Goal: Task Accomplishment & Management: Complete application form

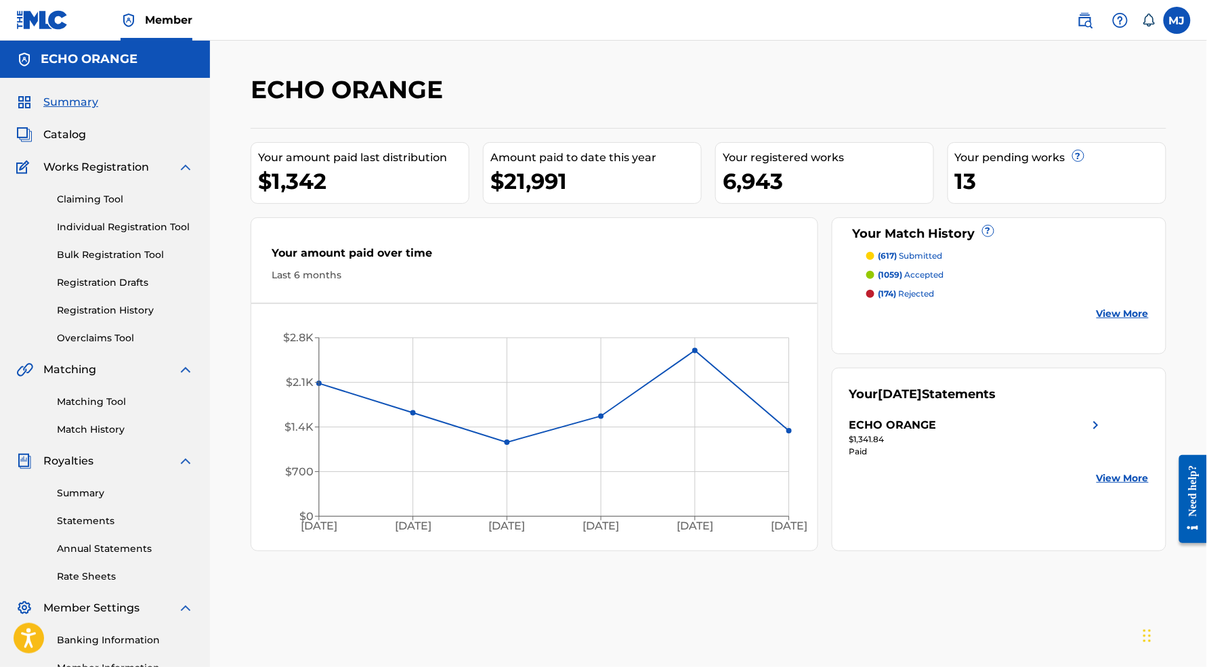
click at [125, 234] on link "Individual Registration Tool" at bounding box center [125, 227] width 137 height 14
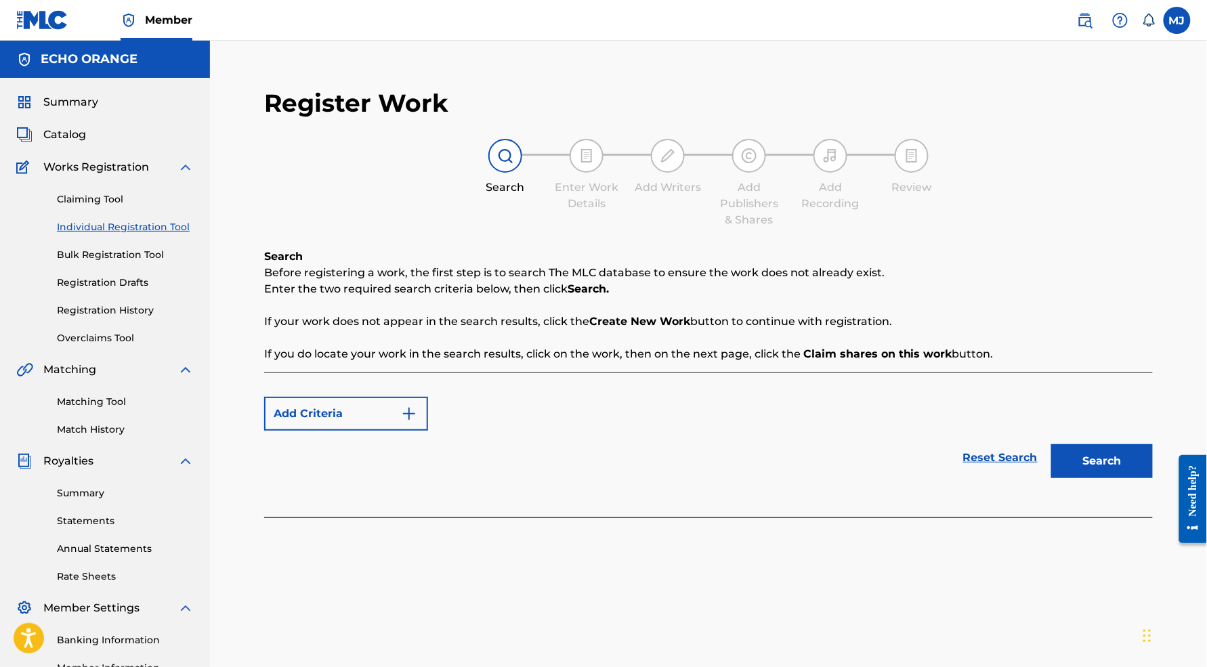
click at [125, 234] on link "Individual Registration Tool" at bounding box center [125, 227] width 137 height 14
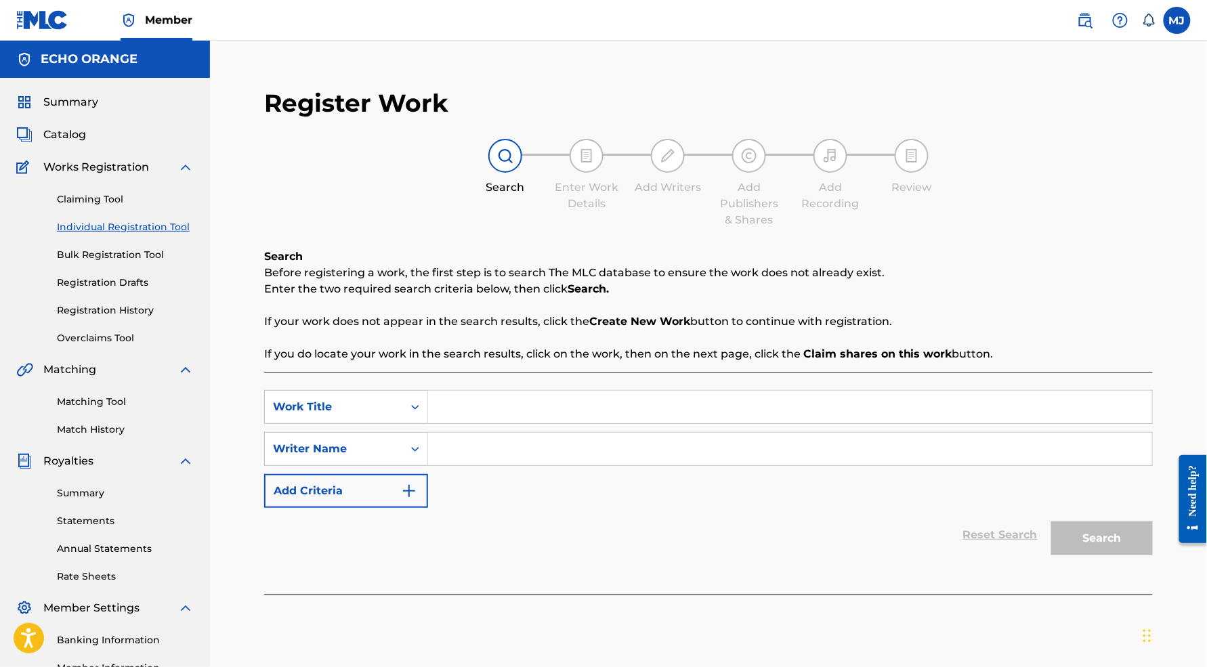
click at [164, 234] on link "Individual Registration Tool" at bounding box center [125, 227] width 137 height 14
drag, startPoint x: 516, startPoint y: 440, endPoint x: 561, endPoint y: 440, distance: 44.7
click at [546, 423] on input "Search Form" at bounding box center [790, 407] width 724 height 33
paste input "QUELLE VIE"
type input "QUELLE VIE"
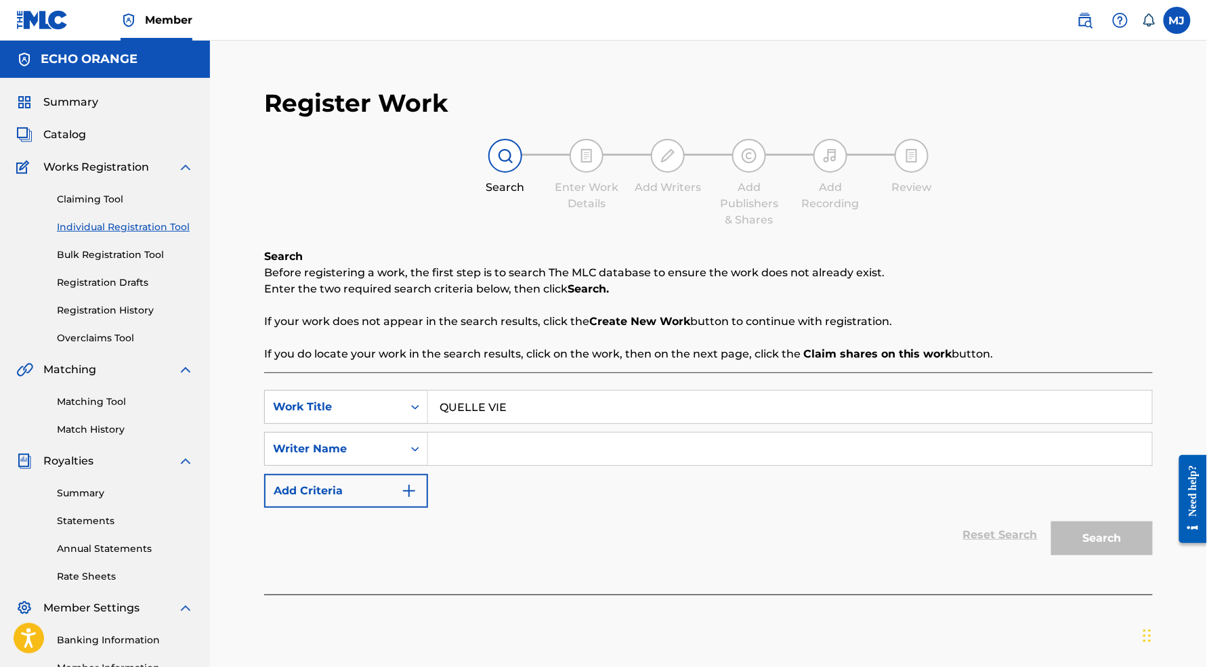
click at [800, 465] on input "Search Form" at bounding box center [790, 449] width 724 height 33
paste input "[PERSON_NAME] [PERSON_NAME]"
type input "[PERSON_NAME] [PERSON_NAME]"
click at [1110, 555] on button "Search" at bounding box center [1102, 539] width 102 height 34
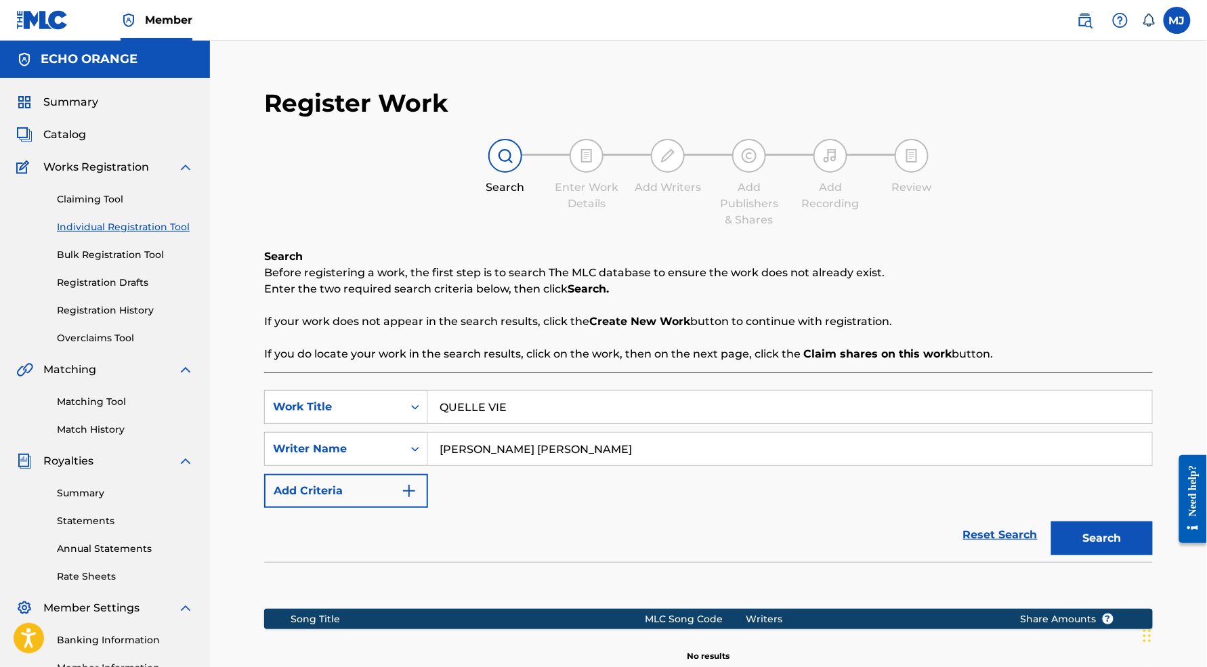
scroll to position [288, 0]
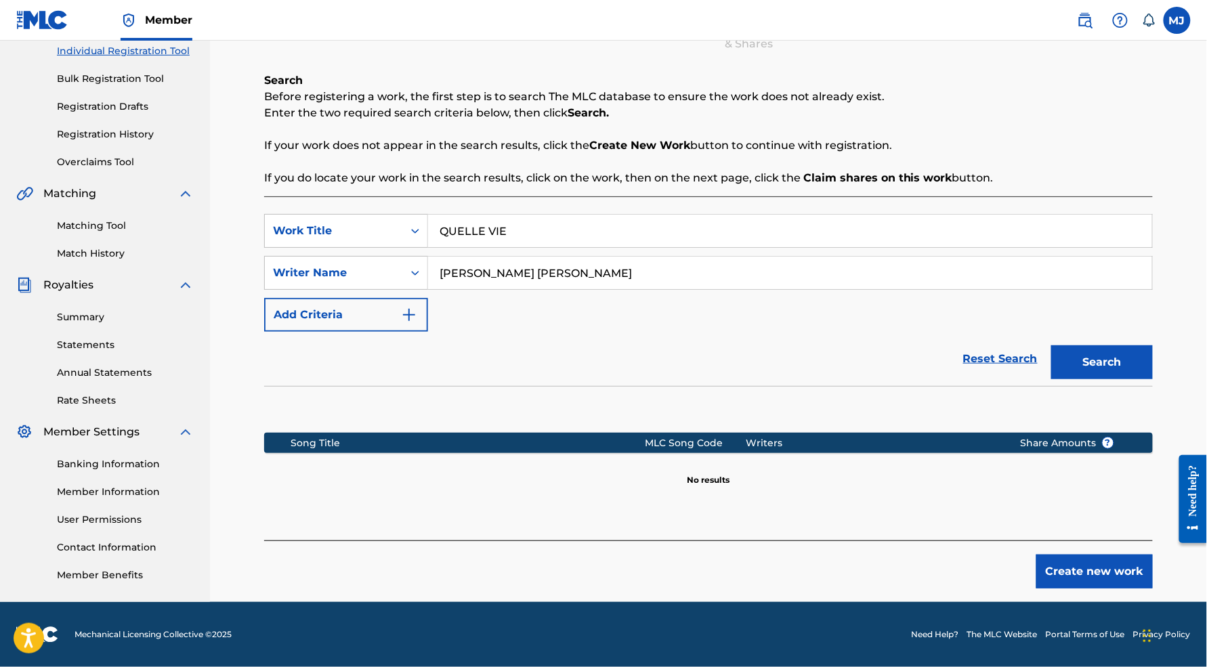
click at [1111, 563] on button "Create new work" at bounding box center [1094, 572] width 116 height 34
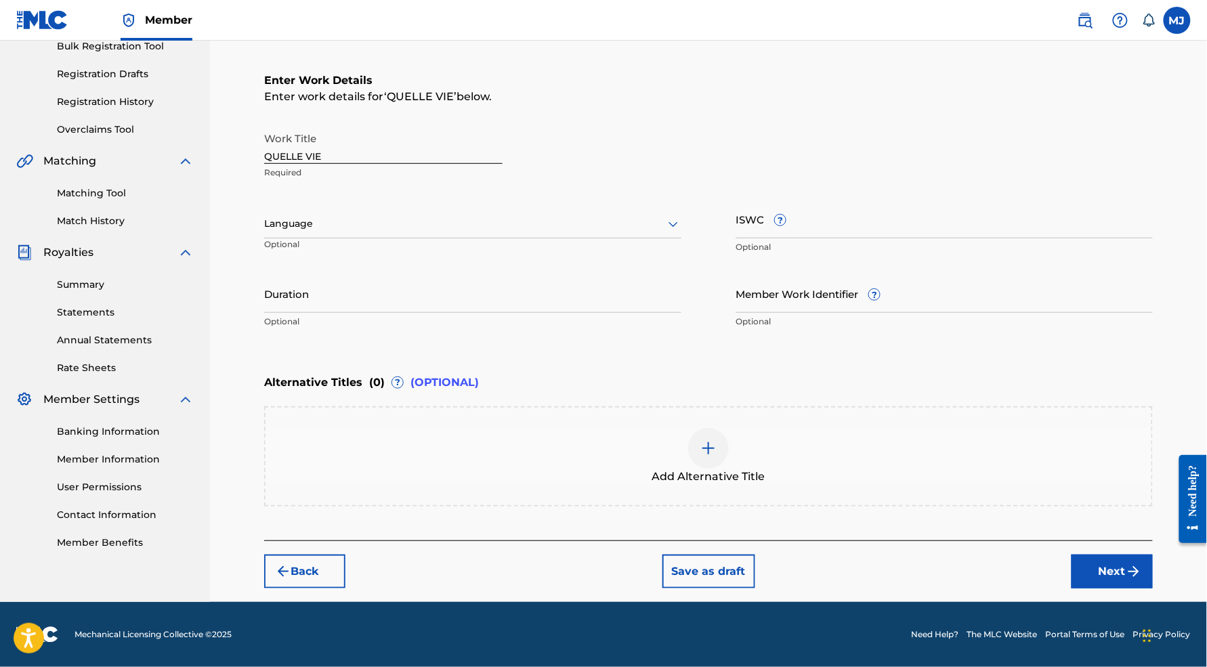
click at [1123, 589] on button "Next" at bounding box center [1111, 572] width 81 height 34
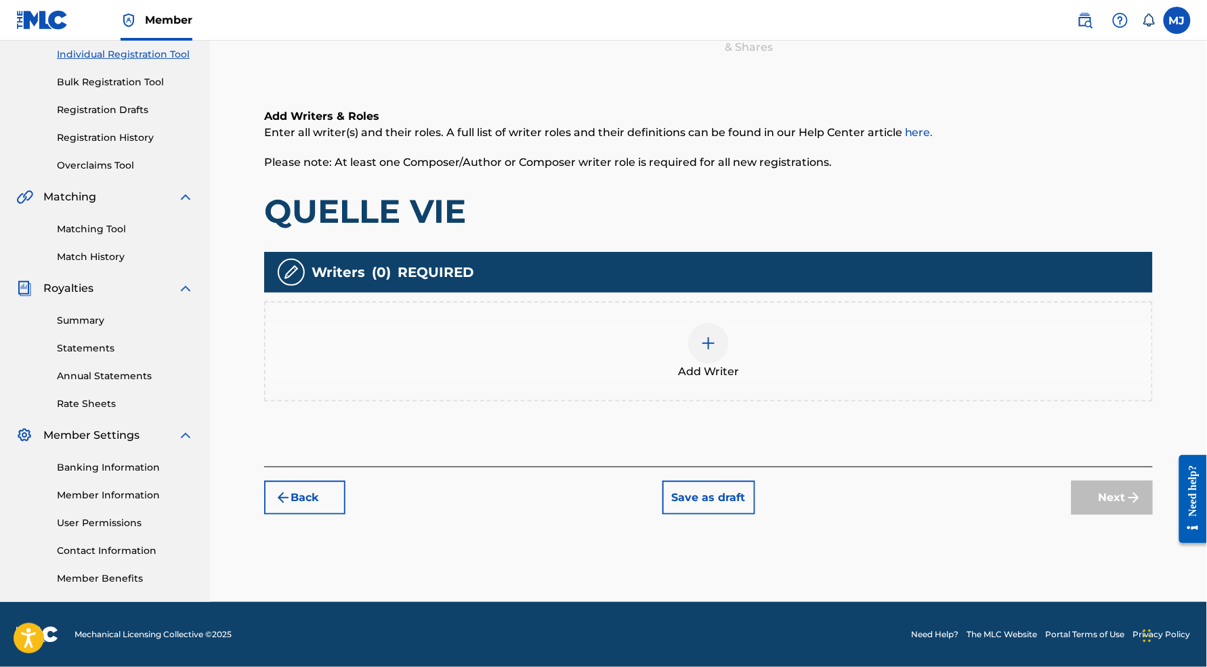
click at [800, 335] on div "Add Writer" at bounding box center [708, 351] width 886 height 57
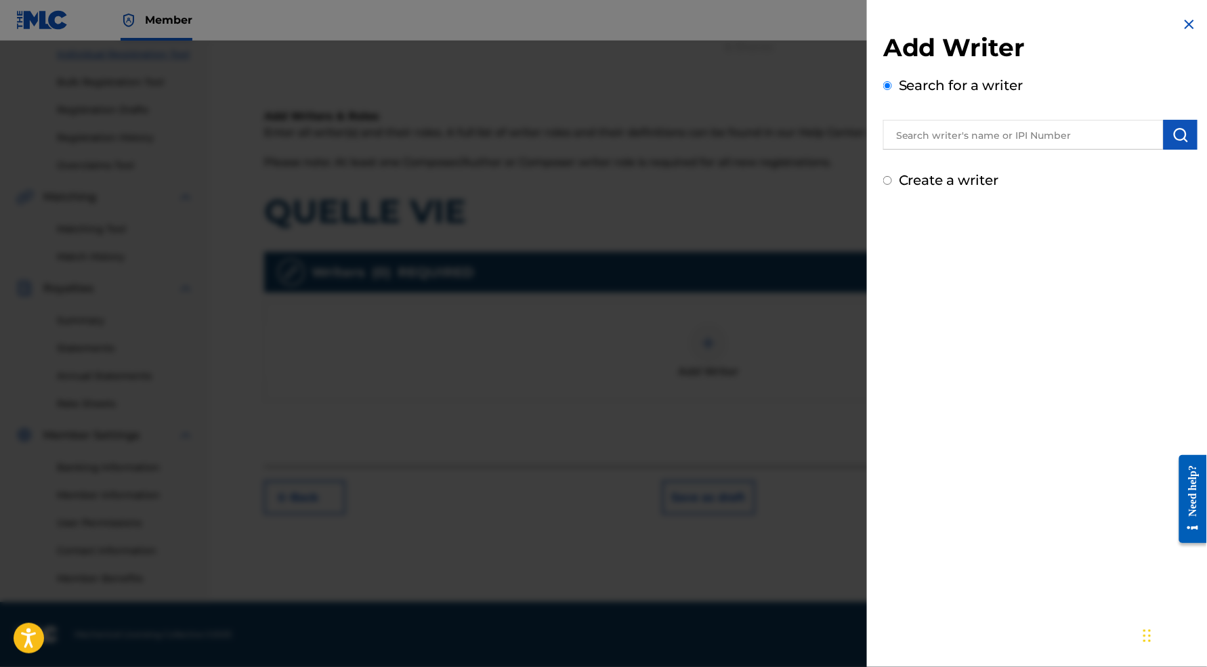
click at [920, 137] on input "text" at bounding box center [1023, 135] width 280 height 30
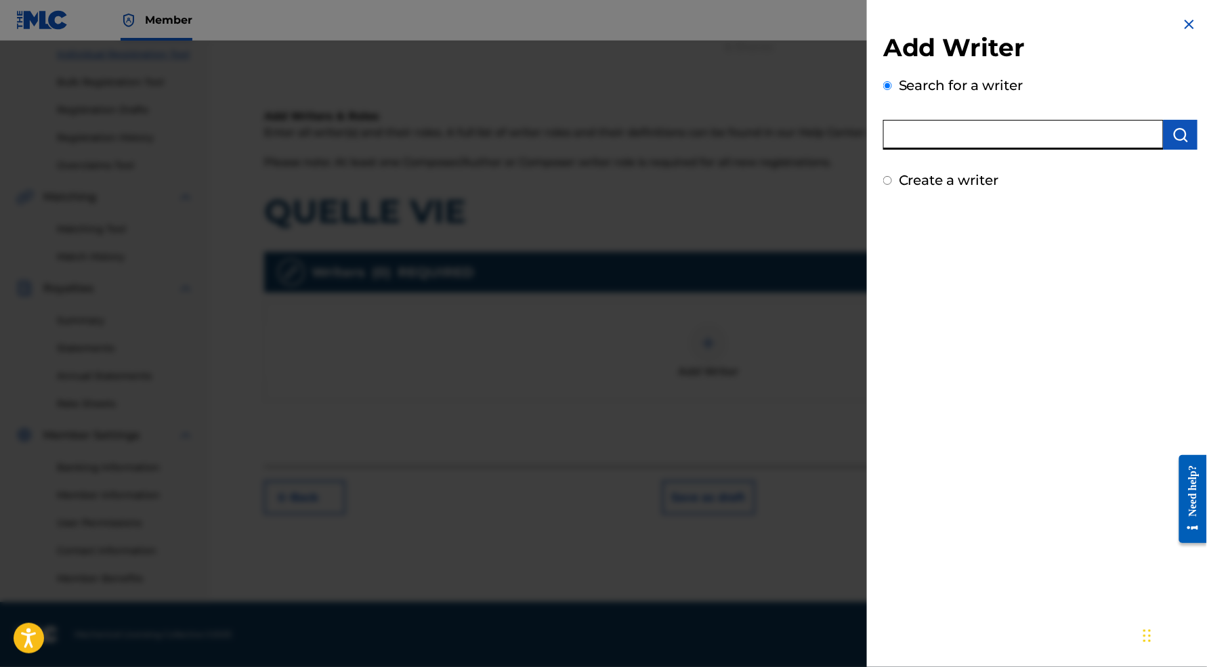
paste input "[PERSON_NAME] [PERSON_NAME]"
type input "[PERSON_NAME] [PERSON_NAME]"
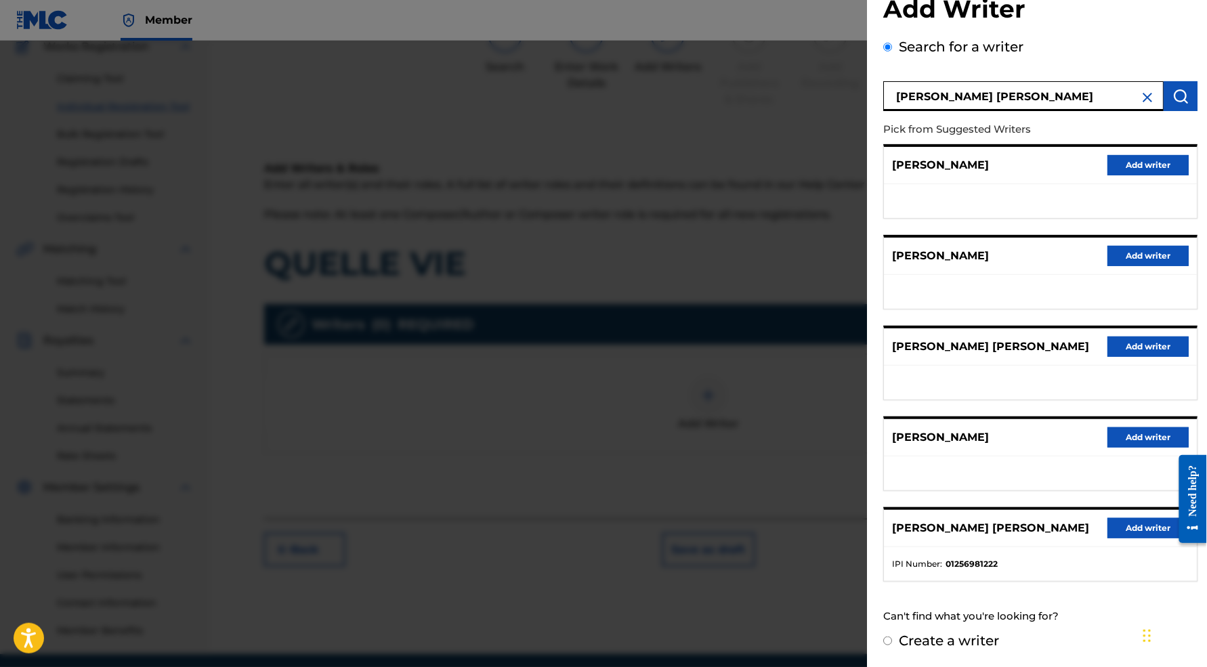
scroll to position [154, 0]
click at [1119, 518] on button "Add writer" at bounding box center [1147, 528] width 81 height 20
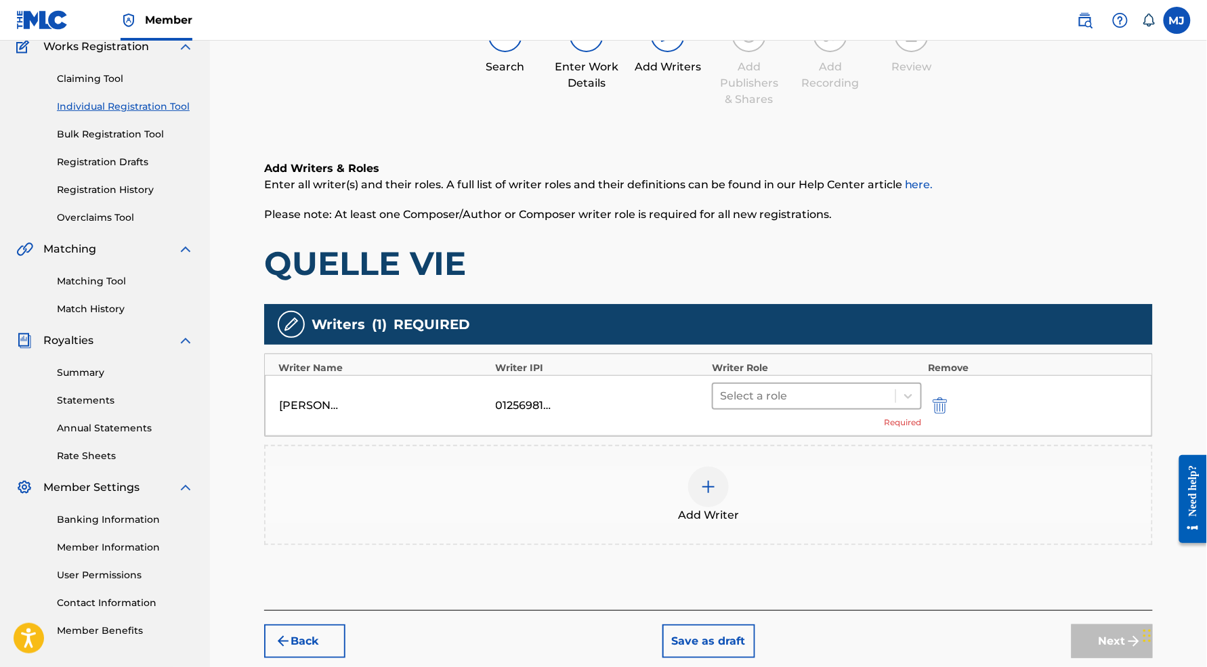
click at [787, 406] on div at bounding box center [804, 396] width 169 height 19
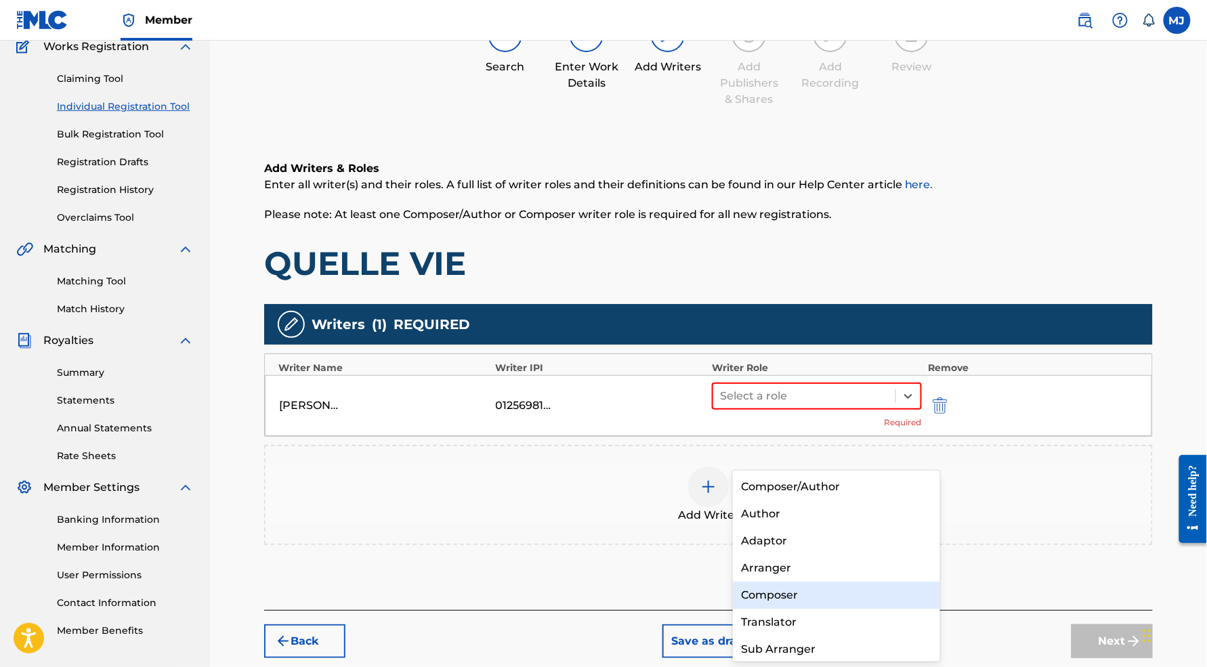
click at [789, 592] on div "Composer" at bounding box center [836, 595] width 207 height 27
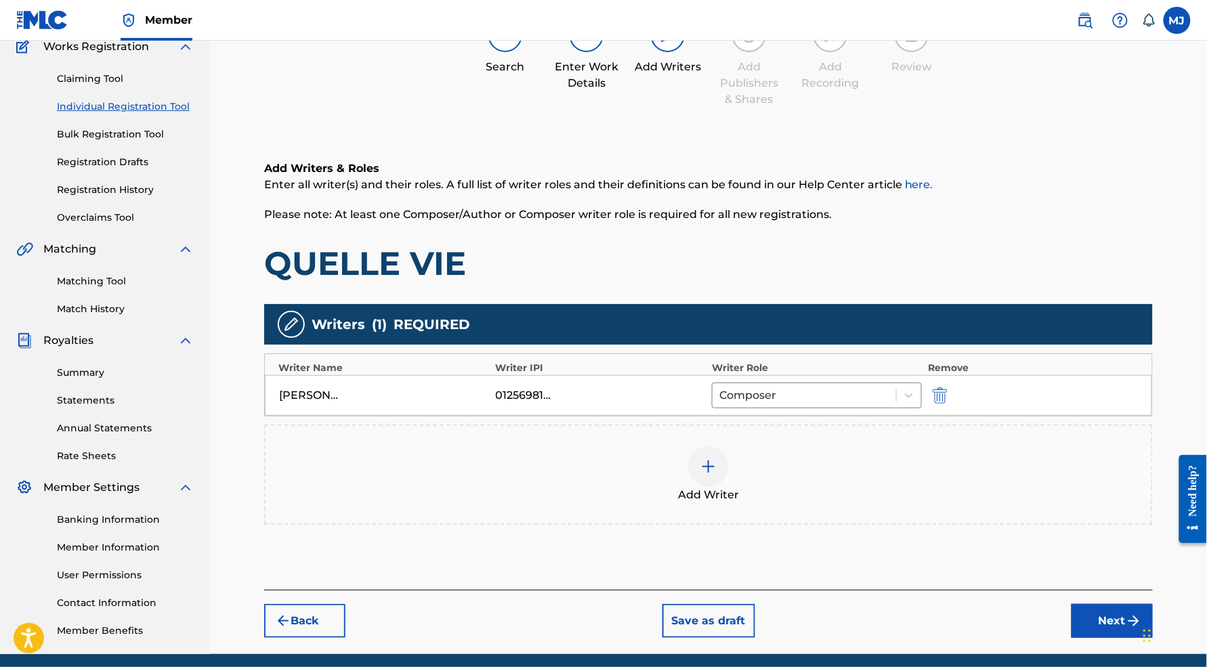
click at [759, 503] on div "Add Writer" at bounding box center [708, 474] width 886 height 57
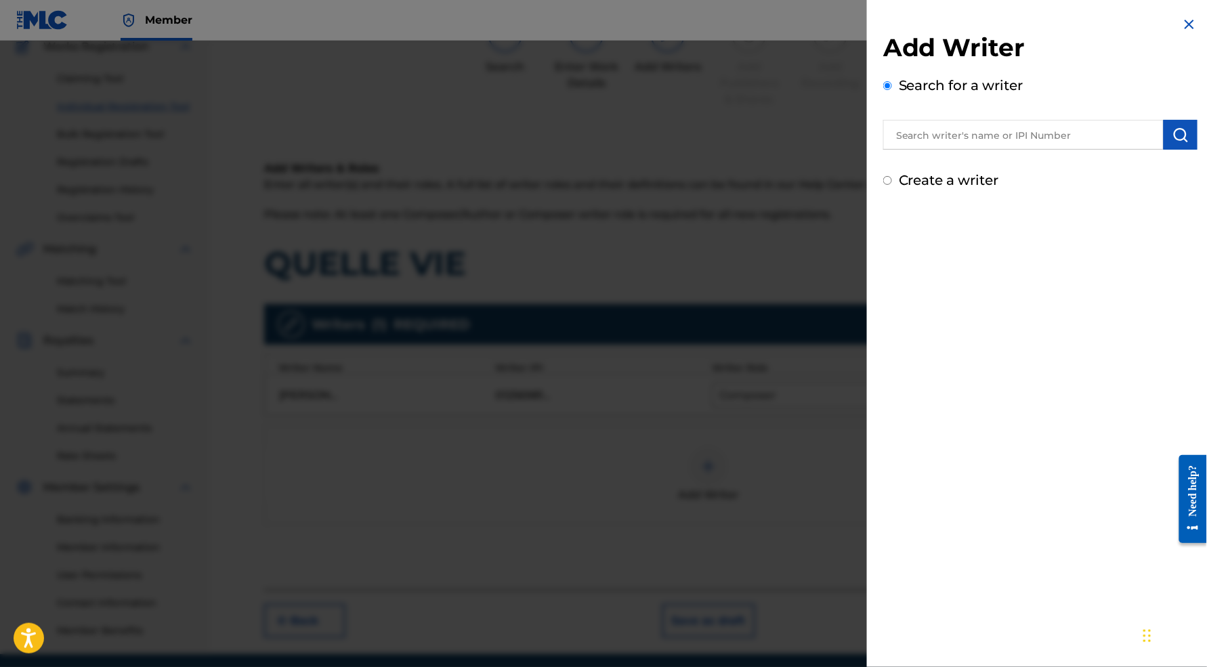
click at [900, 150] on input "text" at bounding box center [1023, 135] width 280 height 30
paste input "[PERSON_NAME]"
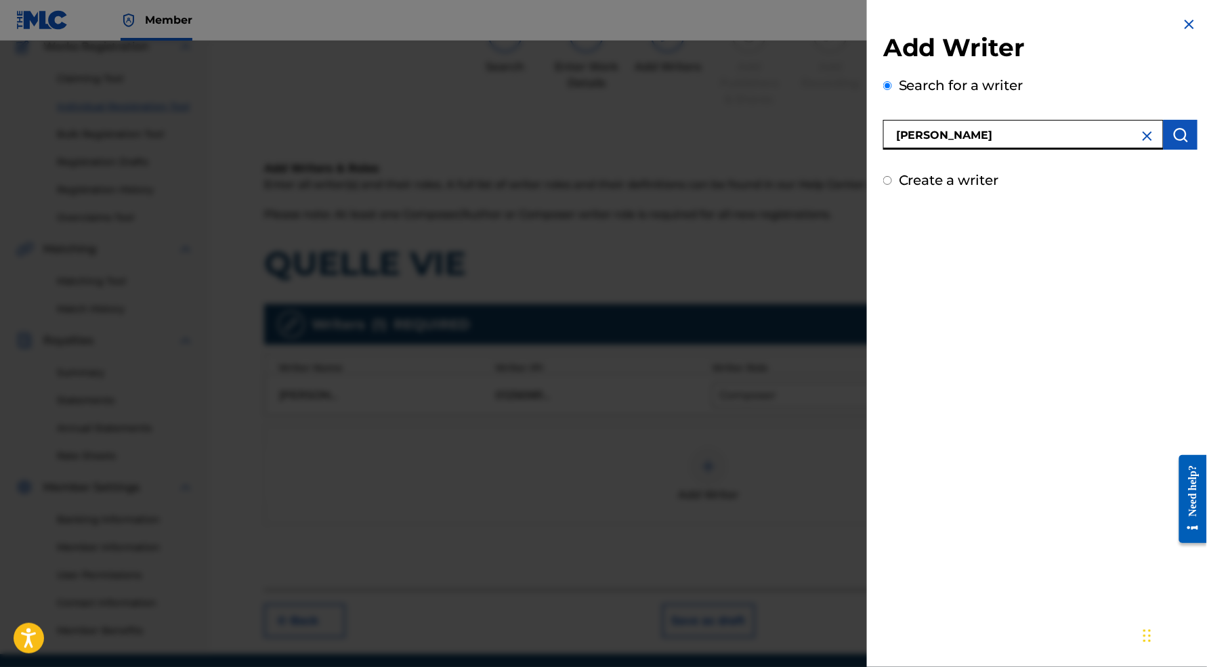
type input "[PERSON_NAME]"
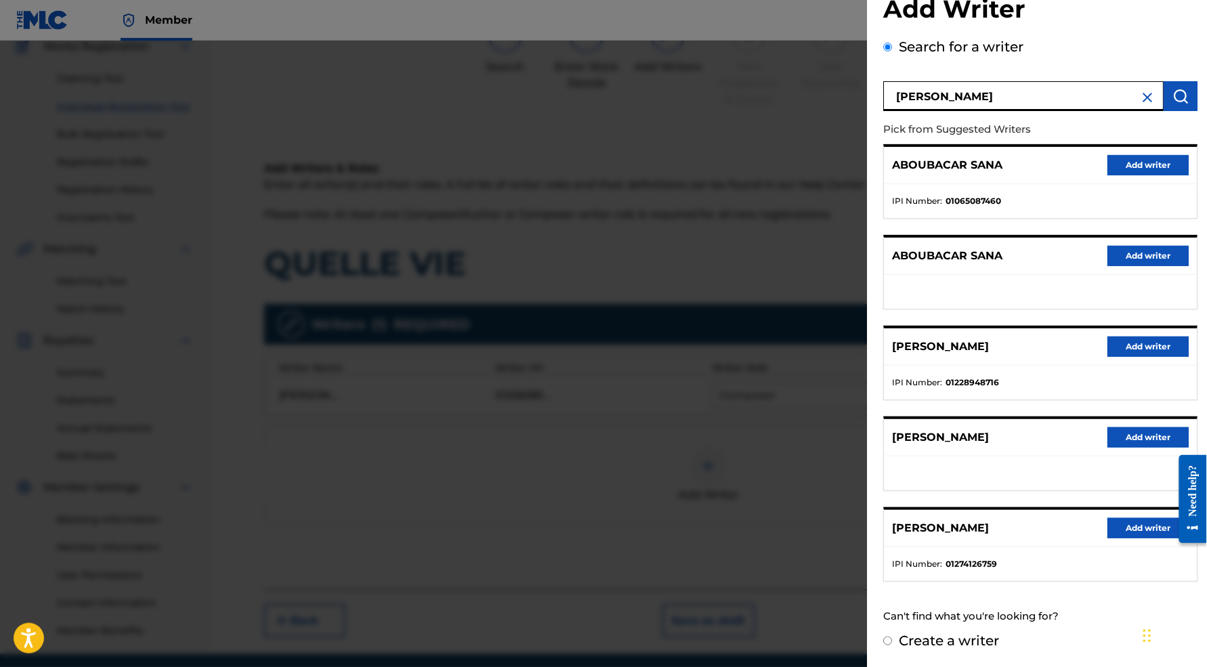
scroll to position [284, 0]
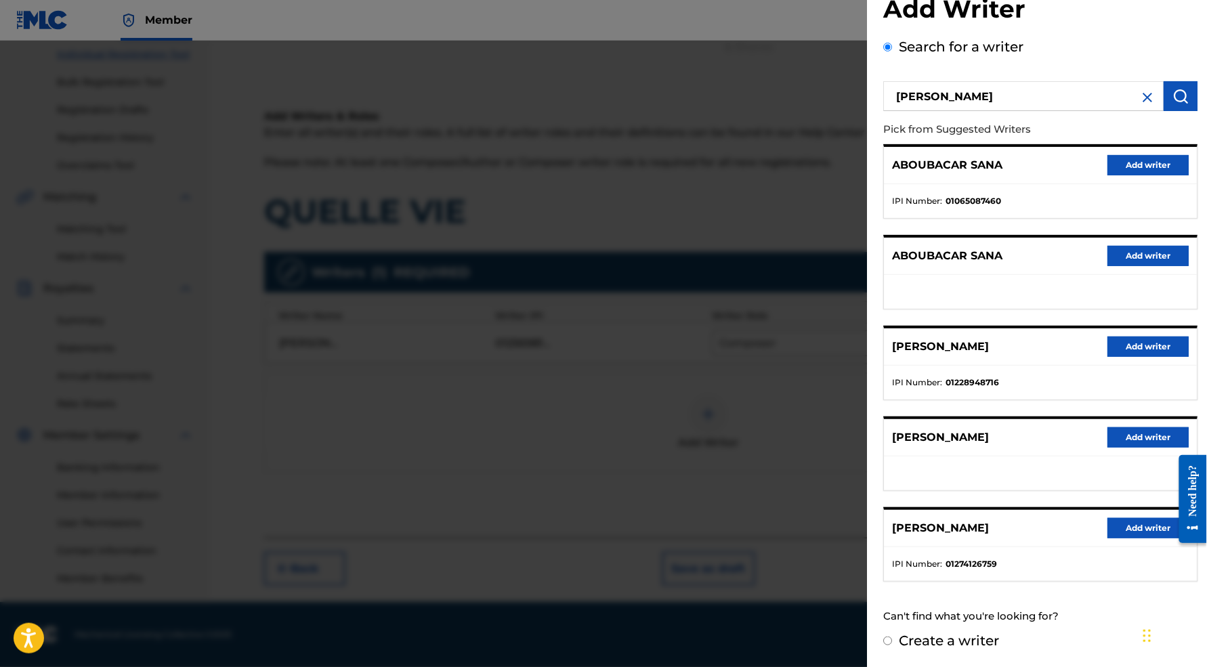
click at [1107, 337] on button "Add writer" at bounding box center [1147, 347] width 81 height 20
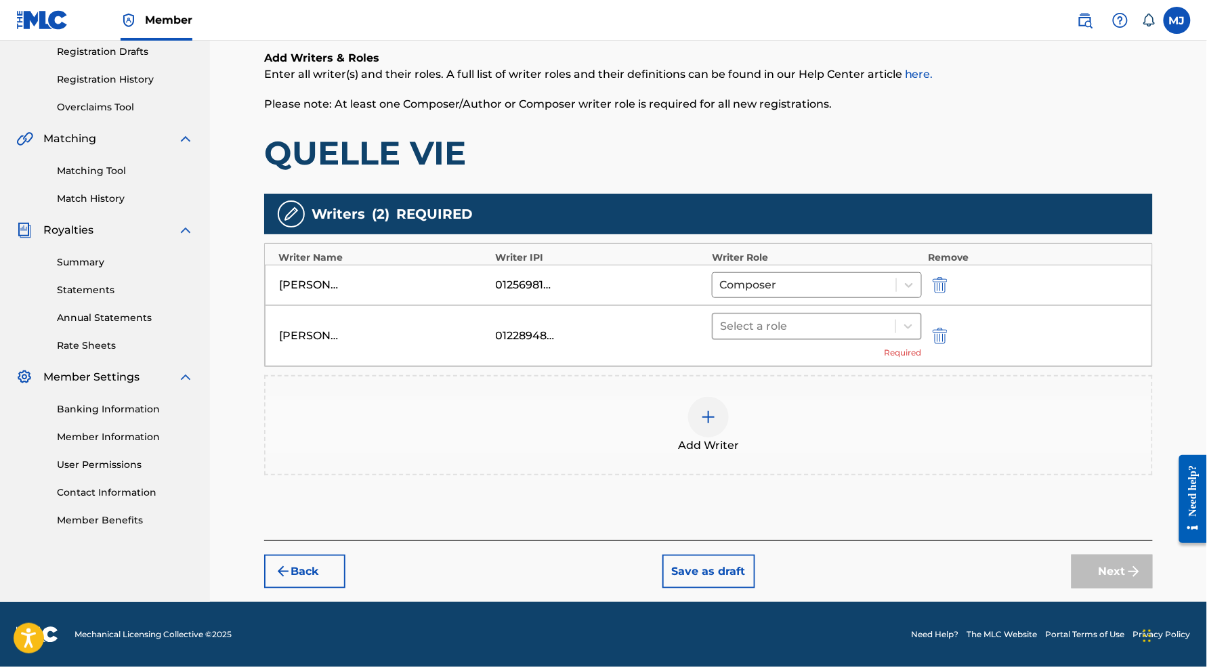
click at [830, 332] on div at bounding box center [804, 326] width 169 height 19
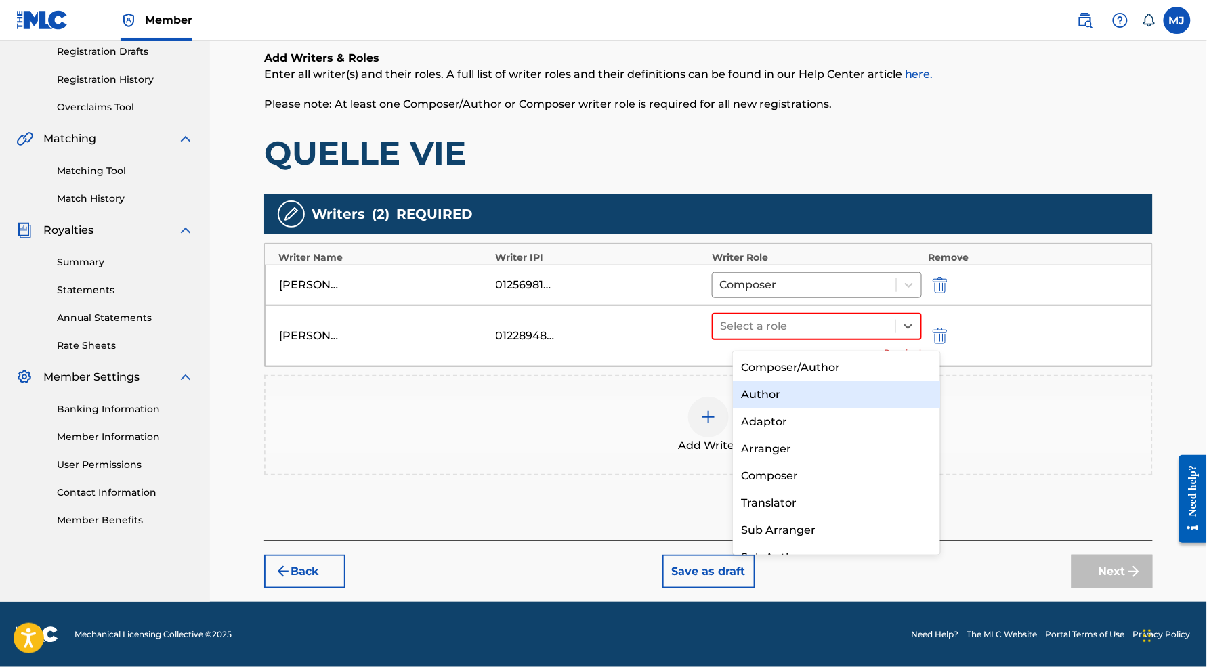
click at [783, 386] on div "Author" at bounding box center [836, 394] width 207 height 27
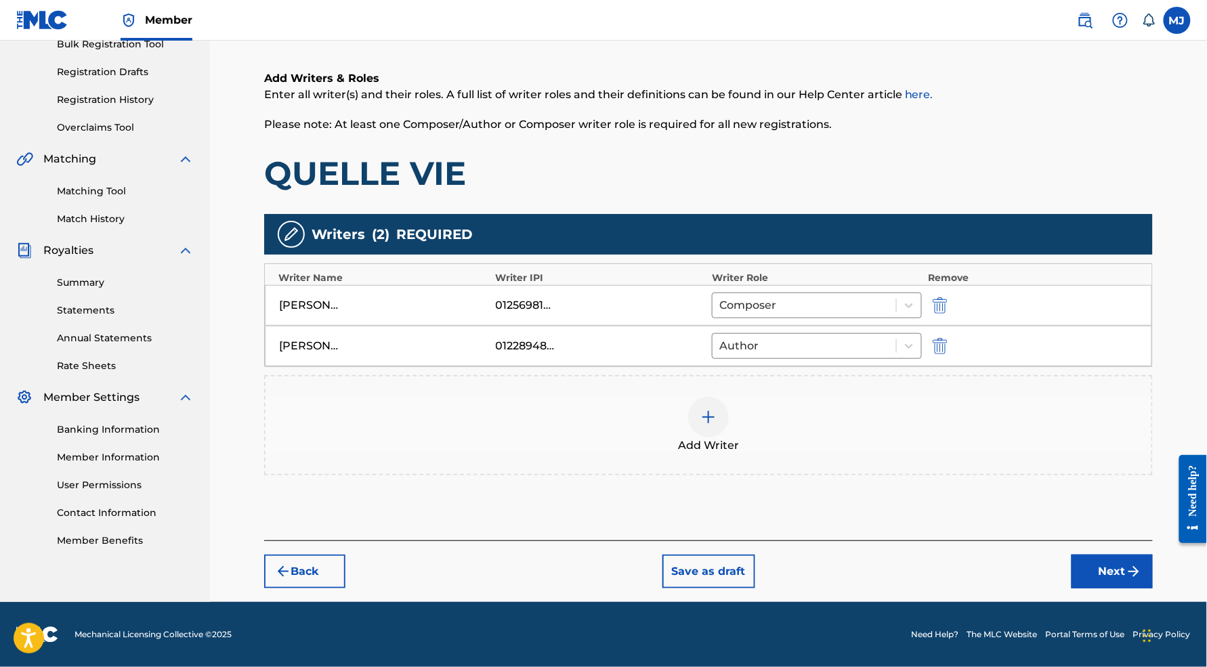
click at [1098, 555] on button "Next" at bounding box center [1111, 572] width 81 height 34
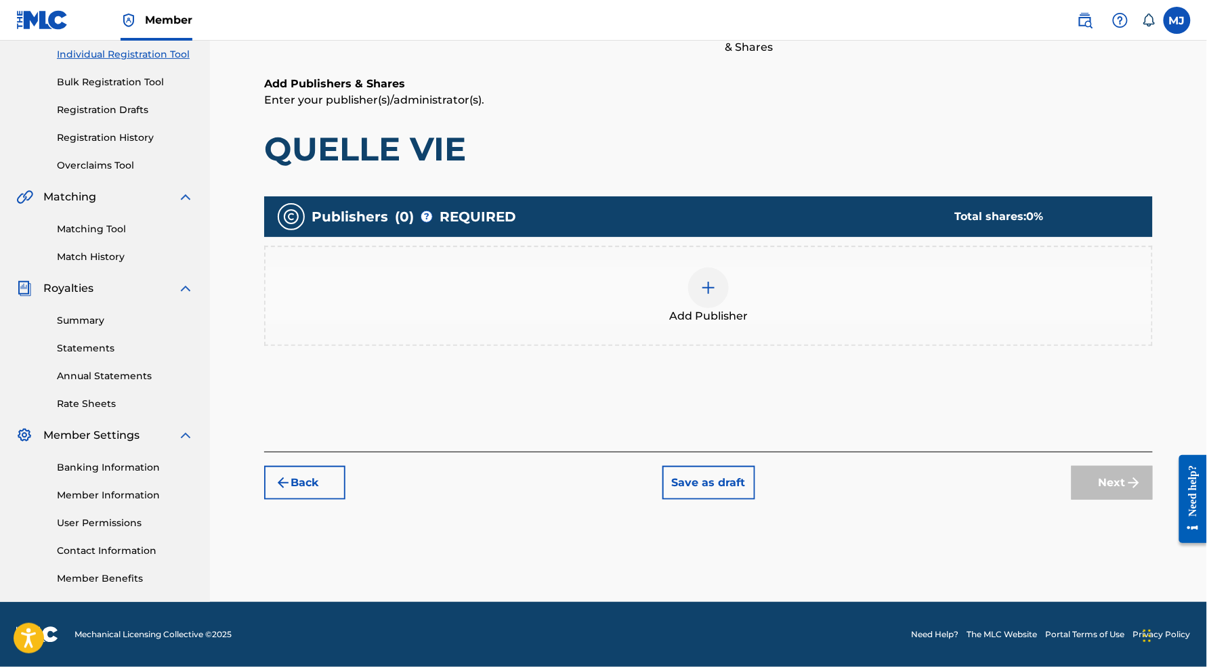
drag, startPoint x: 1098, startPoint y: 459, endPoint x: 1063, endPoint y: 438, distance: 40.8
click at [1097, 466] on div "Next" at bounding box center [1111, 483] width 81 height 34
drag, startPoint x: 870, startPoint y: 302, endPoint x: 881, endPoint y: 291, distance: 15.3
click at [871, 302] on div "Publishers ( 0 ) ? REQUIRED Total shares: 0 % Add Publisher" at bounding box center [708, 277] width 889 height 163
click at [957, 268] on div "Add Publisher" at bounding box center [708, 296] width 886 height 57
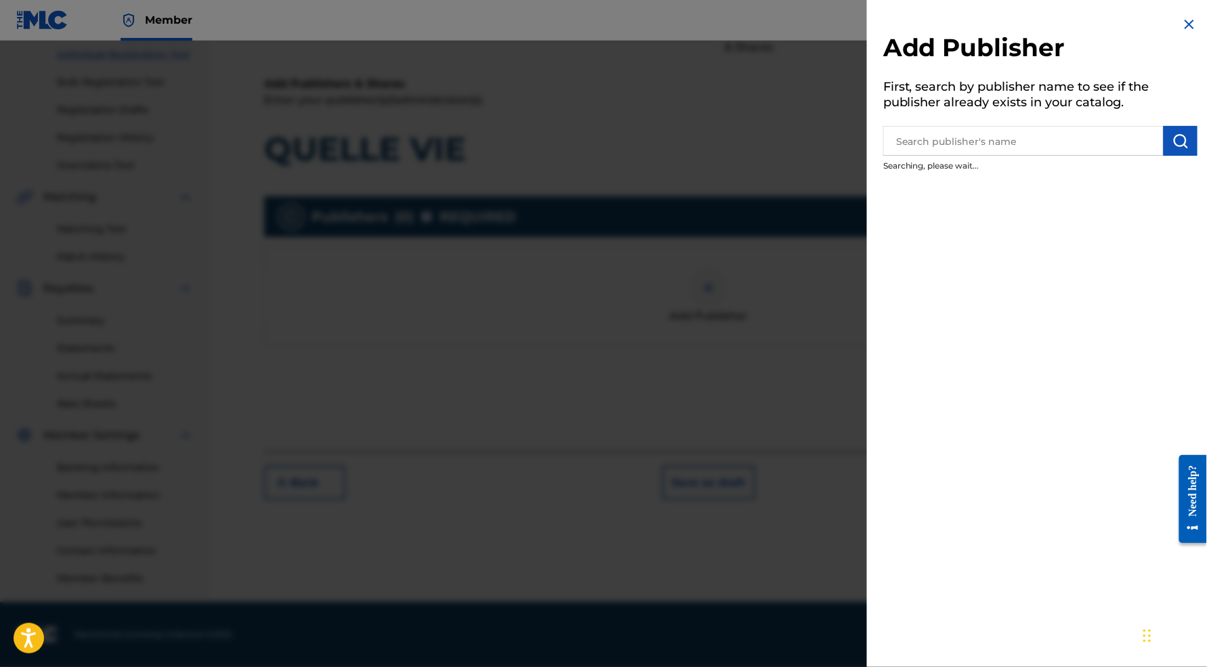
click at [1008, 137] on input "text" at bounding box center [1023, 141] width 280 height 30
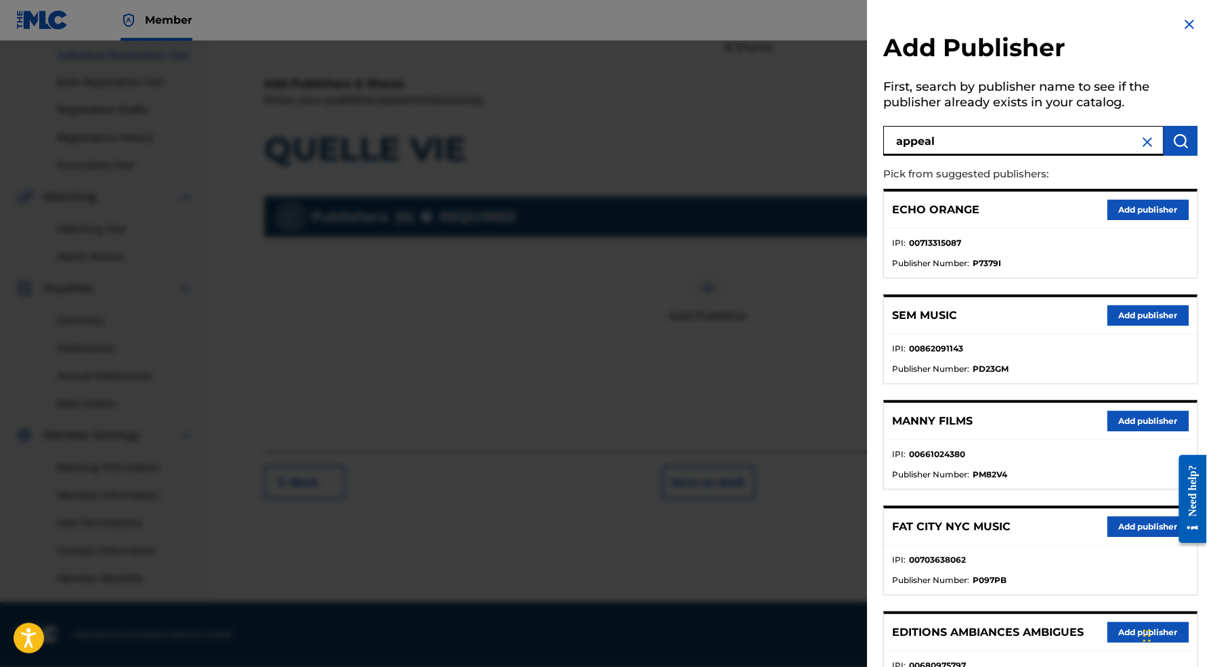
type input "appeal"
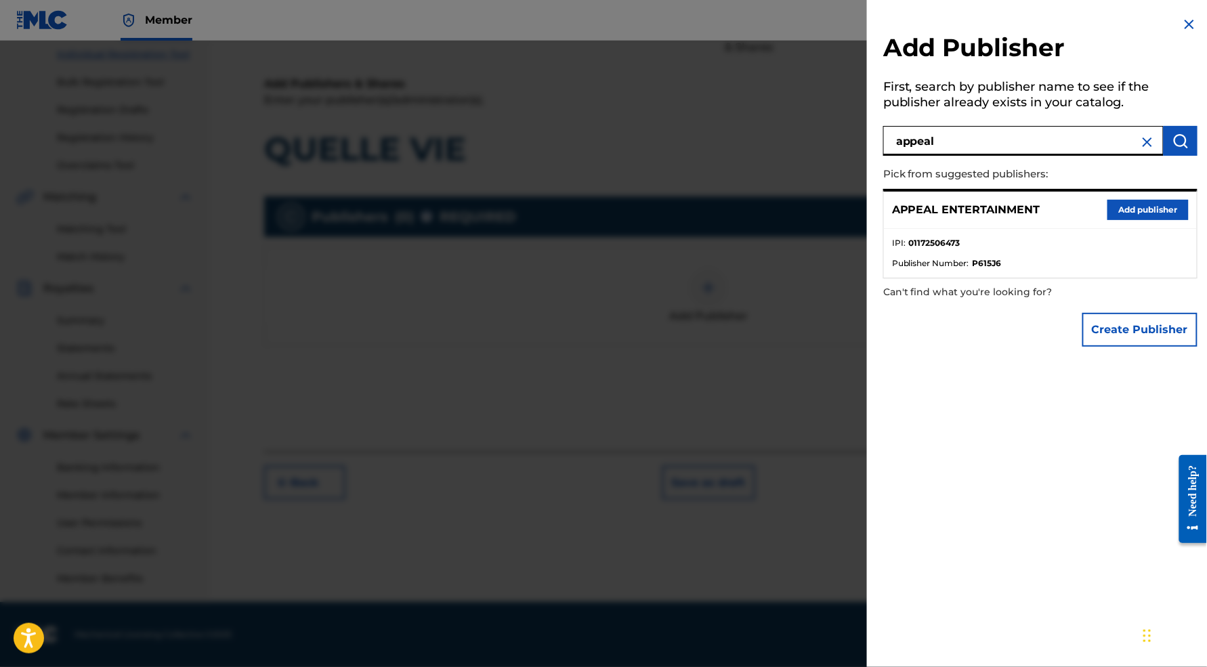
click at [1138, 220] on button "Add publisher" at bounding box center [1147, 210] width 81 height 20
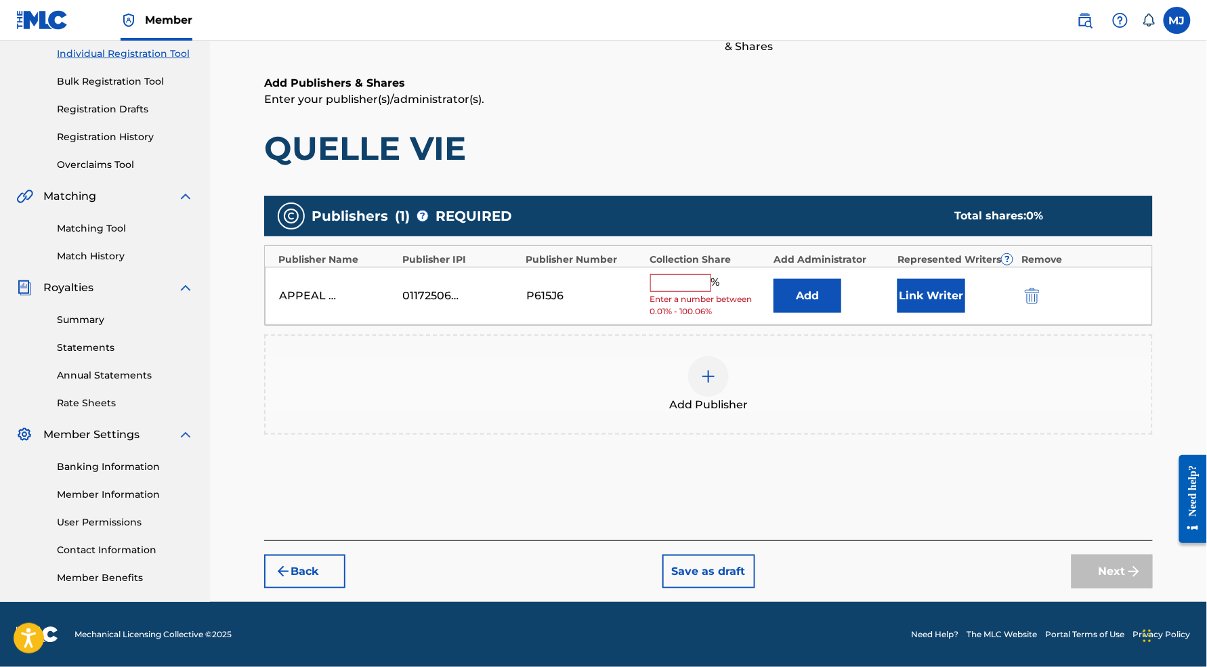
click at [790, 267] on div "APPEAL ENTERTAINMENT 01172506473 P615J6 % Enter a number between 0.01% - 100.06…" at bounding box center [708, 296] width 887 height 59
click at [817, 279] on button "Add" at bounding box center [807, 296] width 68 height 34
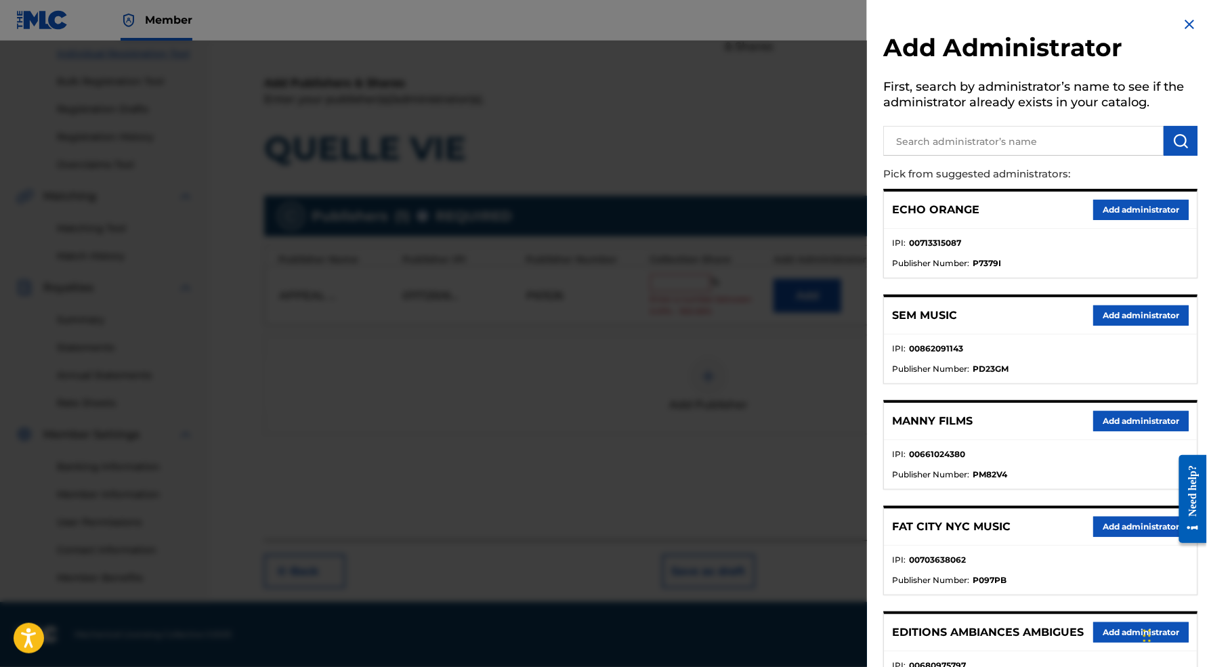
click at [1099, 220] on button "Add administrator" at bounding box center [1140, 210] width 95 height 20
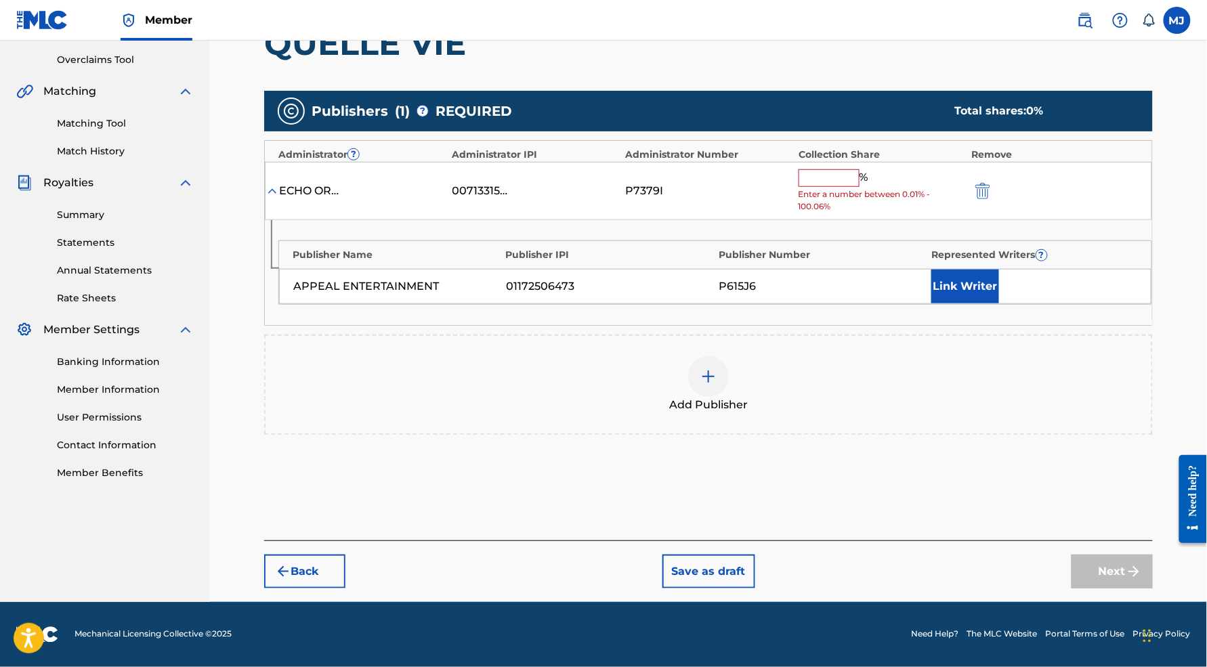
click at [859, 187] on input "text" at bounding box center [829, 178] width 61 height 18
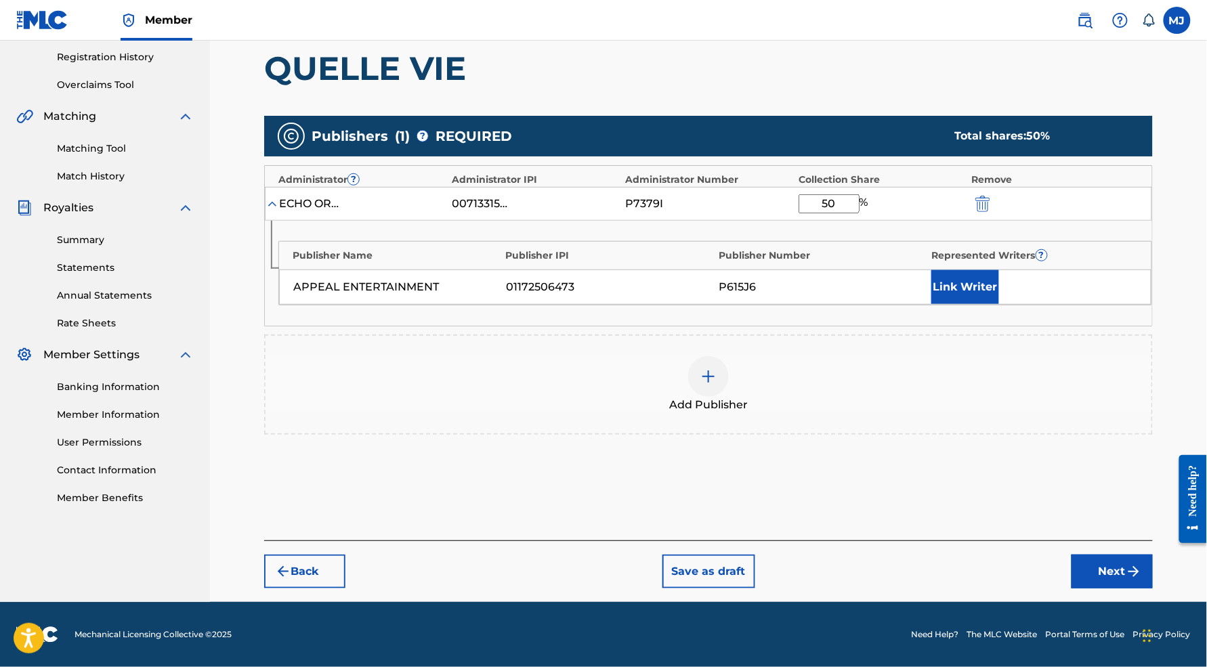
type input "50"
click at [982, 304] on button "Link Writer" at bounding box center [965, 287] width 68 height 34
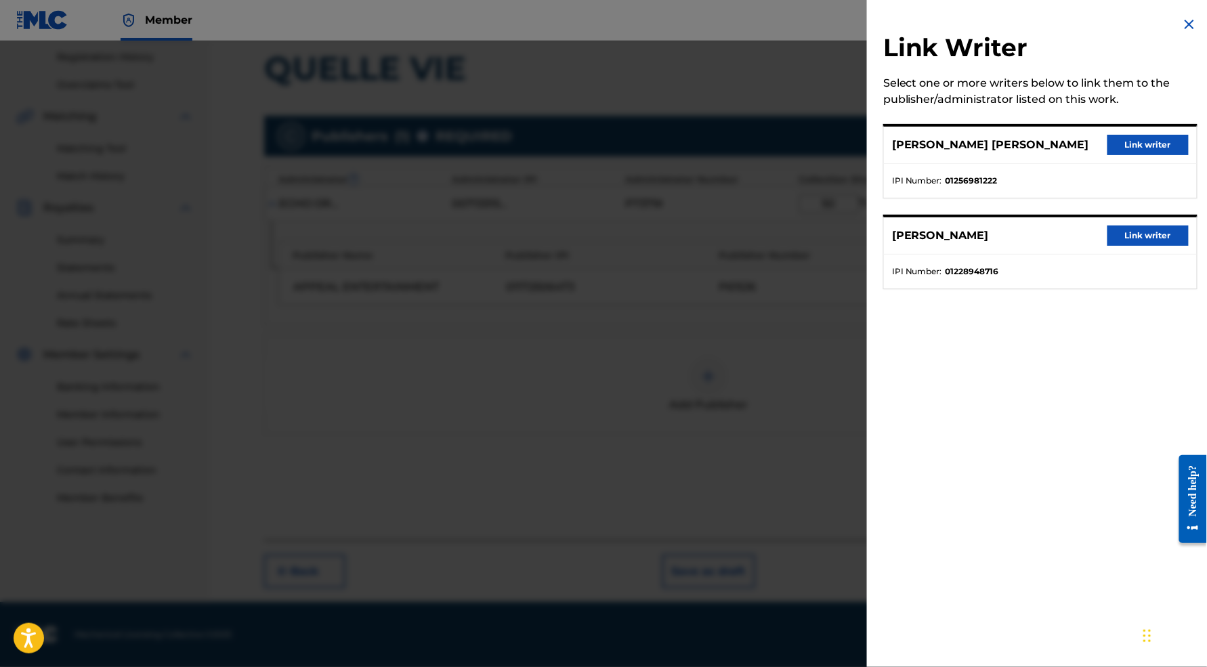
click at [1107, 246] on button "Link writer" at bounding box center [1147, 236] width 81 height 20
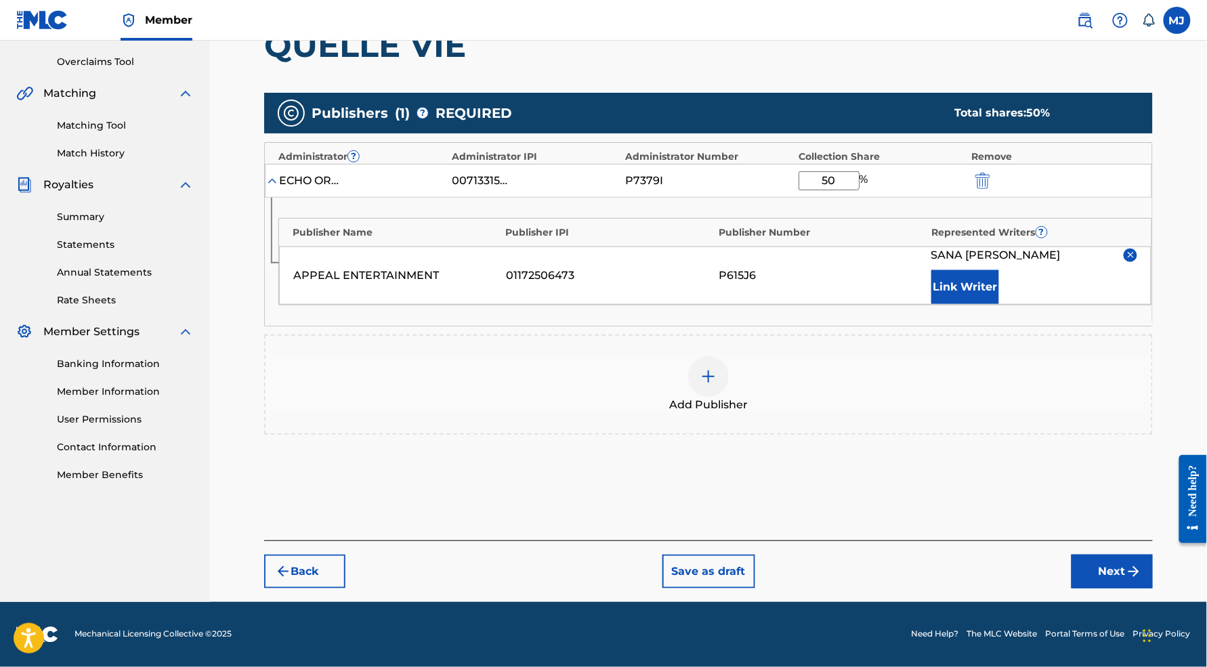
click at [967, 304] on button "Link Writer" at bounding box center [965, 287] width 68 height 34
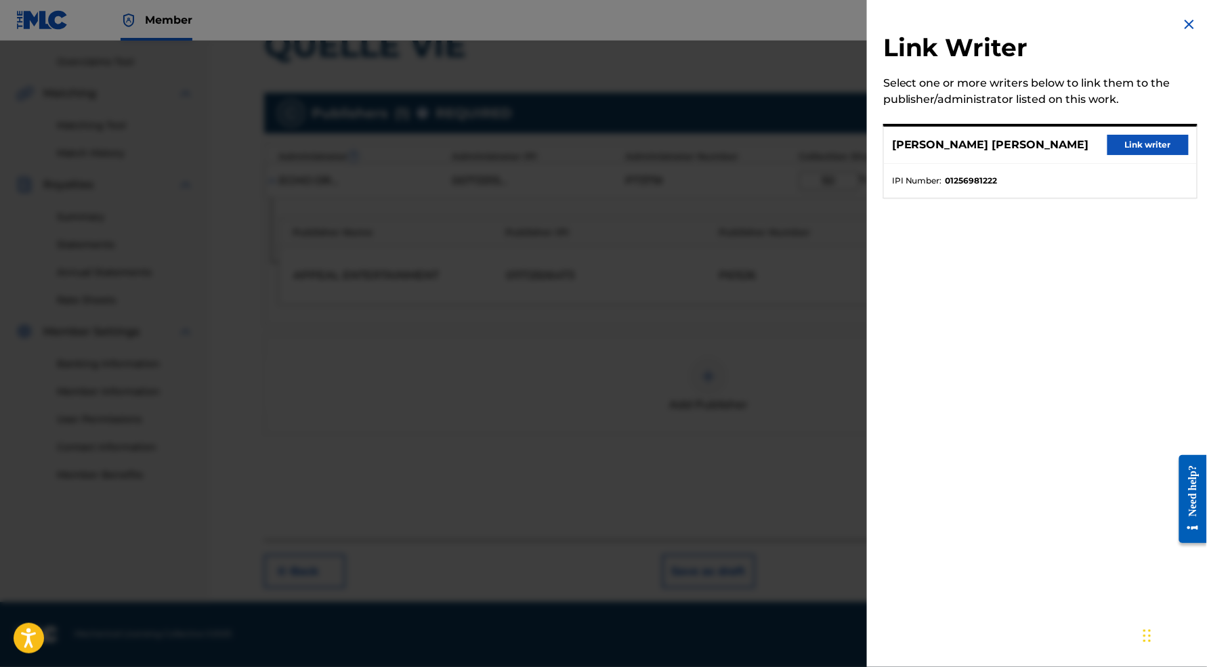
drag, startPoint x: 1122, startPoint y: 161, endPoint x: 1092, endPoint y: 258, distance: 101.3
click at [1122, 155] on button "Link writer" at bounding box center [1147, 145] width 81 height 20
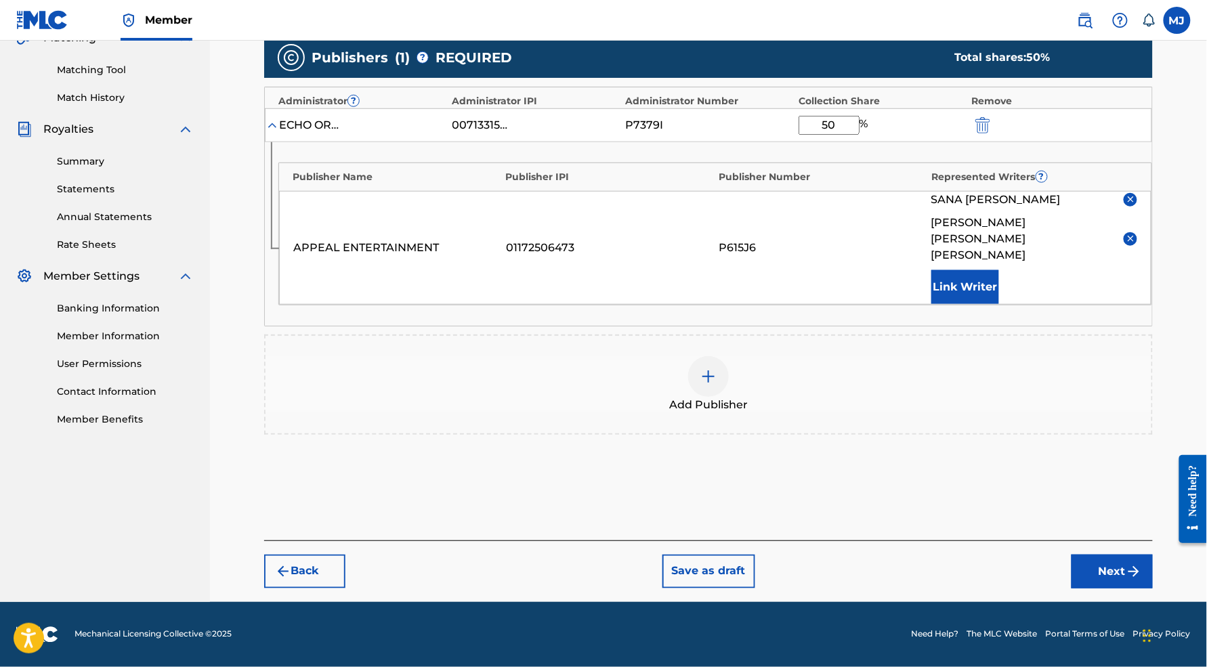
click at [1124, 561] on button "Next" at bounding box center [1111, 572] width 81 height 34
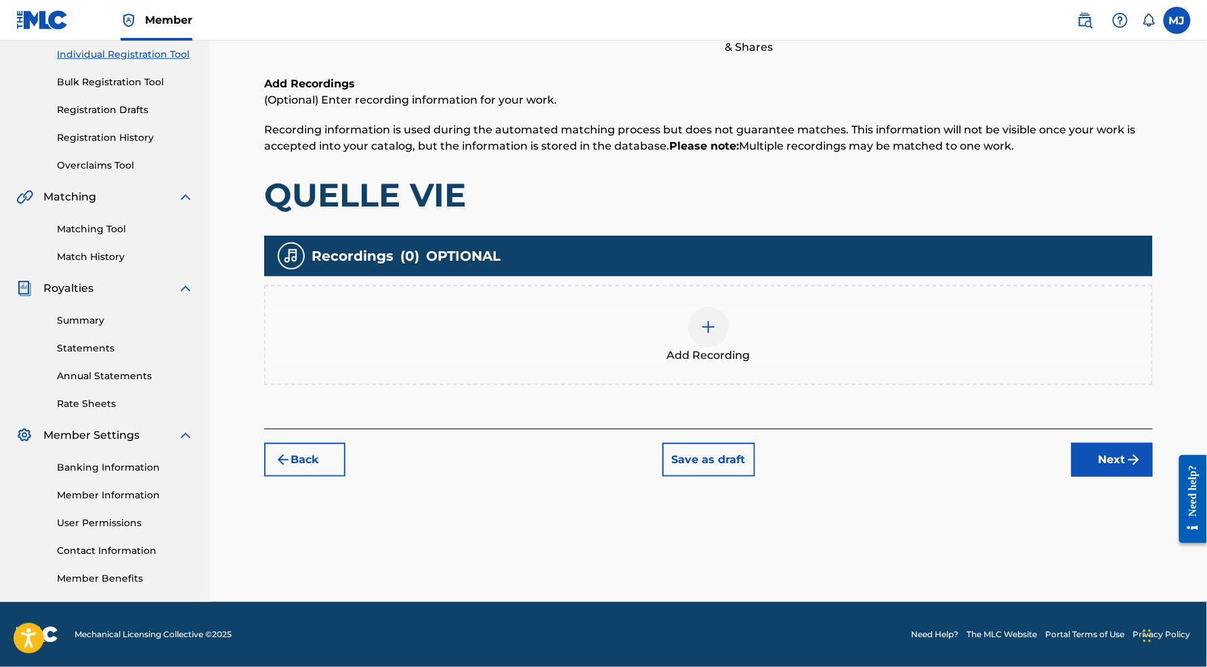
click at [1088, 443] on button "Next" at bounding box center [1111, 460] width 81 height 34
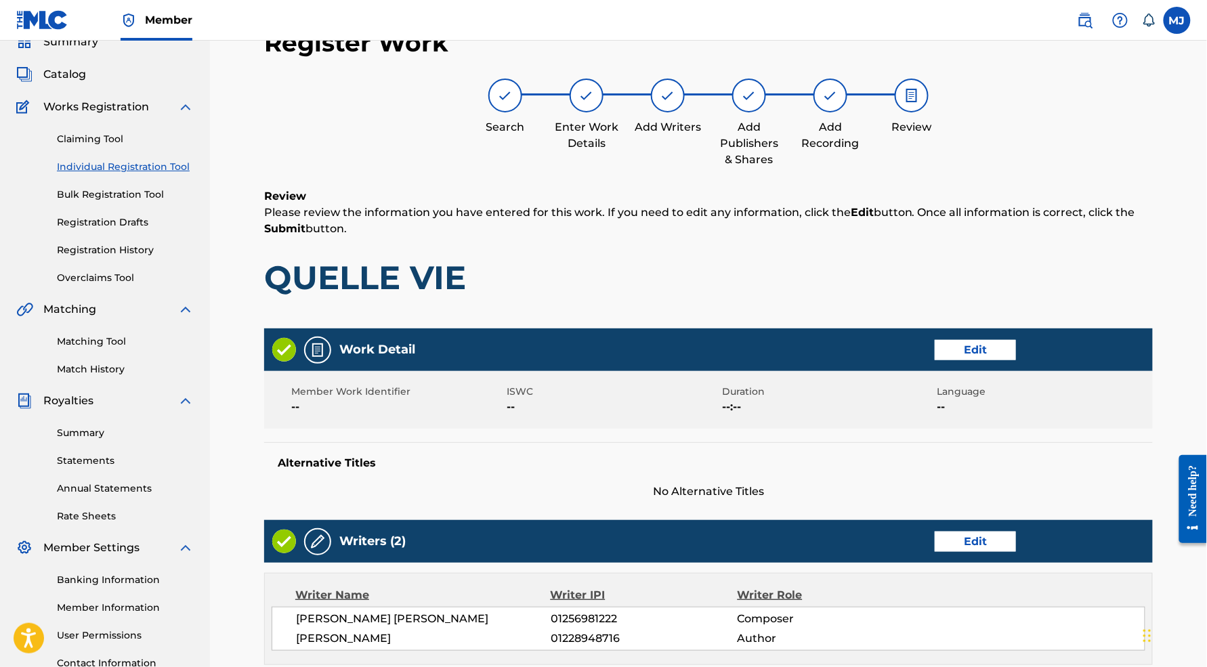
scroll to position [718, 0]
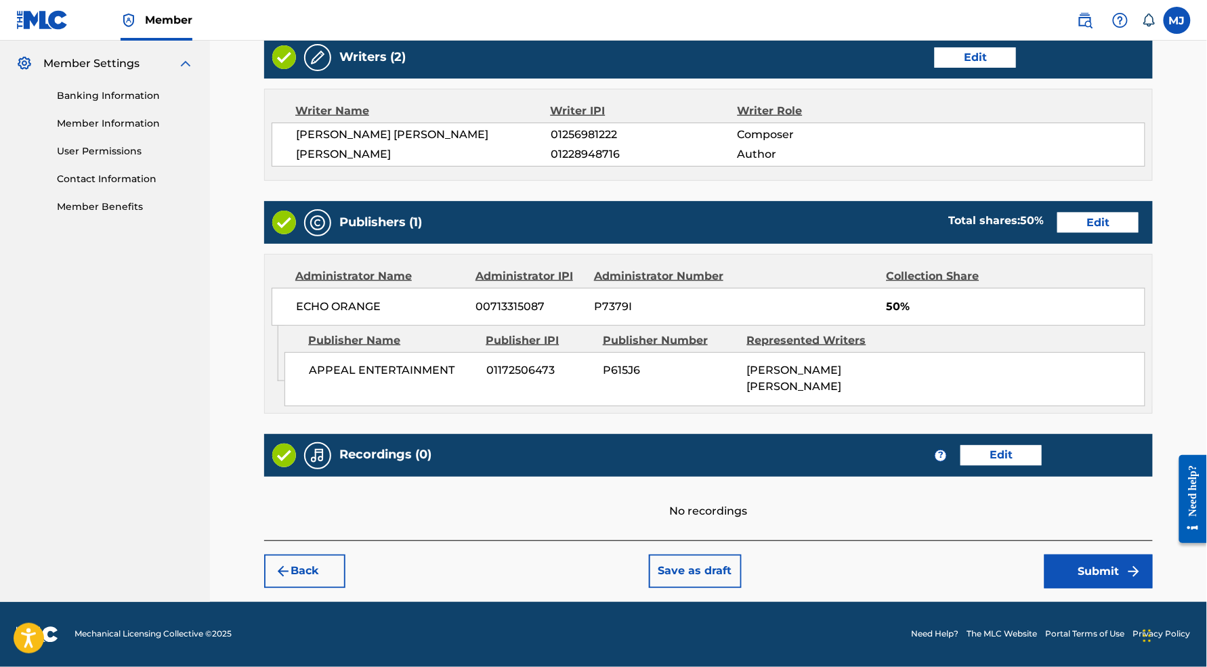
click at [1082, 555] on button "Submit" at bounding box center [1098, 572] width 108 height 34
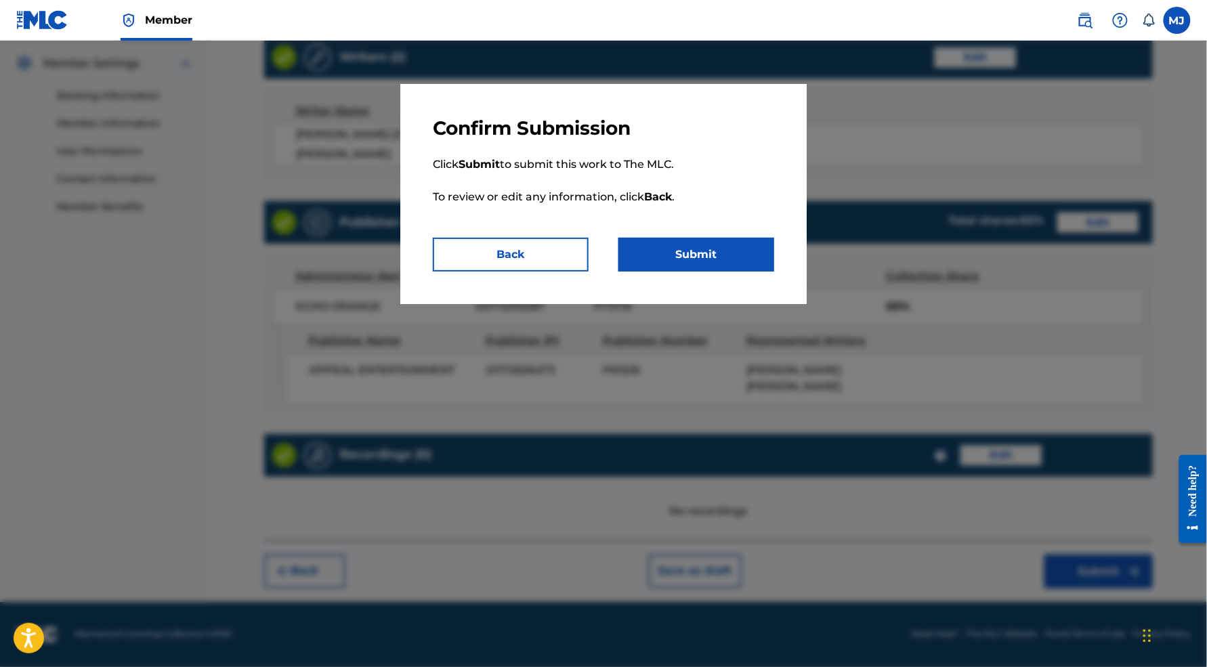
click at [742, 272] on button "Submit" at bounding box center [696, 255] width 156 height 34
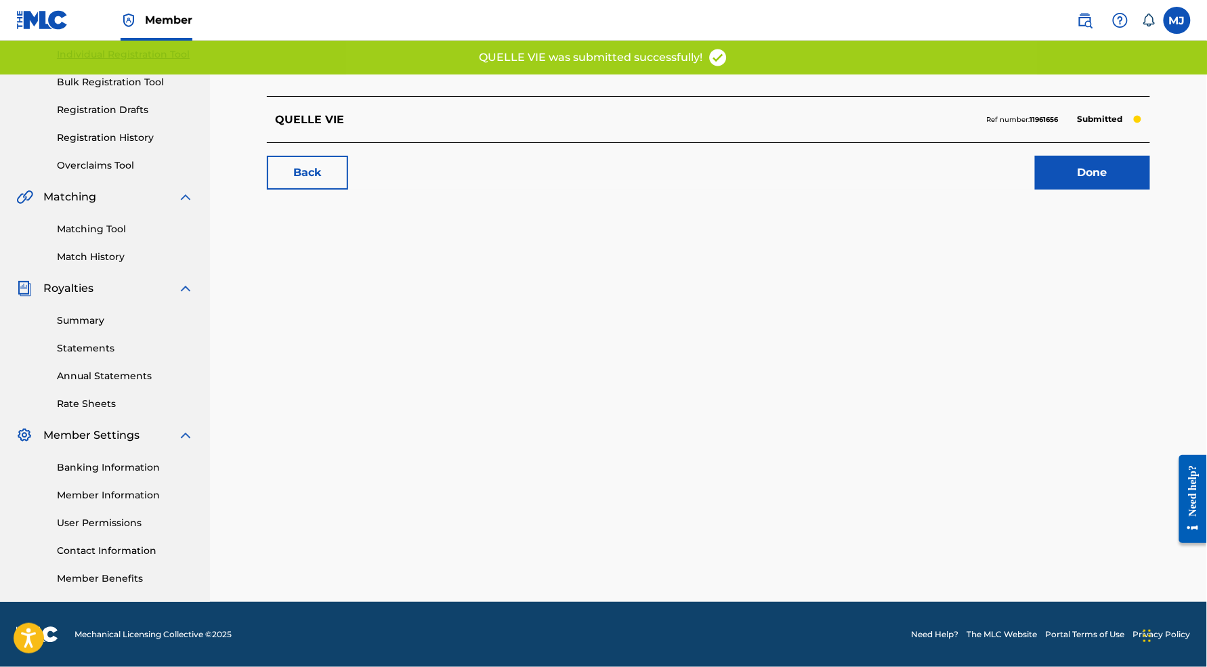
click at [1105, 156] on link "Done" at bounding box center [1092, 173] width 115 height 34
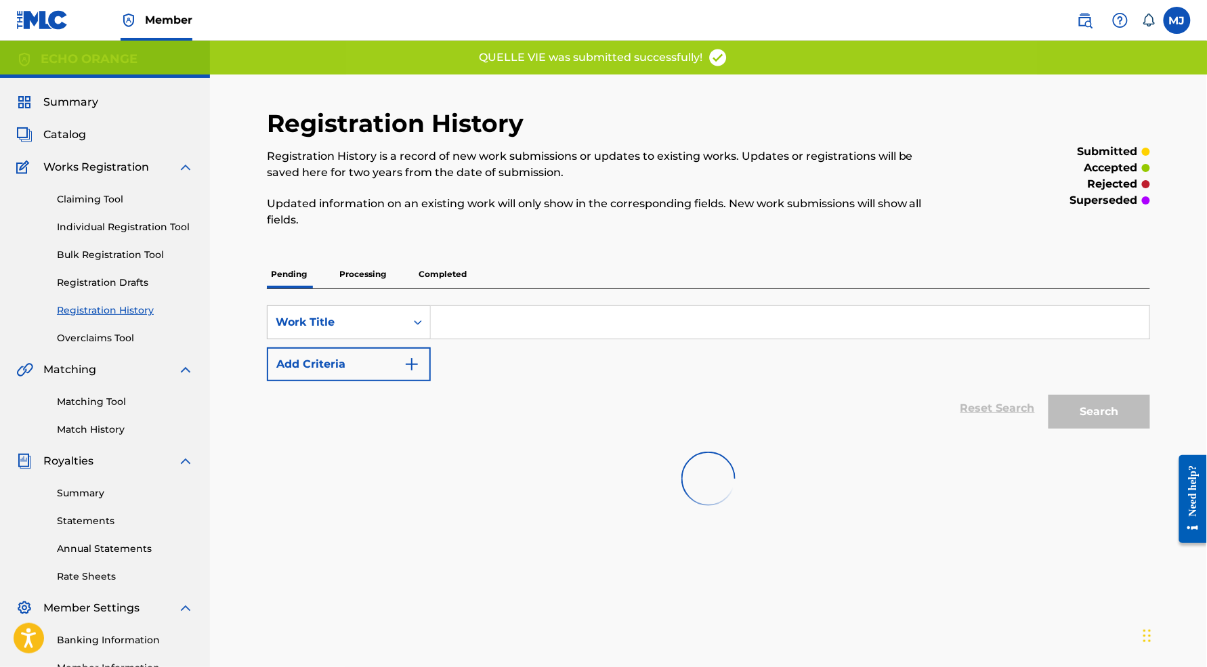
click at [1106, 141] on div "submitted accepted rejected superseded" at bounding box center [1048, 175] width 203 height 135
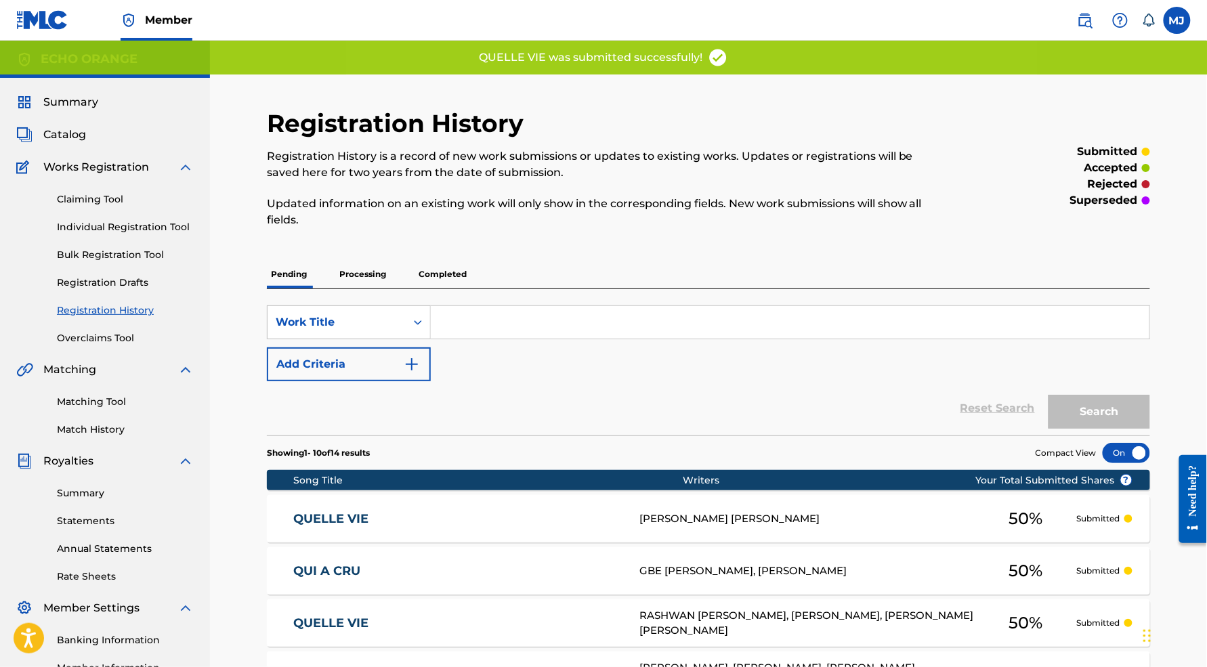
click at [379, 289] on p "Processing" at bounding box center [362, 274] width 55 height 28
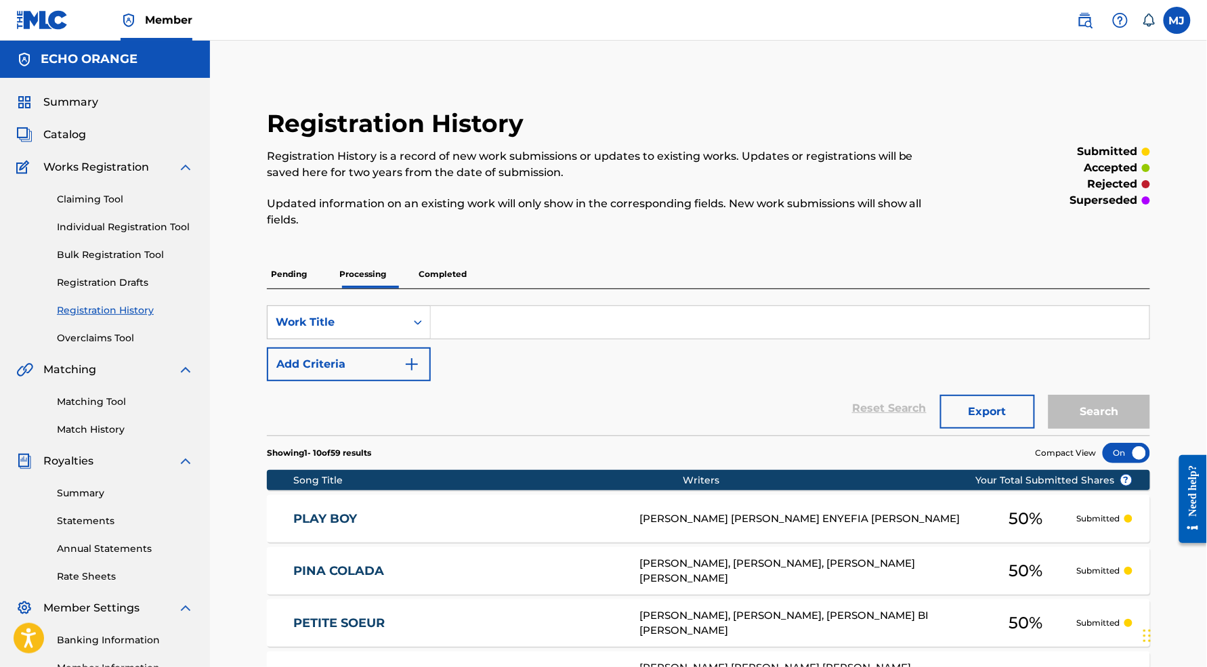
click at [311, 289] on p "Pending" at bounding box center [289, 274] width 44 height 28
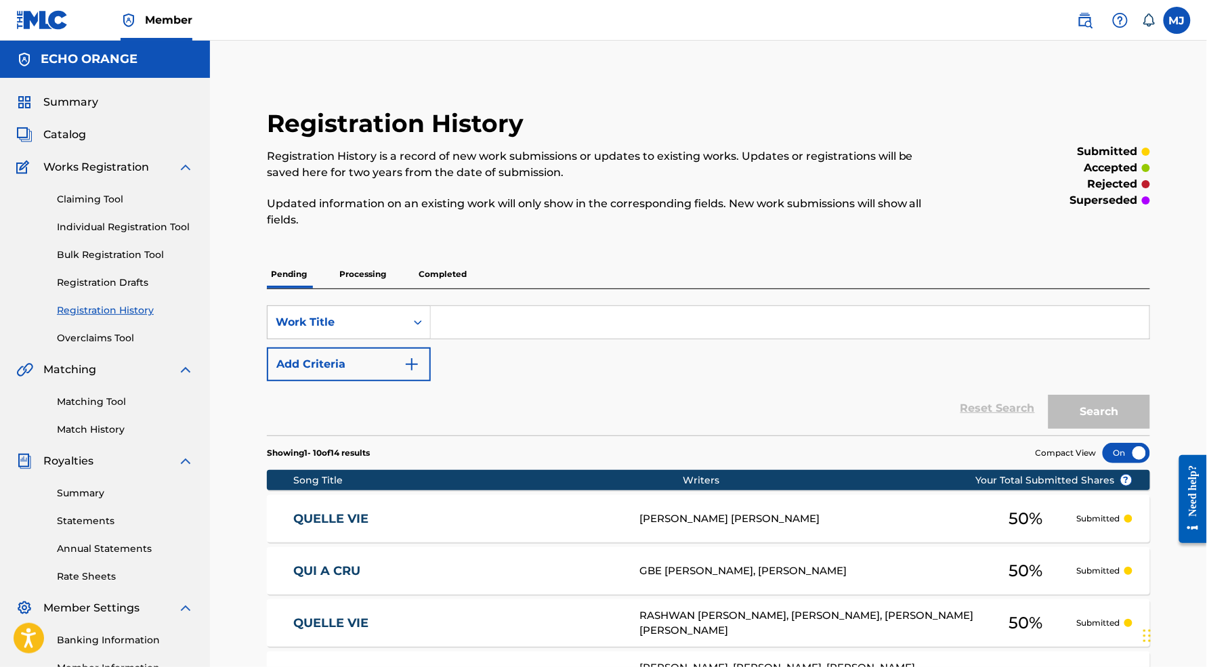
click at [166, 234] on link "Individual Registration Tool" at bounding box center [125, 227] width 137 height 14
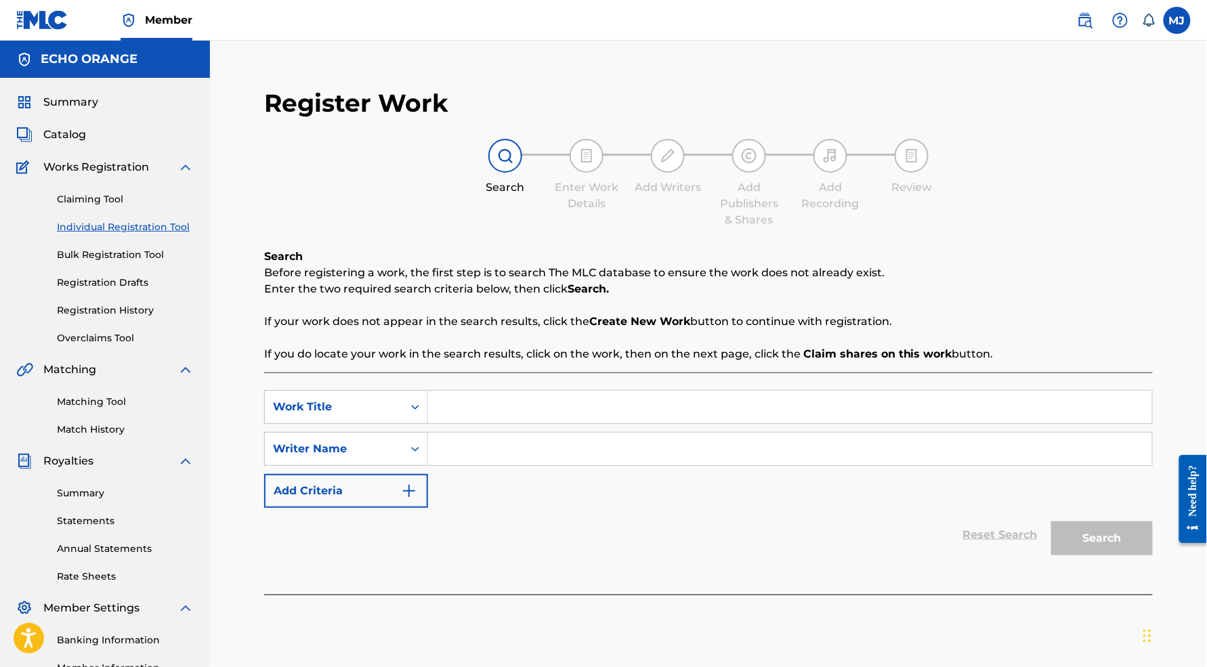
click at [553, 423] on input "Search Form" at bounding box center [790, 407] width 724 height 33
paste input "QUI A CRU"
type input "QUI A CRU"
click at [614, 465] on input "Search Form" at bounding box center [790, 449] width 724 height 33
paste input "BEDE [PERSON_NAME]"
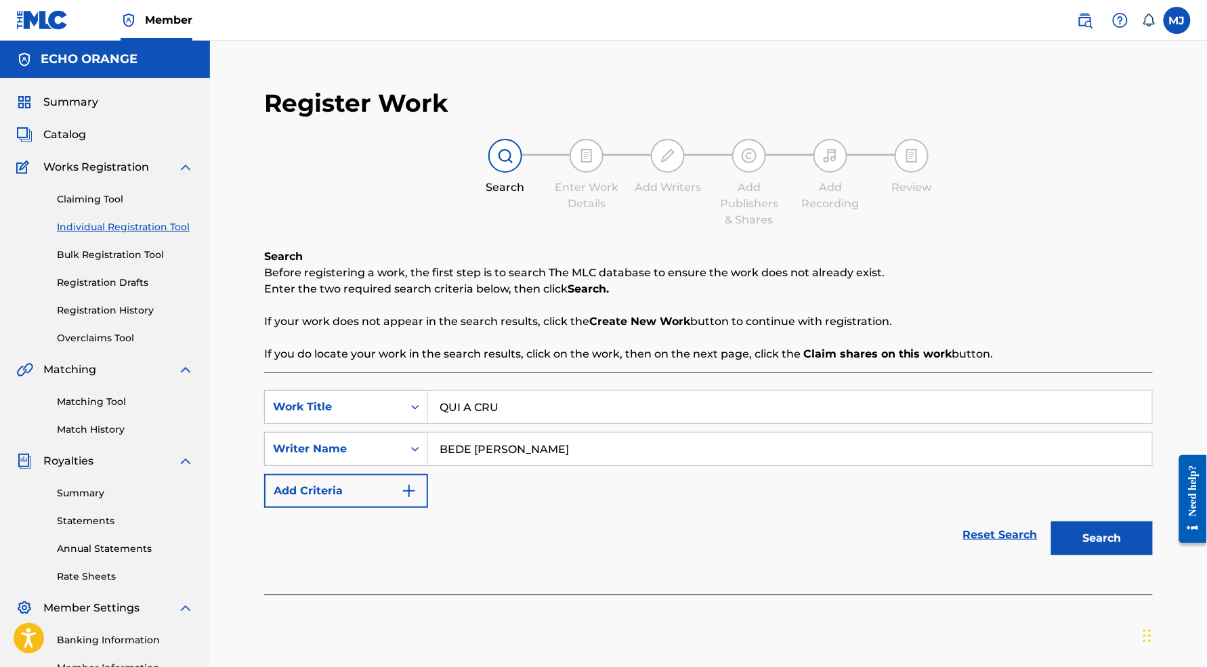
type input "BEDE [PERSON_NAME]"
click at [1110, 555] on button "Search" at bounding box center [1102, 539] width 102 height 34
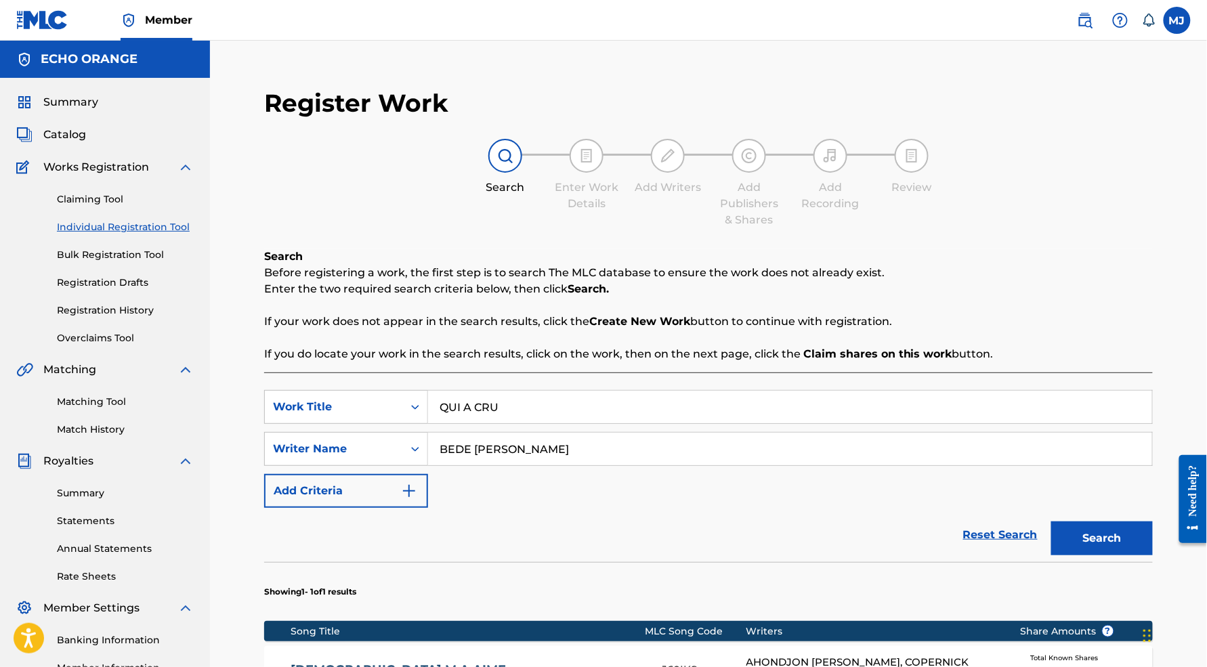
scroll to position [391, 0]
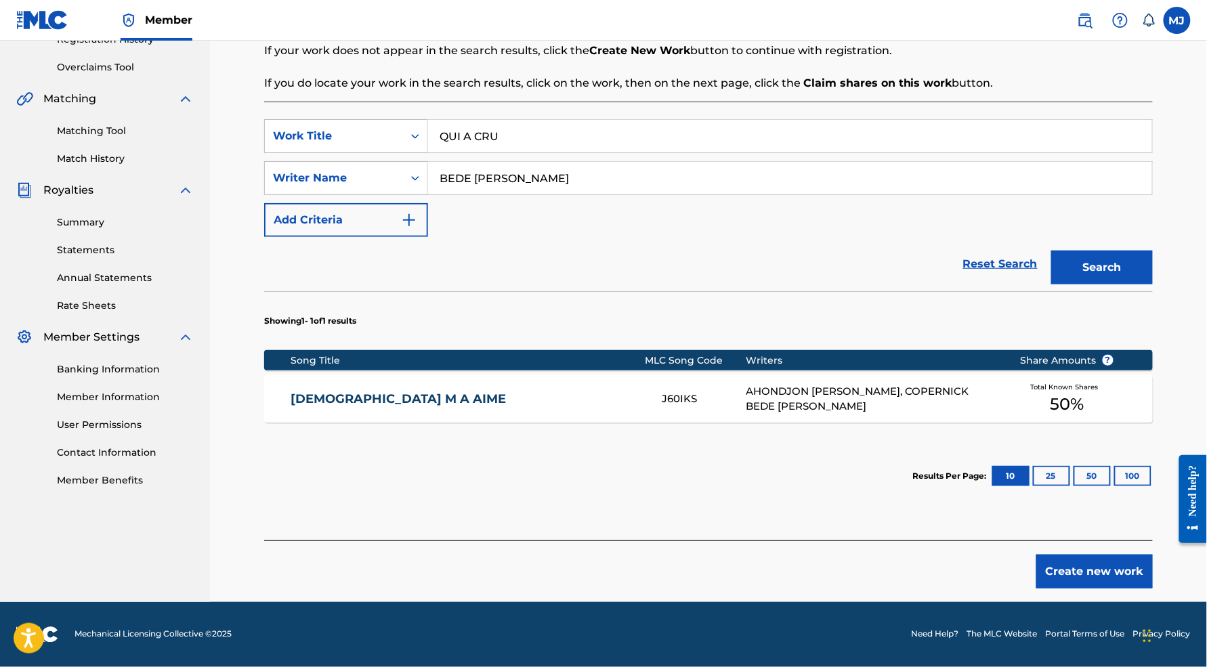
click at [1099, 566] on button "Create new work" at bounding box center [1094, 572] width 116 height 34
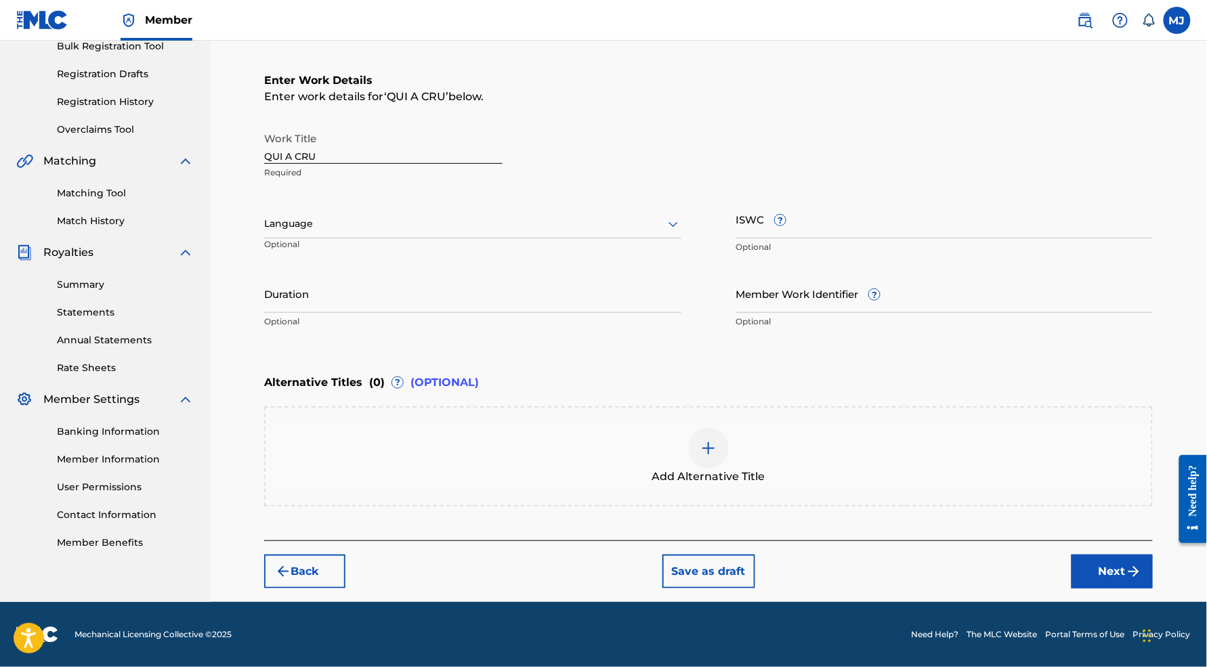
click at [1109, 572] on button "Next" at bounding box center [1111, 572] width 81 height 34
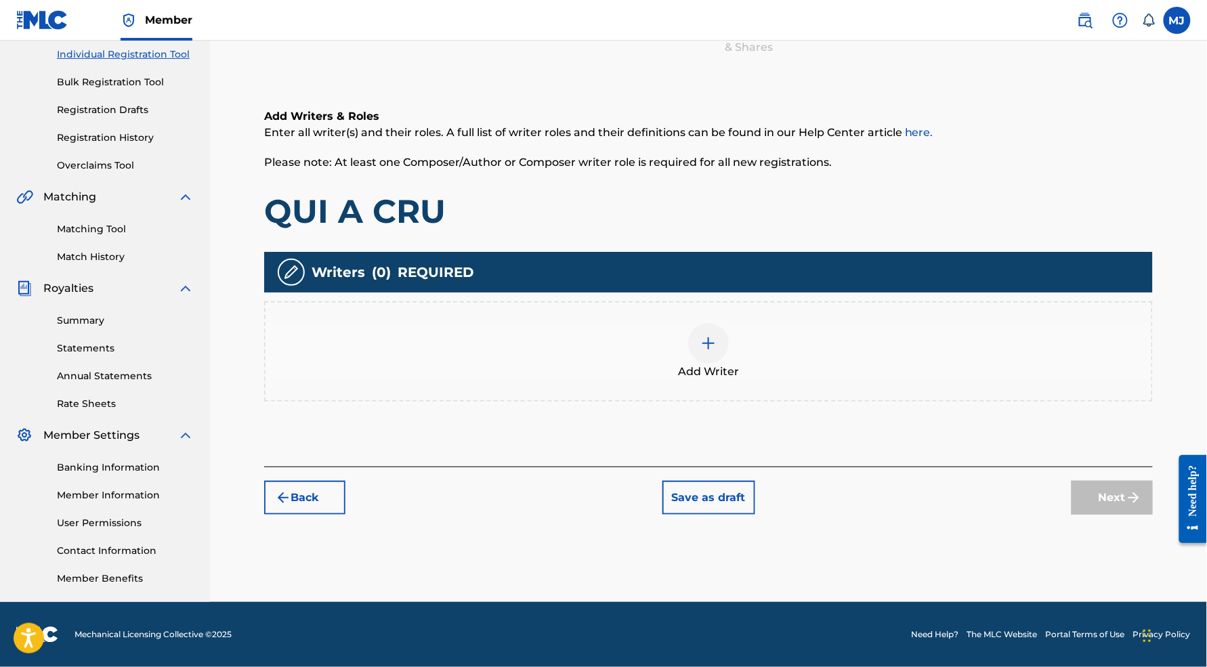
click at [879, 301] on div "Add Writer" at bounding box center [708, 351] width 889 height 100
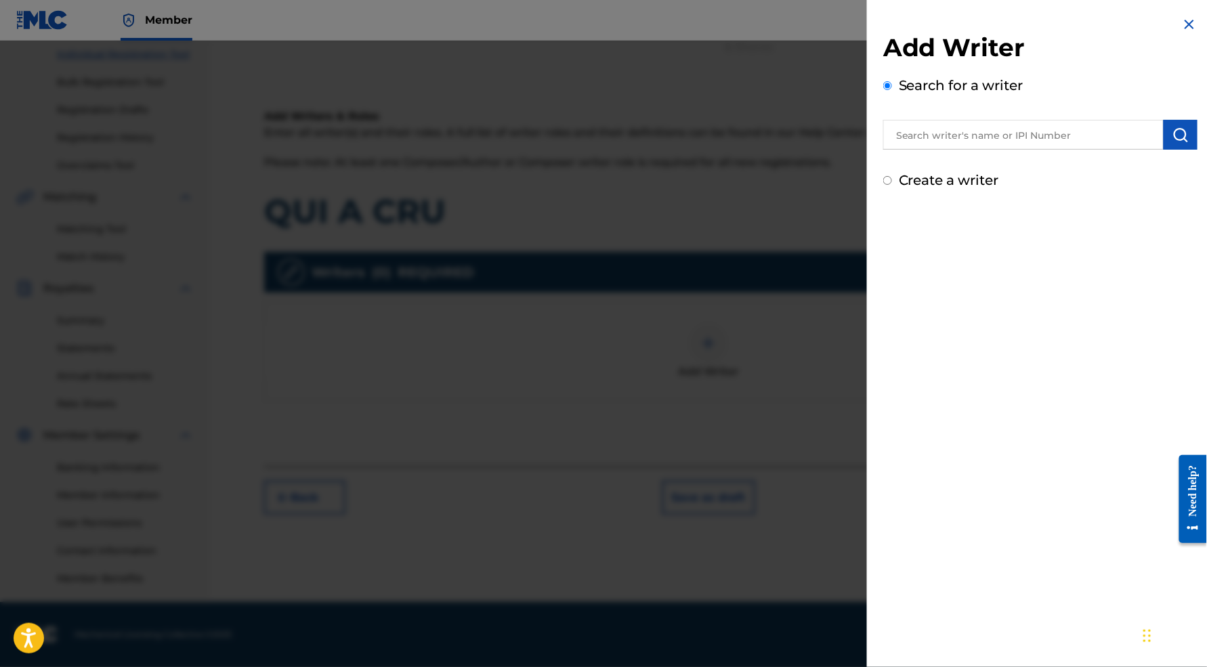
click at [983, 118] on div "Search for a writer" at bounding box center [1040, 112] width 314 height 75
click at [986, 127] on div "Search for a writer" at bounding box center [1040, 112] width 314 height 75
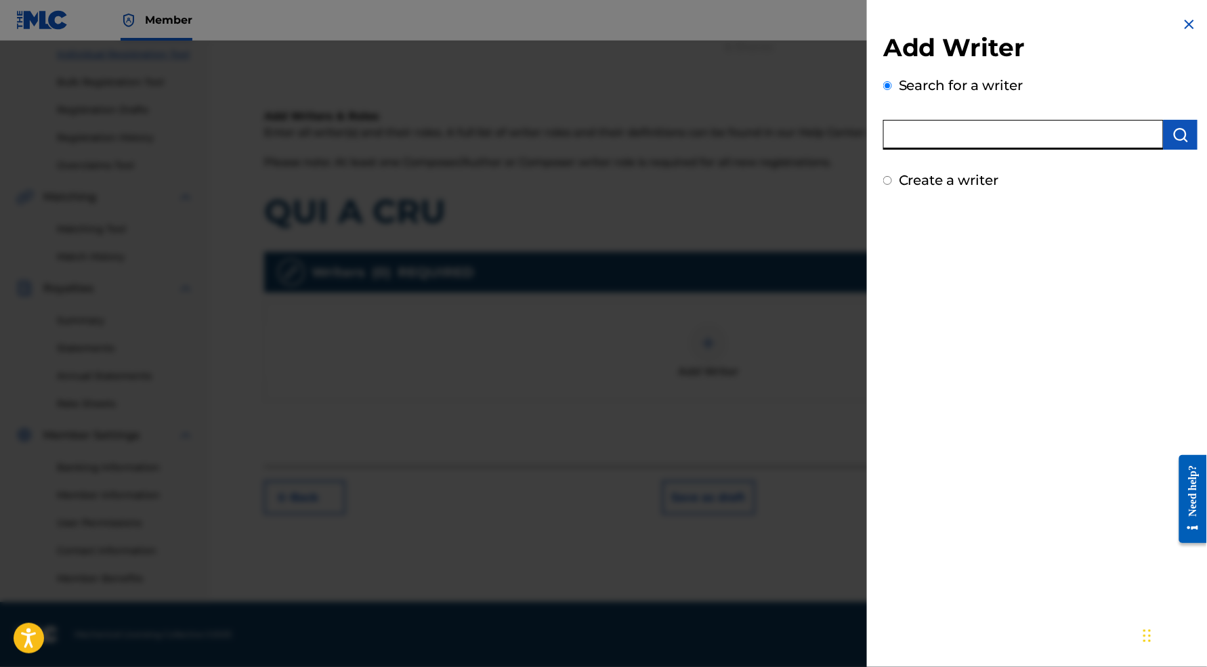
click at [976, 143] on input "text" at bounding box center [1023, 135] width 280 height 30
paste input "BEDE [PERSON_NAME]"
type input "BEDE [PERSON_NAME]"
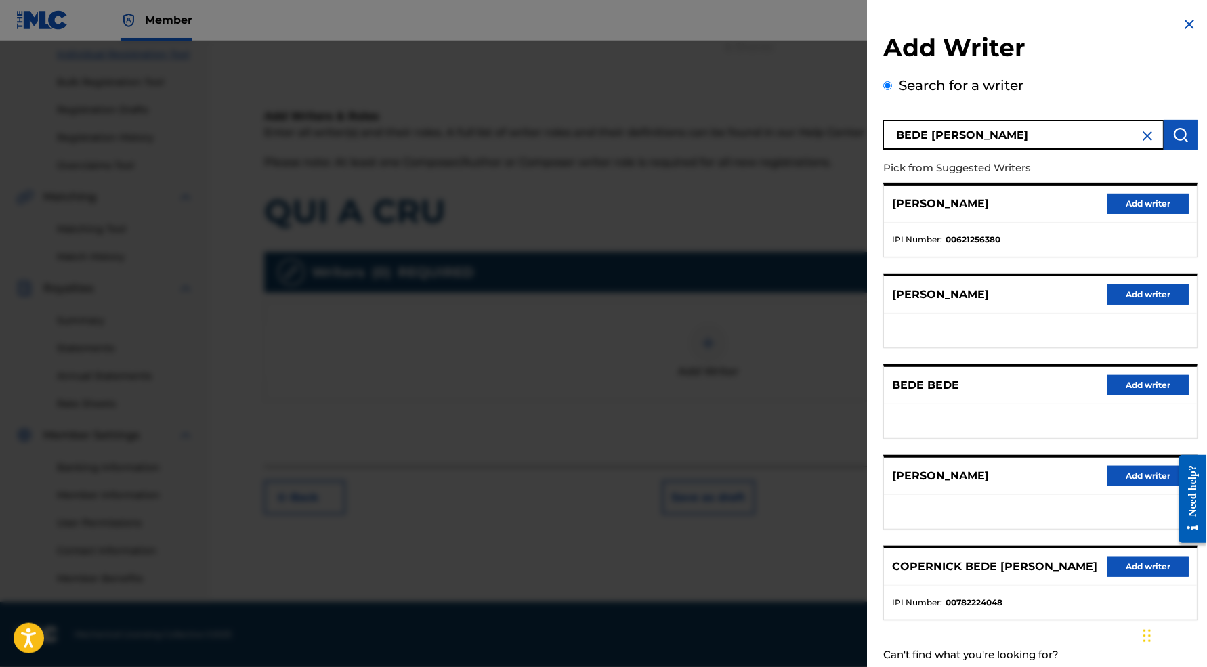
scroll to position [154, 0]
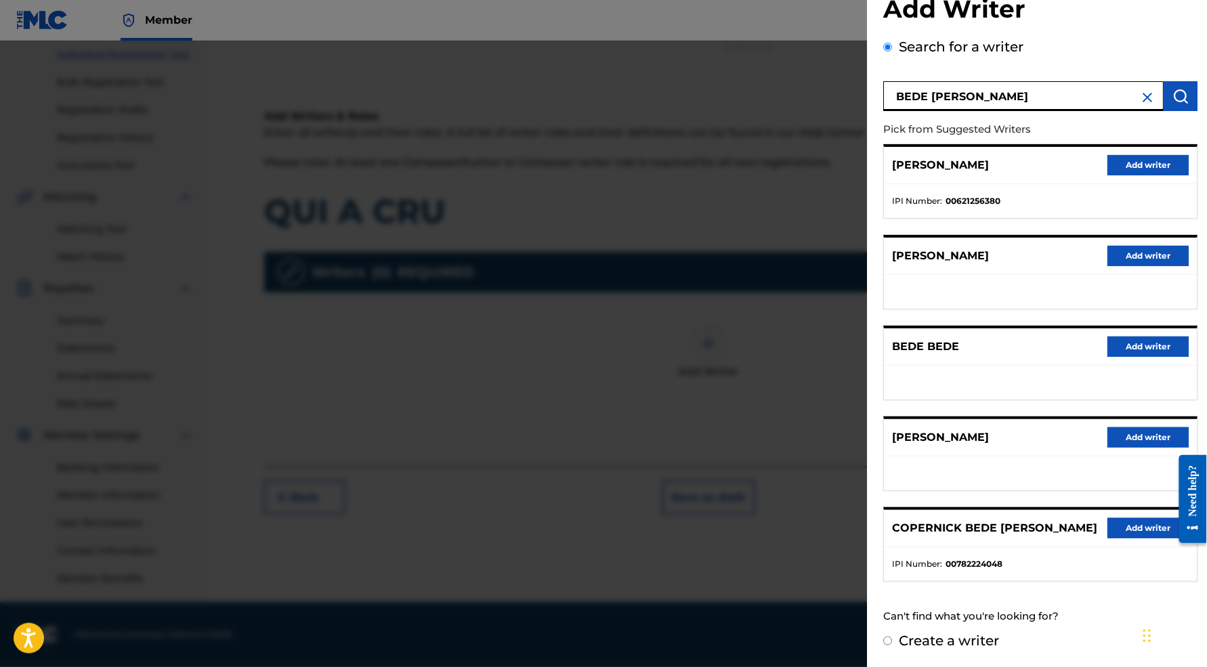
click at [1107, 518] on button "Add writer" at bounding box center [1147, 528] width 81 height 20
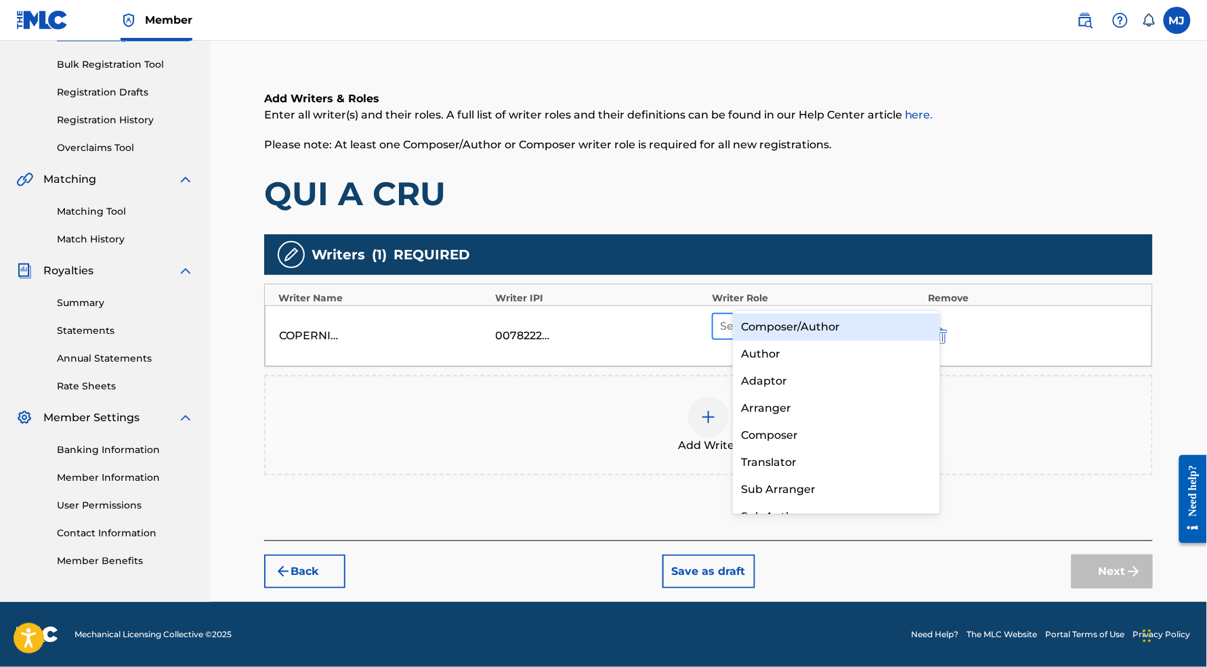
click at [836, 317] on div at bounding box center [804, 326] width 169 height 19
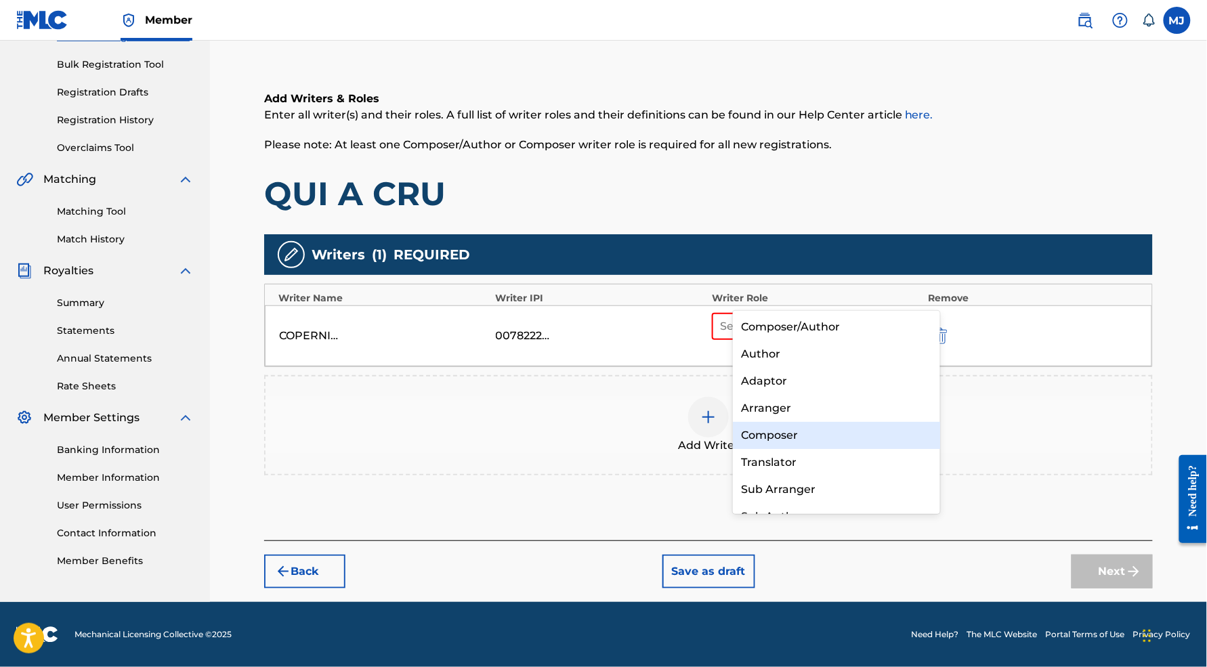
click at [814, 432] on div "Composer" at bounding box center [836, 435] width 207 height 27
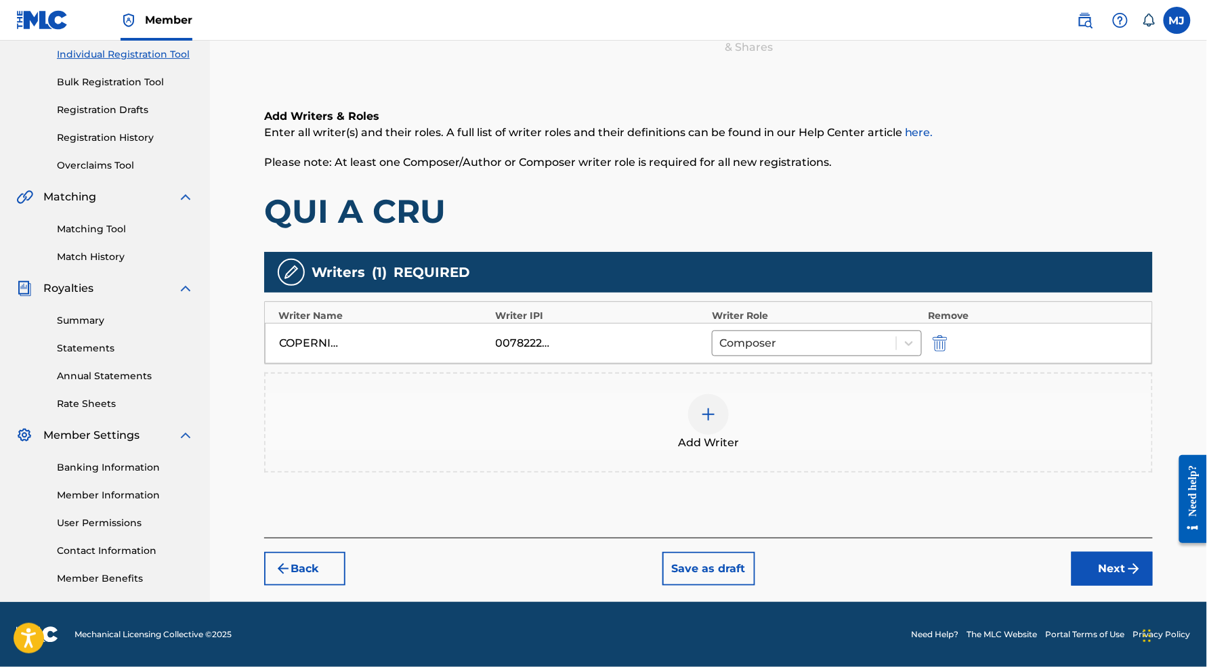
click at [795, 394] on div "Add Writer" at bounding box center [708, 422] width 886 height 57
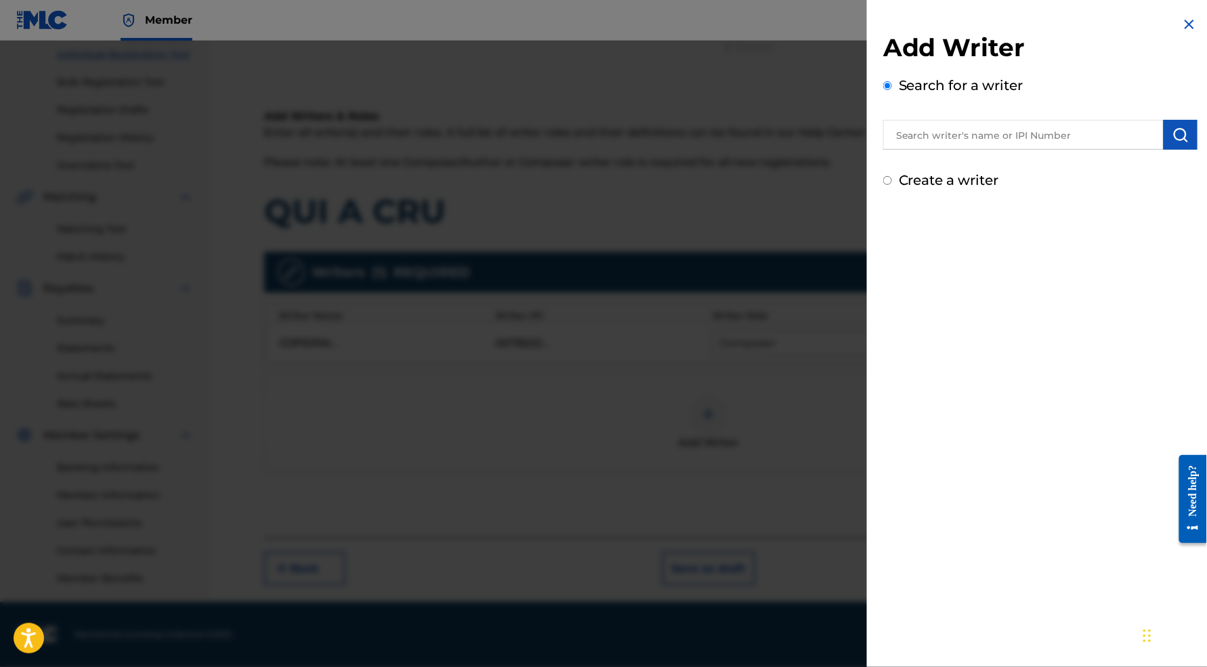
click at [975, 136] on input "text" at bounding box center [1023, 135] width 280 height 30
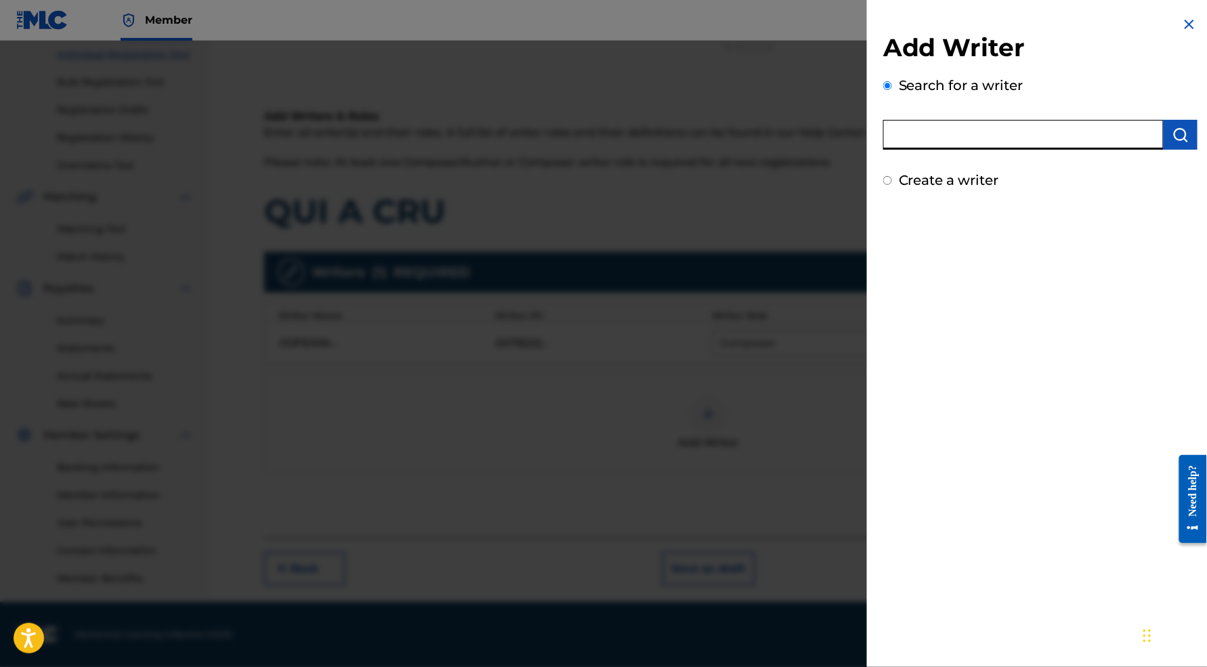
paste input "BEDE [PERSON_NAME]"
type input "BEDE [PERSON_NAME]"
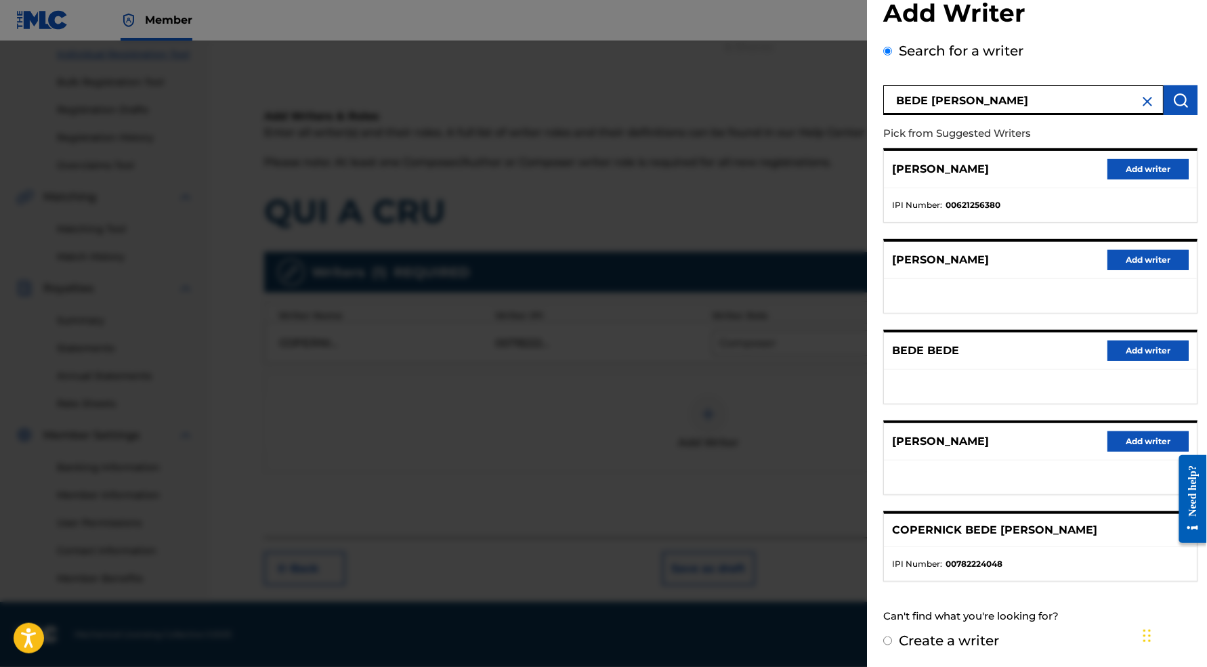
scroll to position [85, 0]
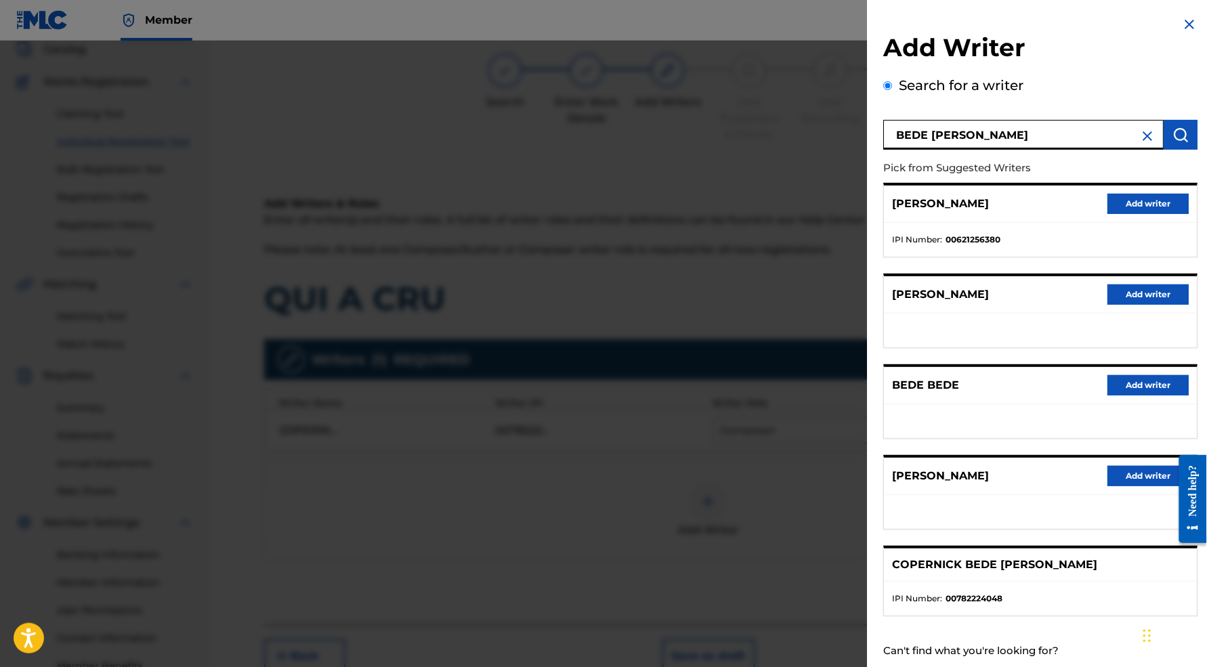
click at [602, 231] on div at bounding box center [603, 374] width 1207 height 667
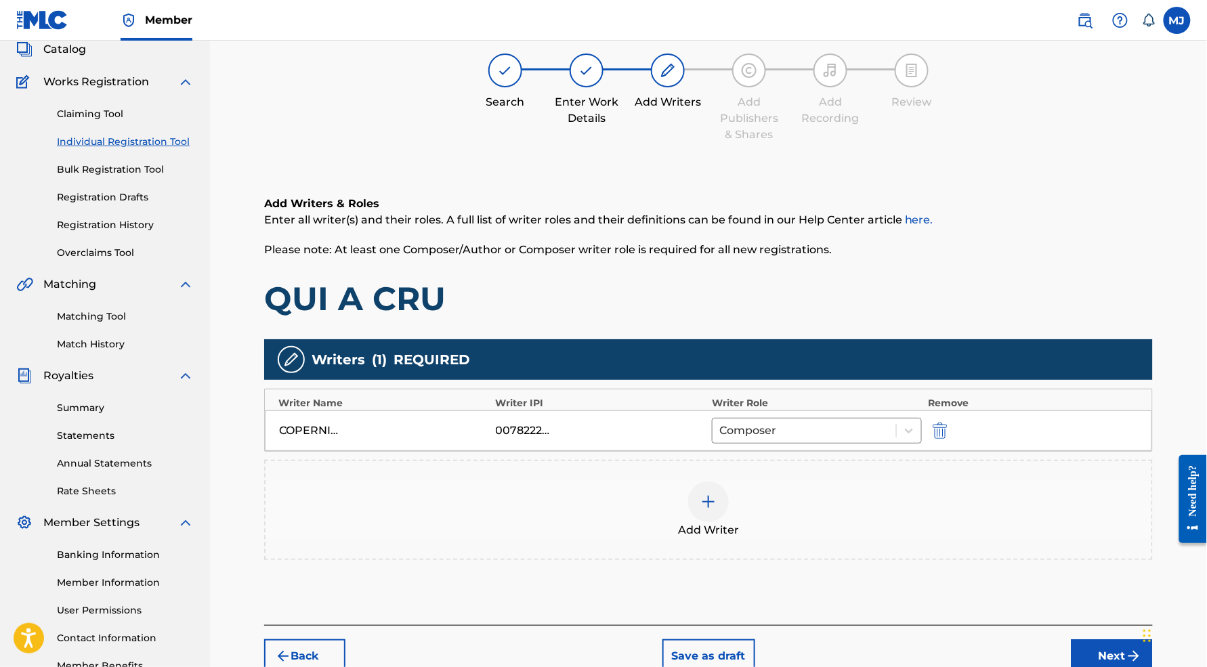
click at [729, 522] on div at bounding box center [708, 502] width 41 height 41
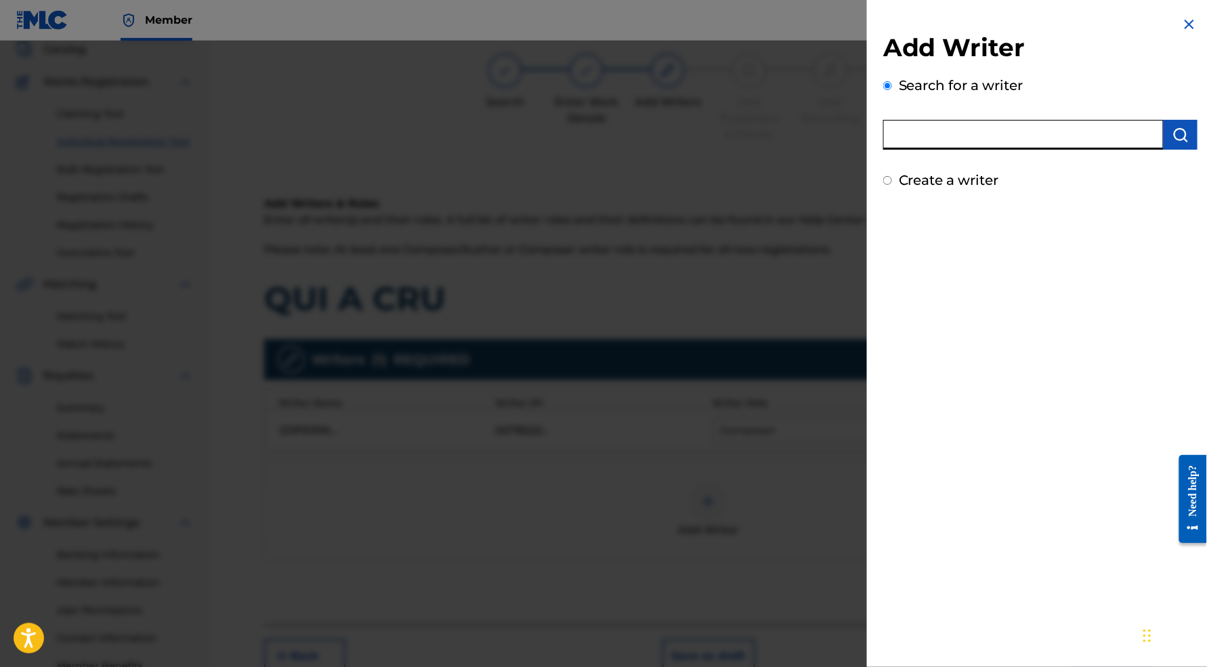
click at [935, 137] on input "text" at bounding box center [1023, 135] width 280 height 30
paste input "GBE [PERSON_NAME]"
type input "GBE [PERSON_NAME]"
click at [1180, 125] on div "Search for a writer GBE [PERSON_NAME]" at bounding box center [1040, 112] width 314 height 75
click at [1176, 142] on img "submit" at bounding box center [1180, 135] width 16 height 16
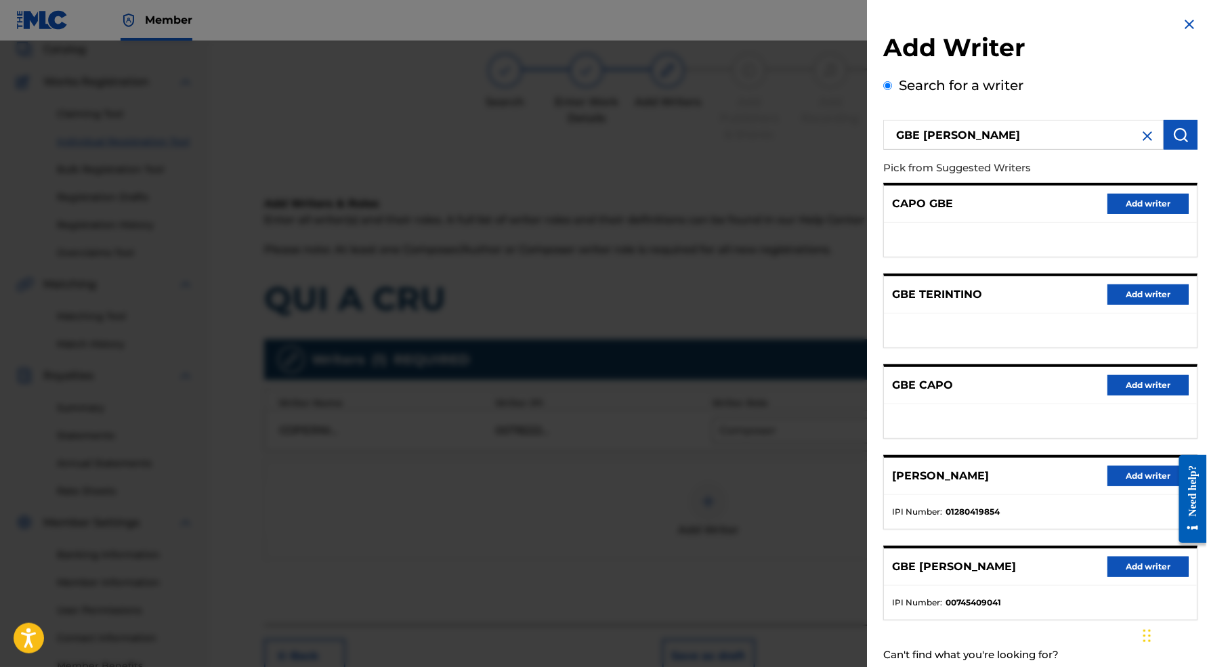
scroll to position [154, 0]
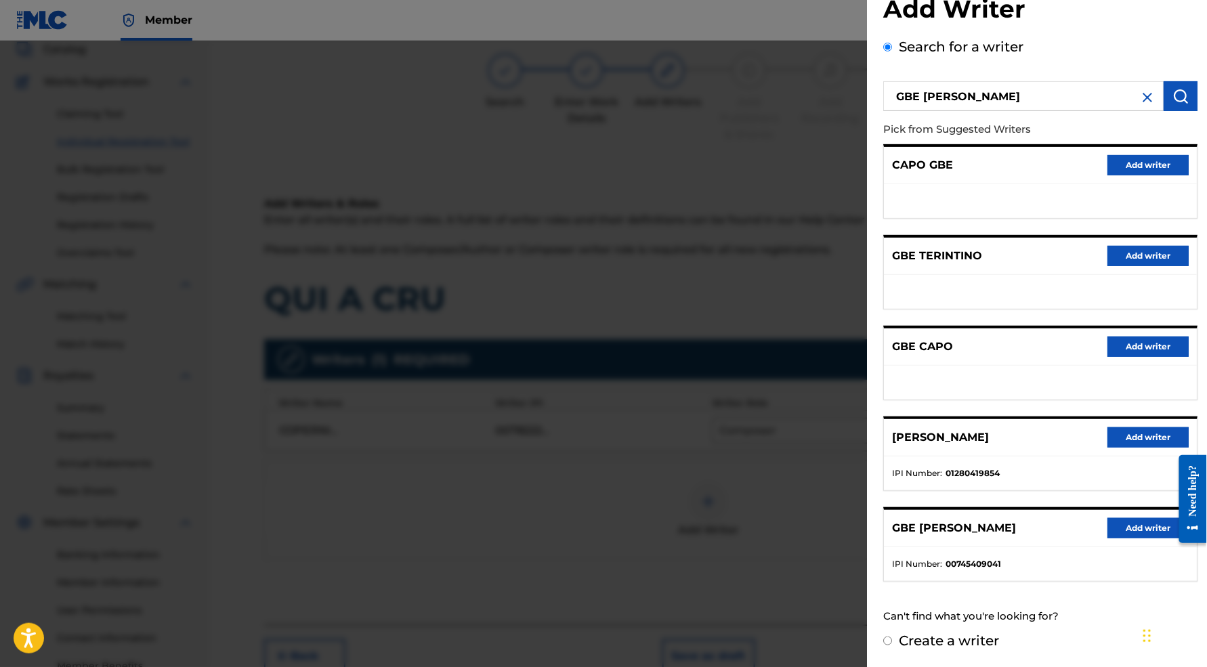
click at [1122, 518] on button "Add writer" at bounding box center [1147, 528] width 81 height 20
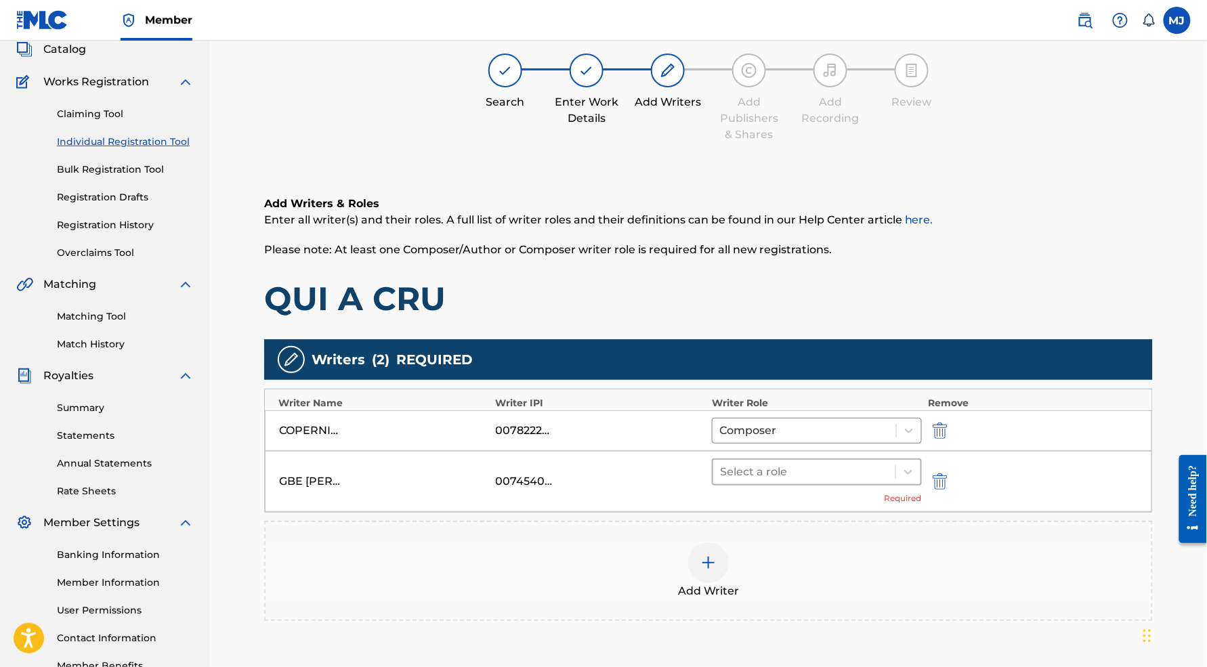
drag, startPoint x: 800, startPoint y: 514, endPoint x: 796, endPoint y: 522, distance: 8.8
click at [799, 512] on div "GBE [PERSON_NAME] 00745409041 Select a role Required" at bounding box center [708, 481] width 887 height 61
click at [792, 482] on div at bounding box center [804, 472] width 169 height 19
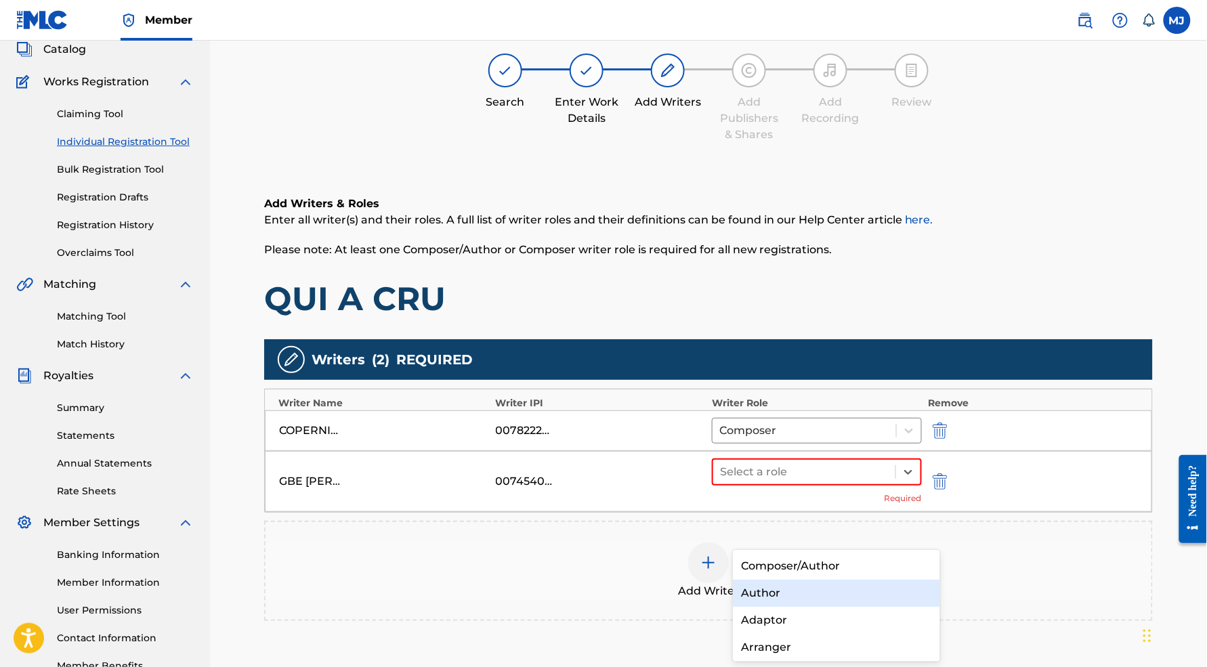
click at [772, 592] on div "Author" at bounding box center [836, 593] width 207 height 27
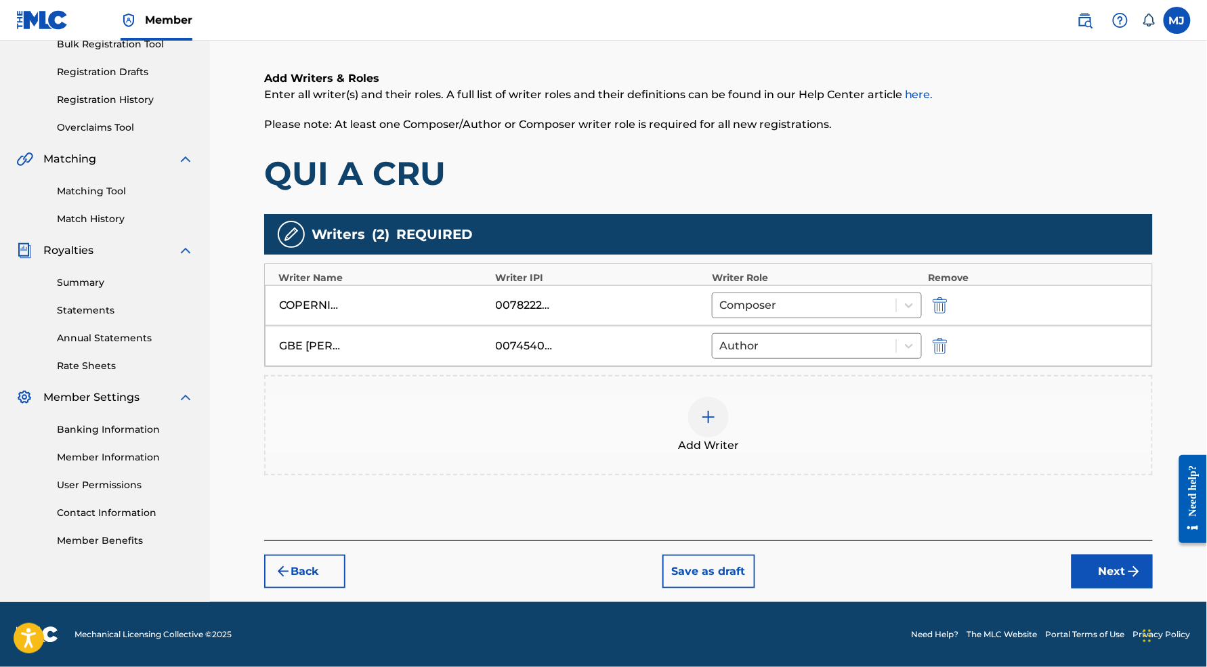
click at [1142, 555] on button "Next" at bounding box center [1111, 572] width 81 height 34
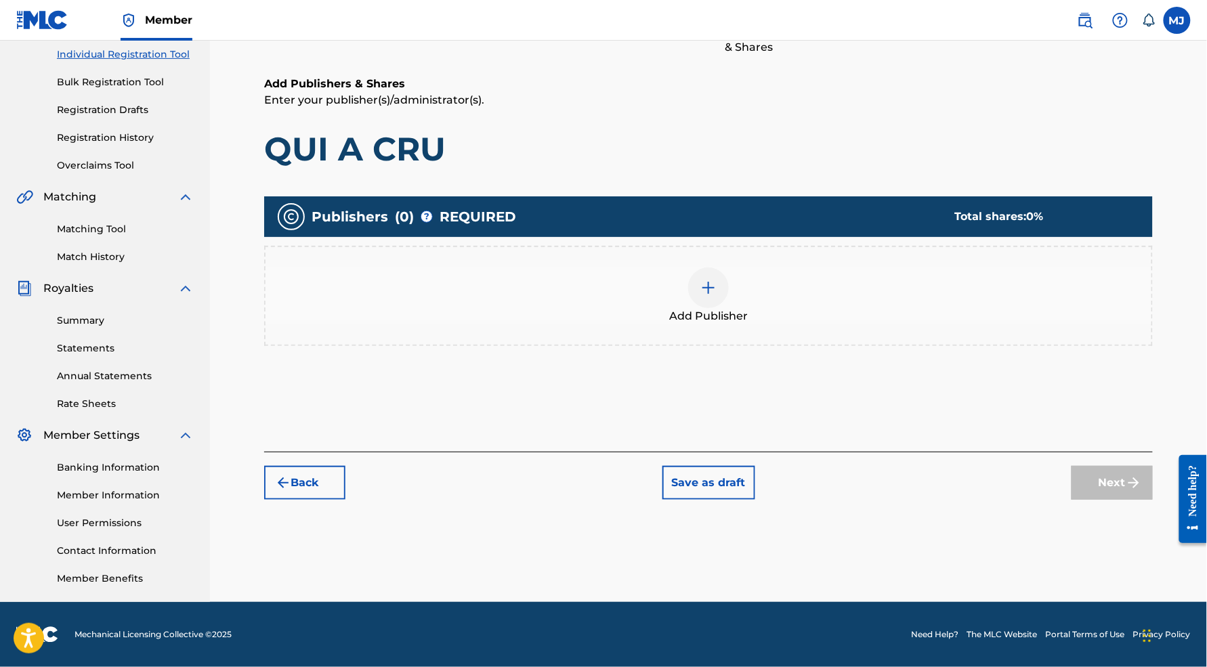
scroll to position [280, 0]
click at [807, 291] on div "Add Publisher" at bounding box center [708, 296] width 889 height 100
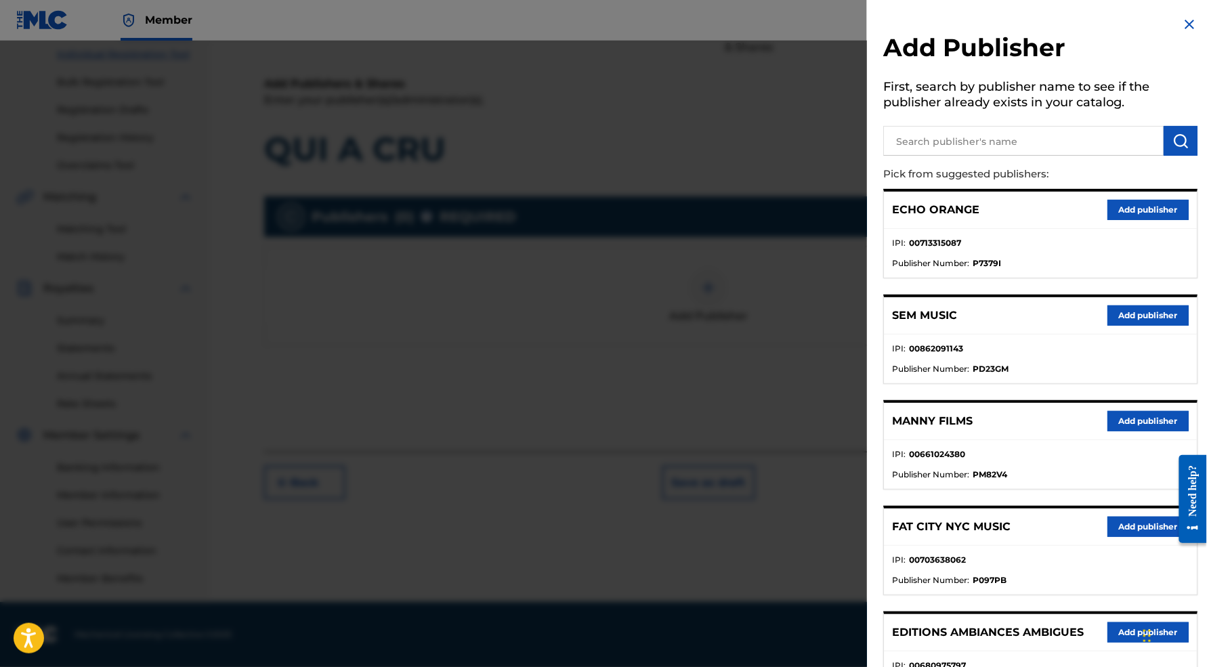
click at [924, 156] on input "text" at bounding box center [1023, 141] width 280 height 30
type input "appeal"
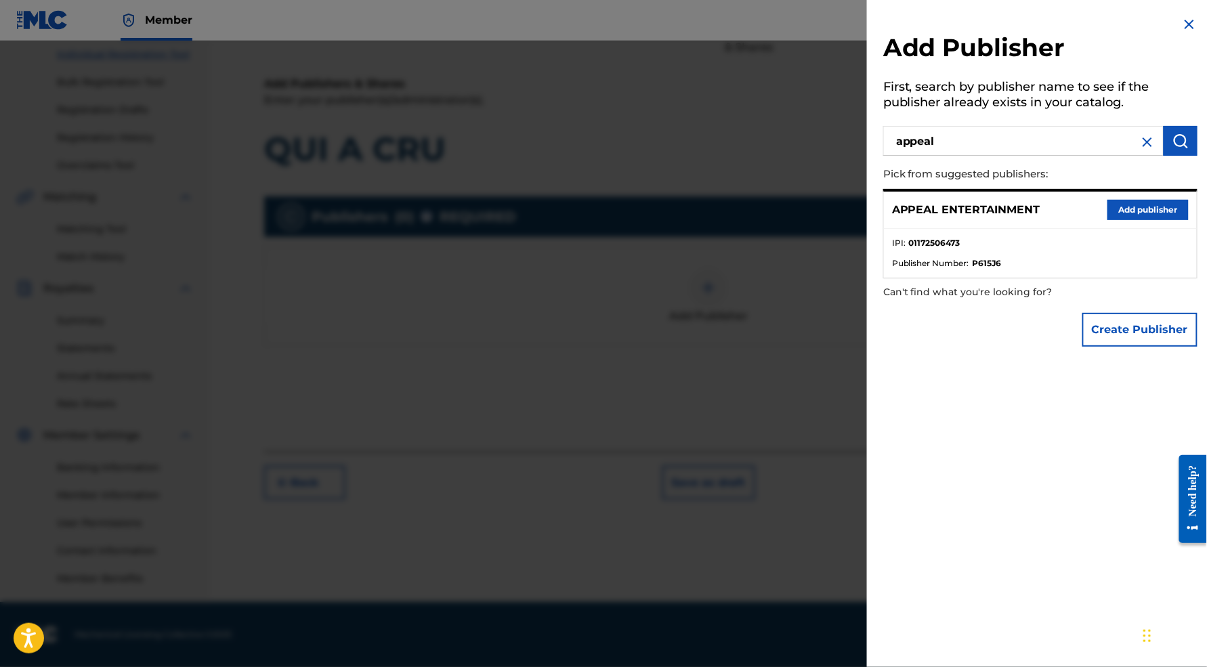
click at [1144, 220] on button "Add publisher" at bounding box center [1147, 210] width 81 height 20
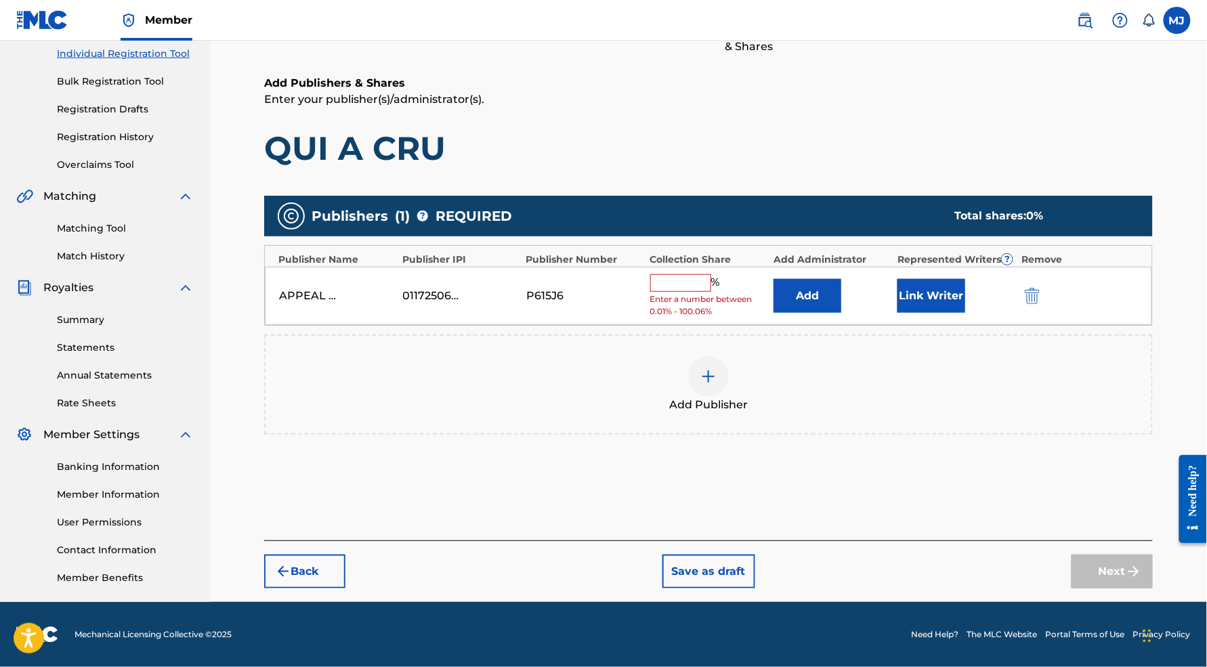
click at [876, 279] on div "Add" at bounding box center [831, 296] width 117 height 34
click at [841, 279] on button "Add" at bounding box center [807, 296] width 68 height 34
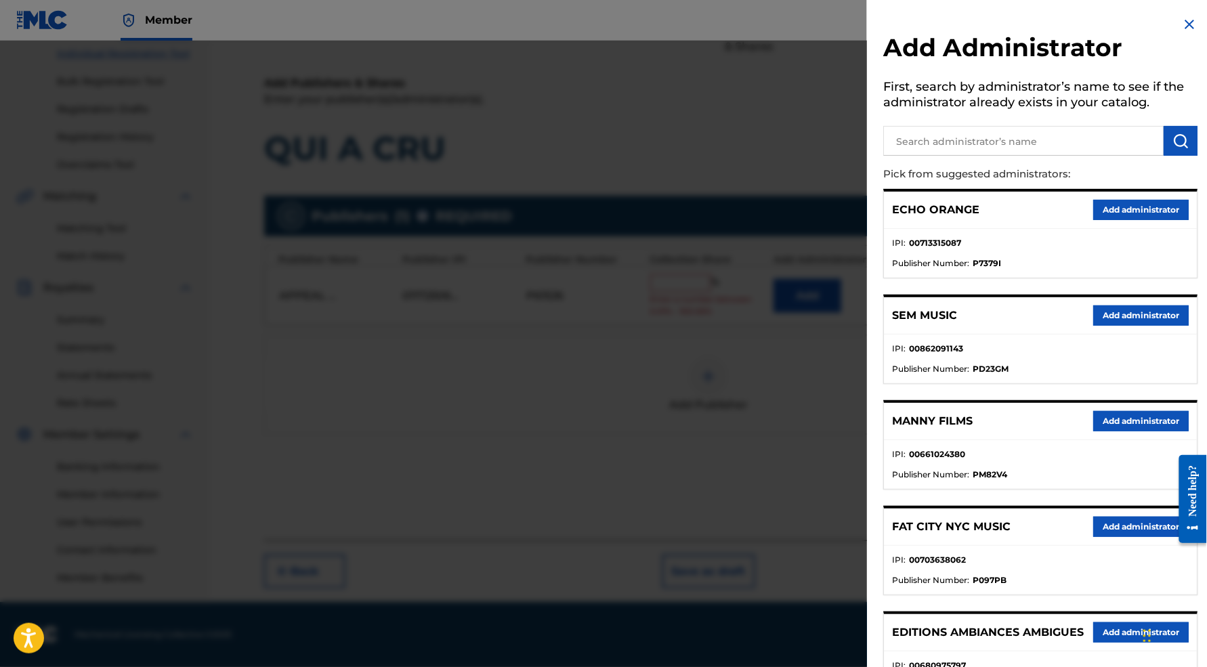
click at [1101, 220] on button "Add administrator" at bounding box center [1140, 210] width 95 height 20
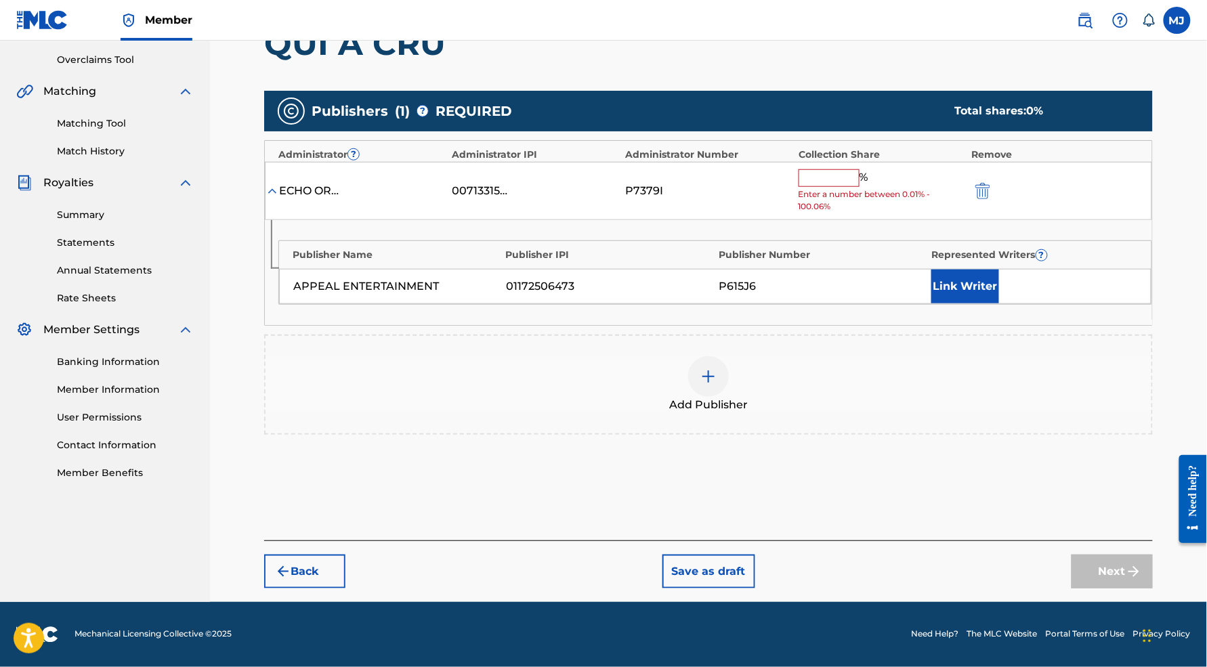
click at [845, 187] on input "text" at bounding box center [829, 178] width 61 height 18
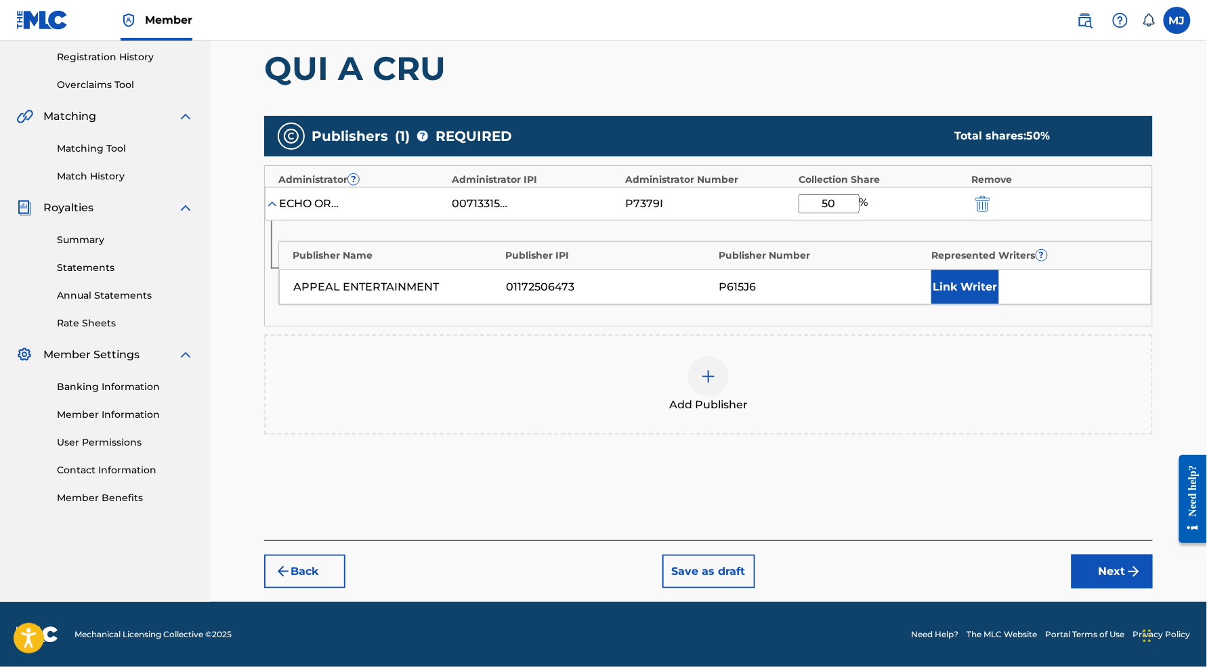
type input "50"
click at [999, 304] on button "Link Writer" at bounding box center [965, 287] width 68 height 34
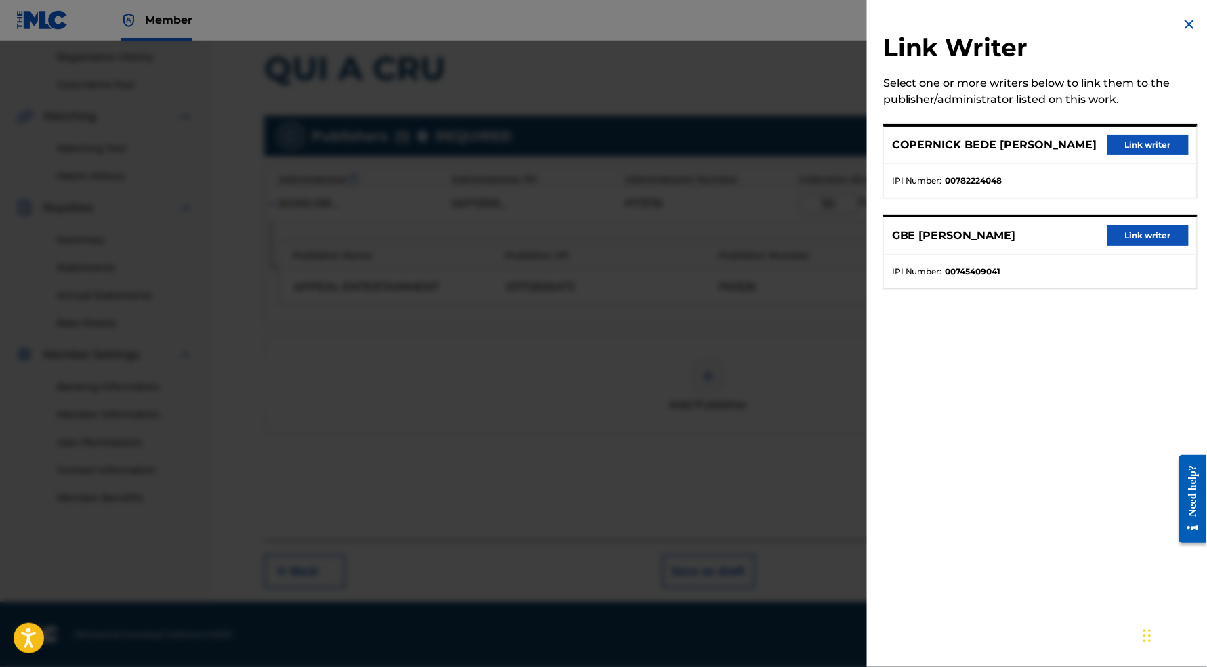
click at [1149, 246] on button "Link writer" at bounding box center [1147, 236] width 81 height 20
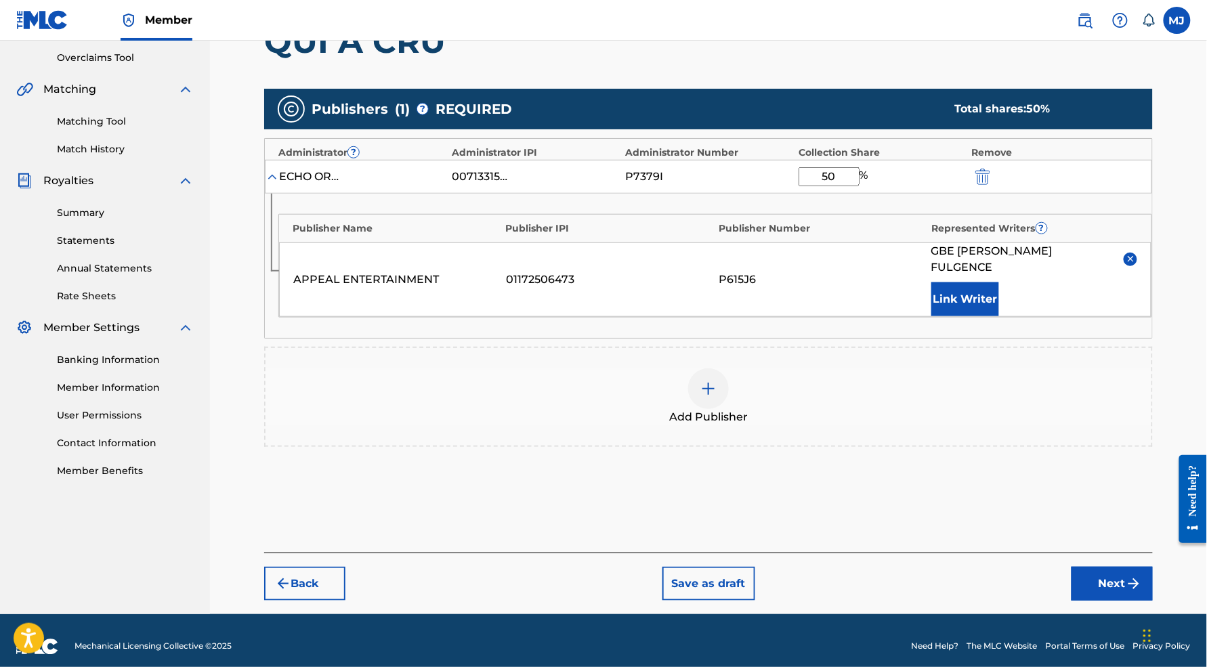
click at [981, 316] on button "Link Writer" at bounding box center [965, 299] width 68 height 34
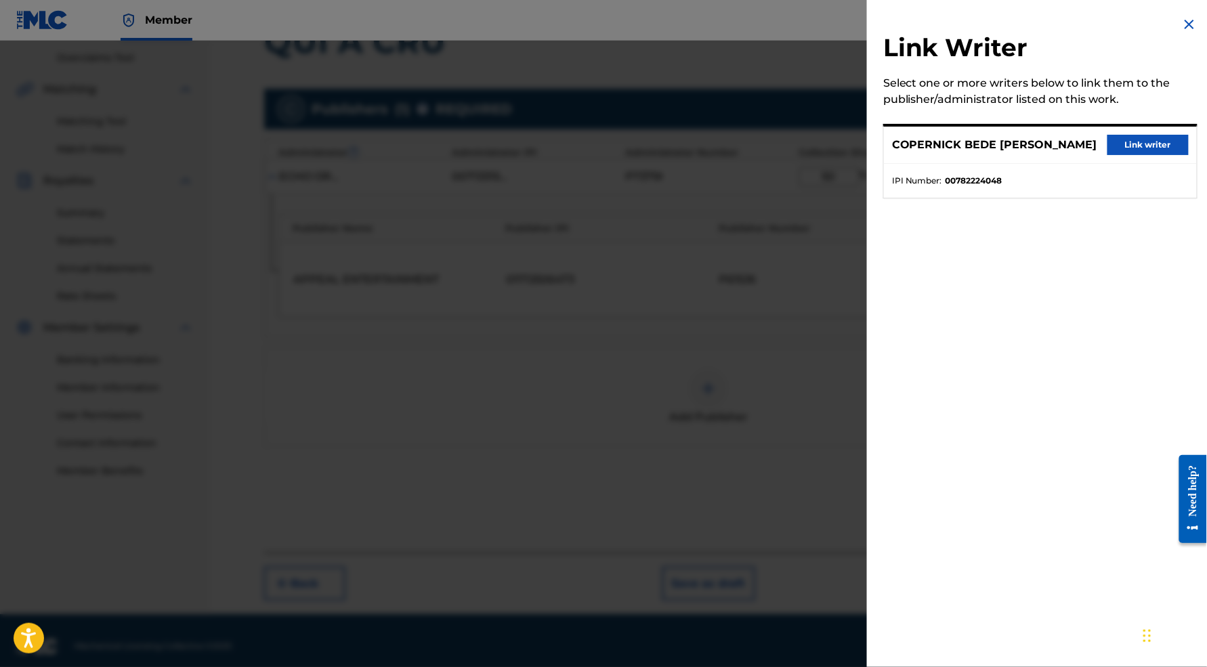
click at [1109, 155] on button "Link writer" at bounding box center [1147, 145] width 81 height 20
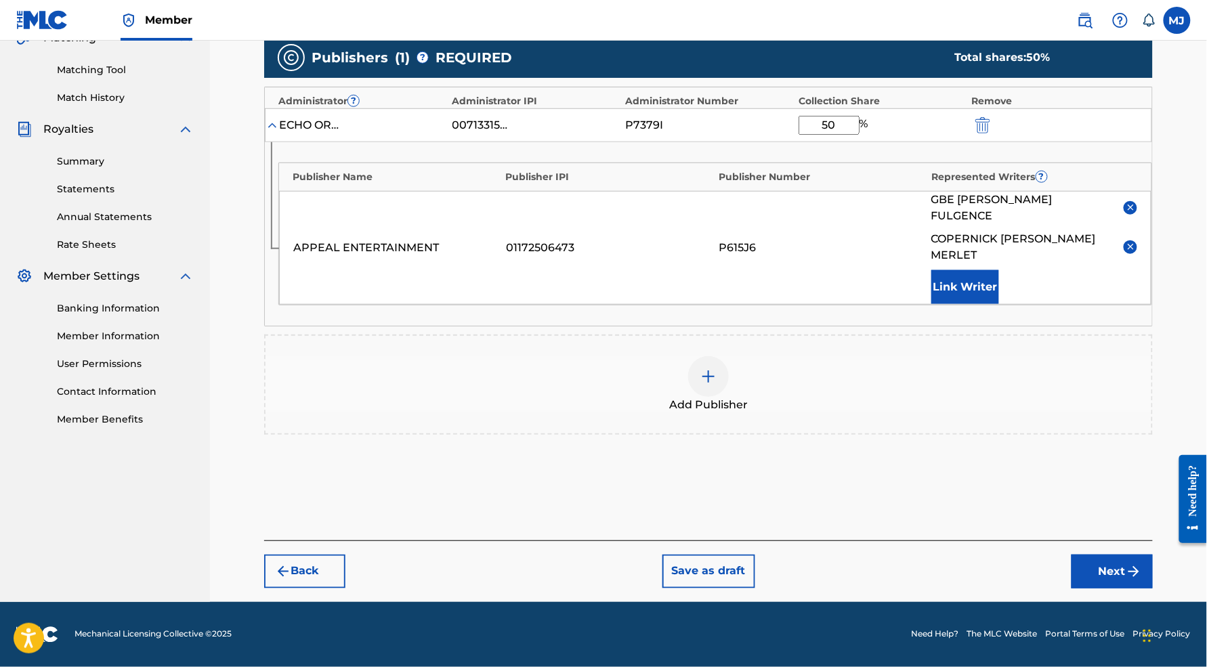
click at [1124, 570] on button "Next" at bounding box center [1111, 572] width 81 height 34
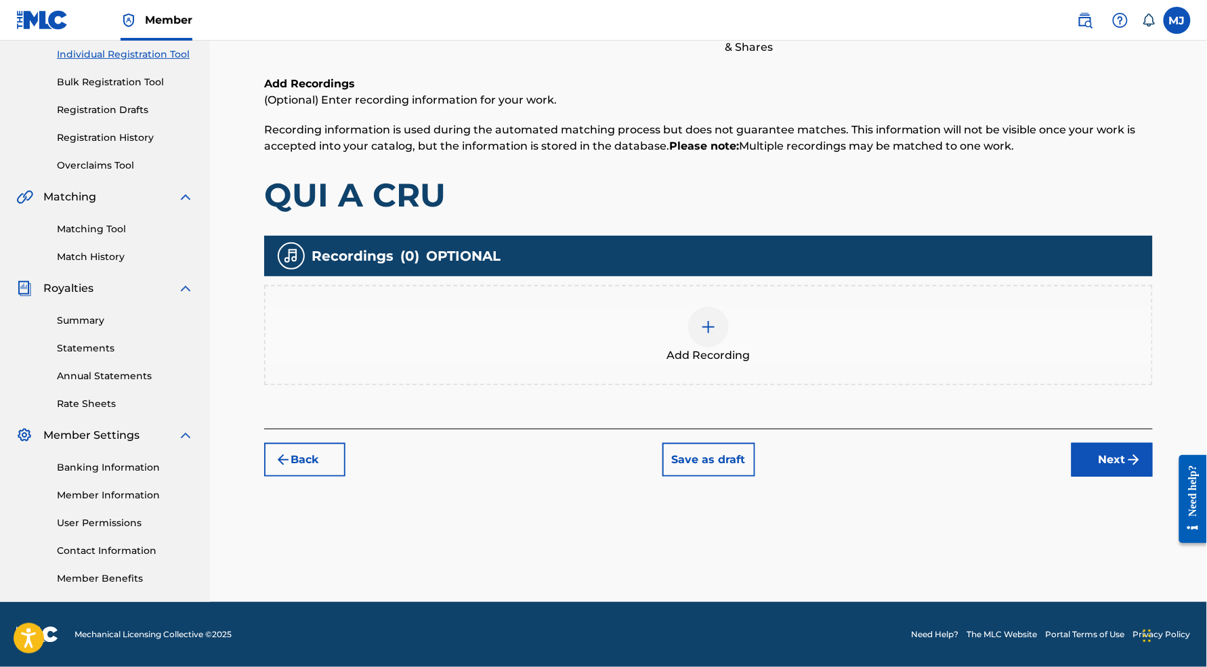
click at [1073, 432] on div "Back Save as draft Next" at bounding box center [708, 453] width 889 height 48
click at [1082, 443] on button "Next" at bounding box center [1111, 460] width 81 height 34
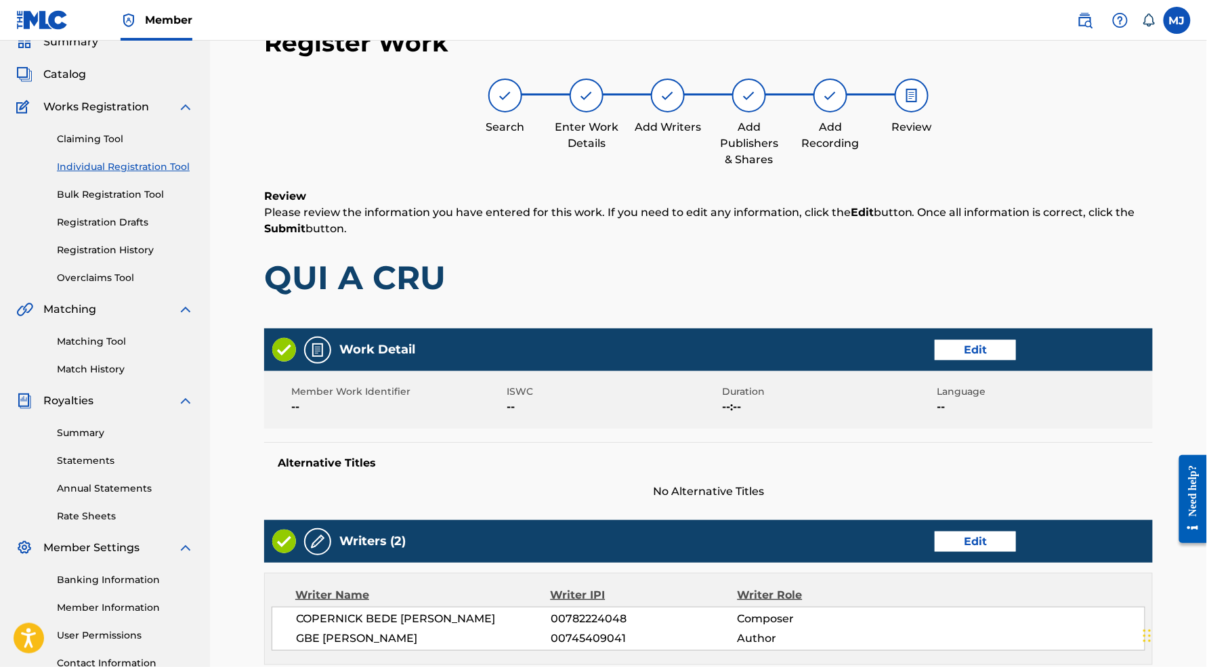
scroll to position [734, 0]
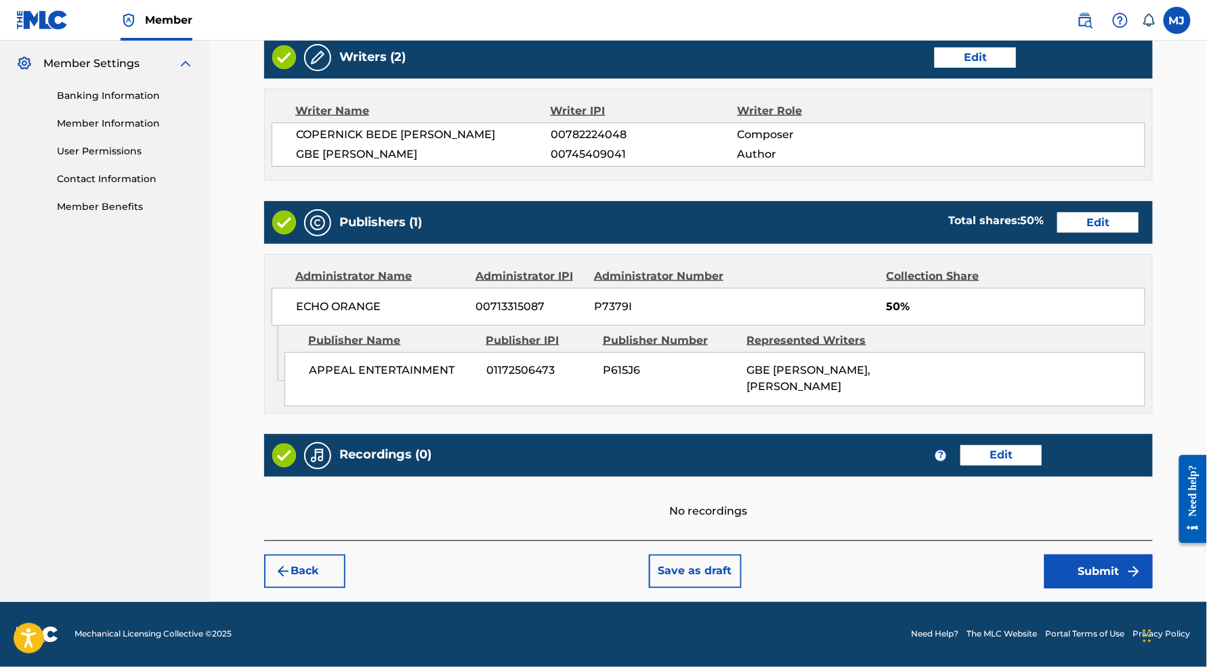
click at [1099, 569] on button "Submit" at bounding box center [1098, 572] width 108 height 34
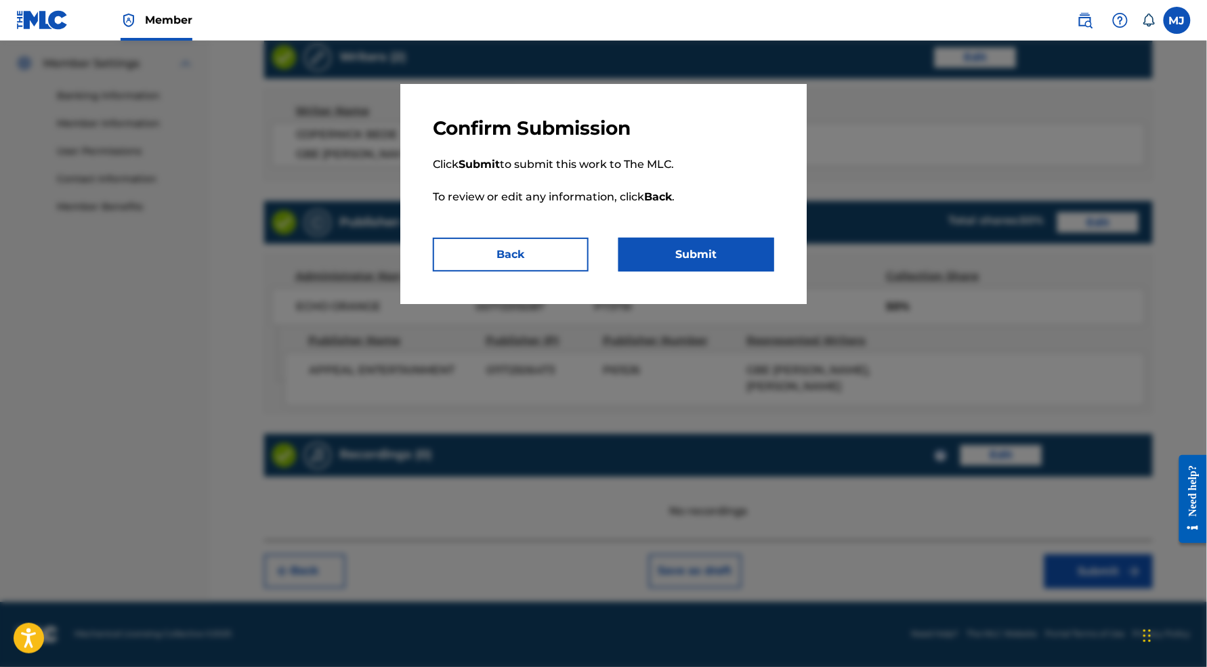
click at [729, 272] on button "Submit" at bounding box center [696, 255] width 156 height 34
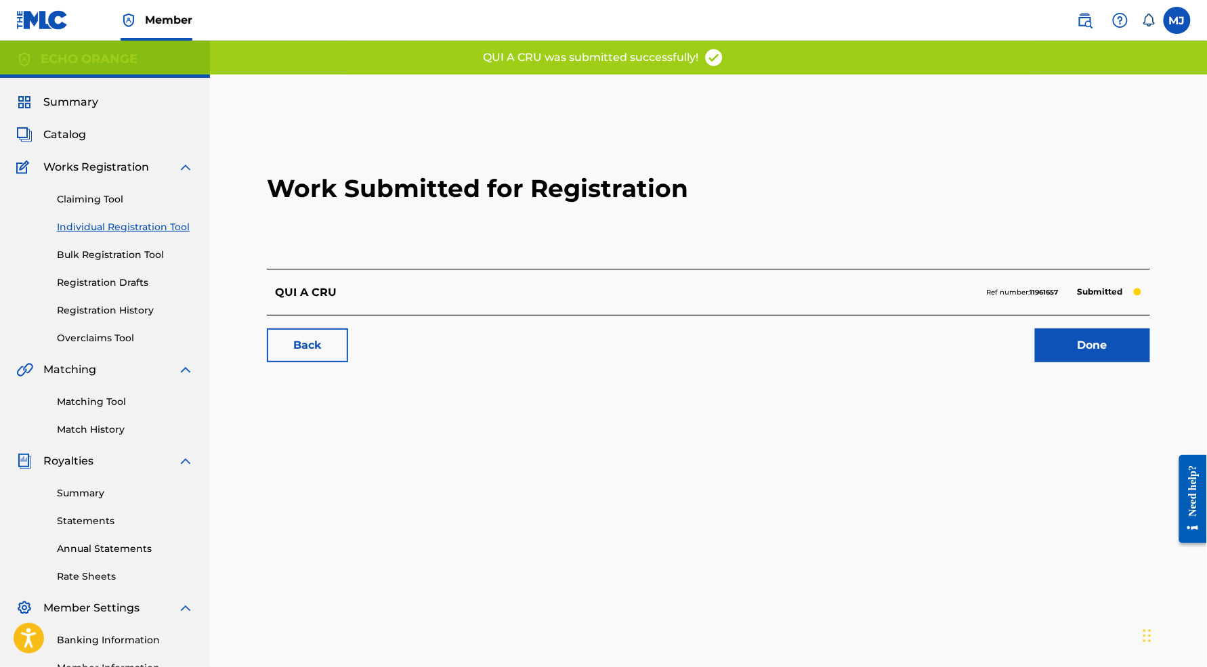
click at [1082, 376] on div "Work Submitted for Registration QUI A CRU Ref number: 11961657 Submitted Back D…" at bounding box center [709, 242] width 916 height 268
click at [1085, 376] on div "Work Submitted for Registration QUI A CRU Ref number: 11961657 Submitted Back D…" at bounding box center [709, 242] width 916 height 268
click at [1088, 362] on link "Done" at bounding box center [1092, 345] width 115 height 34
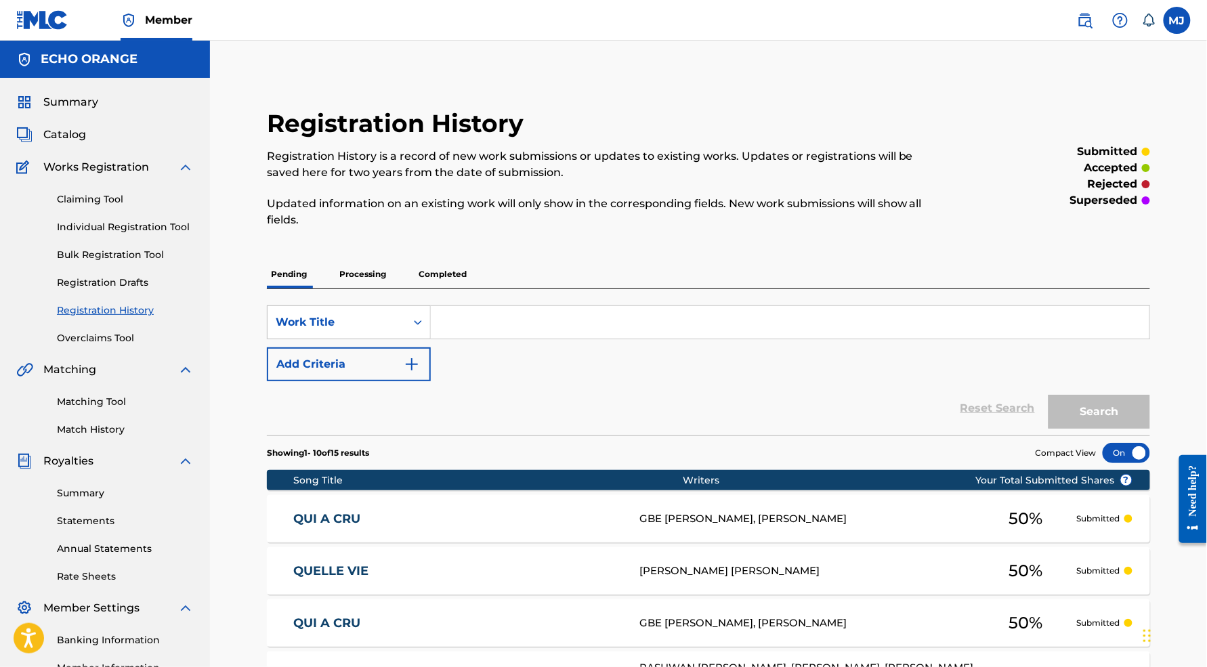
click at [158, 259] on div "Claiming Tool Individual Registration Tool Bulk Registration Tool Registration …" at bounding box center [104, 260] width 177 height 170
click at [164, 234] on link "Individual Registration Tool" at bounding box center [125, 227] width 137 height 14
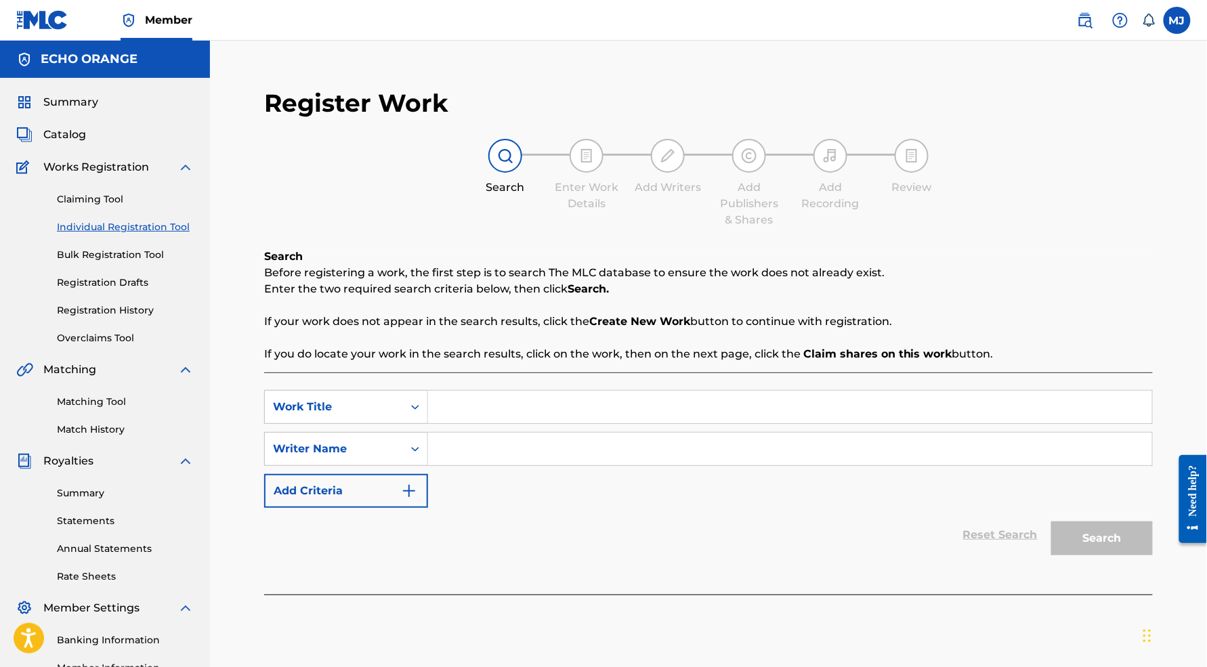
click at [562, 423] on input "Search Form" at bounding box center [790, 407] width 724 height 33
paste input "QUI DOIT NAITRE RICHE"
type input "QUI DOIT NAITRE RICHE"
click at [559, 465] on input "Search Form" at bounding box center [790, 449] width 724 height 33
paste input "AMBATCHE NIAVA DOGBO EZECHIEL"
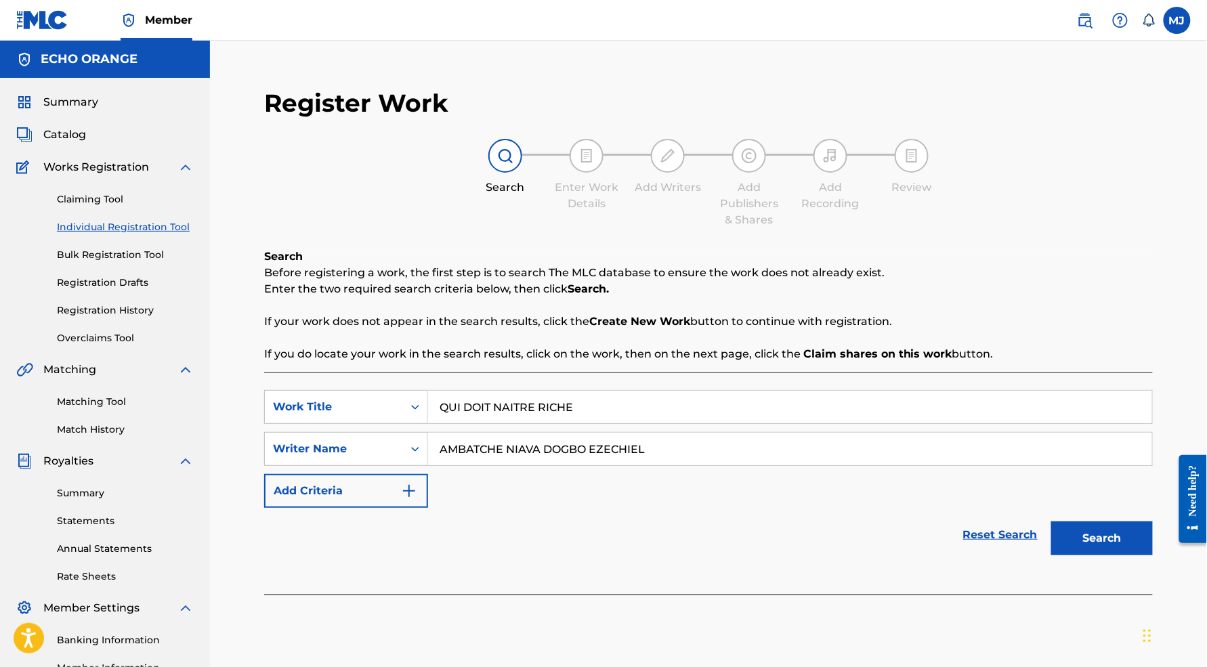
type input "AMBATCHE NIAVA DOGBO EZECHIEL"
click at [1110, 555] on button "Search" at bounding box center [1102, 539] width 102 height 34
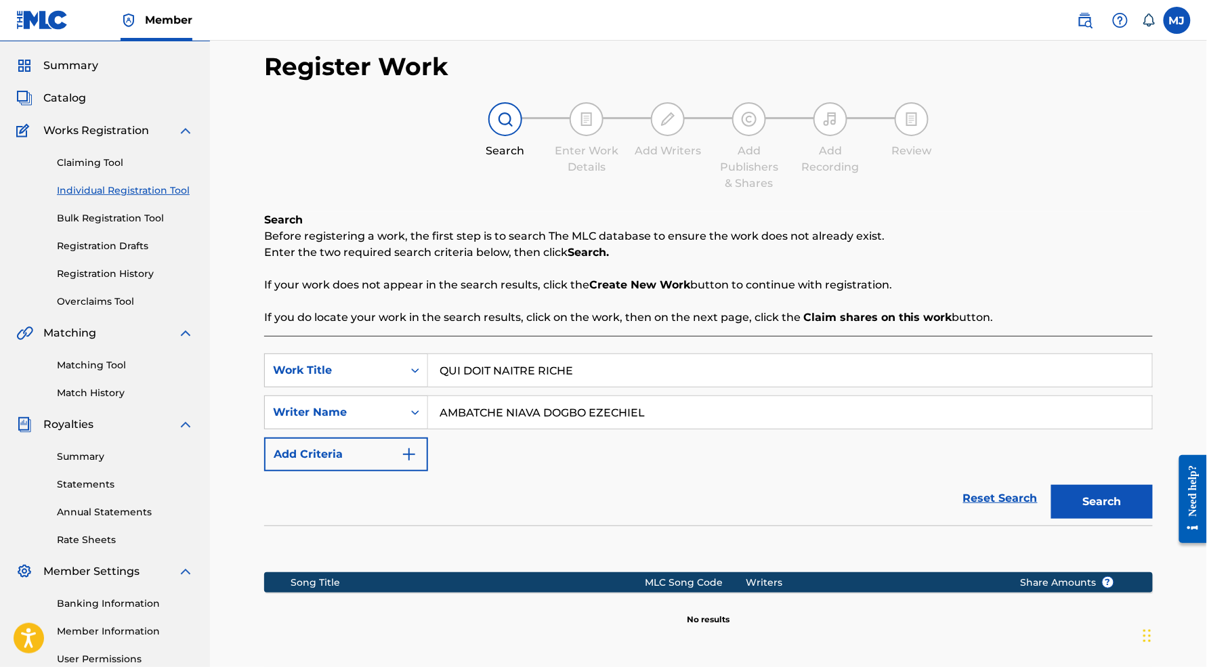
scroll to position [288, 0]
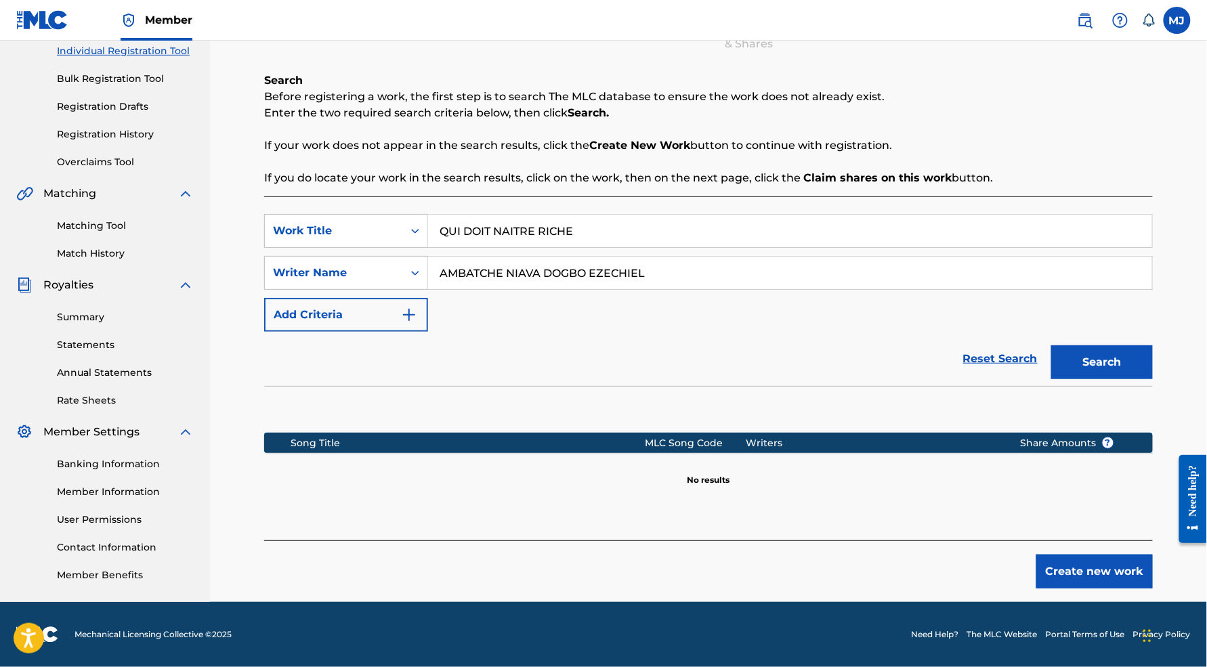
click at [1153, 568] on button "Create new work" at bounding box center [1094, 572] width 116 height 34
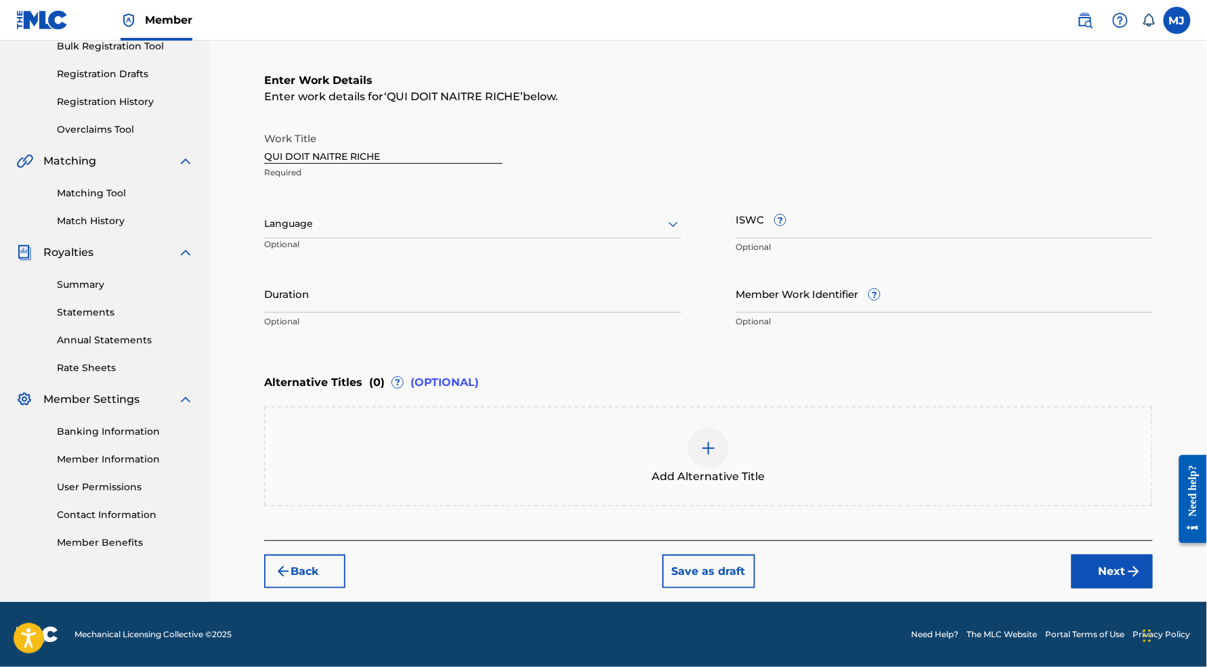
click at [1123, 589] on button "Next" at bounding box center [1111, 572] width 81 height 34
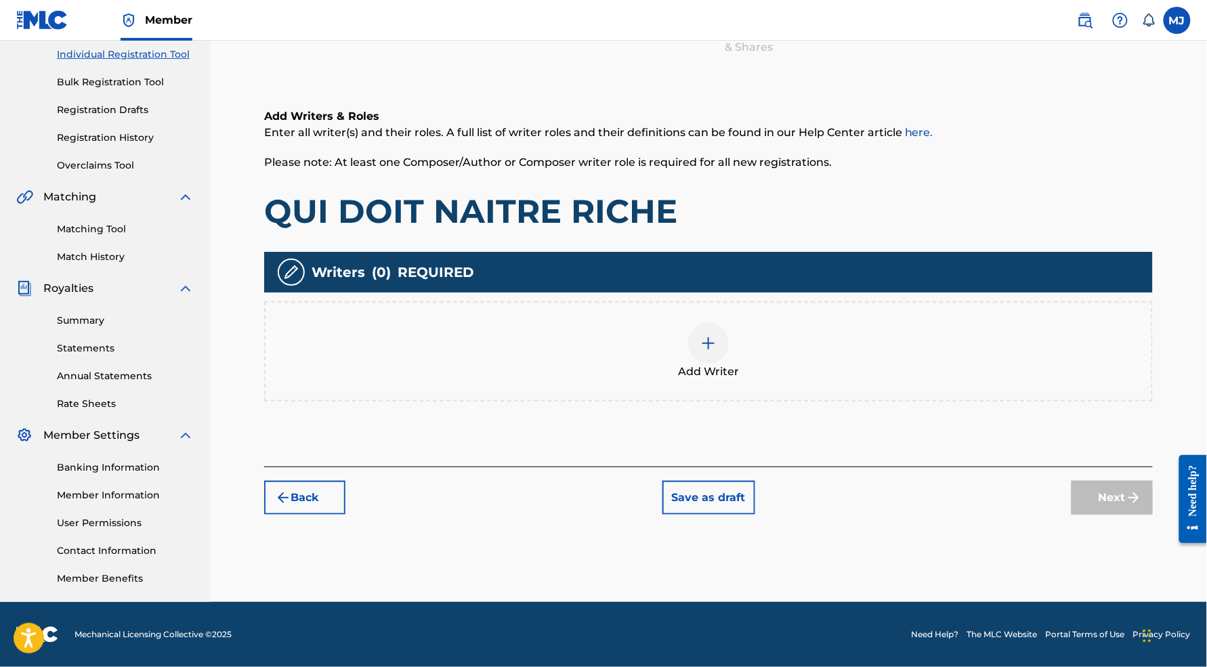
scroll to position [280, 0]
click at [884, 323] on div "Add Writer" at bounding box center [708, 351] width 886 height 57
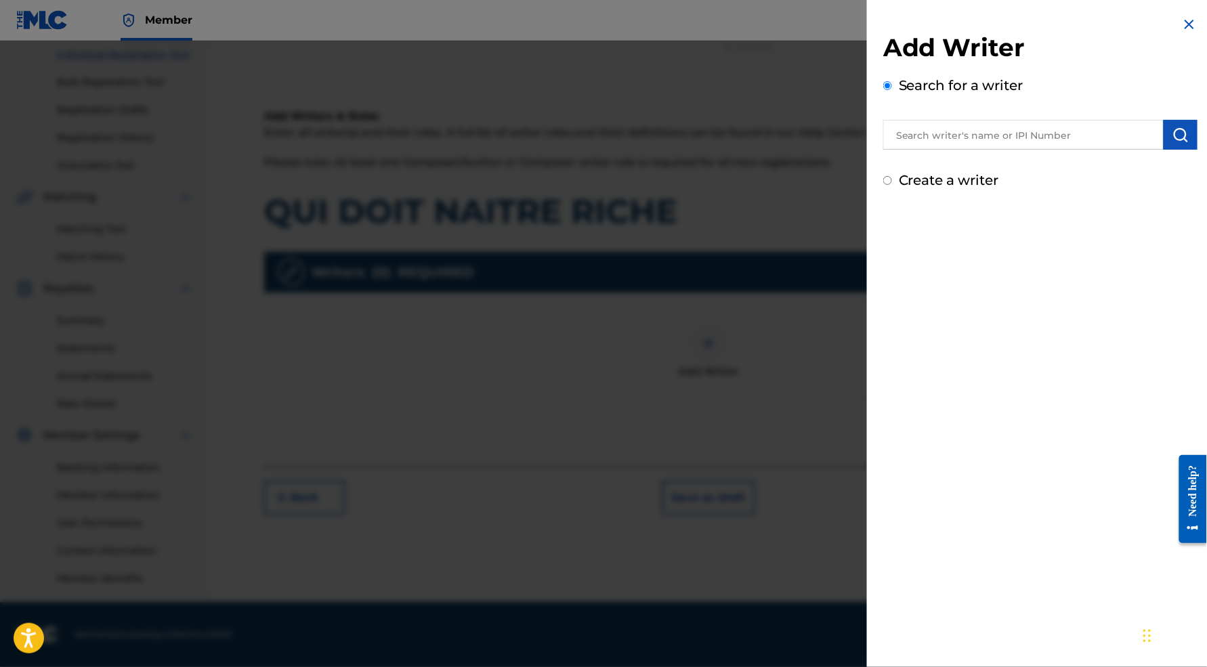
click at [978, 140] on input "text" at bounding box center [1023, 135] width 280 height 30
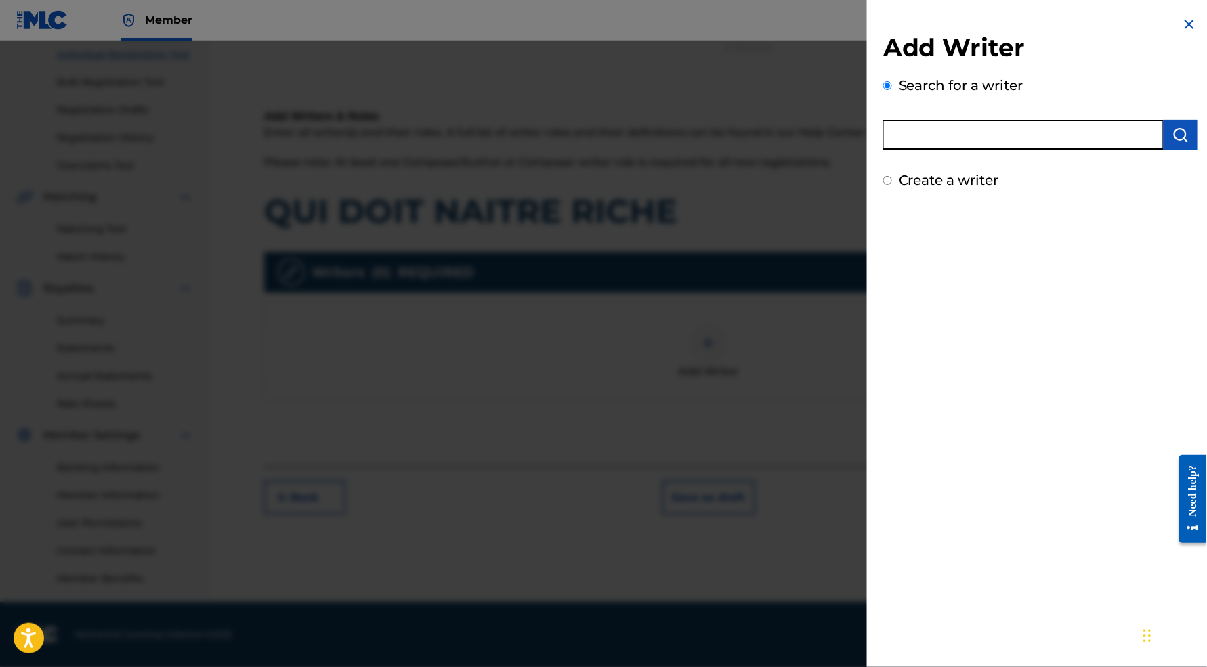
paste input "AMBATCHE NIAVA DOGBO EZECHIEL"
type input "AMBATCHE NIAVA DOGBO EZECHIEL"
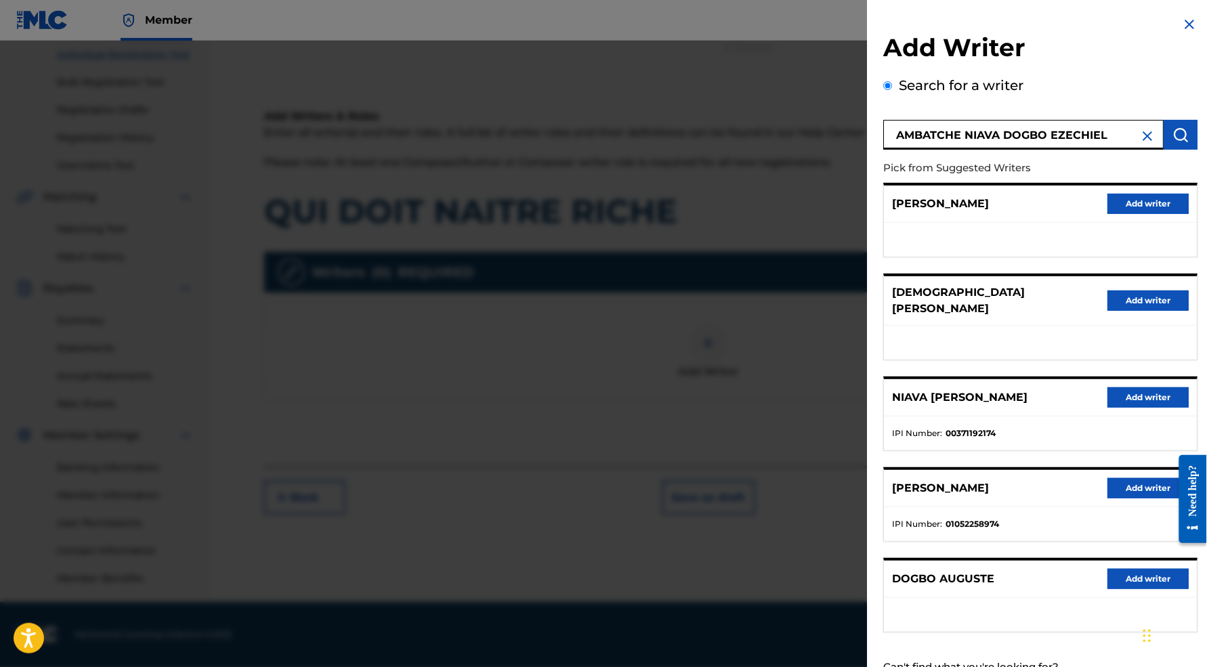
scroll to position [0, 0]
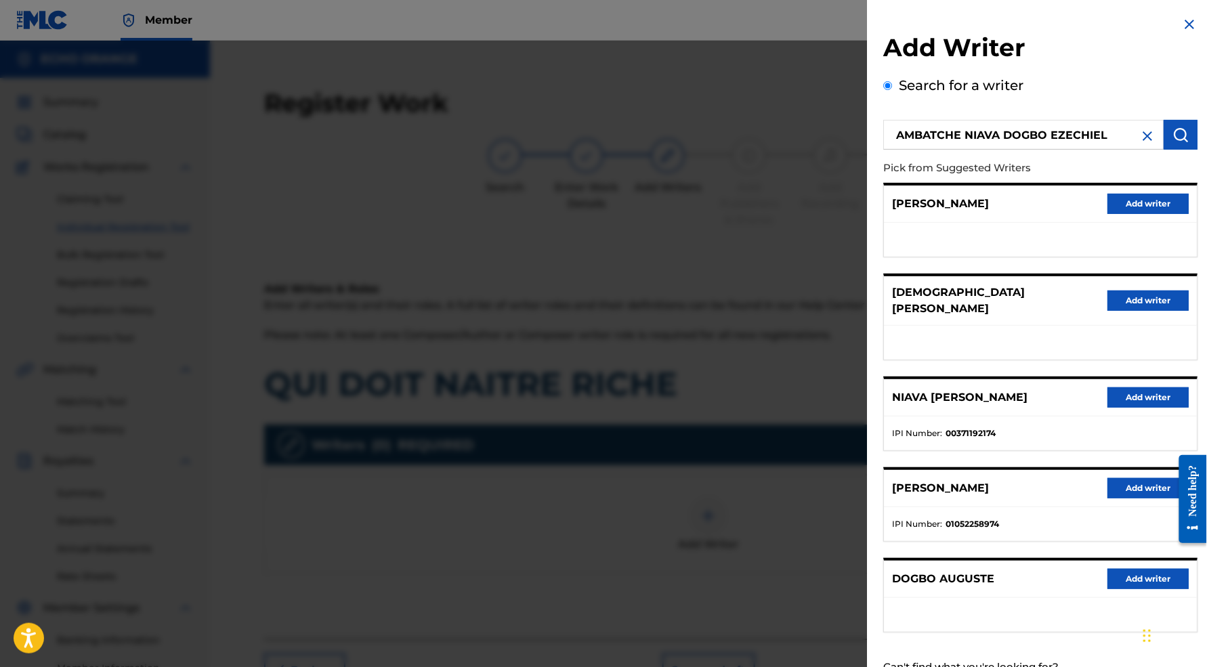
click at [1126, 408] on button "Add writer" at bounding box center [1147, 397] width 81 height 20
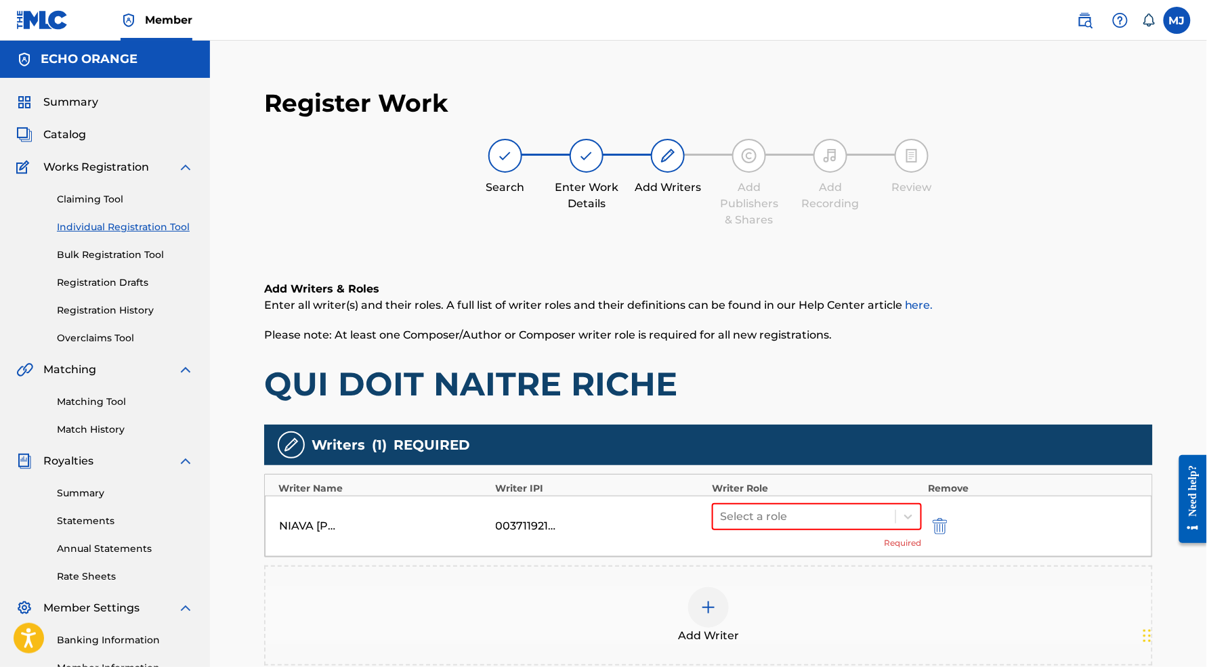
click at [857, 553] on div "NIAVA DOGBO EZECHIEL AMBATCHE 00371192174 Select a role Required" at bounding box center [708, 526] width 887 height 61
click at [851, 526] on div at bounding box center [804, 516] width 169 height 19
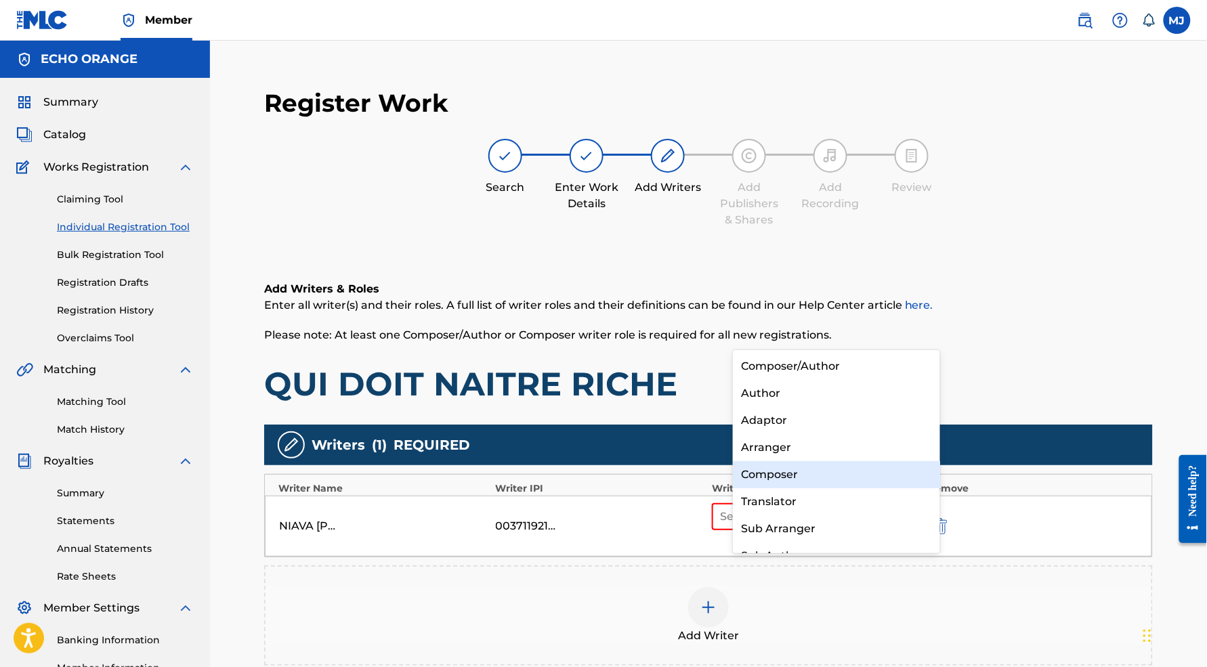
click at [814, 473] on div "Composer" at bounding box center [836, 474] width 207 height 27
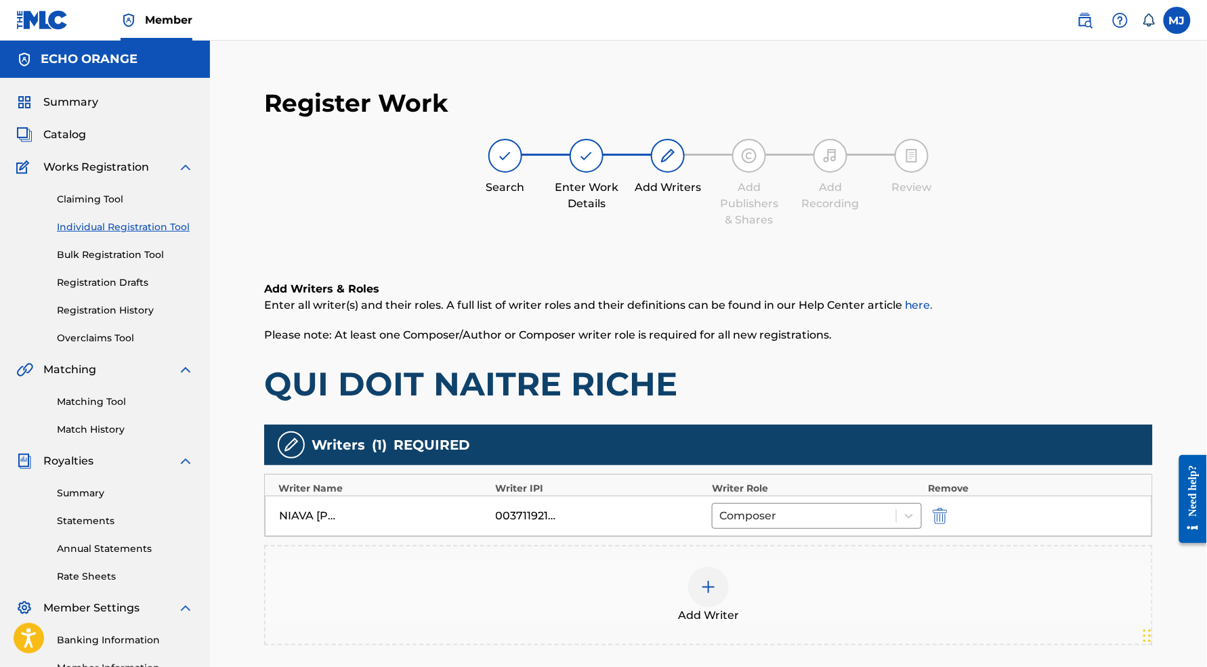
scroll to position [284, 0]
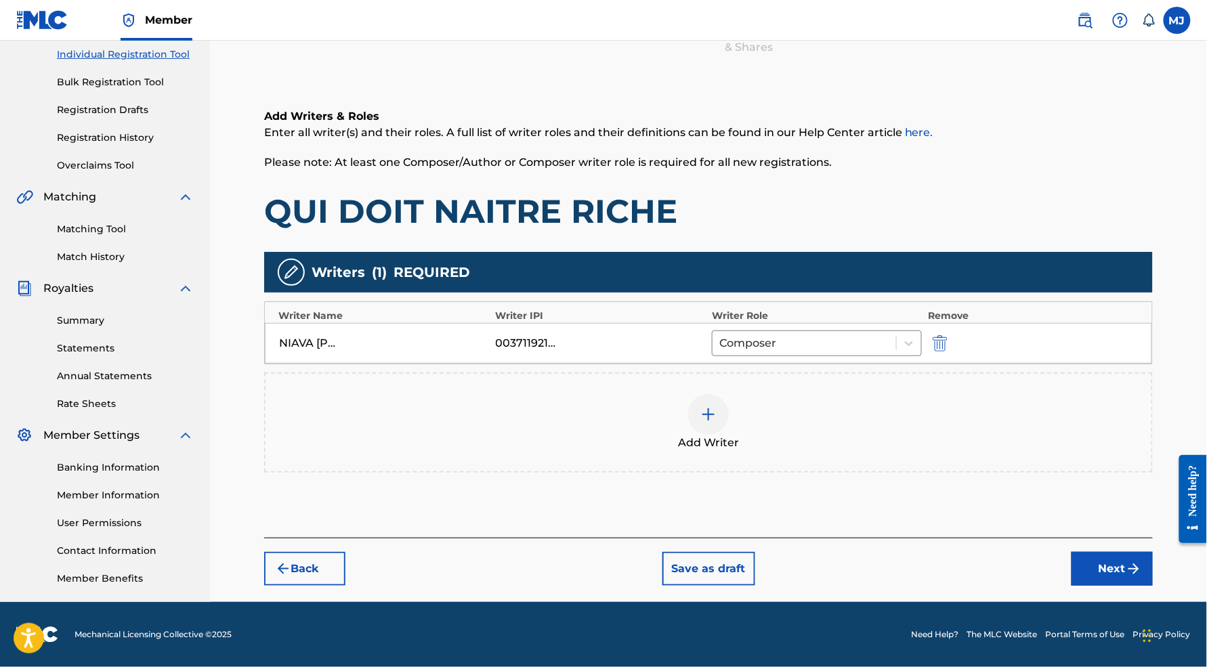
click at [759, 394] on div "Add Writer" at bounding box center [708, 422] width 886 height 57
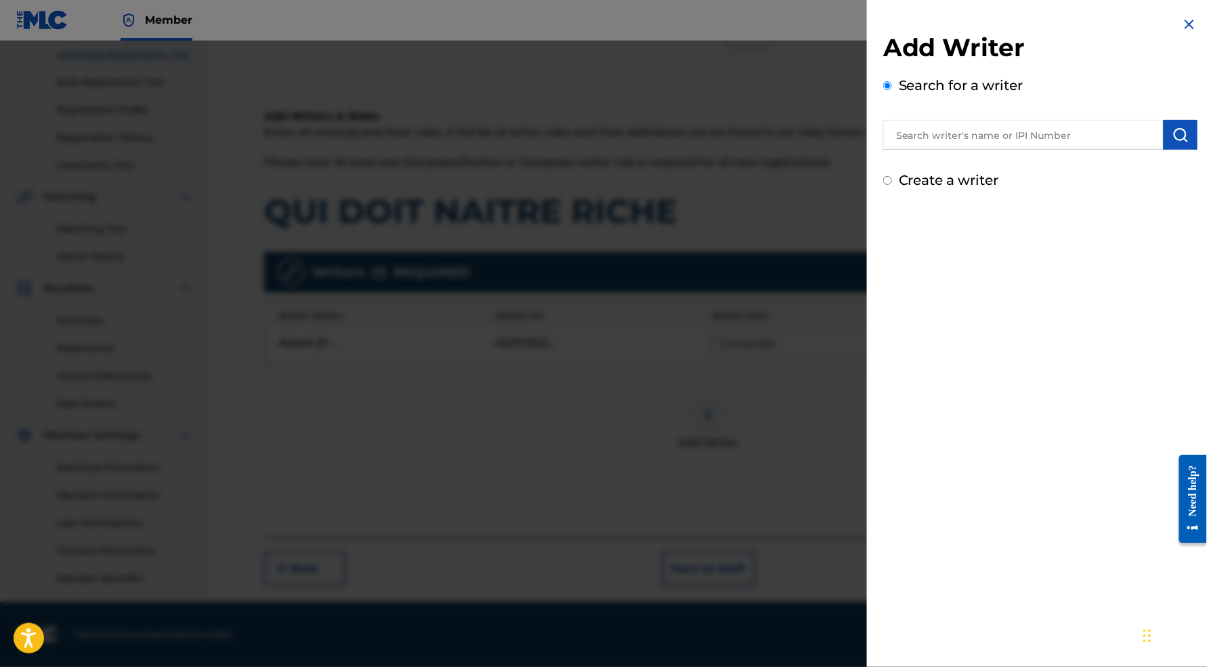
click at [1017, 147] on input "text" at bounding box center [1023, 135] width 280 height 30
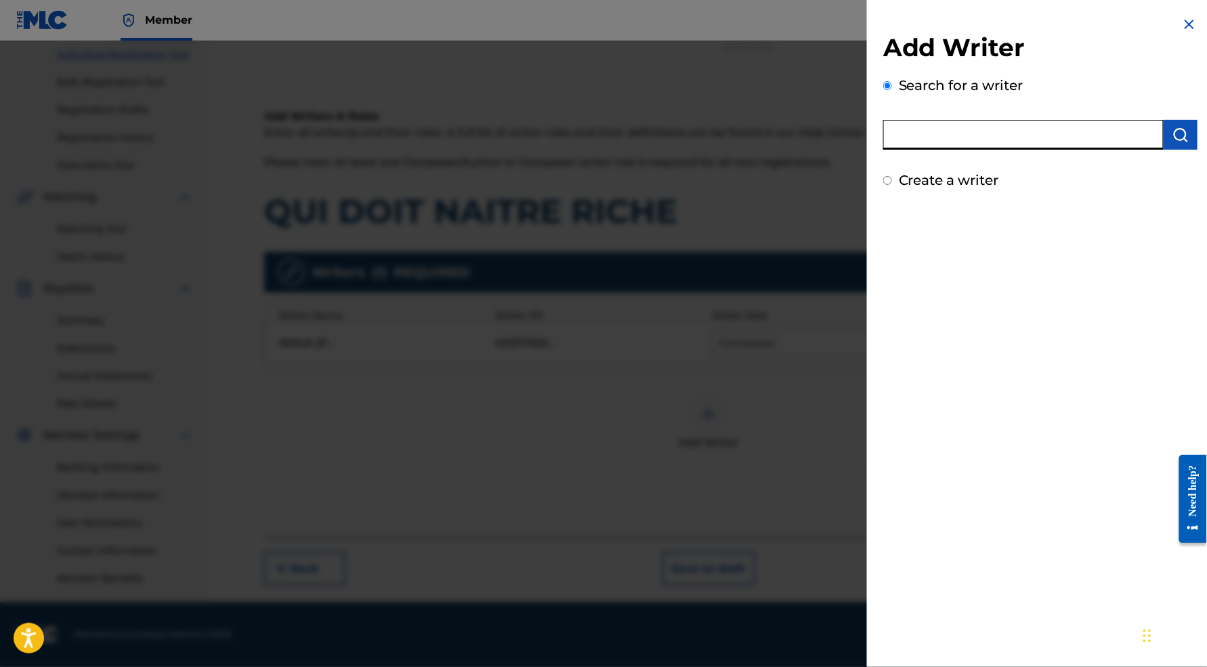
paste input "[PERSON_NAME]"
type input "[PERSON_NAME]"
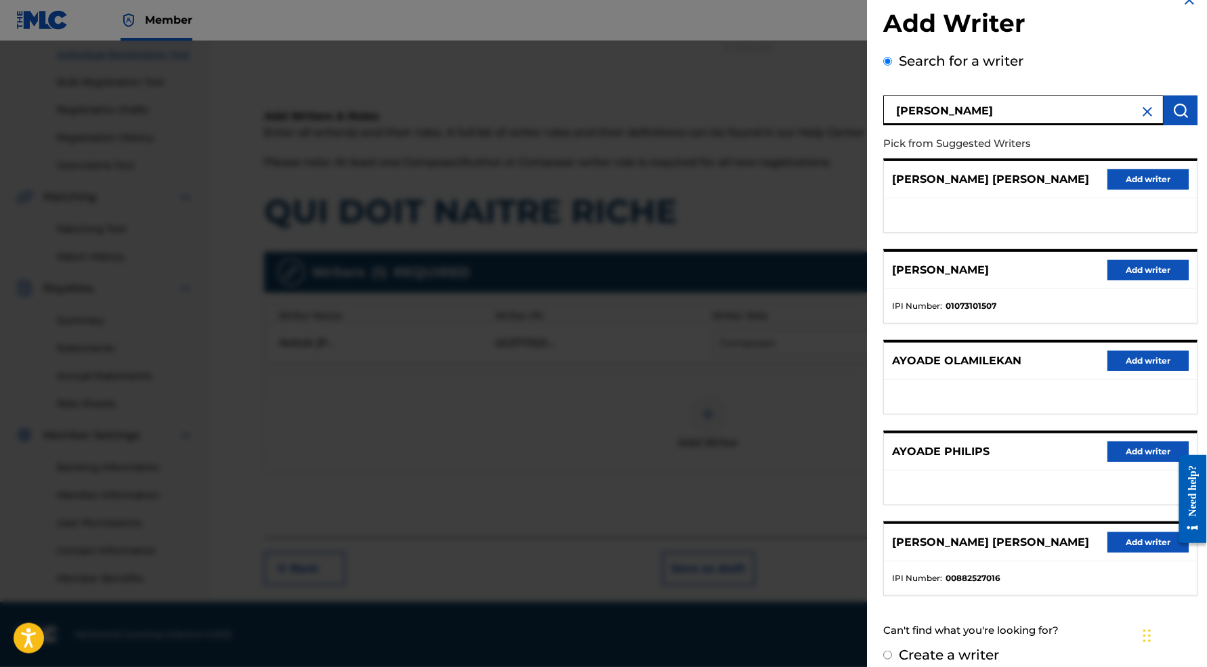
scroll to position [154, 0]
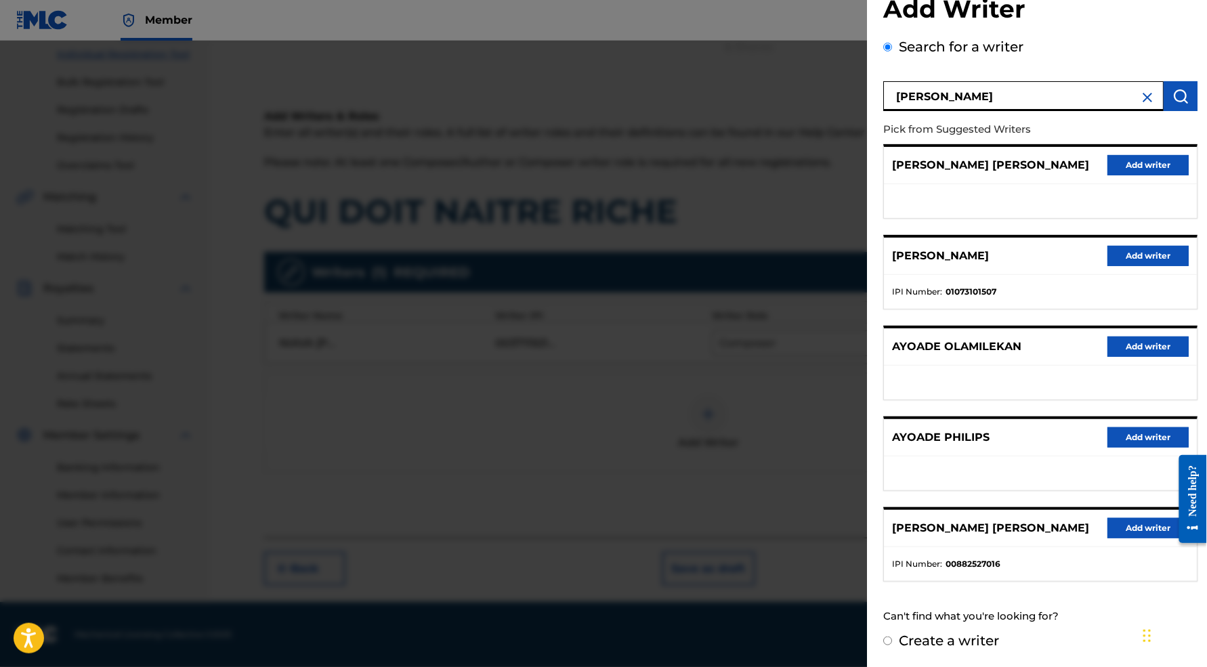
click at [1109, 523] on div "[PERSON_NAME] [PERSON_NAME] Add writer" at bounding box center [1040, 528] width 313 height 37
click at [1112, 518] on button "Add writer" at bounding box center [1147, 528] width 81 height 20
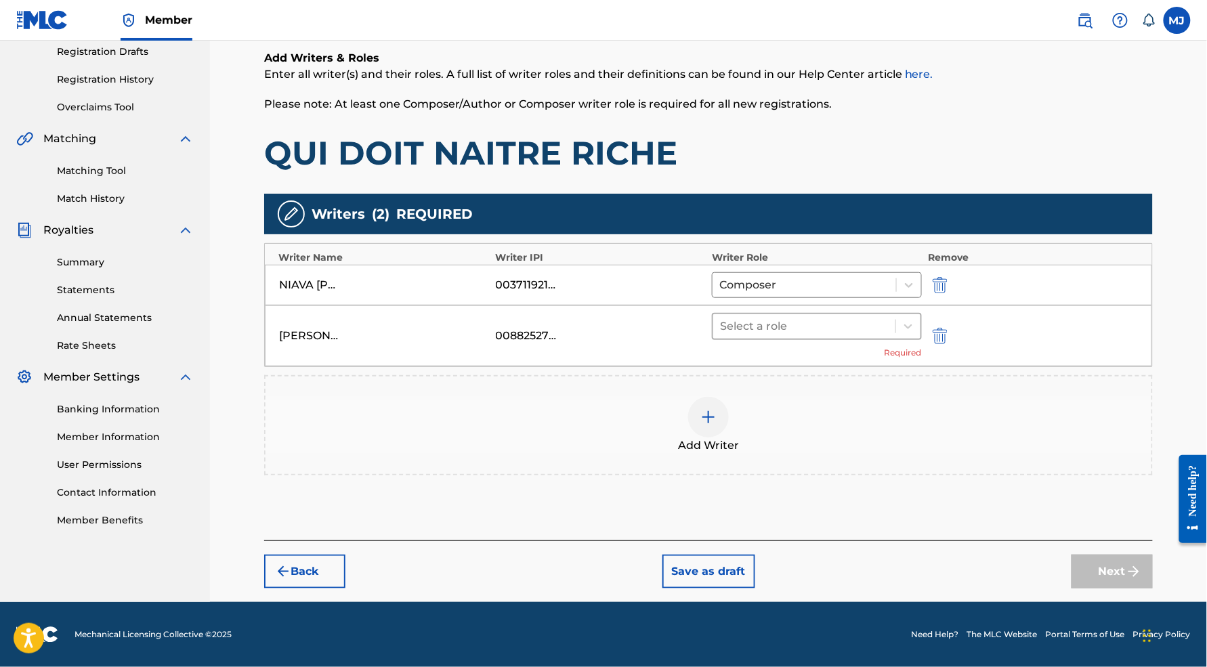
click at [778, 321] on div "Select a role" at bounding box center [804, 326] width 182 height 24
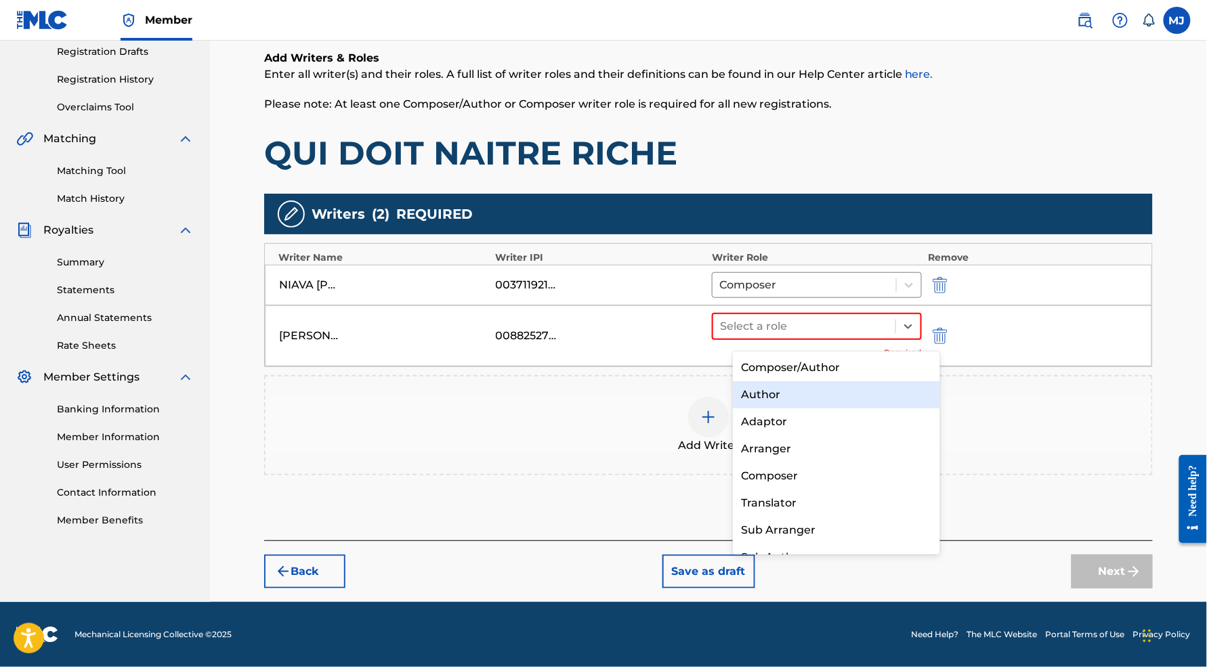
click at [786, 401] on div "Author" at bounding box center [836, 394] width 207 height 27
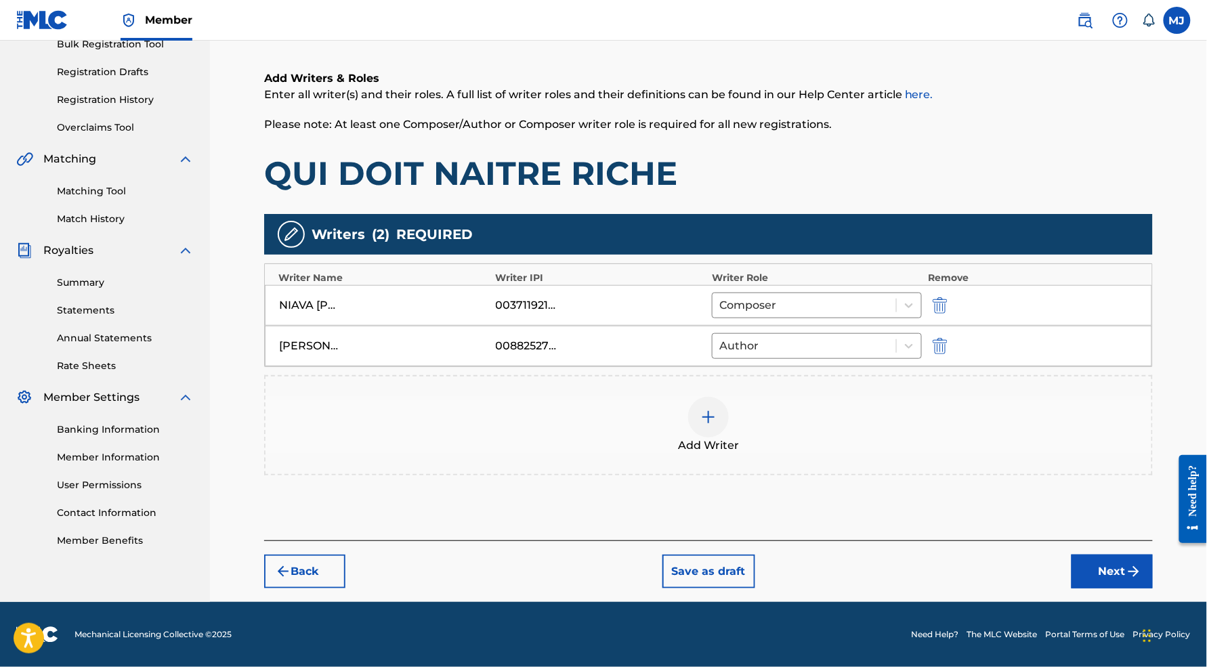
click at [1107, 555] on button "Next" at bounding box center [1111, 572] width 81 height 34
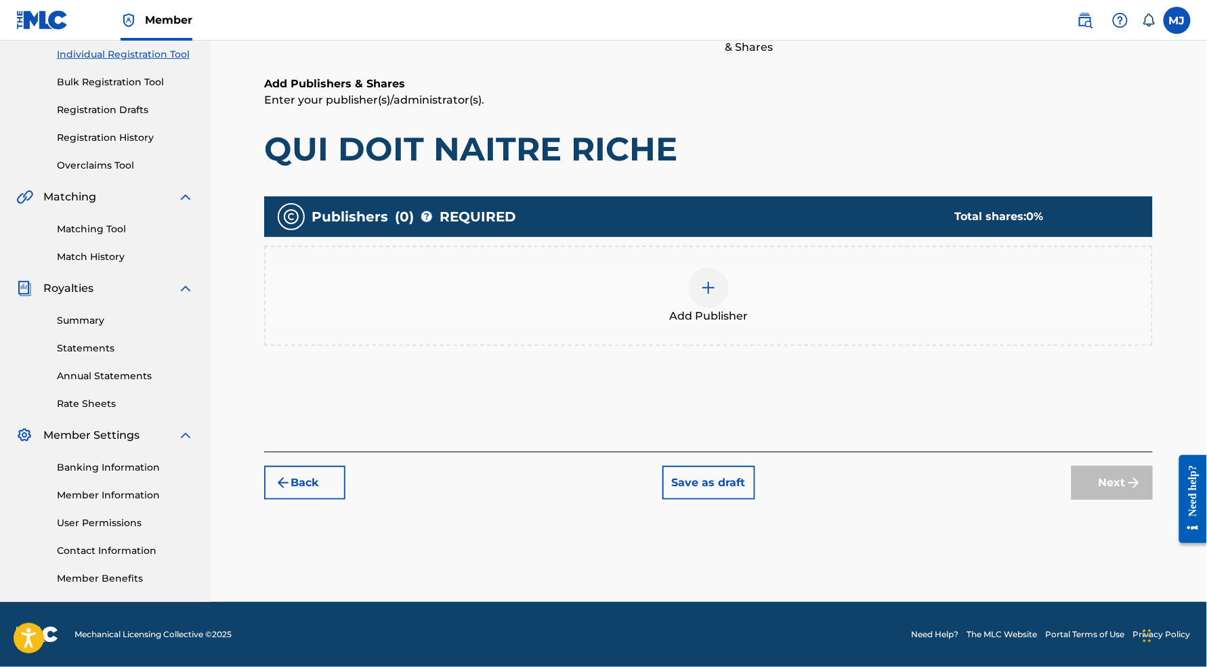
click at [769, 268] on div "Add Publisher" at bounding box center [708, 296] width 886 height 57
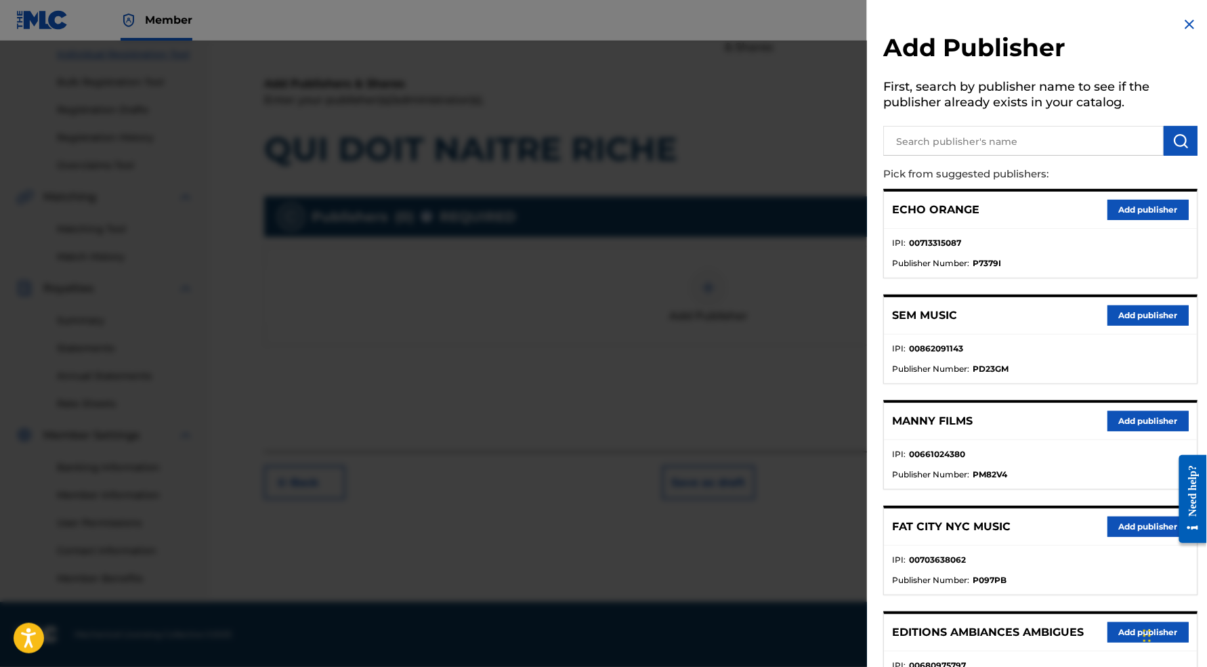
click at [933, 178] on p "Pick from suggested publishers:" at bounding box center [1001, 174] width 237 height 29
click at [943, 156] on input "text" at bounding box center [1023, 141] width 280 height 30
type input "appeal"
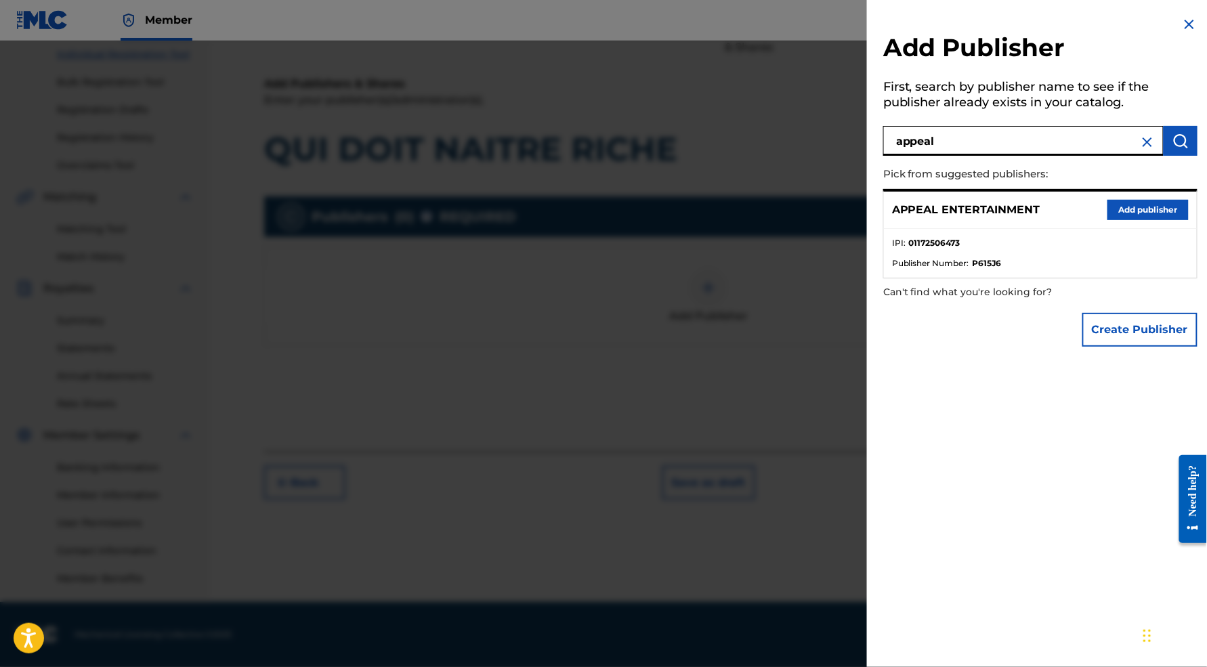
click at [1107, 220] on button "Add publisher" at bounding box center [1147, 210] width 81 height 20
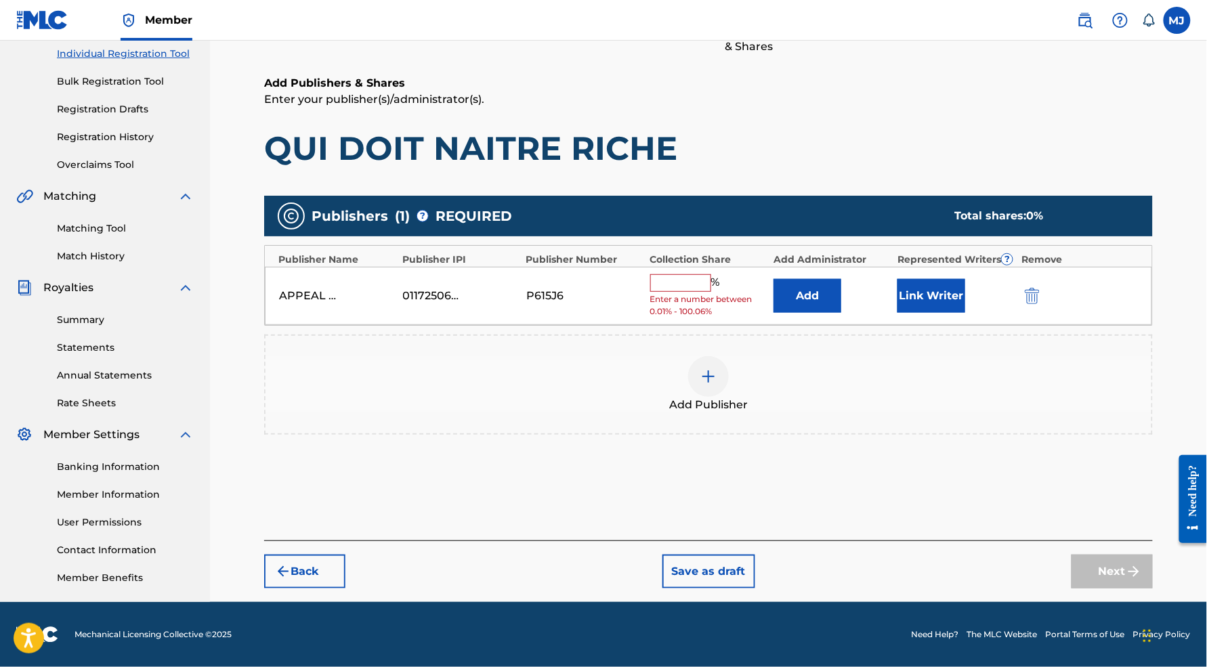
click at [816, 279] on button "Add" at bounding box center [807, 296] width 68 height 34
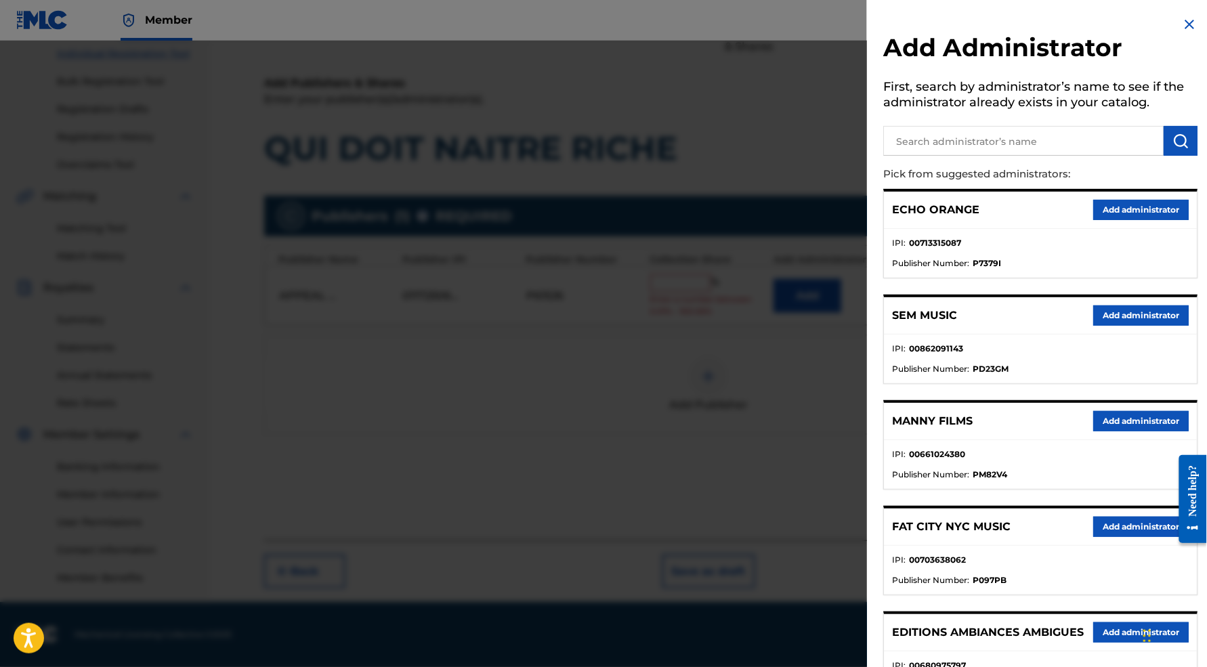
click at [1111, 220] on button "Add administrator" at bounding box center [1140, 210] width 95 height 20
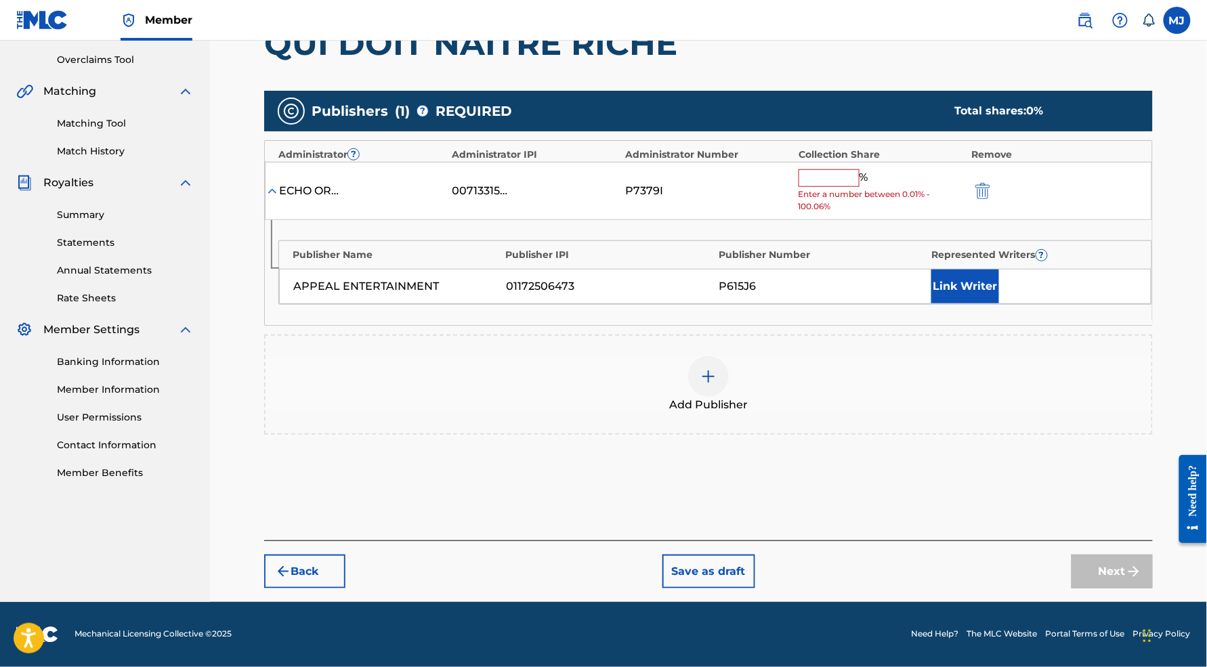
click at [856, 187] on input "text" at bounding box center [829, 178] width 61 height 18
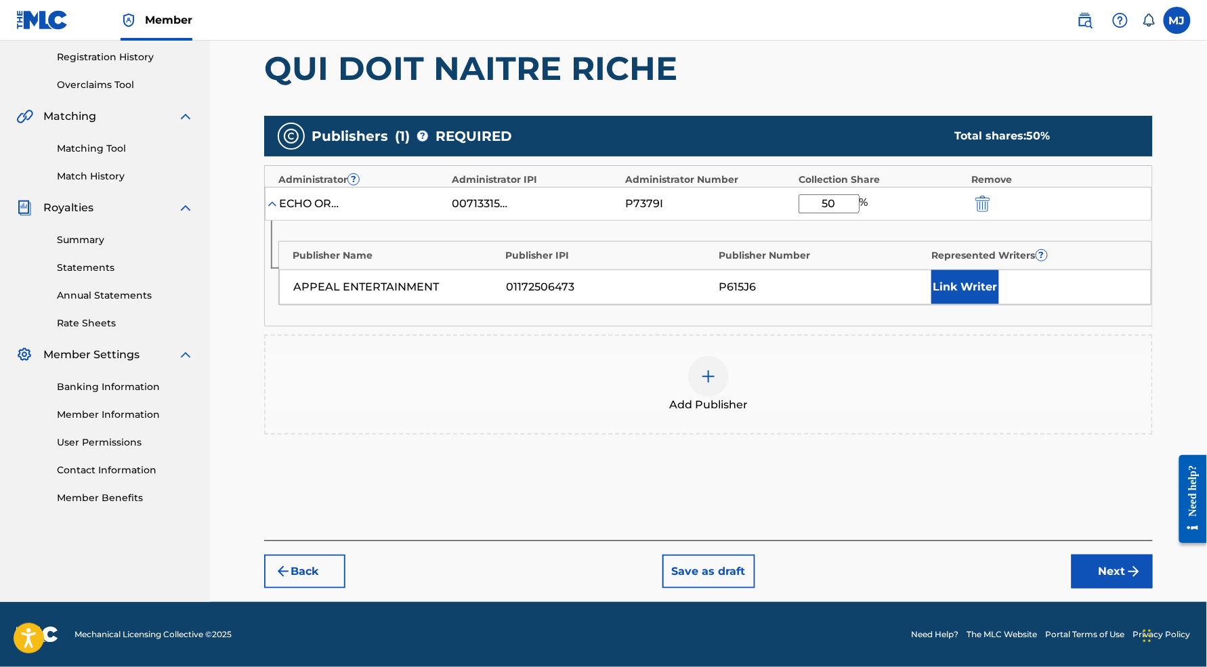
type input "50"
click at [989, 304] on button "Link Writer" at bounding box center [965, 287] width 68 height 34
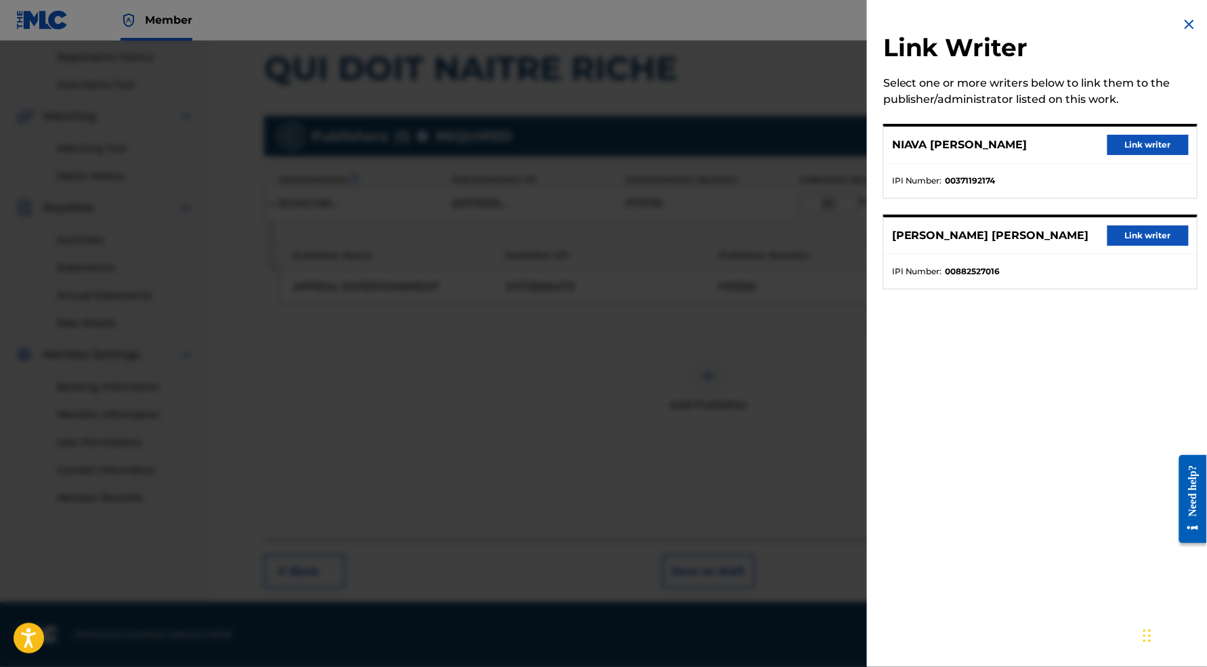
click at [1154, 246] on button "Link writer" at bounding box center [1147, 236] width 81 height 20
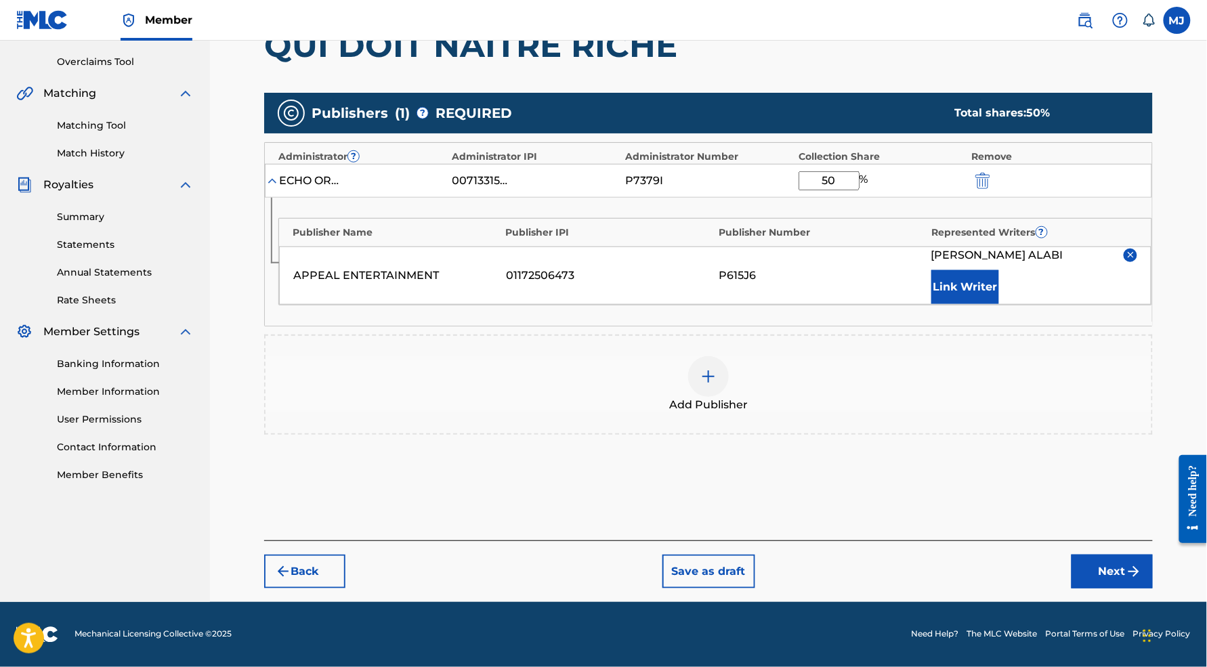
click at [987, 304] on button "Link Writer" at bounding box center [965, 287] width 68 height 34
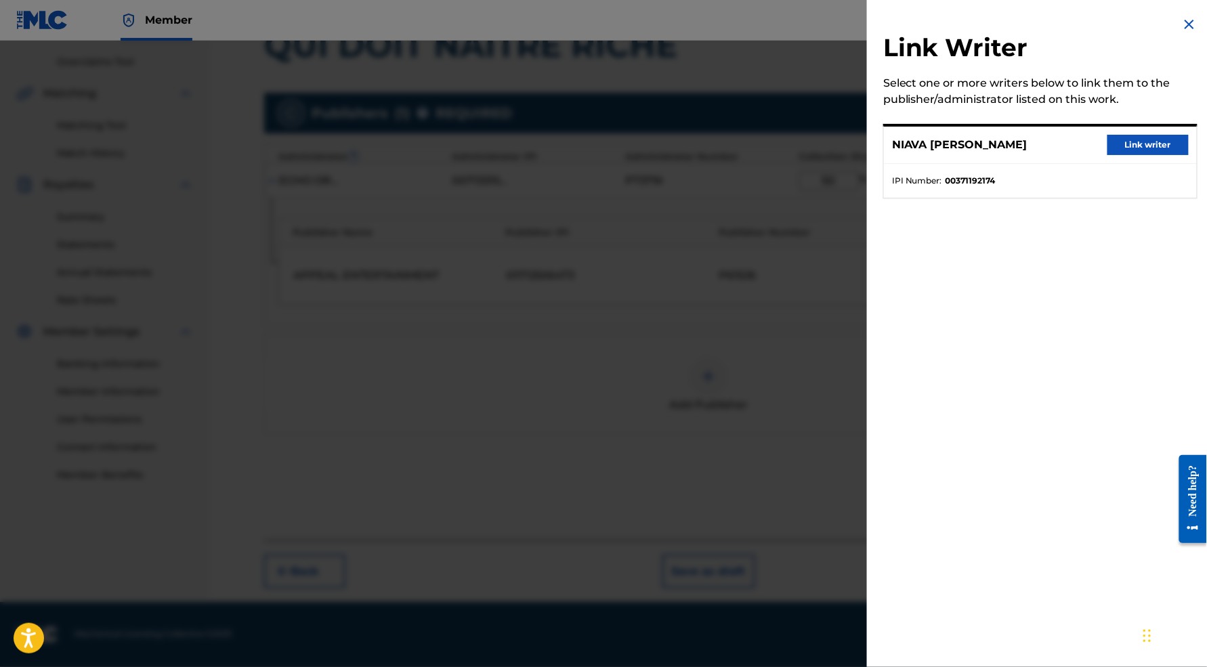
click at [1122, 155] on button "Link writer" at bounding box center [1147, 145] width 81 height 20
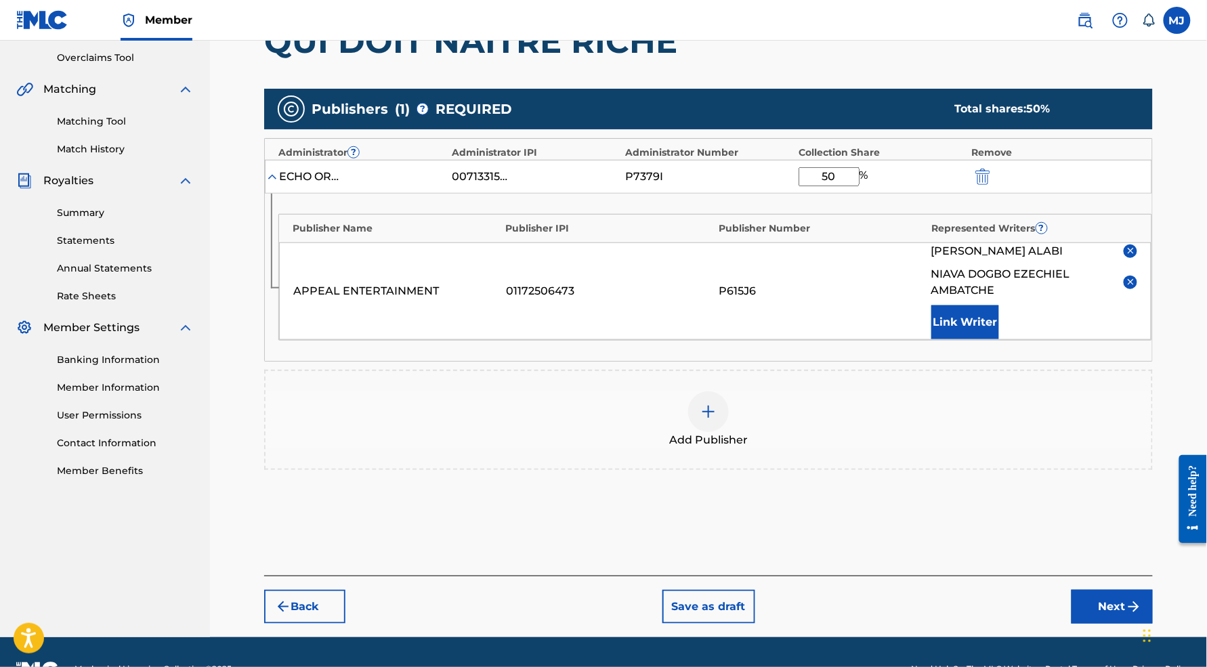
click at [999, 339] on button "Link Writer" at bounding box center [965, 322] width 68 height 34
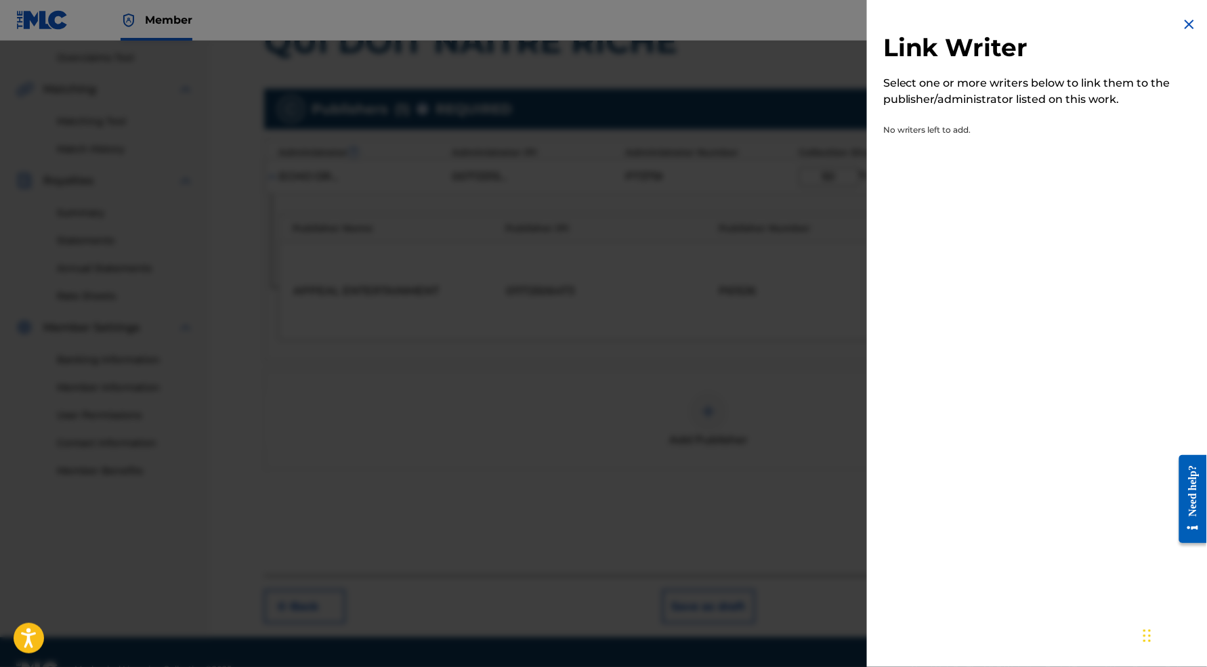
click at [616, 433] on div at bounding box center [603, 374] width 1207 height 667
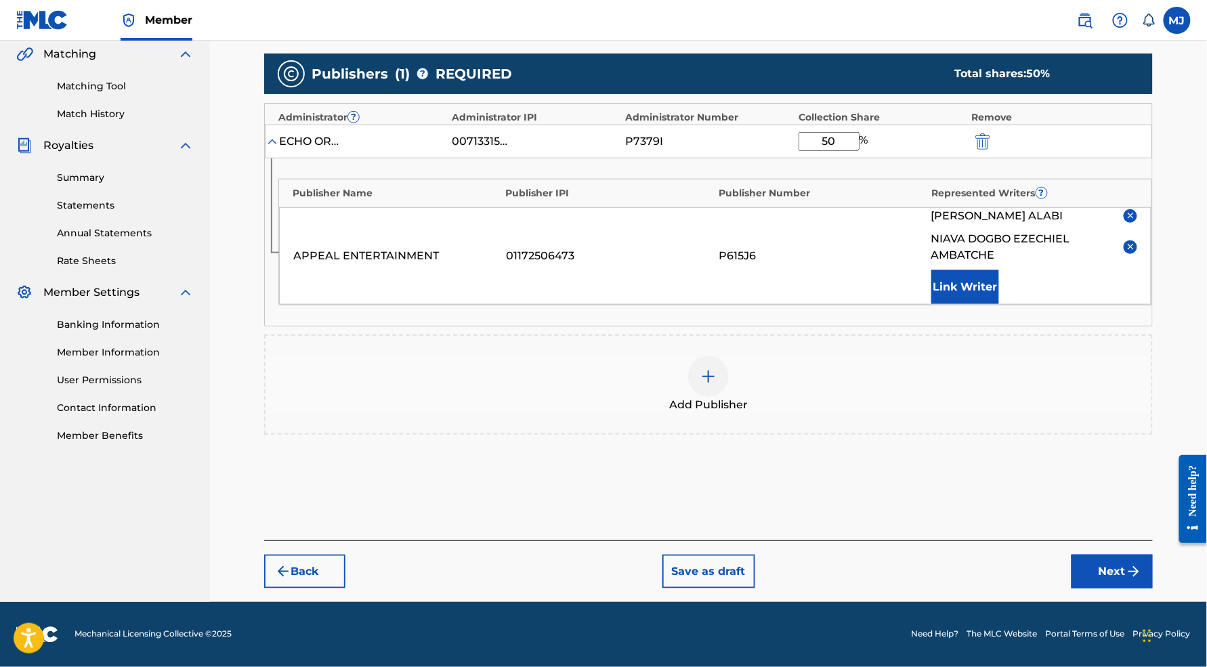
click at [1136, 555] on button "Next" at bounding box center [1111, 572] width 81 height 34
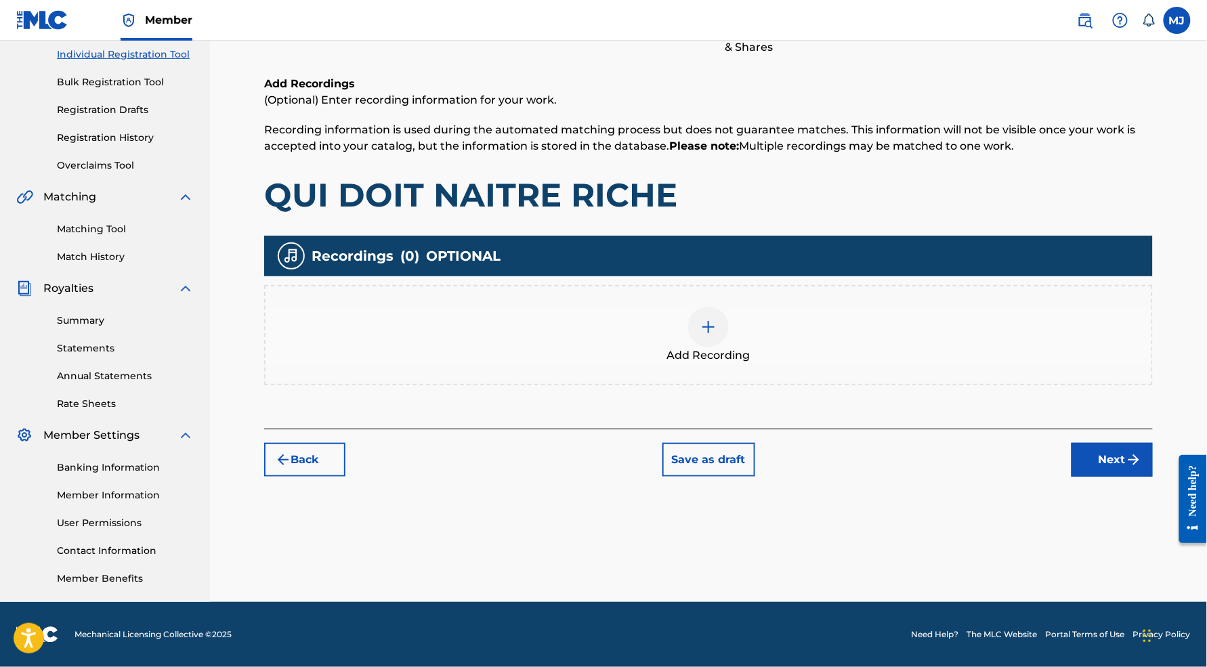
click at [1100, 459] on div "Register Work Search Enter Work Details Add Writers Add Publishers & Shares Add…" at bounding box center [709, 196] width 916 height 589
click at [1111, 443] on button "Next" at bounding box center [1111, 460] width 81 height 34
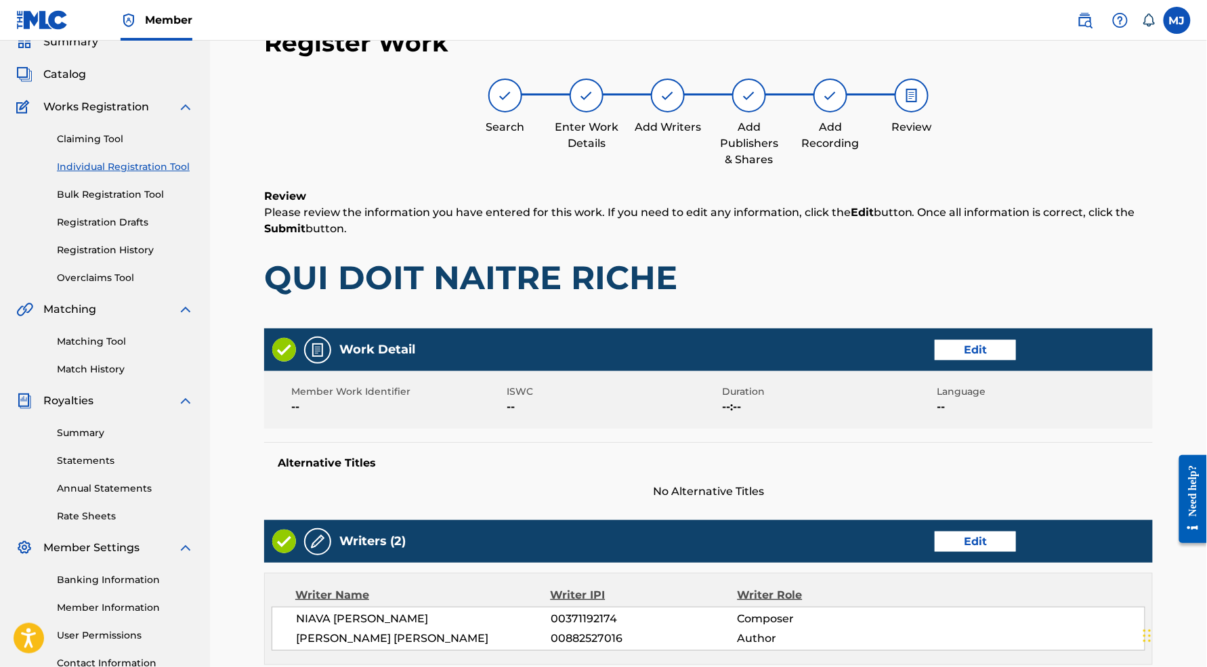
scroll to position [718, 0]
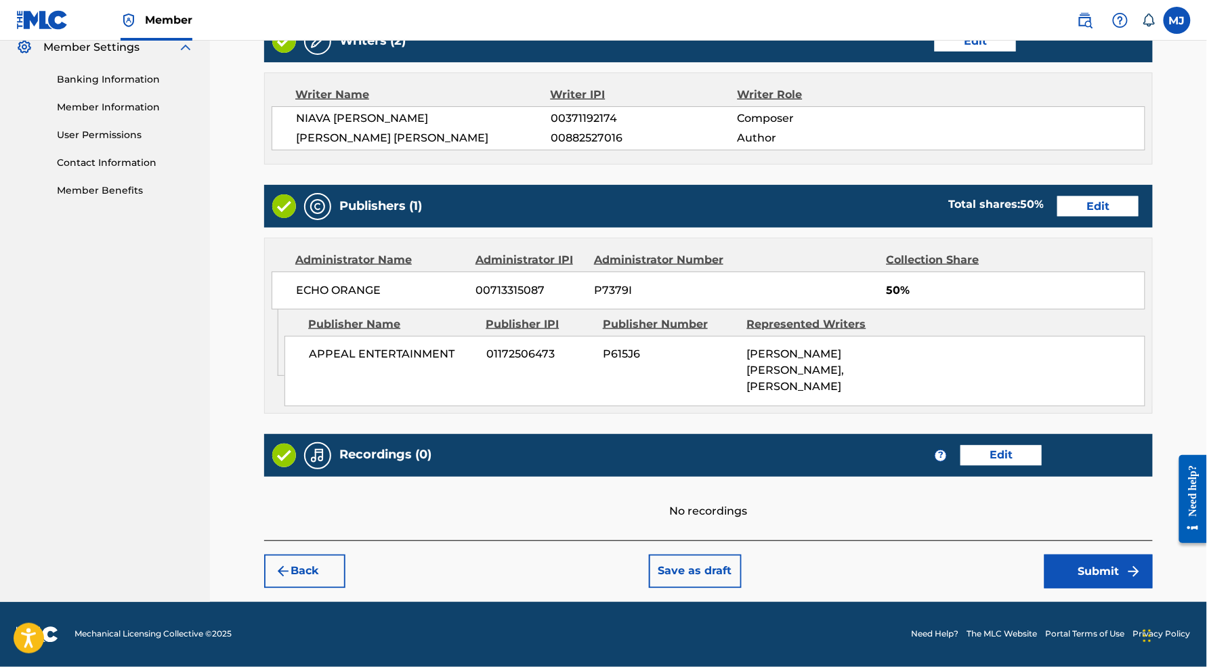
click at [1100, 555] on button "Submit" at bounding box center [1098, 572] width 108 height 34
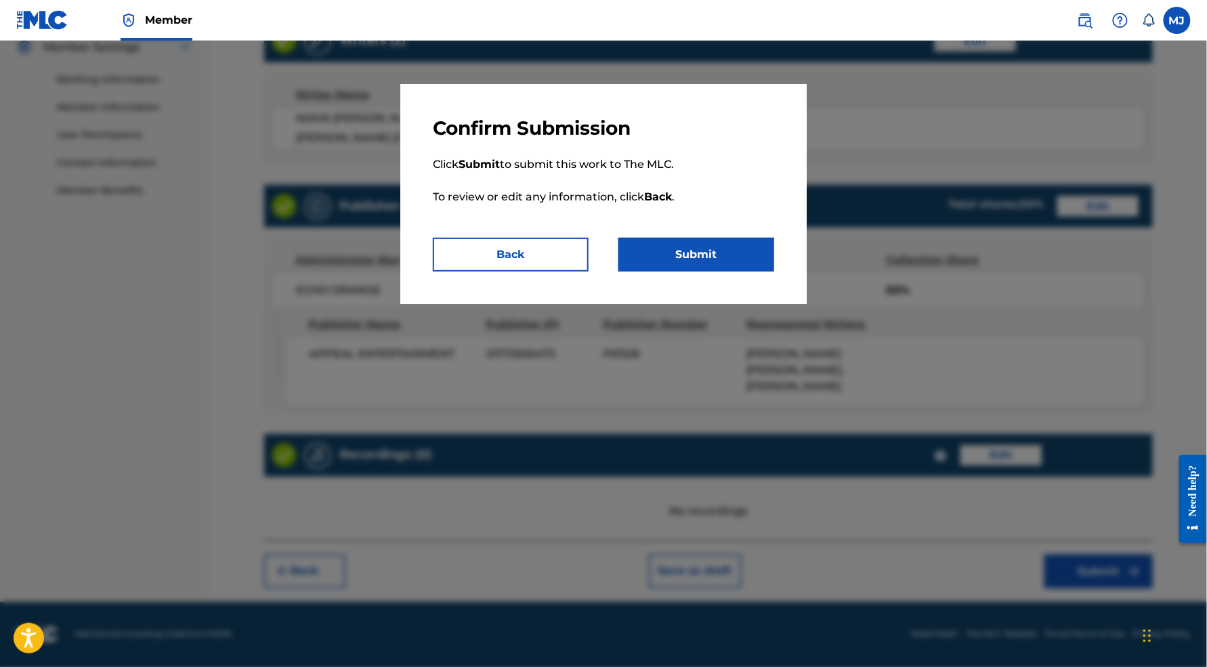
click at [768, 272] on button "Submit" at bounding box center [696, 255] width 156 height 34
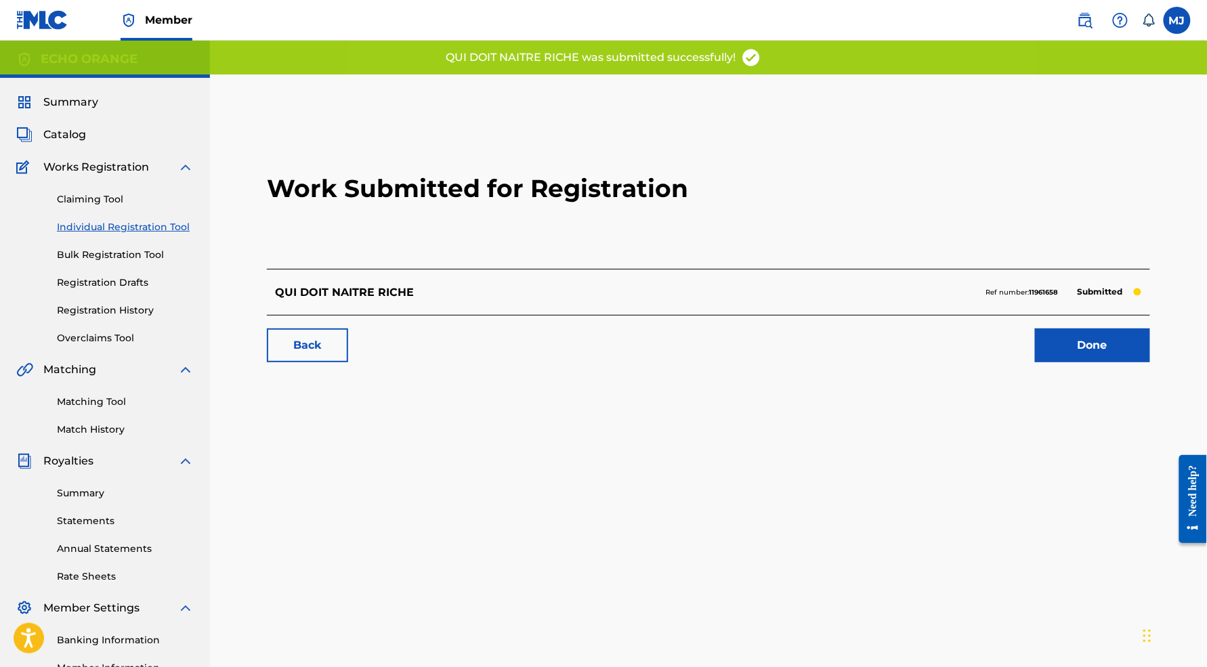
click at [1065, 362] on link "Done" at bounding box center [1092, 345] width 115 height 34
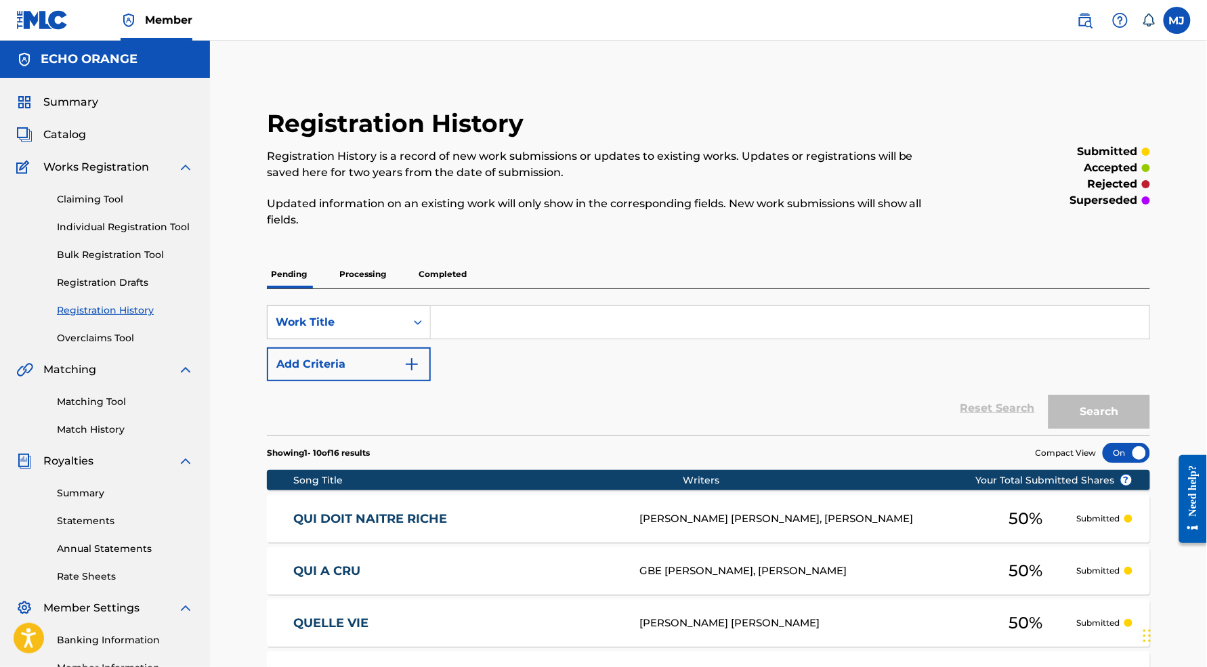
click at [191, 234] on link "Individual Registration Tool" at bounding box center [125, 227] width 137 height 14
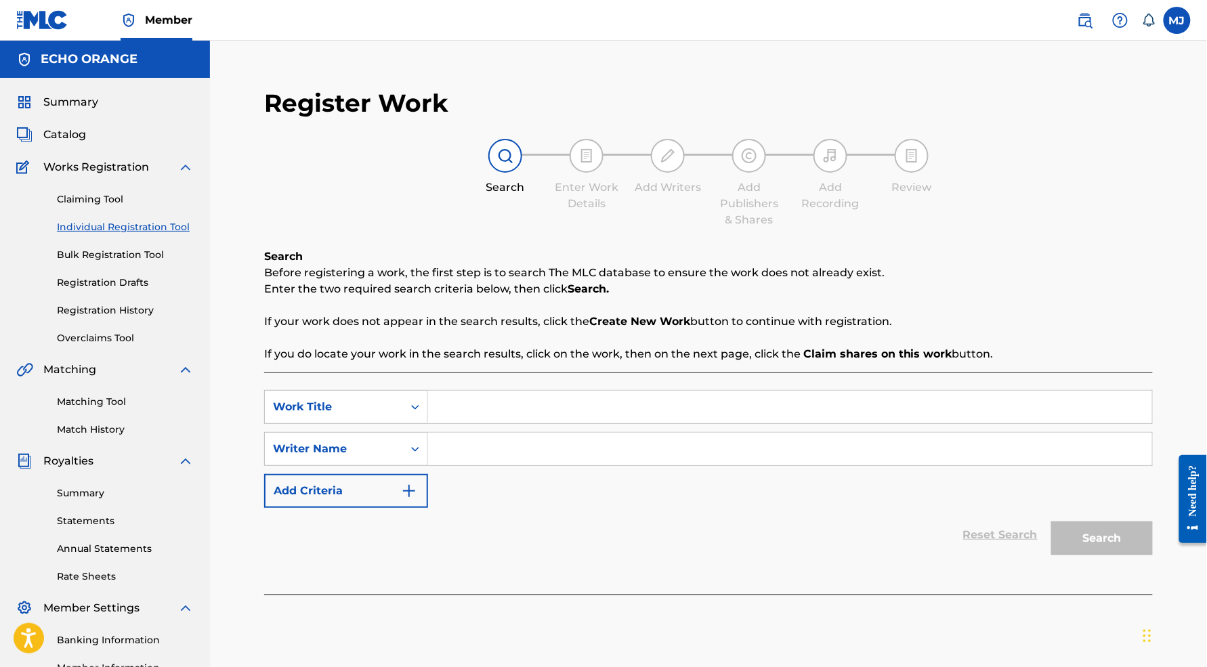
click at [573, 423] on input "Search Form" at bounding box center [790, 407] width 724 height 33
paste input "QUITTE DANS [GEOGRAPHIC_DATA]"
type input "QUITTE DANS [GEOGRAPHIC_DATA]"
click at [528, 465] on input "Search Form" at bounding box center [790, 449] width 724 height 33
paste input "AHOUIDEDJI CREDO"
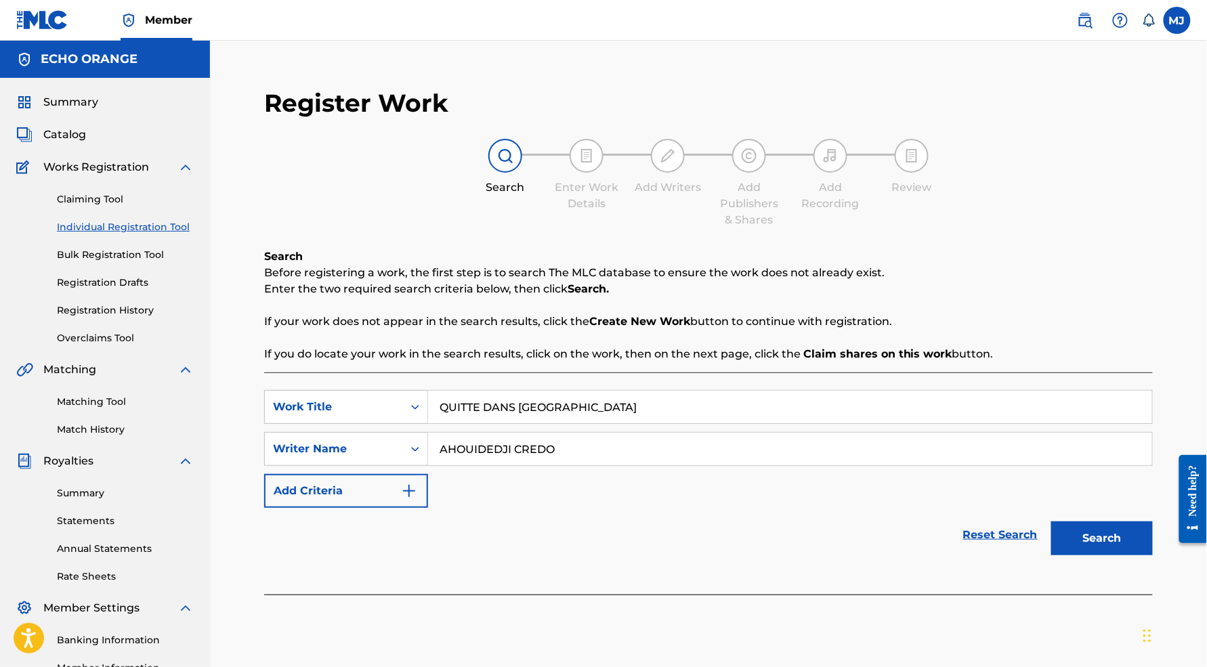
type input "AHOUIDEDJI CREDO"
click at [1110, 555] on button "Search" at bounding box center [1102, 539] width 102 height 34
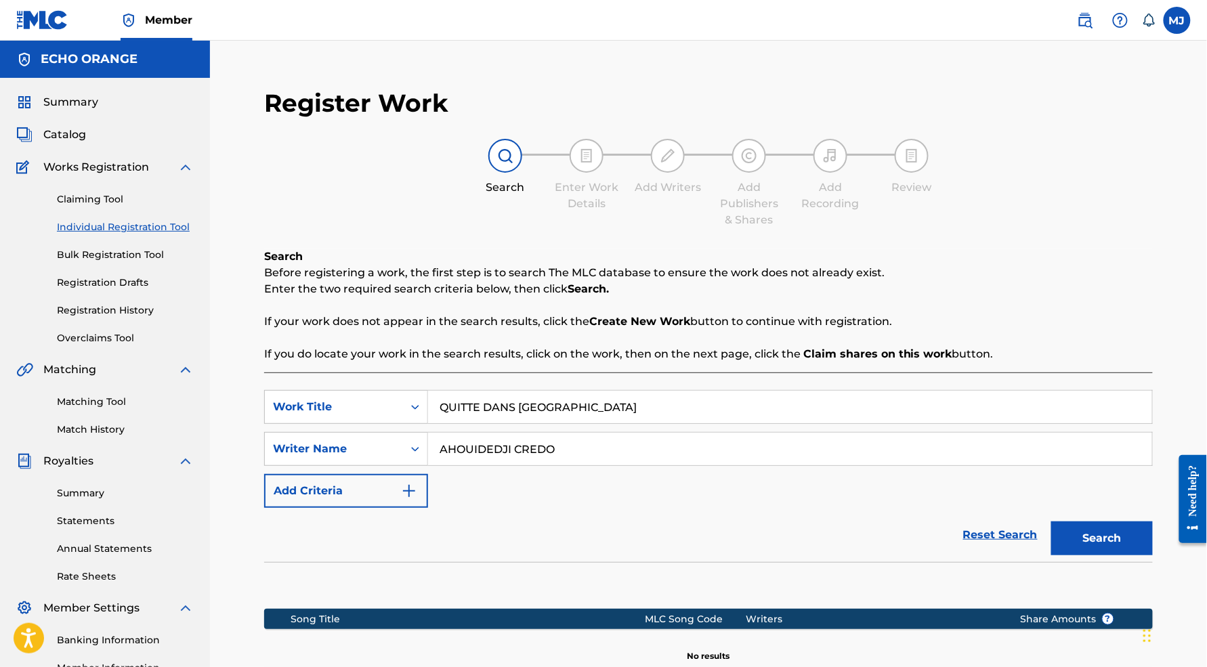
scroll to position [288, 0]
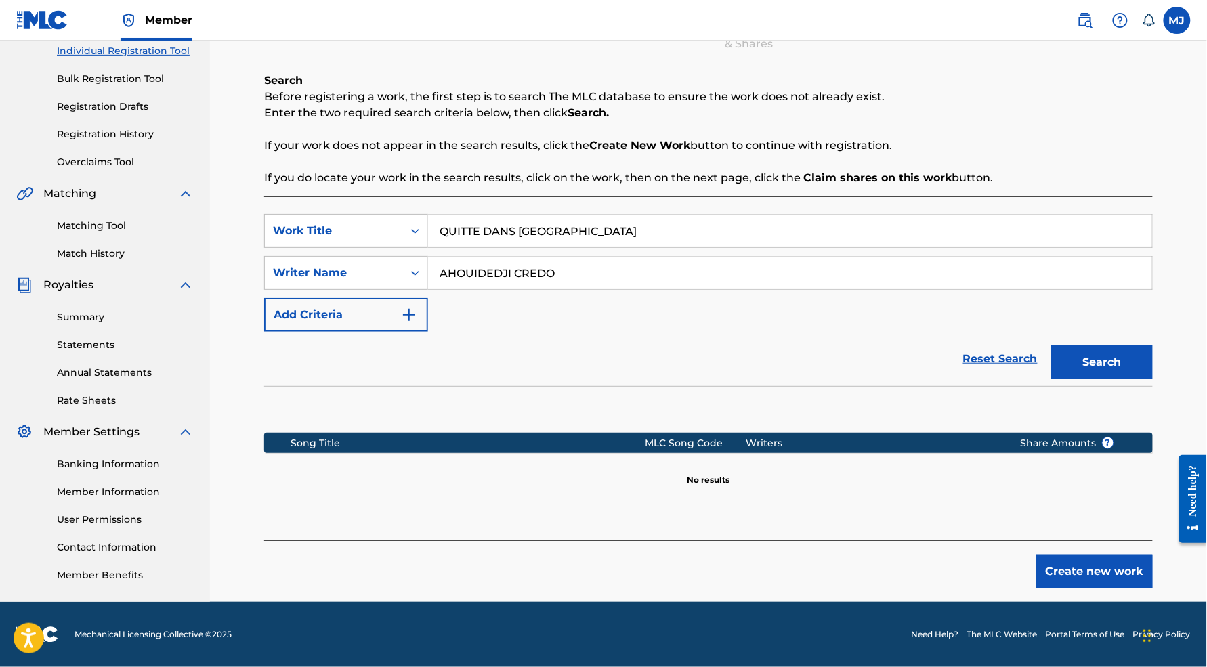
click at [1153, 570] on button "Create new work" at bounding box center [1094, 572] width 116 height 34
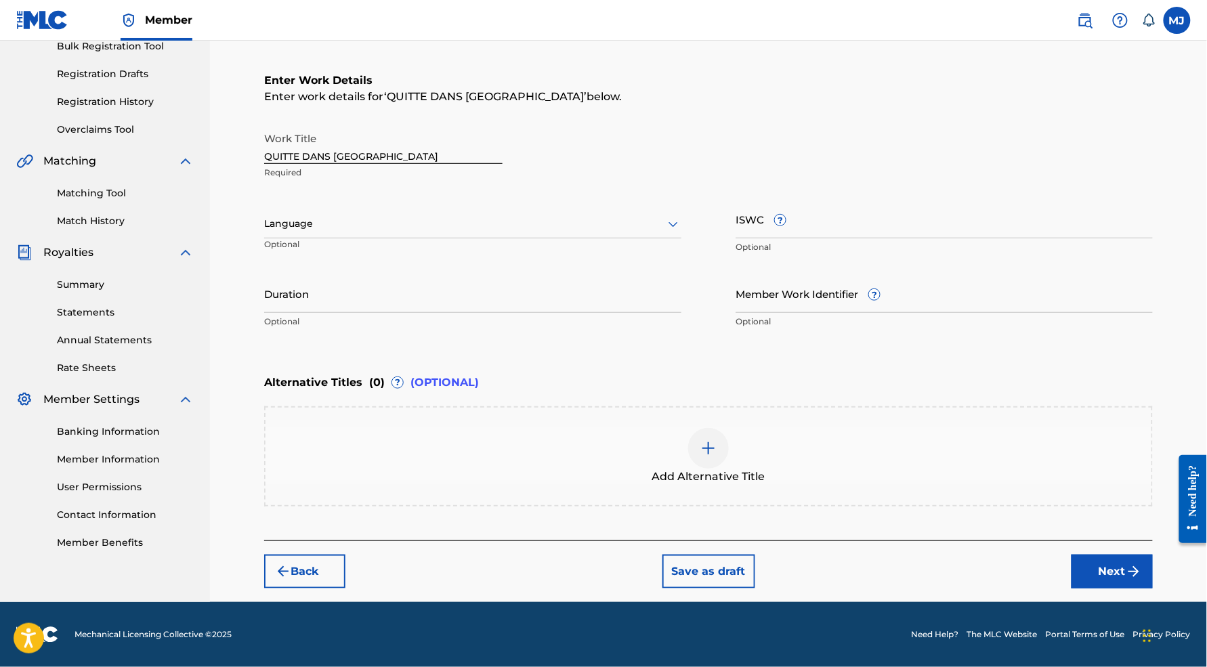
click at [1116, 589] on button "Next" at bounding box center [1111, 572] width 81 height 34
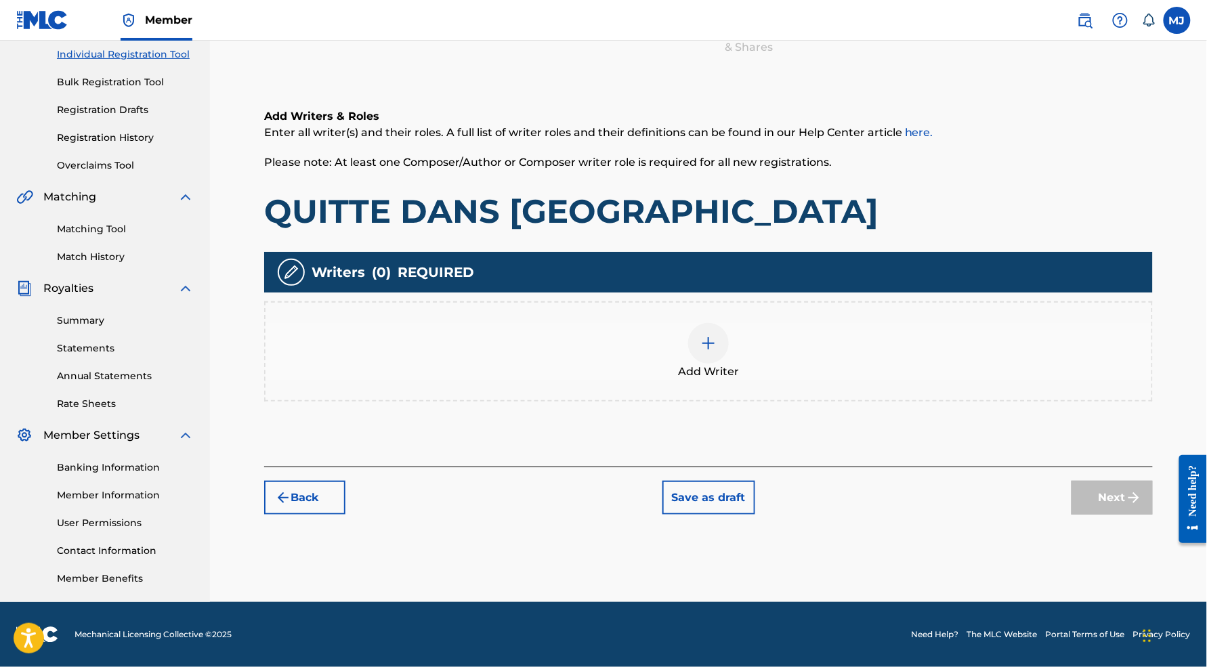
scroll to position [280, 0]
click at [825, 323] on div "Add Writer" at bounding box center [708, 351] width 886 height 57
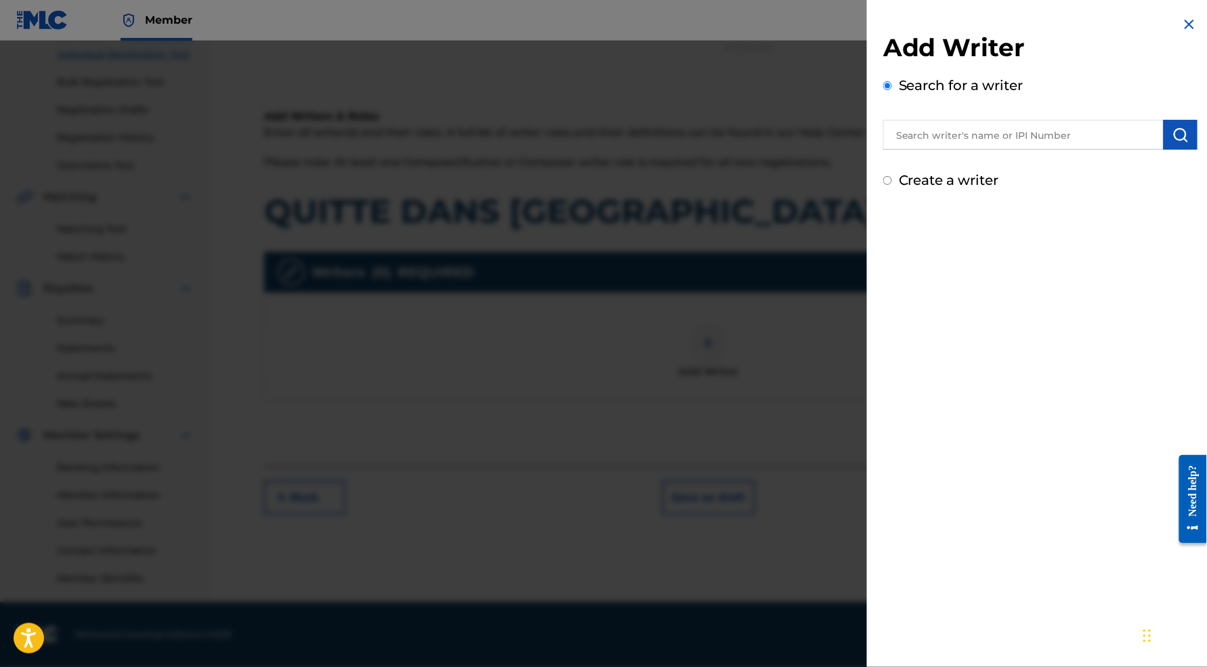
click at [951, 137] on input "text" at bounding box center [1023, 135] width 280 height 30
paste input "AHOUIDEDJI CREDO"
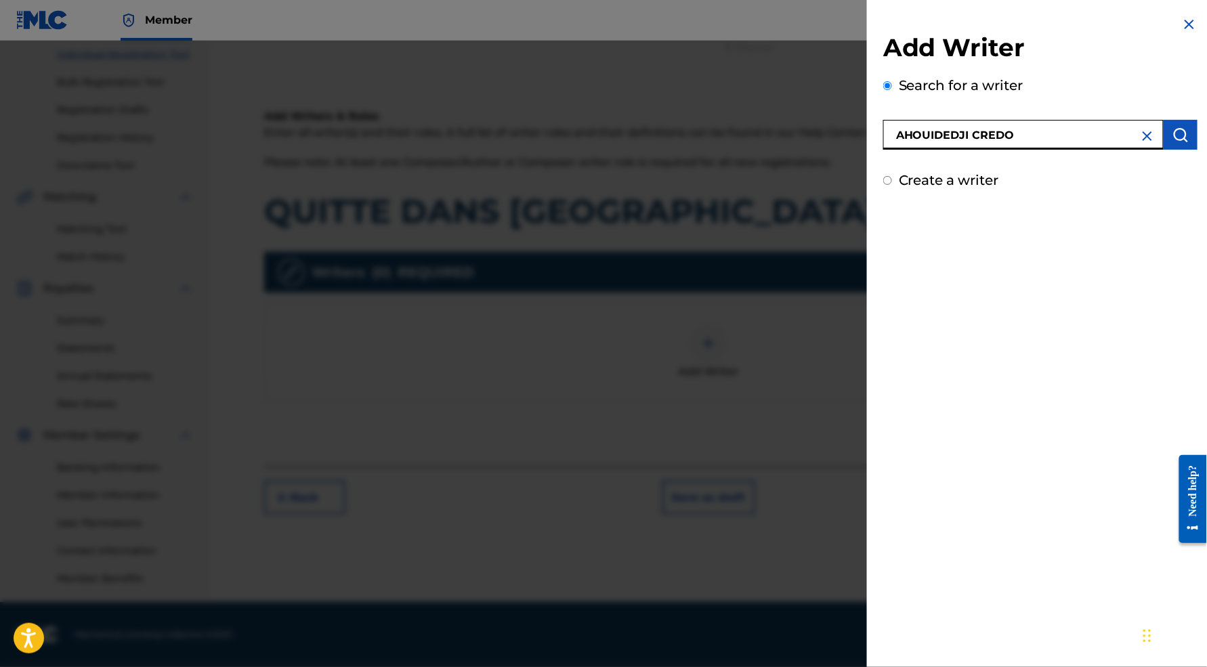
type input "AHOUIDEDJI CREDO"
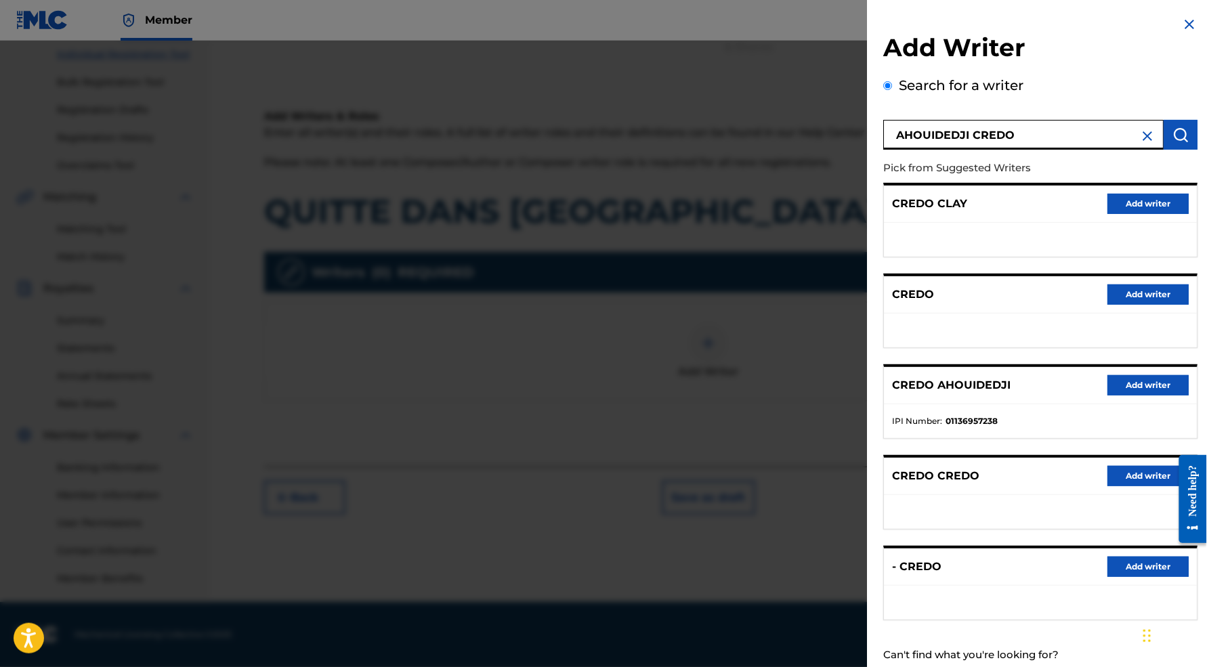
scroll to position [3, 0]
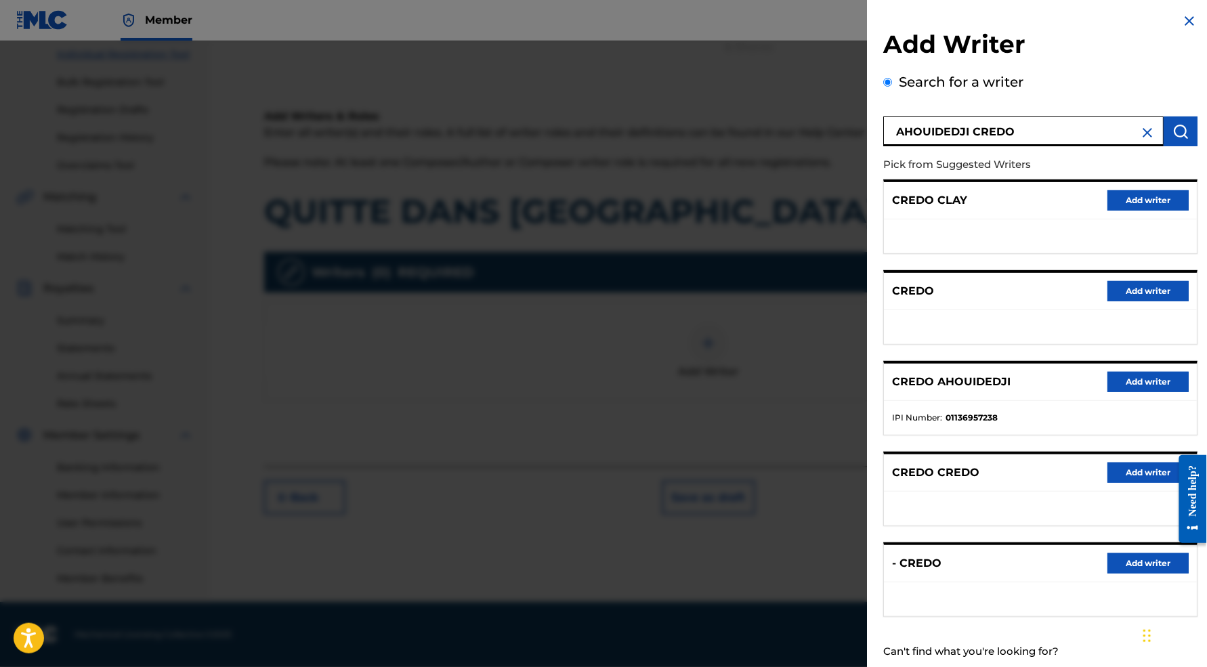
click at [1135, 392] on button "Add writer" at bounding box center [1147, 382] width 81 height 20
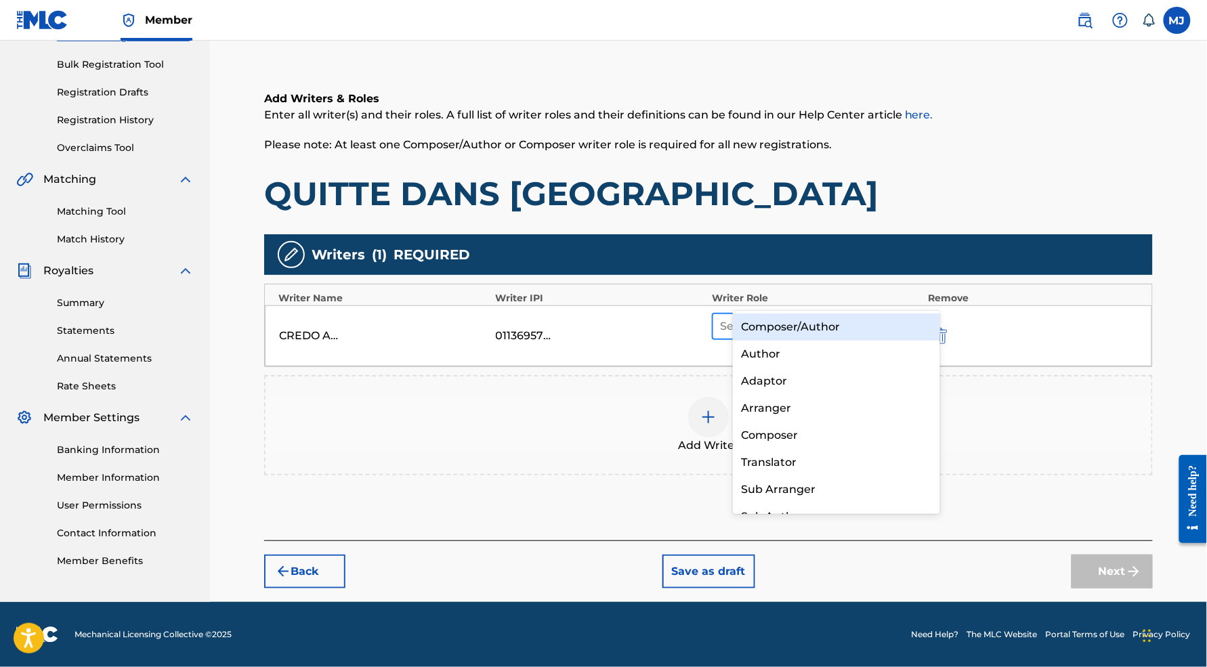
click at [803, 314] on div "Select a role" at bounding box center [804, 326] width 182 height 24
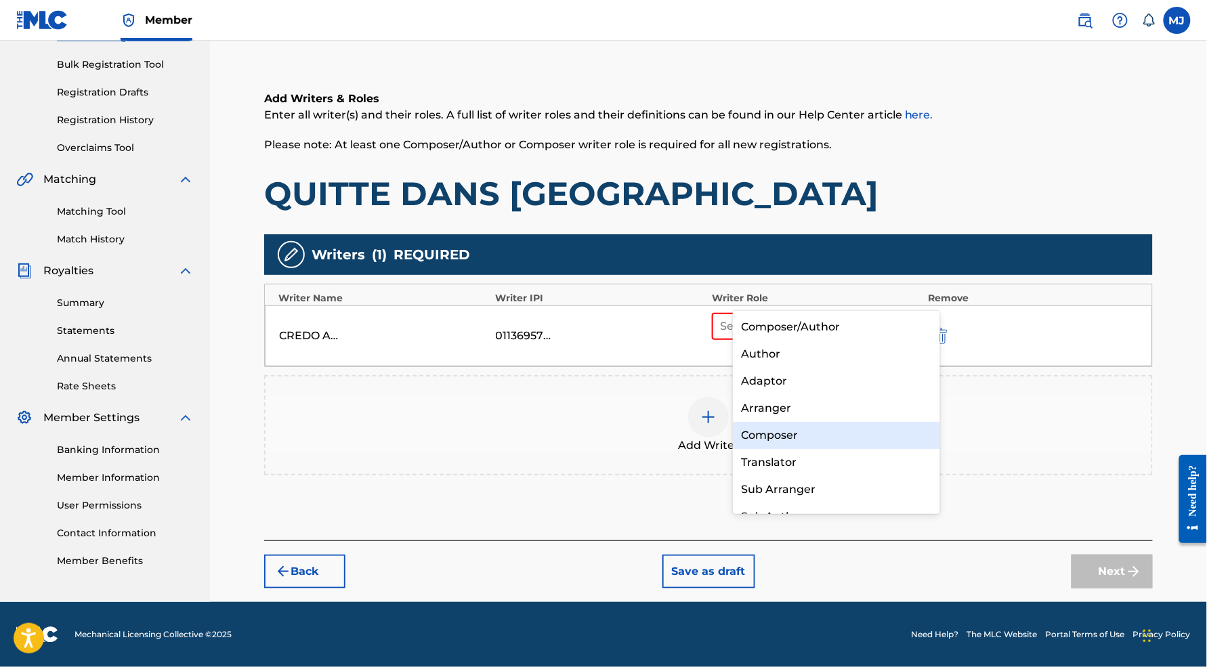
click at [807, 422] on div "Composer" at bounding box center [836, 435] width 207 height 27
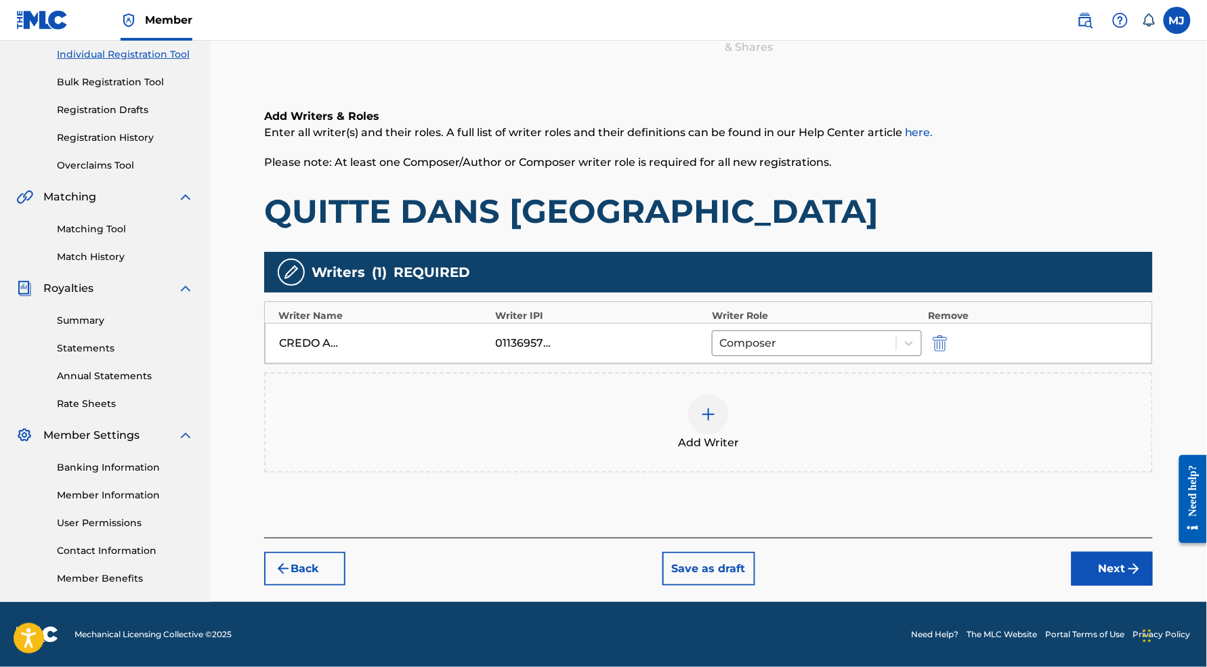
click at [762, 394] on div "Add Writer" at bounding box center [708, 422] width 886 height 57
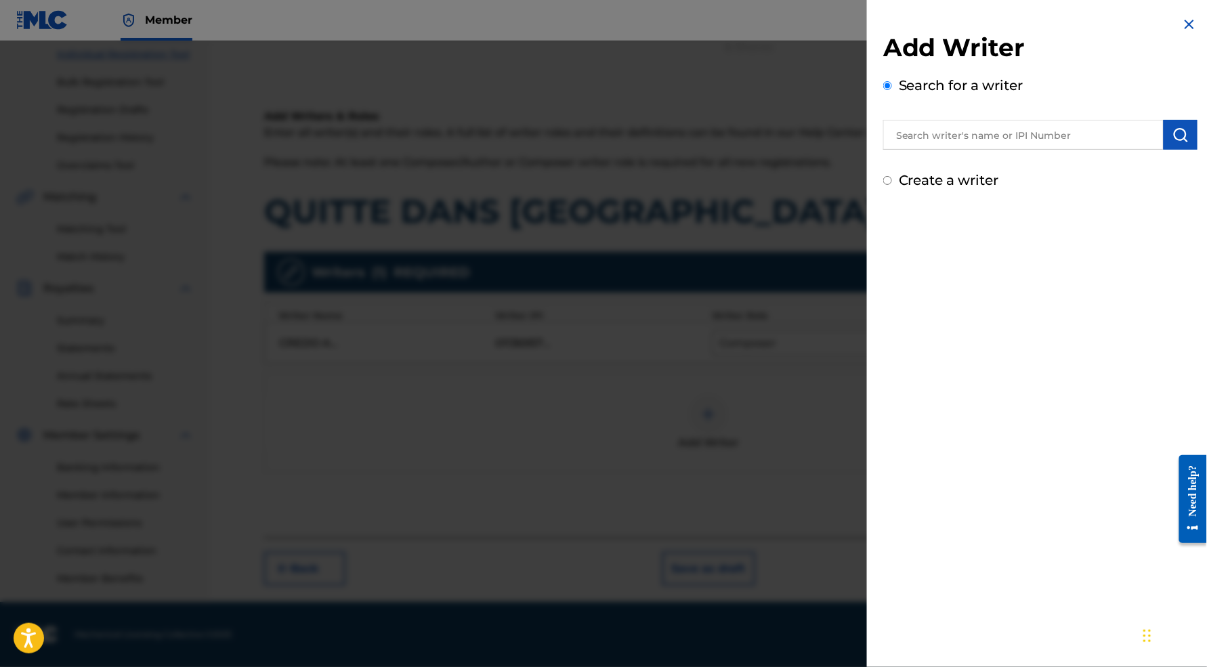
click at [955, 150] on input "text" at bounding box center [1023, 135] width 280 height 30
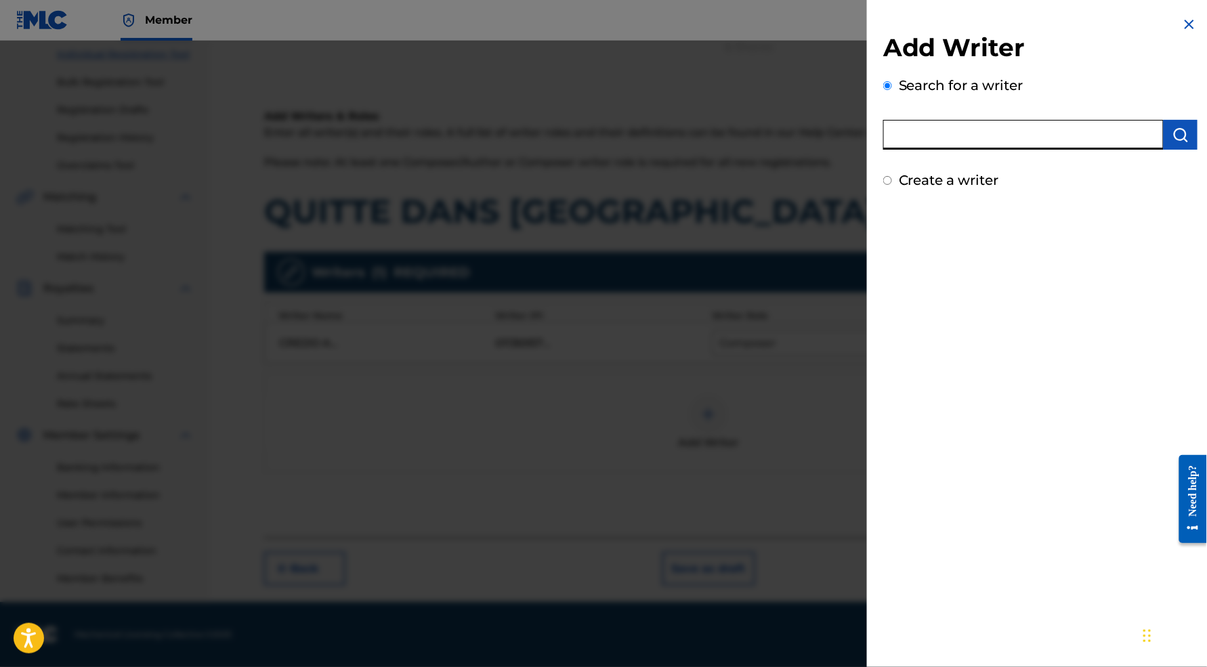
paste input "[PERSON_NAME]"
type input "[PERSON_NAME]"
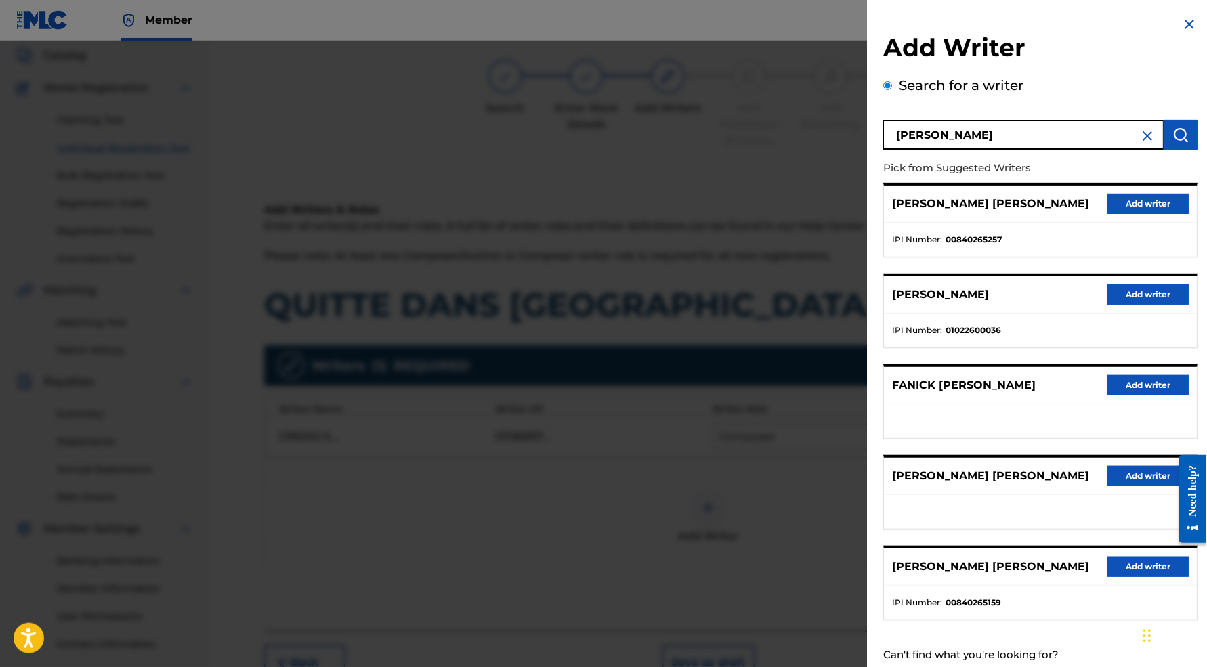
scroll to position [34, 0]
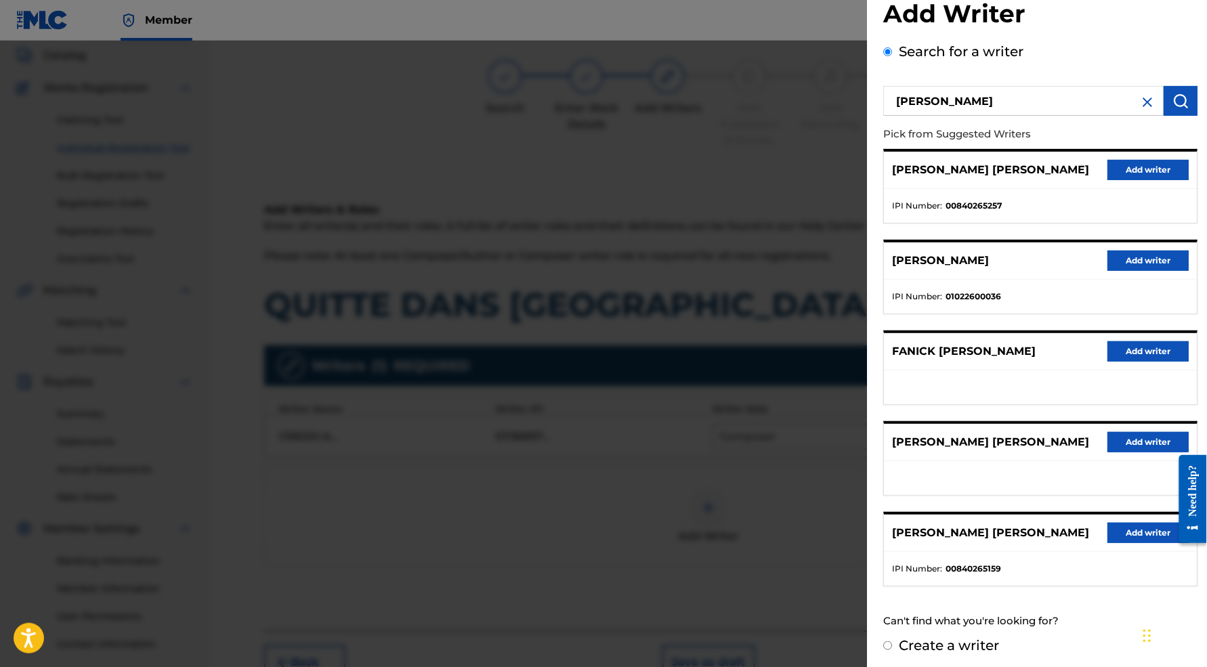
click at [1116, 180] on button "Add writer" at bounding box center [1147, 170] width 81 height 20
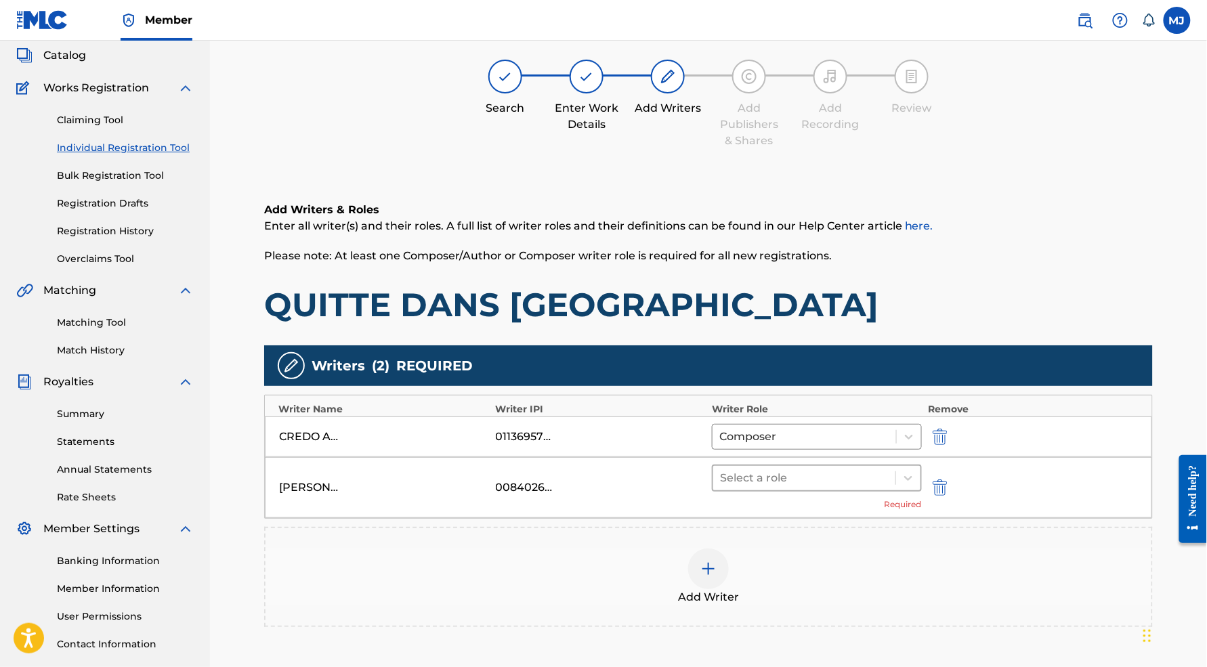
click at [824, 488] on div at bounding box center [804, 478] width 169 height 19
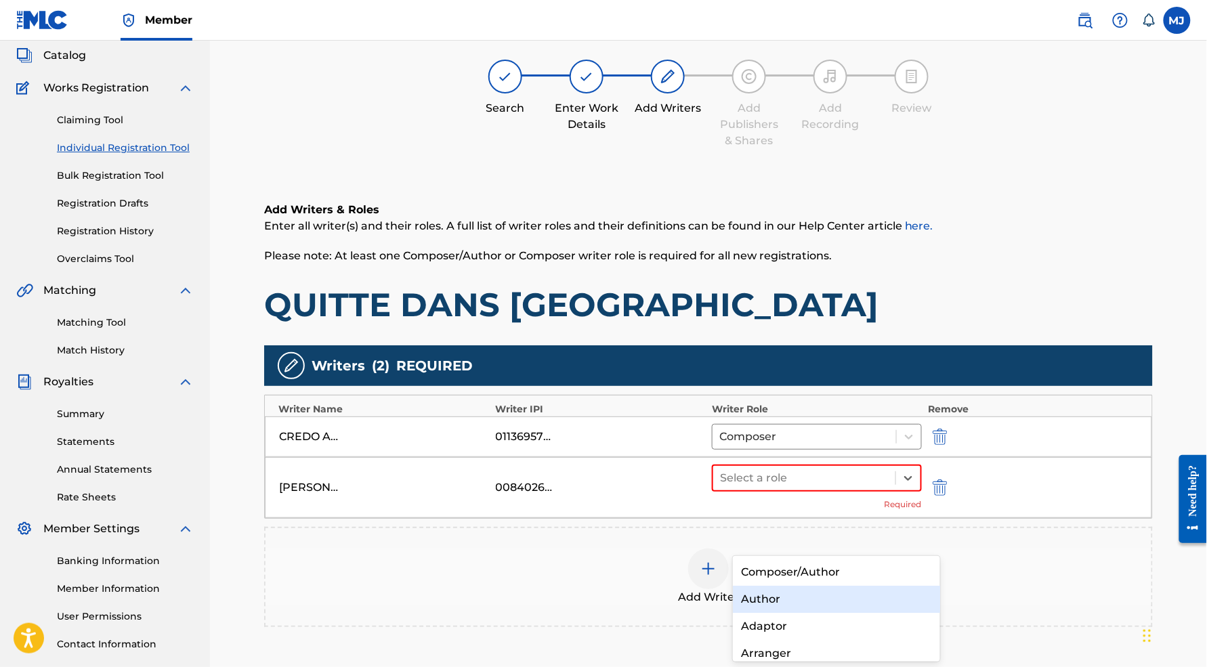
drag, startPoint x: 775, startPoint y: 591, endPoint x: 817, endPoint y: 567, distance: 48.6
click at [775, 591] on div "Author" at bounding box center [836, 599] width 207 height 27
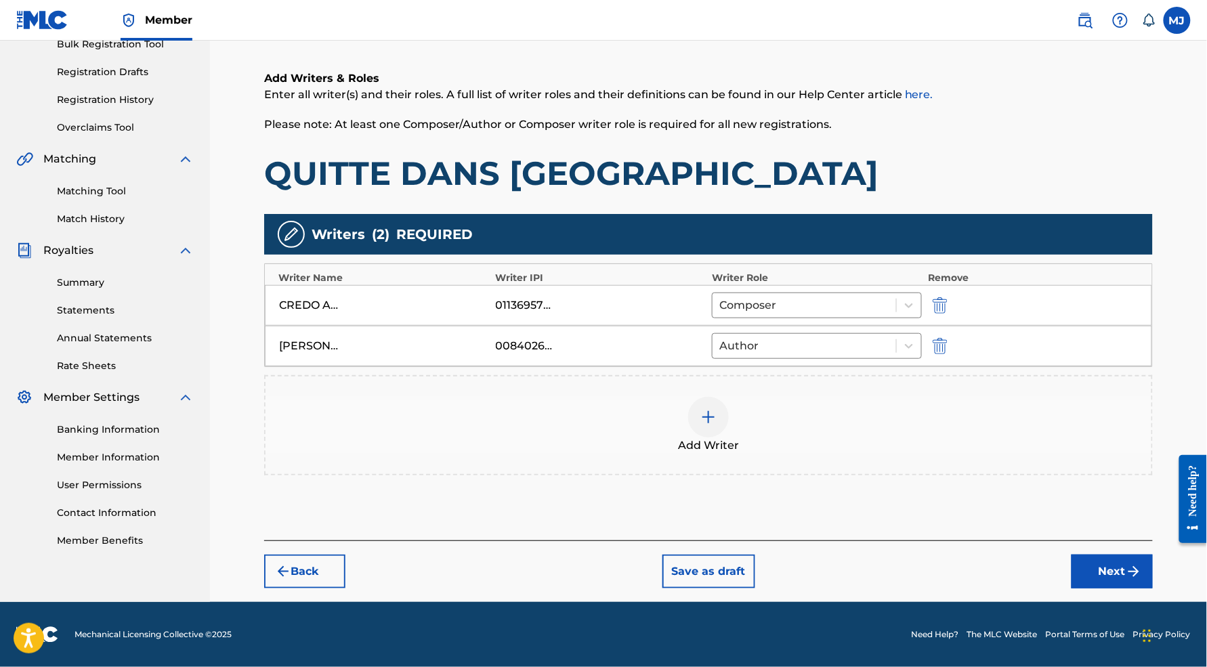
click at [1153, 555] on button "Next" at bounding box center [1111, 572] width 81 height 34
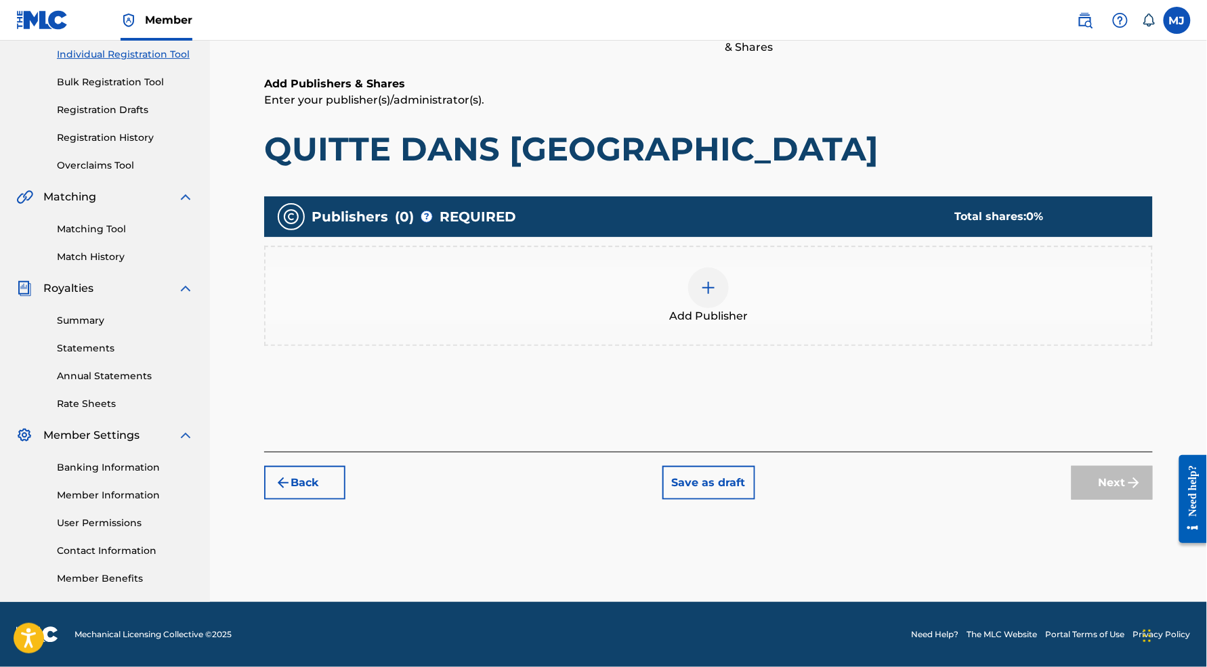
click at [852, 268] on div "Add Publisher" at bounding box center [708, 296] width 886 height 57
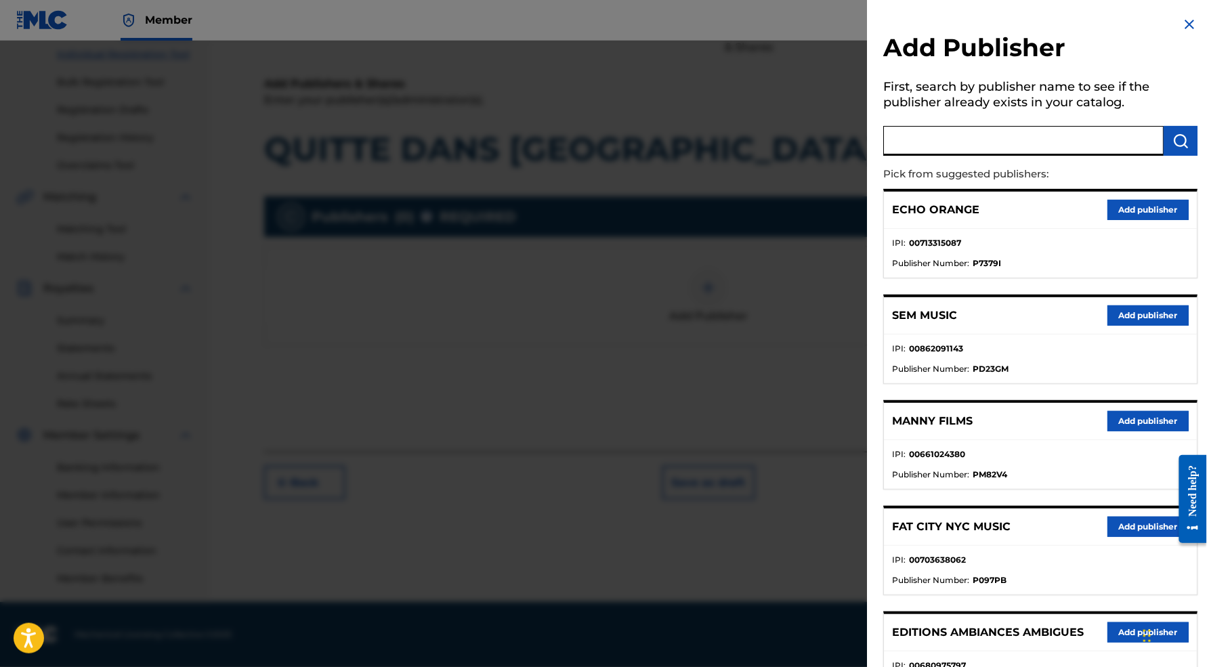
click at [936, 156] on input "text" at bounding box center [1023, 141] width 280 height 30
type input "appeal"
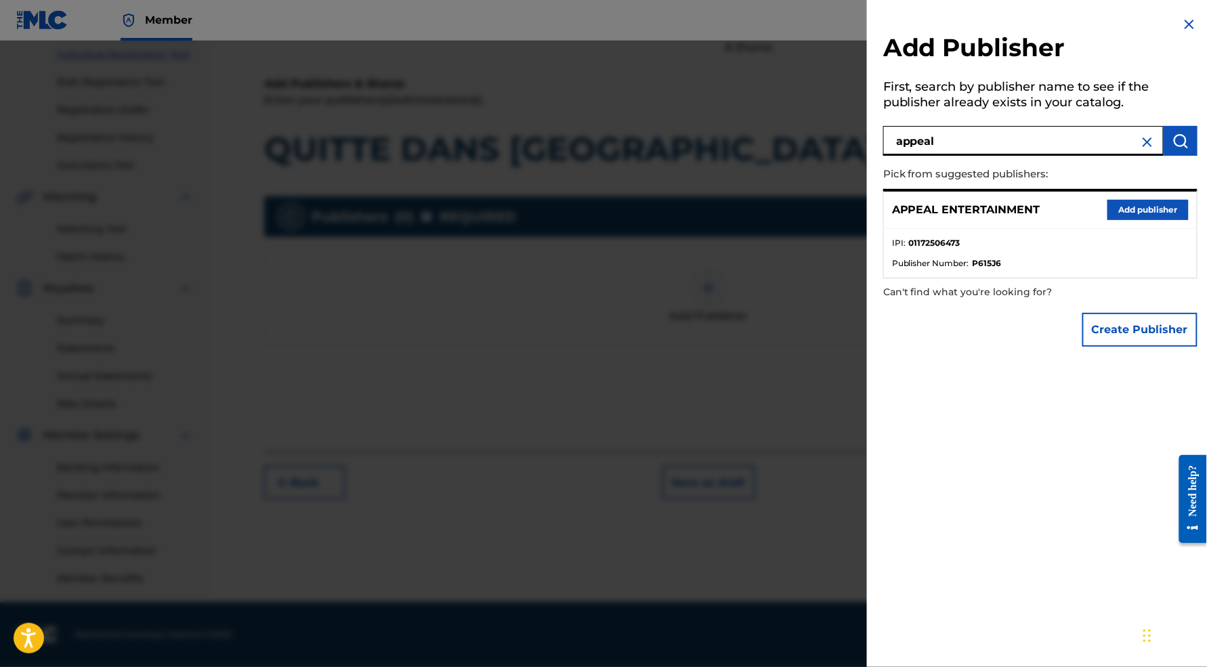
click at [1107, 220] on button "Add publisher" at bounding box center [1147, 210] width 81 height 20
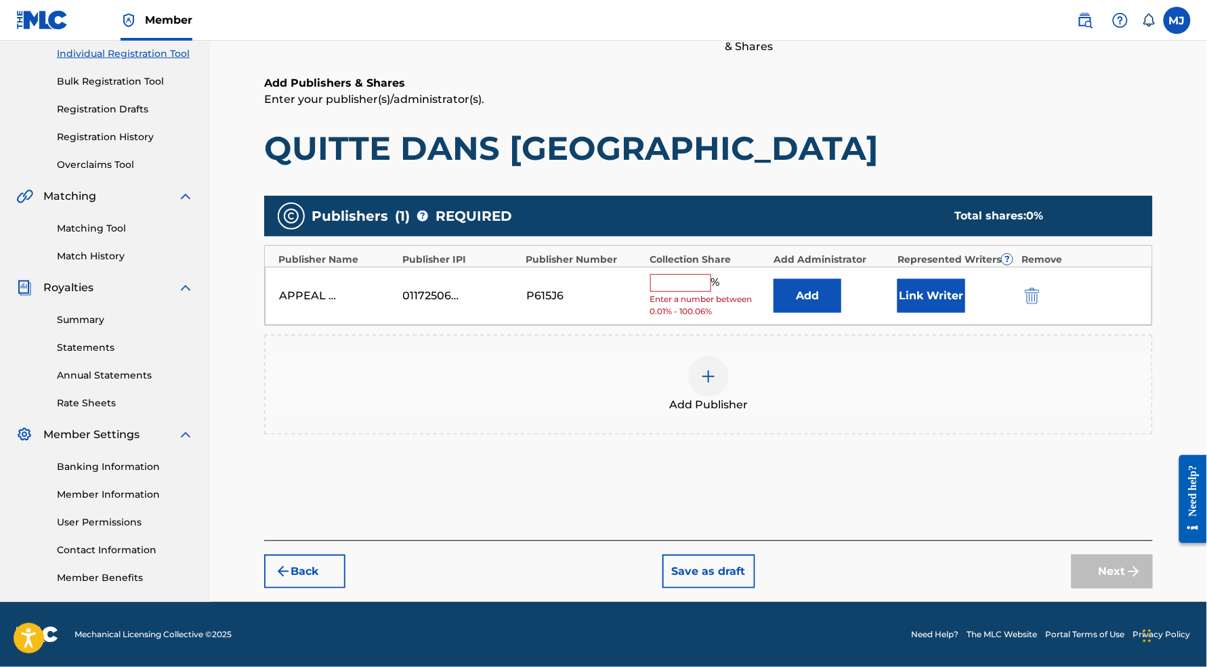
click at [841, 279] on button "Add" at bounding box center [807, 296] width 68 height 34
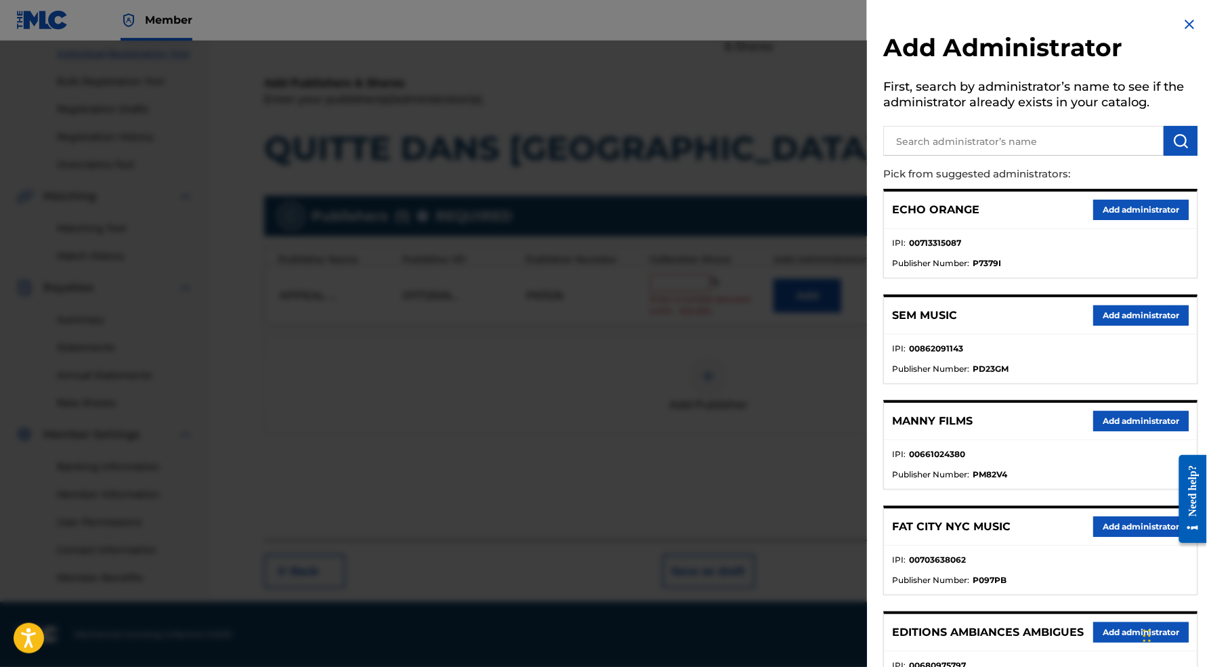
click at [1151, 220] on button "Add administrator" at bounding box center [1140, 210] width 95 height 20
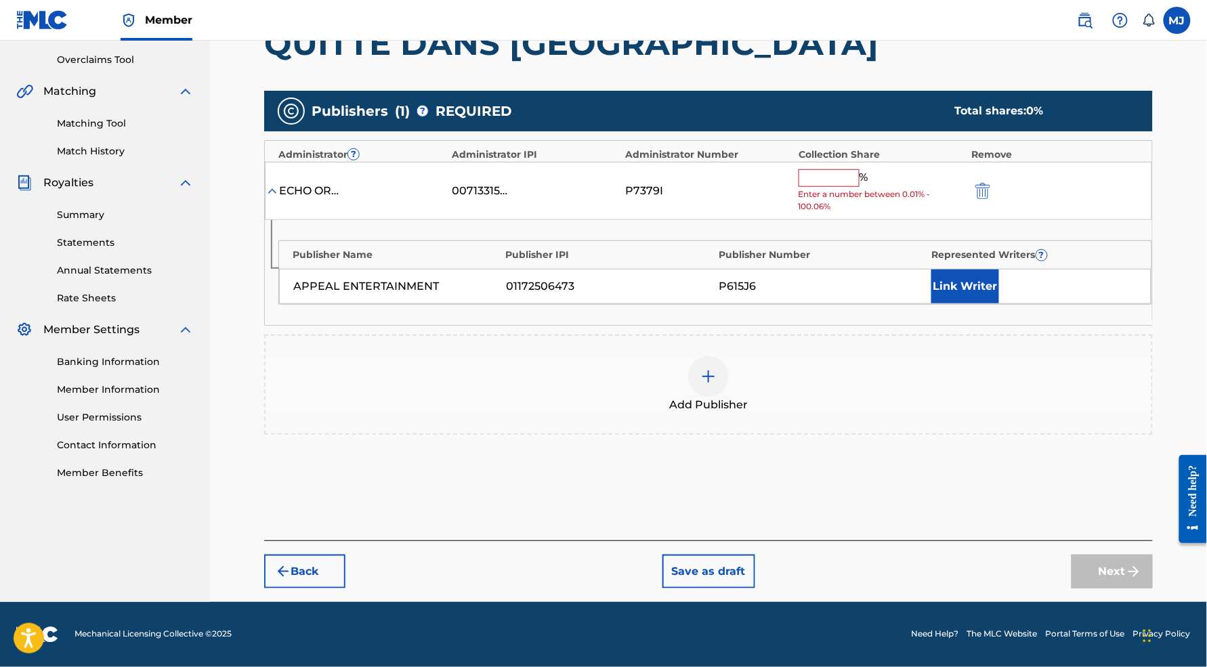
click at [846, 187] on input "text" at bounding box center [829, 178] width 61 height 18
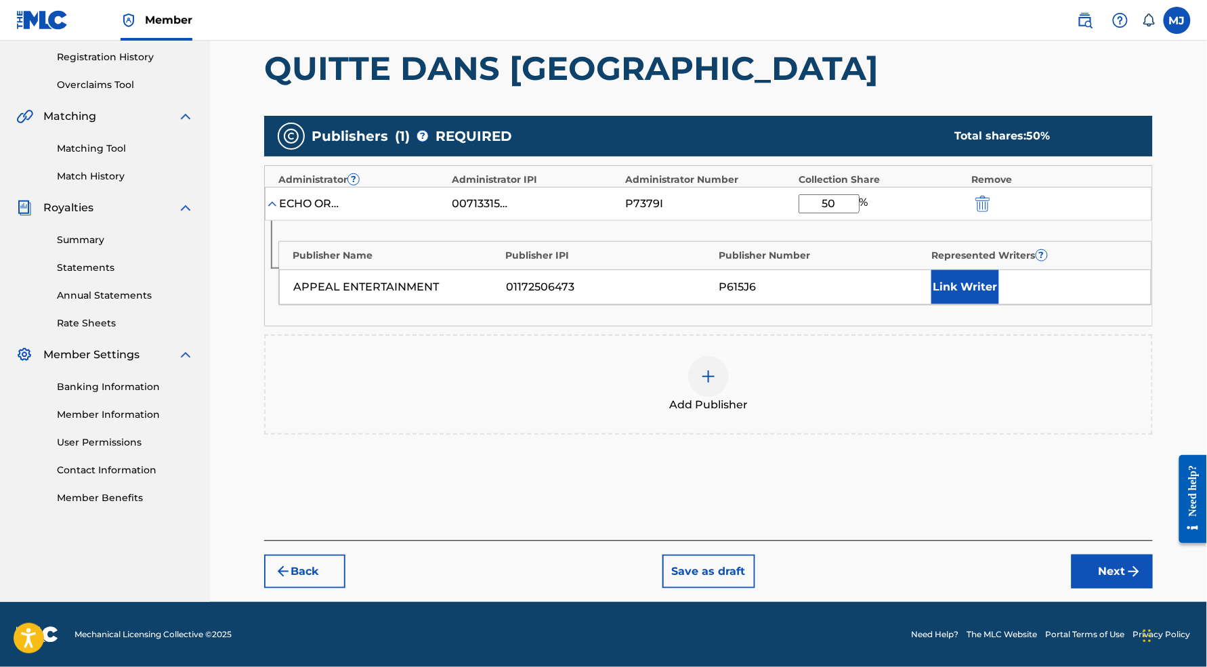
type input "50"
click at [979, 304] on button "Link Writer" at bounding box center [965, 287] width 68 height 34
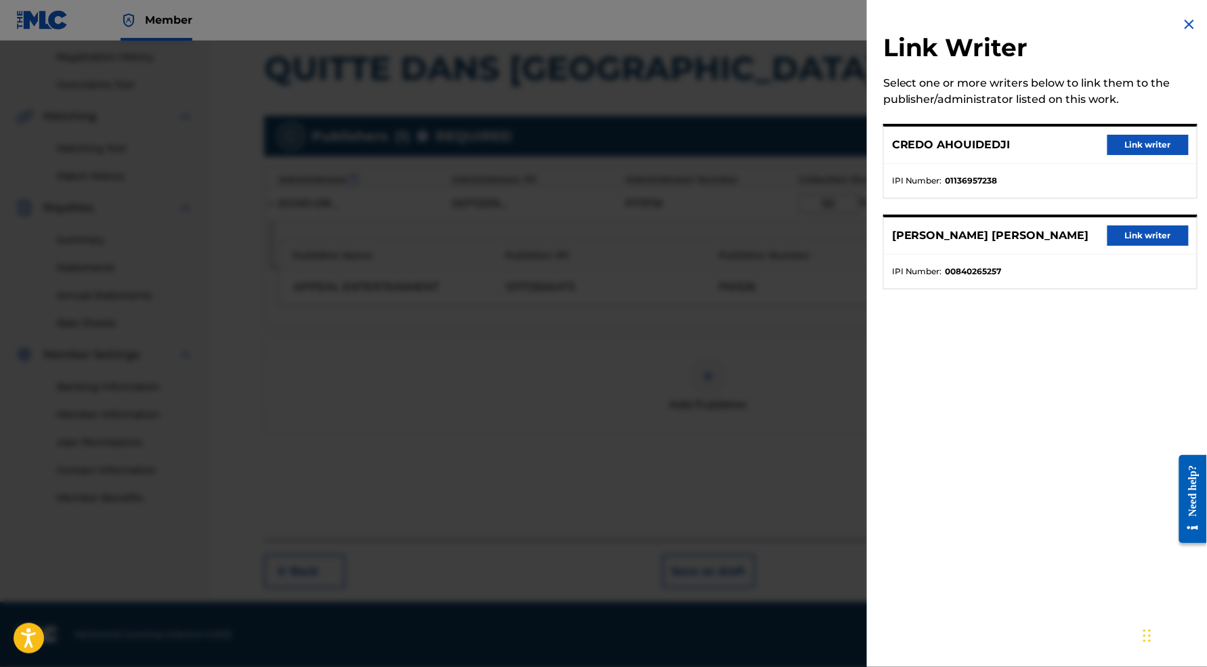
click at [1135, 164] on div "CREDO AHOUIDEDJI Link writer" at bounding box center [1040, 145] width 313 height 37
click at [1149, 153] on button "Link writer" at bounding box center [1147, 145] width 81 height 20
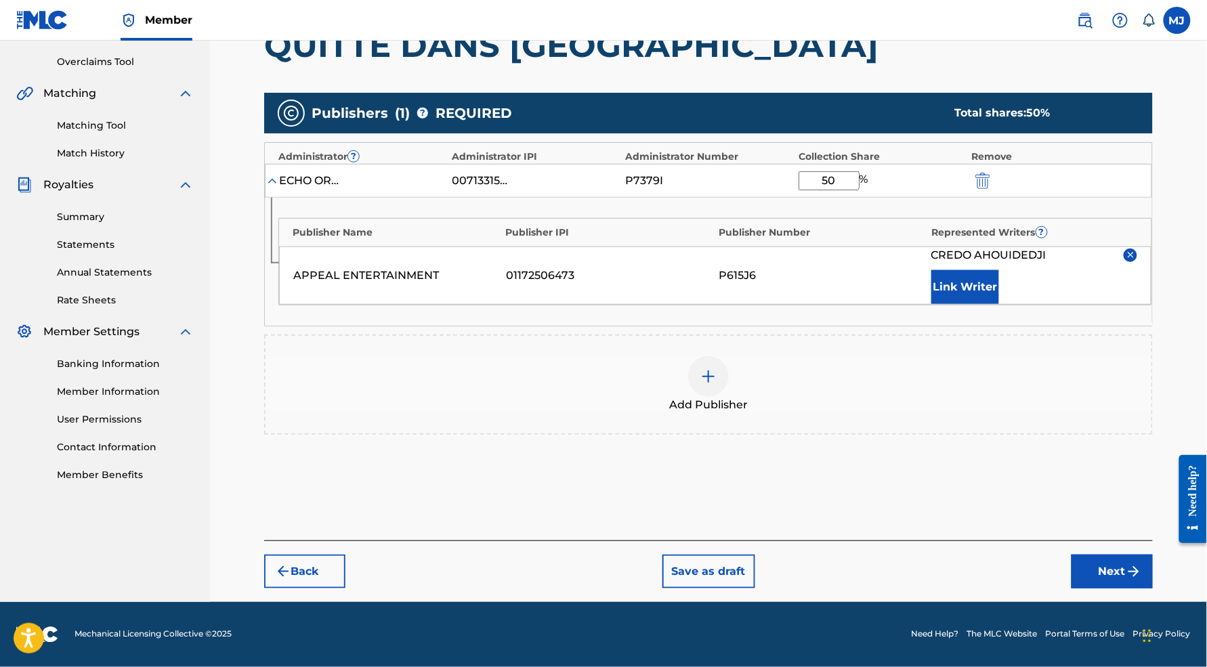
click at [960, 304] on button "Link Writer" at bounding box center [965, 287] width 68 height 34
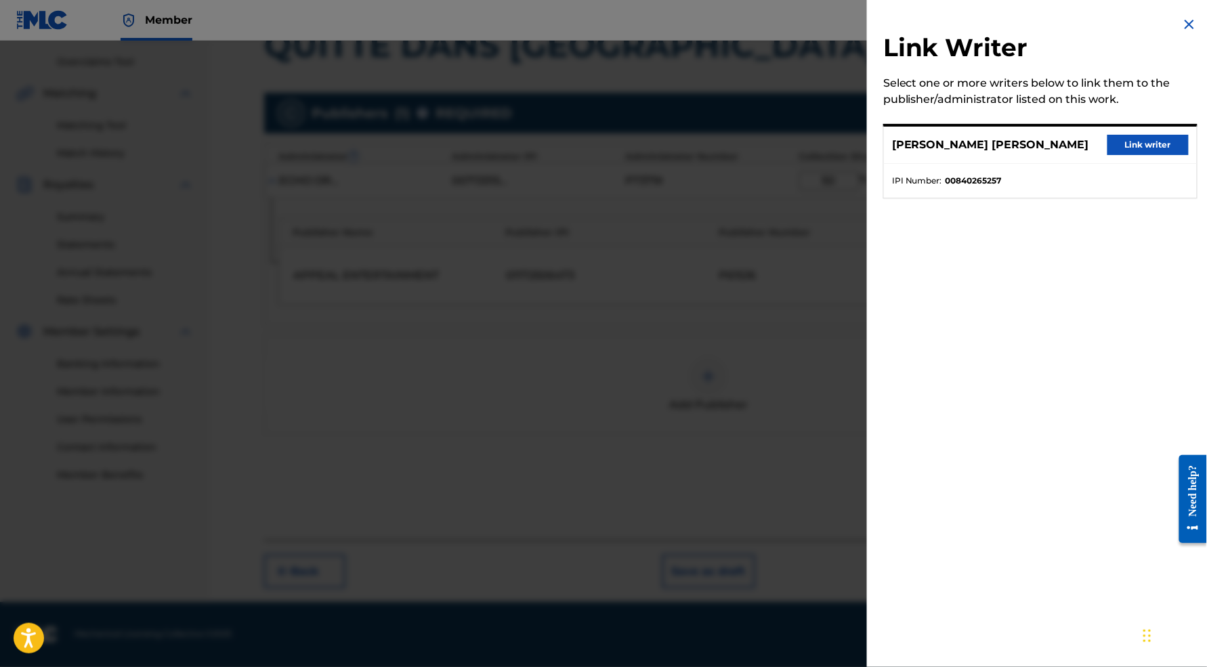
click at [1165, 155] on button "Link writer" at bounding box center [1147, 145] width 81 height 20
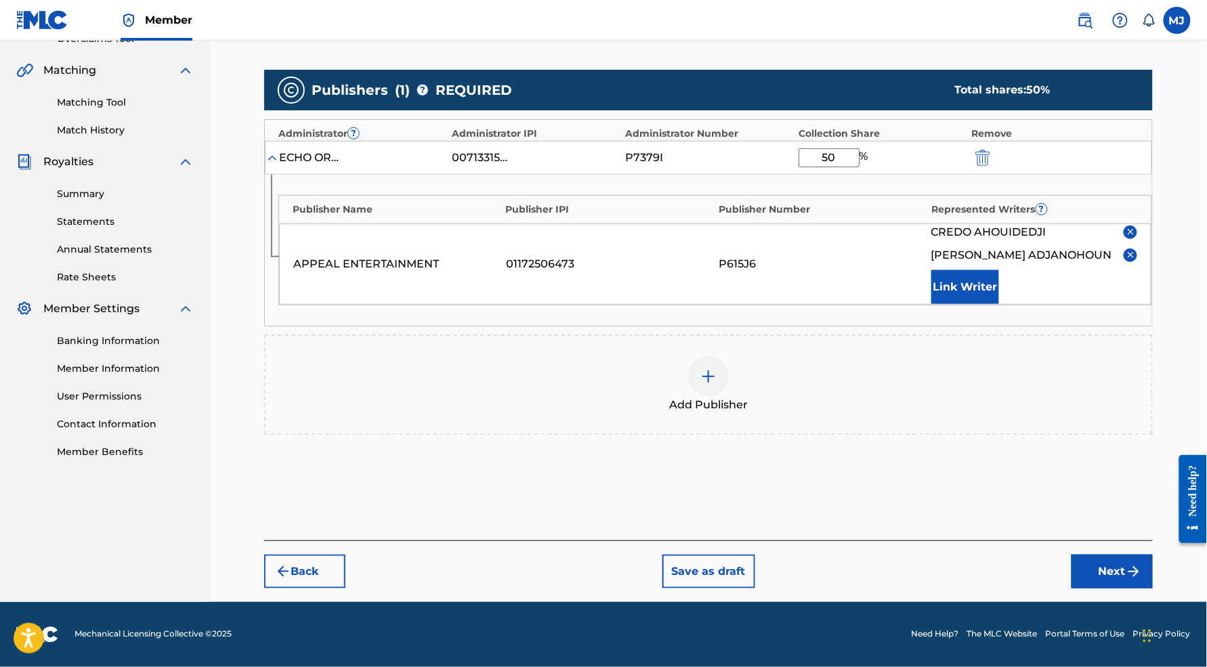
click at [1106, 555] on button "Next" at bounding box center [1111, 572] width 81 height 34
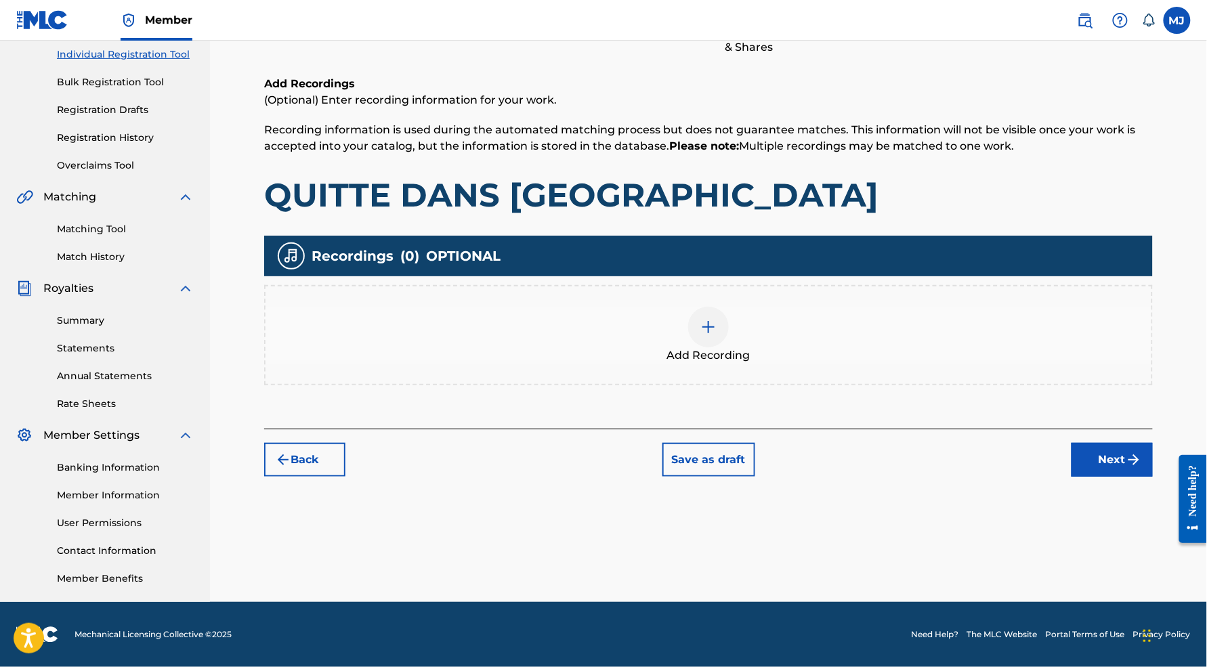
click at [1135, 443] on button "Next" at bounding box center [1111, 460] width 81 height 34
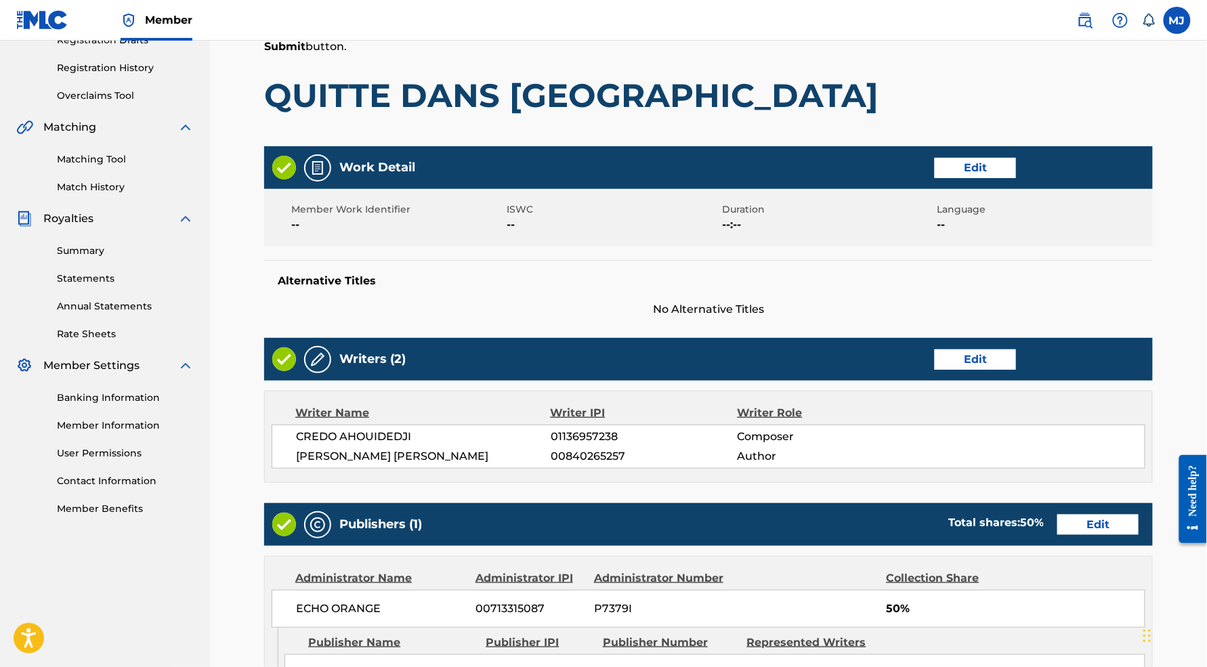
scroll to position [718, 0]
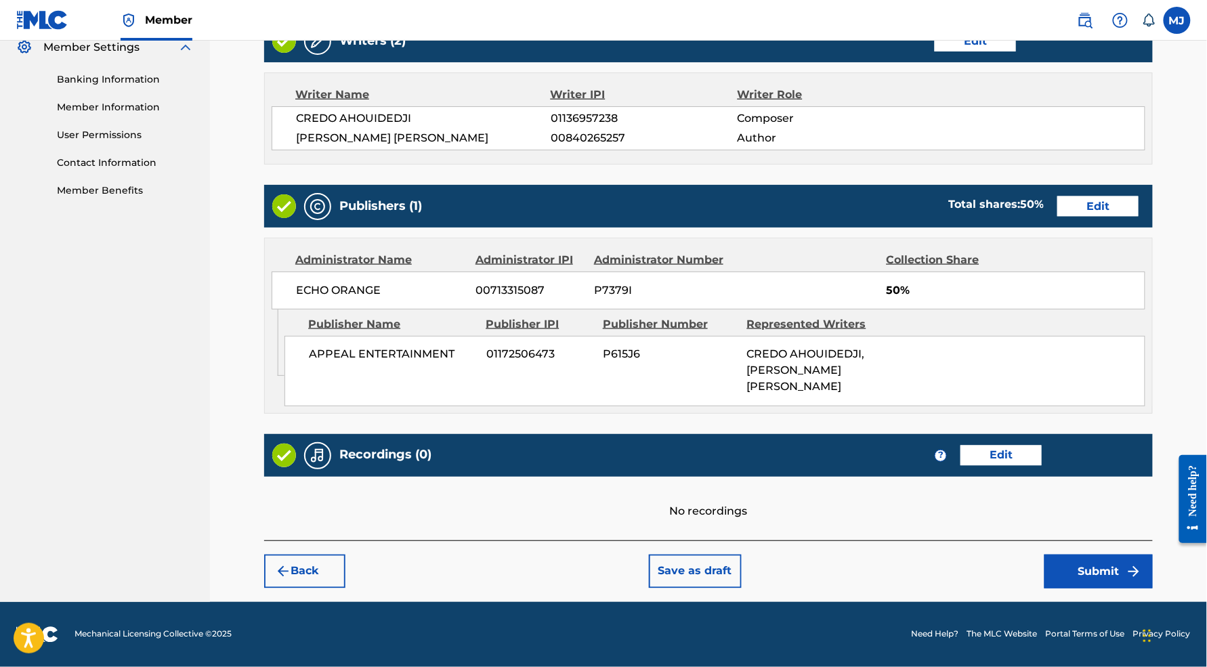
click at [1109, 555] on button "Submit" at bounding box center [1098, 572] width 108 height 34
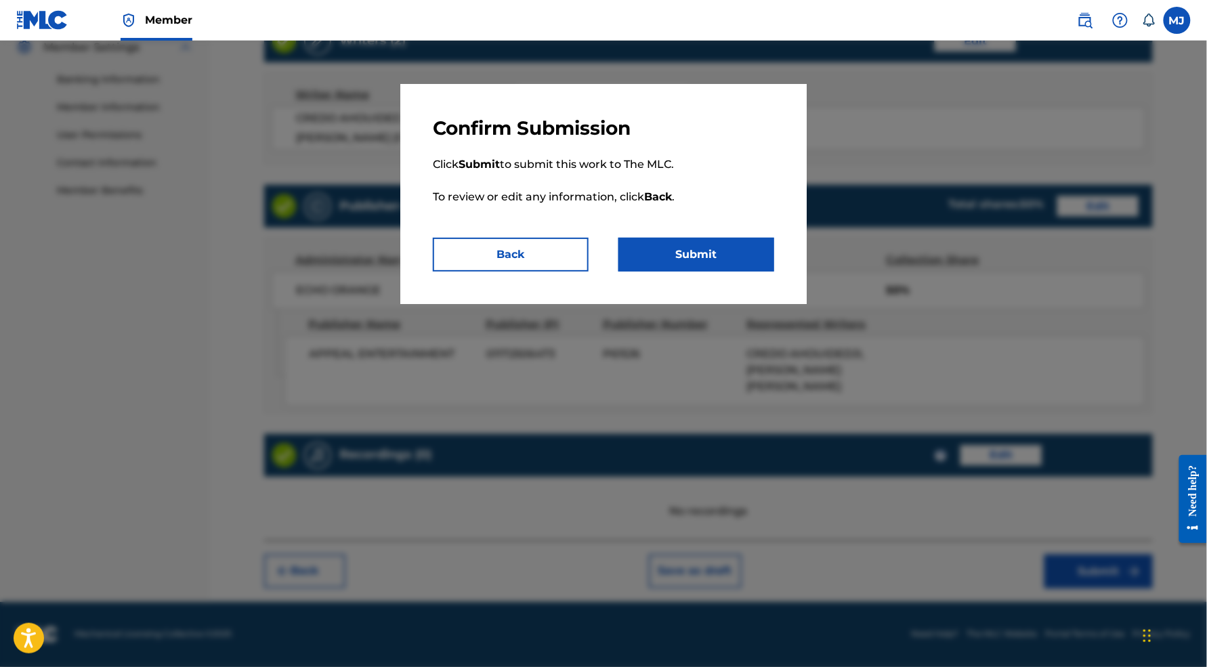
click at [765, 272] on button "Submit" at bounding box center [696, 255] width 156 height 34
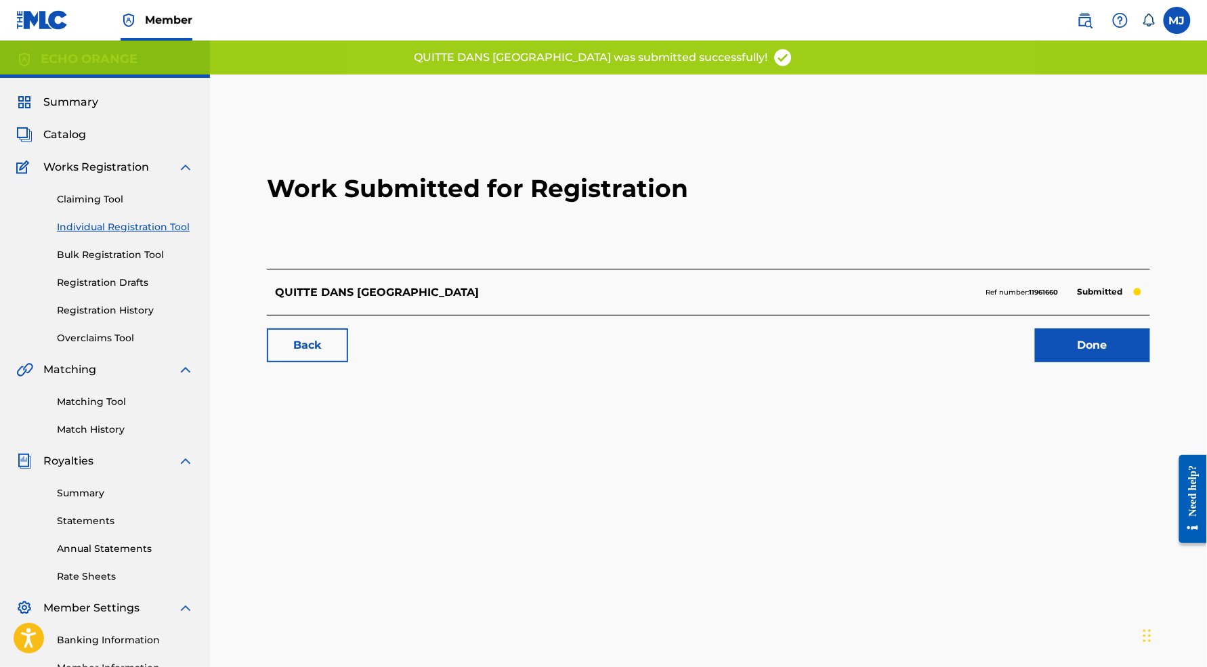
click at [1079, 362] on link "Done" at bounding box center [1092, 345] width 115 height 34
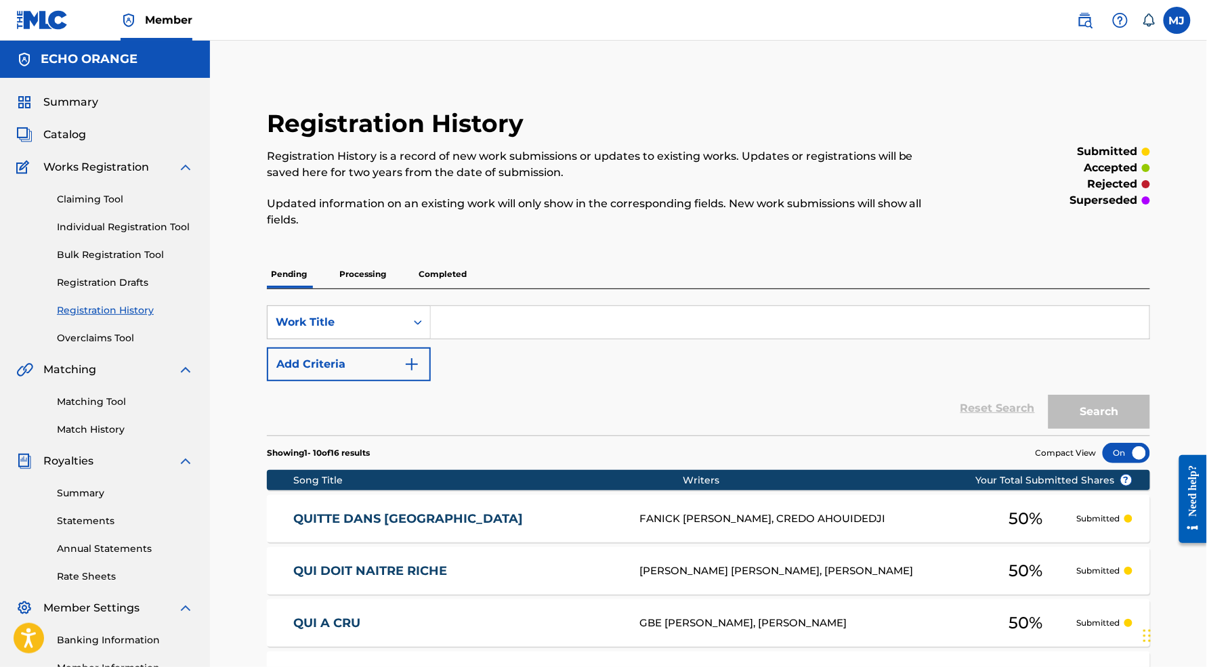
click at [121, 234] on link "Individual Registration Tool" at bounding box center [125, 227] width 137 height 14
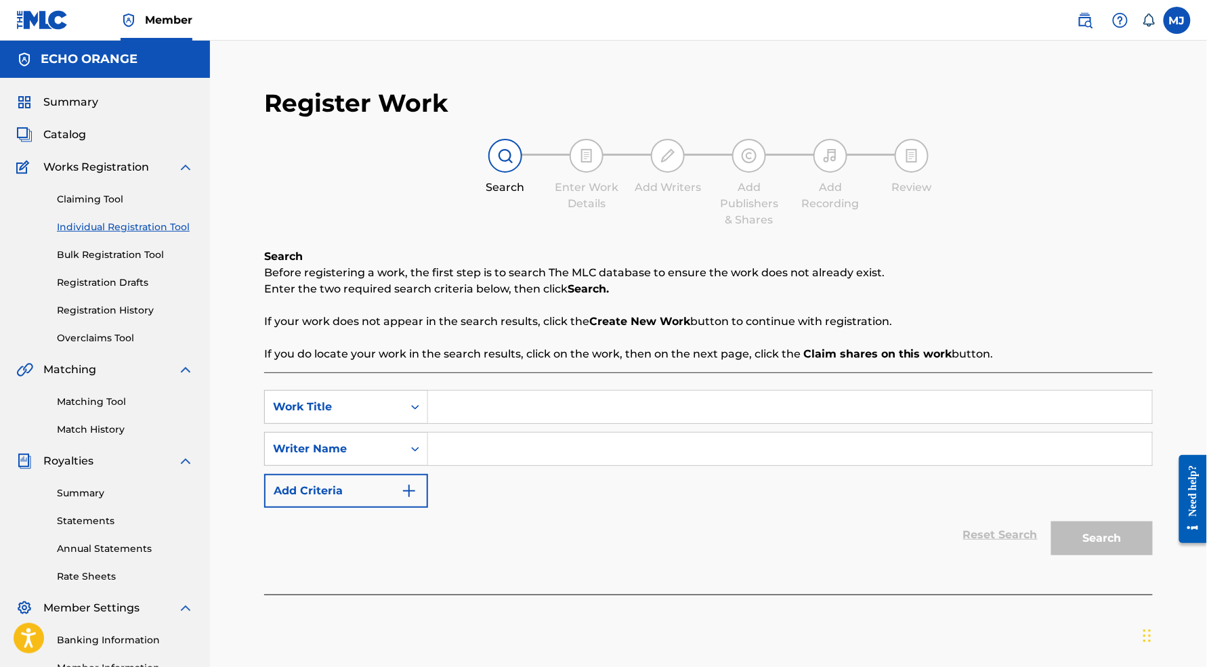
click at [594, 423] on input "Search Form" at bounding box center [790, 407] width 724 height 33
paste input "RAB"
type input "RAB"
click at [652, 465] on input "Search Form" at bounding box center [790, 449] width 724 height 33
paste input "[PERSON_NAME] LOIC"
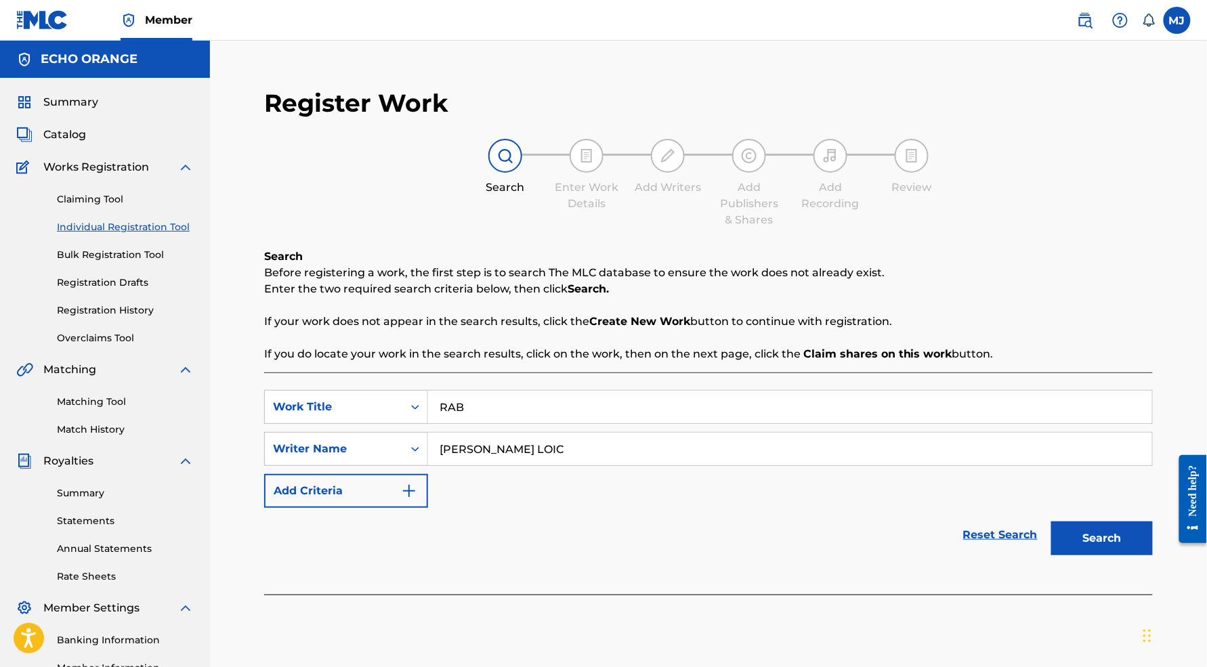
type input "[PERSON_NAME] LOIC"
click at [1110, 555] on button "Search" at bounding box center [1102, 539] width 102 height 34
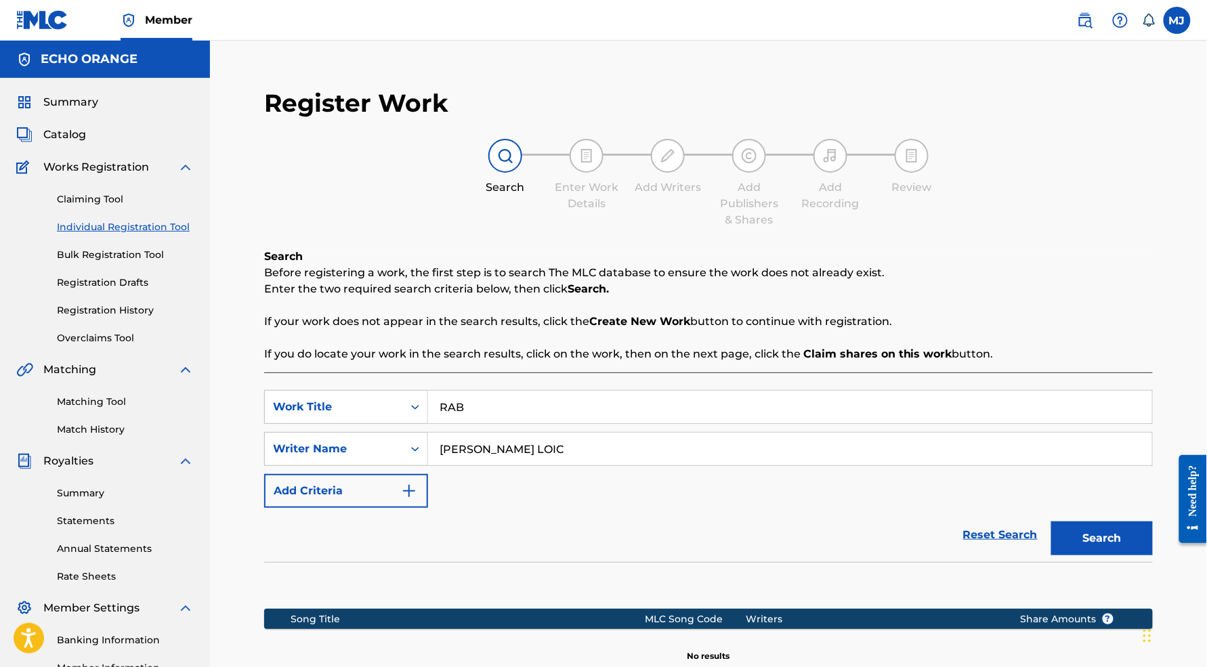
scroll to position [288, 0]
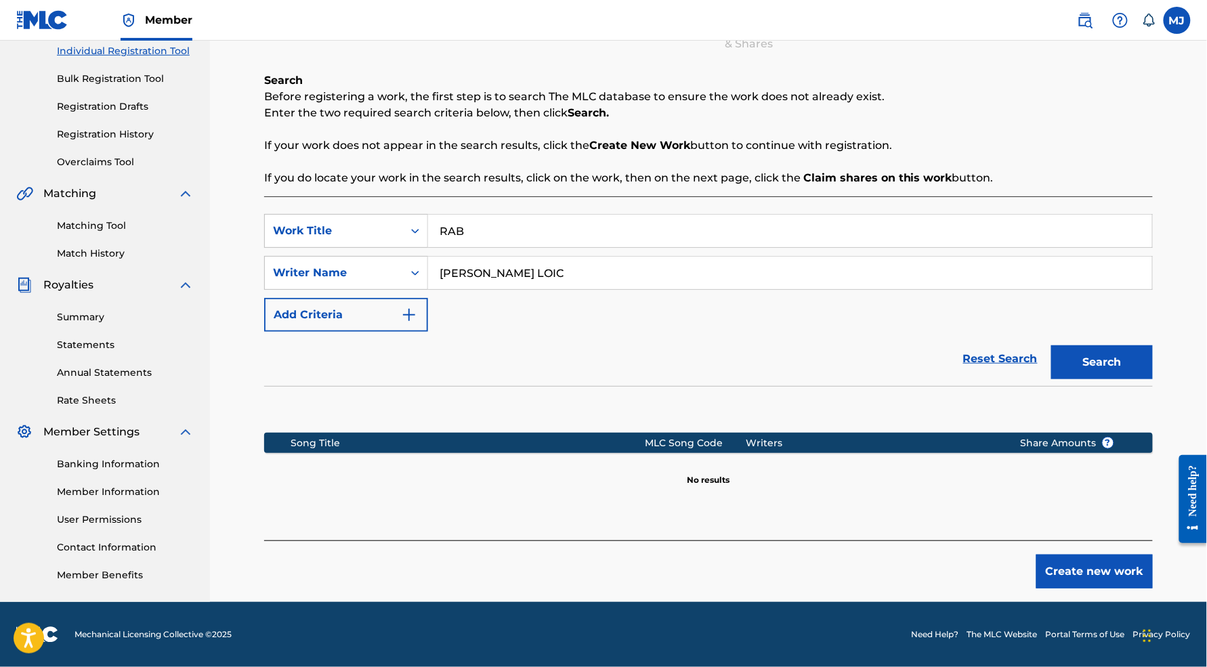
click at [1094, 555] on button "Create new work" at bounding box center [1094, 572] width 116 height 34
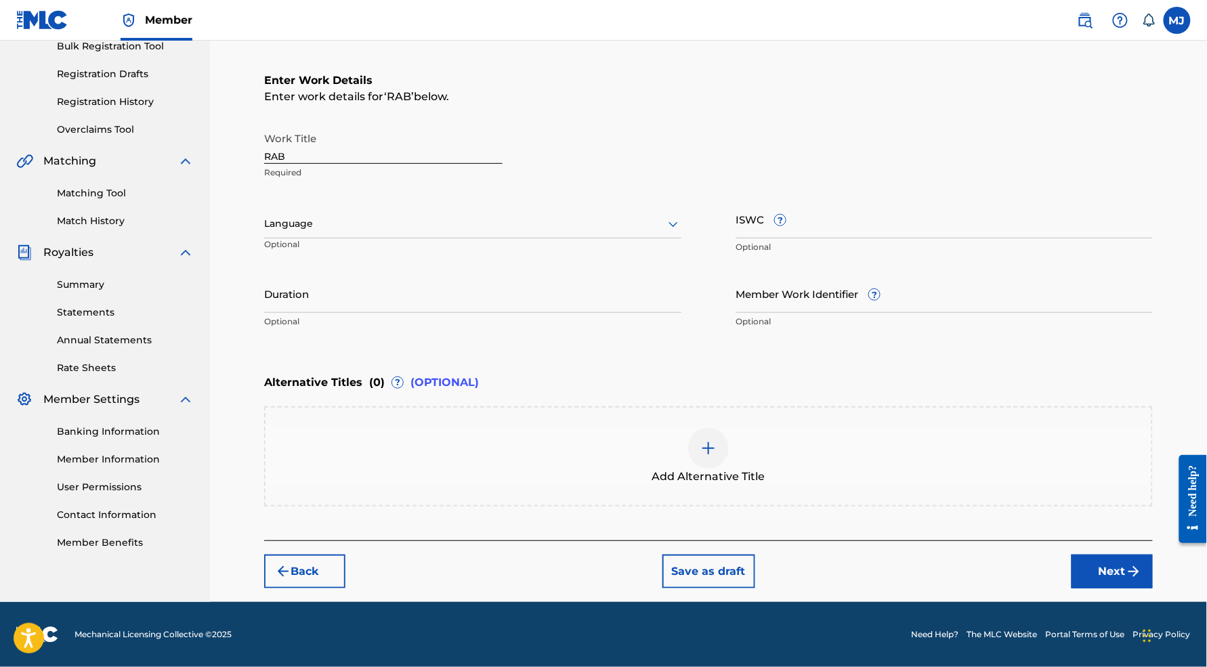
click at [1098, 589] on button "Next" at bounding box center [1111, 572] width 81 height 34
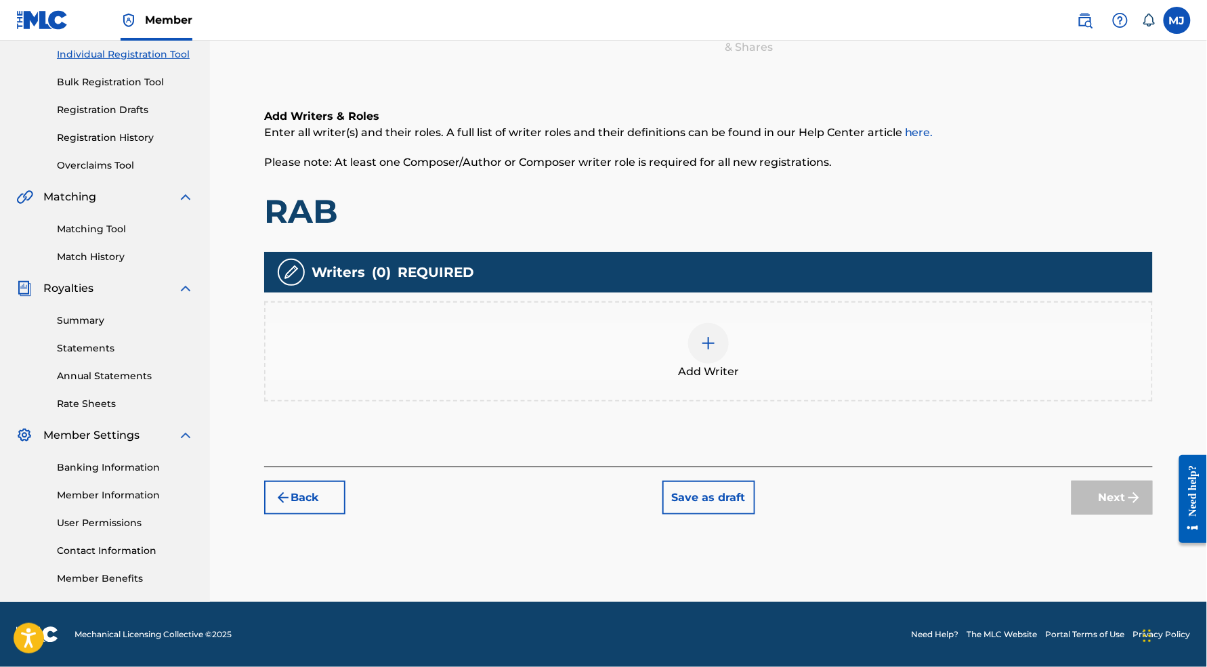
scroll to position [280, 0]
click at [844, 342] on div "Add Writer" at bounding box center [708, 351] width 889 height 100
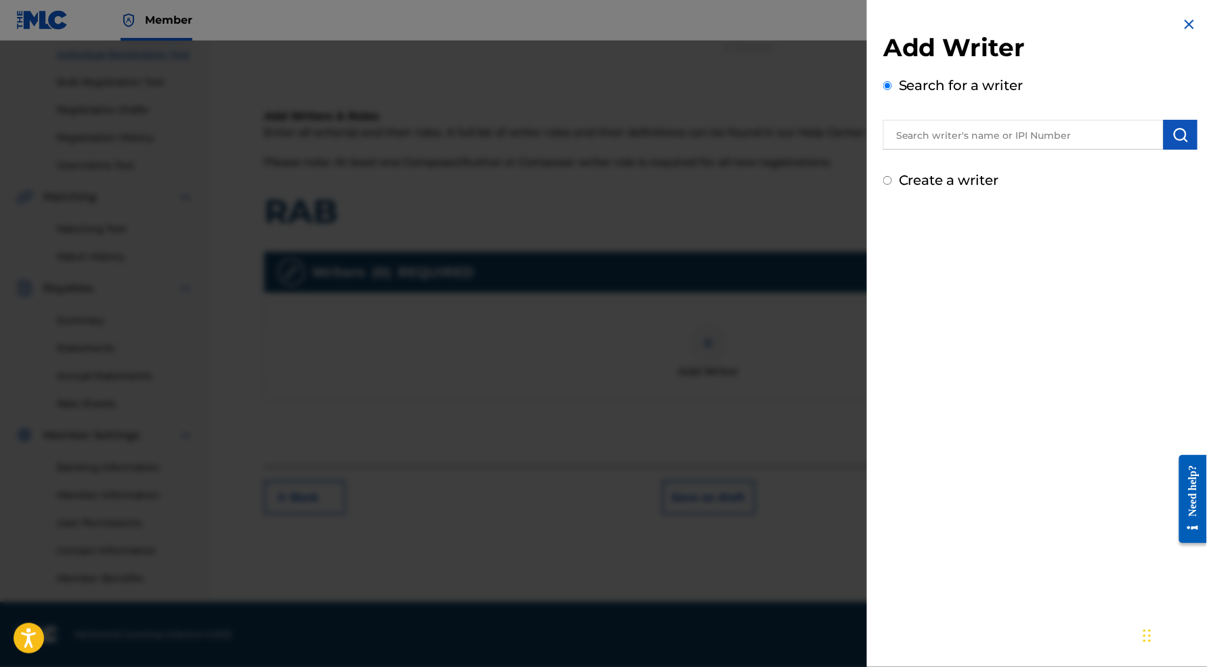
click at [1002, 140] on input "text" at bounding box center [1023, 135] width 280 height 30
paste input "[PERSON_NAME] LOIC"
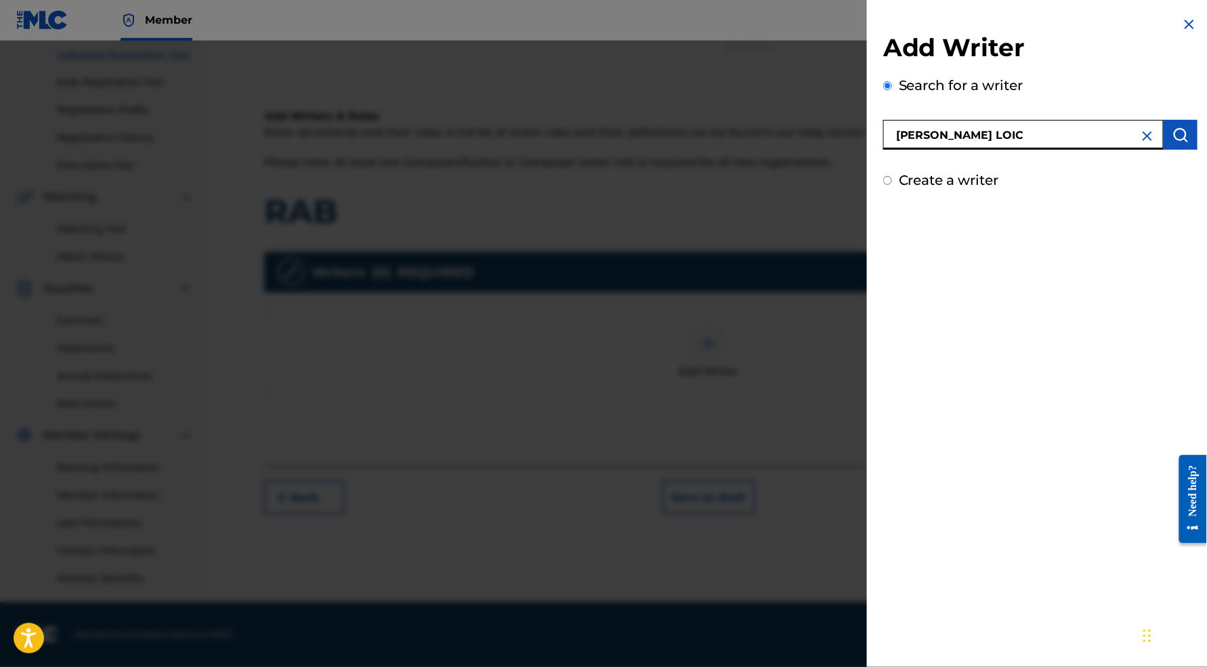
type input "[PERSON_NAME] LOIC"
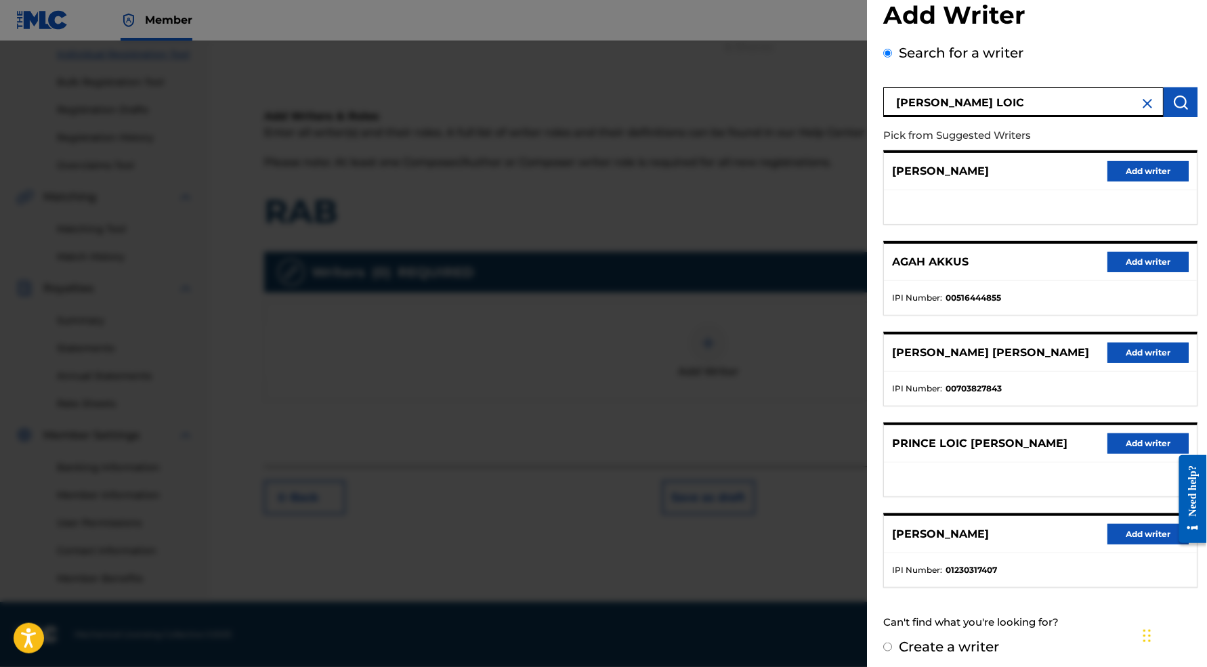
scroll to position [154, 0]
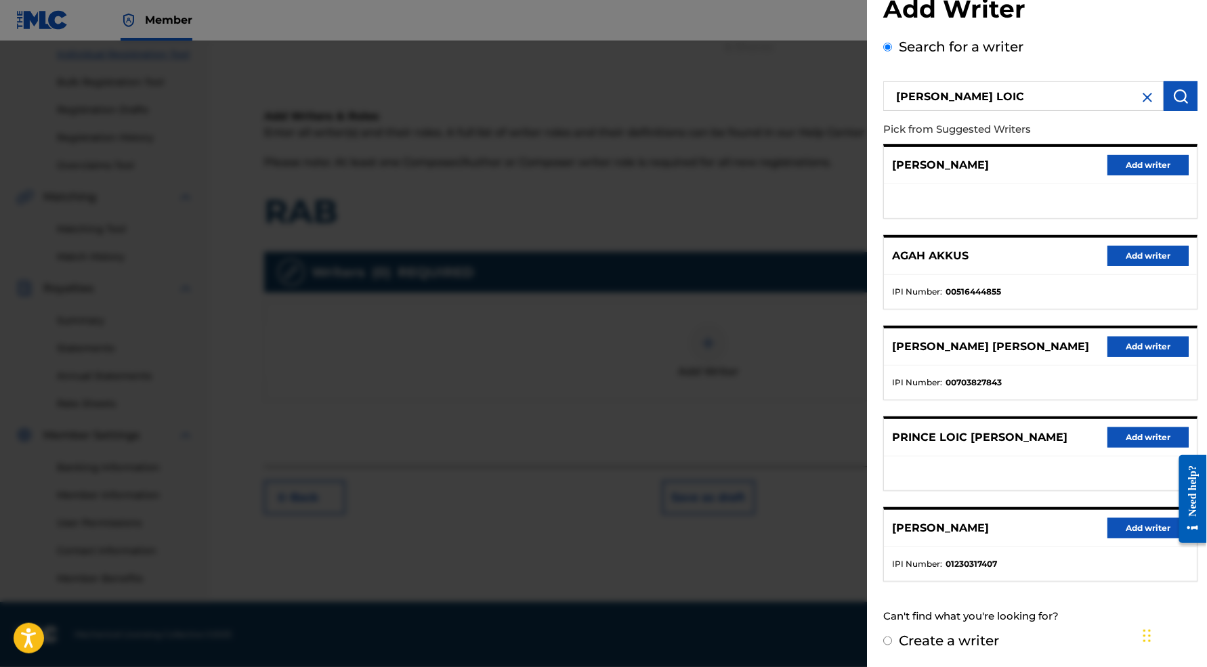
click at [1113, 427] on button "Add writer" at bounding box center [1147, 437] width 81 height 20
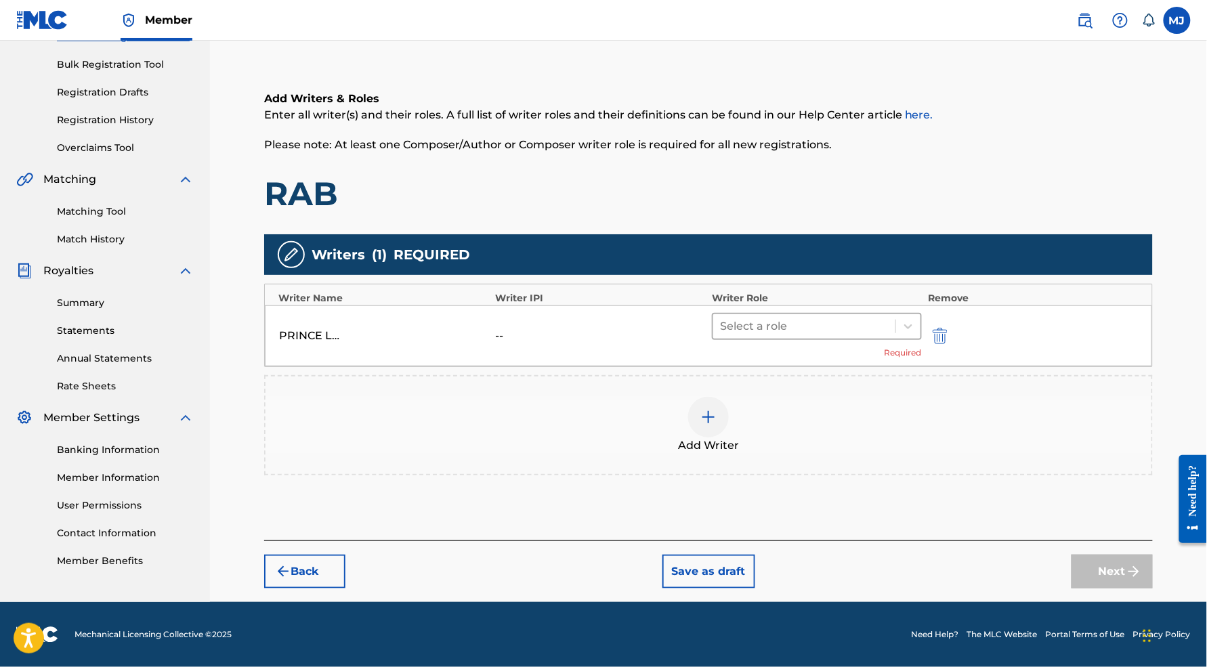
click at [830, 317] on div at bounding box center [804, 326] width 169 height 19
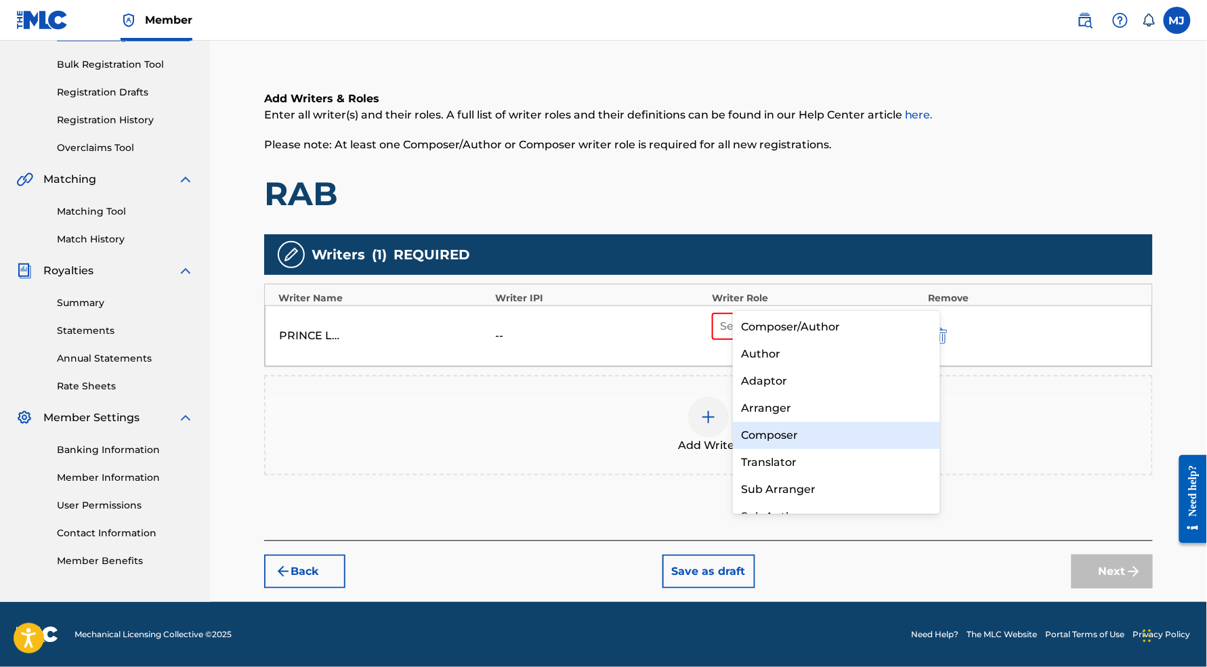
click at [788, 435] on div "Composer" at bounding box center [836, 435] width 207 height 27
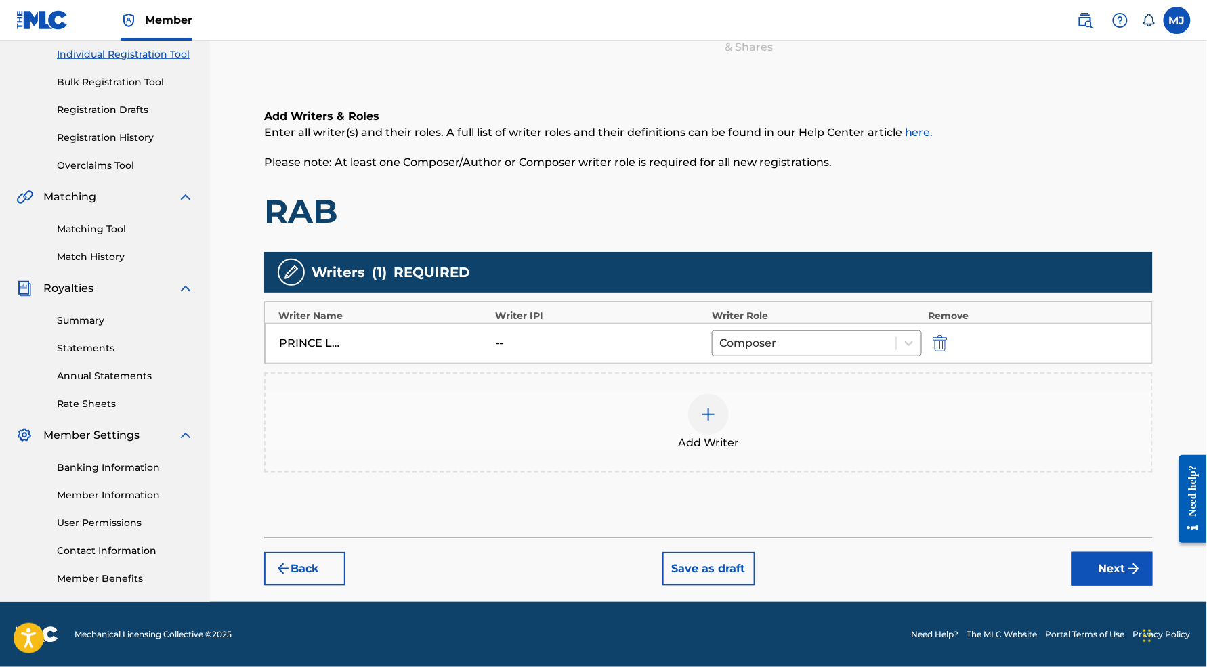
click at [694, 394] on div "Add Writer" at bounding box center [708, 422] width 886 height 57
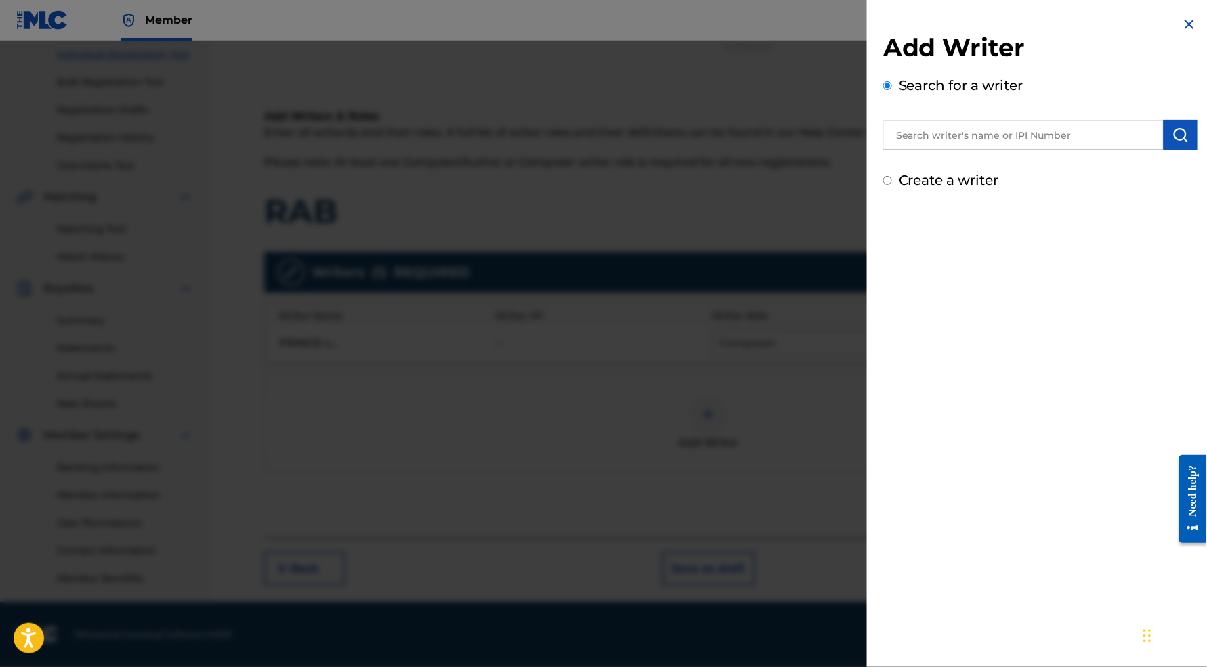
click at [929, 150] on input "text" at bounding box center [1023, 135] width 280 height 30
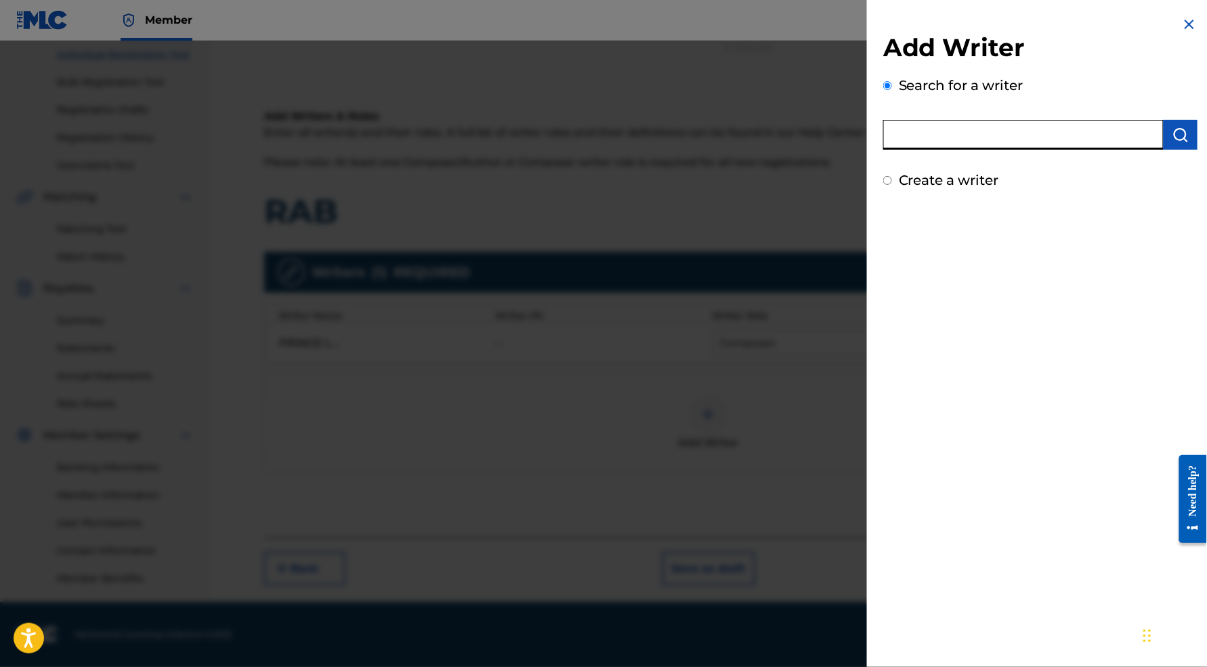
paste input "[PERSON_NAME] MEDIA"
type input "[PERSON_NAME] MEDIA"
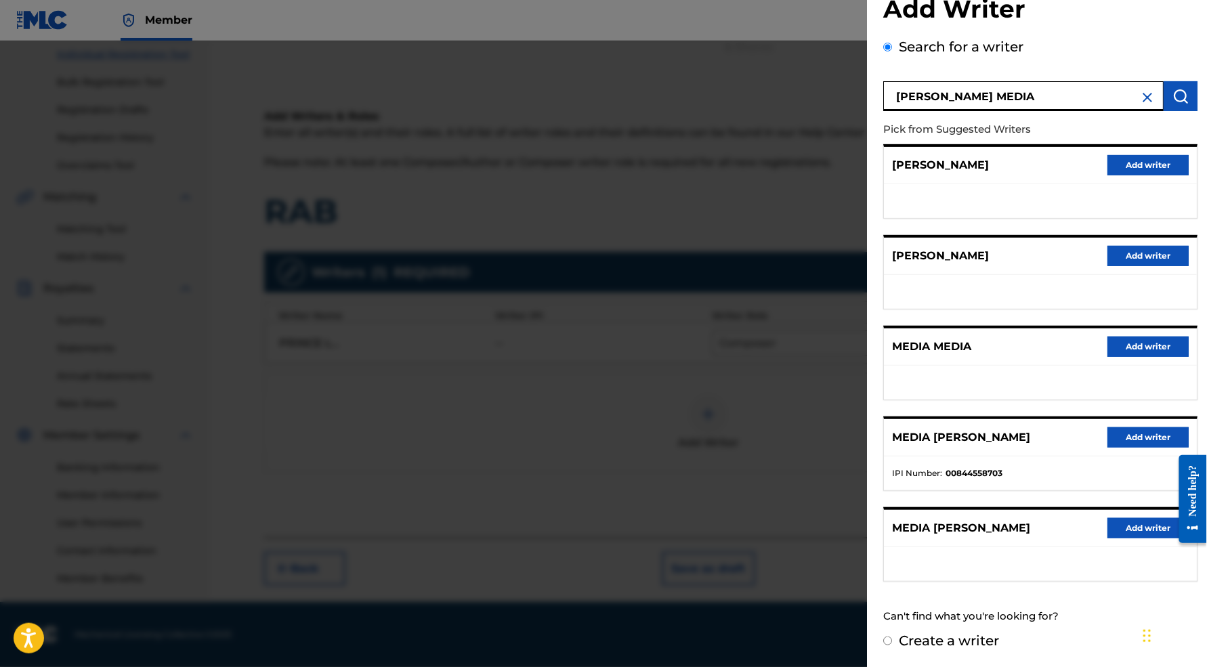
click at [1109, 427] on button "Add writer" at bounding box center [1147, 437] width 81 height 20
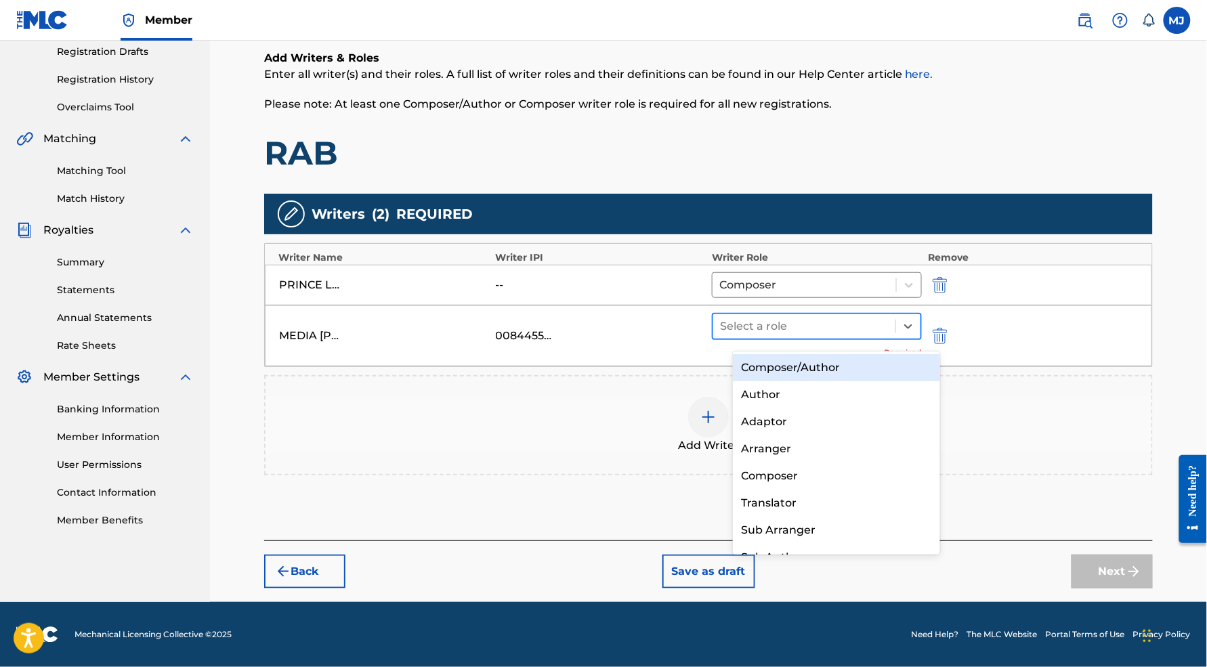
click at [830, 326] on div at bounding box center [804, 326] width 169 height 19
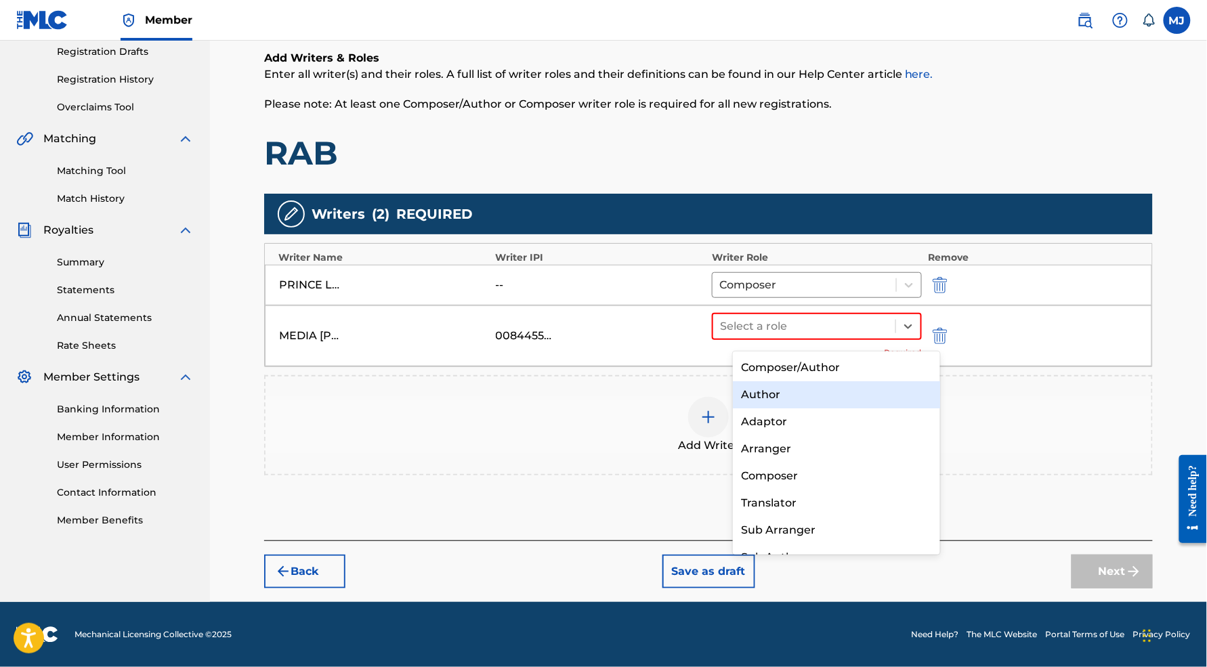
click at [784, 393] on div "Author" at bounding box center [836, 394] width 207 height 27
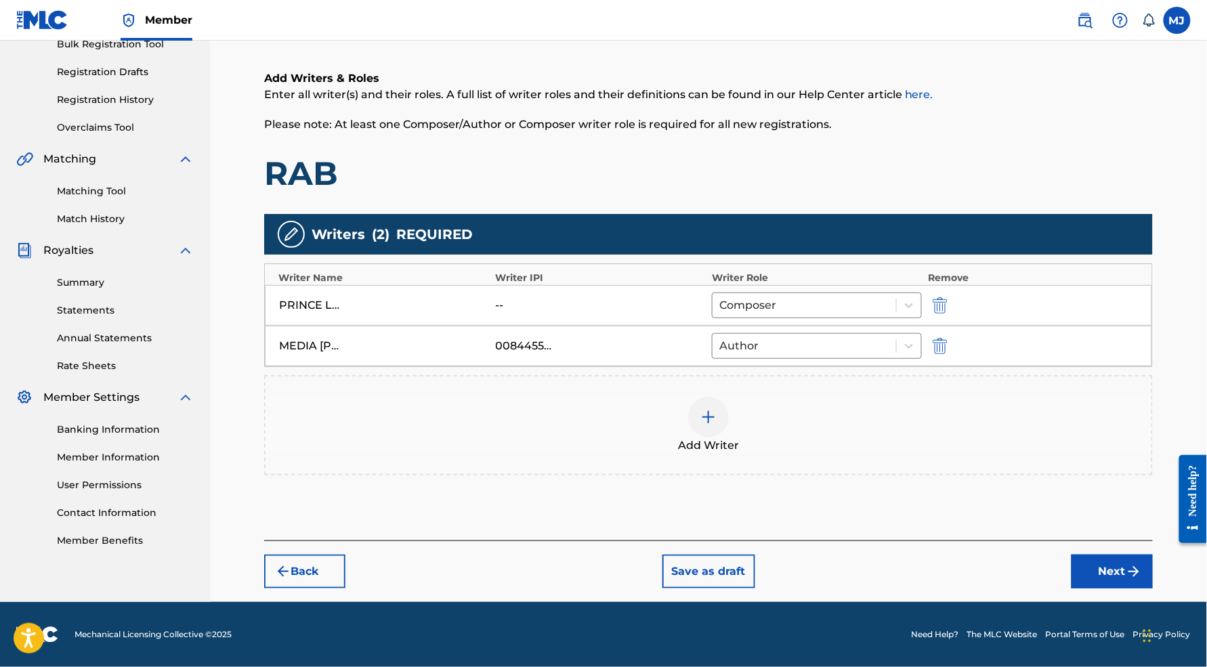
click at [1098, 589] on button "Next" at bounding box center [1111, 572] width 81 height 34
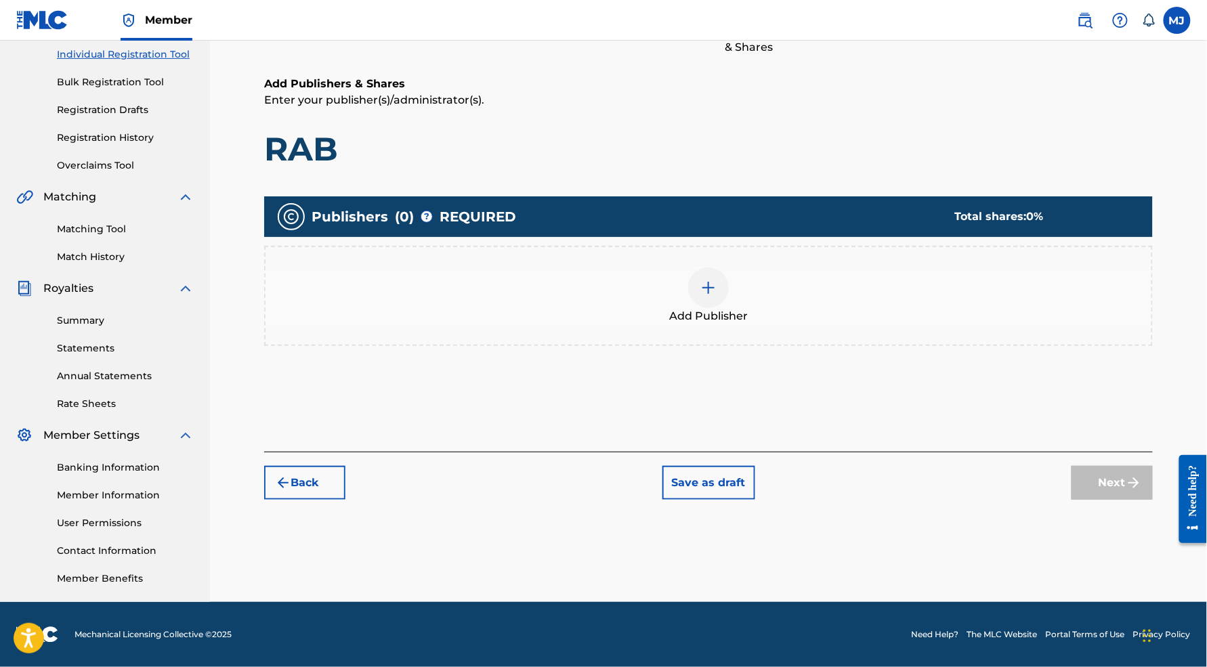
click at [767, 307] on div "Publishers ( 0 ) ? REQUIRED Total shares: 0 % Add Publisher" at bounding box center [708, 277] width 889 height 163
click at [789, 278] on div "Add Publisher" at bounding box center [708, 296] width 889 height 100
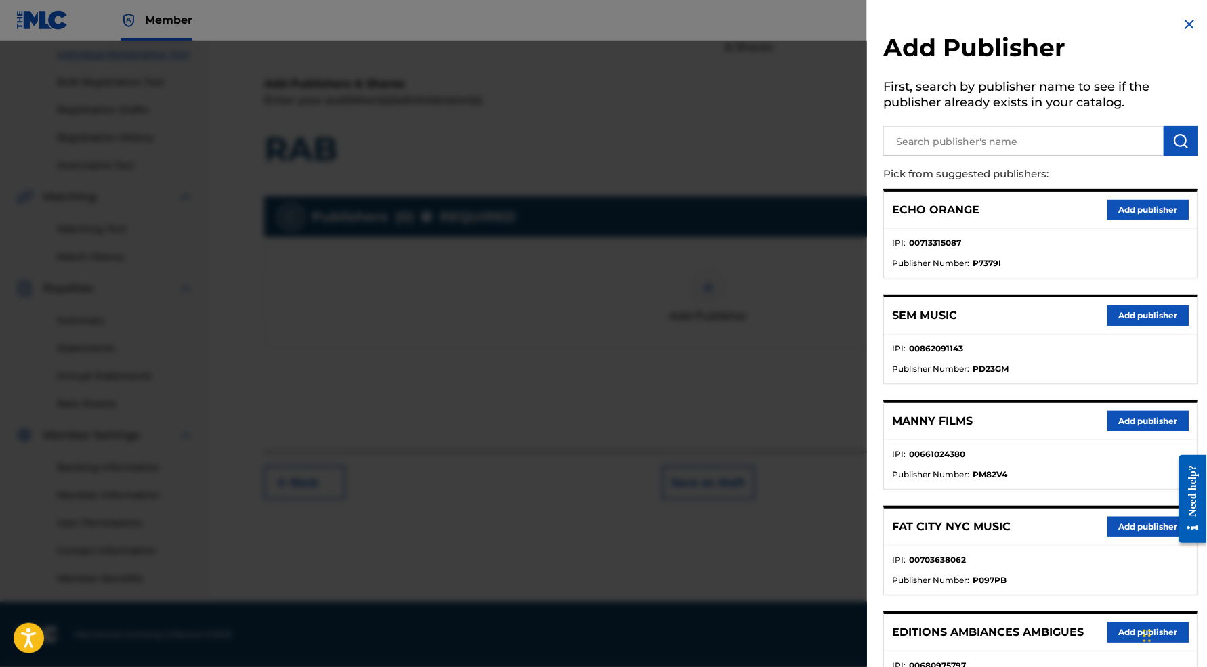
click at [941, 177] on p "Pick from suggested publishers:" at bounding box center [1001, 174] width 237 height 29
click at [948, 156] on input "text" at bounding box center [1023, 141] width 280 height 30
type input "appeal"
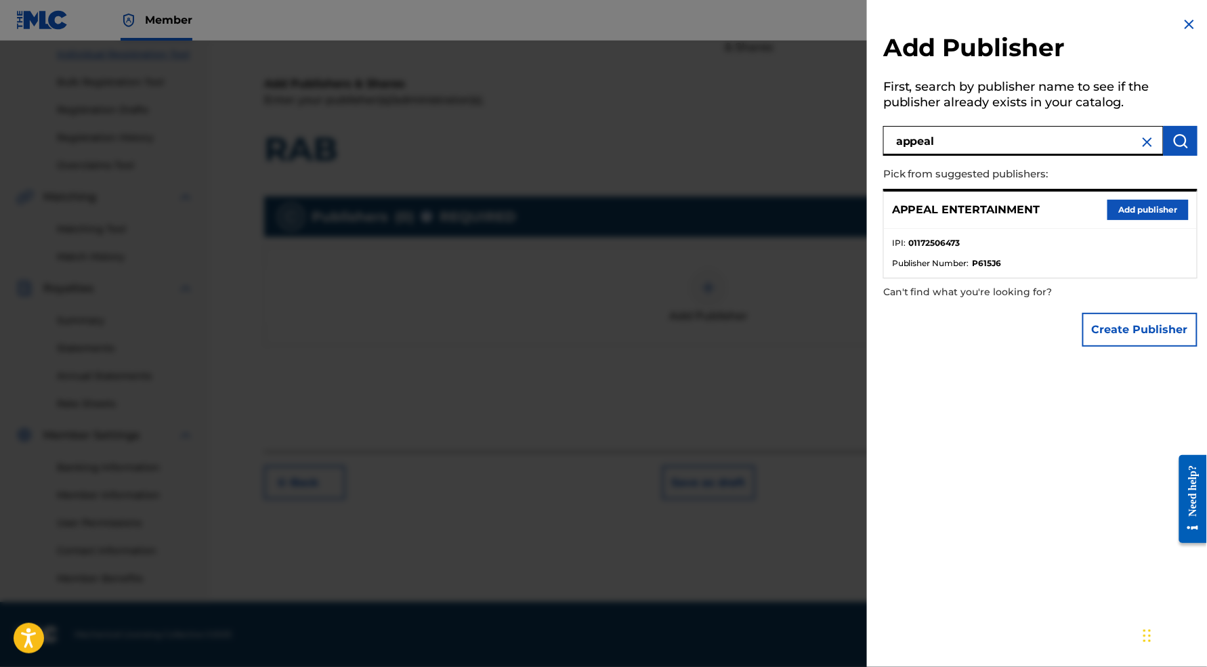
click at [1141, 220] on button "Add publisher" at bounding box center [1147, 210] width 81 height 20
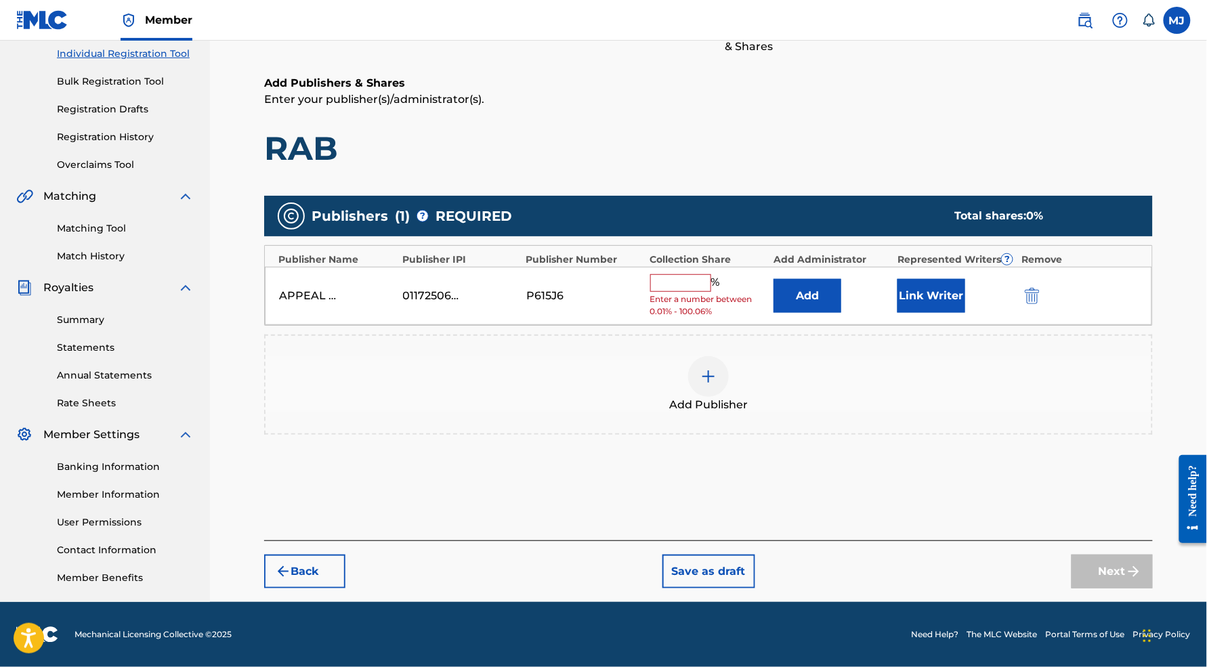
click at [878, 278] on div "Publisher Name Publisher IPI Publisher Number Collection Share Add Administrato…" at bounding box center [708, 285] width 889 height 81
click at [841, 279] on button "Add" at bounding box center [807, 296] width 68 height 34
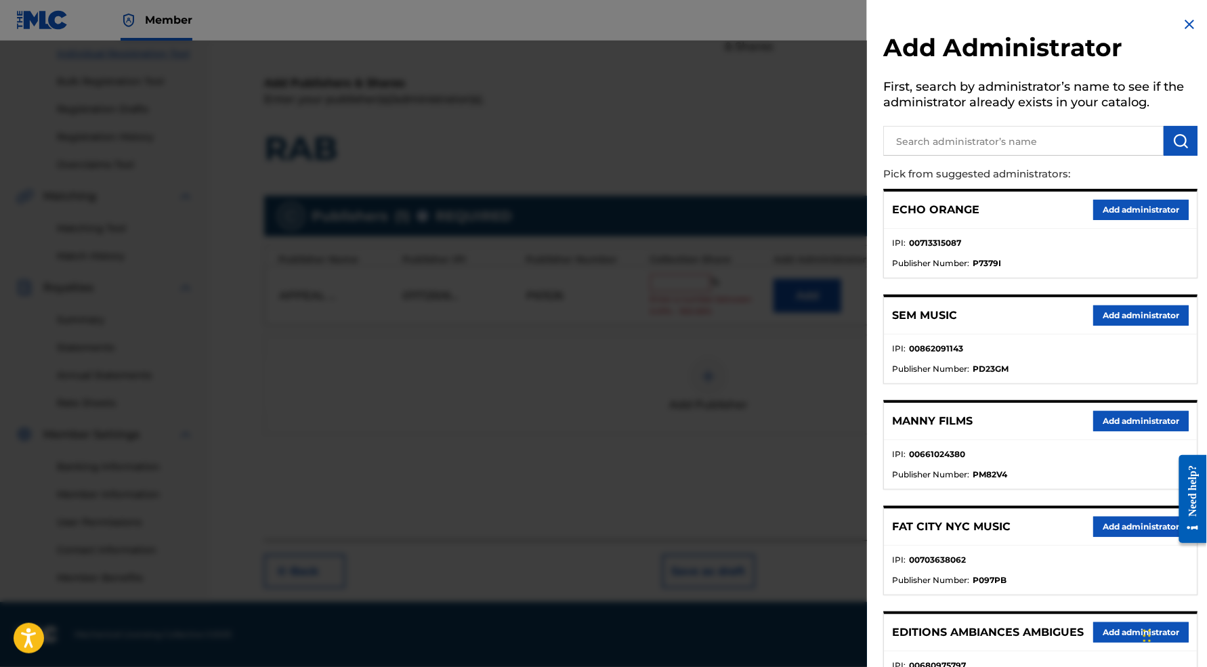
click at [1125, 220] on button "Add administrator" at bounding box center [1140, 210] width 95 height 20
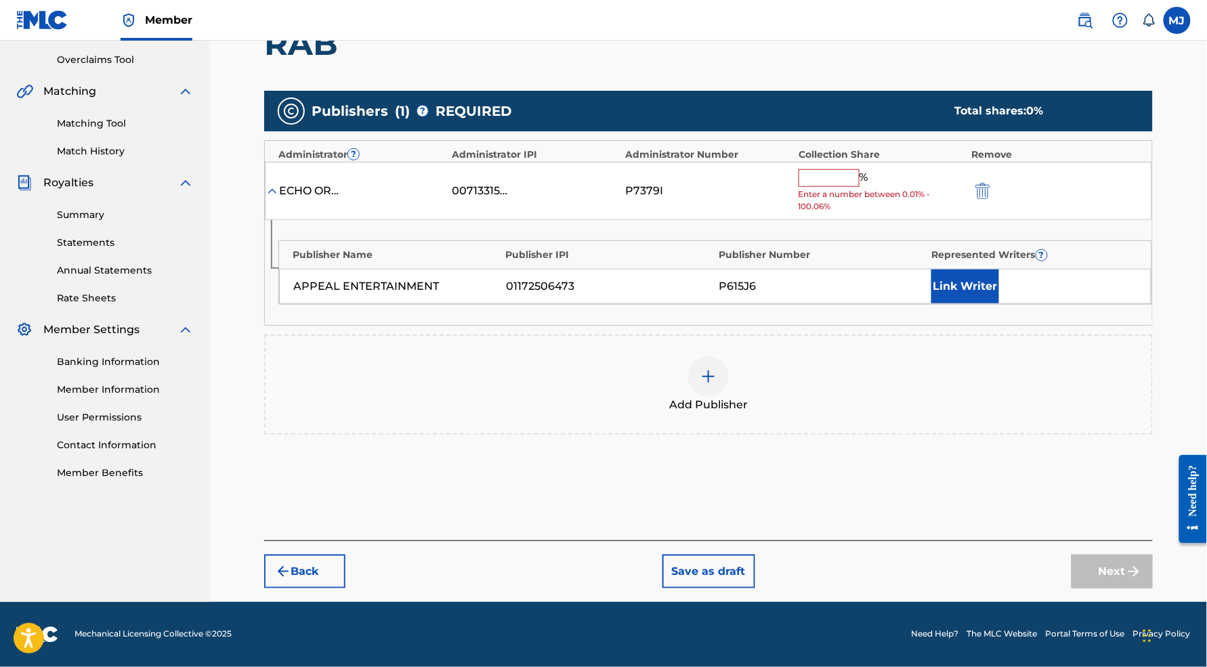
click at [856, 187] on input "text" at bounding box center [829, 178] width 61 height 18
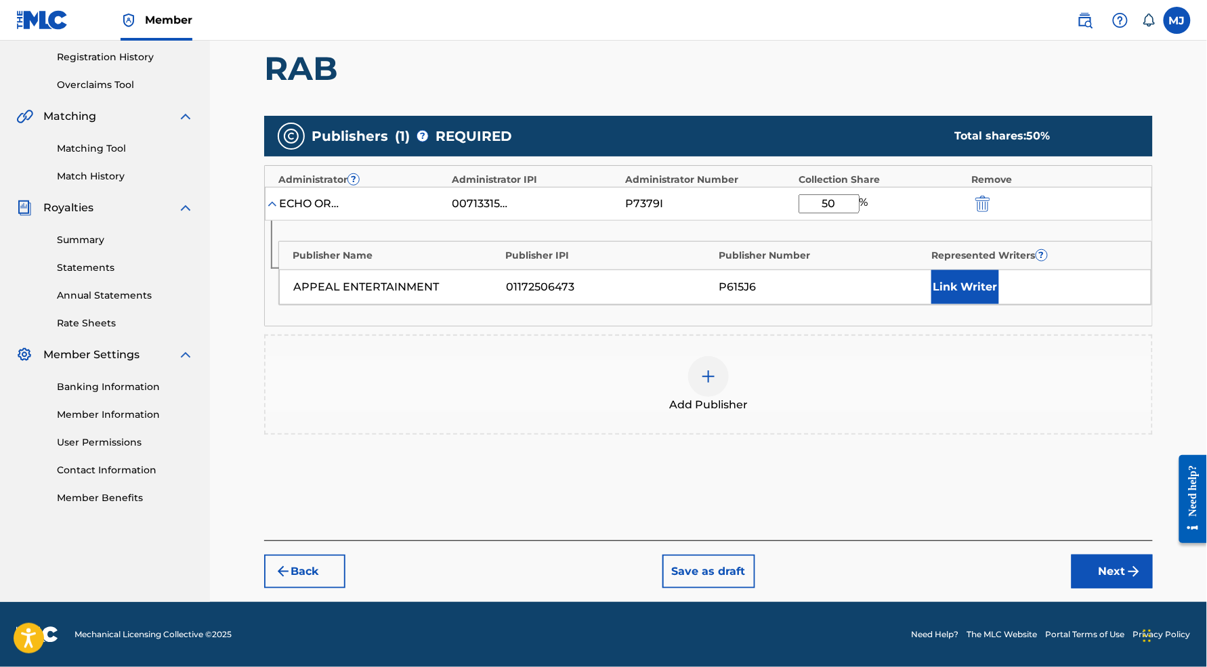
type input "50"
click at [987, 304] on button "Link Writer" at bounding box center [965, 287] width 68 height 34
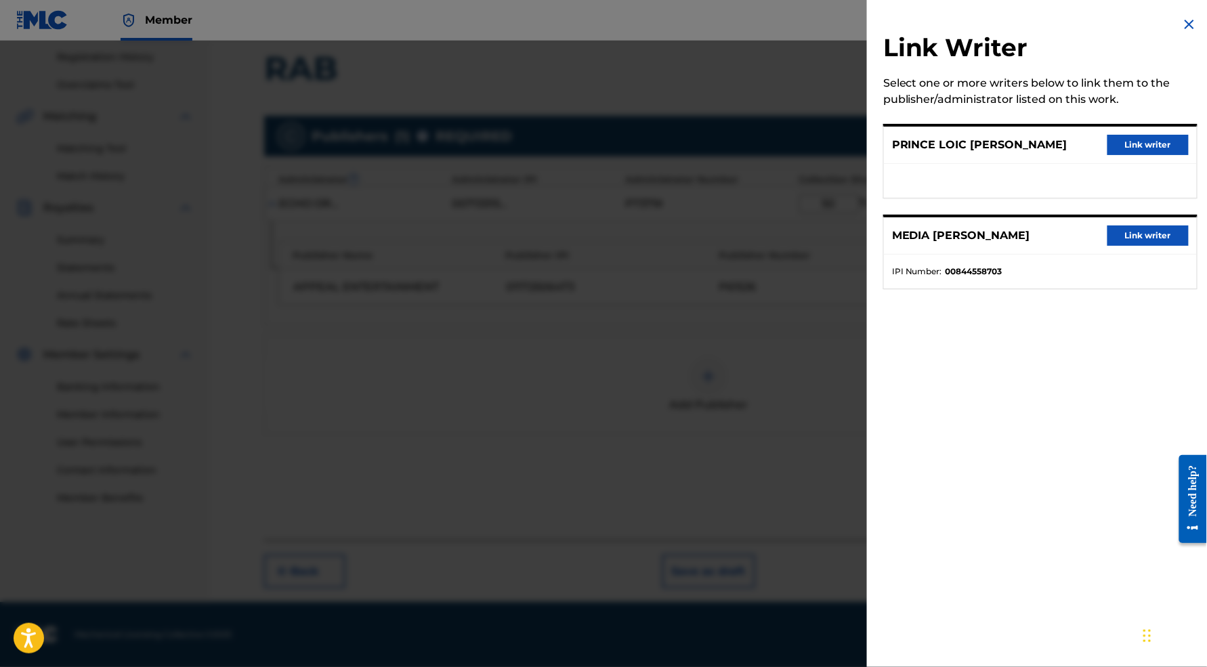
click at [1138, 246] on button "Link writer" at bounding box center [1147, 236] width 81 height 20
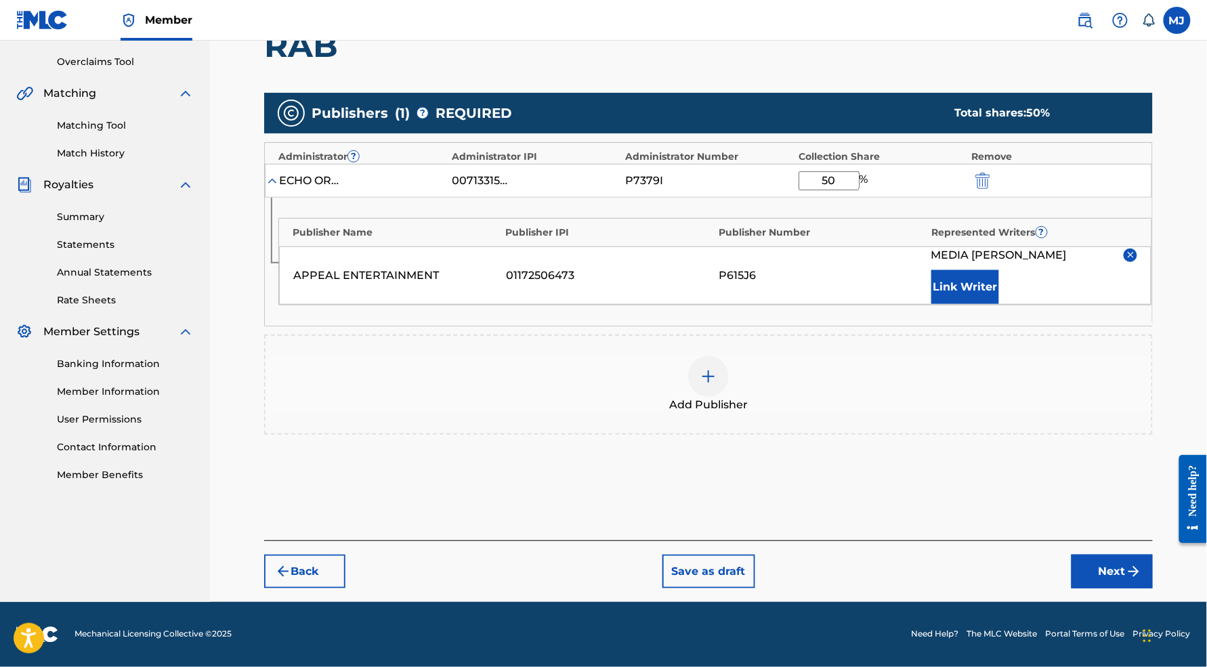
click at [998, 304] on button "Link Writer" at bounding box center [965, 287] width 68 height 34
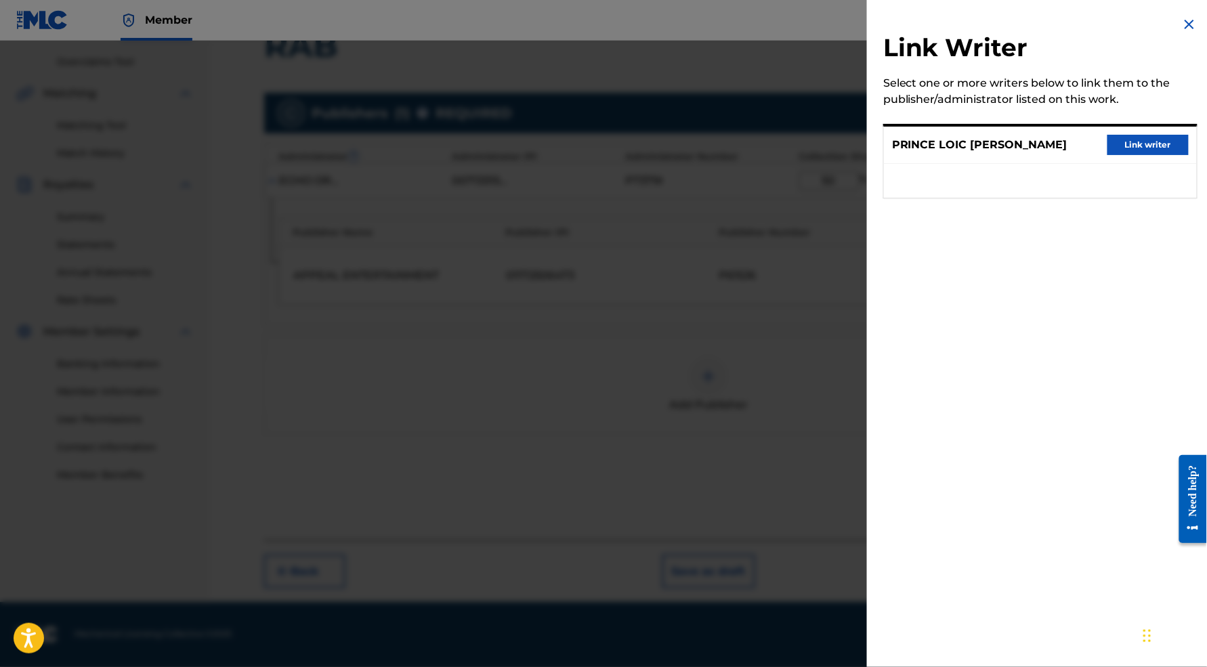
click at [1111, 155] on button "Link writer" at bounding box center [1147, 145] width 81 height 20
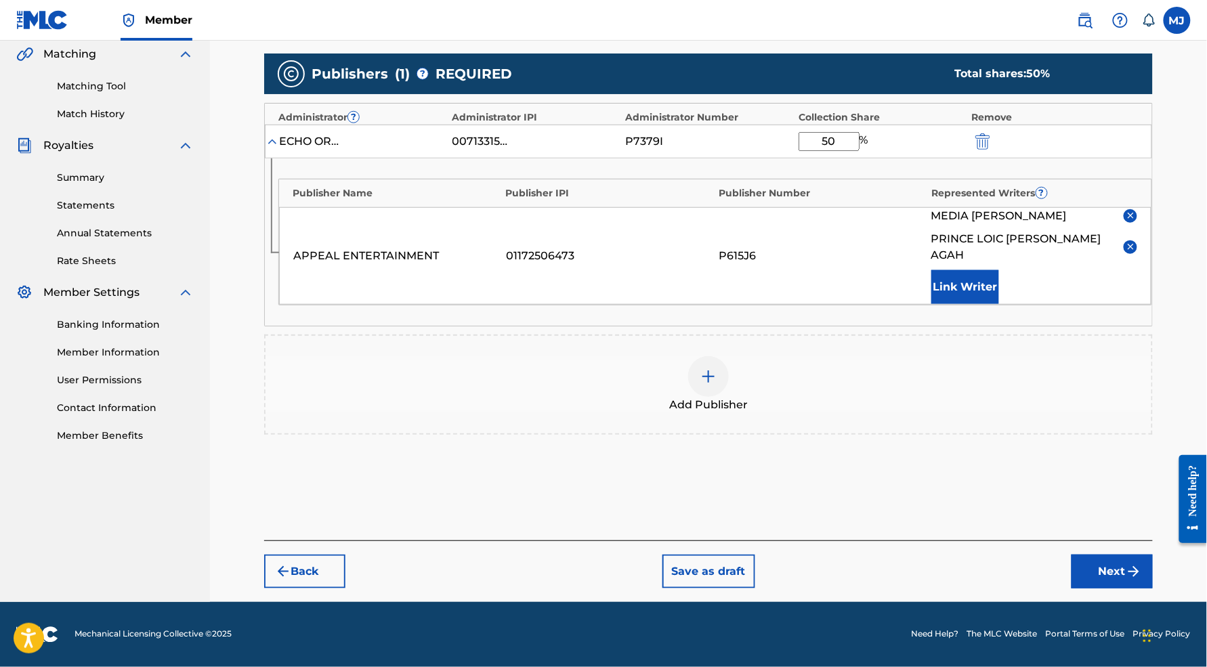
click at [1099, 555] on button "Next" at bounding box center [1111, 572] width 81 height 34
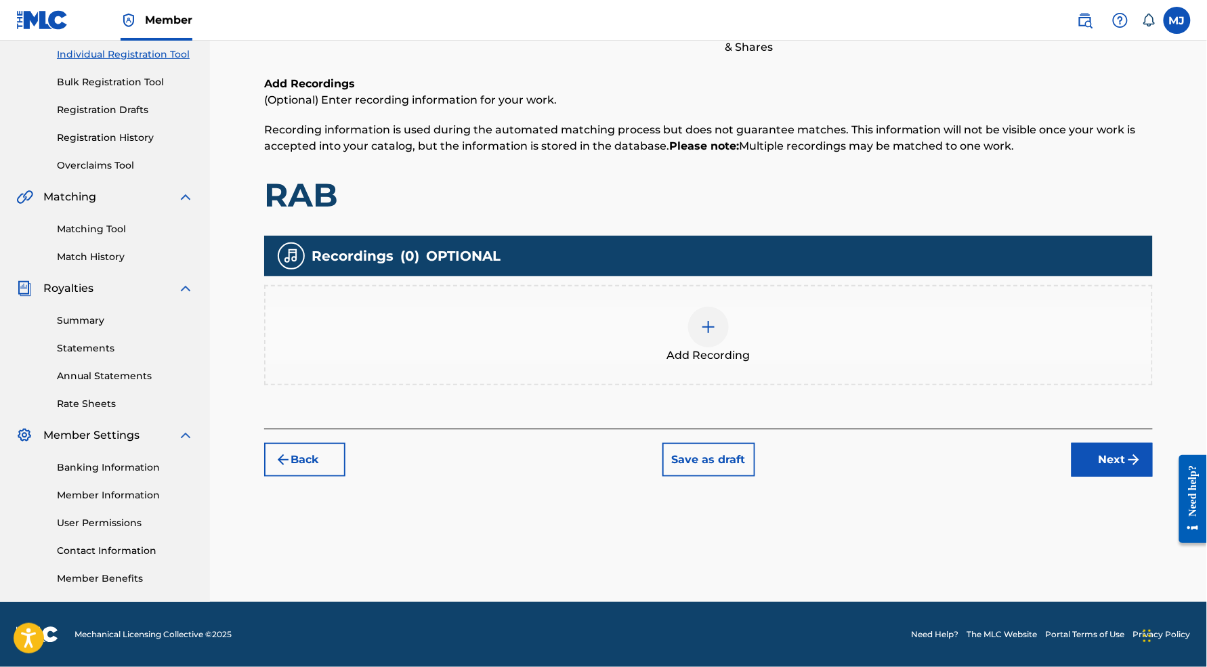
click at [1124, 443] on button "Next" at bounding box center [1111, 460] width 81 height 34
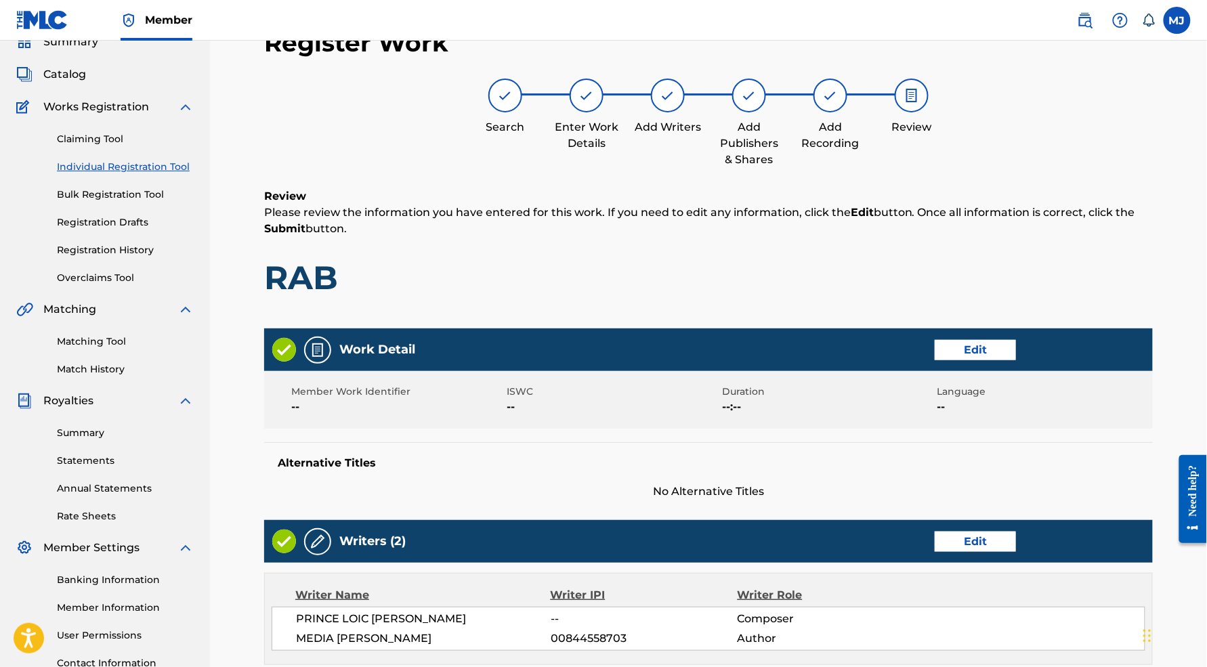
scroll to position [718, 0]
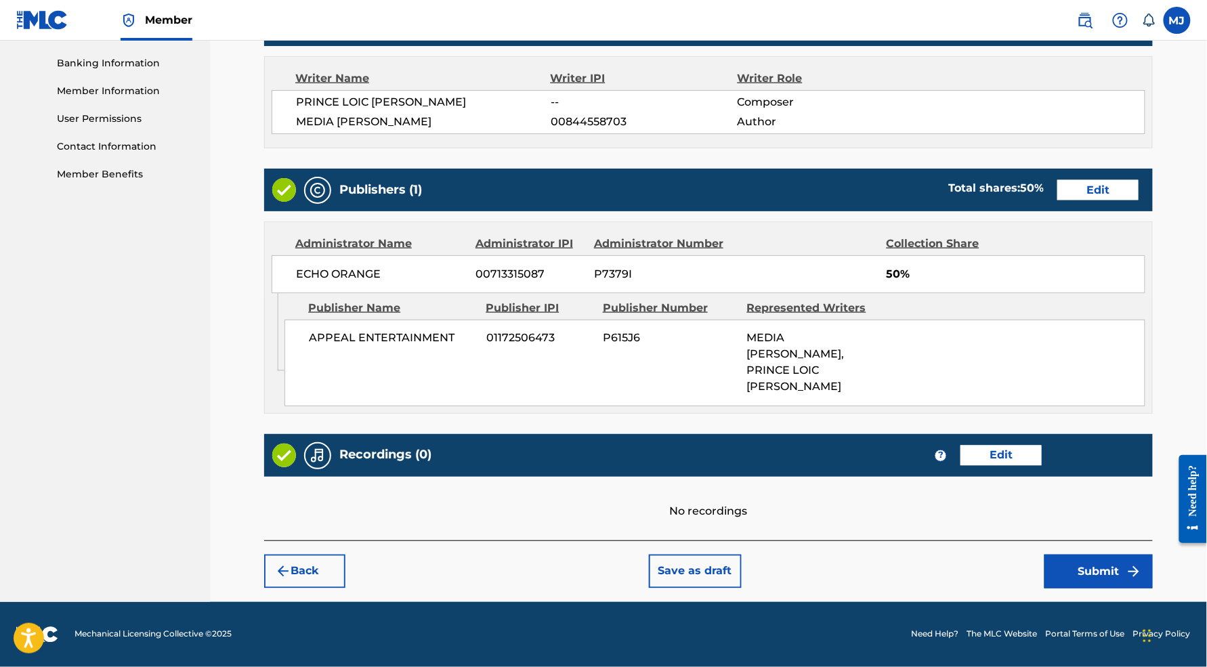
click at [1105, 565] on button "Submit" at bounding box center [1098, 572] width 108 height 34
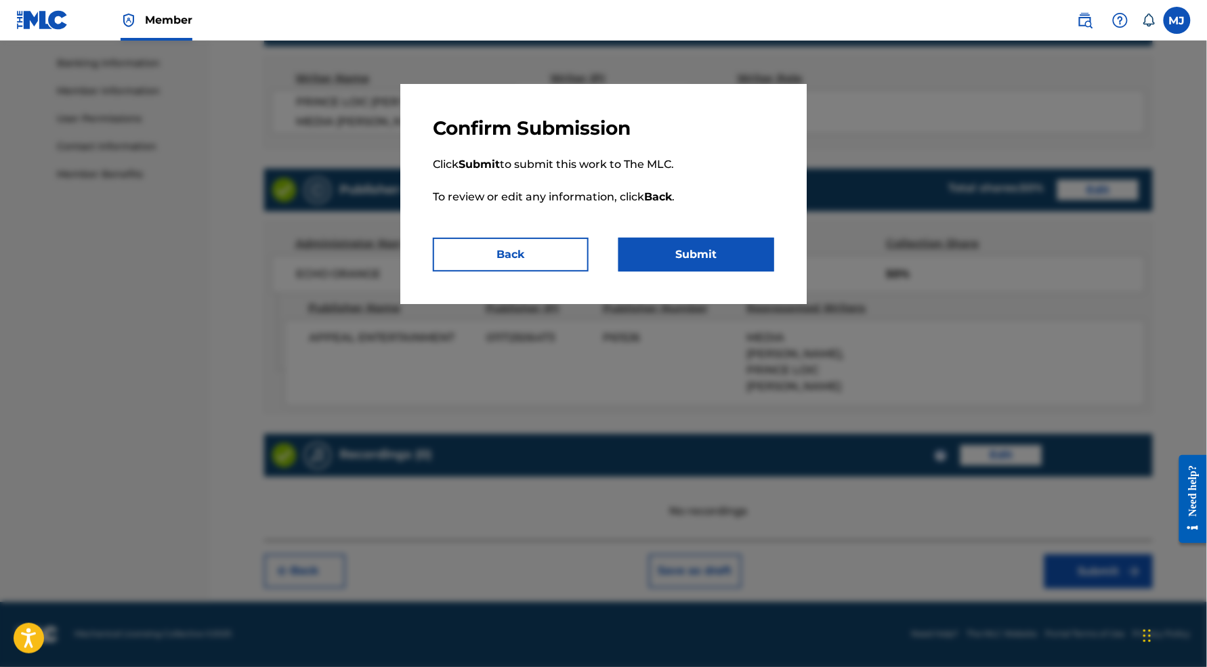
click at [767, 272] on button "Submit" at bounding box center [696, 255] width 156 height 34
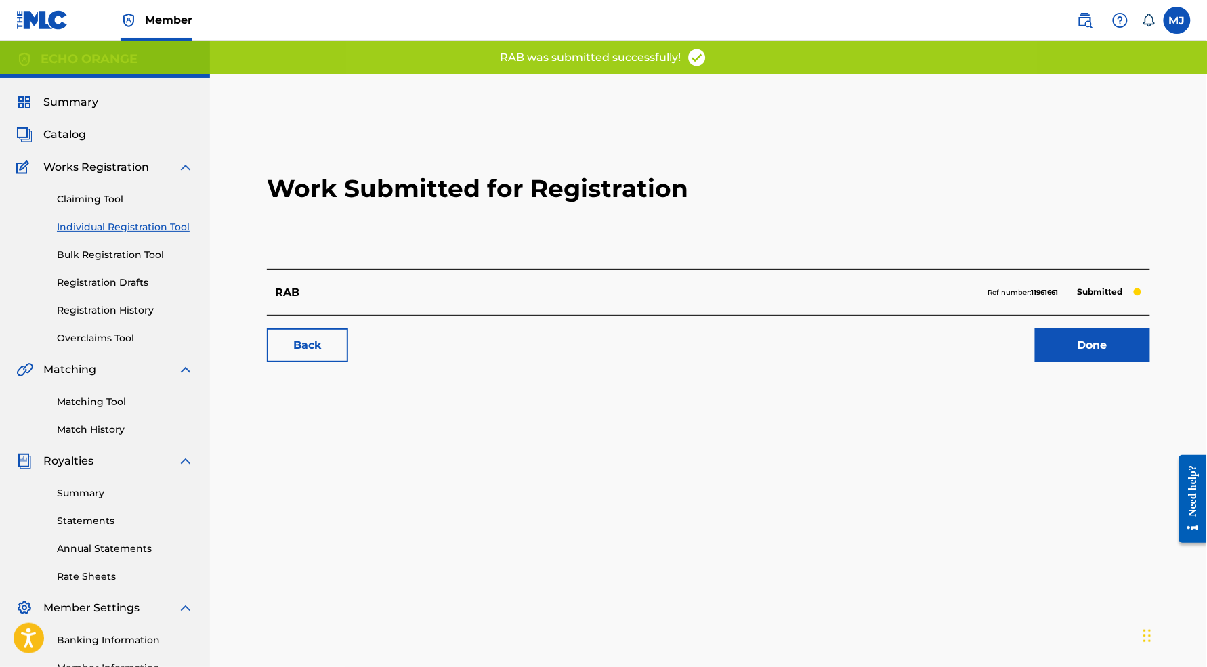
click at [1092, 362] on link "Done" at bounding box center [1092, 345] width 115 height 34
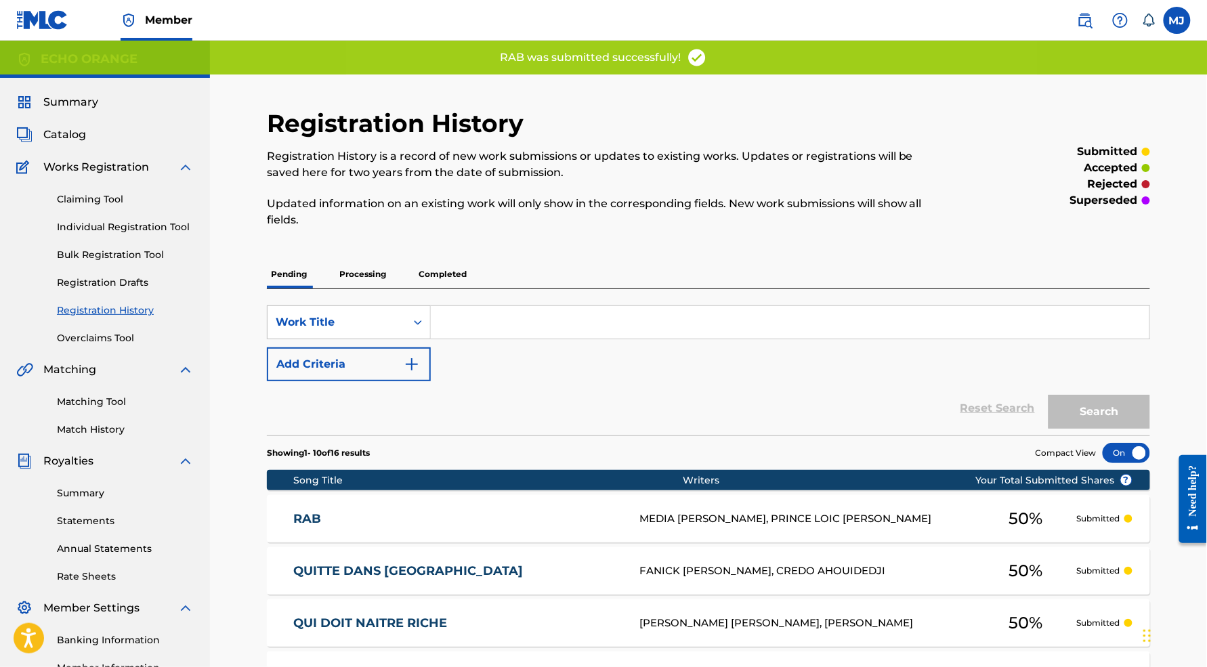
click at [141, 234] on link "Individual Registration Tool" at bounding box center [125, 227] width 137 height 14
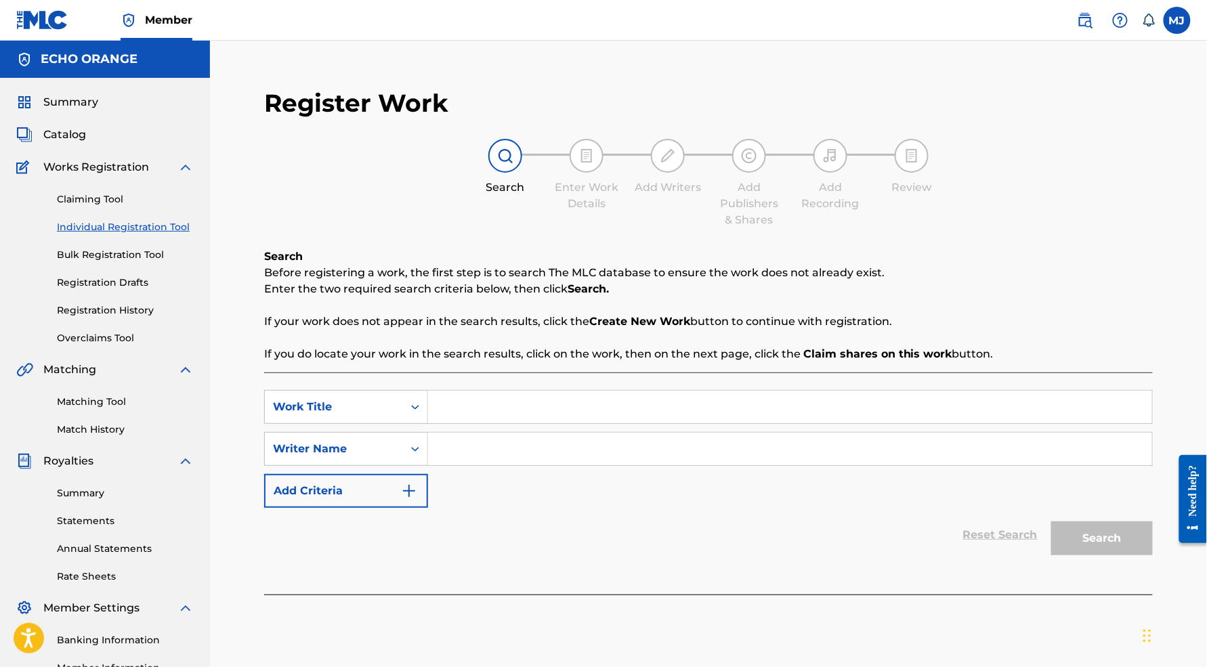
click at [531, 416] on div "SearchWithCriteria0d026868-5cf9-4db7-b96b-3c166fcb767d Work Title SearchWithCri…" at bounding box center [708, 484] width 889 height 222
click at [534, 423] on input "Search Form" at bounding box center [790, 407] width 724 height 33
paste input "RACCOURCI"
type input "RACCOURCI"
click at [615, 465] on input "Search Form" at bounding box center [790, 449] width 724 height 33
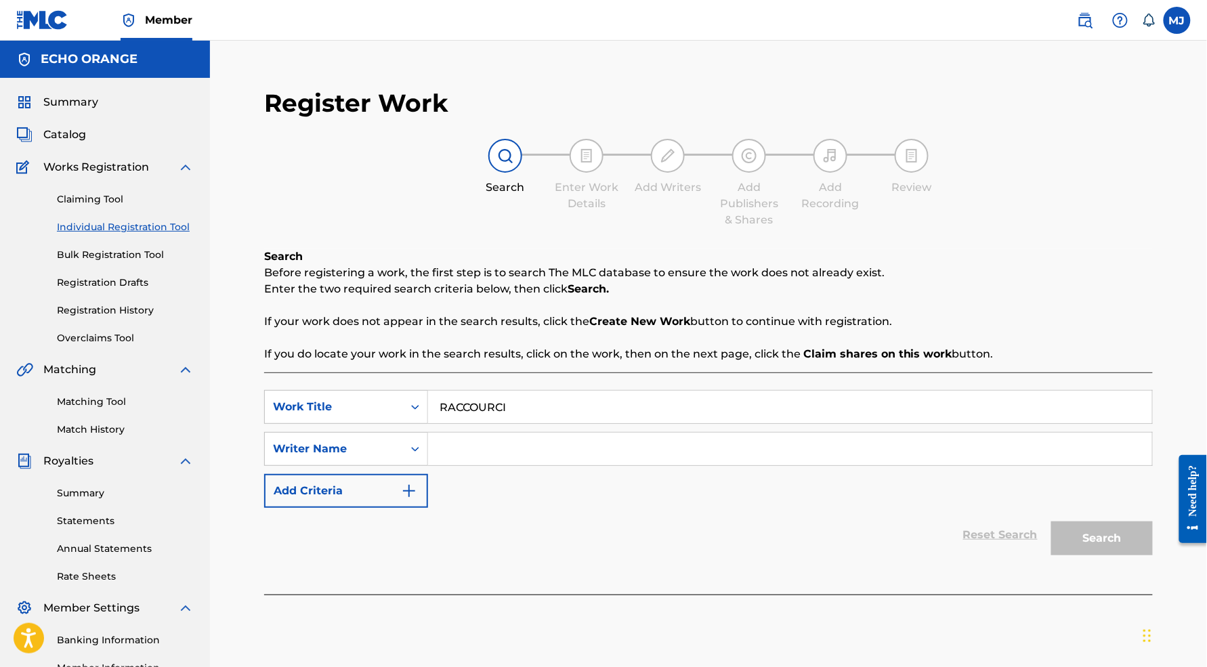
paste input "[PERSON_NAME] NINCEMON VIANNEY"
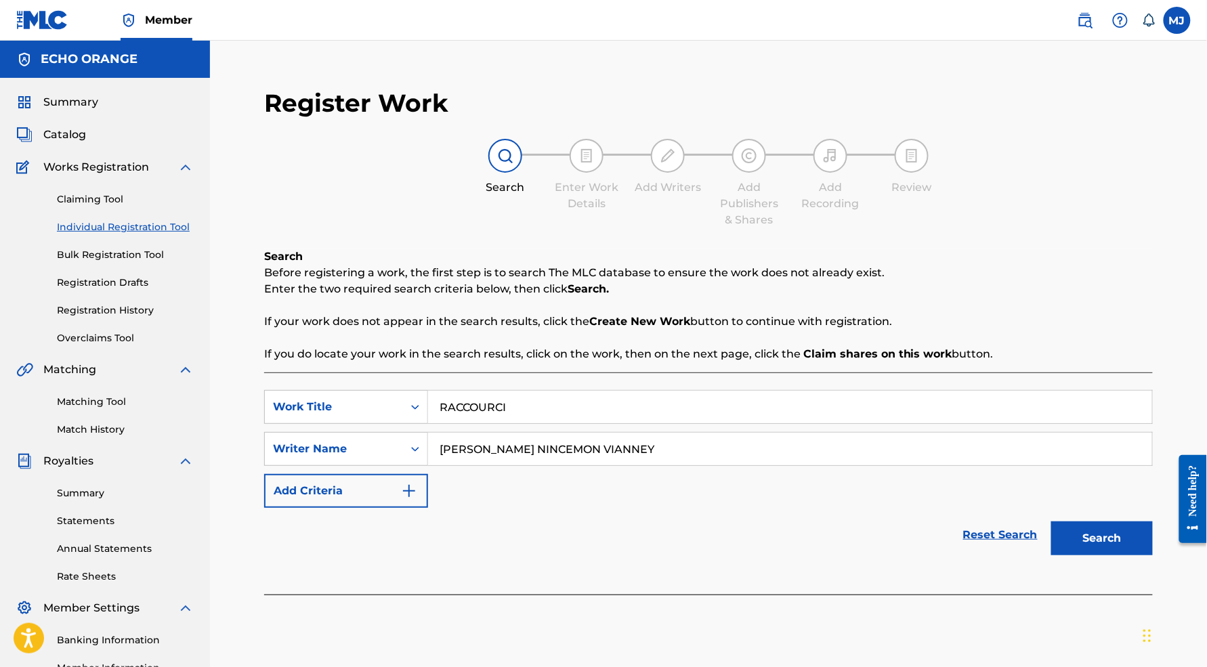
type input "[PERSON_NAME] NINCEMON VIANNEY"
click at [1110, 555] on button "Search" at bounding box center [1102, 539] width 102 height 34
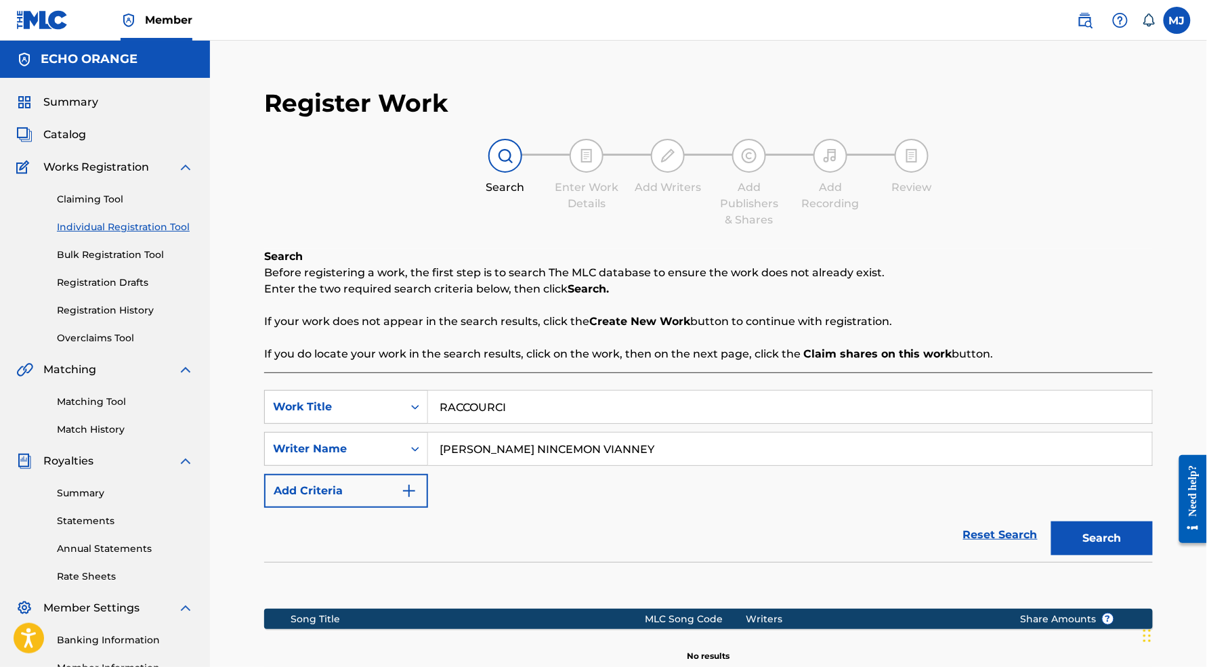
scroll to position [288, 0]
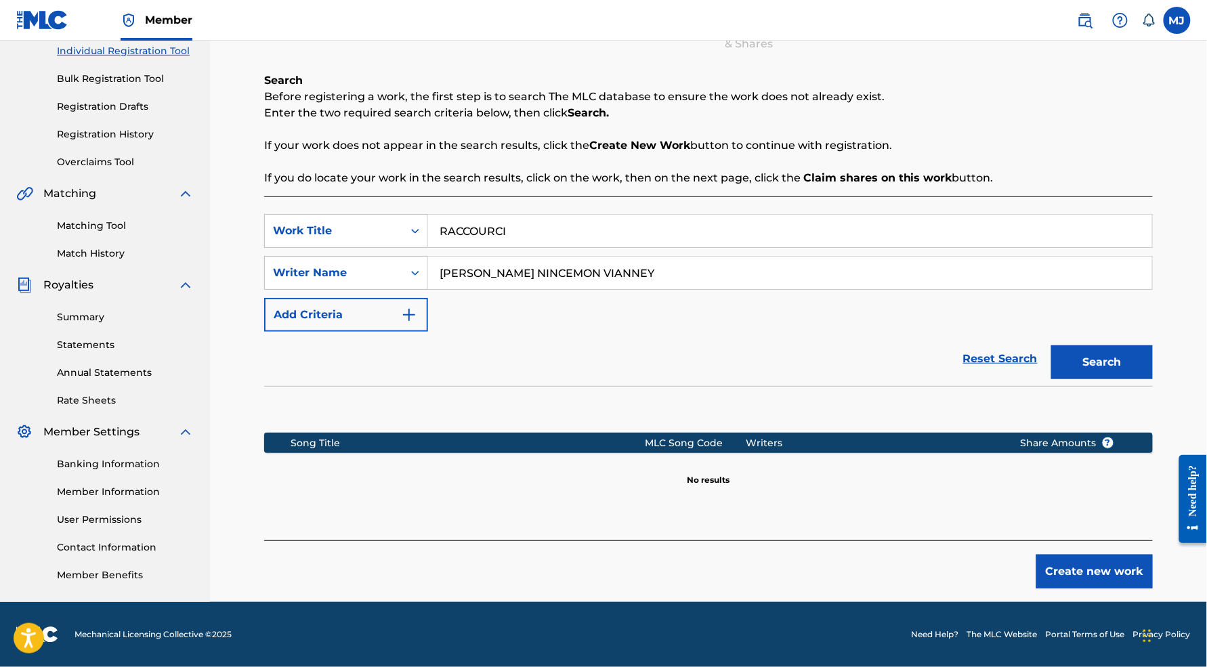
click at [1128, 555] on button "Create new work" at bounding box center [1094, 572] width 116 height 34
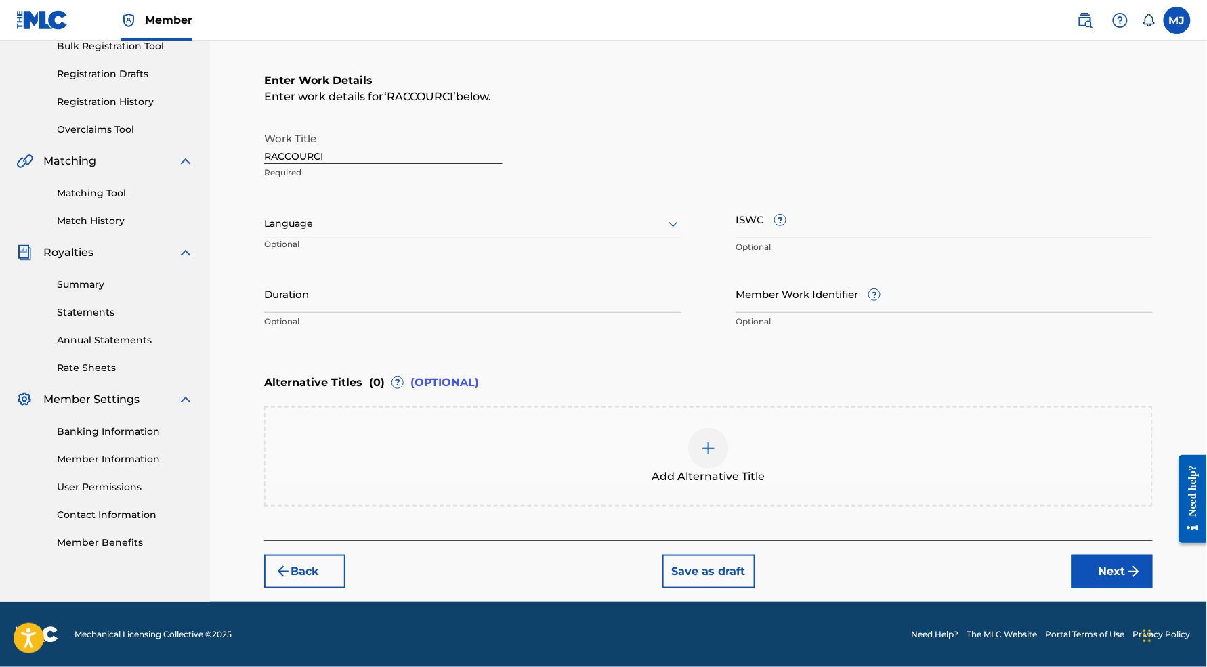
click at [1128, 589] on button "Next" at bounding box center [1111, 572] width 81 height 34
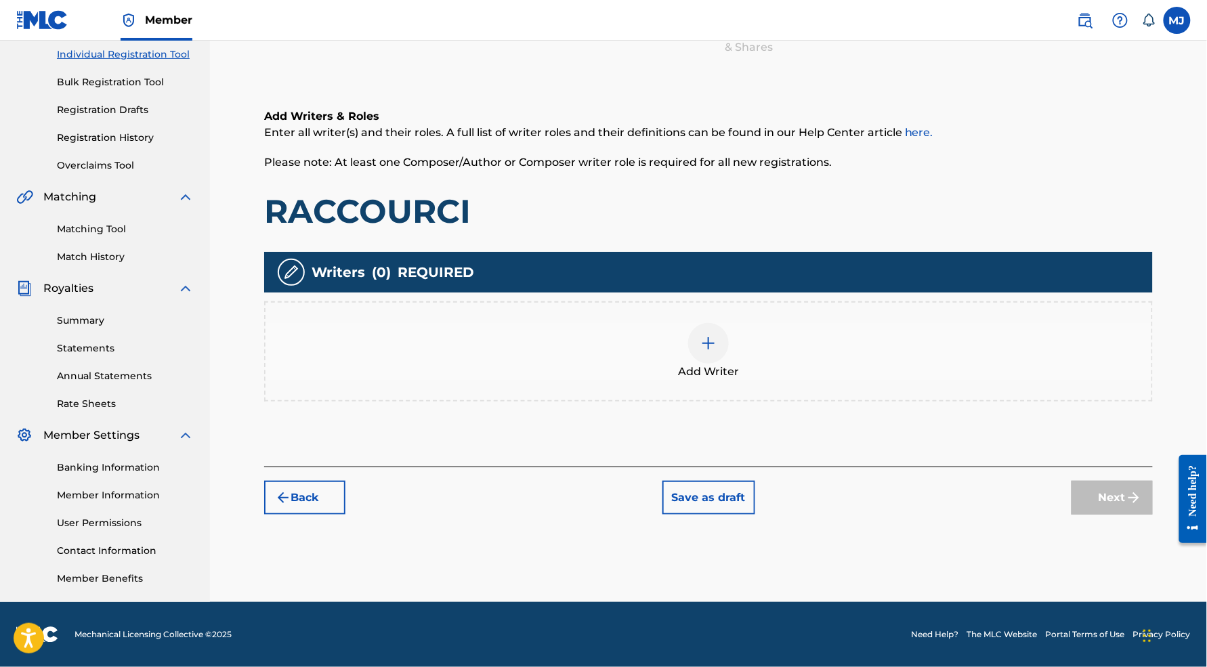
scroll to position [280, 0]
click at [694, 252] on div "Writers ( 0 ) REQUIRED Add Writer" at bounding box center [708, 327] width 889 height 150
click at [729, 323] on div at bounding box center [708, 343] width 41 height 41
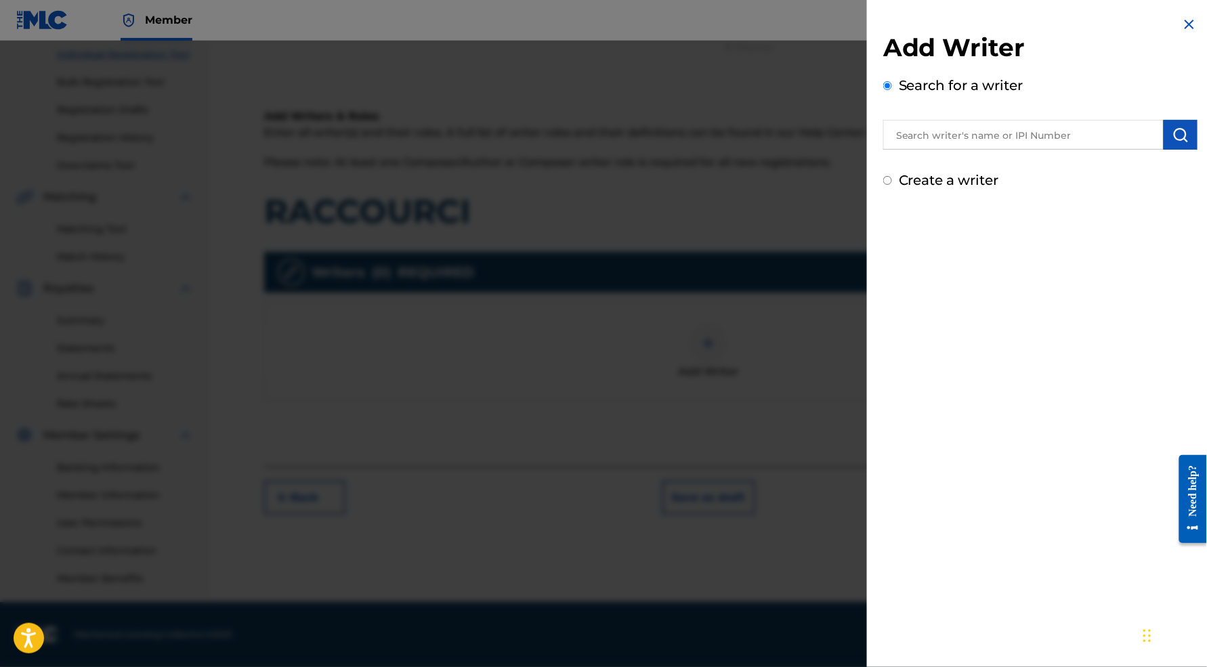
click at [885, 150] on input "text" at bounding box center [1023, 135] width 280 height 30
paste input "[PERSON_NAME] NINCEMON VIANNEY"
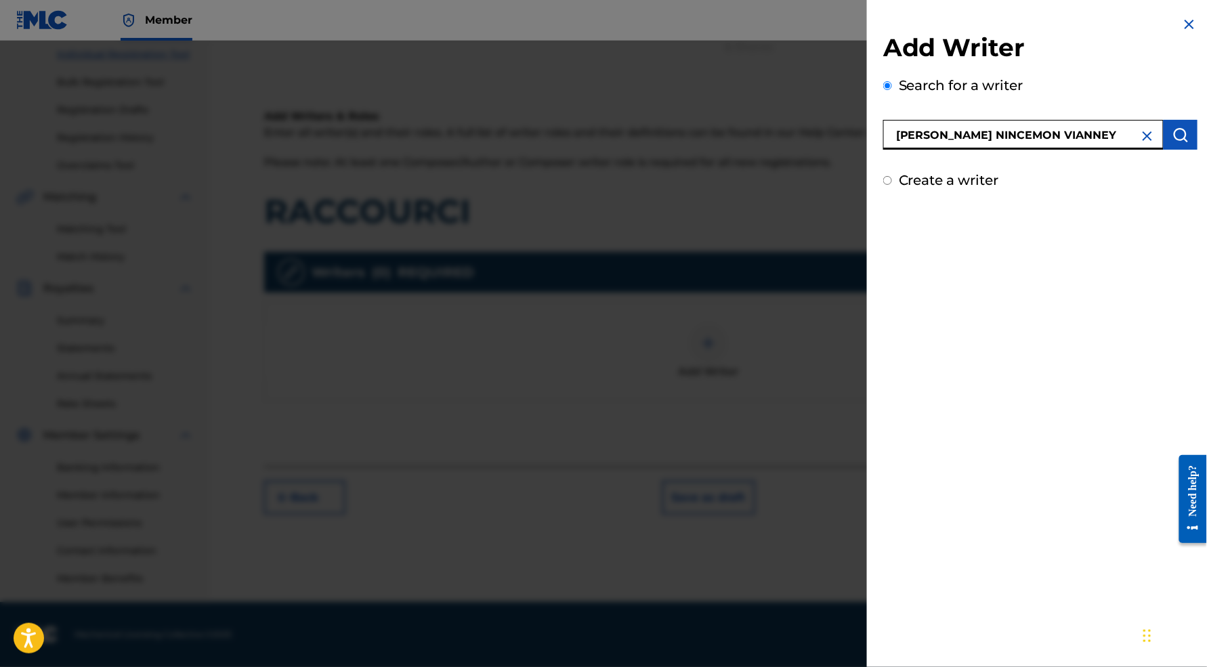
type input "[PERSON_NAME] NINCEMON VIANNEY"
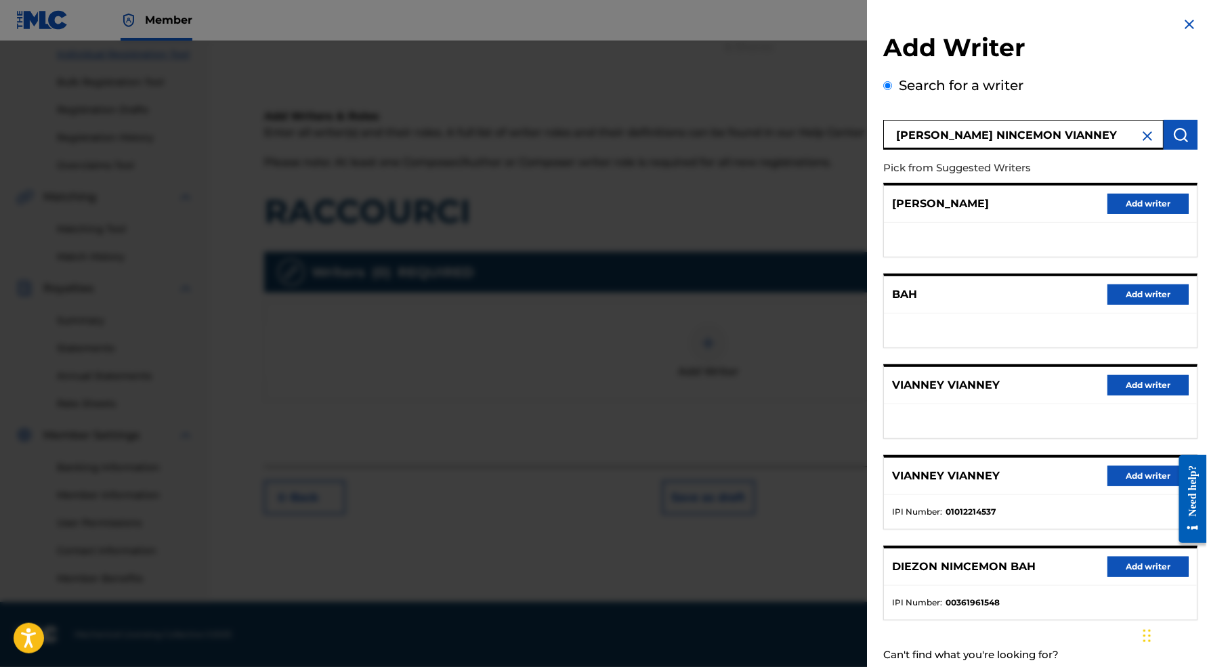
scroll to position [154, 0]
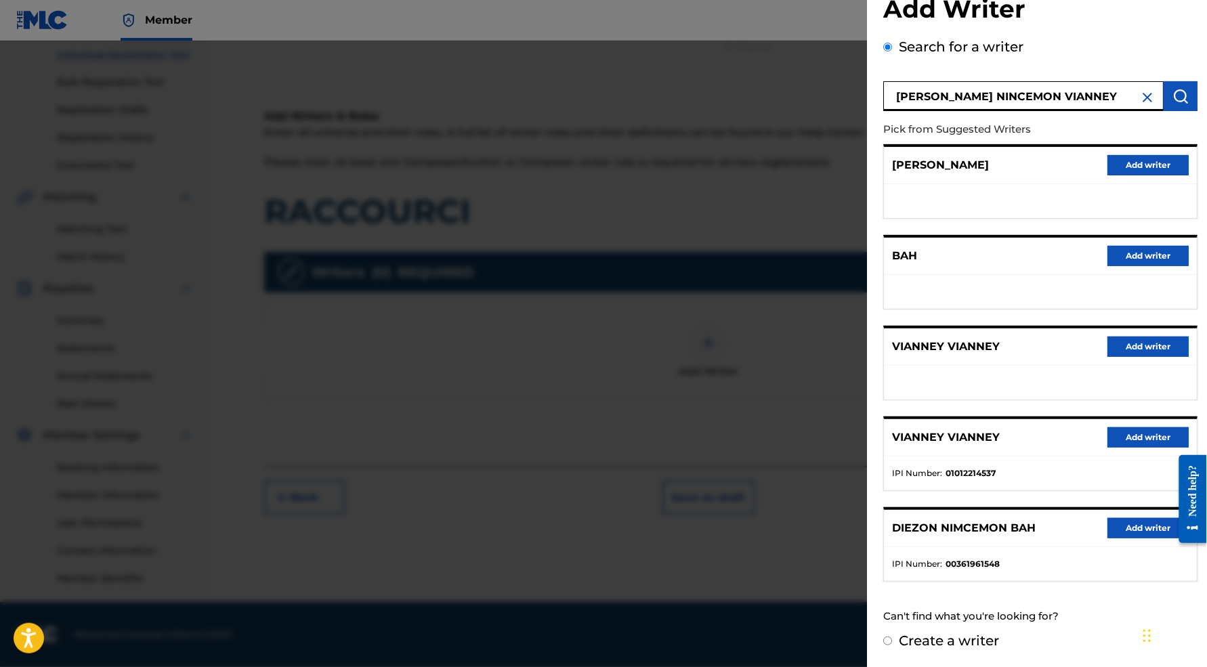
drag, startPoint x: 1107, startPoint y: 510, endPoint x: 1014, endPoint y: 443, distance: 114.5
click at [1108, 518] on button "Add writer" at bounding box center [1147, 528] width 81 height 20
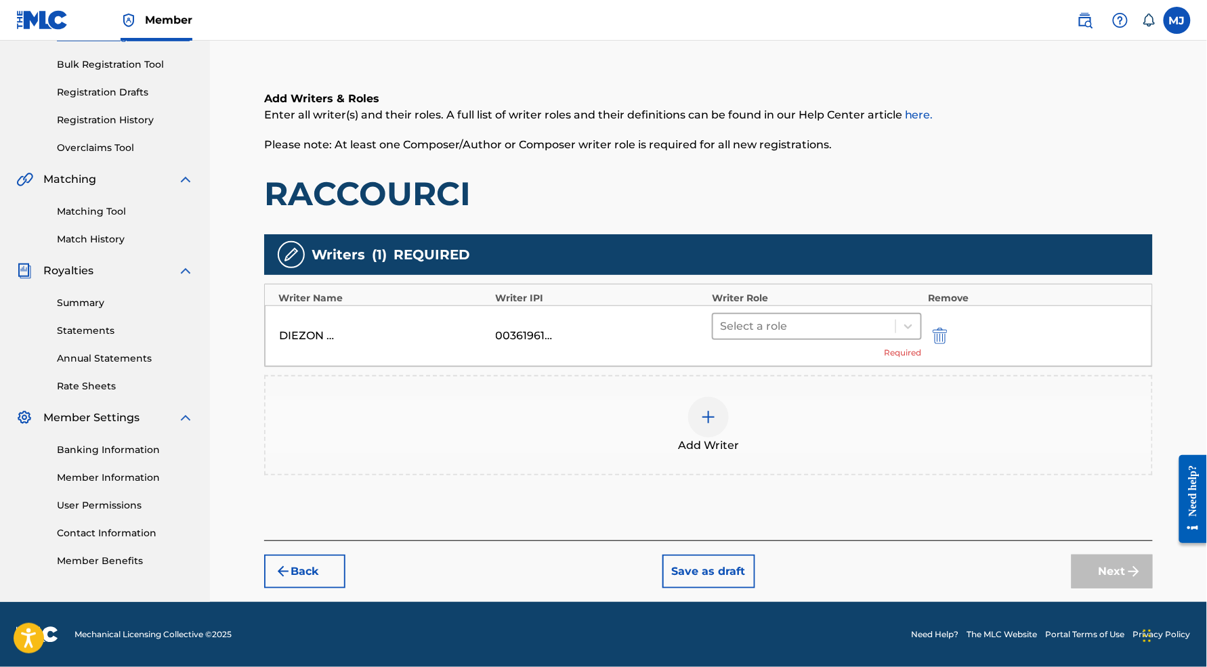
click at [822, 317] on div at bounding box center [804, 326] width 169 height 19
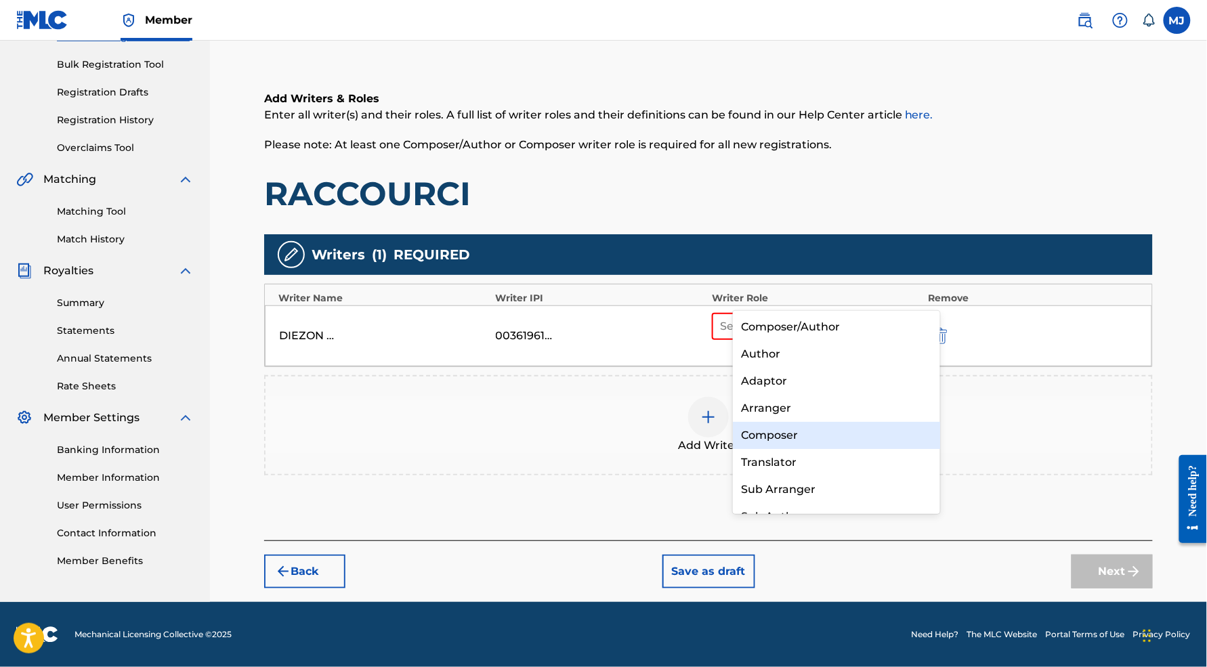
click at [855, 432] on div "Composer" at bounding box center [836, 435] width 207 height 27
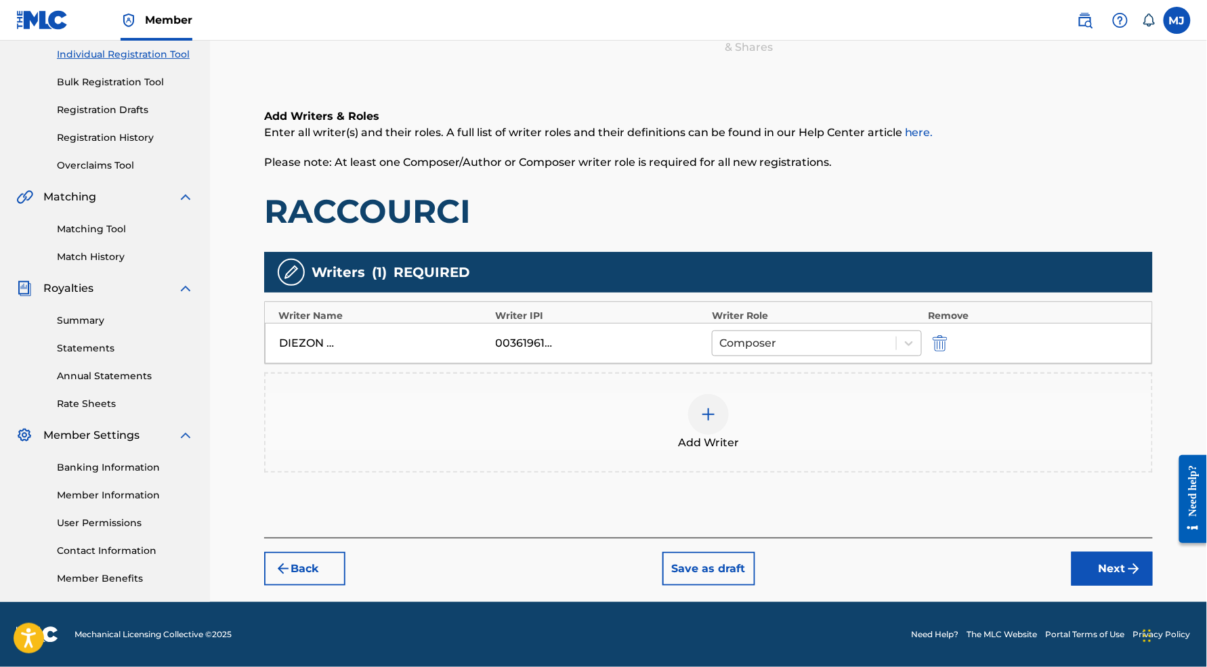
click at [813, 334] on div at bounding box center [804, 343] width 170 height 19
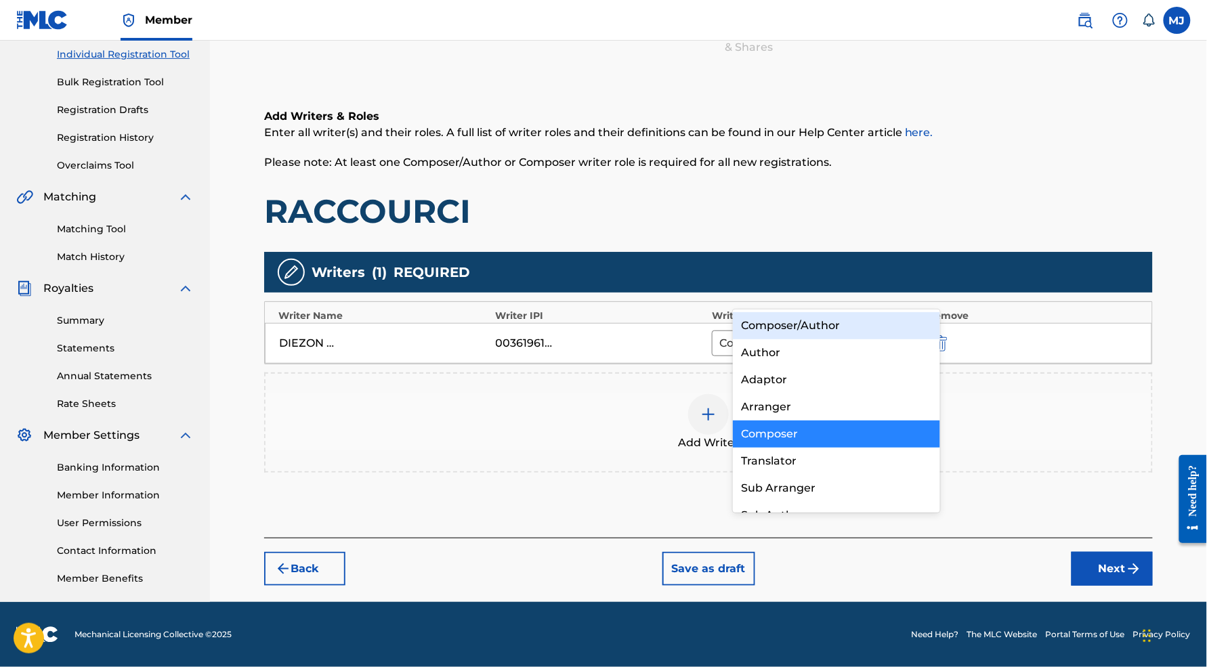
click at [825, 332] on div "Composer/Author" at bounding box center [836, 325] width 207 height 27
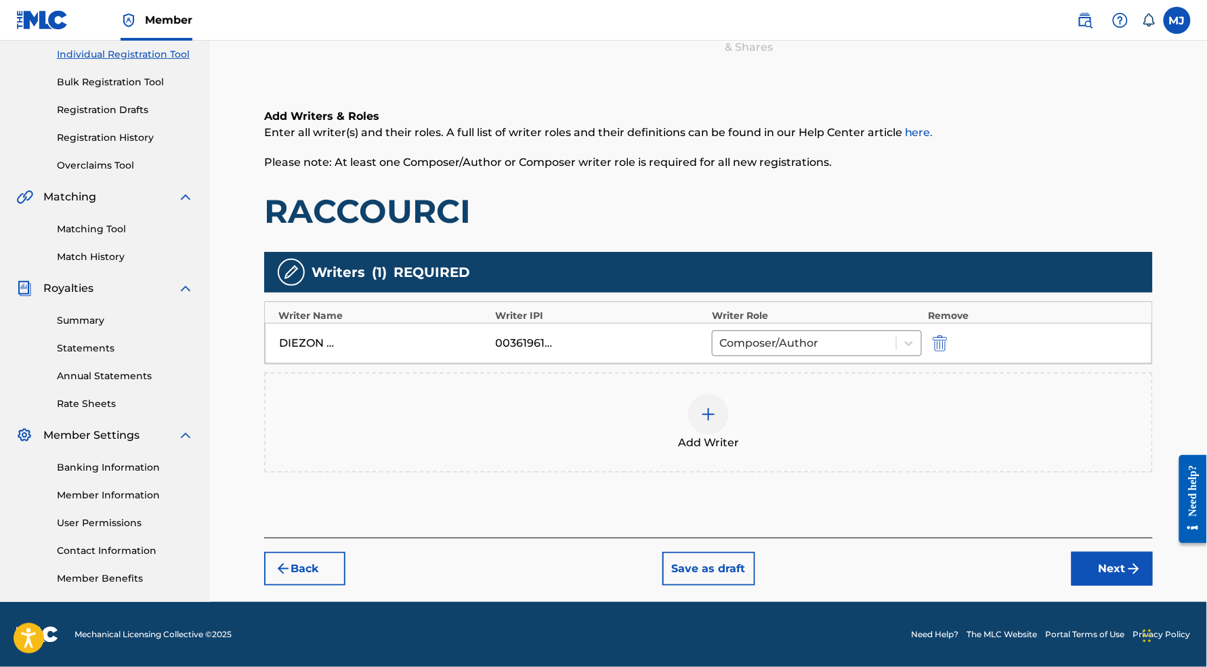
click at [767, 394] on div "Add Writer" at bounding box center [708, 422] width 886 height 57
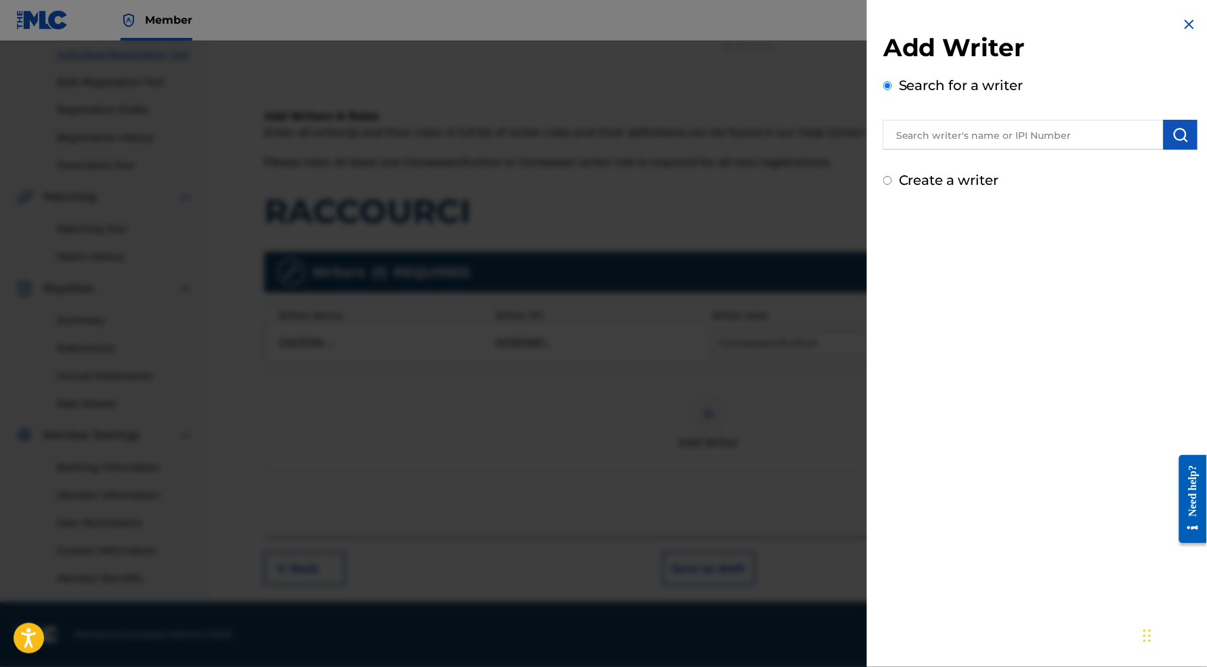
click at [994, 150] on input "text" at bounding box center [1023, 135] width 280 height 30
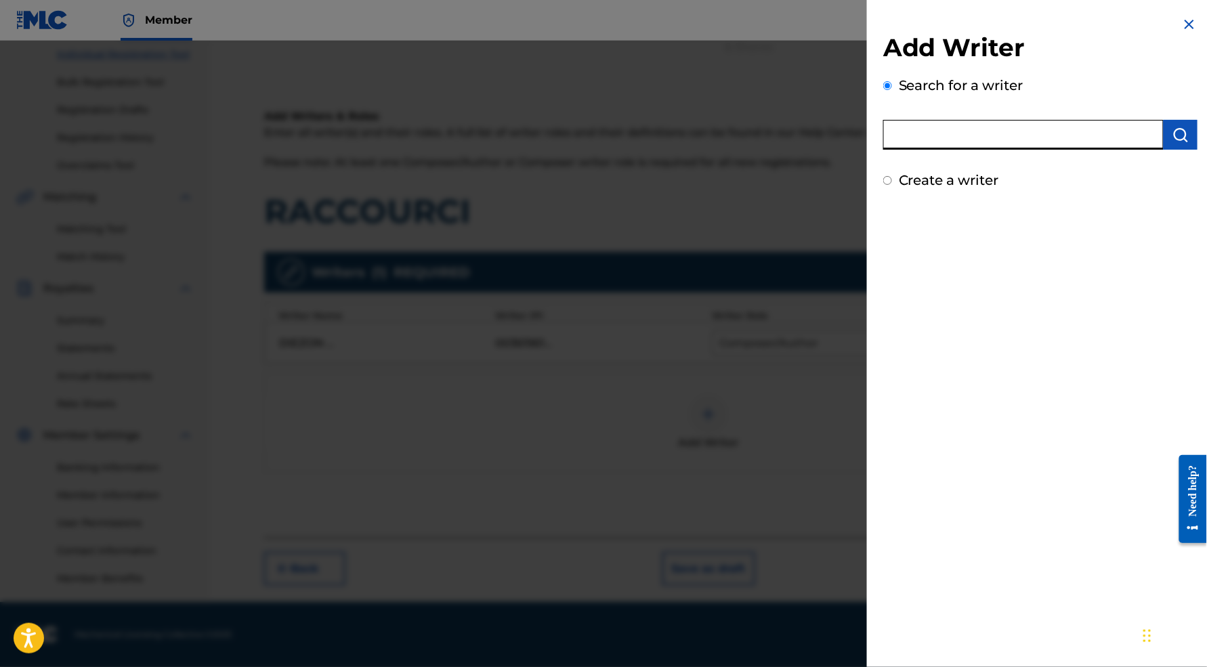
paste input "[PERSON_NAME] N'[PERSON_NAME]"
type input "[PERSON_NAME] N'[PERSON_NAME]"
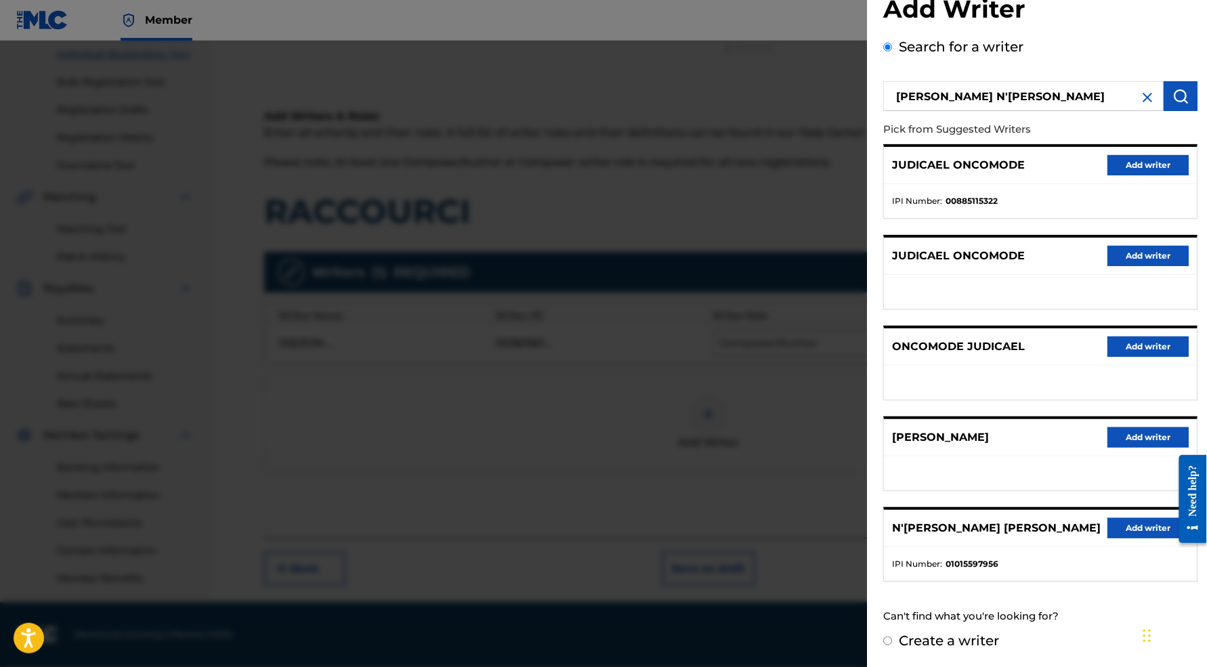
click at [1112, 518] on button "Add writer" at bounding box center [1147, 528] width 81 height 20
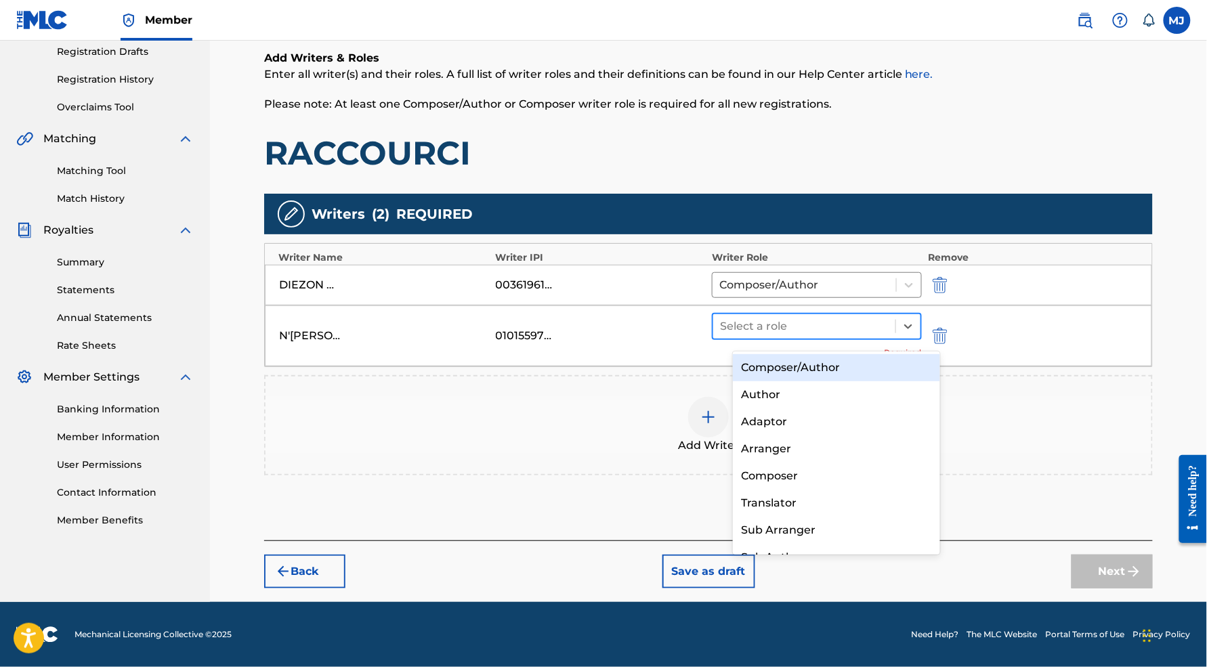
click at [792, 321] on div "Select a role" at bounding box center [804, 326] width 182 height 24
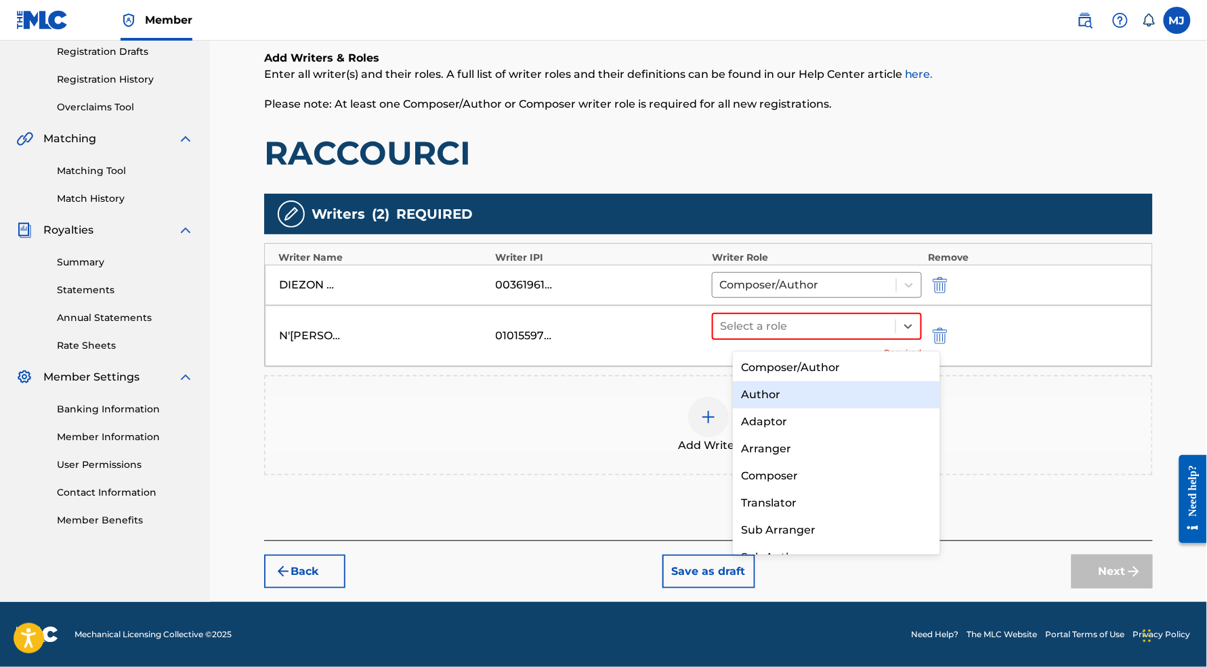
click at [789, 393] on div "Author" at bounding box center [836, 394] width 207 height 27
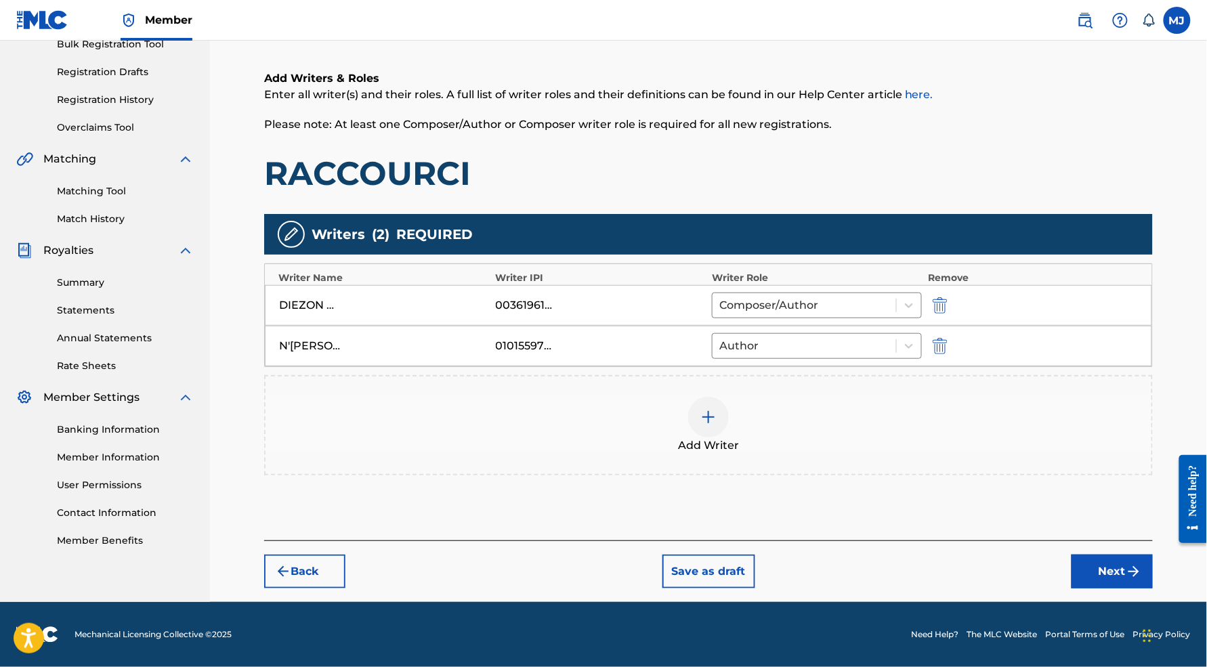
click at [1084, 589] on button "Next" at bounding box center [1111, 572] width 81 height 34
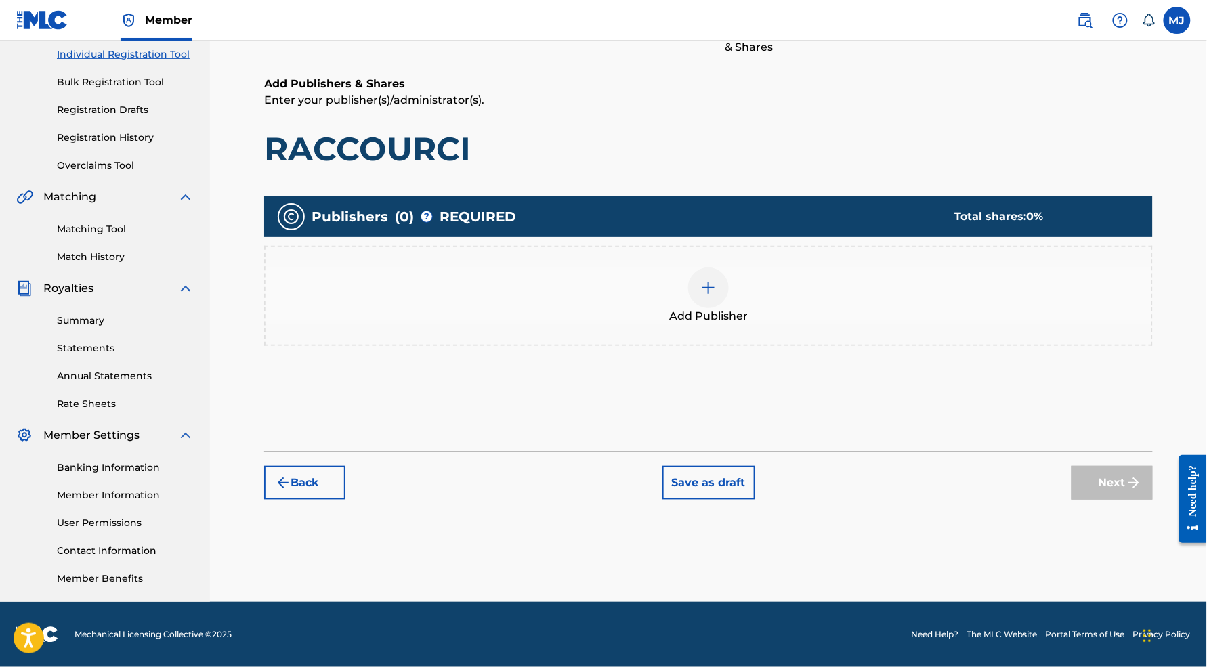
drag, startPoint x: 783, startPoint y: 299, endPoint x: 786, endPoint y: 285, distance: 14.0
click at [783, 297] on div "Publishers ( 0 ) ? REQUIRED Total shares: 0 % Add Publisher" at bounding box center [708, 277] width 889 height 163
click at [788, 268] on div "Add Publisher" at bounding box center [708, 296] width 886 height 57
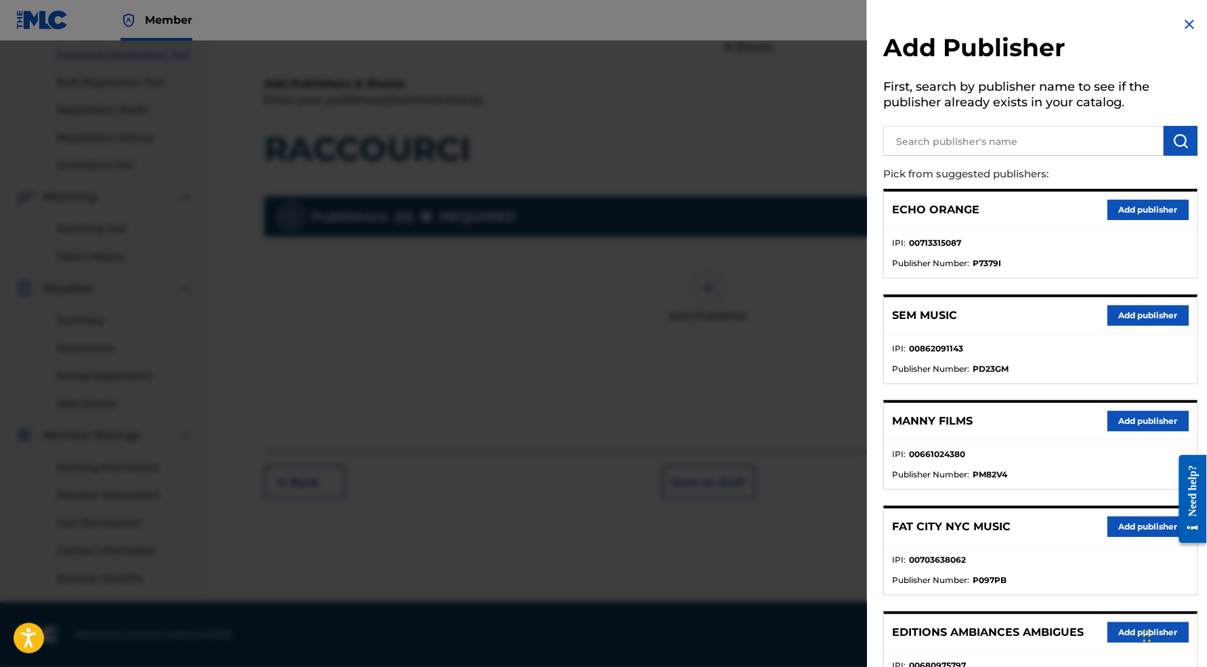
click at [935, 143] on input "text" at bounding box center [1023, 141] width 280 height 30
type input "appeal"
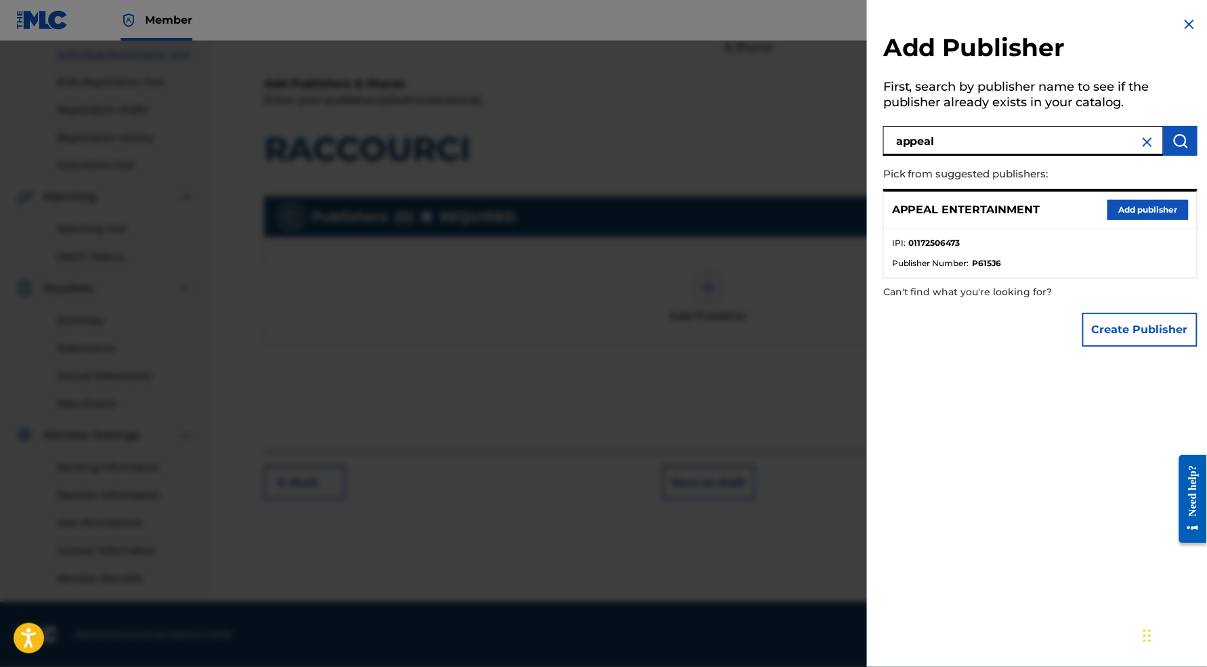
click at [1141, 220] on button "Add publisher" at bounding box center [1147, 210] width 81 height 20
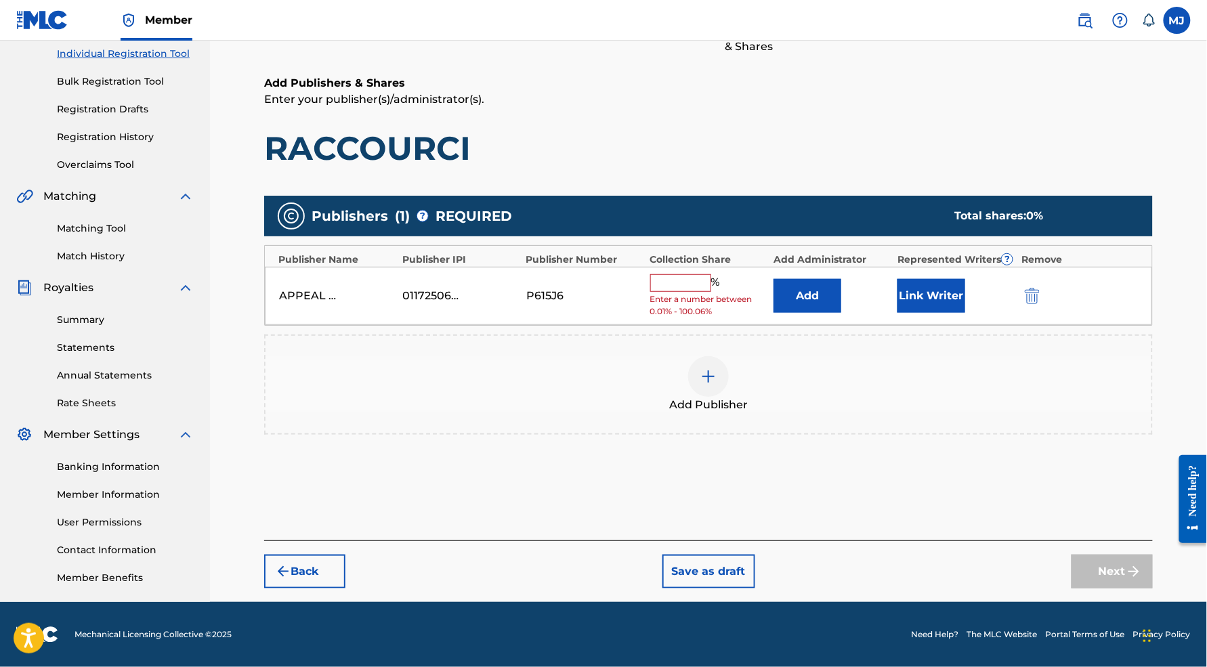
click at [811, 273] on div "APPEAL ENTERTAINMENT 01172506473 P615J6 % Enter a number between 0.01% - 100.06…" at bounding box center [708, 296] width 887 height 59
click at [840, 279] on button "Add" at bounding box center [807, 296] width 68 height 34
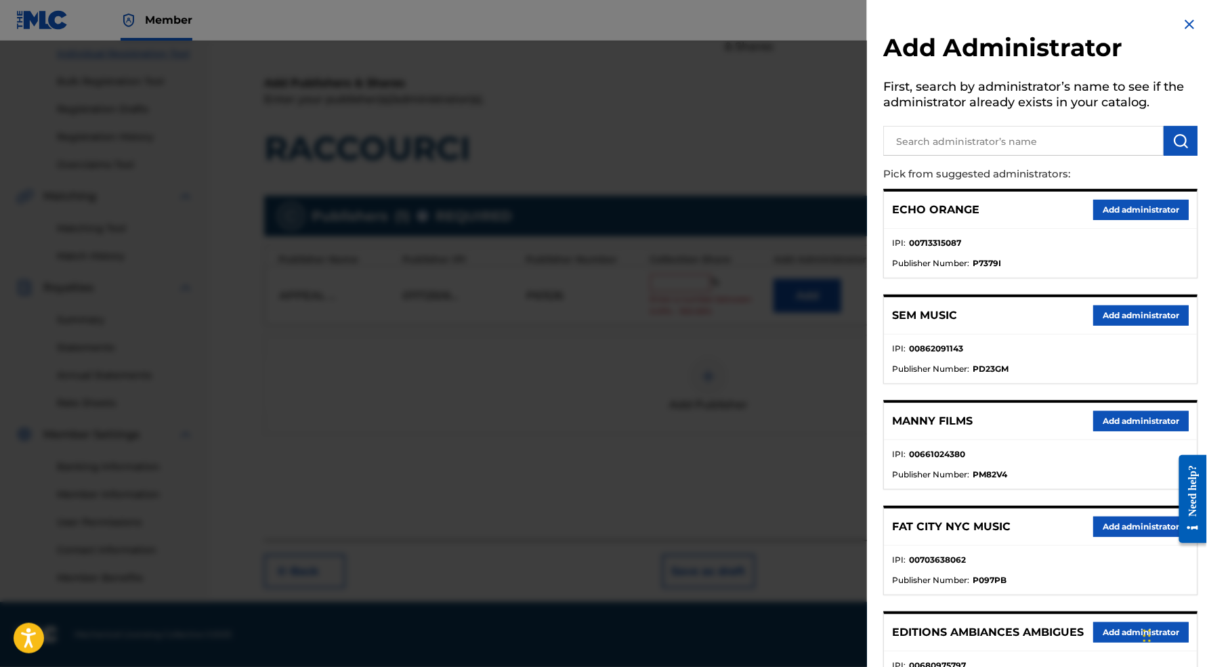
click at [1119, 220] on button "Add administrator" at bounding box center [1140, 210] width 95 height 20
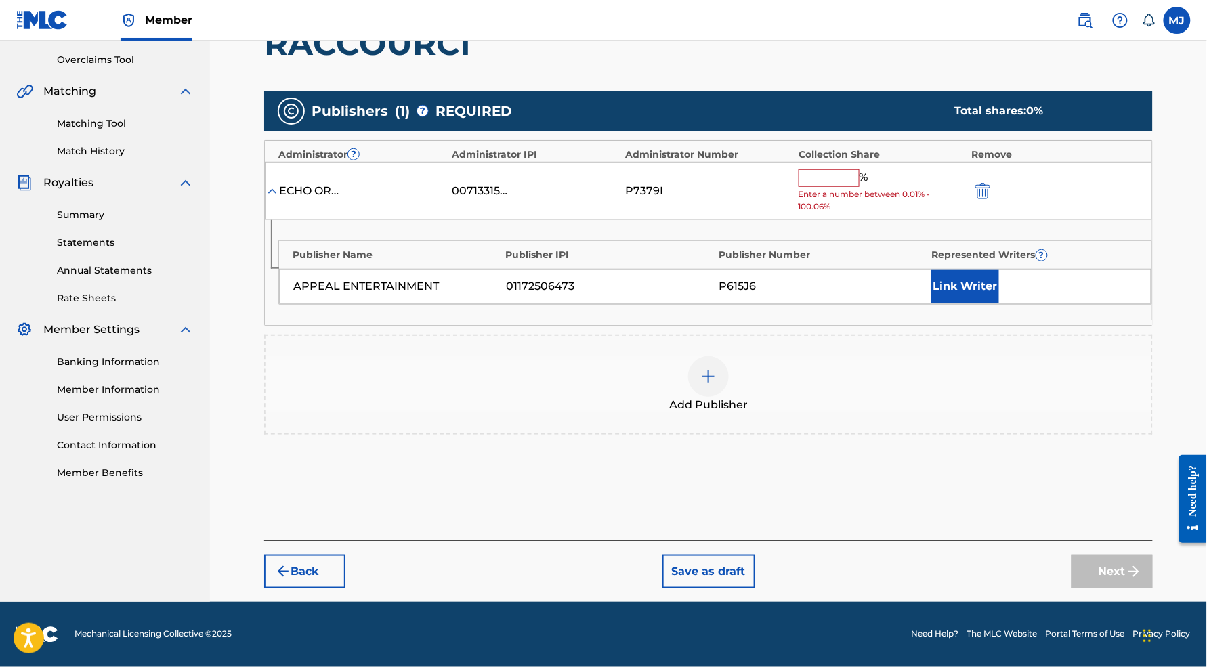
click at [834, 187] on input "text" at bounding box center [829, 178] width 61 height 18
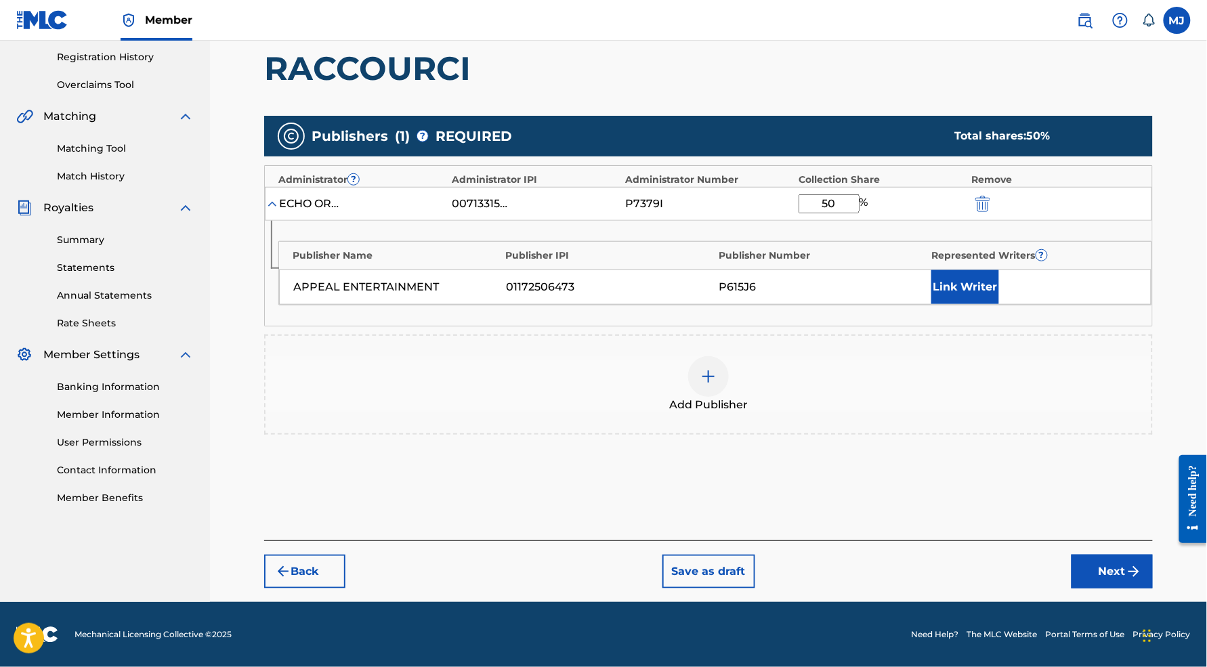
type input "50"
click at [999, 301] on button "Link Writer" at bounding box center [965, 287] width 68 height 34
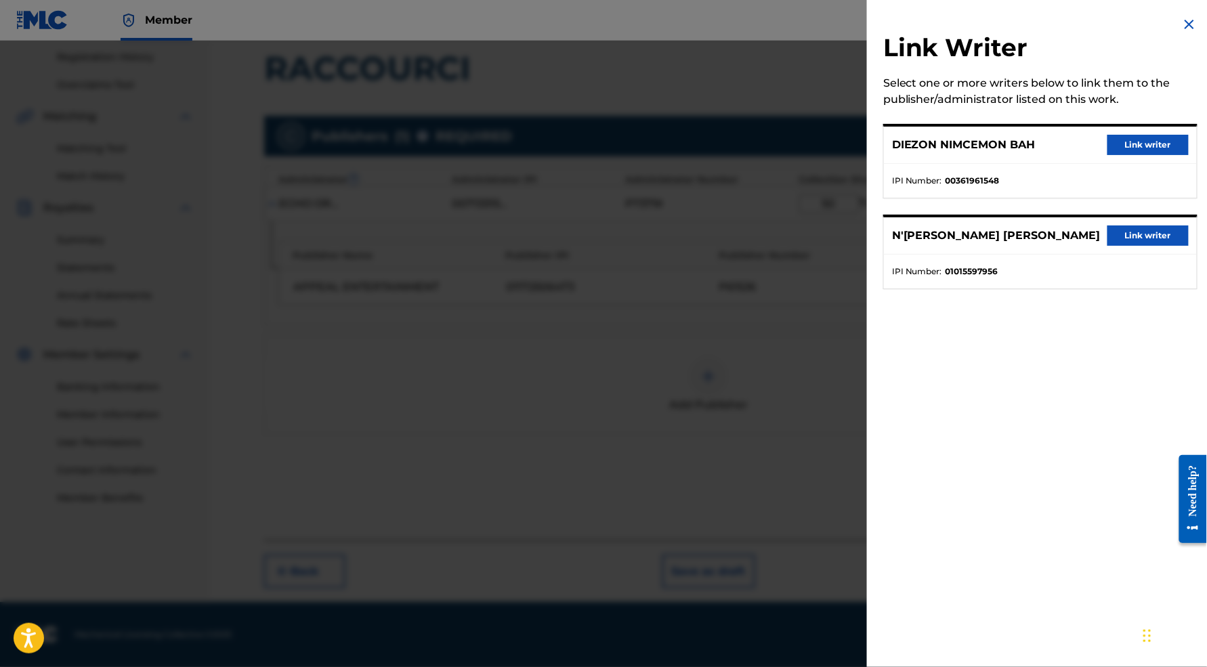
click at [1131, 251] on div "N'[PERSON_NAME] [PERSON_NAME] Link writer" at bounding box center [1040, 235] width 313 height 37
click at [1132, 246] on button "Link writer" at bounding box center [1147, 236] width 81 height 20
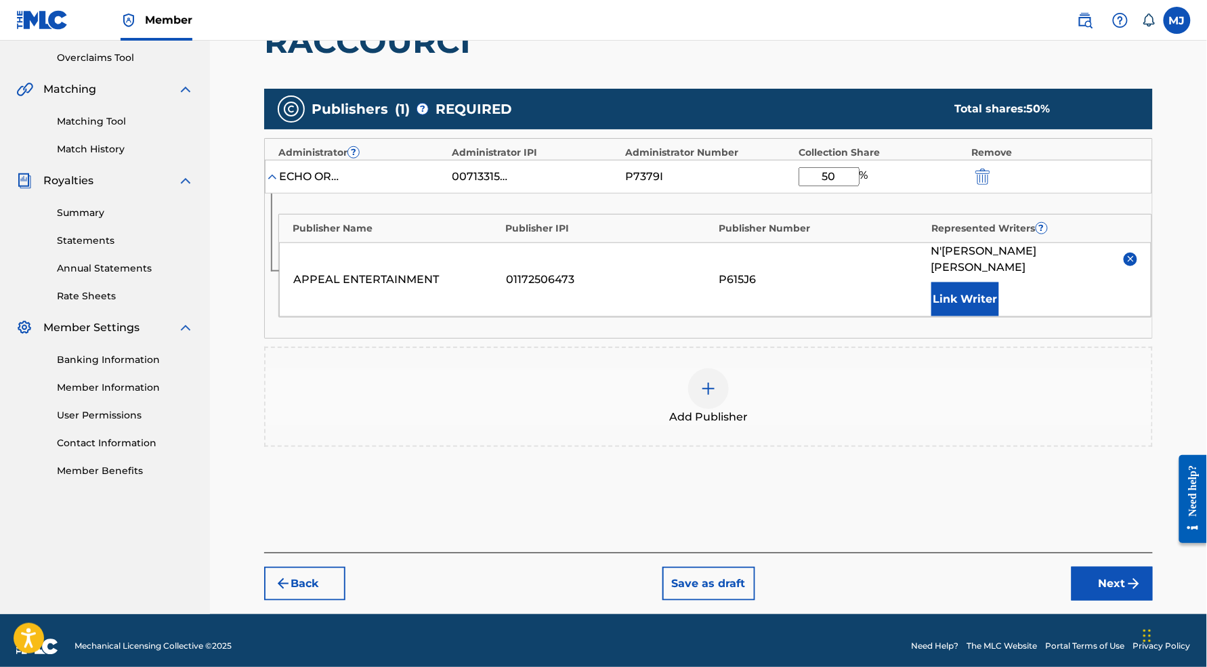
click at [973, 316] on button "Link Writer" at bounding box center [965, 299] width 68 height 34
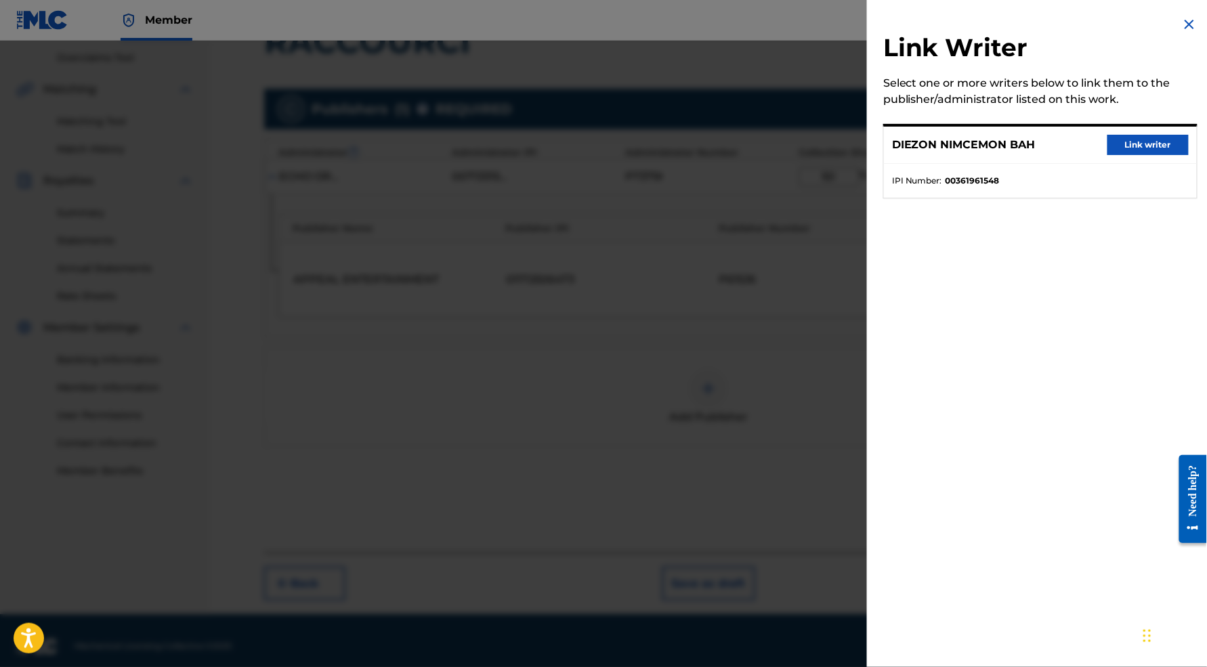
click at [1143, 152] on button "Link writer" at bounding box center [1147, 145] width 81 height 20
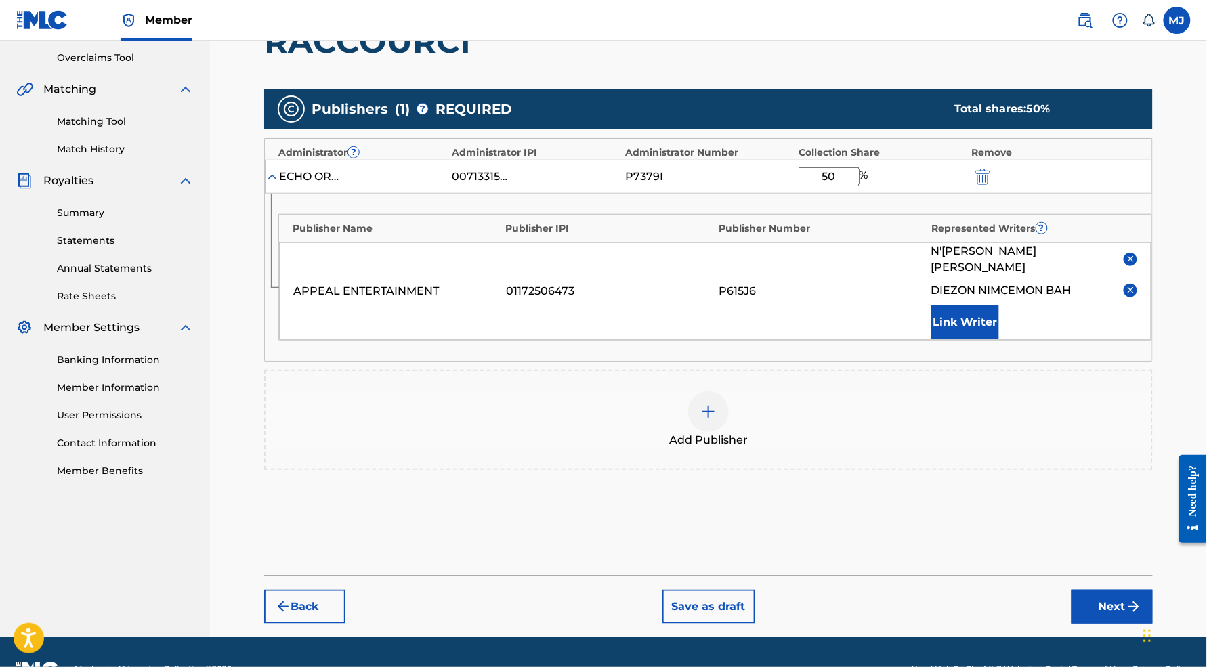
scroll to position [436, 0]
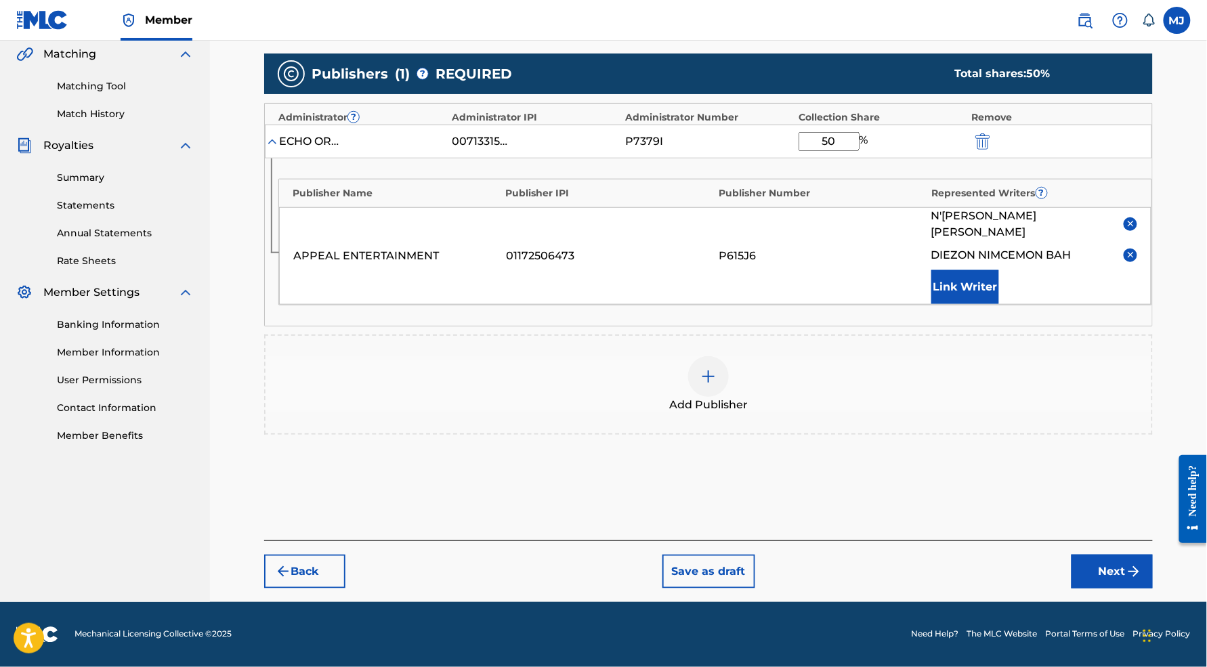
click at [1101, 576] on div "Register Work Search Enter Work Details Add Writers Add Publishers & Shares Add…" at bounding box center [709, 180] width 916 height 843
click at [1113, 540] on div "Back Save as draft Next" at bounding box center [708, 564] width 889 height 48
click at [992, 270] on button "Link Writer" at bounding box center [965, 287] width 68 height 34
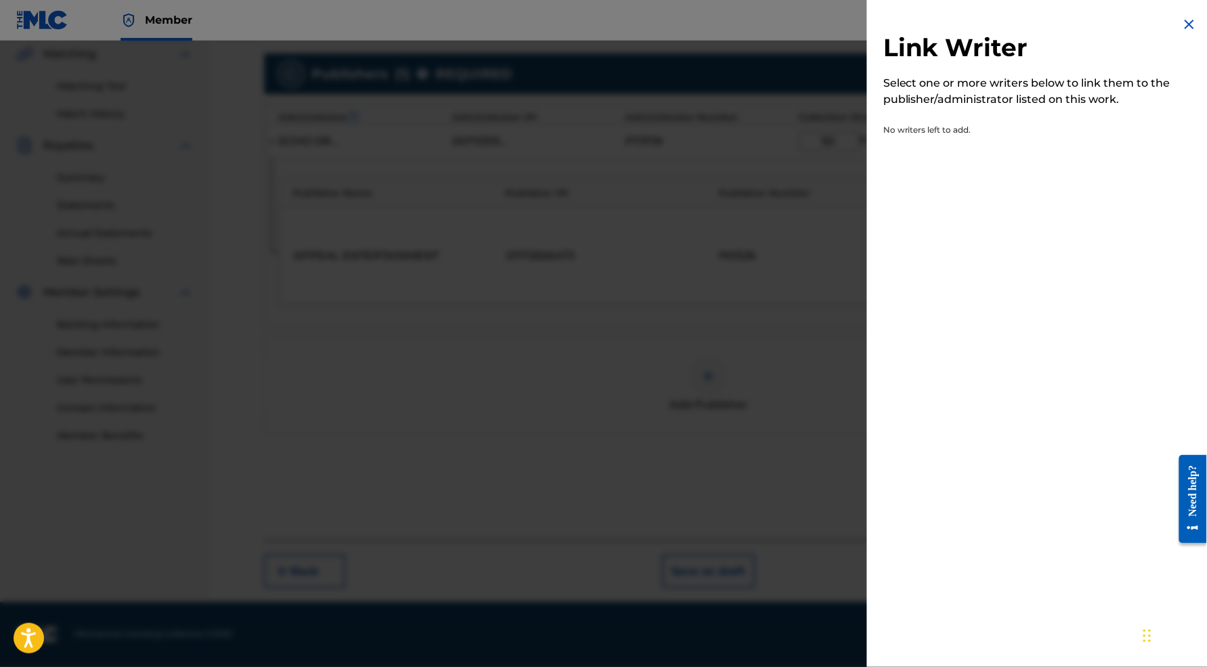
click at [588, 356] on div at bounding box center [603, 374] width 1207 height 667
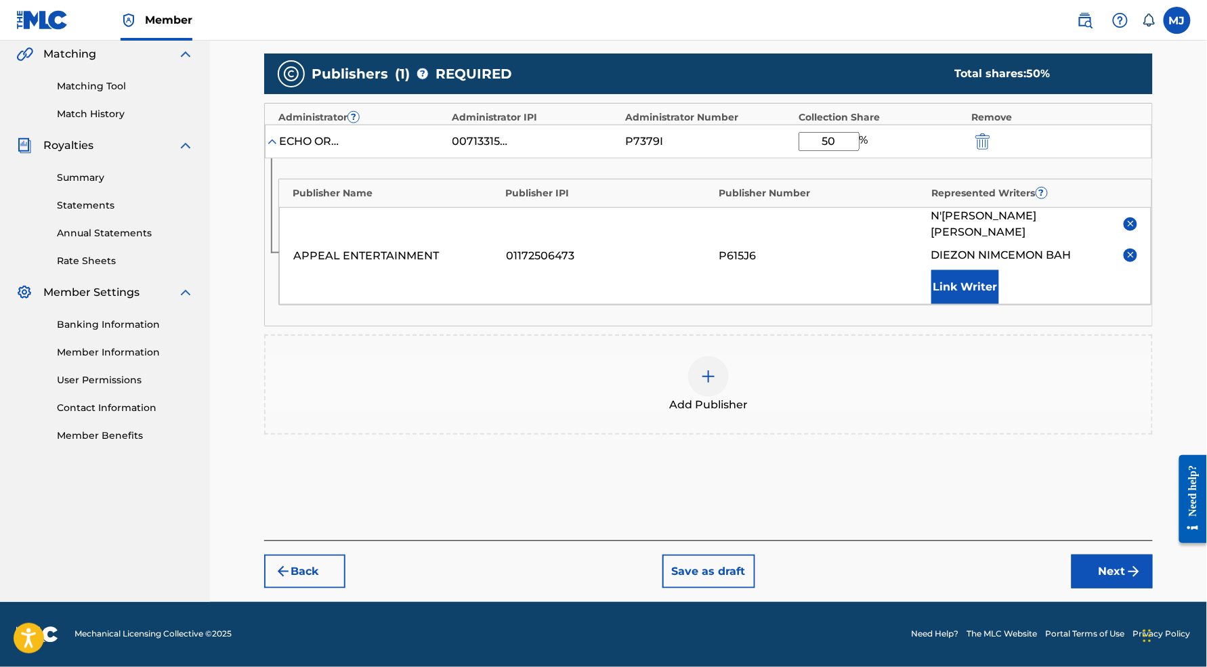
click at [1136, 555] on button "Next" at bounding box center [1111, 572] width 81 height 34
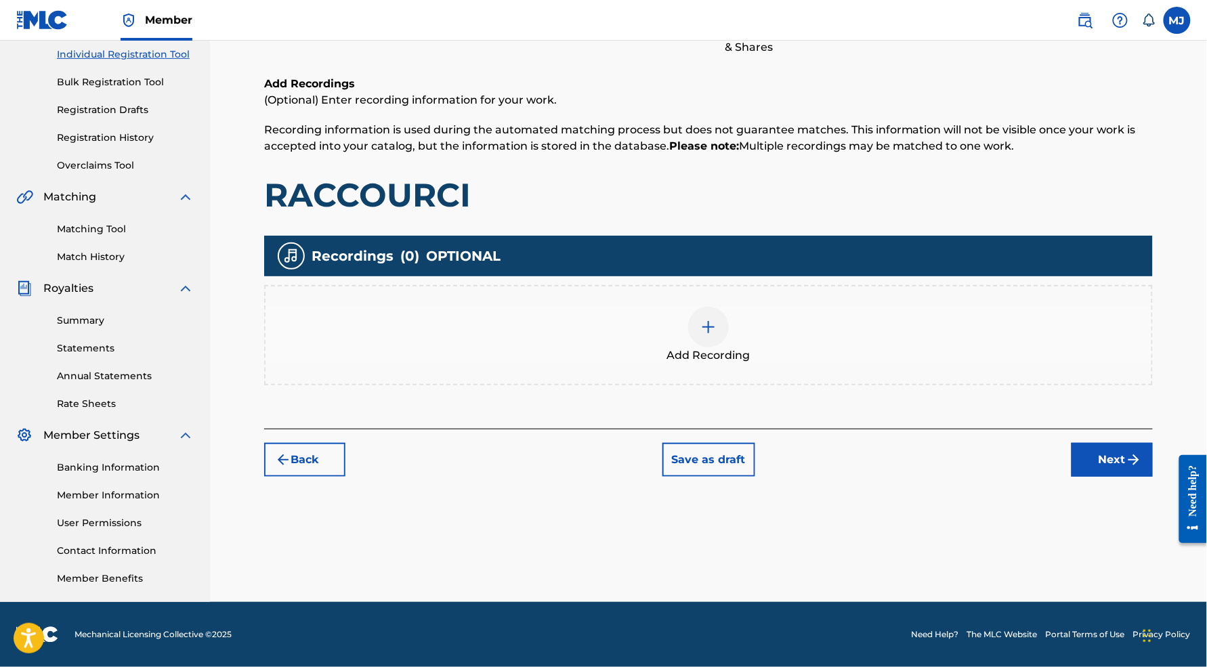
click at [1081, 443] on button "Next" at bounding box center [1111, 460] width 81 height 34
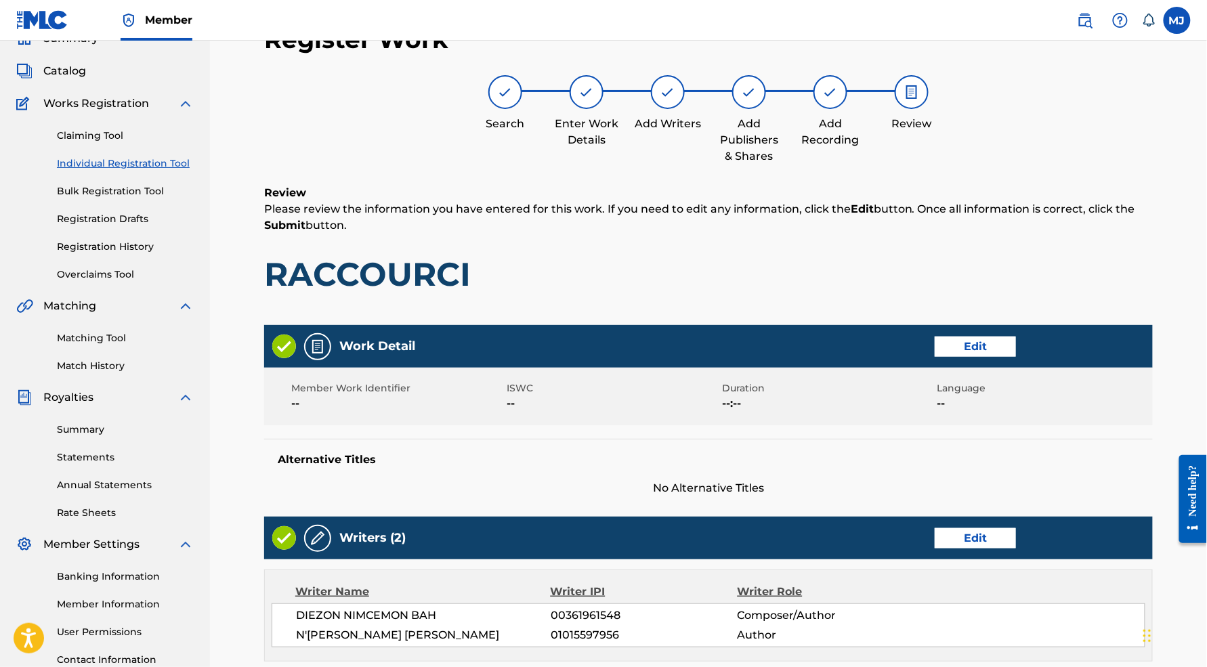
scroll to position [718, 0]
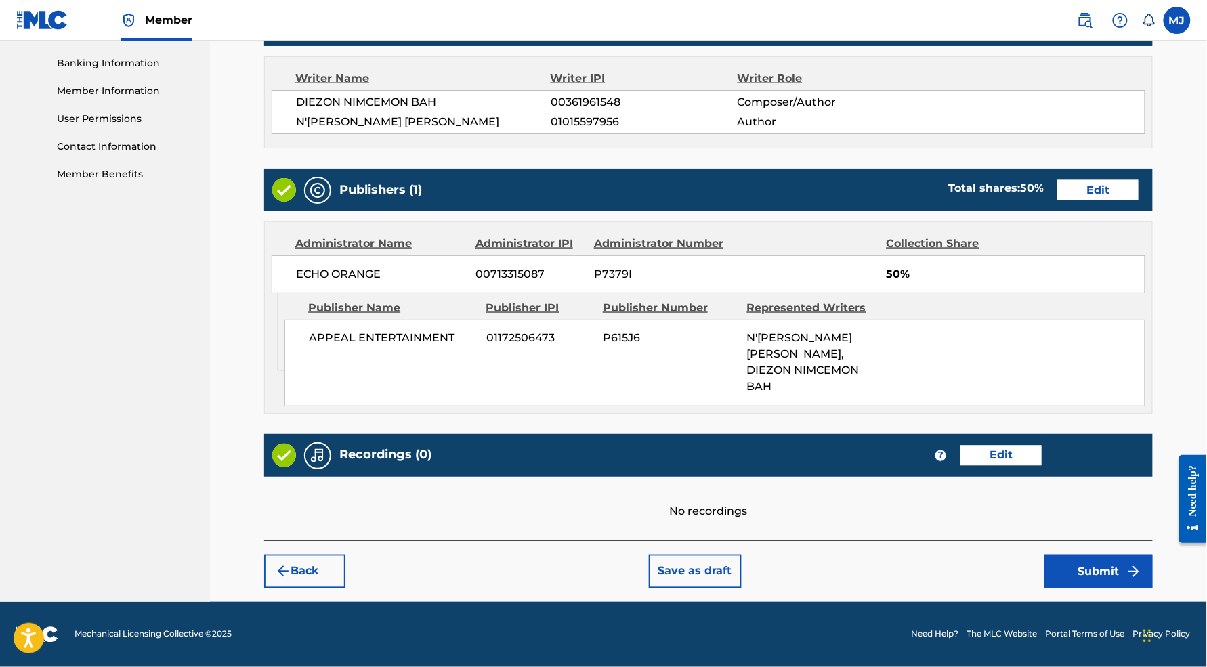
click at [1107, 555] on button "Submit" at bounding box center [1098, 572] width 108 height 34
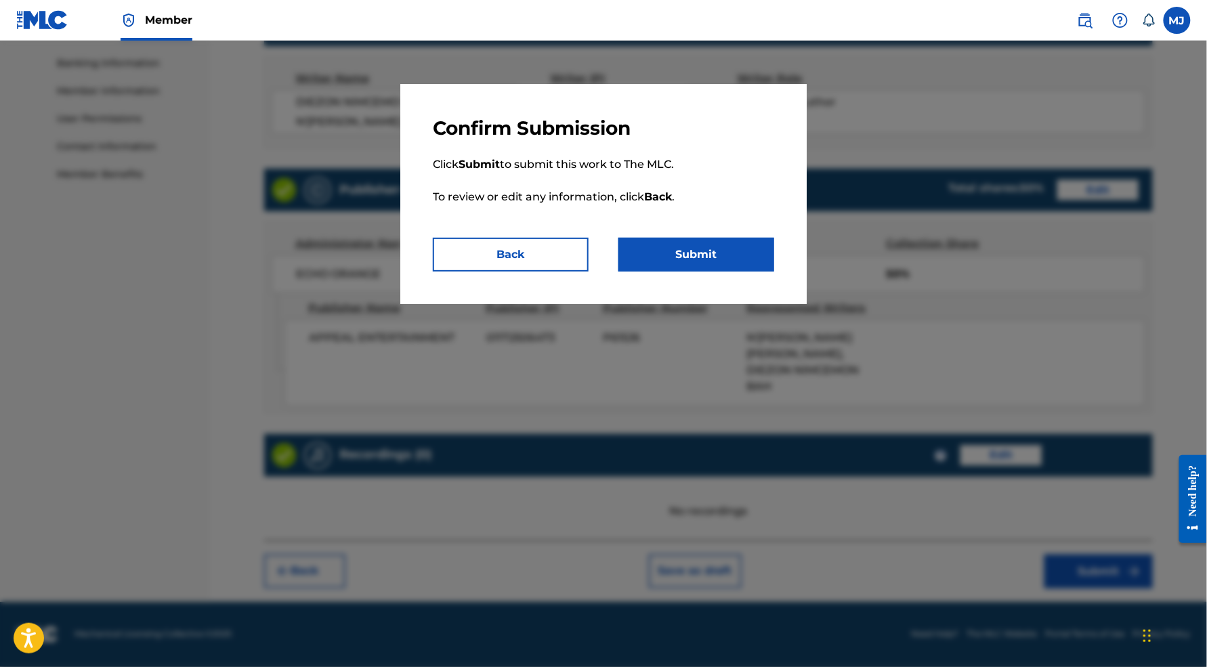
drag, startPoint x: 803, startPoint y: 312, endPoint x: 781, endPoint y: 297, distance: 26.9
click at [803, 304] on div "Confirm Submission Click Submit to submit this work to The MLC. To review or ed…" at bounding box center [603, 194] width 406 height 220
click at [774, 272] on button "Submit" at bounding box center [696, 255] width 156 height 34
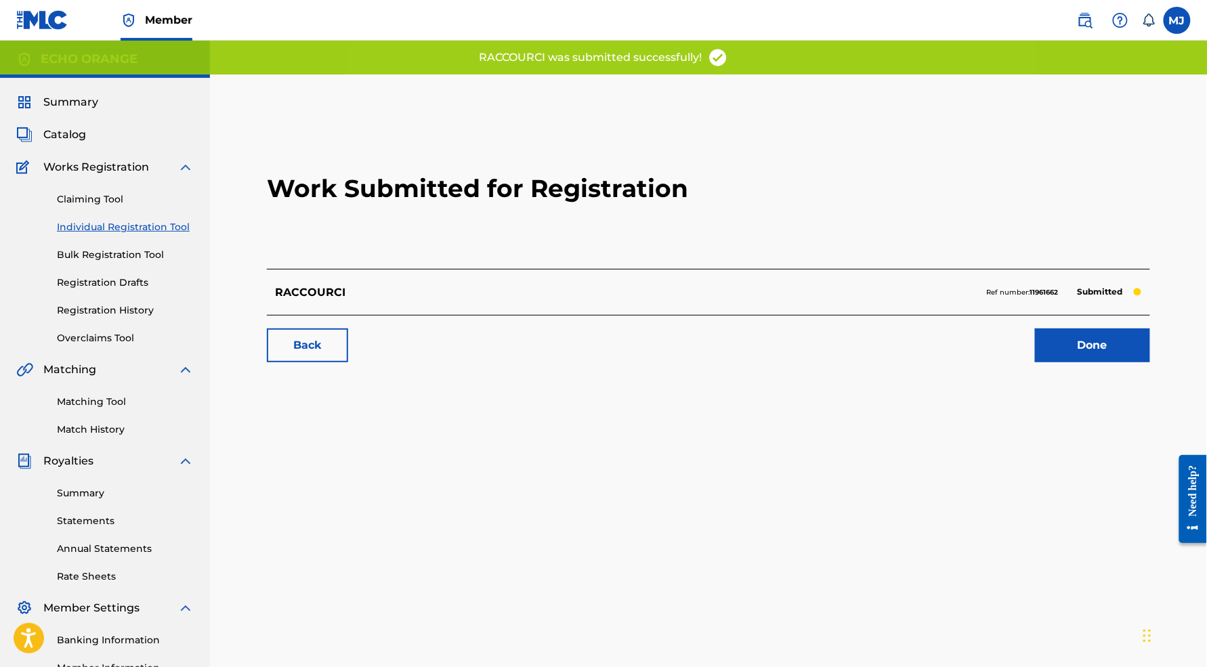
click at [1132, 362] on div "Back Done" at bounding box center [708, 338] width 883 height 47
click at [1119, 362] on link "Done" at bounding box center [1092, 345] width 115 height 34
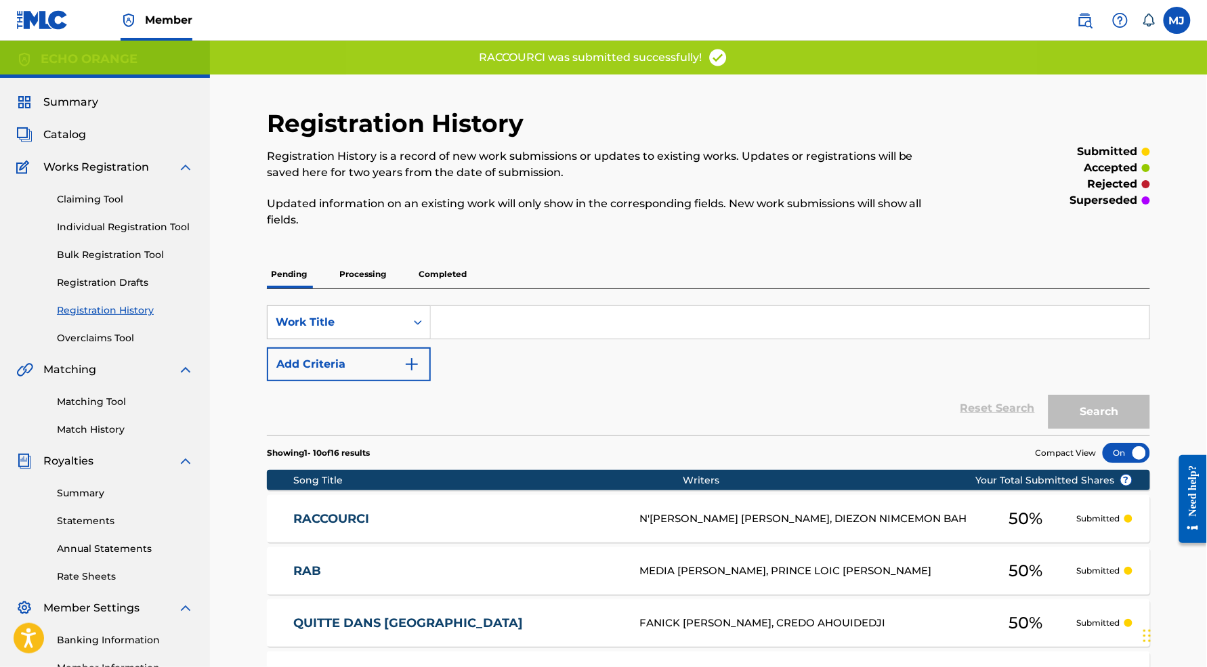
scroll to position [160, 0]
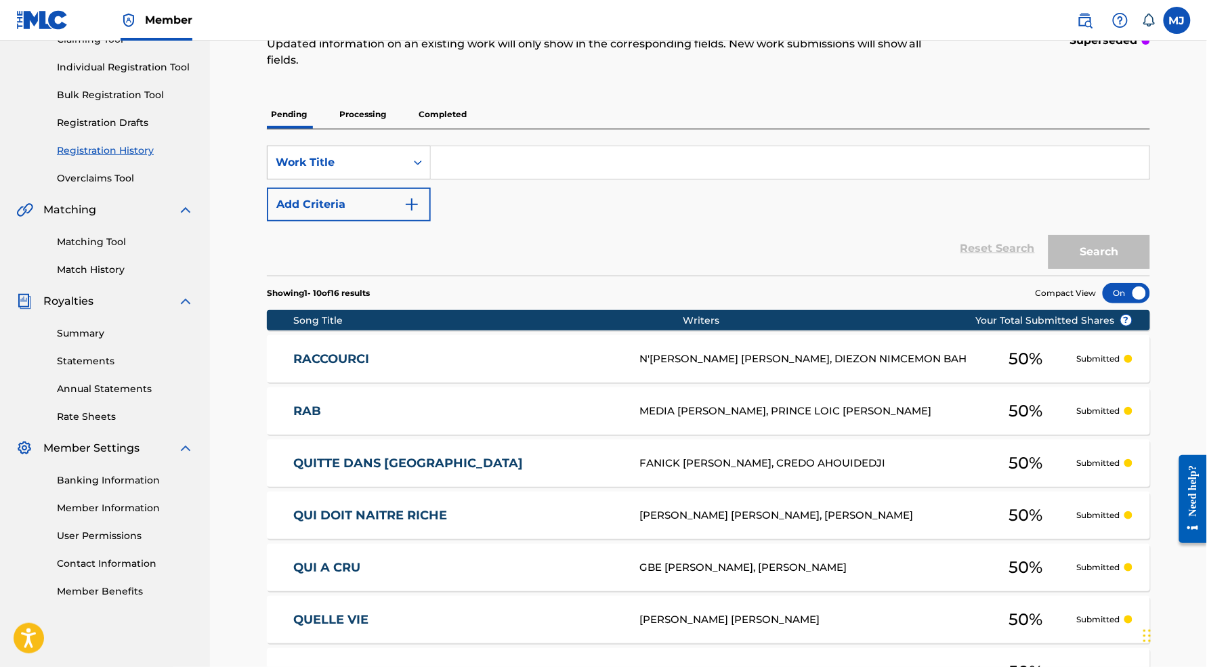
click at [190, 75] on link "Individual Registration Tool" at bounding box center [125, 67] width 137 height 14
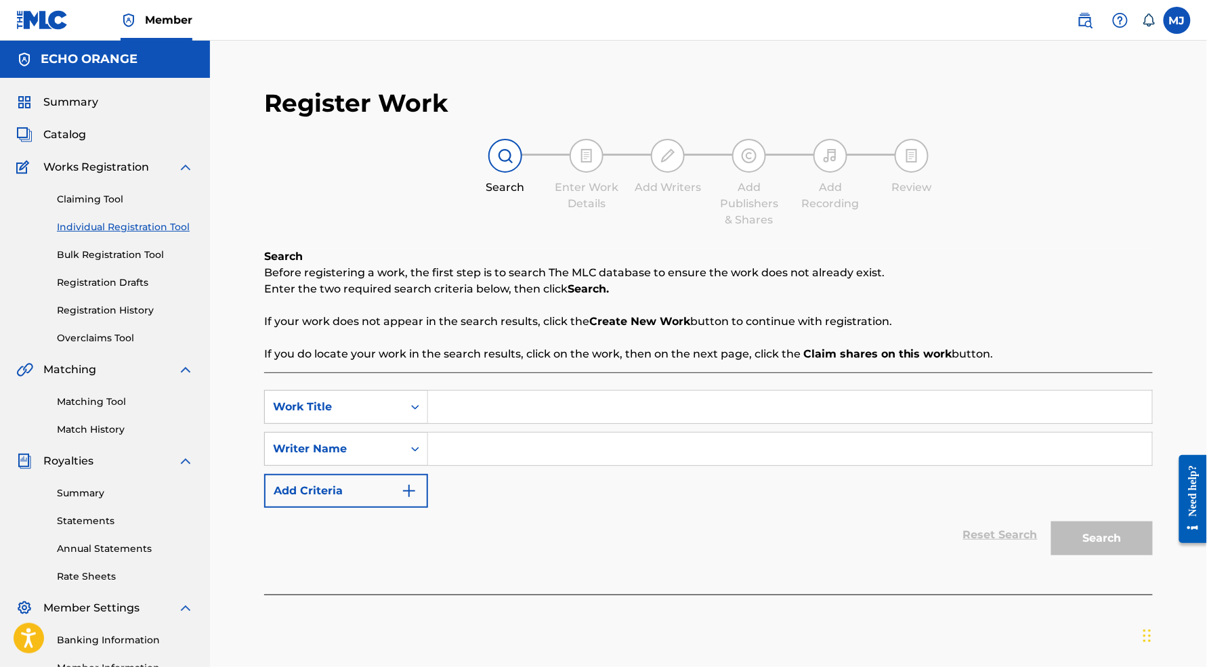
click at [538, 423] on input "Search Form" at bounding box center [790, 407] width 724 height 33
paste input "[PERSON_NAME] N'[PERSON_NAME]"
click at [545, 423] on input "[PERSON_NAME] N'[PERSON_NAME]" at bounding box center [790, 407] width 724 height 33
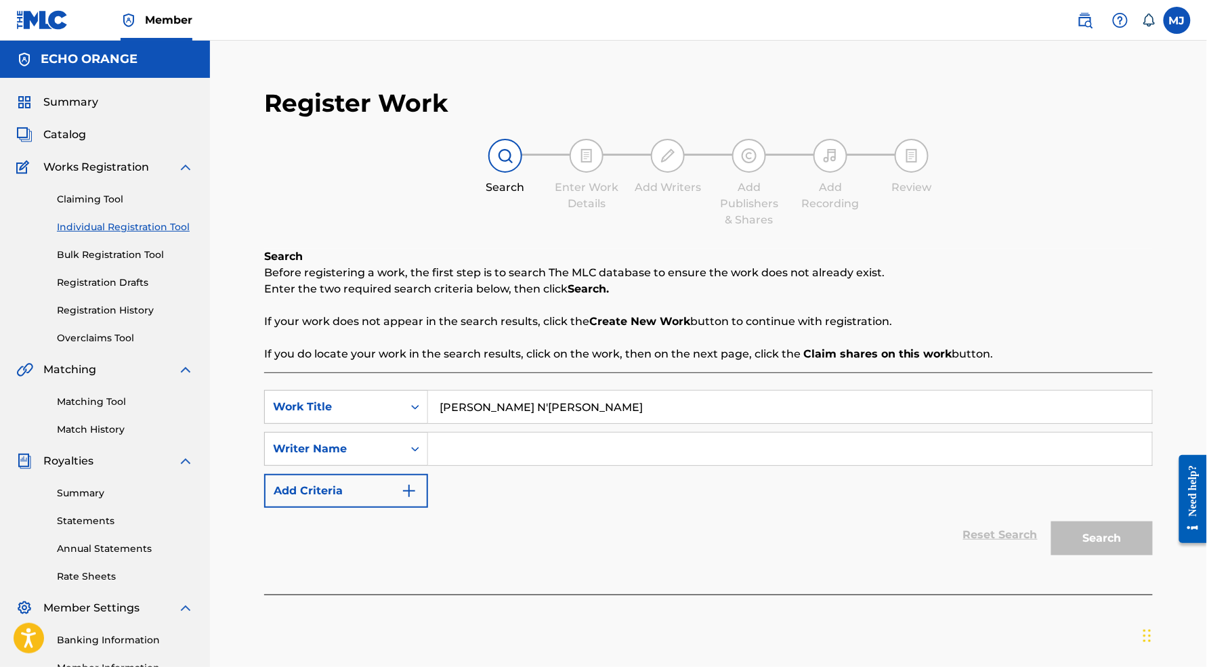
paste input "RAF"
type input "RAF"
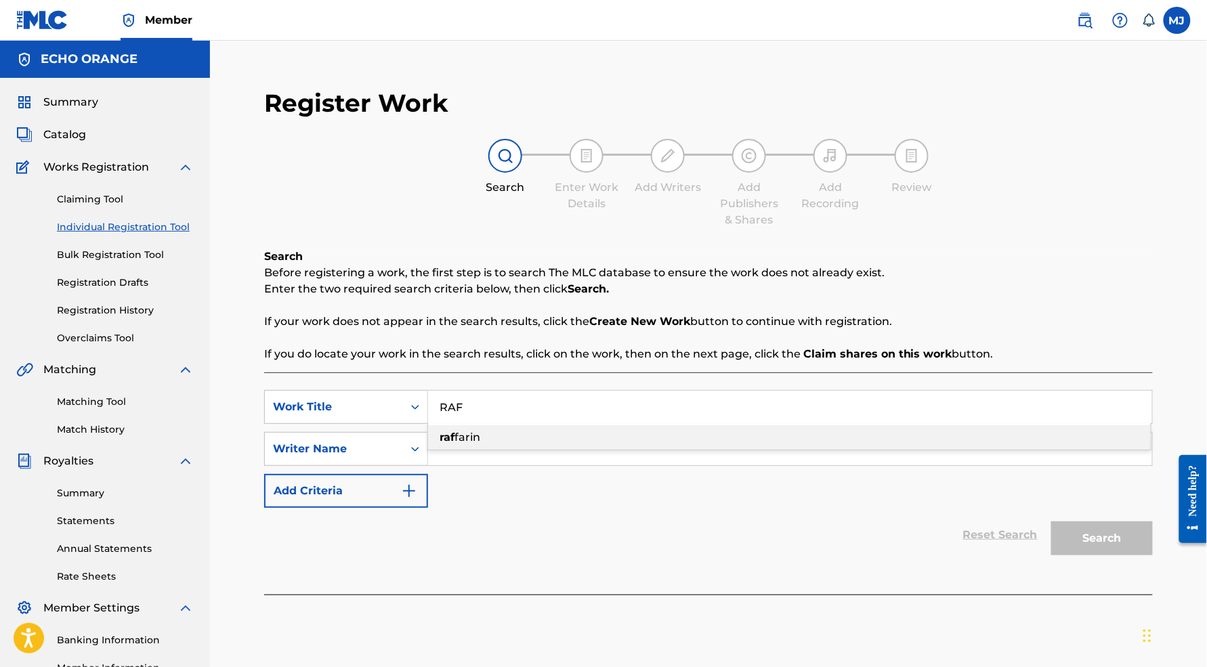
click at [390, 362] on p "If you do locate your work in the search results, click on the work, then on th…" at bounding box center [708, 354] width 889 height 16
click at [593, 465] on input "Search Form" at bounding box center [790, 449] width 724 height 33
paste input "[PERSON_NAME] [PERSON_NAME]"
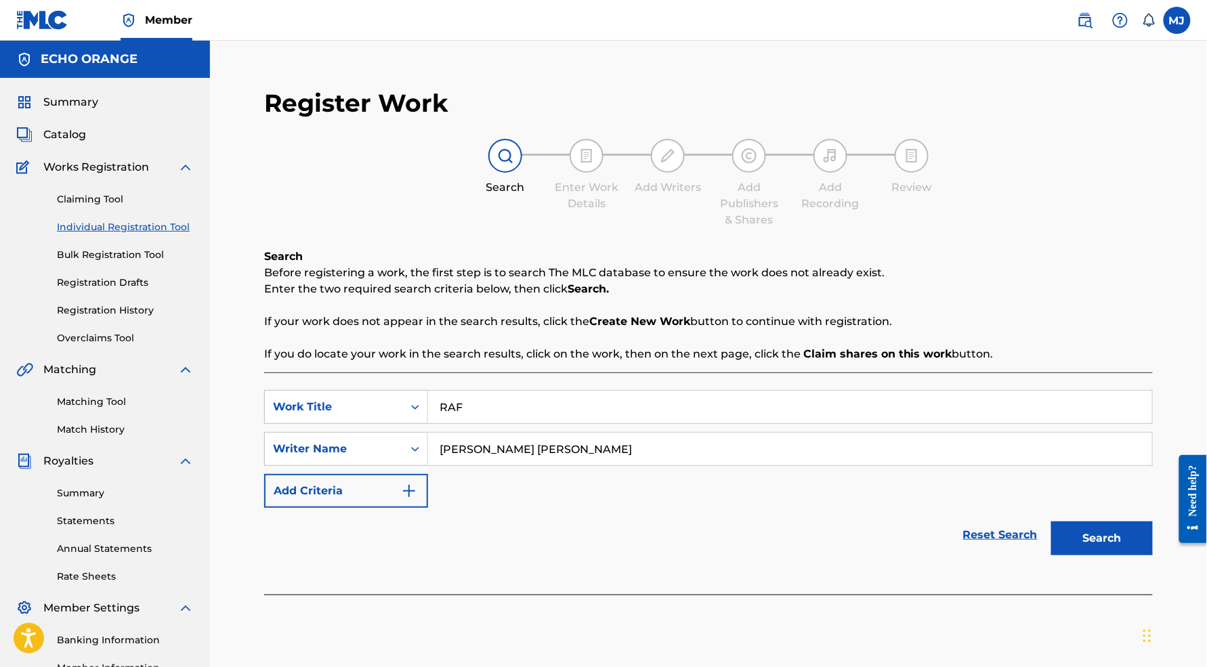
type input "[PERSON_NAME] [PERSON_NAME]"
click at [1110, 555] on button "Search" at bounding box center [1102, 539] width 102 height 34
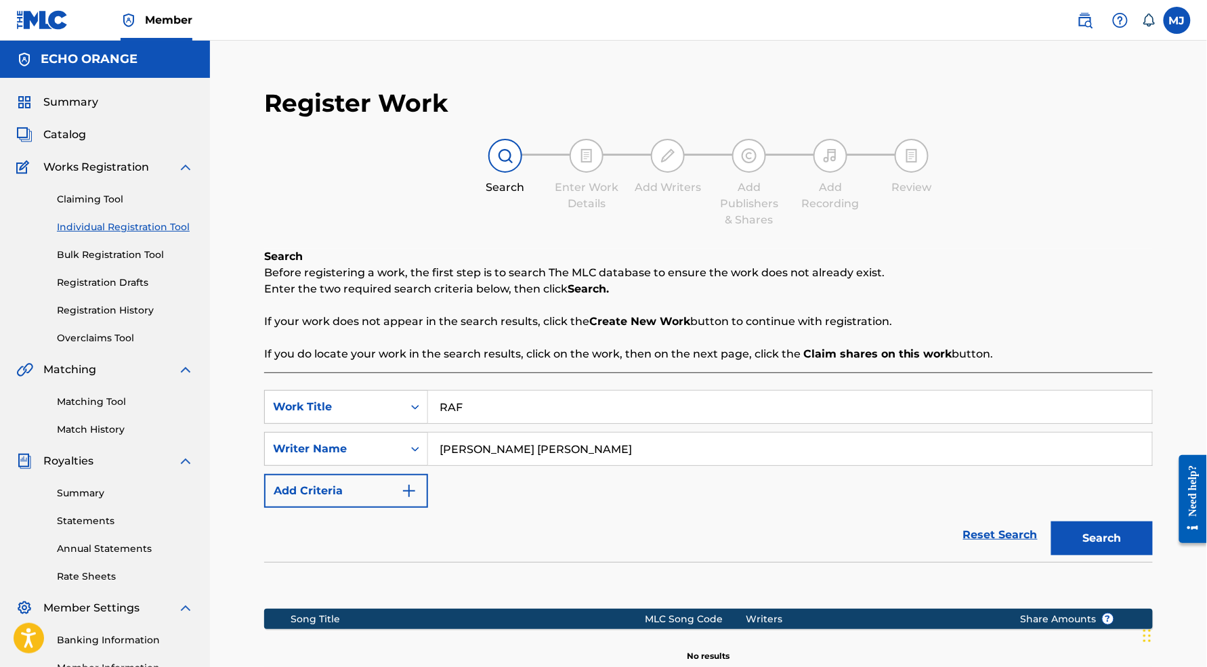
scroll to position [288, 0]
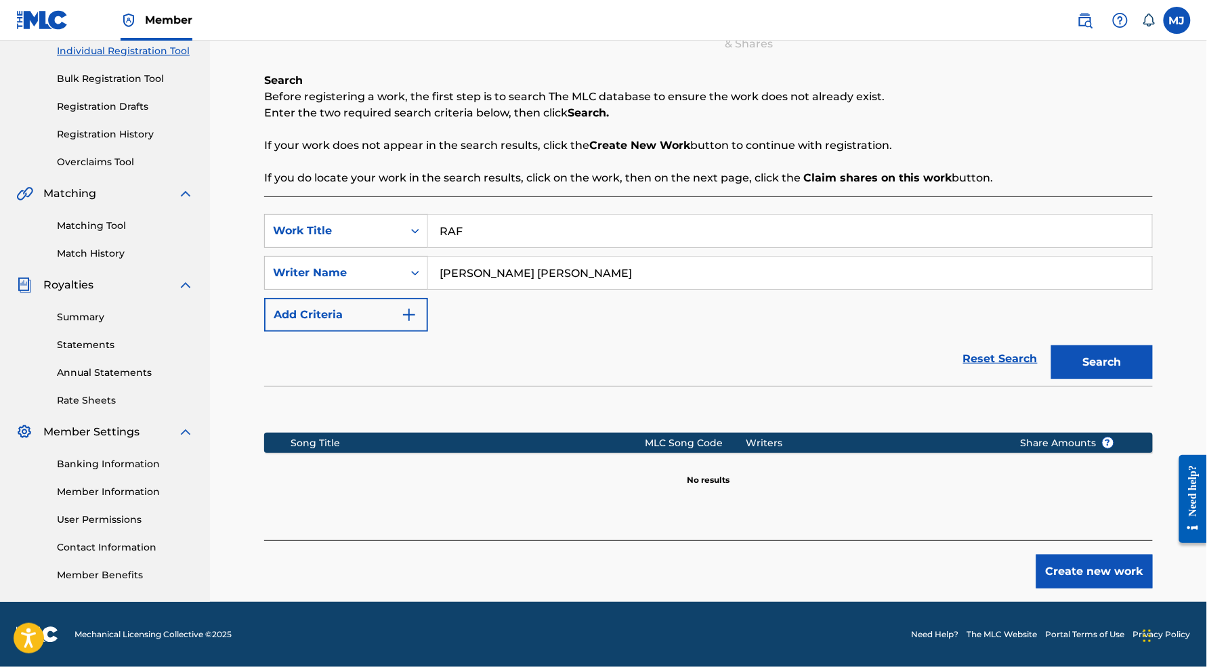
click at [1079, 555] on button "Create new work" at bounding box center [1094, 572] width 116 height 34
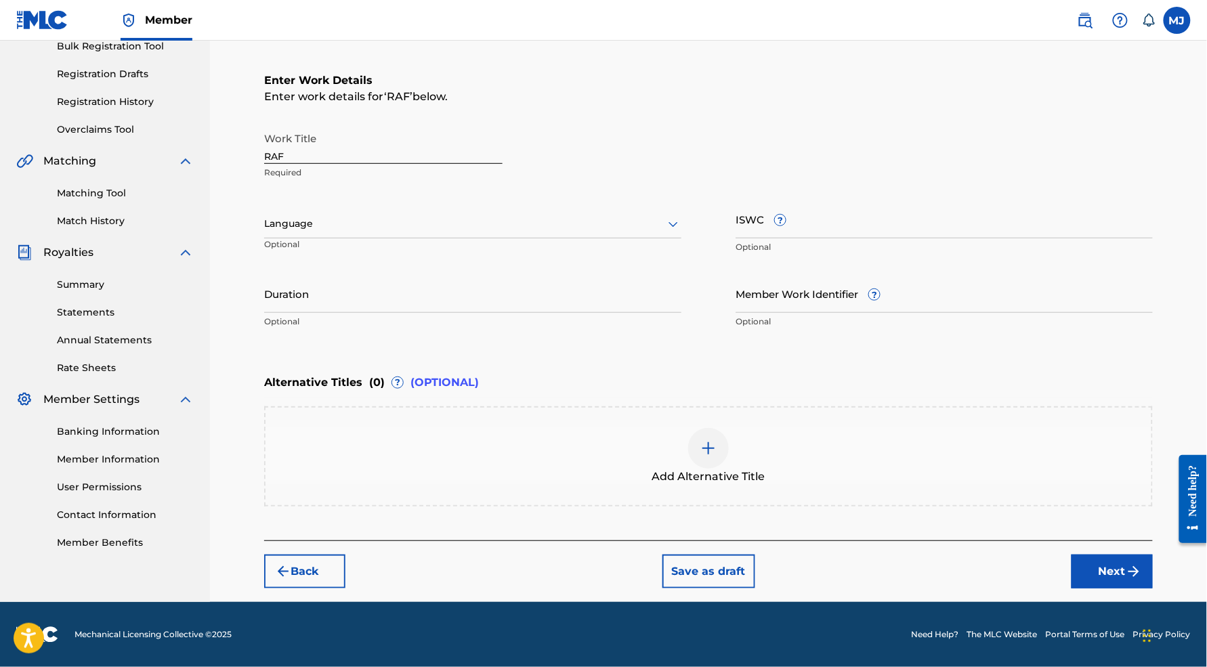
click at [1116, 589] on button "Next" at bounding box center [1111, 572] width 81 height 34
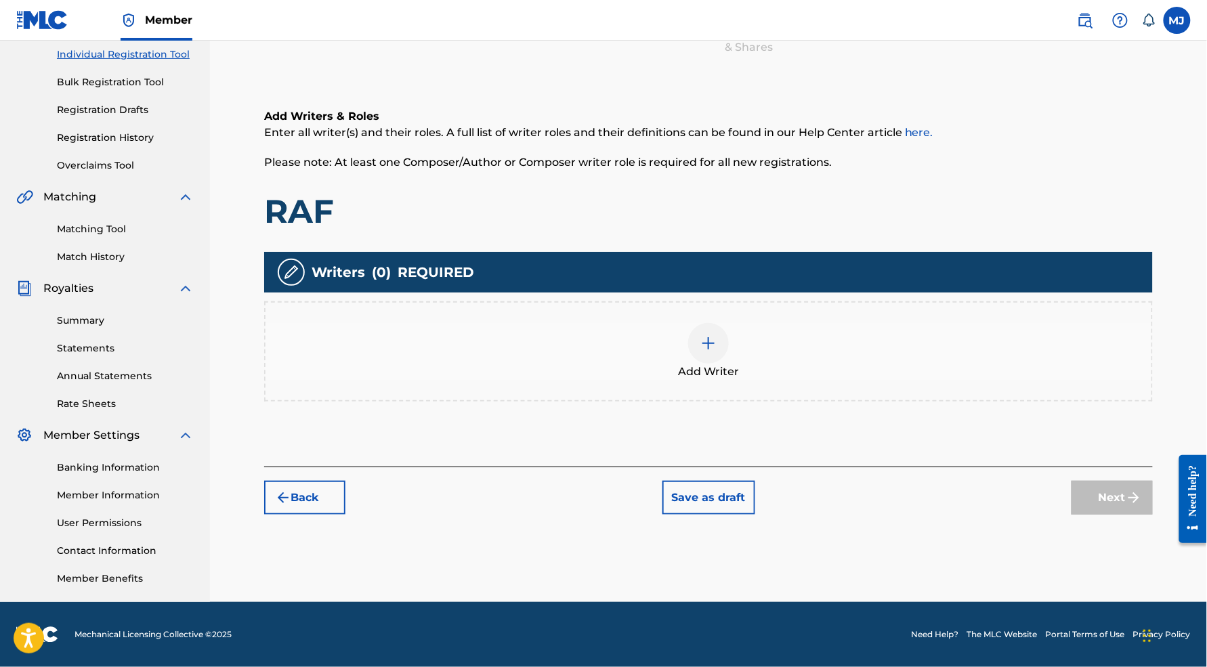
scroll to position [280, 0]
click at [827, 323] on div "Add Writer" at bounding box center [708, 351] width 886 height 57
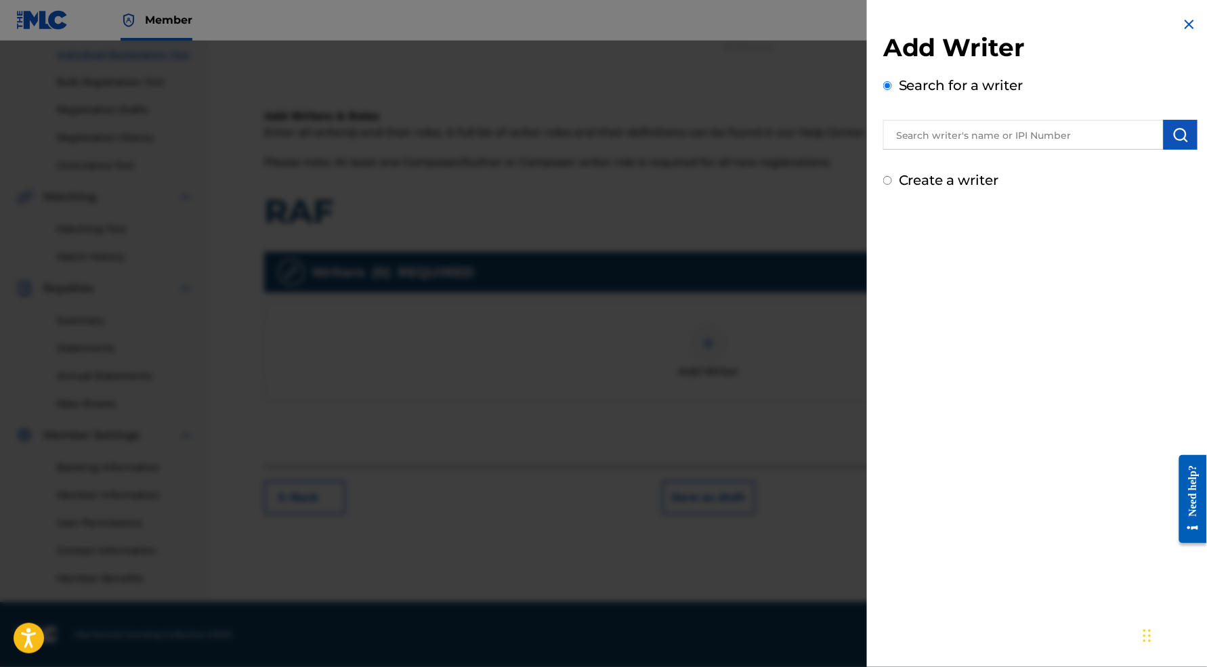
click at [1008, 150] on input "text" at bounding box center [1023, 135] width 280 height 30
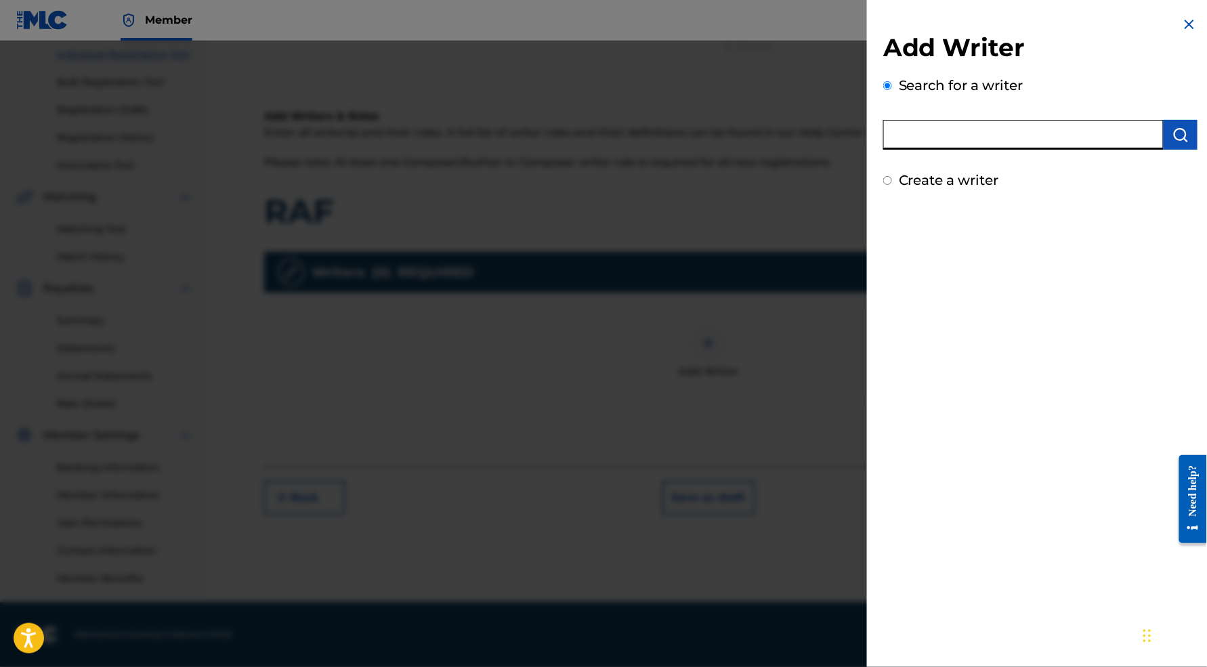
paste input "[PERSON_NAME] [PERSON_NAME]"
type input "[PERSON_NAME] [PERSON_NAME]"
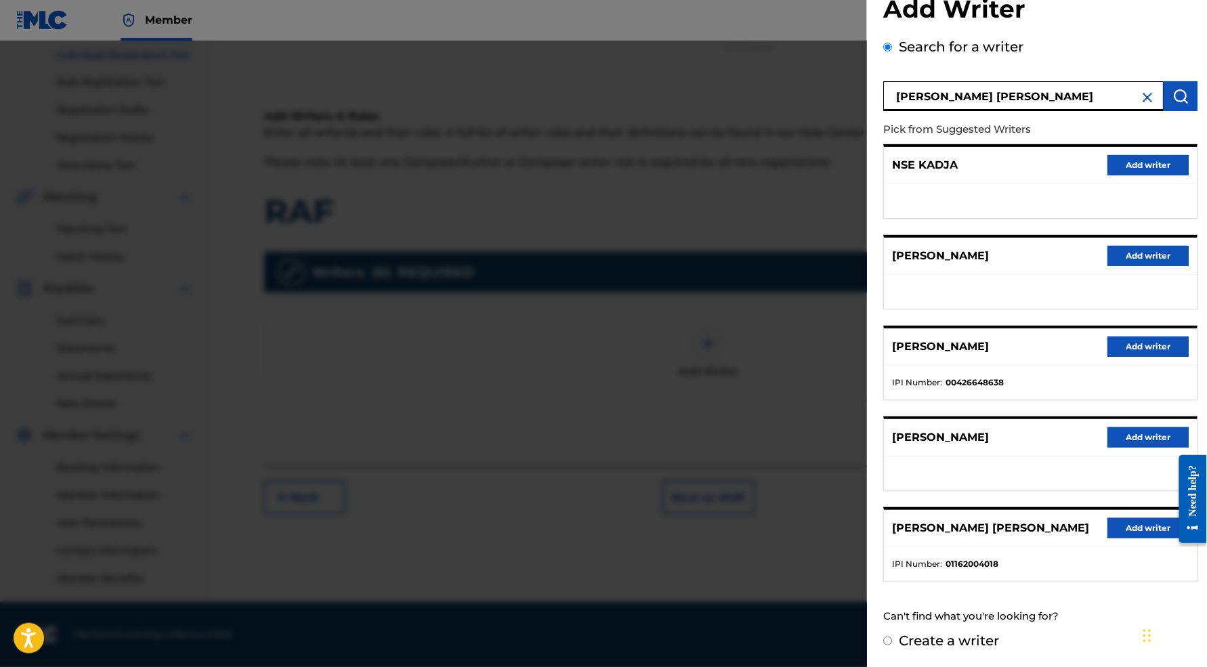
scroll to position [154, 0]
click at [1125, 518] on button "Add writer" at bounding box center [1147, 528] width 81 height 20
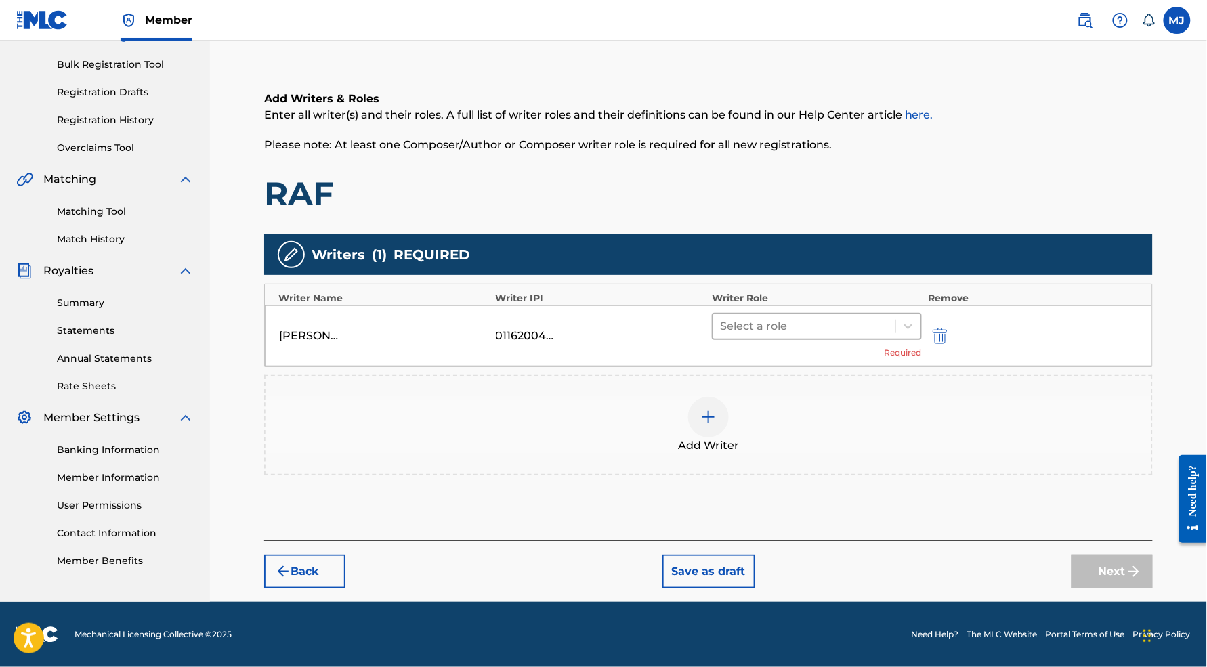
click at [843, 317] on div at bounding box center [804, 326] width 169 height 19
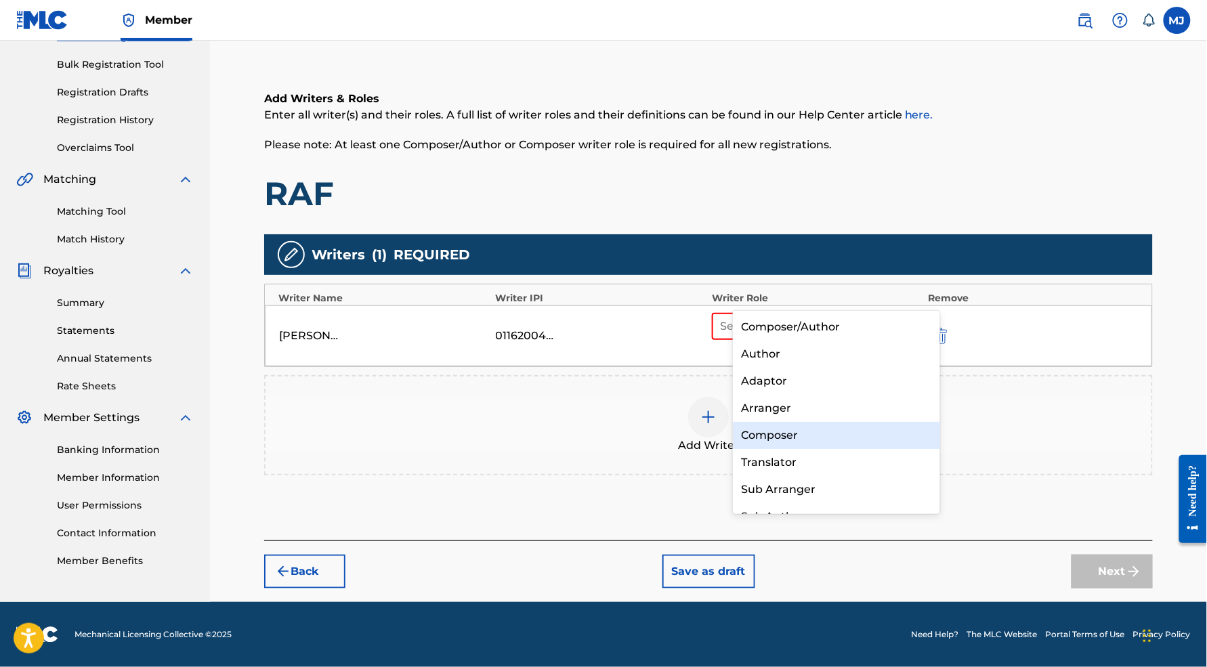
click at [818, 433] on div "Composer" at bounding box center [836, 435] width 207 height 27
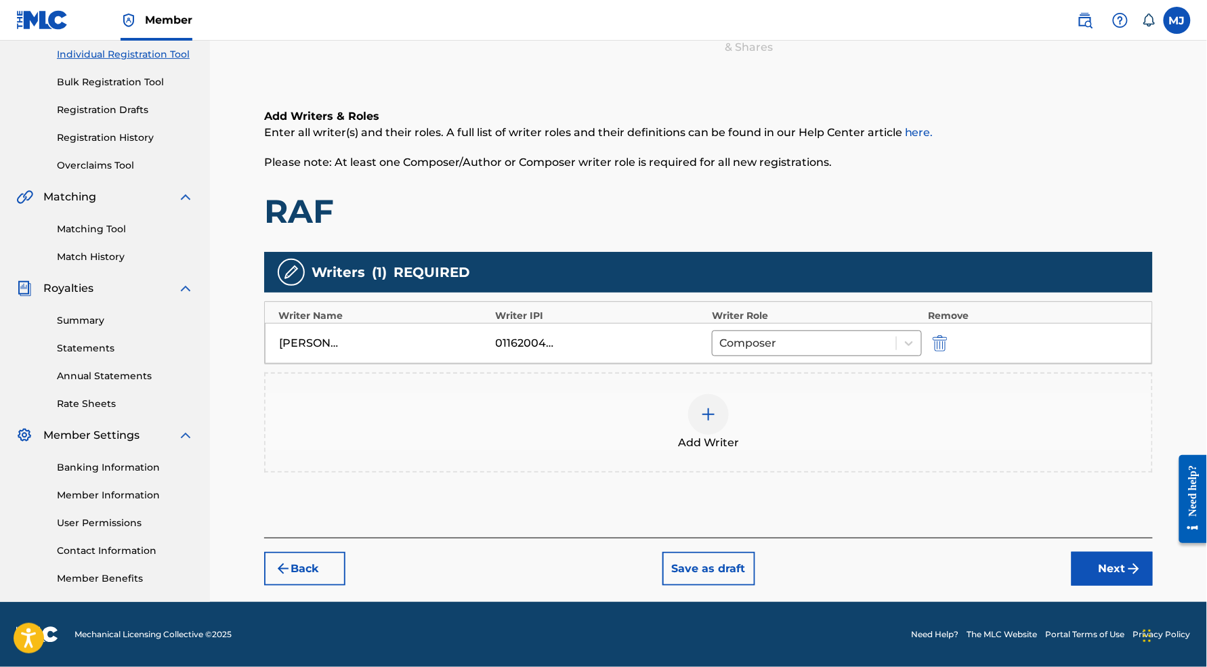
click at [800, 397] on div "Add Writer" at bounding box center [708, 422] width 886 height 57
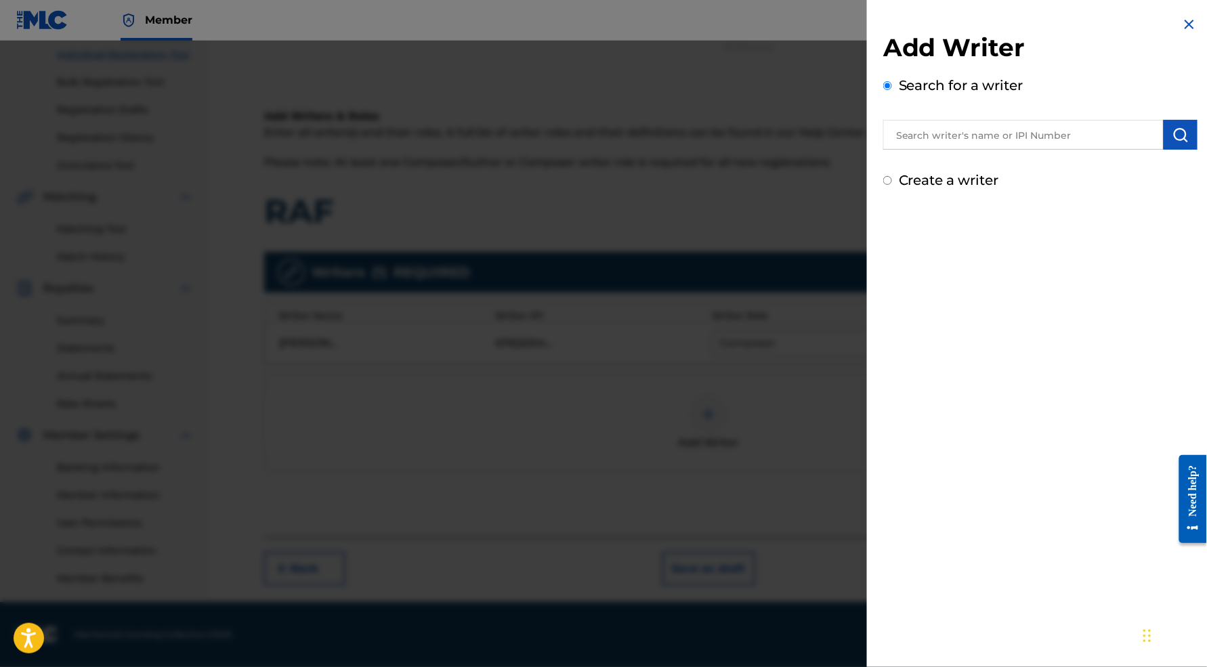
click at [883, 150] on input "text" at bounding box center [1023, 135] width 280 height 30
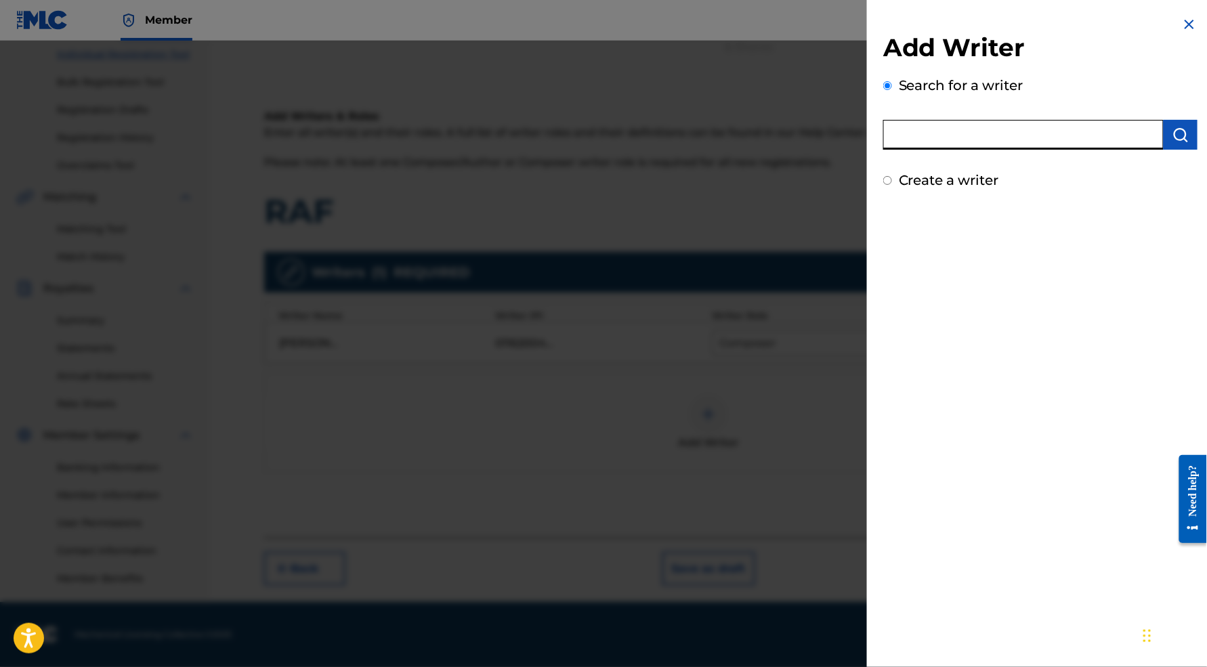
paste input "[PERSON_NAME]"
type input "[PERSON_NAME]"
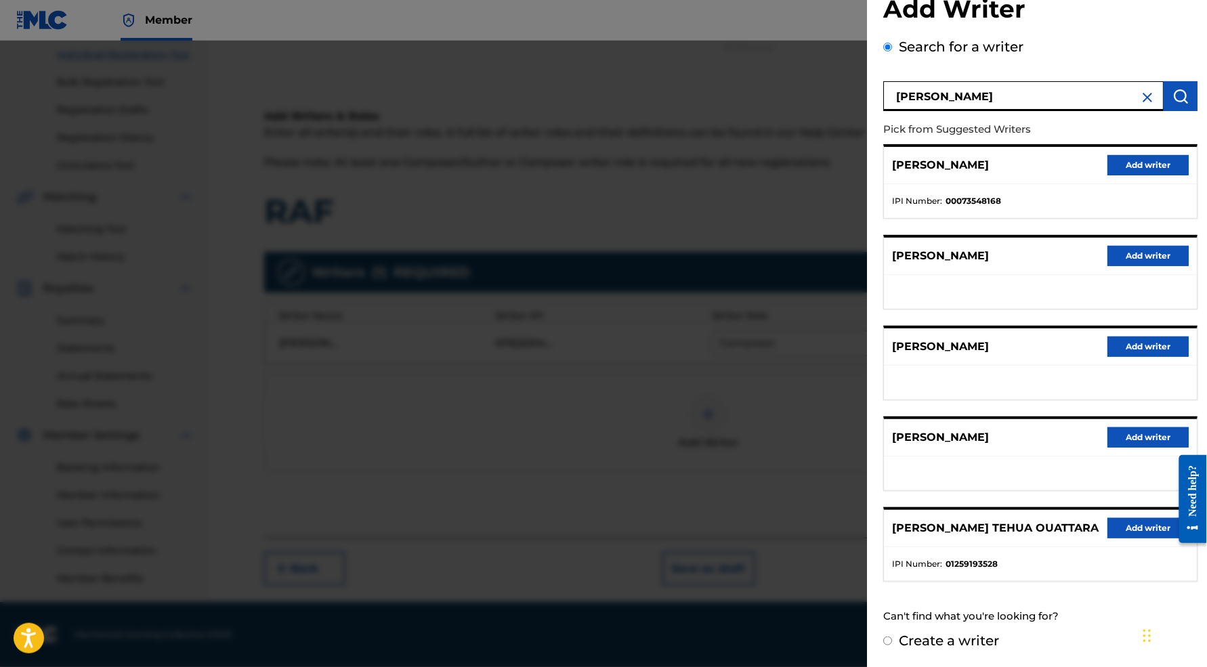
click at [1107, 518] on button "Add writer" at bounding box center [1147, 528] width 81 height 20
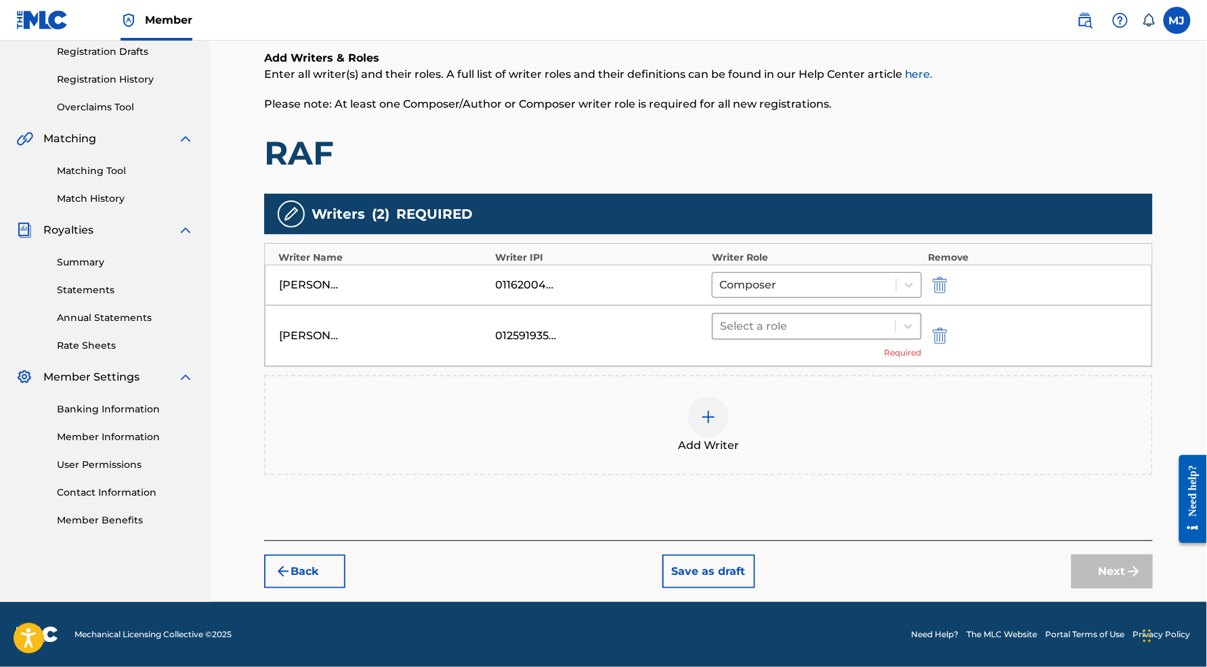
drag, startPoint x: 767, startPoint y: 338, endPoint x: 775, endPoint y: 340, distance: 9.0
click at [769, 336] on div at bounding box center [804, 326] width 169 height 19
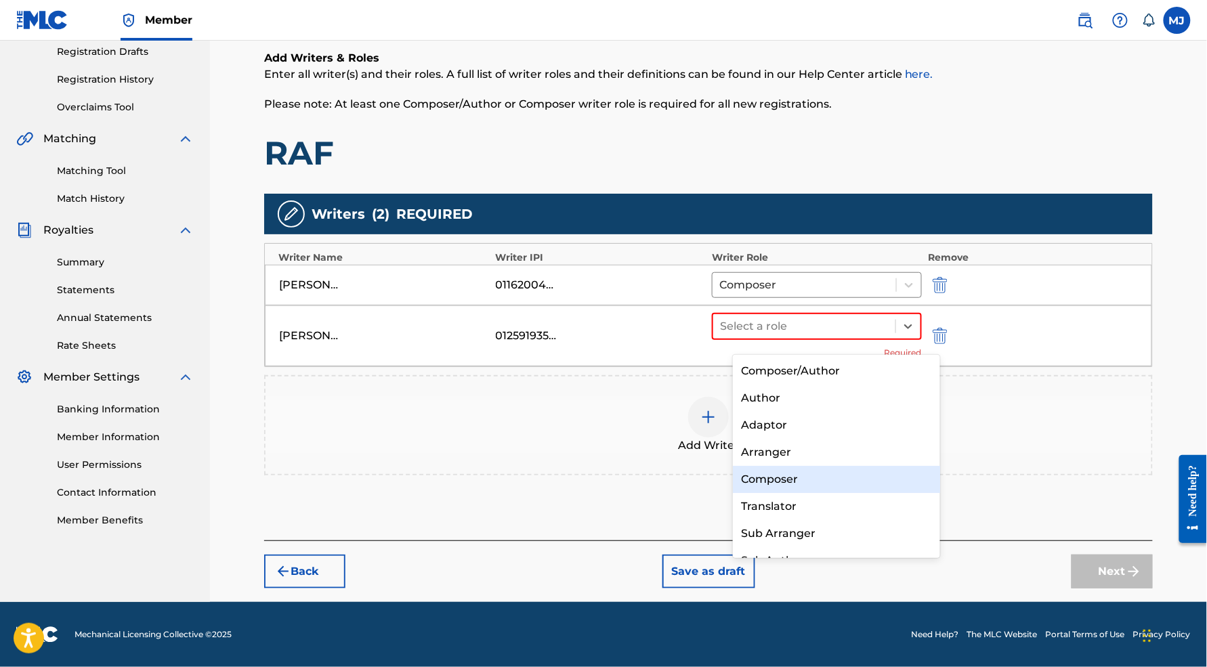
click at [782, 486] on div "Composer" at bounding box center [836, 479] width 207 height 27
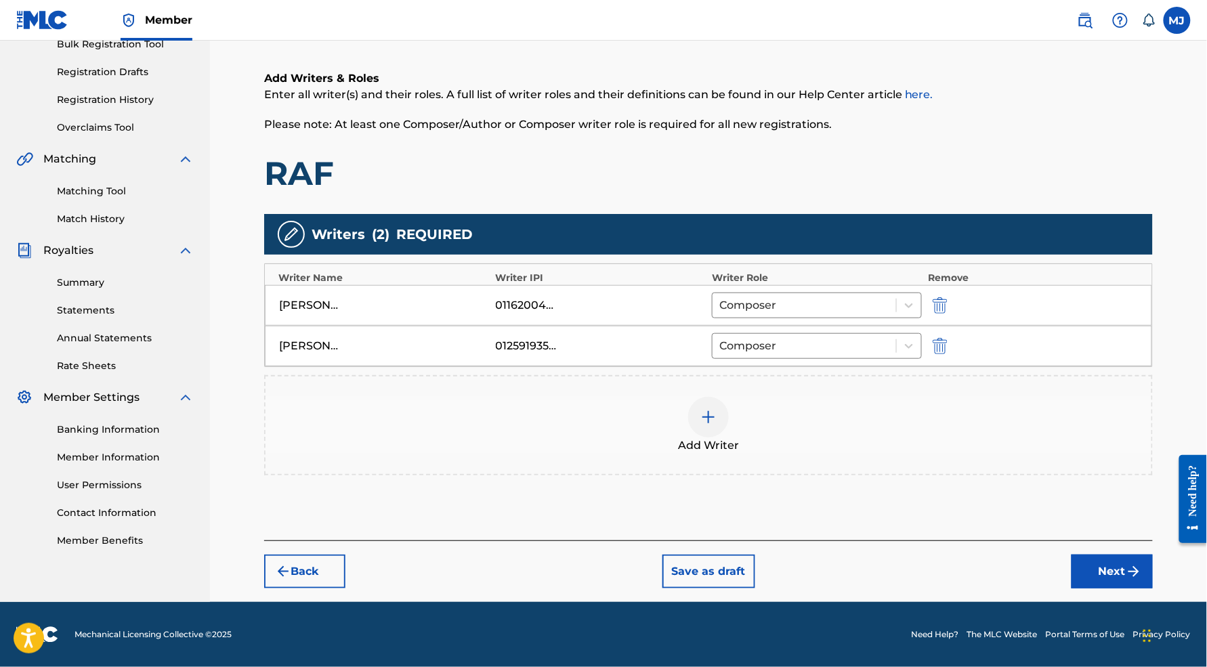
click at [1101, 589] on button "Next" at bounding box center [1111, 572] width 81 height 34
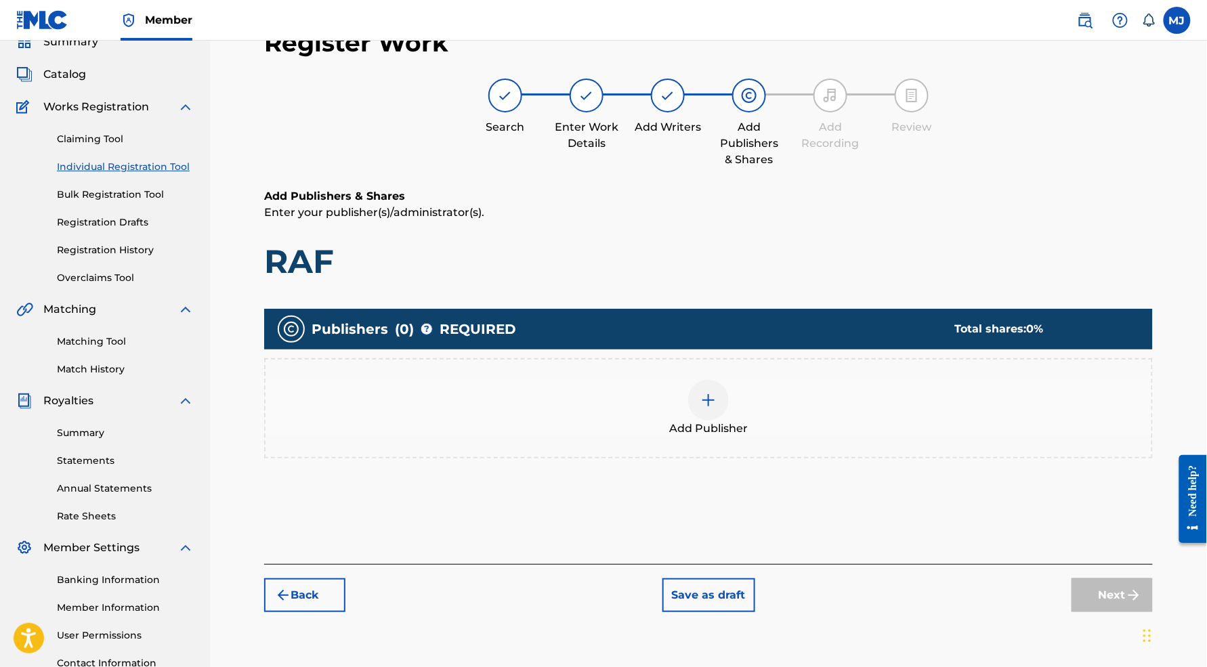
scroll to position [280, 0]
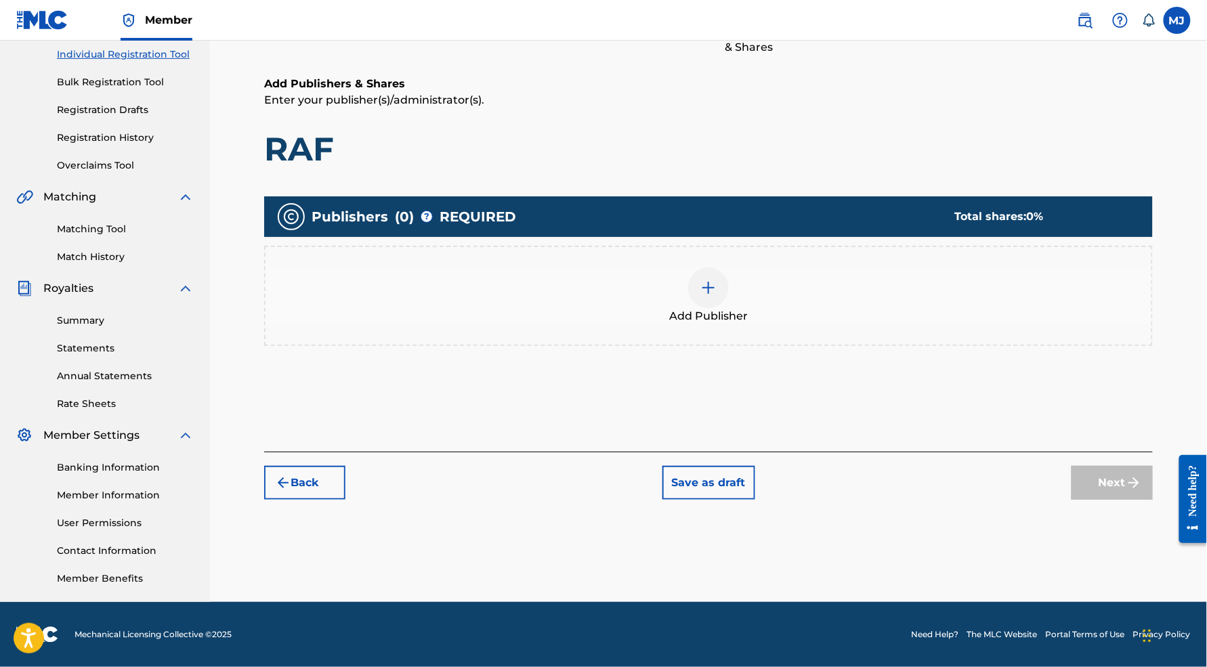
click at [848, 268] on div "Add Publisher" at bounding box center [708, 296] width 886 height 57
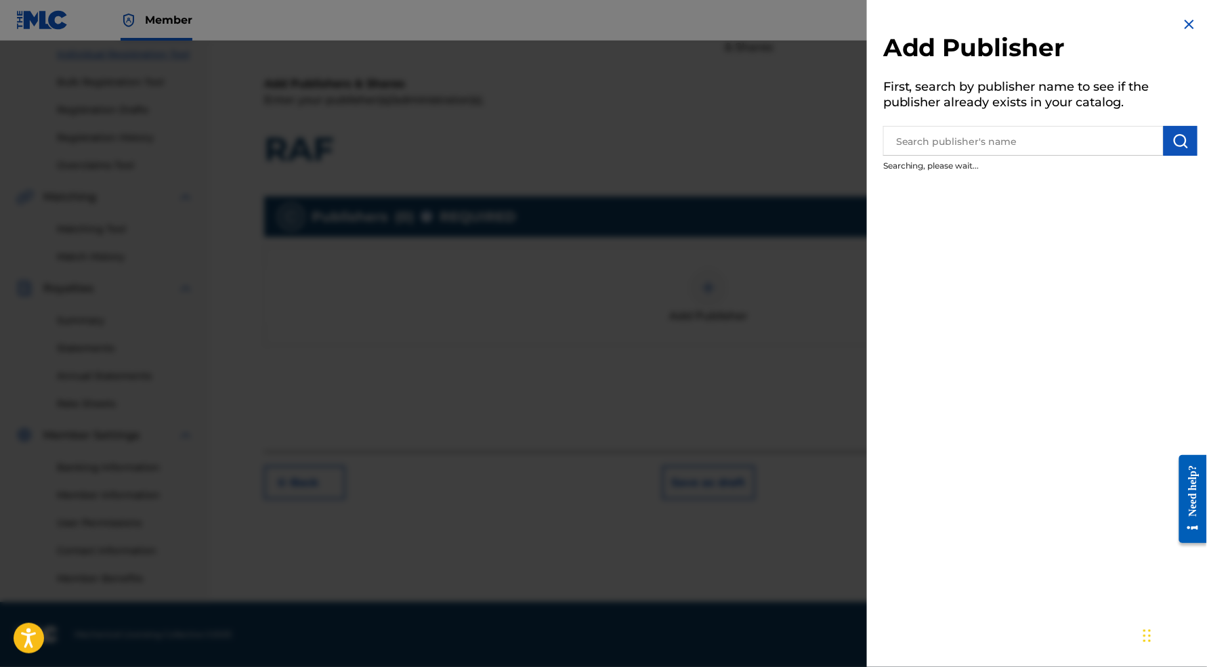
click at [954, 148] on input "text" at bounding box center [1023, 141] width 280 height 30
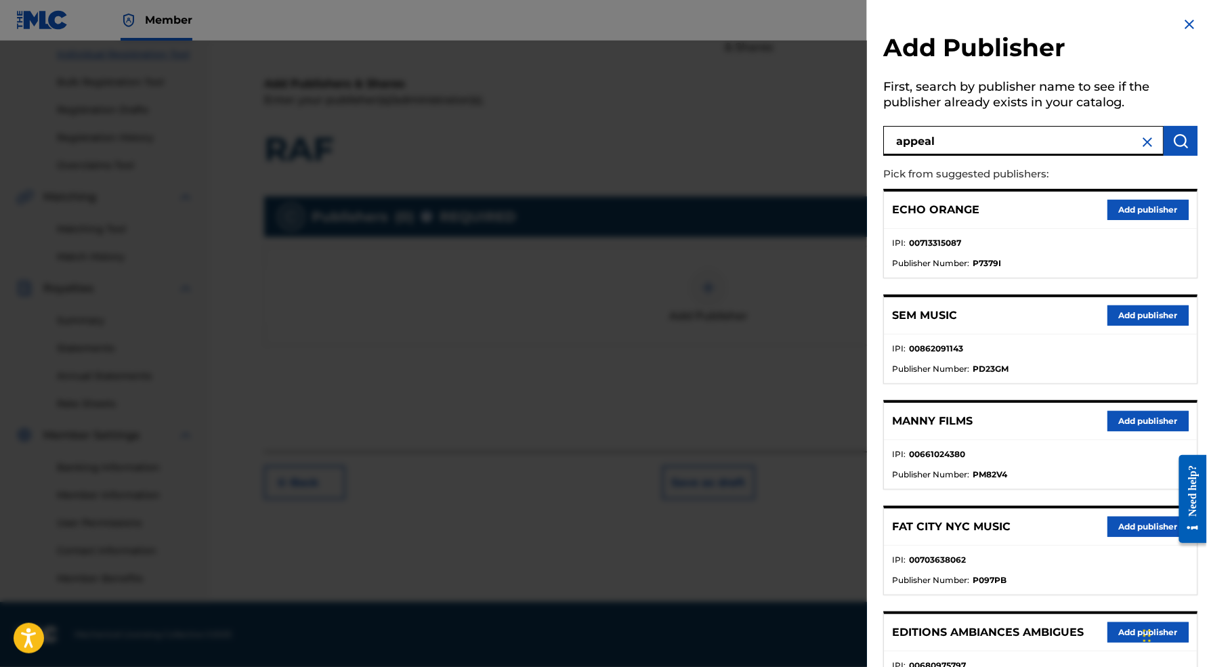
type input "appeal"
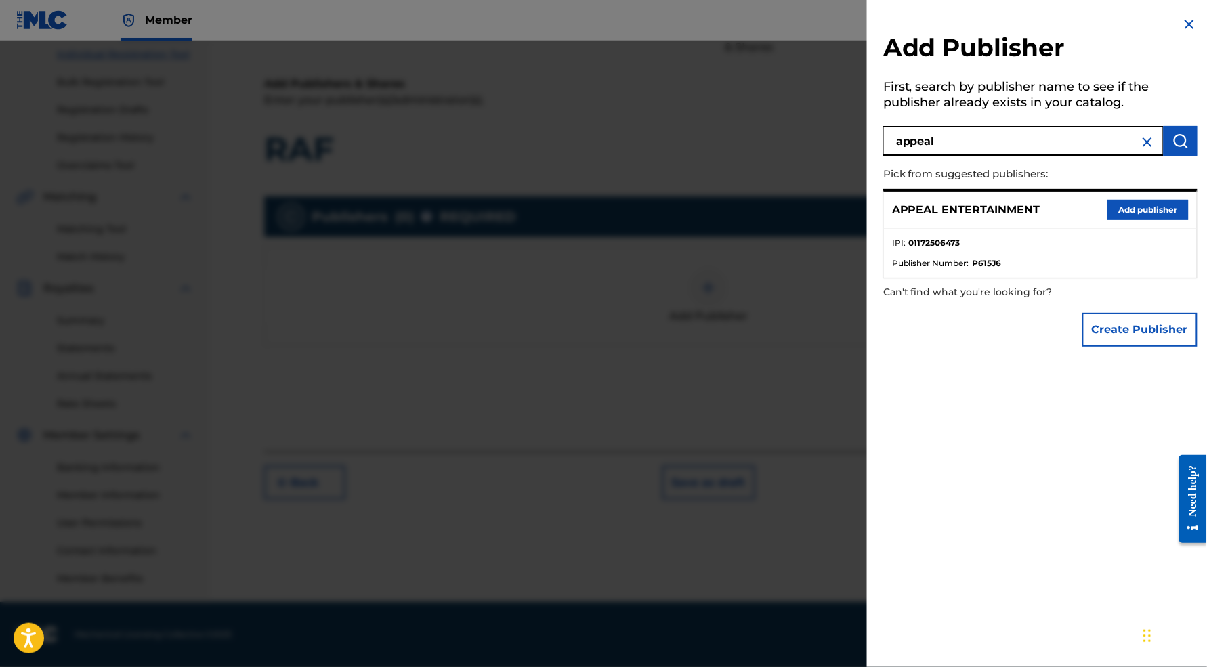
click at [1111, 220] on button "Add publisher" at bounding box center [1147, 210] width 81 height 20
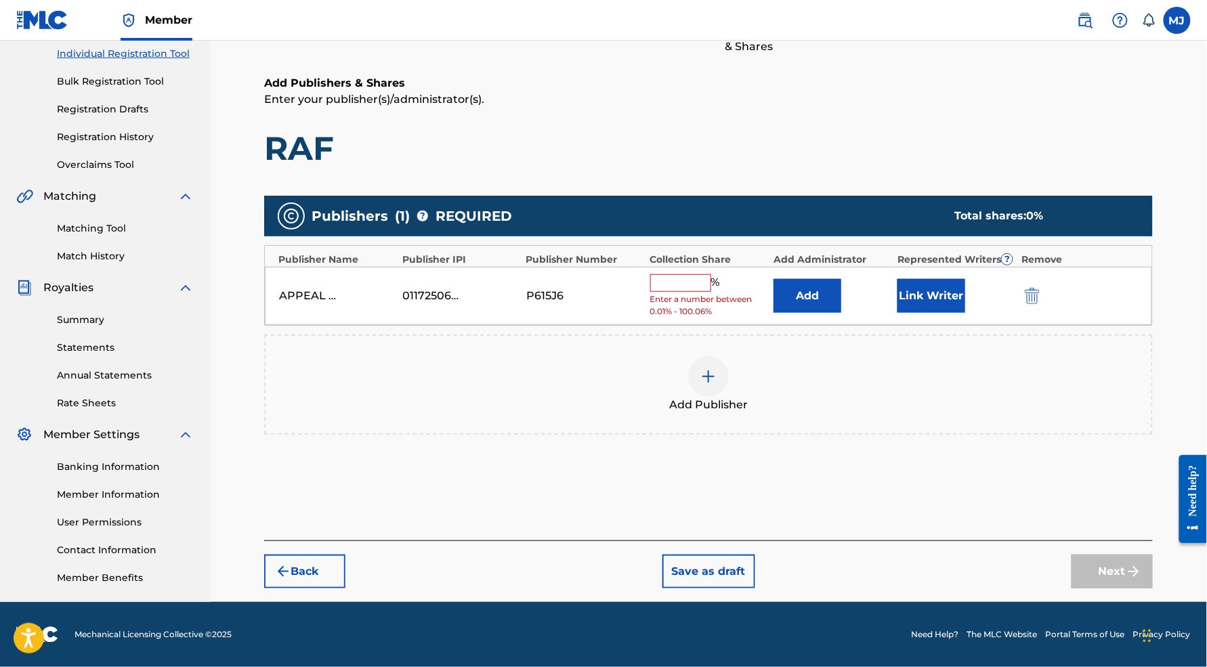
click at [821, 279] on button "Add" at bounding box center [807, 296] width 68 height 34
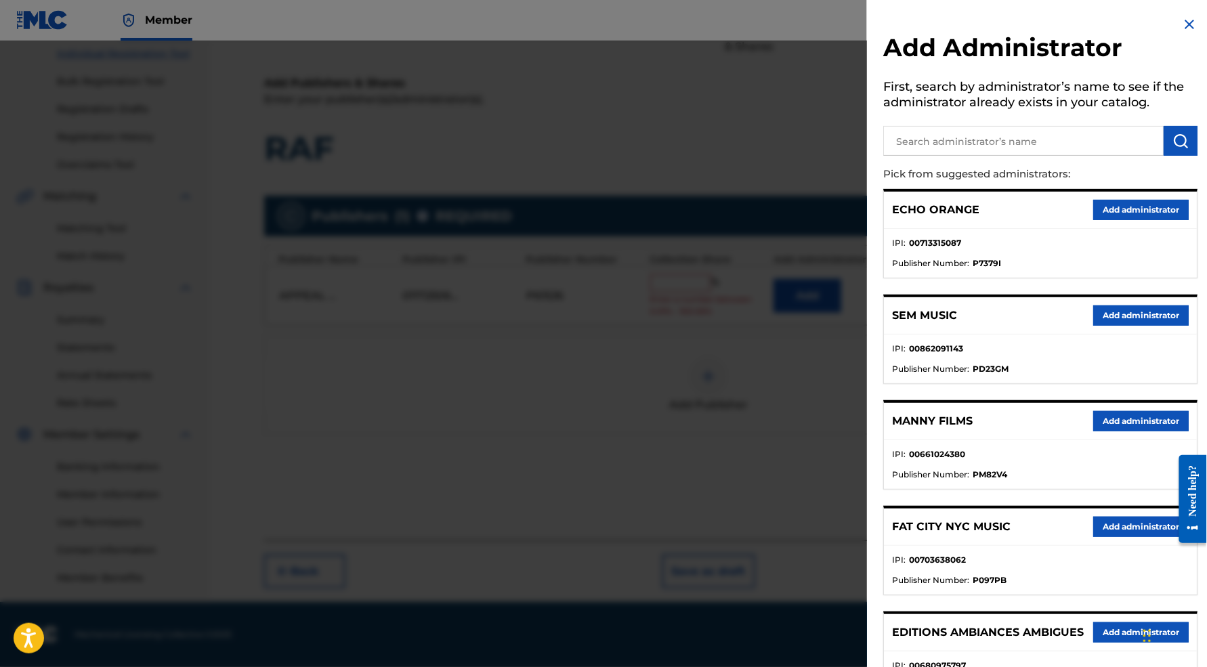
click at [1105, 220] on button "Add administrator" at bounding box center [1140, 210] width 95 height 20
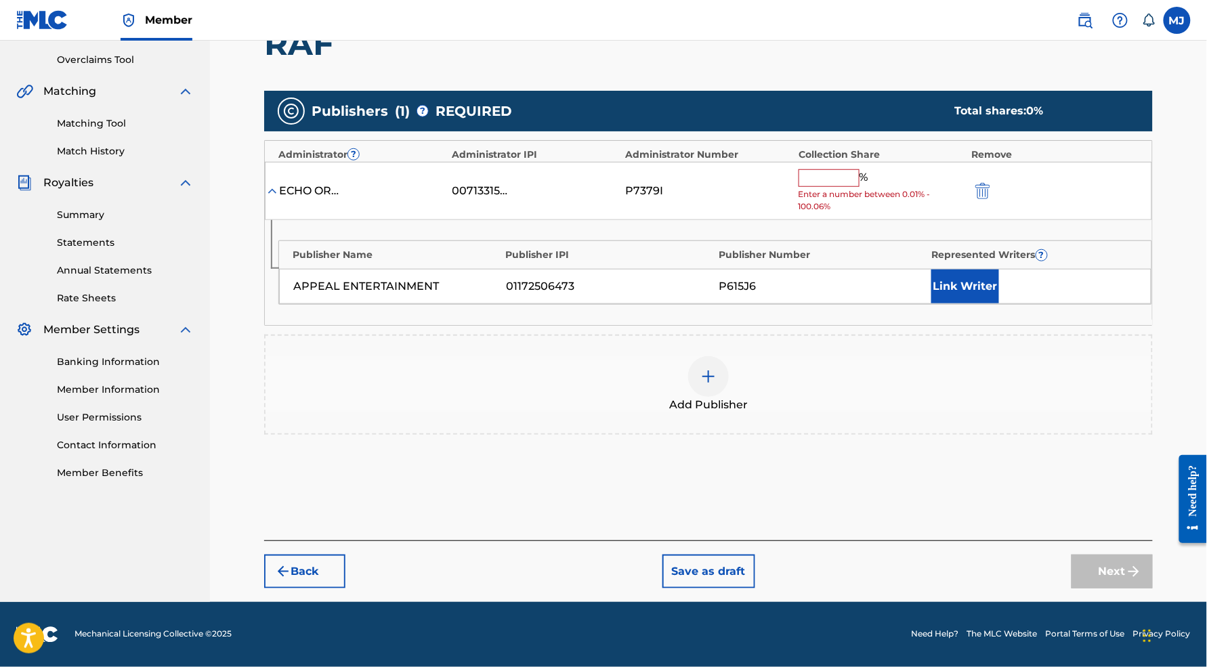
click at [836, 187] on input "text" at bounding box center [829, 178] width 61 height 18
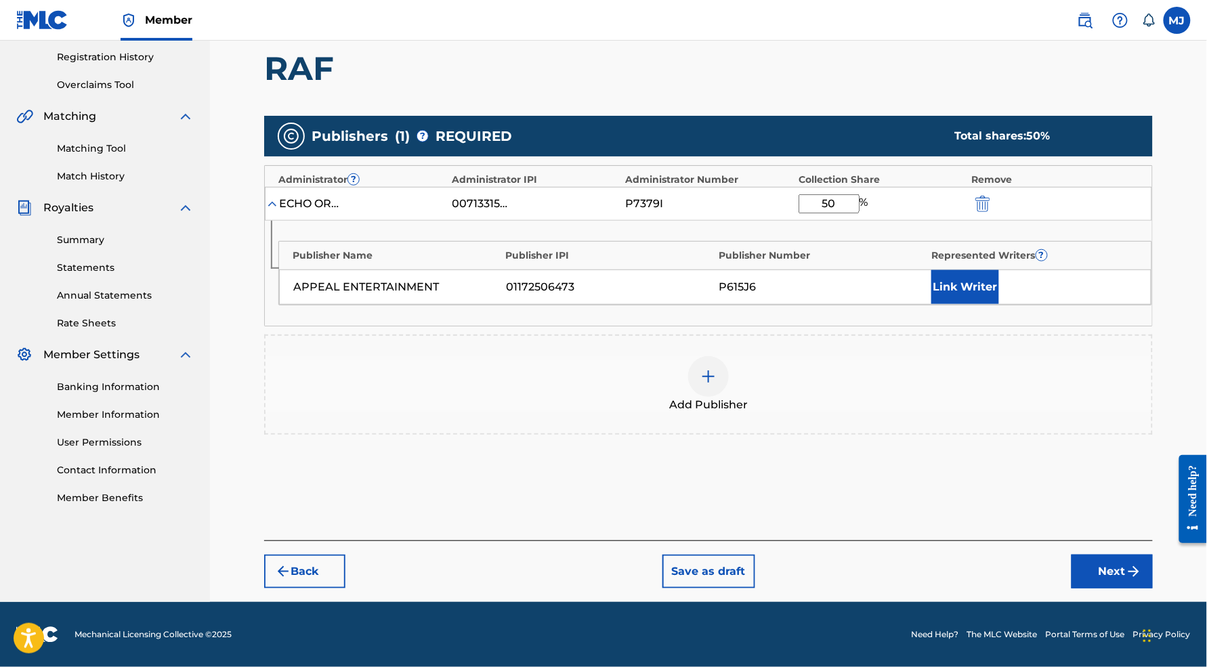
type input "50"
click at [999, 304] on button "Link Writer" at bounding box center [965, 287] width 68 height 34
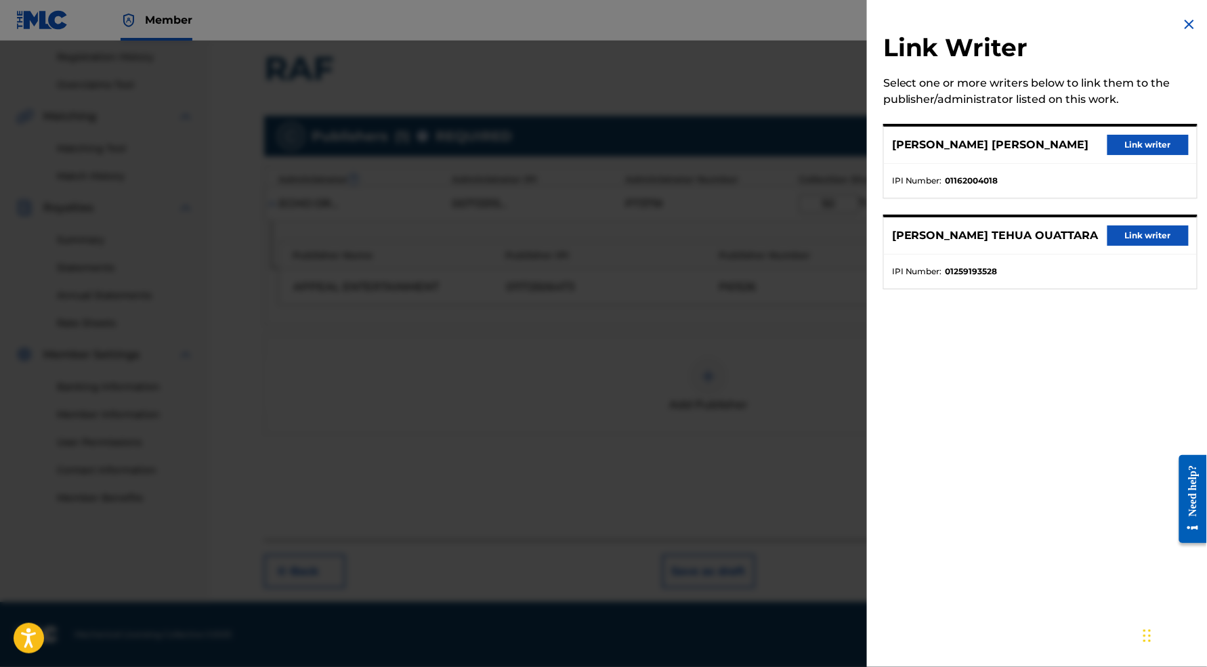
click at [1115, 246] on button "Link writer" at bounding box center [1147, 236] width 81 height 20
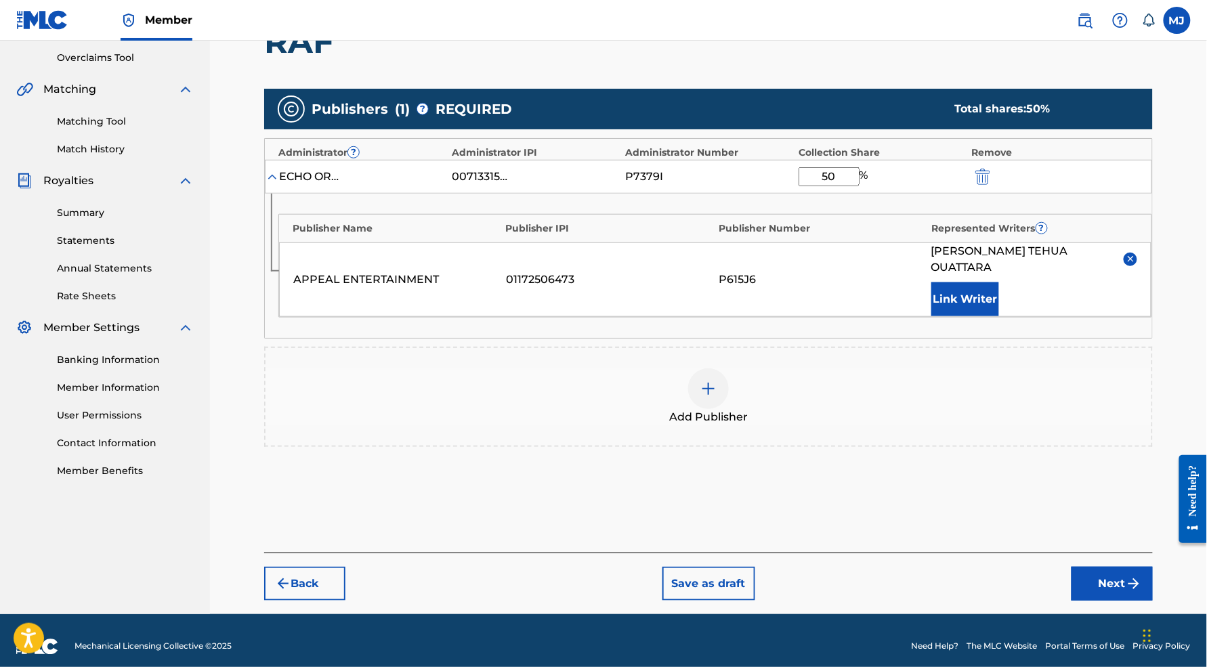
click at [998, 316] on button "Link Writer" at bounding box center [965, 299] width 68 height 34
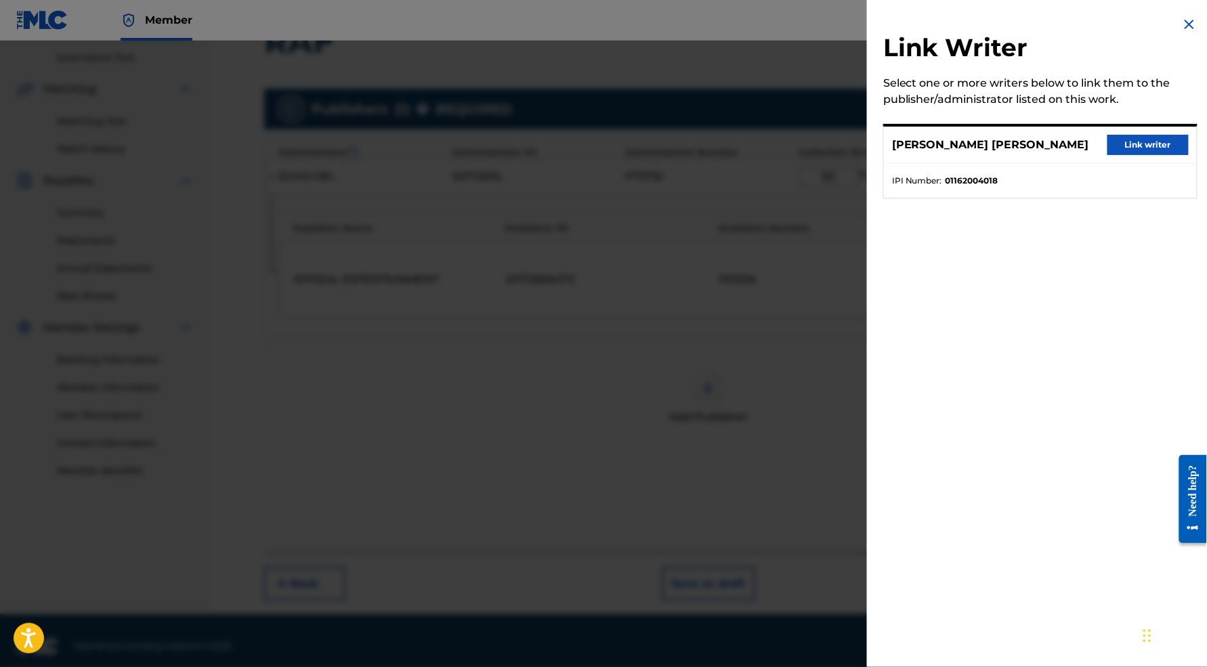
click at [1127, 155] on button "Link writer" at bounding box center [1147, 145] width 81 height 20
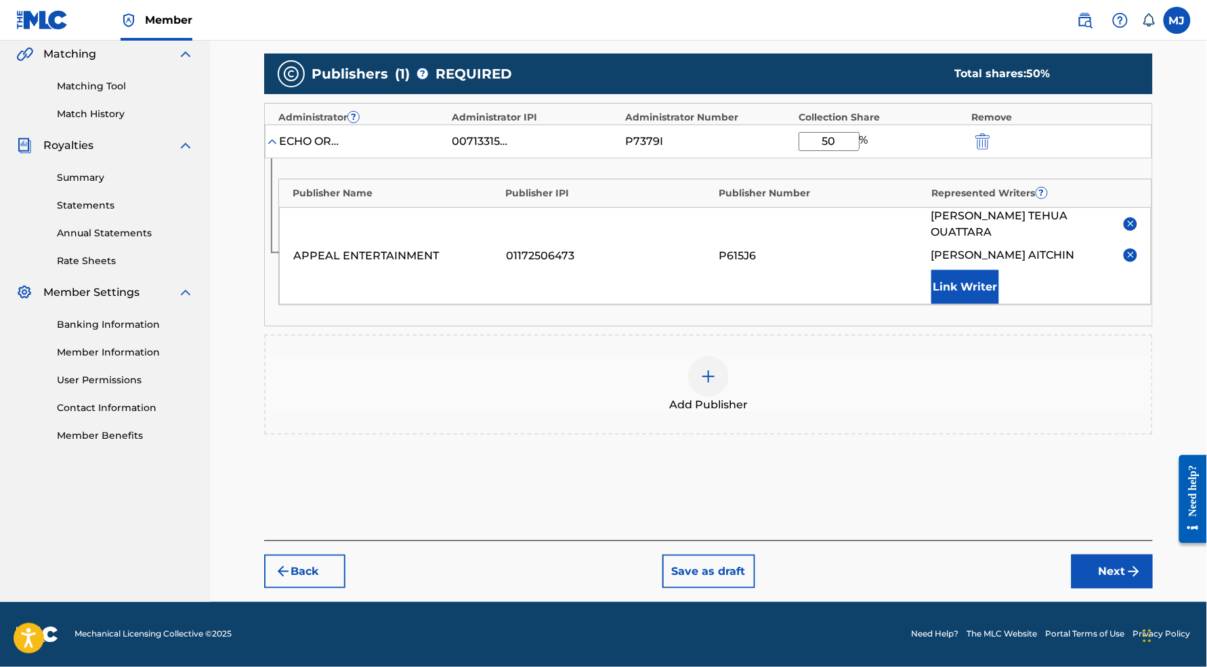
click at [1097, 558] on button "Next" at bounding box center [1111, 572] width 81 height 34
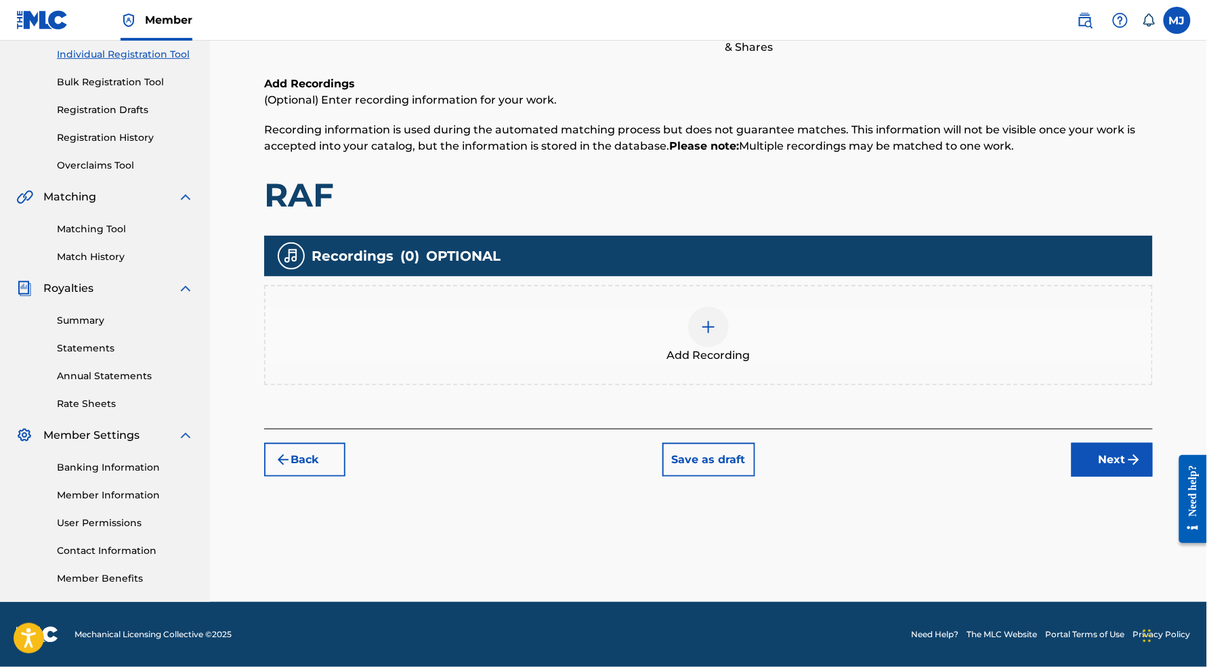
click at [1112, 443] on button "Next" at bounding box center [1111, 460] width 81 height 34
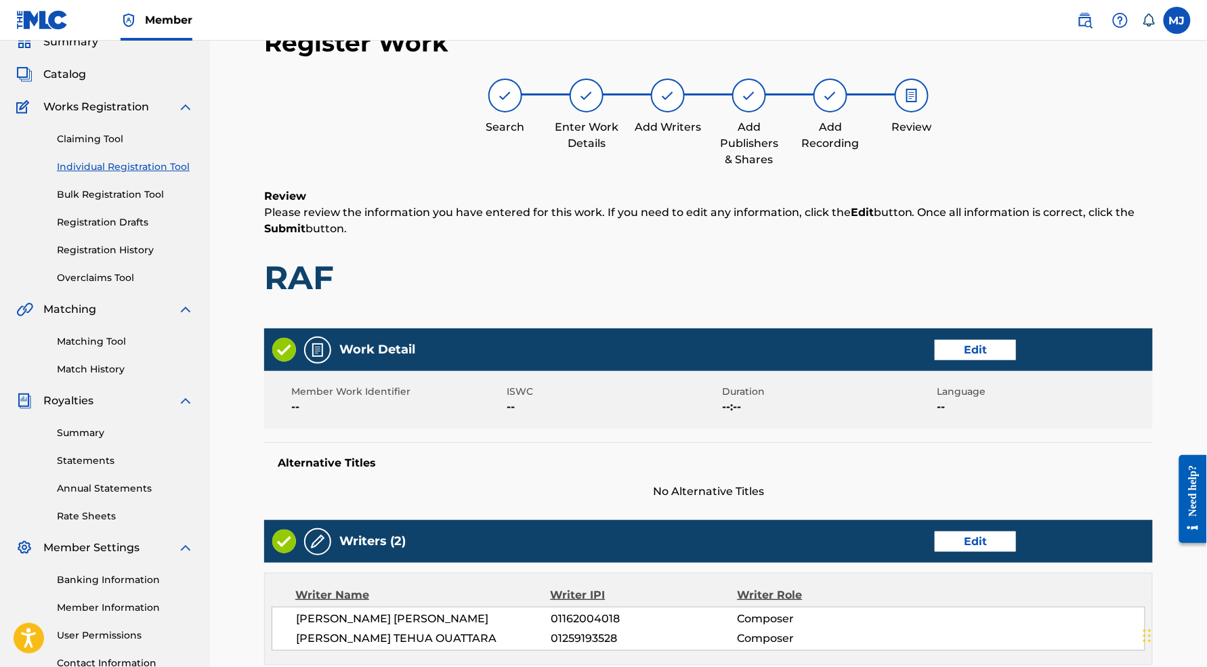
scroll to position [639, 0]
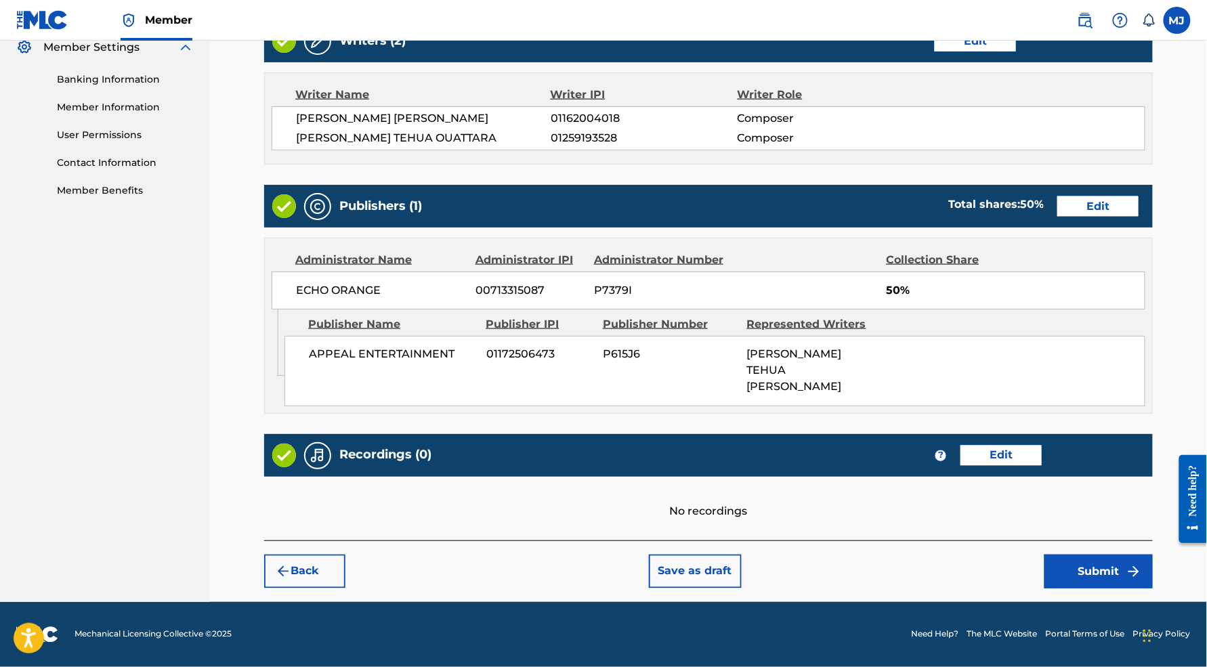
click at [1098, 589] on button "Submit" at bounding box center [1098, 572] width 108 height 34
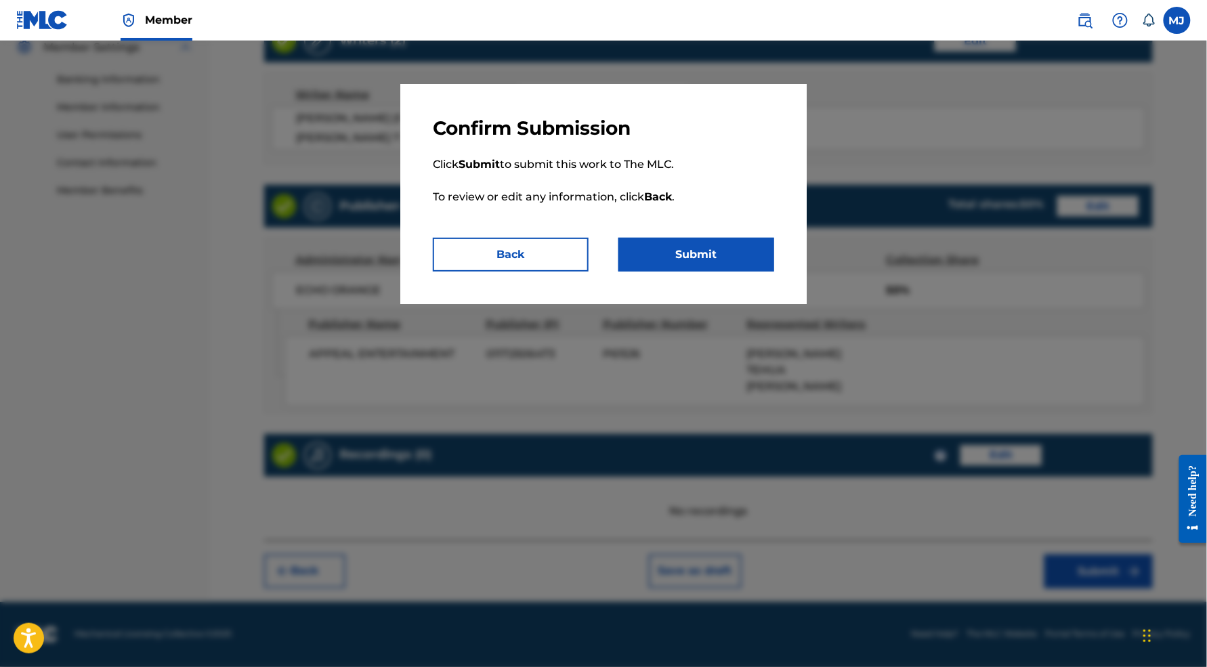
click at [774, 272] on button "Submit" at bounding box center [696, 255] width 156 height 34
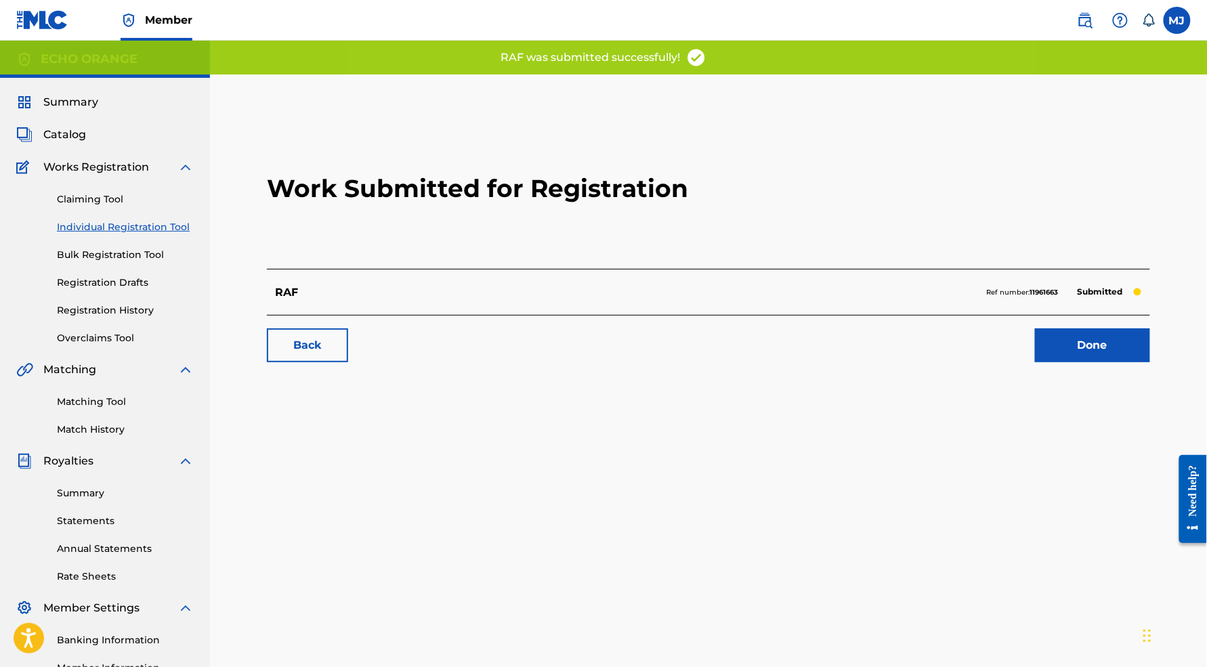
click at [1092, 362] on link "Done" at bounding box center [1092, 345] width 115 height 34
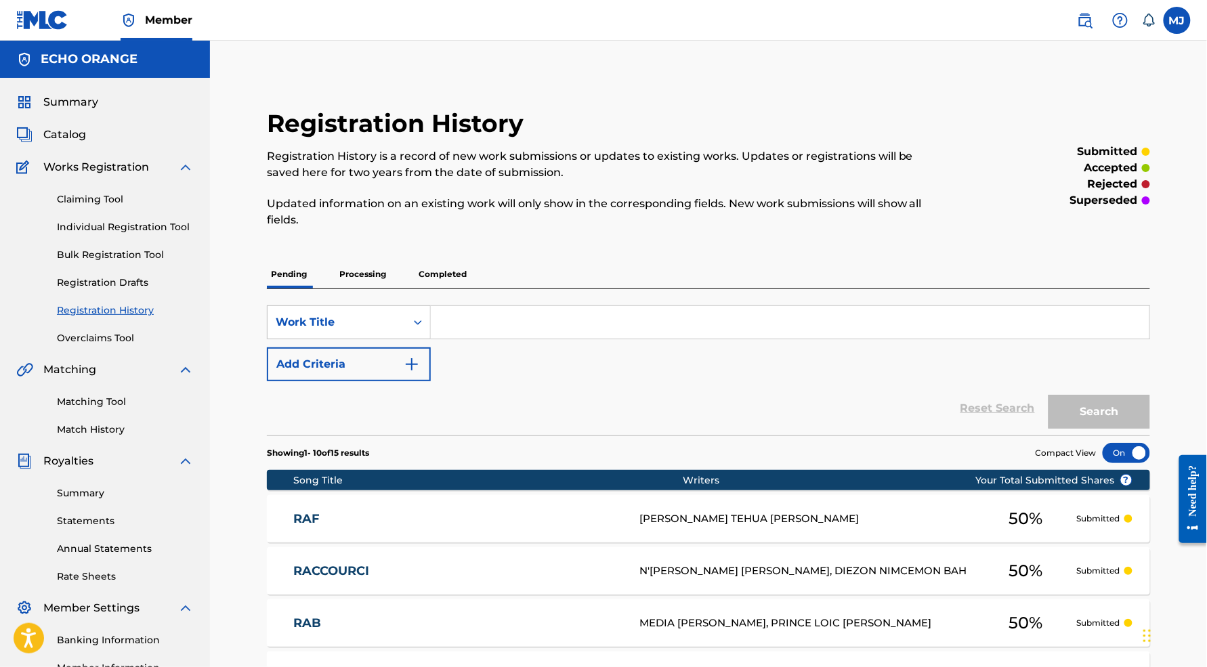
click at [155, 234] on link "Individual Registration Tool" at bounding box center [125, 227] width 137 height 14
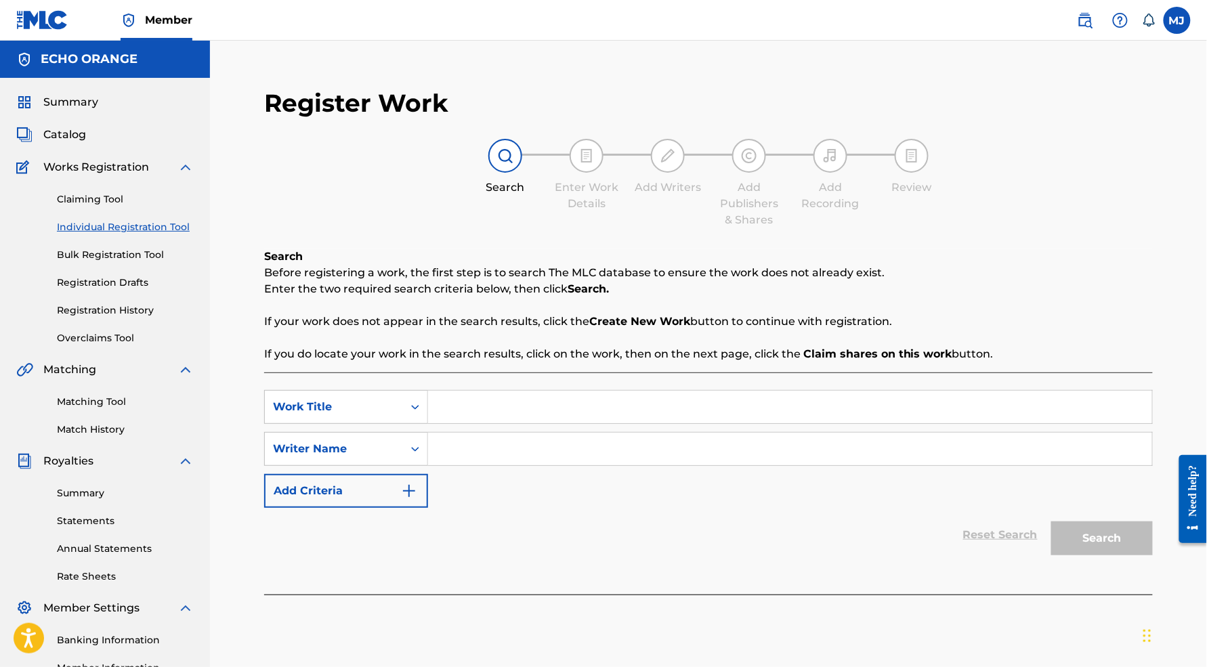
click at [610, 423] on input "Search Form" at bounding box center [790, 407] width 724 height 33
paste input "RALENTI"
type input "RALENTI"
click at [594, 465] on input "Search Form" at bounding box center [790, 449] width 724 height 33
paste input "KACOU KLOZIAN GUY"
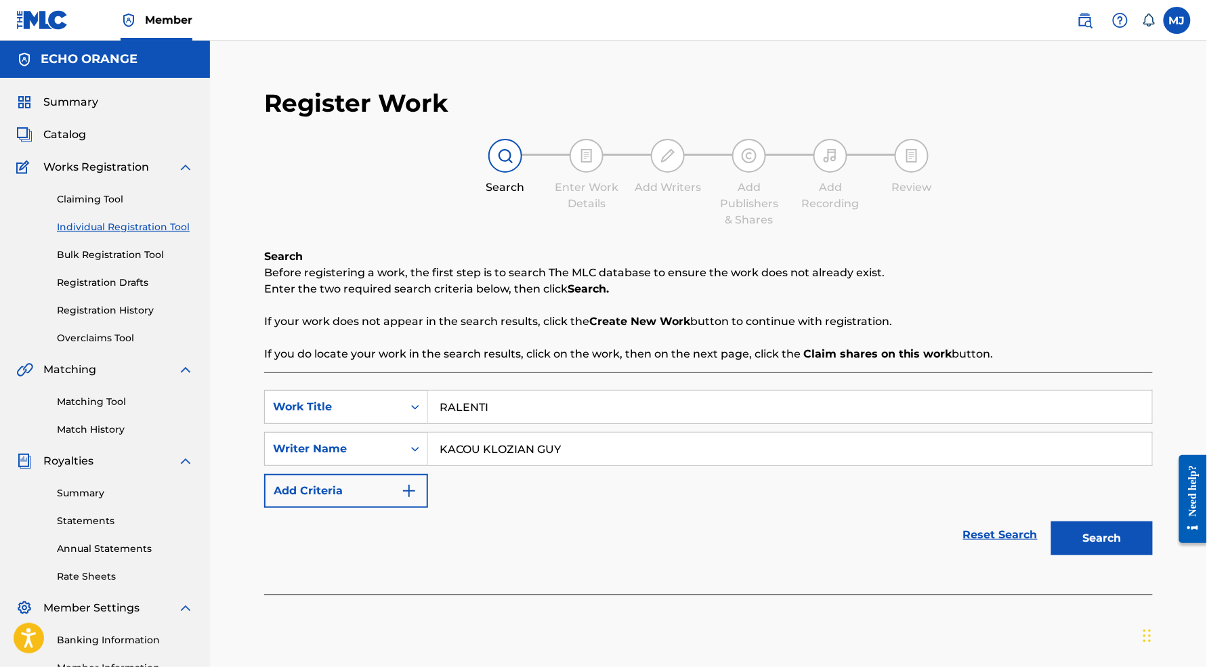
type input "KACOU KLOZIAN GUY"
click at [1110, 555] on button "Search" at bounding box center [1102, 539] width 102 height 34
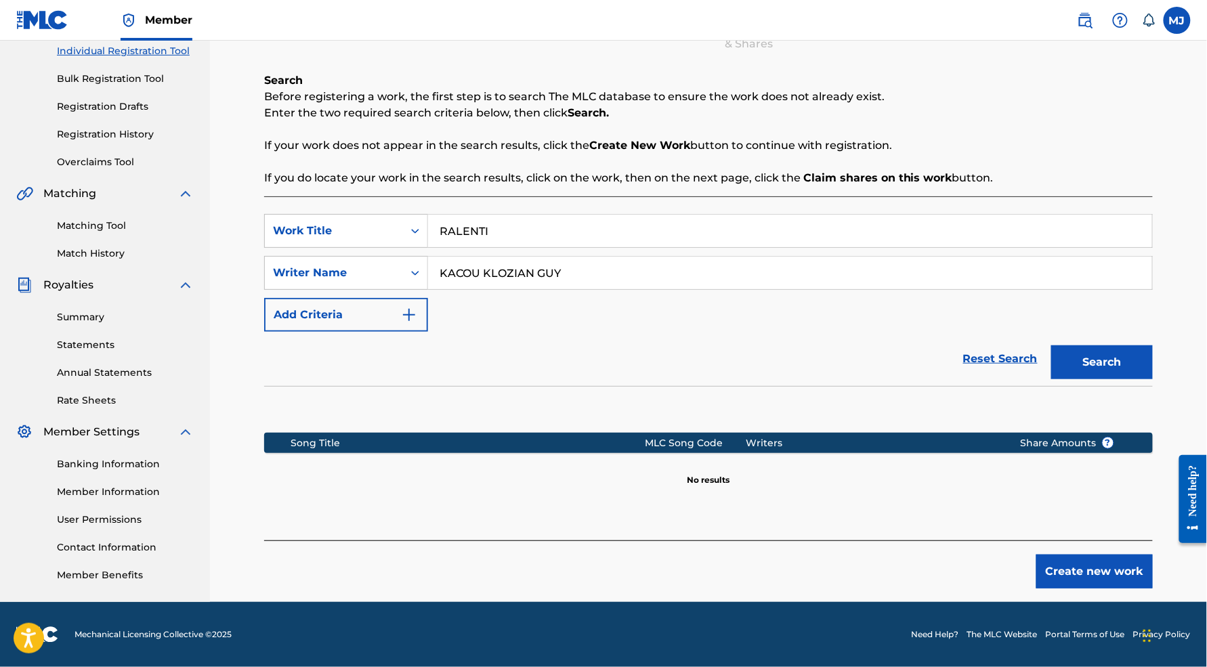
scroll to position [288, 0]
click at [1131, 555] on button "Create new work" at bounding box center [1094, 572] width 116 height 34
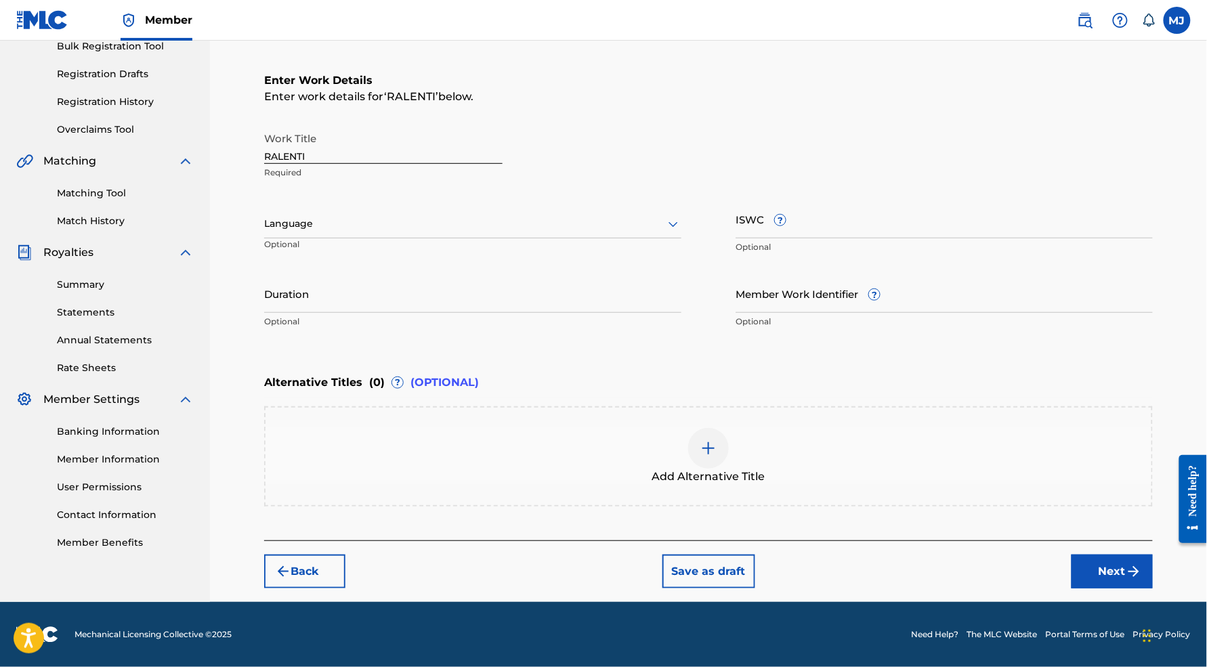
click at [1127, 581] on div "Back Save as draft Next" at bounding box center [708, 564] width 889 height 48
drag, startPoint x: 1126, startPoint y: 589, endPoint x: 1078, endPoint y: 551, distance: 60.7
click at [1127, 589] on div "Back Save as draft Next" at bounding box center [708, 564] width 889 height 48
click at [1106, 589] on button "Next" at bounding box center [1111, 572] width 81 height 34
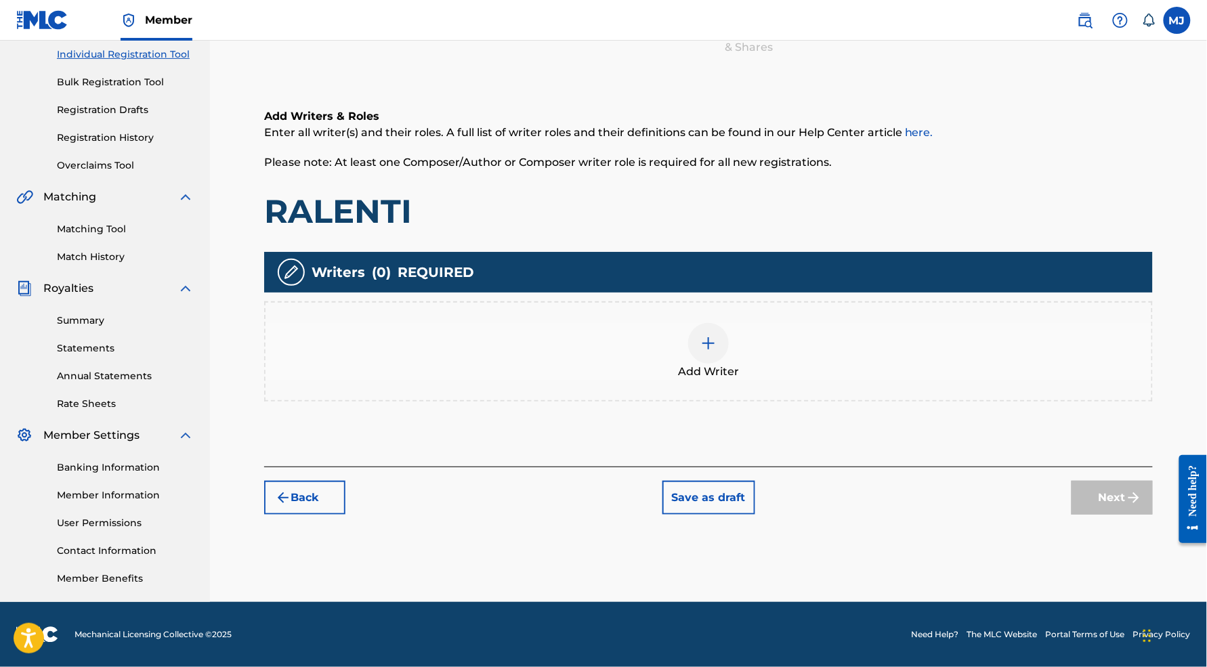
scroll to position [280, 0]
click at [771, 323] on div "Add Writer" at bounding box center [708, 351] width 886 height 57
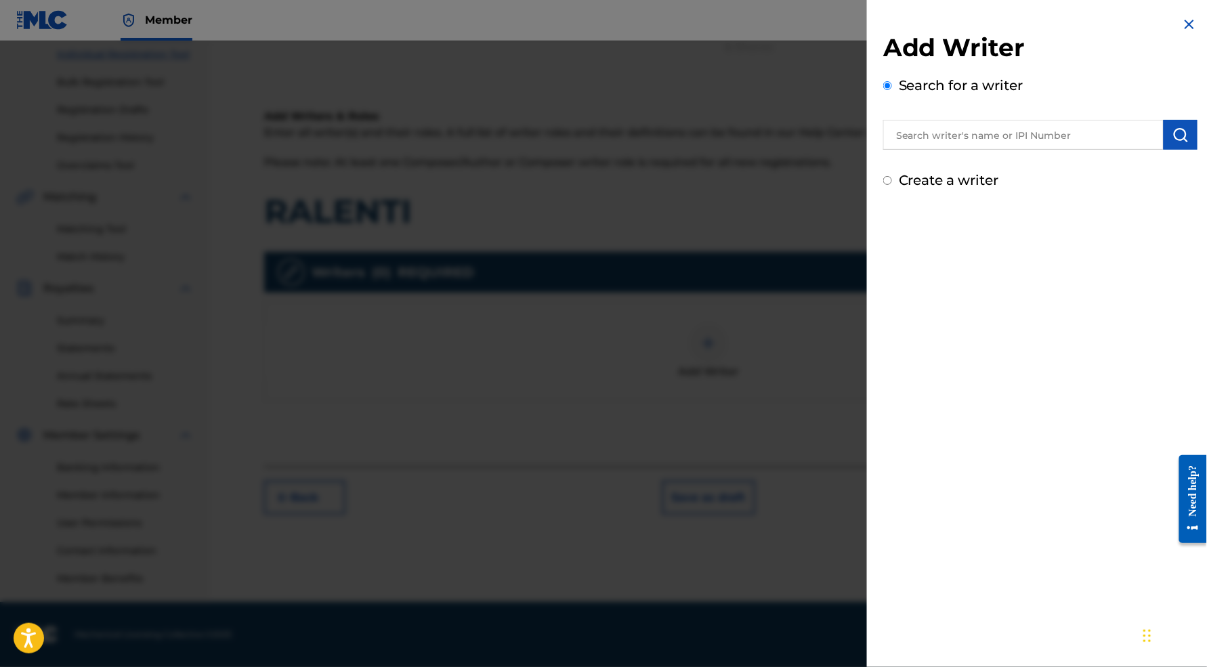
click at [911, 150] on input "text" at bounding box center [1023, 135] width 280 height 30
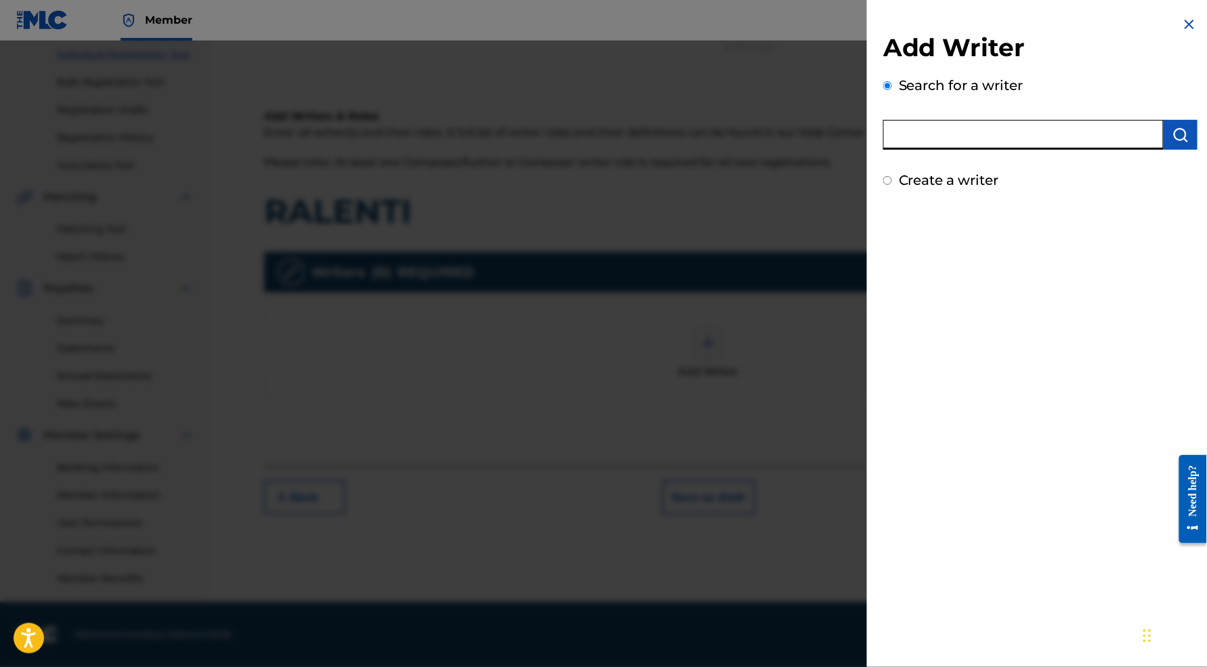
paste input "KACOU KLOZIAN GUY"
type input "KACOU KLOZIAN GUY"
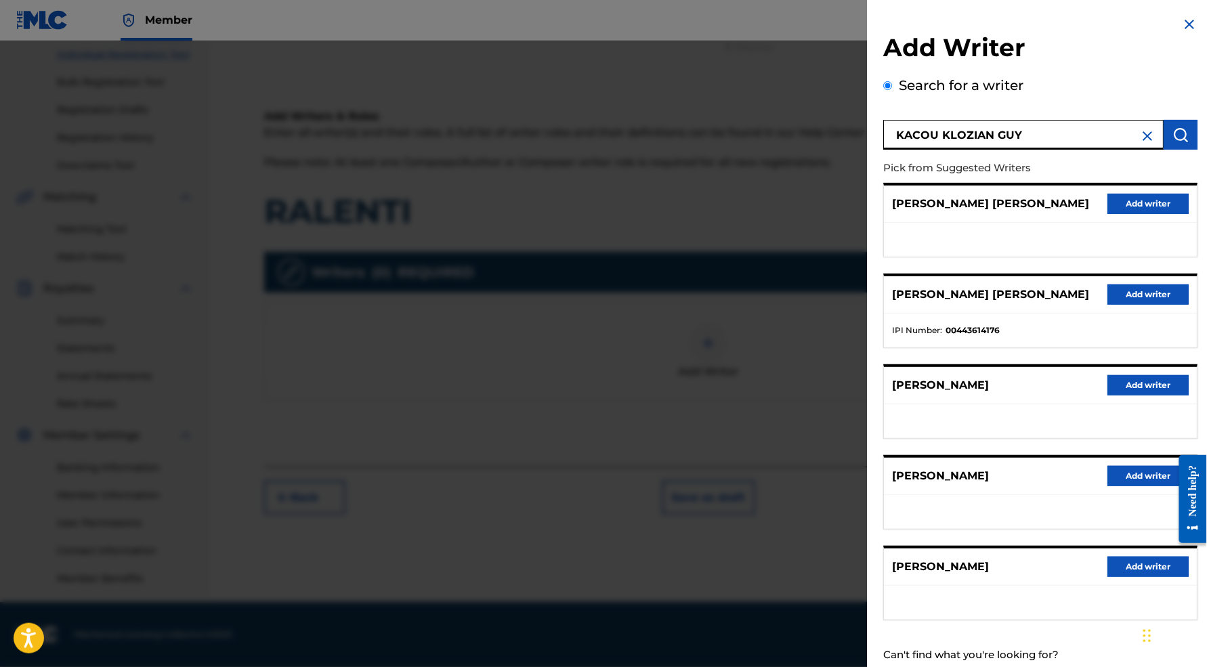
scroll to position [154, 0]
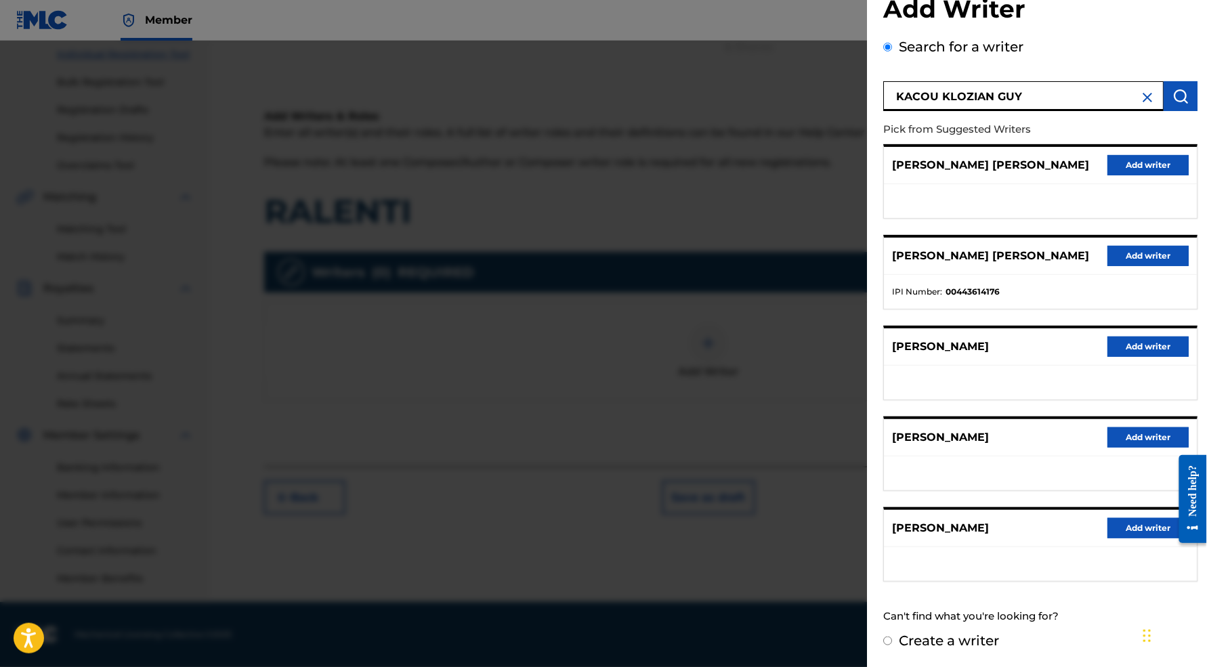
click at [1107, 518] on button "Add writer" at bounding box center [1147, 528] width 81 height 20
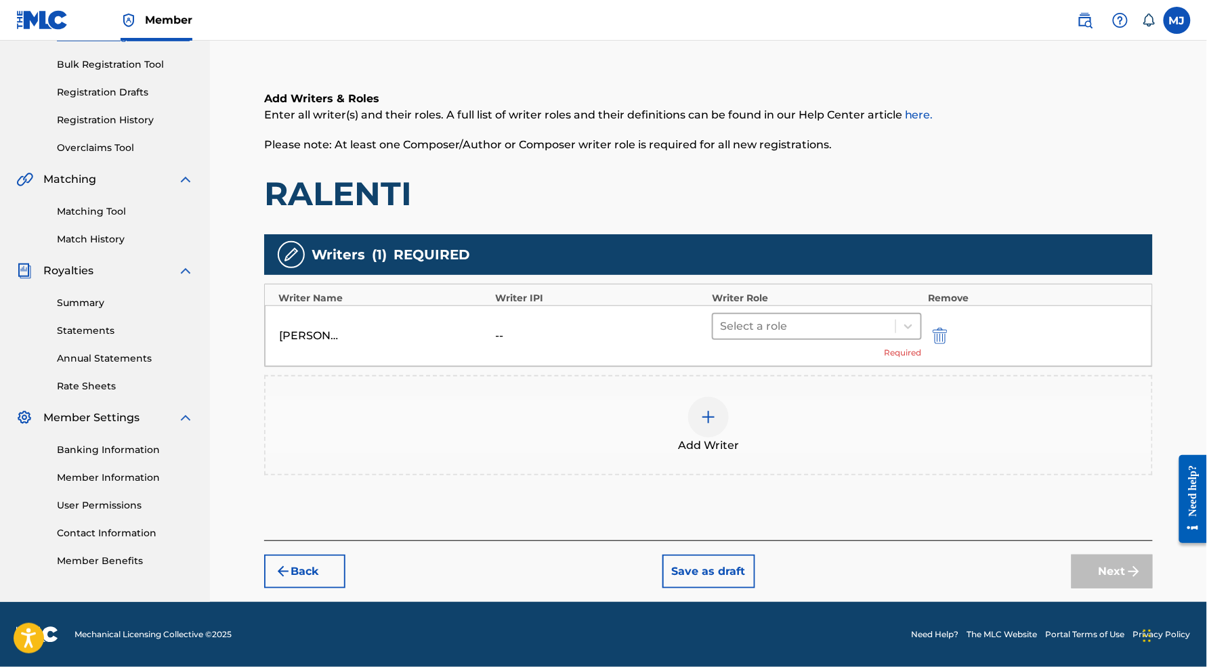
click at [764, 317] on div at bounding box center [804, 326] width 169 height 19
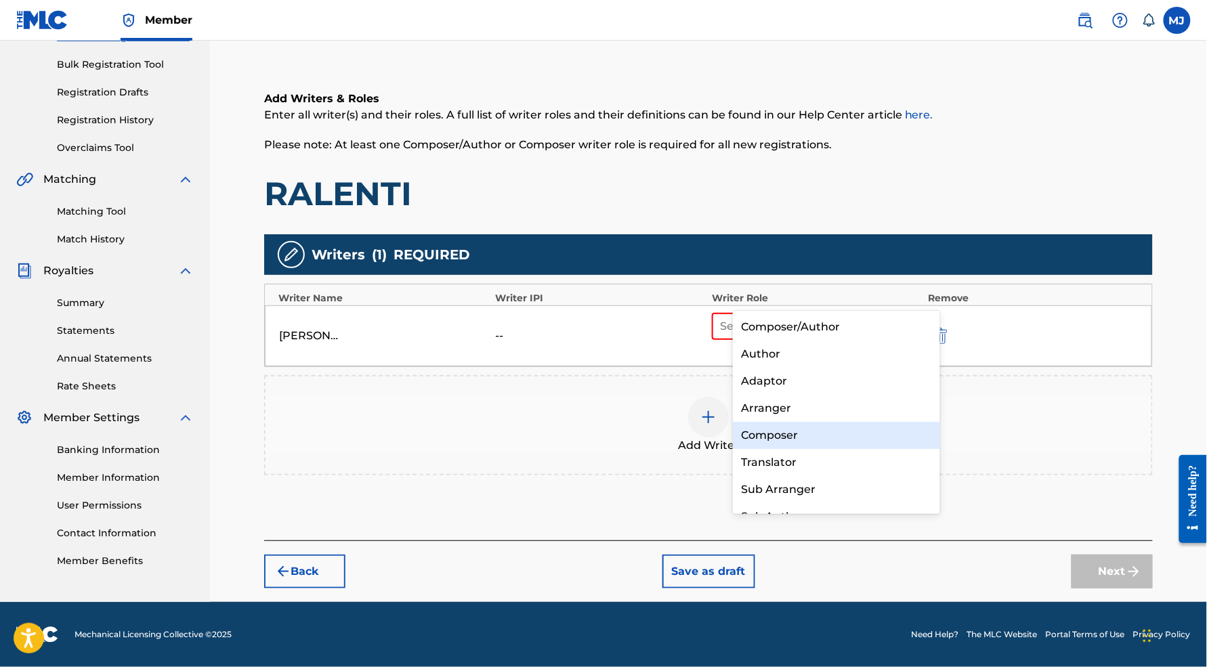
click at [781, 438] on div "Composer" at bounding box center [836, 435] width 207 height 27
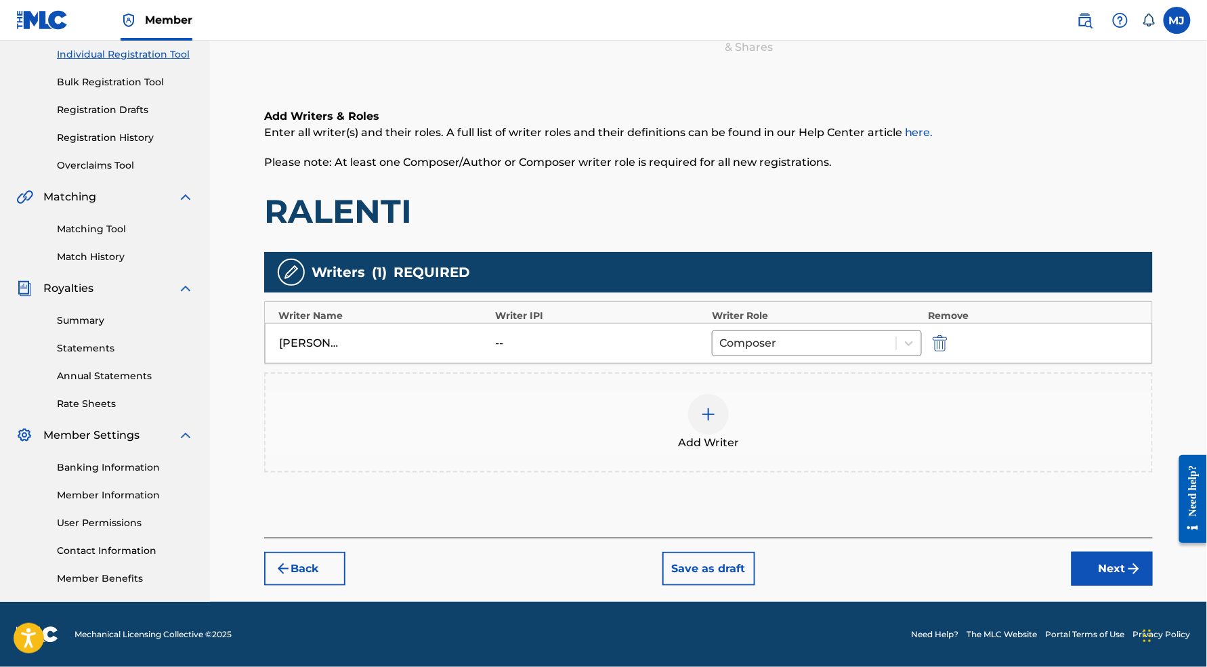
click at [768, 394] on div "Add Writer" at bounding box center [708, 422] width 886 height 57
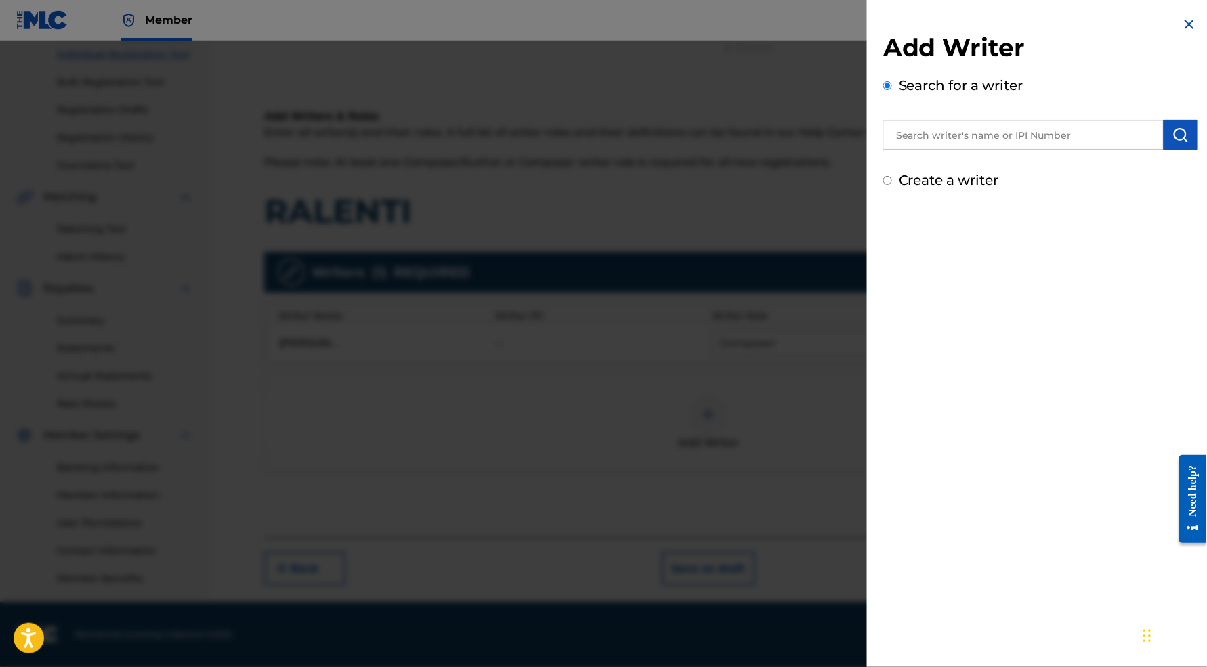
click at [996, 144] on input "text" at bounding box center [1023, 135] width 280 height 30
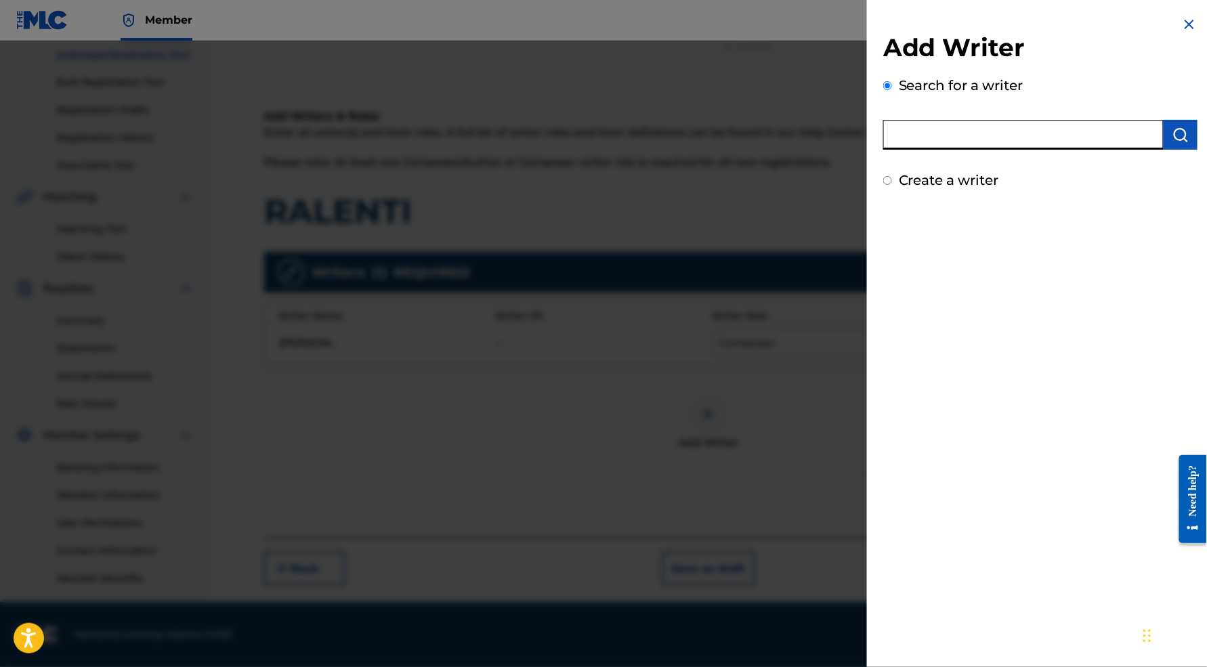
paste input "[PERSON_NAME]"
type input "[PERSON_NAME]"
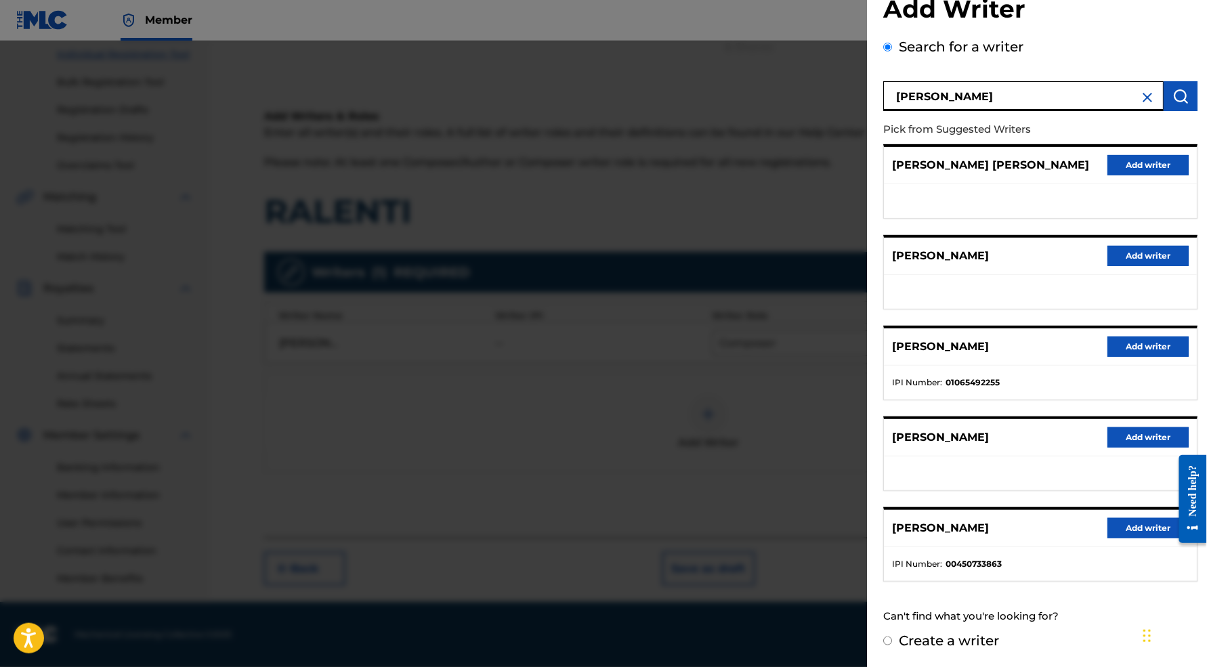
scroll to position [31, 0]
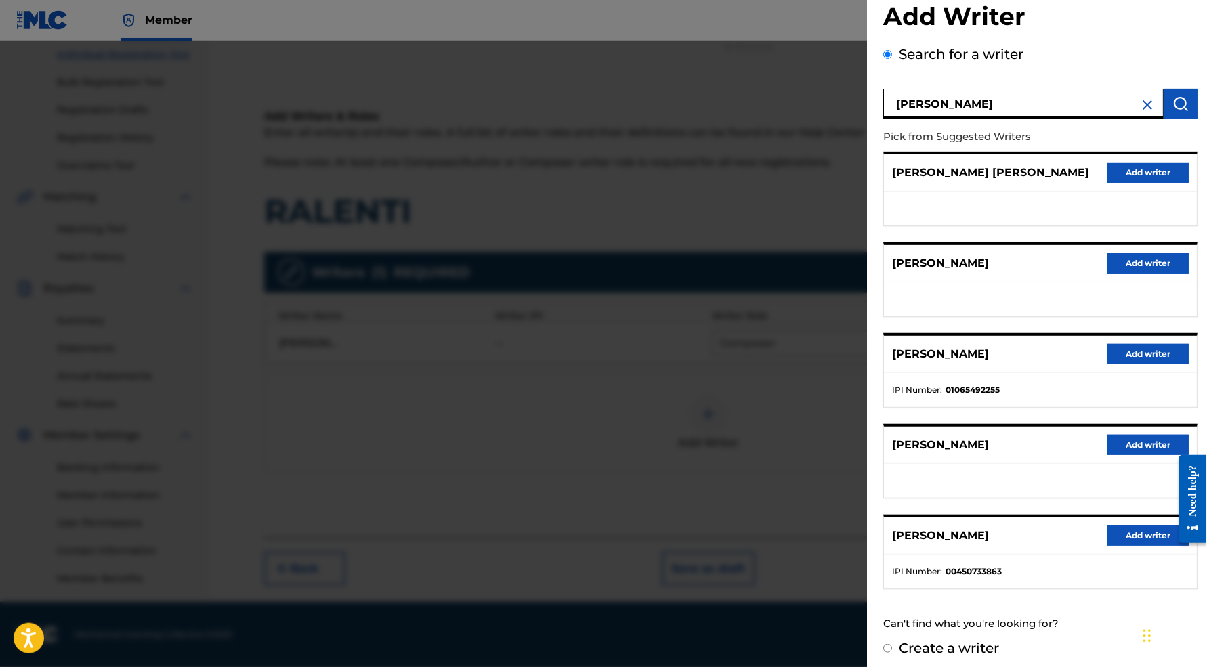
click at [1107, 364] on button "Add writer" at bounding box center [1147, 354] width 81 height 20
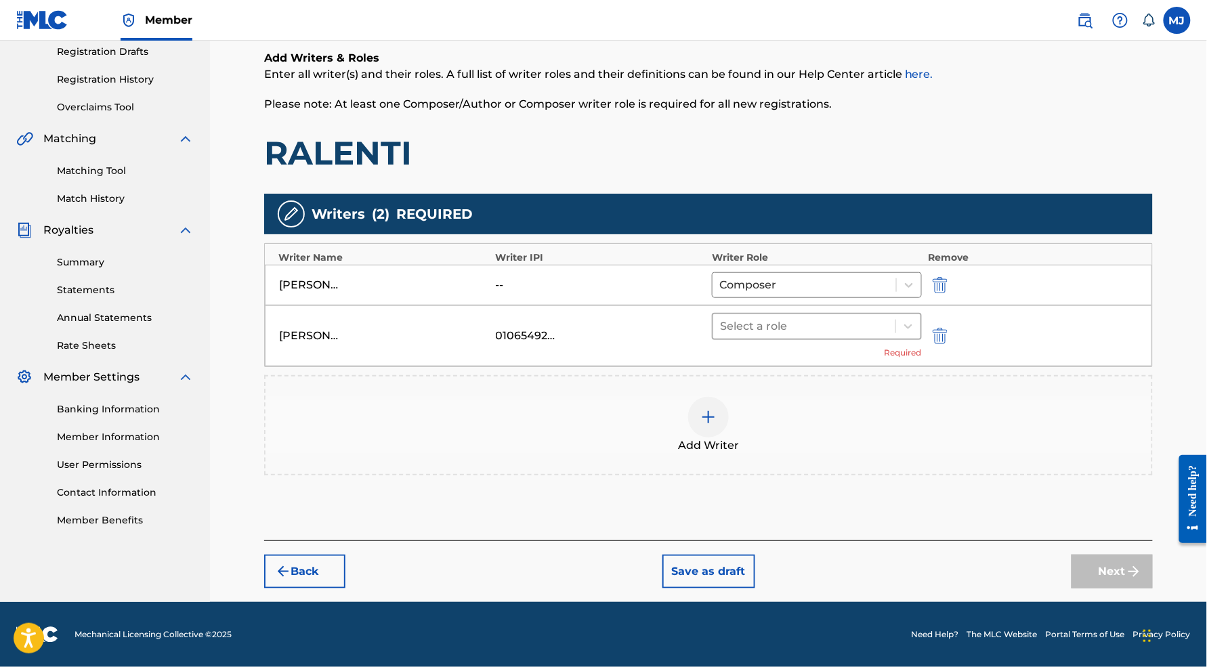
drag, startPoint x: 832, startPoint y: 332, endPoint x: 829, endPoint y: 345, distance: 13.2
click at [832, 332] on div at bounding box center [804, 326] width 169 height 19
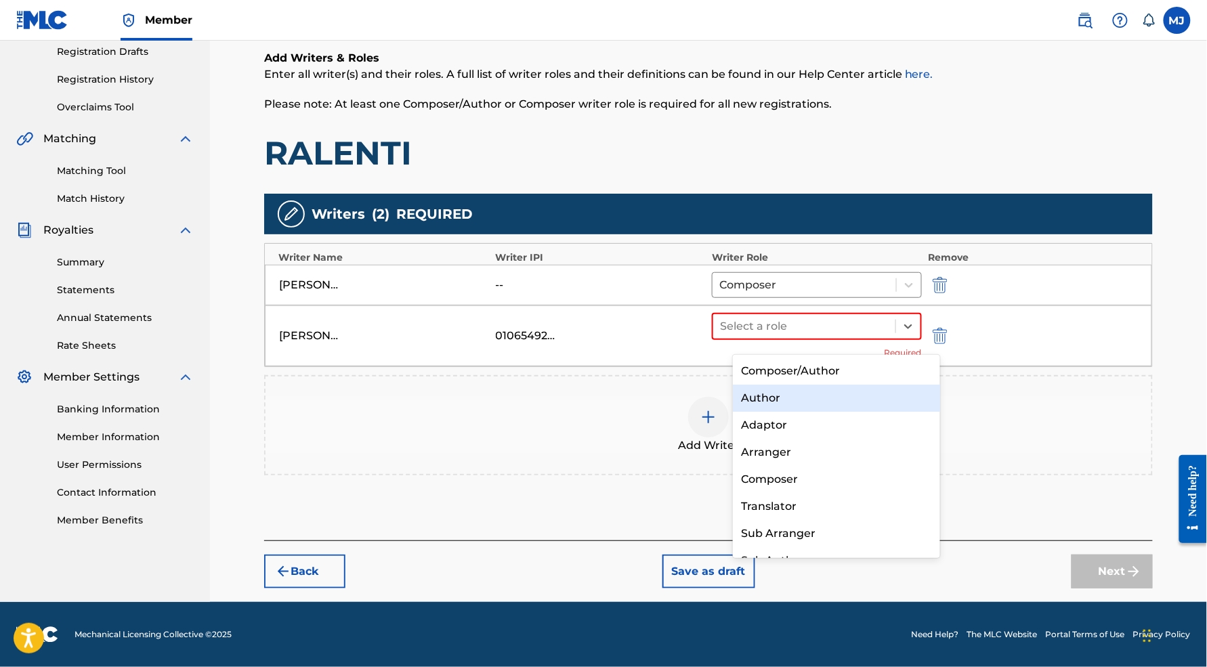
click at [805, 386] on div "Author" at bounding box center [836, 398] width 207 height 27
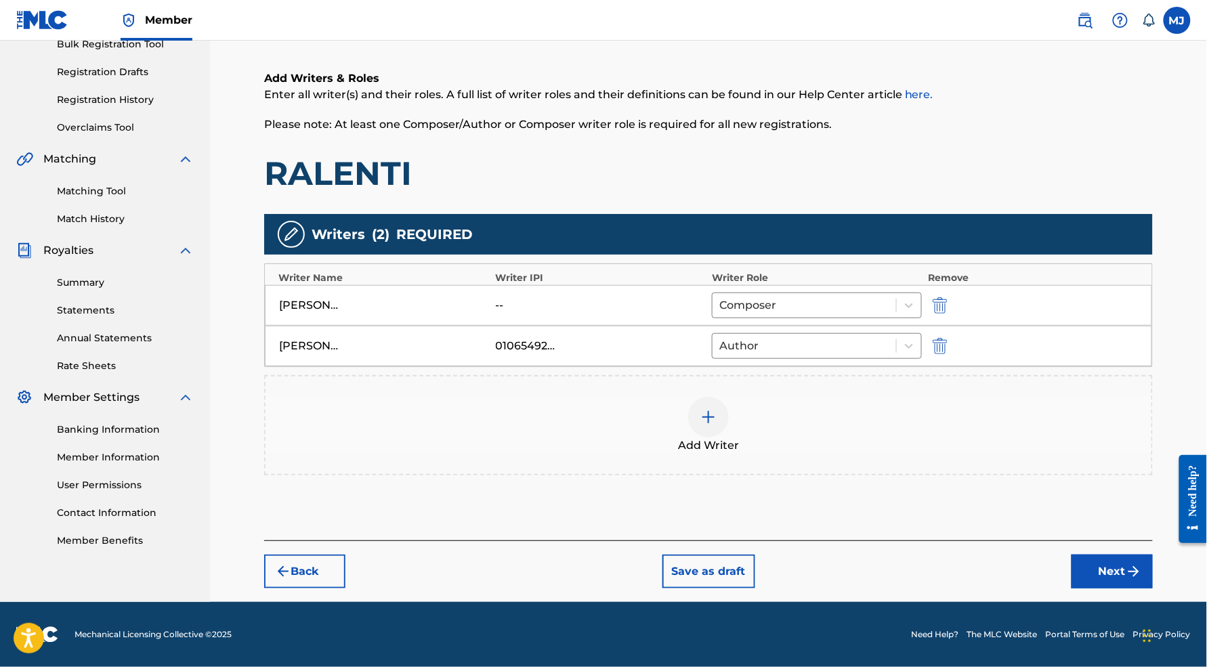
click at [1105, 555] on button "Next" at bounding box center [1111, 572] width 81 height 34
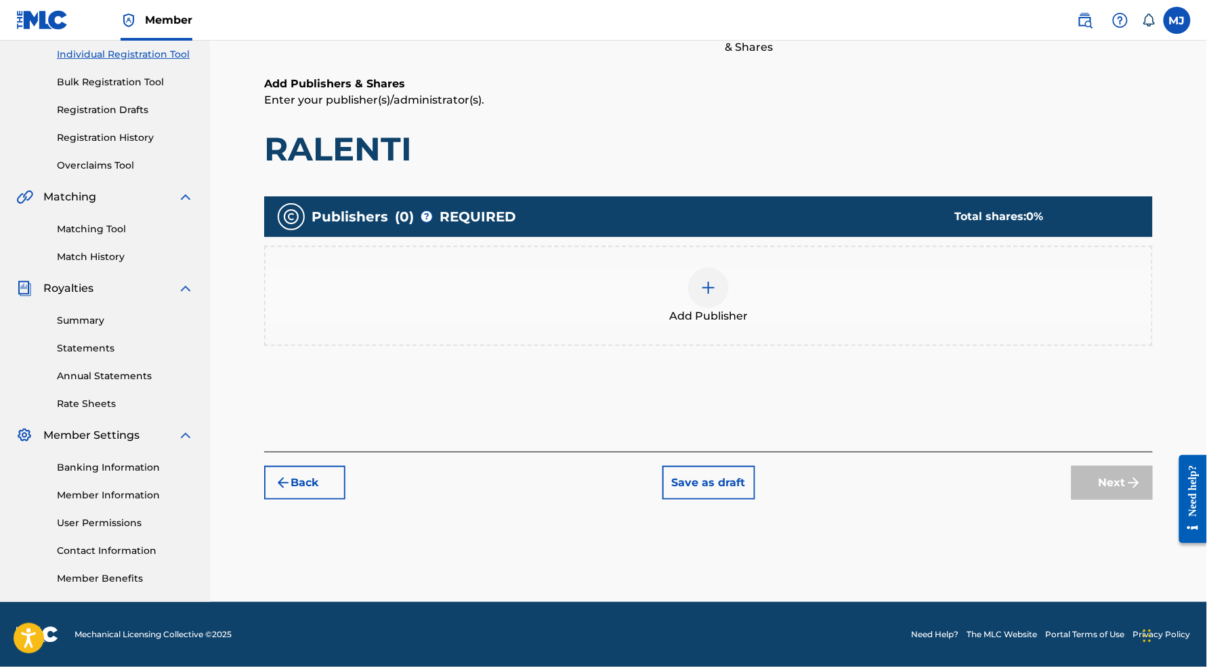
click at [767, 305] on div "Publishers ( 0 ) ? REQUIRED Total shares: 0 % Add Publisher" at bounding box center [708, 277] width 889 height 163
click at [786, 268] on div "Add Publisher" at bounding box center [708, 296] width 886 height 57
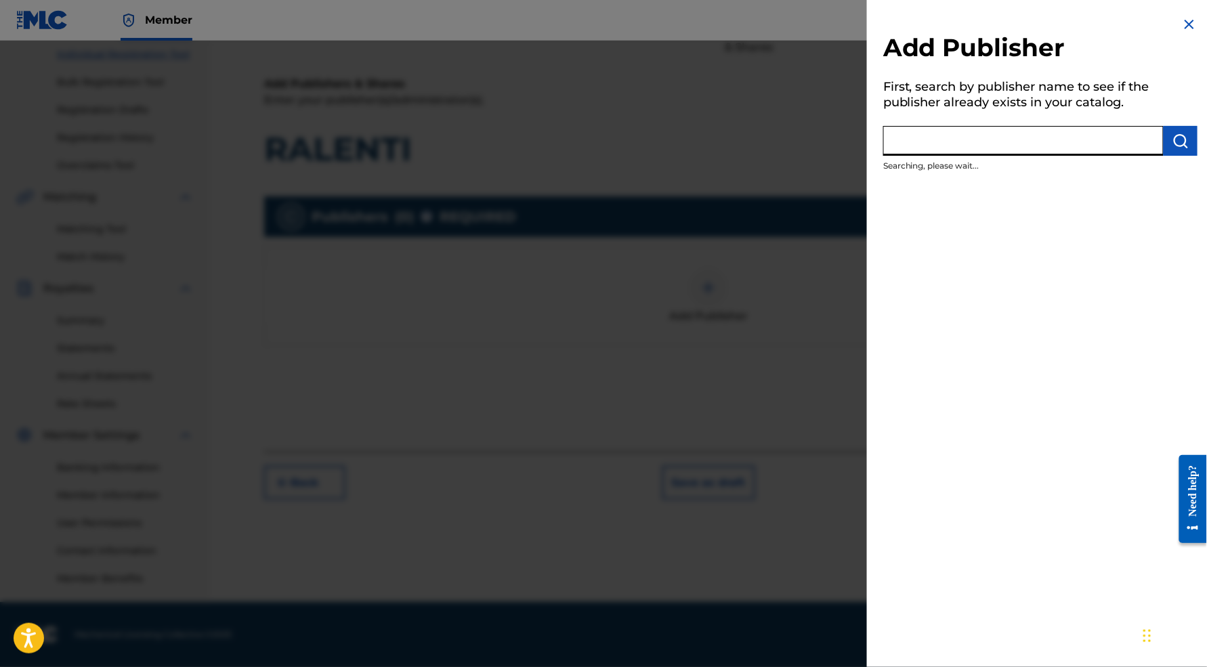
click at [901, 148] on input "text" at bounding box center [1023, 141] width 280 height 30
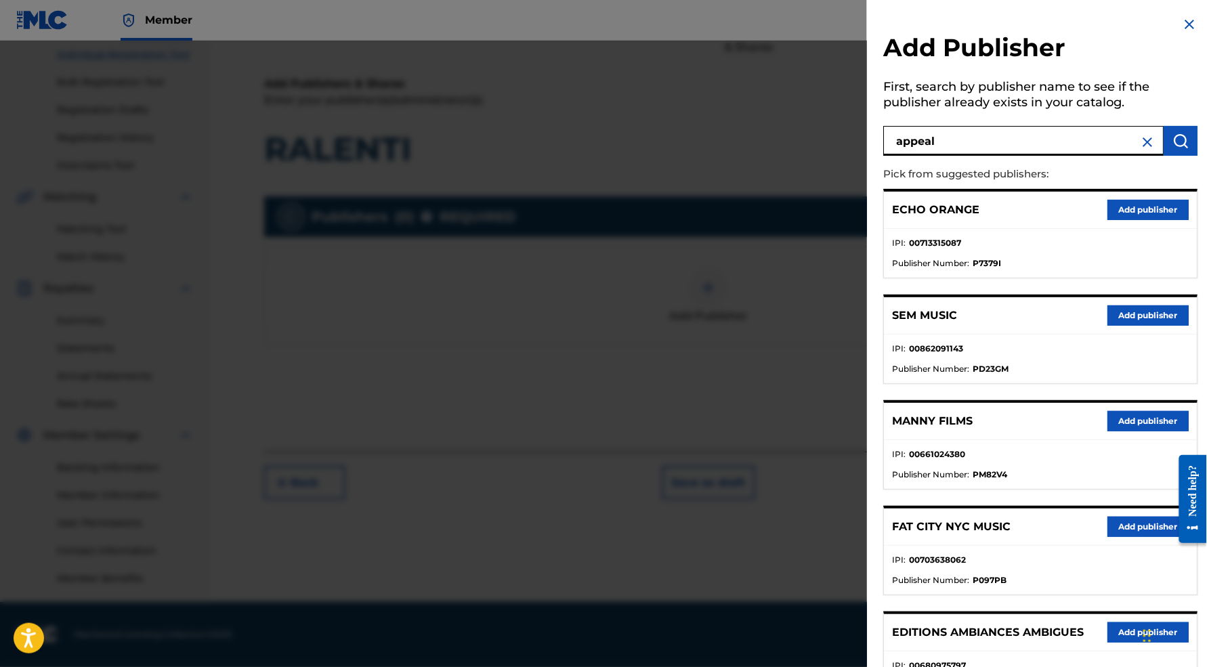
type input "appeal"
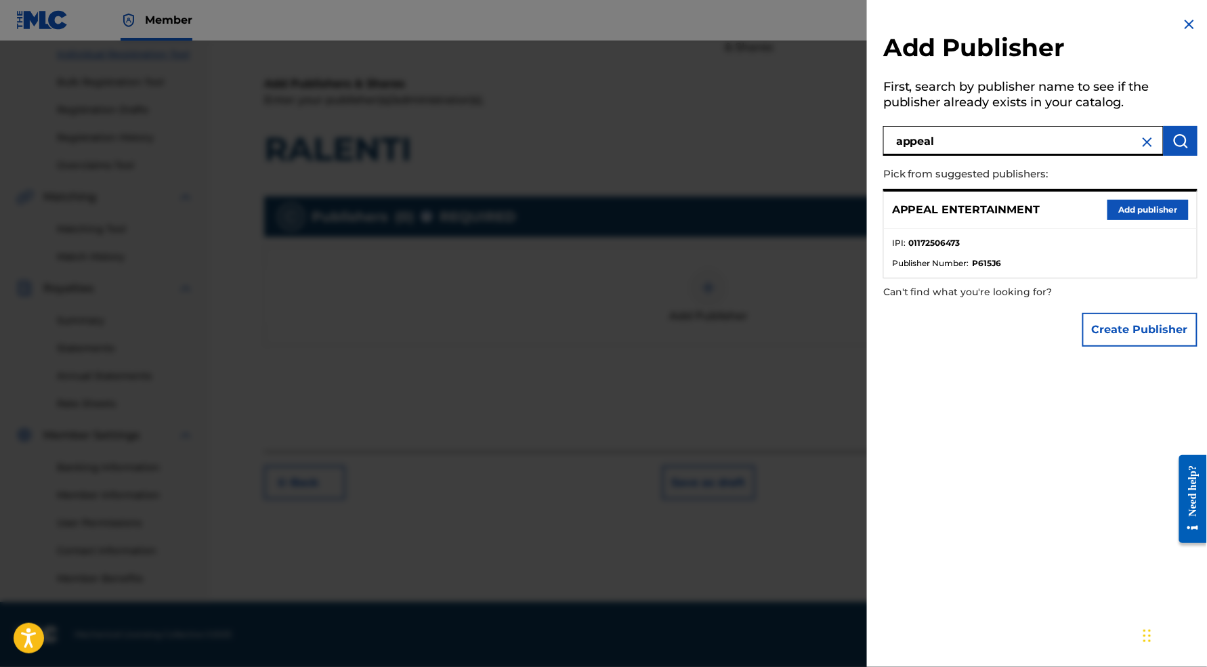
click at [1112, 229] on div "APPEAL ENTERTAINMENT Add publisher" at bounding box center [1040, 210] width 313 height 37
click at [1120, 220] on button "Add publisher" at bounding box center [1147, 210] width 81 height 20
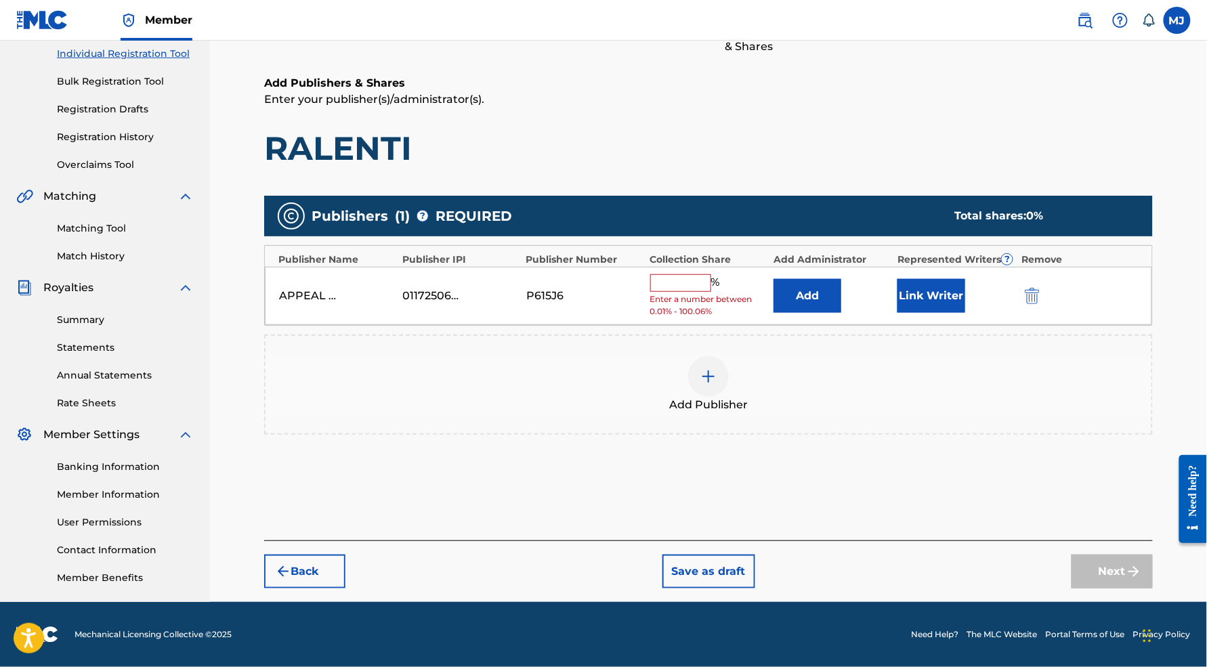
click at [830, 279] on button "Add" at bounding box center [807, 296] width 68 height 34
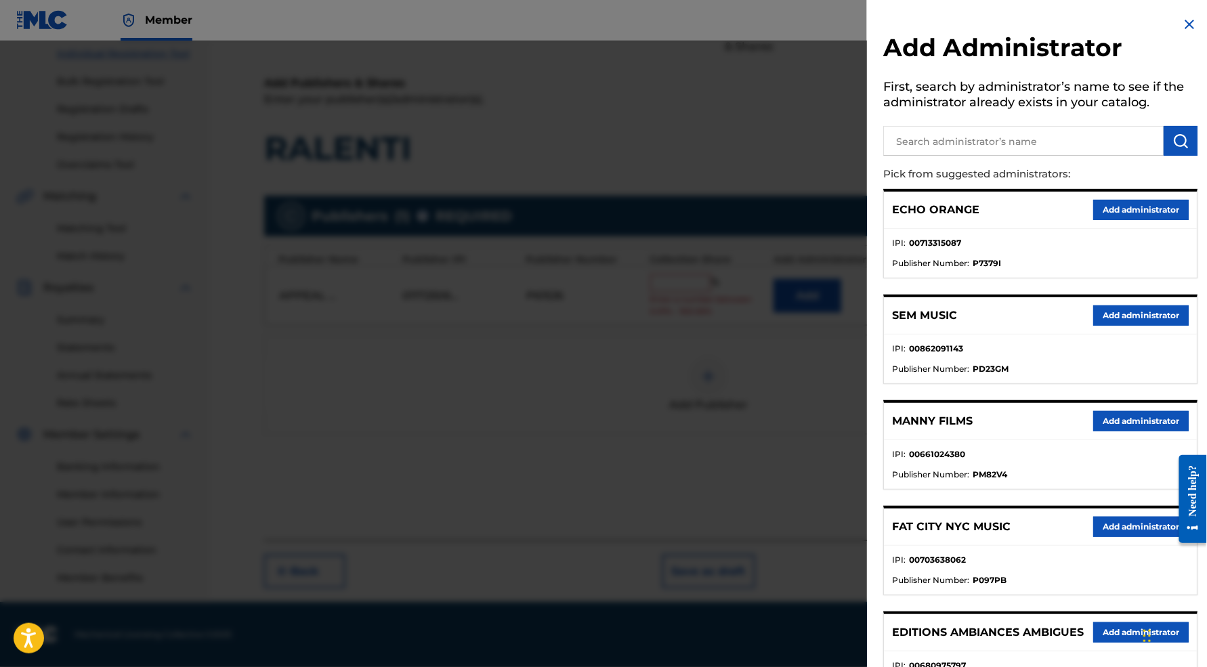
click at [1099, 219] on div "ECHO ORANGE Add administrator" at bounding box center [1040, 210] width 313 height 37
click at [1098, 220] on button "Add administrator" at bounding box center [1140, 210] width 95 height 20
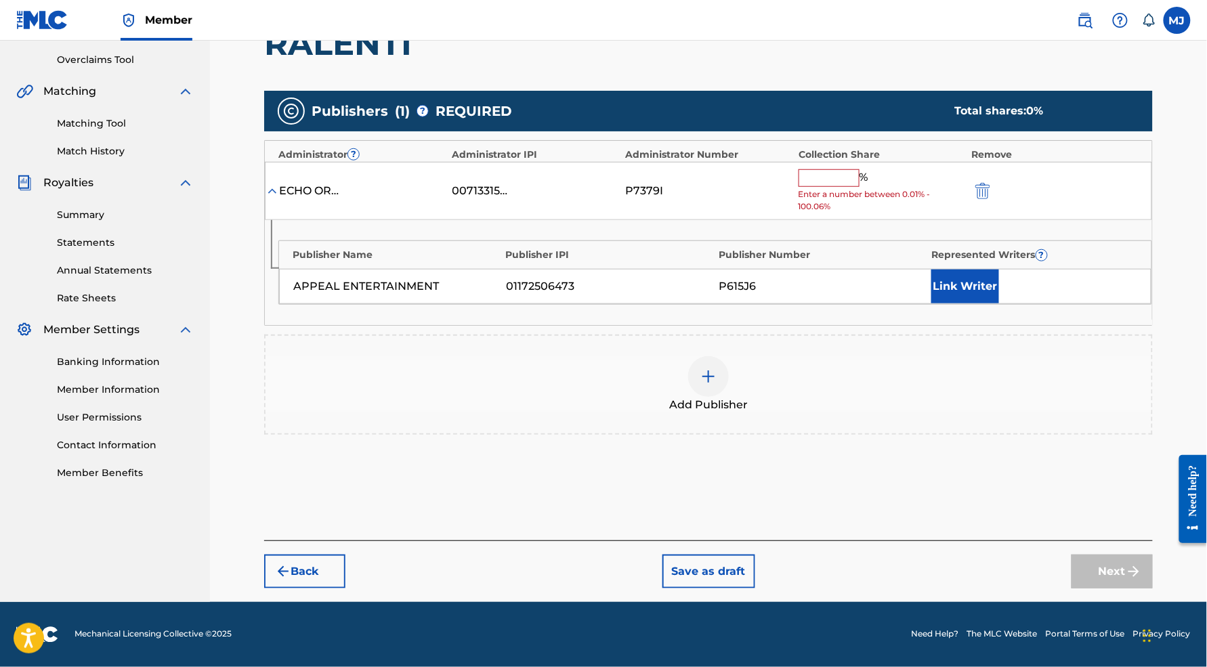
click at [849, 187] on input "text" at bounding box center [829, 178] width 61 height 18
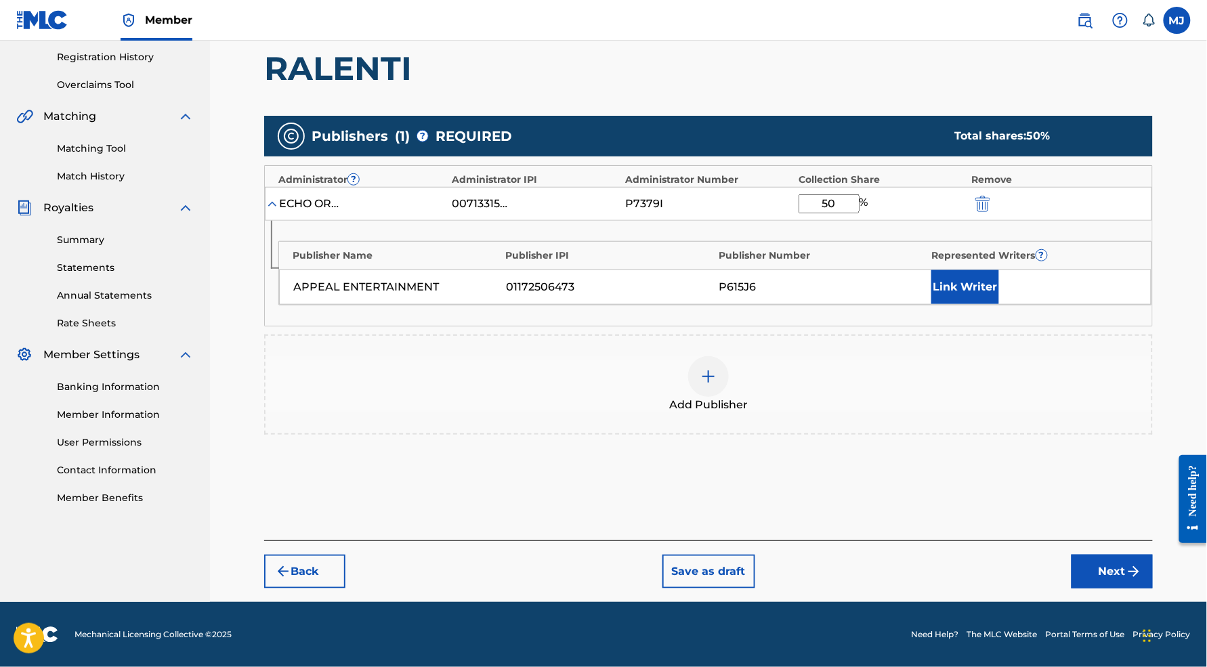
type input "50"
click at [999, 304] on button "Link Writer" at bounding box center [965, 287] width 68 height 34
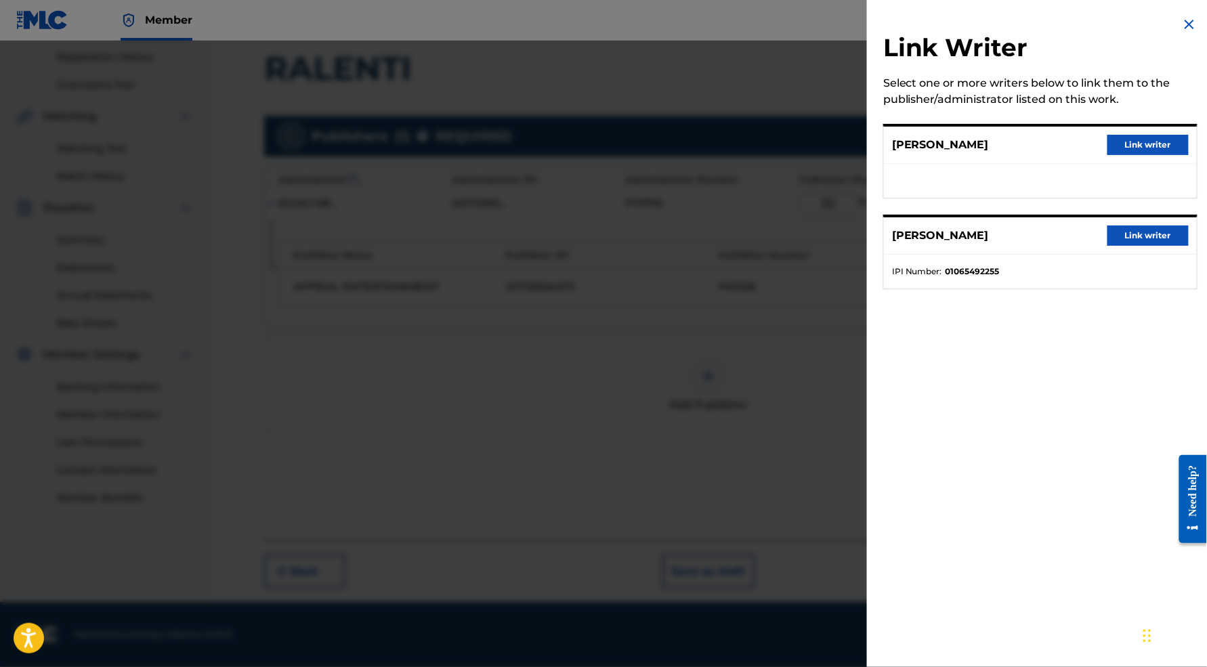
click at [1124, 255] on div "[PERSON_NAME] Link writer" at bounding box center [1040, 235] width 313 height 37
click at [1130, 246] on button "Link writer" at bounding box center [1147, 236] width 81 height 20
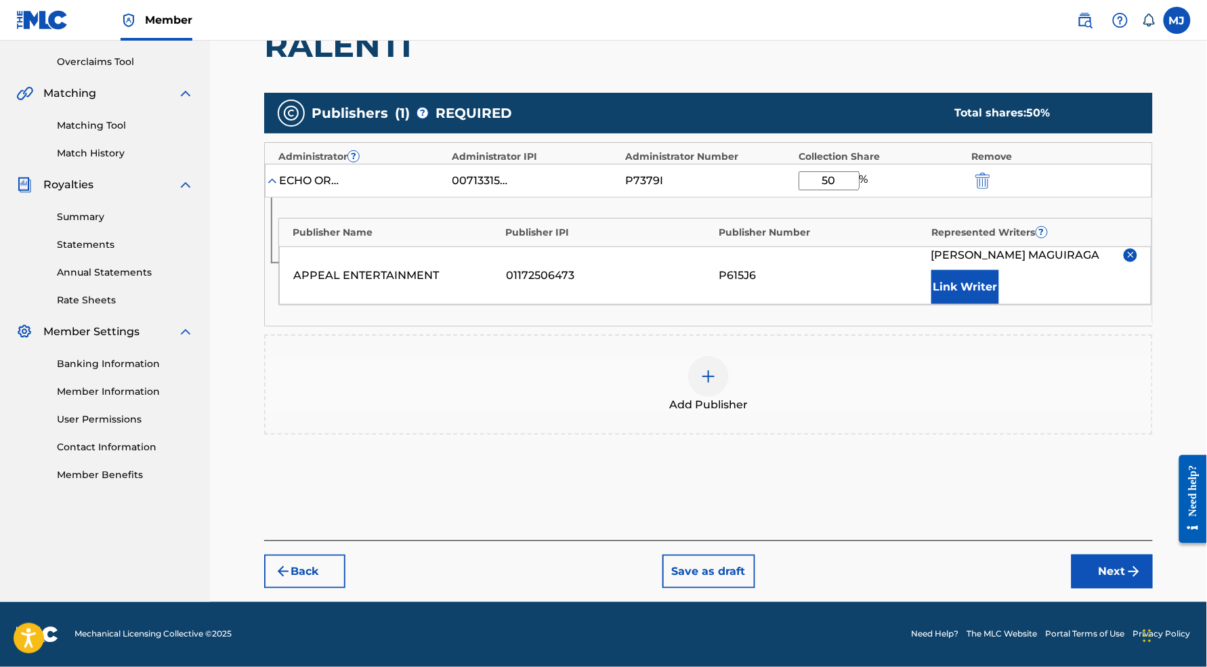
click at [999, 304] on button "Link Writer" at bounding box center [965, 287] width 68 height 34
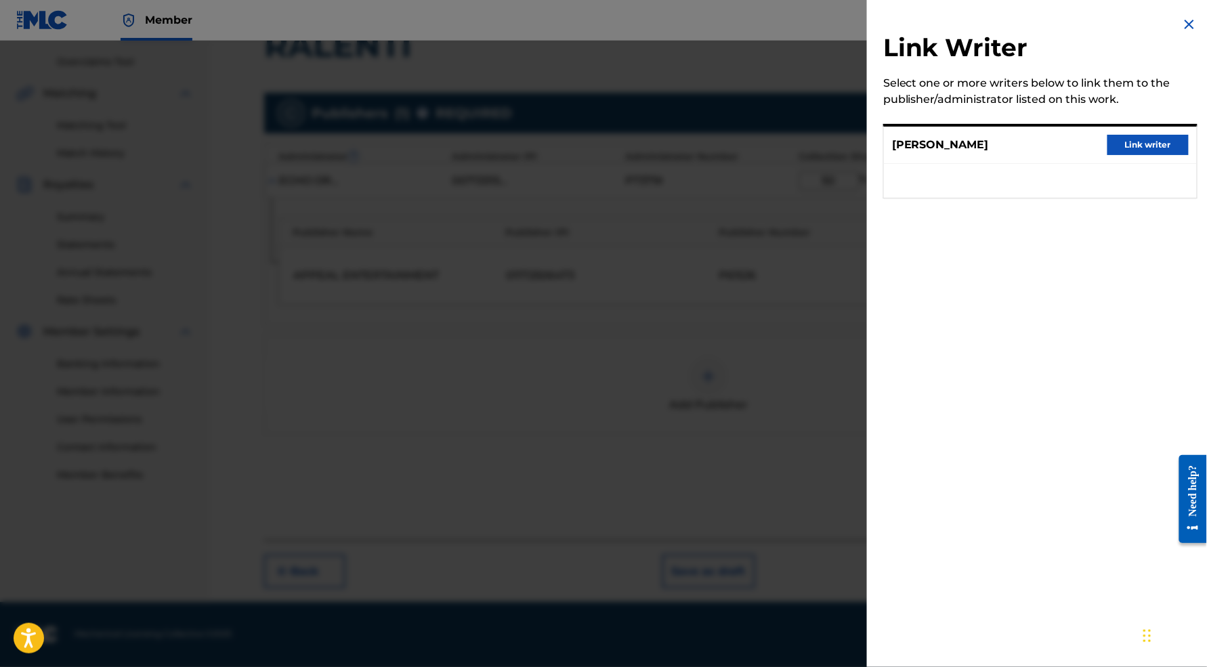
click at [1107, 155] on button "Link writer" at bounding box center [1147, 145] width 81 height 20
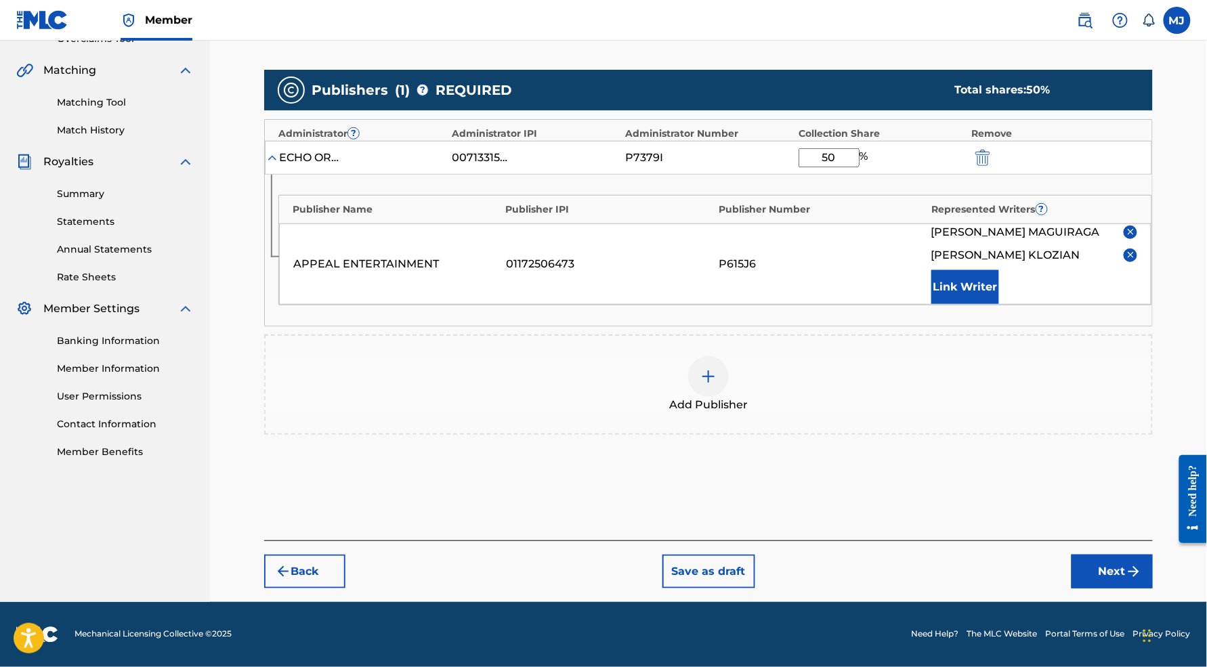
click at [1109, 555] on button "Next" at bounding box center [1111, 572] width 81 height 34
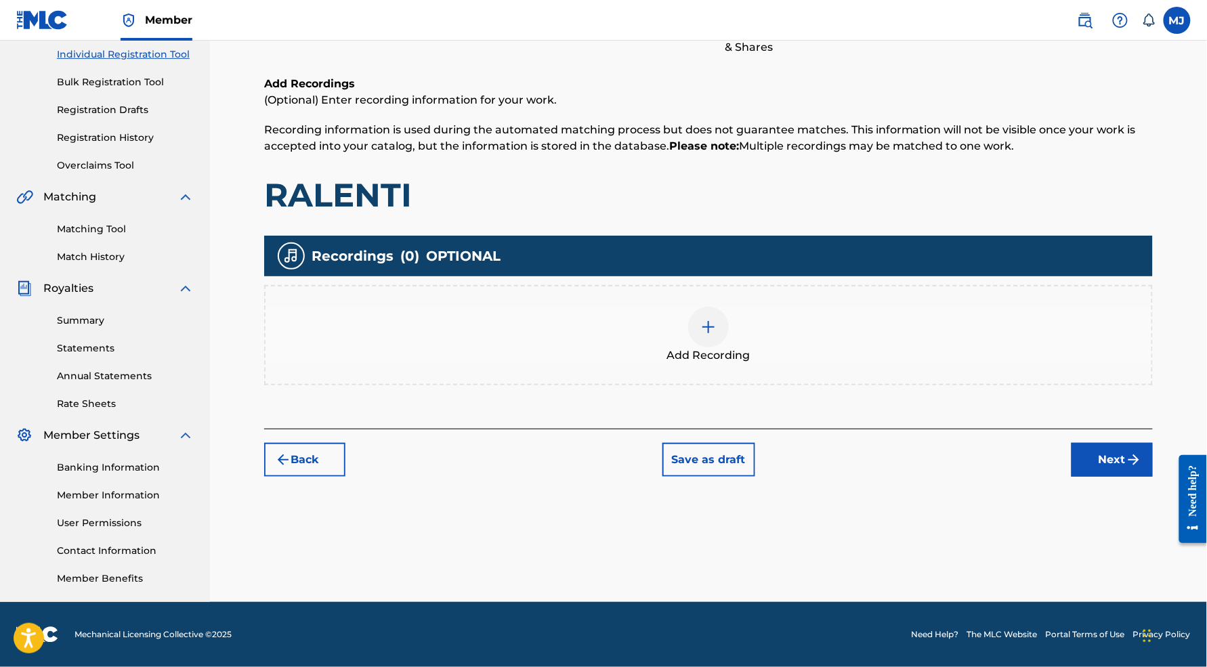
click at [1120, 443] on button "Next" at bounding box center [1111, 460] width 81 height 34
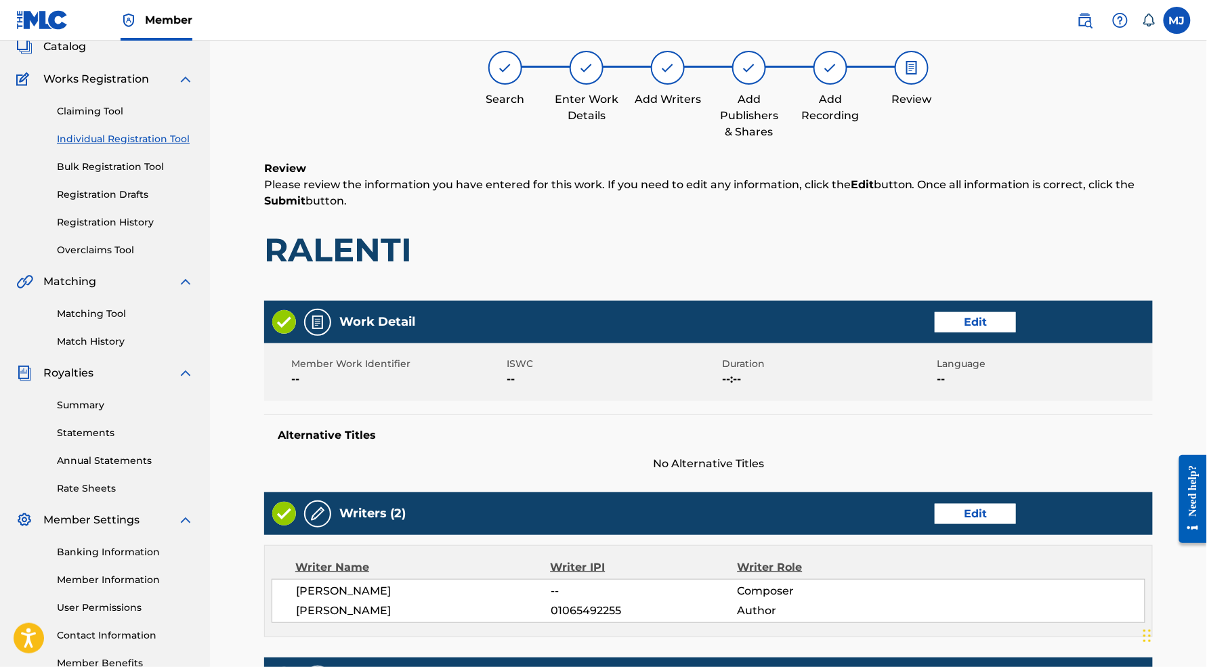
scroll to position [734, 0]
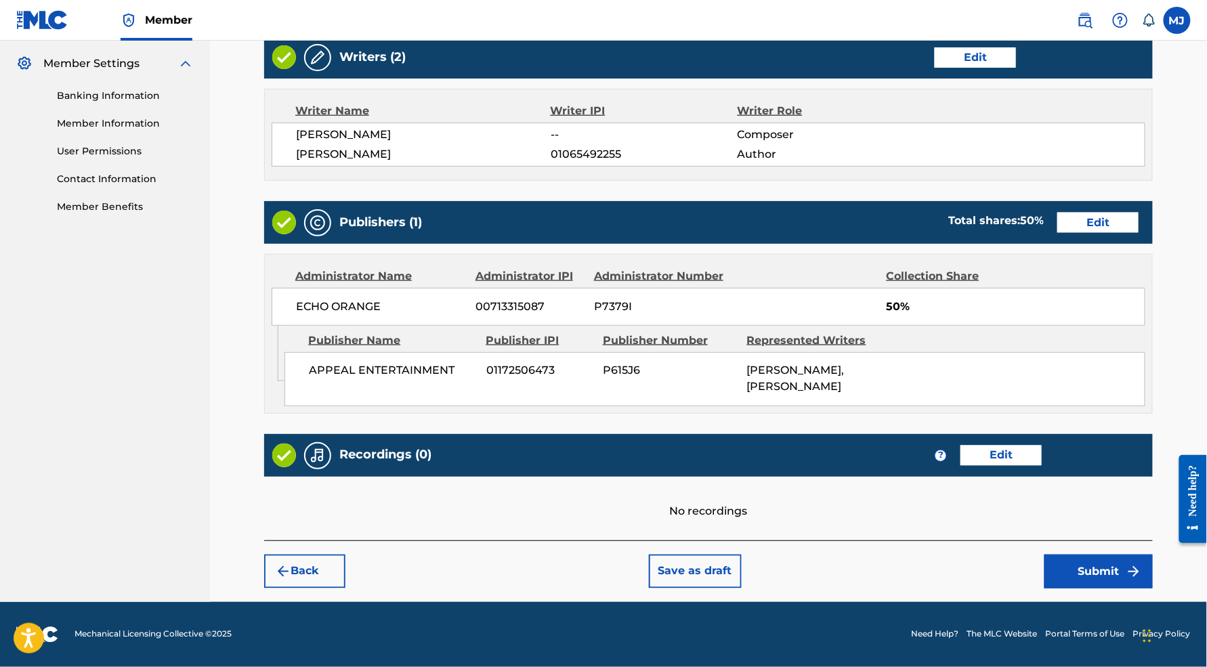
click at [1082, 555] on button "Submit" at bounding box center [1098, 572] width 108 height 34
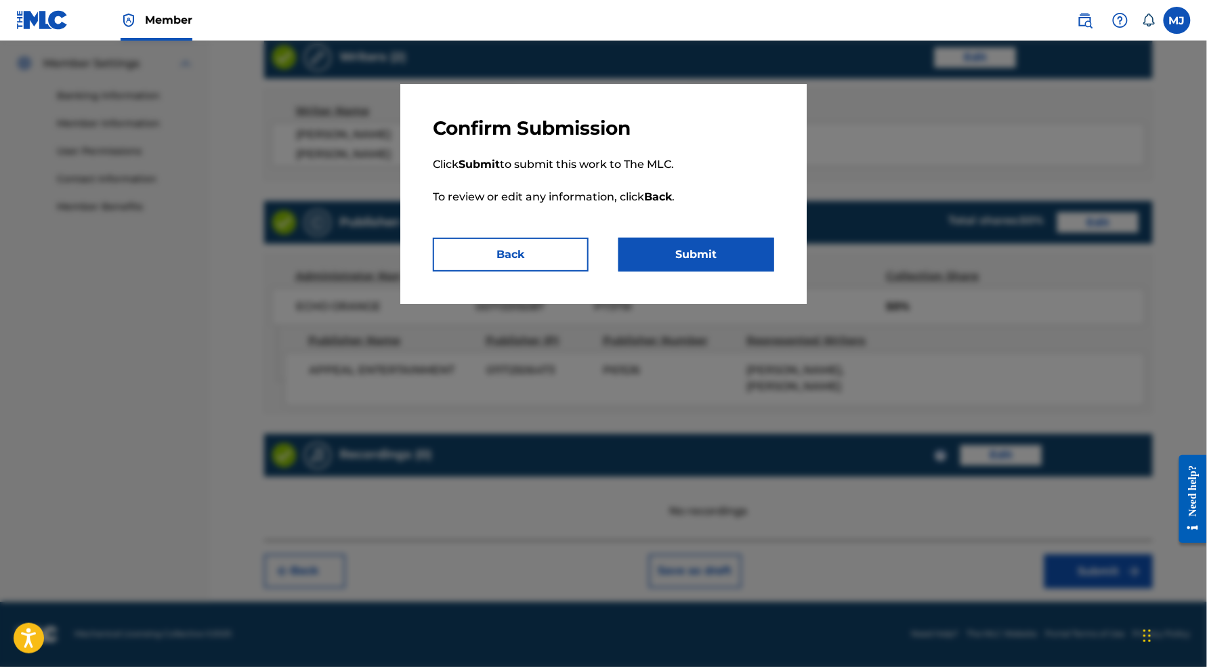
click at [670, 272] on button "Submit" at bounding box center [696, 255] width 156 height 34
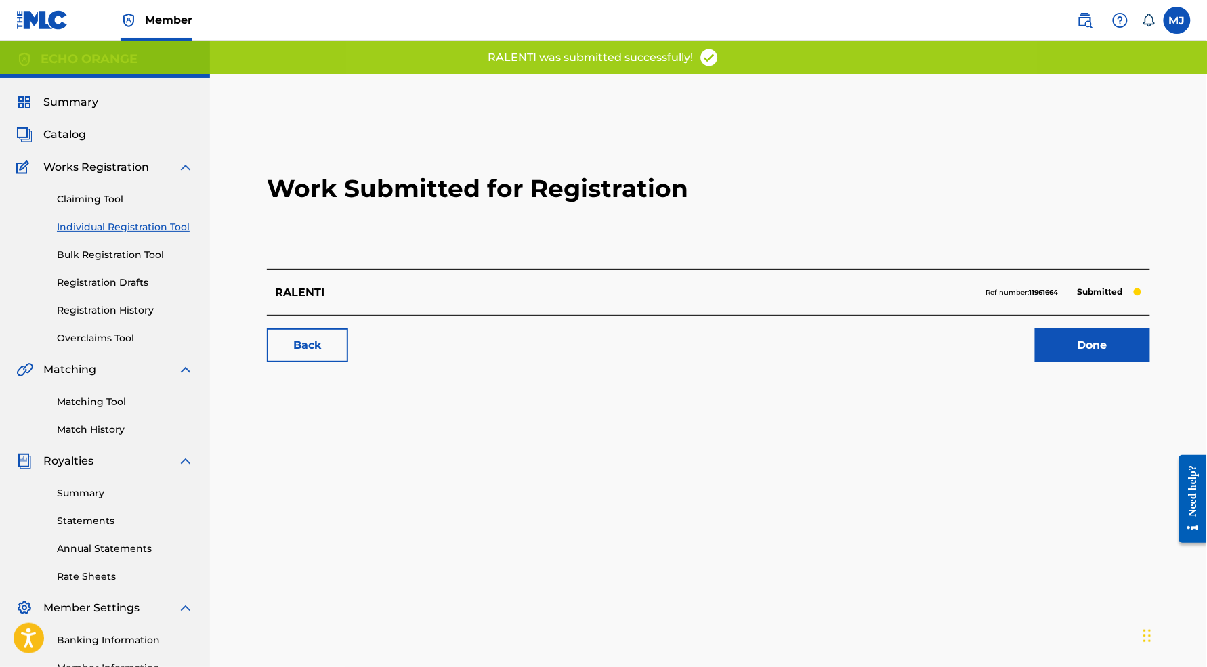
click at [1150, 362] on div "Back Done" at bounding box center [708, 338] width 883 height 47
click at [1057, 362] on link "Done" at bounding box center [1092, 345] width 115 height 34
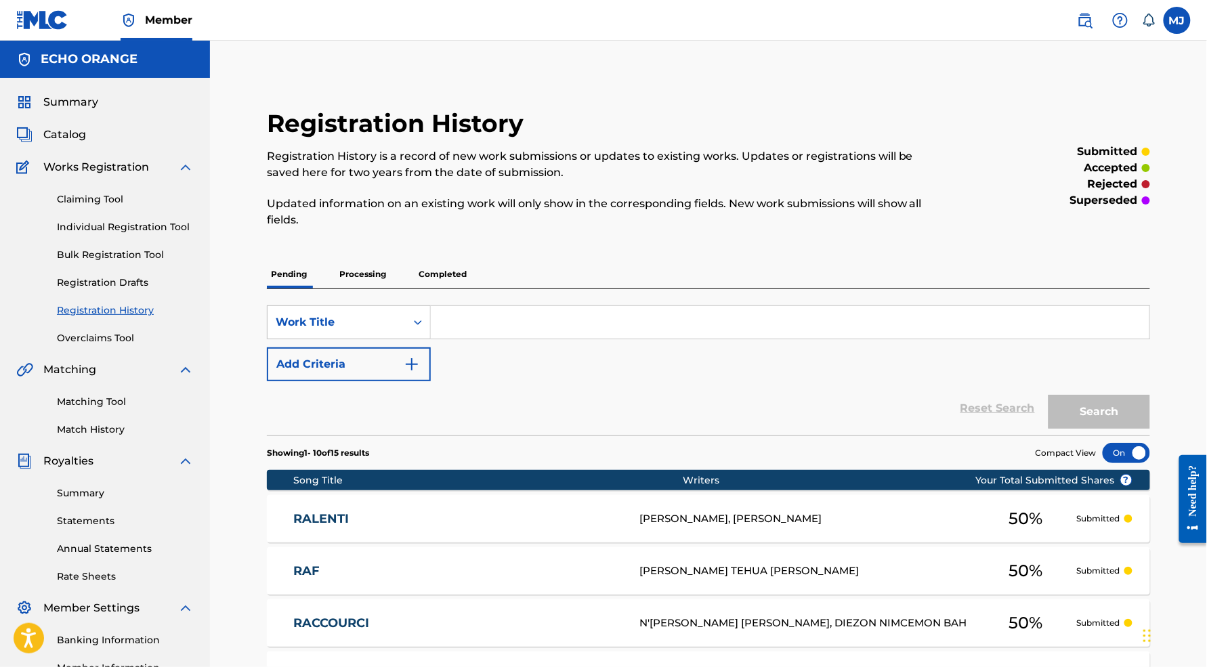
click at [171, 234] on link "Individual Registration Tool" at bounding box center [125, 227] width 137 height 14
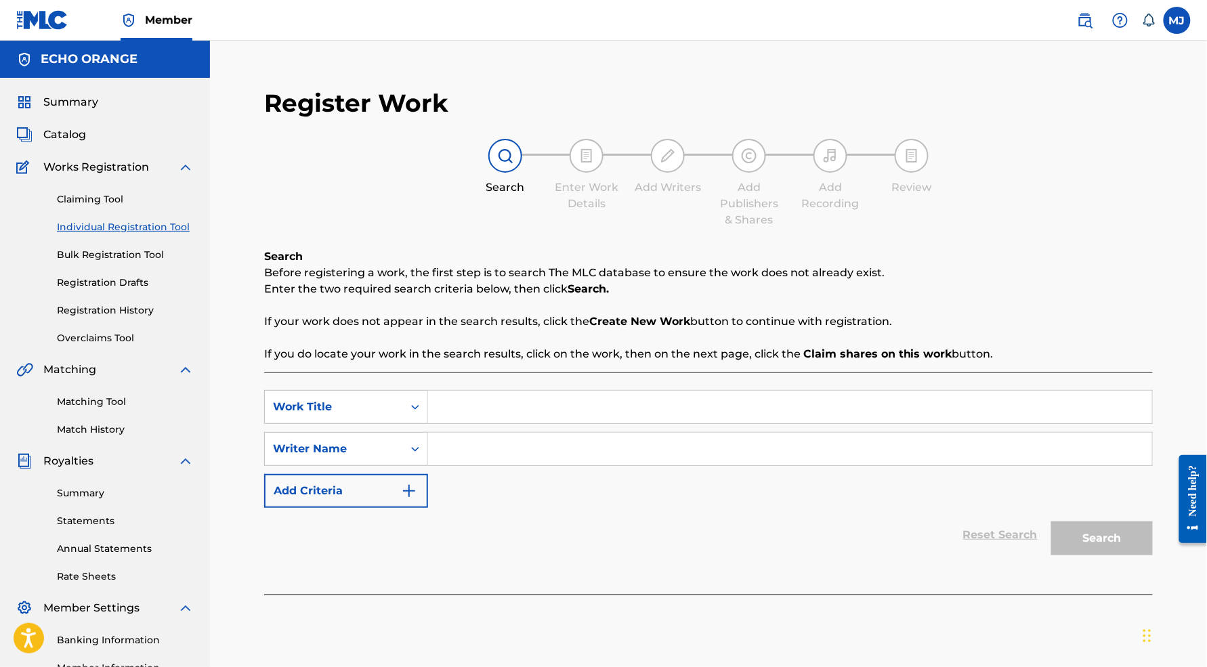
click at [559, 423] on input "Search Form" at bounding box center [790, 407] width 724 height 33
paste input "[DEMOGRAPHIC_DATA]"
type input "[DEMOGRAPHIC_DATA]"
click at [524, 465] on input "Search Form" at bounding box center [790, 449] width 724 height 33
paste input "BIKIENGA DOUTI-TANI"
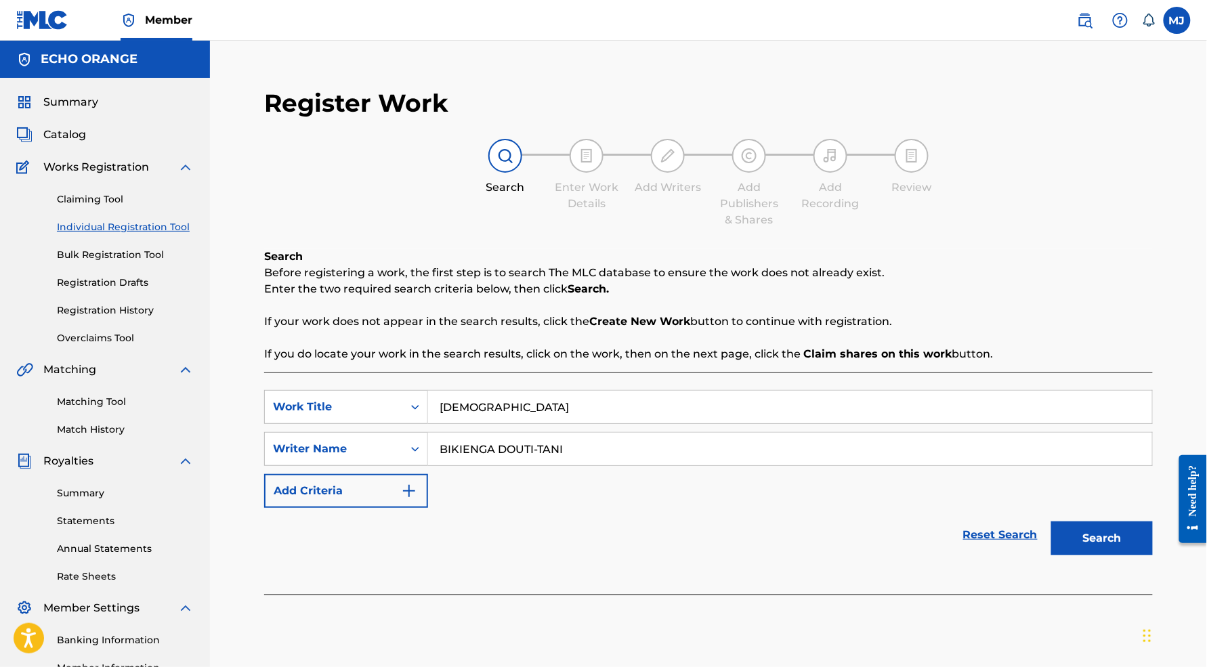
type input "BIKIENGA DOUTI-TANI"
click at [1110, 555] on button "Search" at bounding box center [1102, 539] width 102 height 34
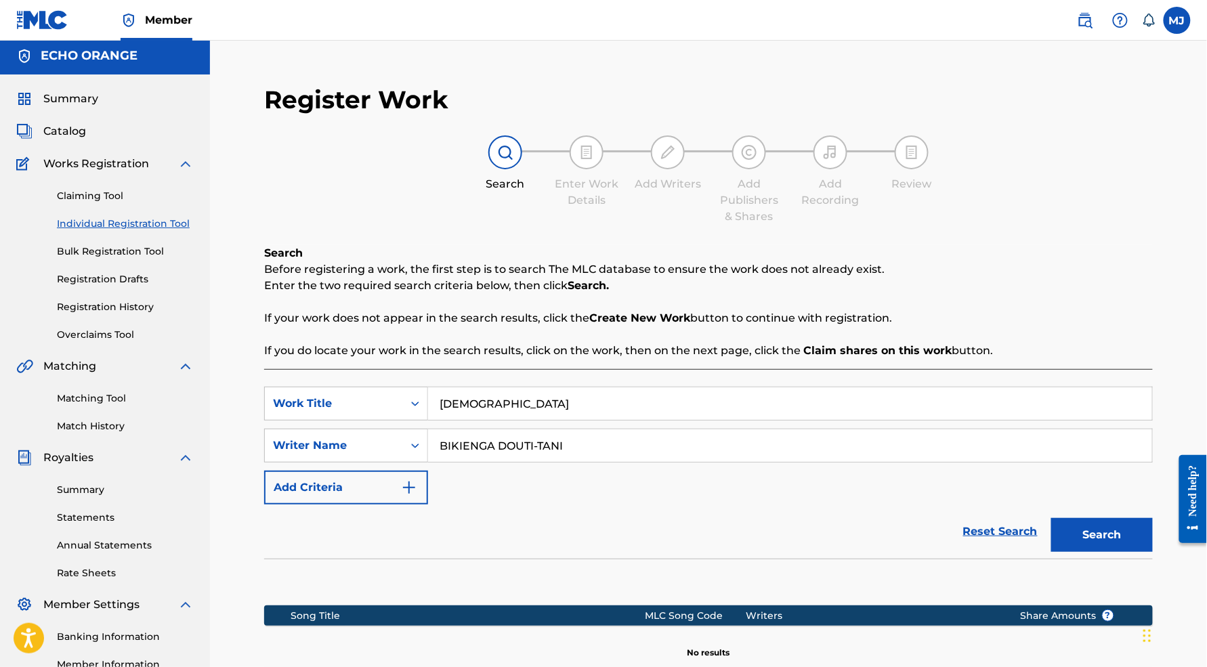
scroll to position [288, 0]
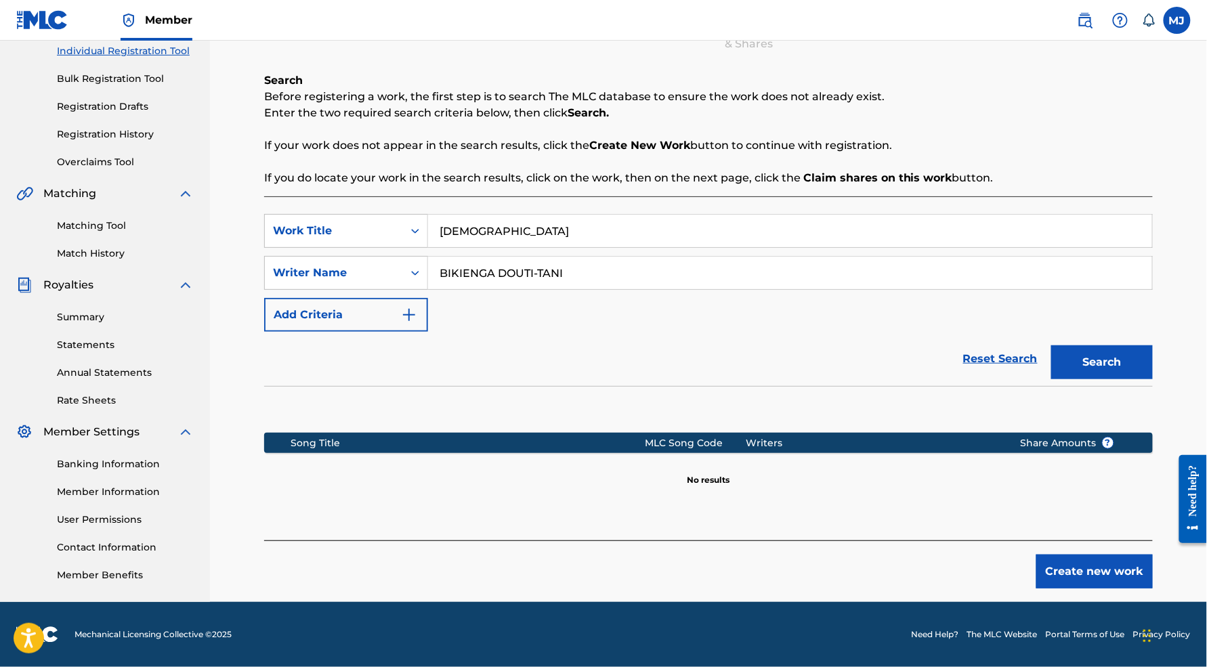
click at [1111, 561] on button "Create new work" at bounding box center [1094, 572] width 116 height 34
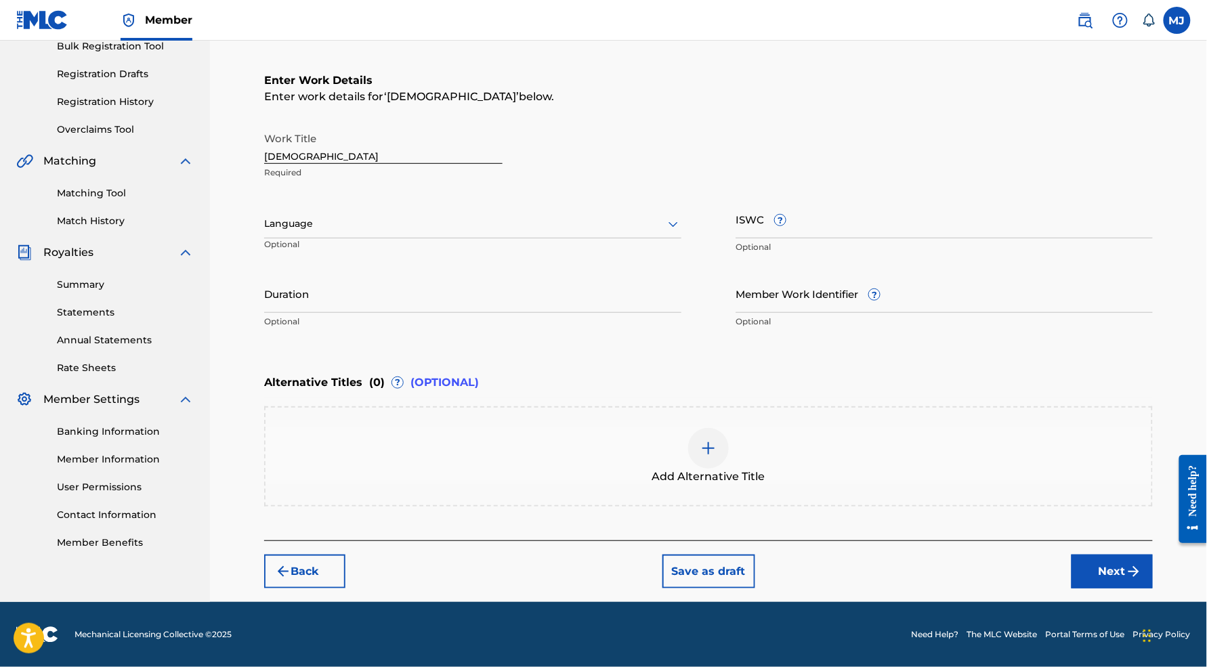
click at [1112, 579] on div "Back Save as draft Next" at bounding box center [708, 564] width 889 height 48
click at [1132, 589] on button "Next" at bounding box center [1111, 572] width 81 height 34
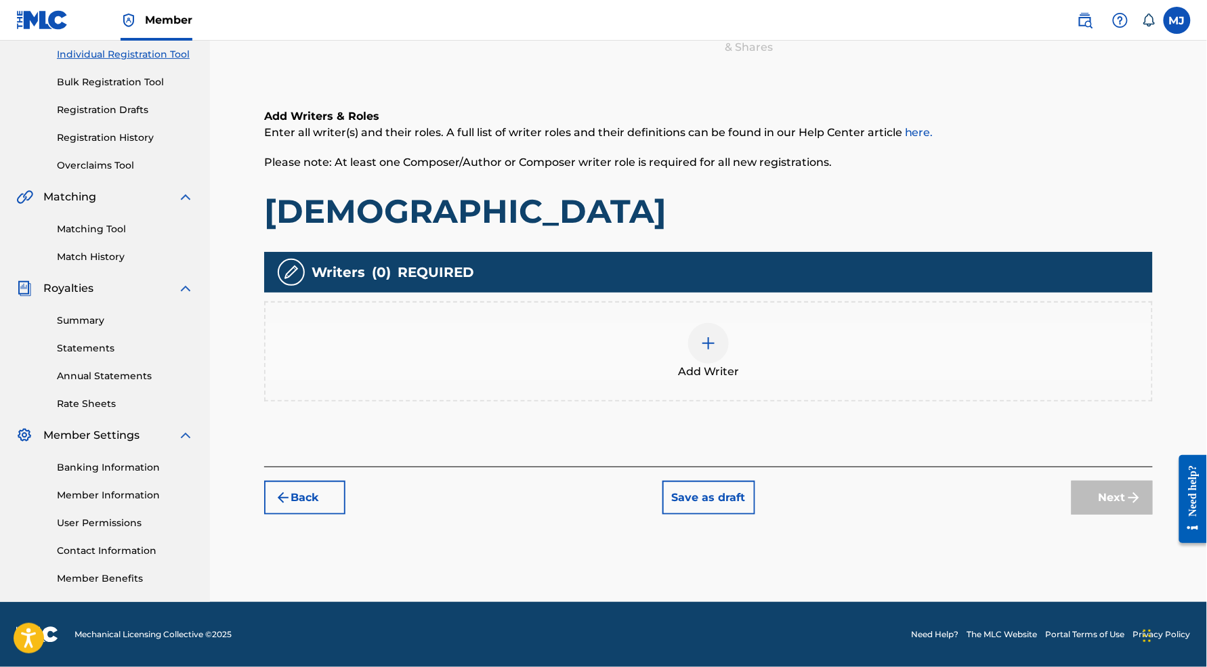
click at [844, 323] on div "Add Writer" at bounding box center [708, 351] width 886 height 57
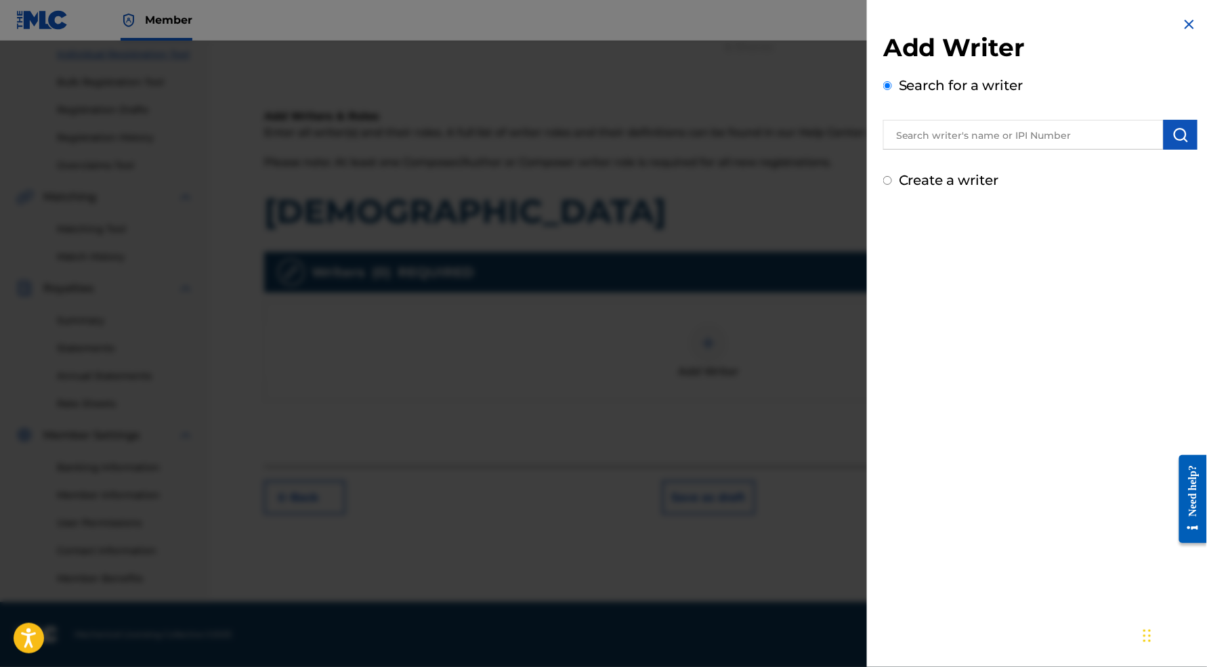
click at [952, 144] on input "text" at bounding box center [1023, 135] width 280 height 30
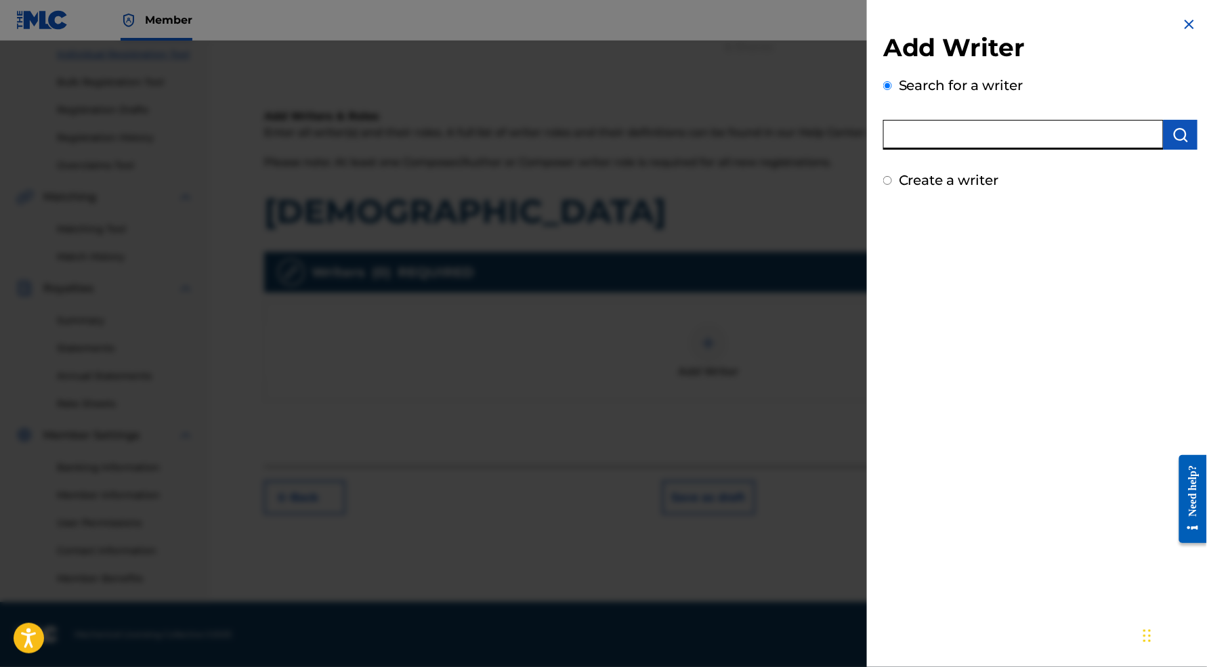
paste input "BIKIENGA DOUTI-TANI"
type input "BIKIENGA DOUTI-TANI"
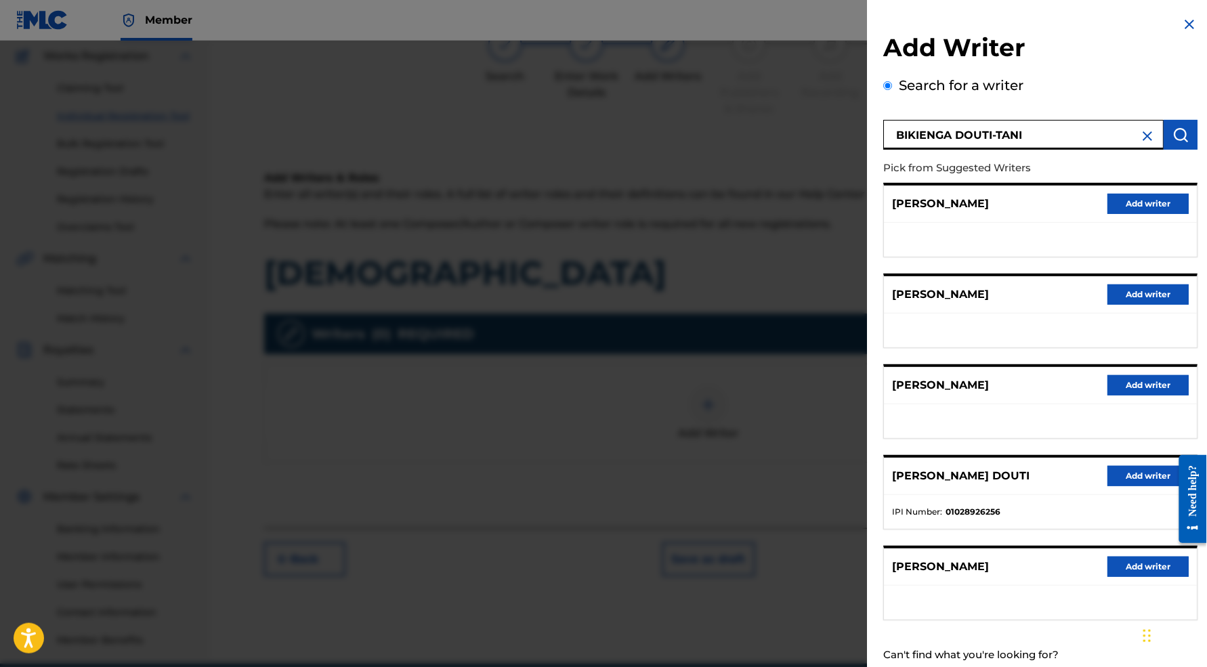
scroll to position [154, 0]
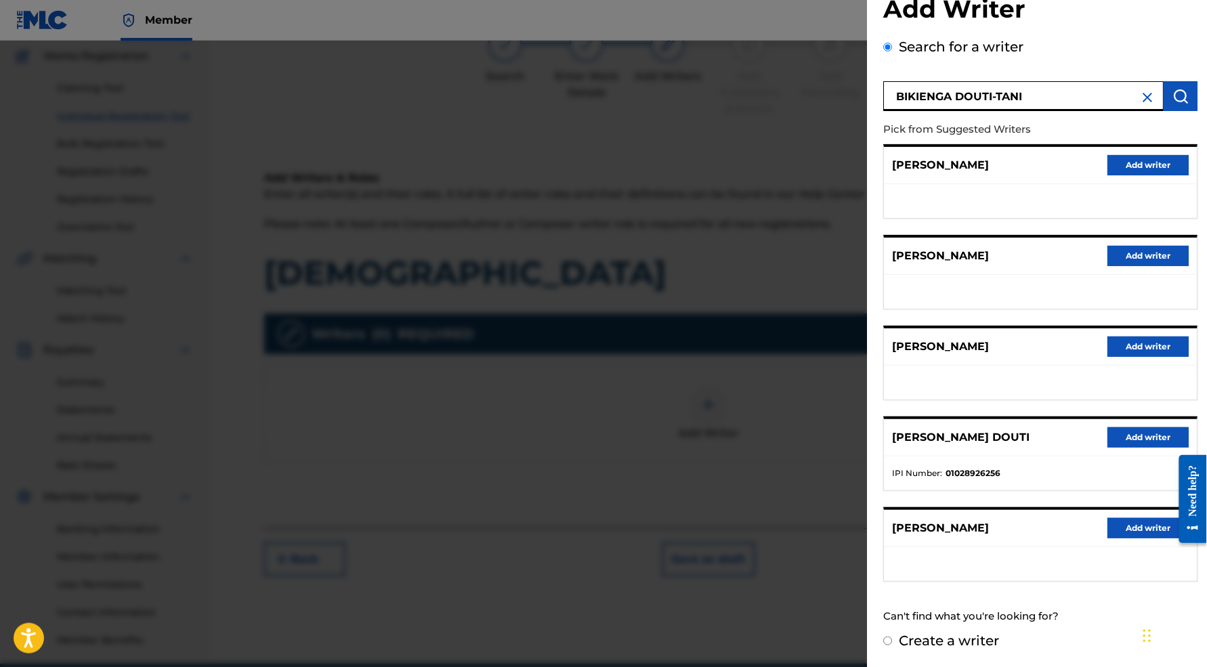
click at [1125, 427] on button "Add writer" at bounding box center [1147, 437] width 81 height 20
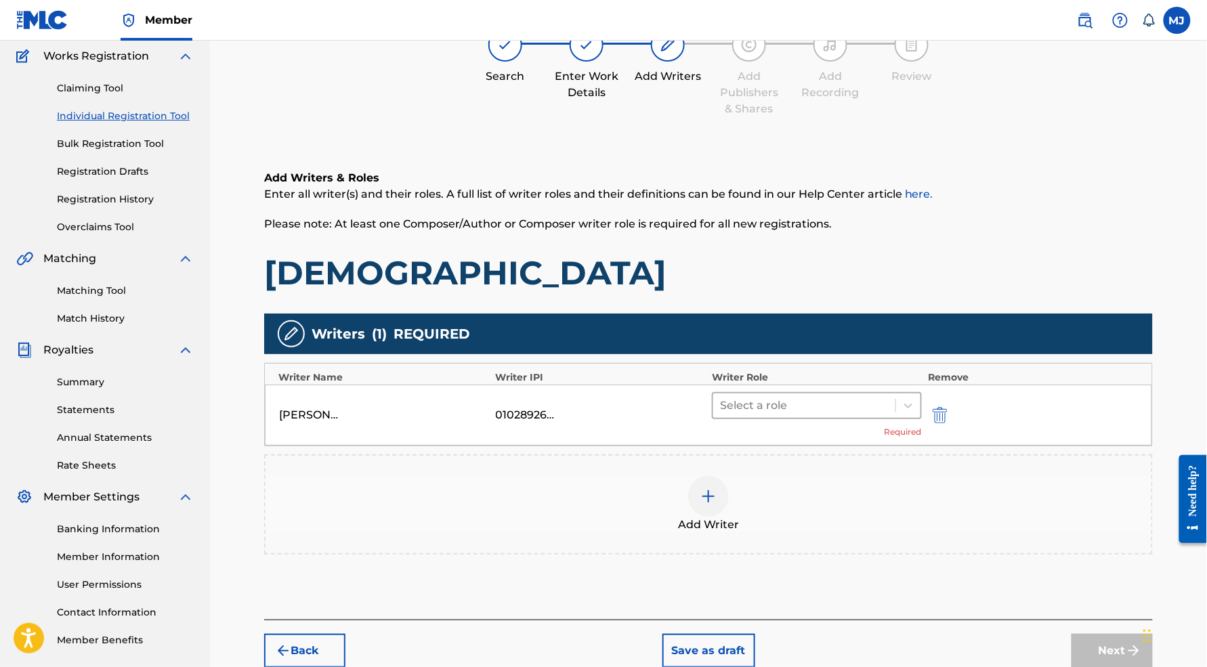
click at [787, 415] on div at bounding box center [804, 405] width 169 height 19
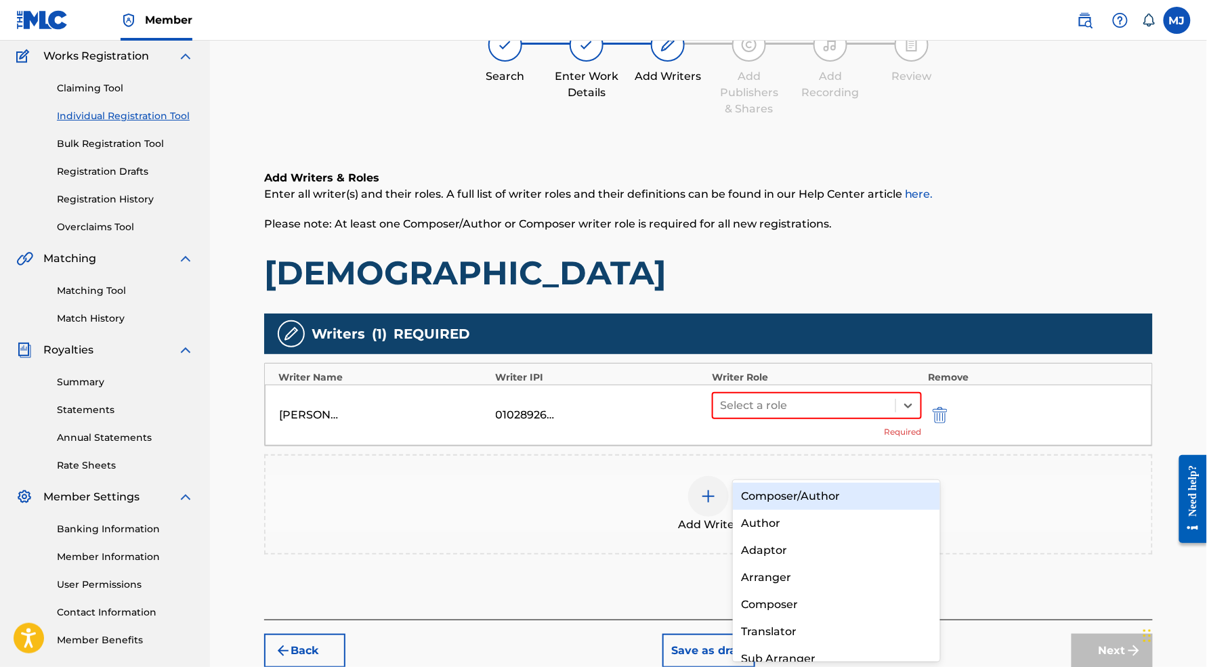
click at [784, 505] on div "Composer/Author" at bounding box center [836, 496] width 207 height 27
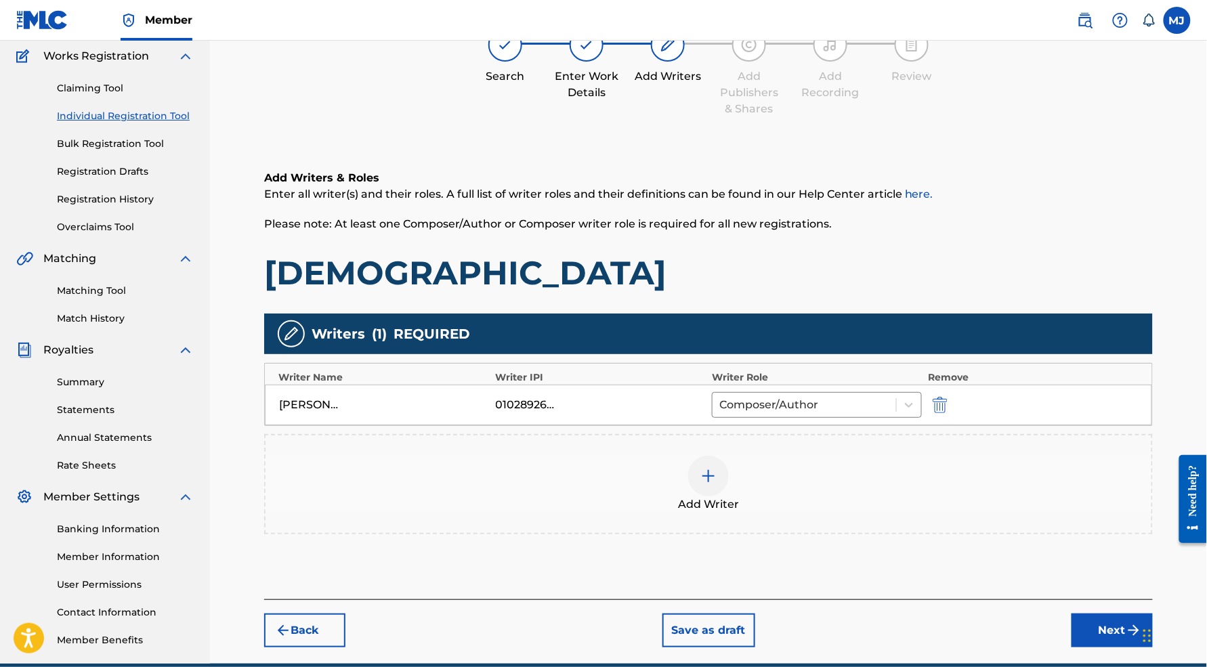
click at [762, 513] on div "Add Writer" at bounding box center [708, 484] width 886 height 57
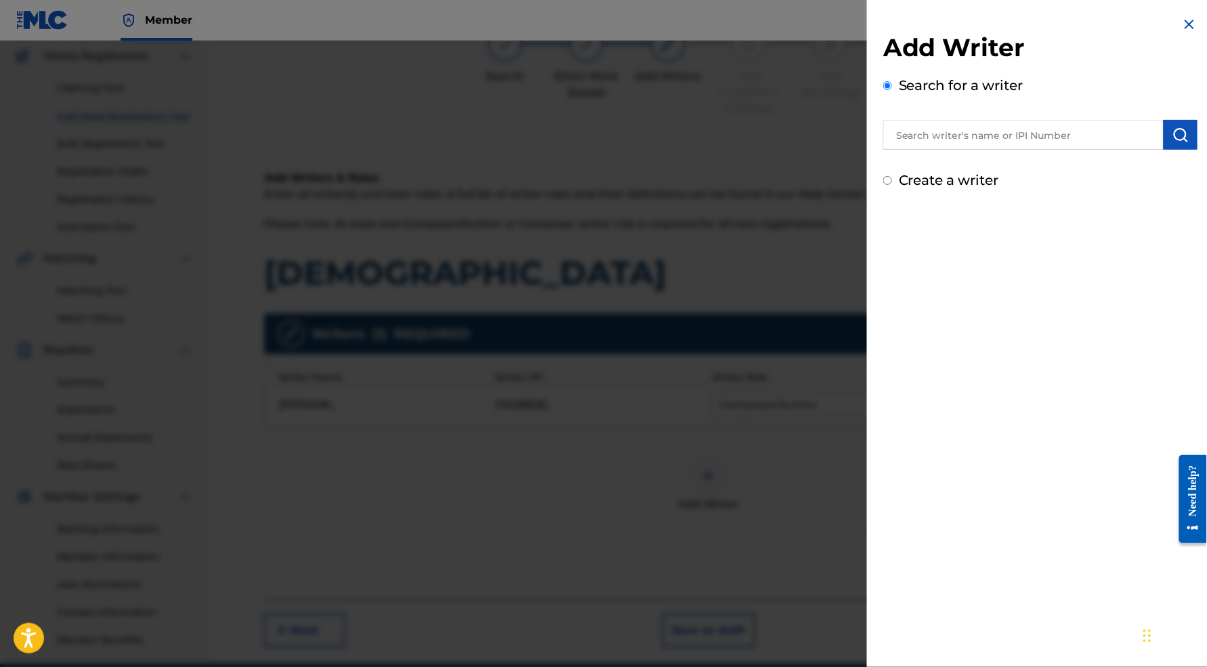
click at [990, 150] on input "text" at bounding box center [1023, 135] width 280 height 30
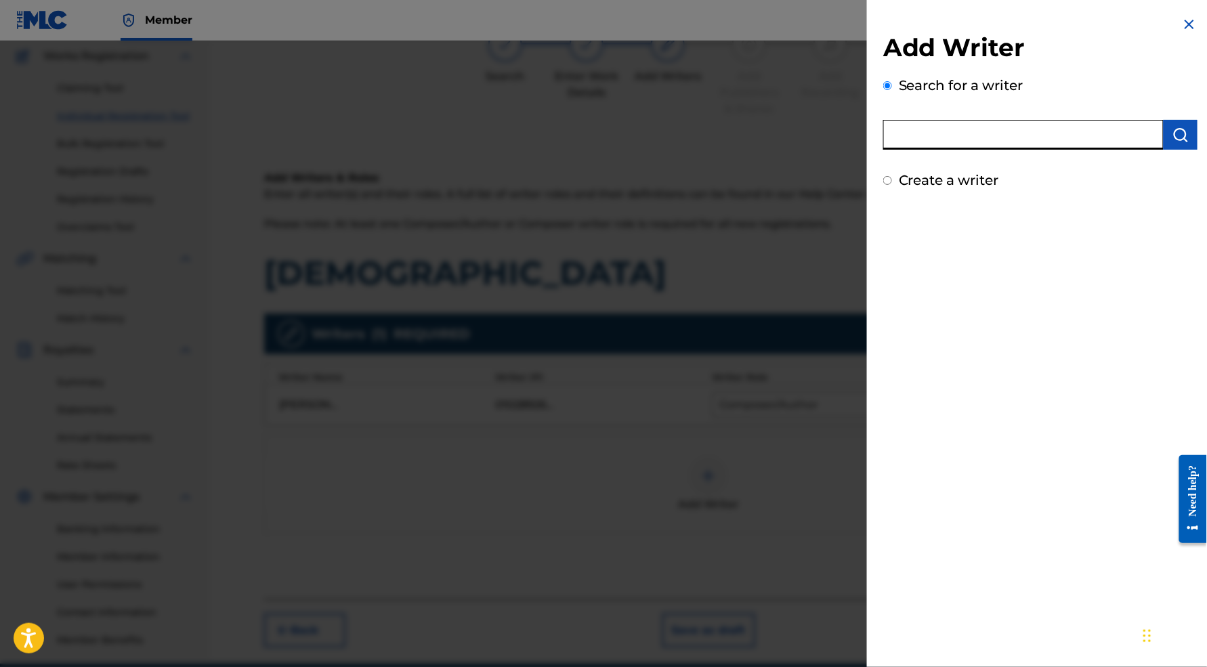
paste input "KINDA TEEGAWENDE [PERSON_NAME]"
type input "KINDA TEEGAWENDE [PERSON_NAME]"
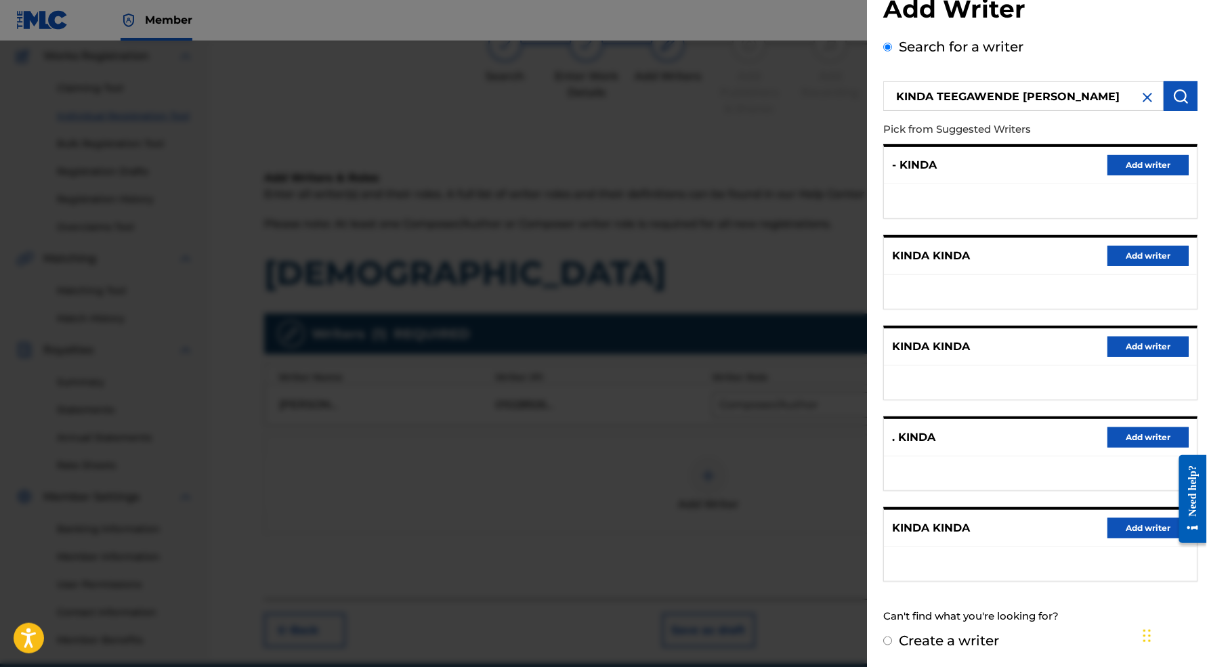
click at [867, 627] on div "Add Writer Search for a writer KINDA TEEGAWENDE [PERSON_NAME] Pick from Suggest…" at bounding box center [1040, 314] width 347 height 706
click at [883, 633] on div "Create a writer" at bounding box center [1040, 641] width 314 height 20
click at [899, 635] on label "Create a writer" at bounding box center [949, 641] width 100 height 16
radio input "true"
click at [883, 637] on input "Create a writer" at bounding box center [887, 641] width 9 height 9
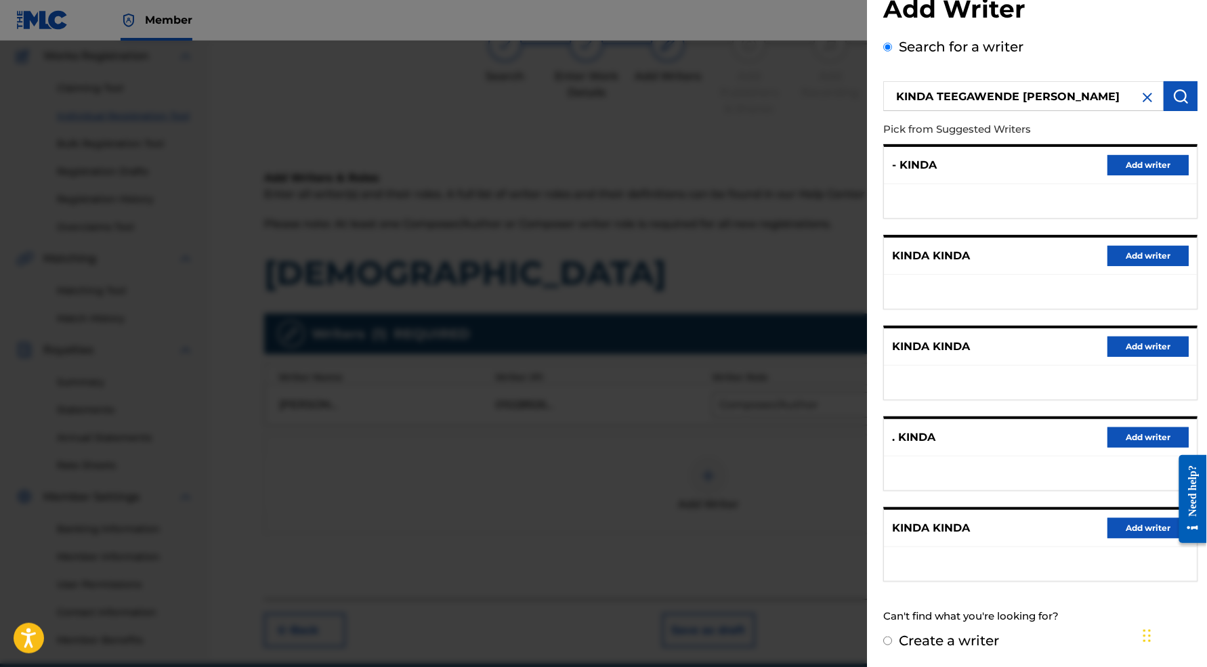
radio input "false"
radio input "true"
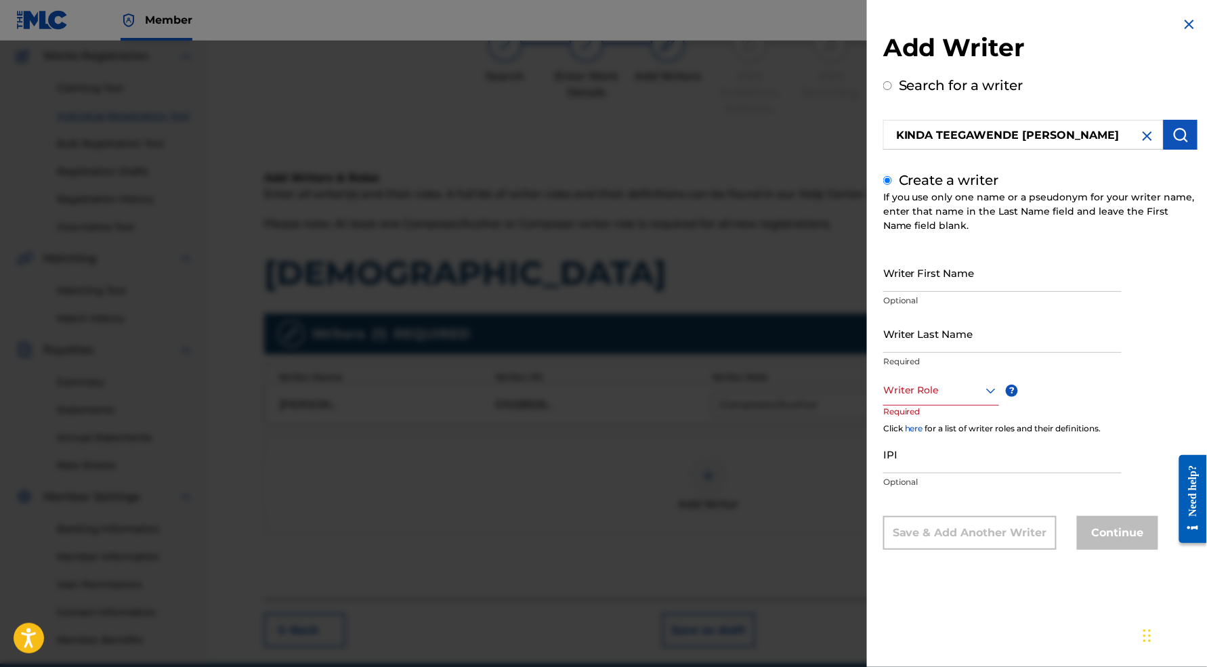
scroll to position [284, 0]
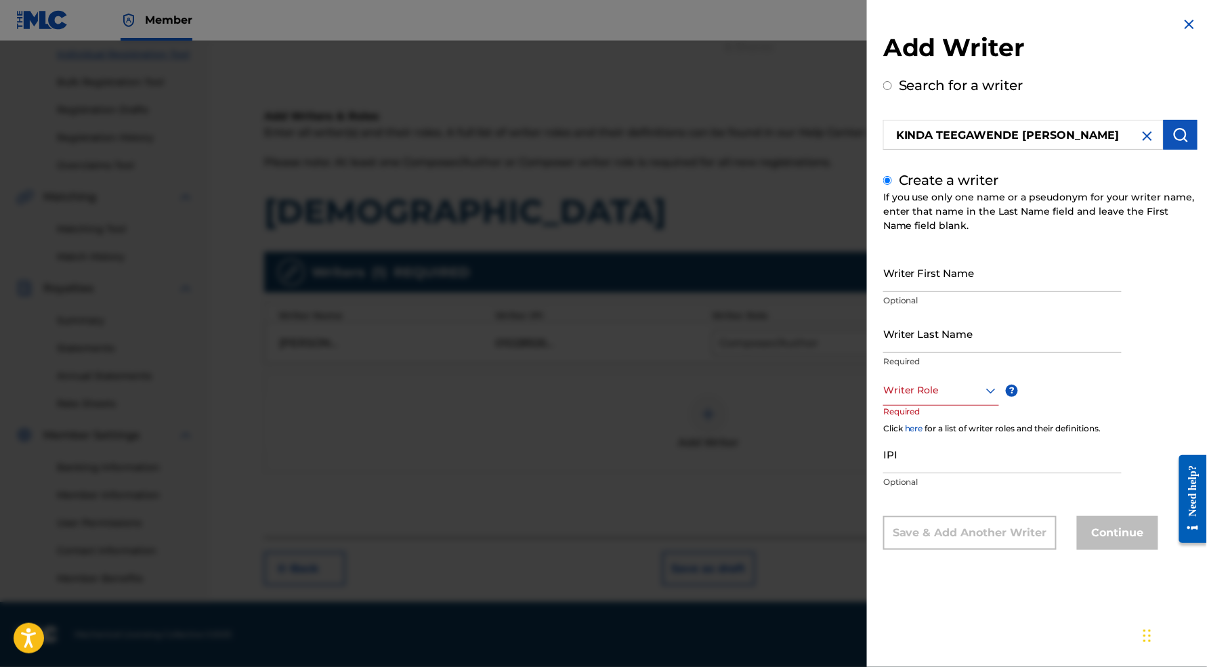
drag, startPoint x: 865, startPoint y: 310, endPoint x: 865, endPoint y: 318, distance: 8.1
click at [883, 314] on div "Writer First Name Optional" at bounding box center [1002, 283] width 238 height 61
paste input "KINDA TEEGAWENDE [PERSON_NAME]"
drag, startPoint x: 929, startPoint y: 298, endPoint x: 752, endPoint y: 294, distance: 177.5
click at [752, 294] on div "Add Writer Search for a writer KINDA TEEGAWENDE [PERSON_NAME] Create a writer I…" at bounding box center [603, 354] width 1207 height 626
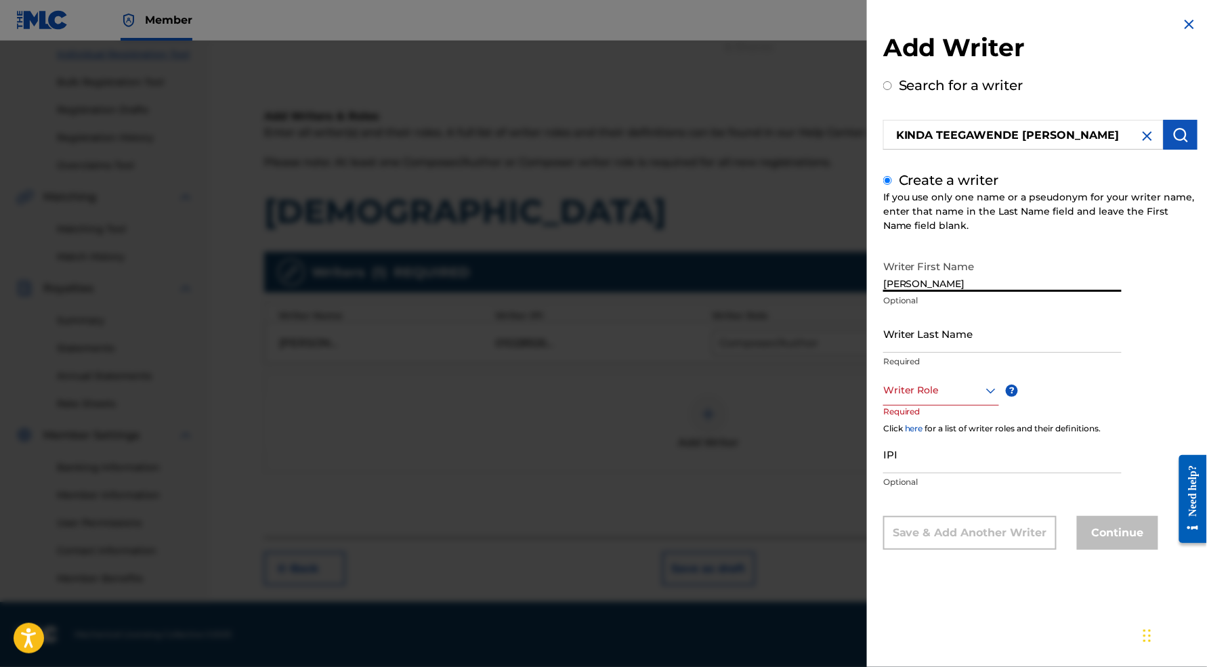
type input "[PERSON_NAME]"
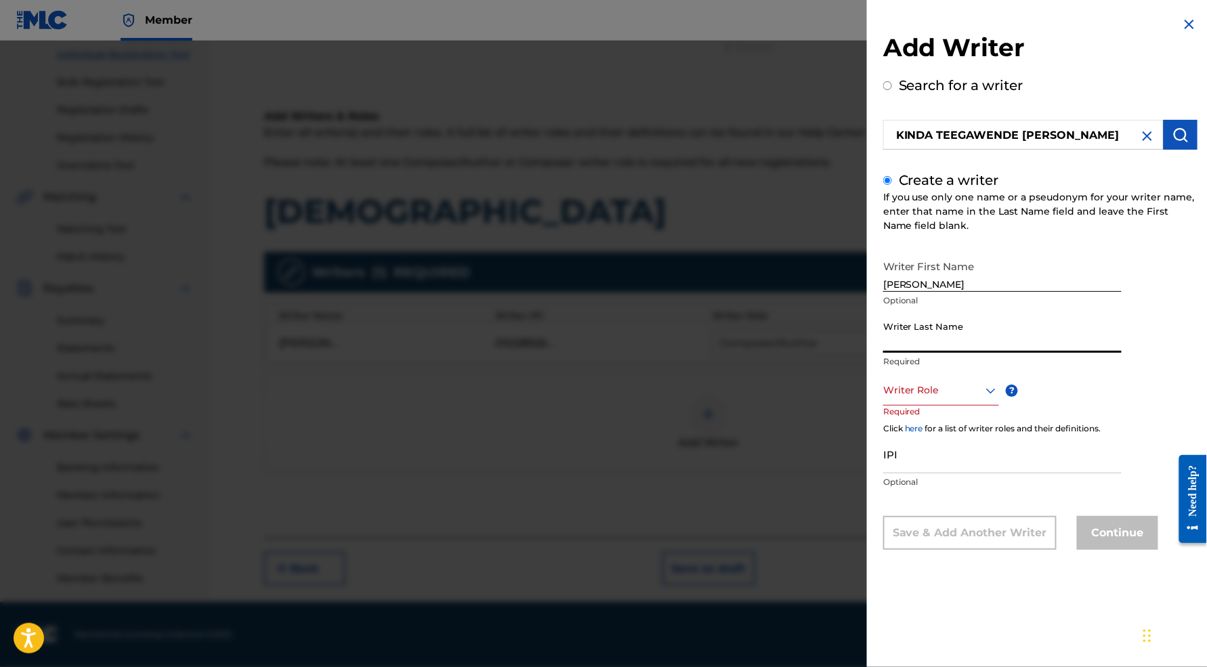
click at [906, 353] on input "Writer Last Name" at bounding box center [1002, 333] width 238 height 39
paste input "KINDA TEEGAWENDE"
type input "KINDA TEEGAWENDE"
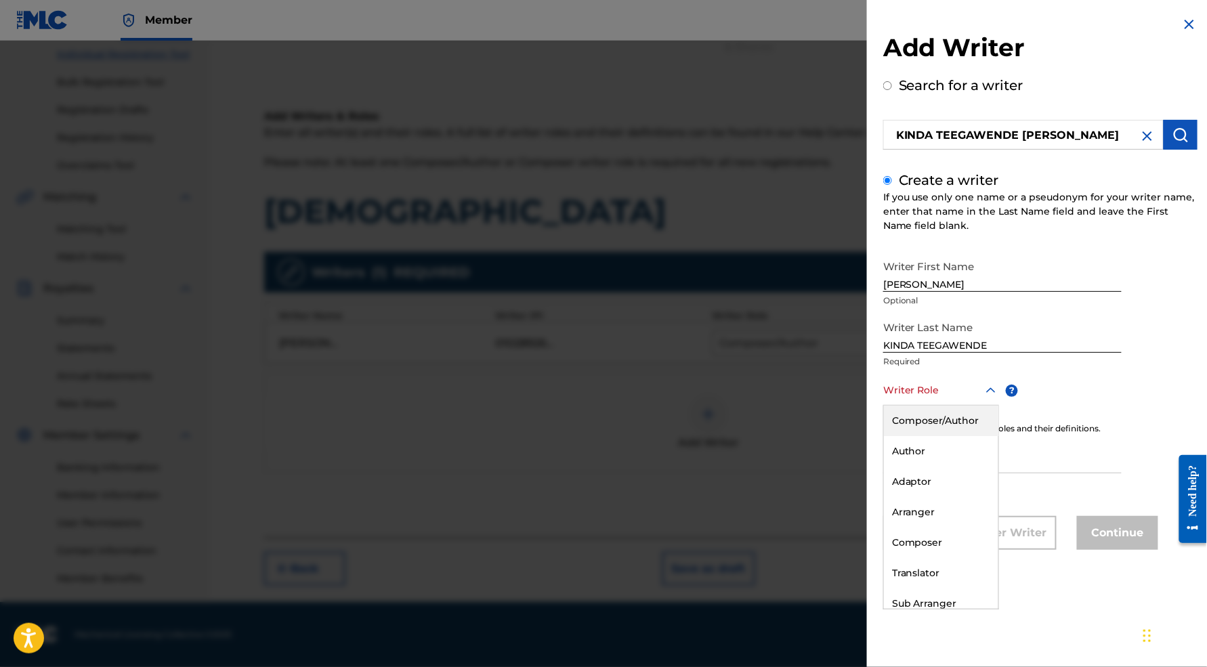
click at [883, 399] on div at bounding box center [941, 390] width 116 height 17
click at [884, 467] on div "Author" at bounding box center [941, 451] width 114 height 30
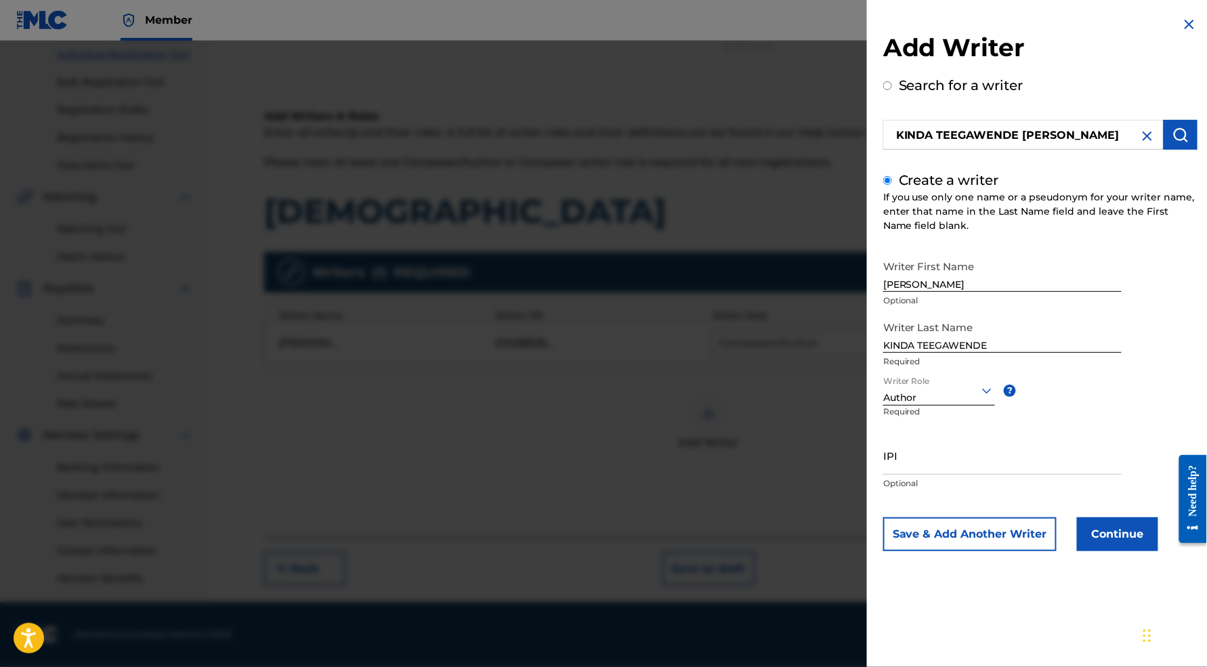
click at [883, 475] on input "IPI" at bounding box center [1002, 455] width 238 height 39
click at [887, 475] on input "IPI" at bounding box center [1002, 455] width 238 height 39
paste input "1001980205"
type input "1001980205"
click at [1106, 551] on button "Continue" at bounding box center [1117, 534] width 81 height 34
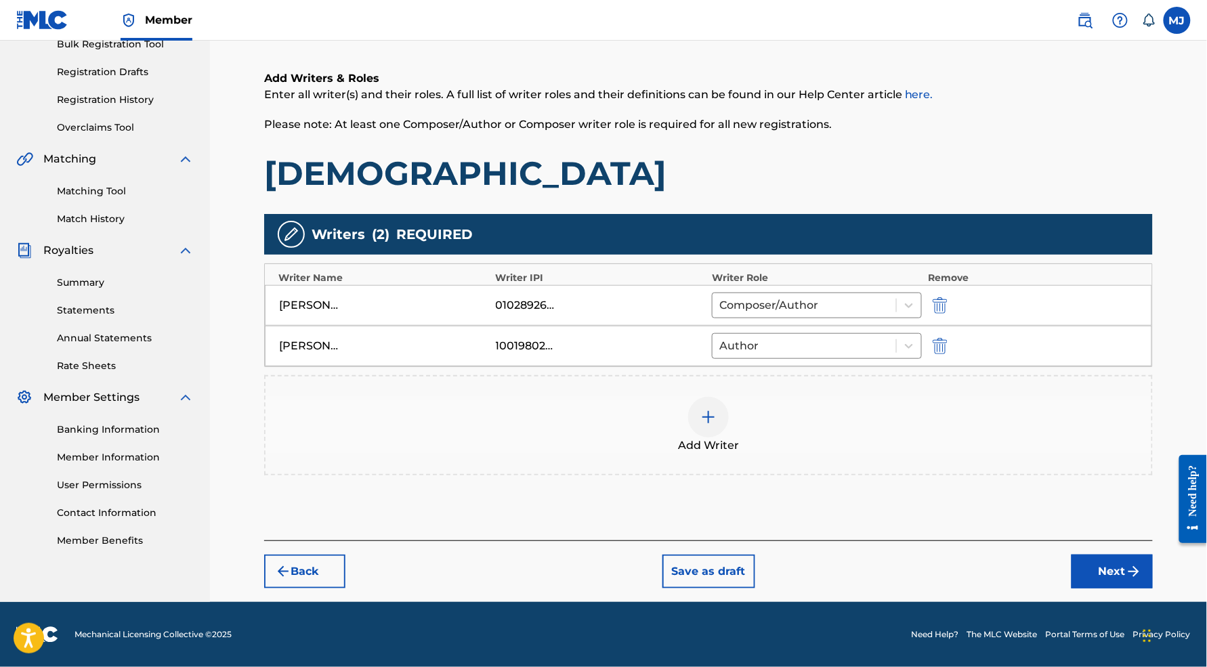
click at [783, 426] on div "Add Writer" at bounding box center [708, 425] width 886 height 57
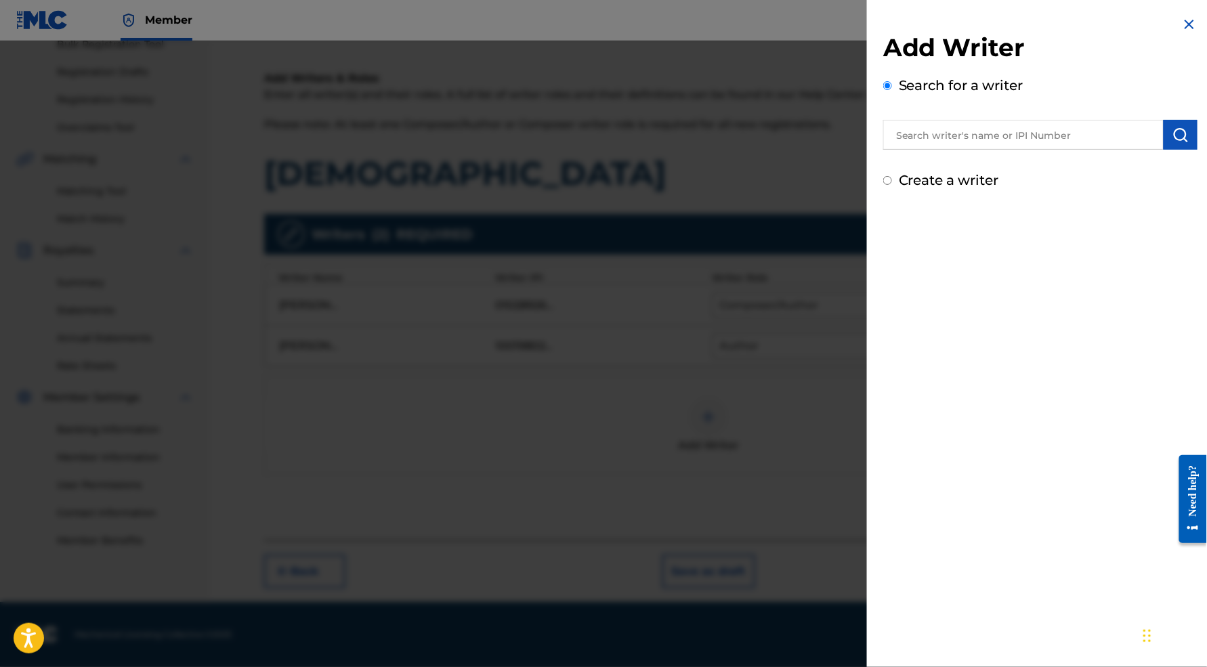
click at [968, 150] on input "text" at bounding box center [1023, 135] width 280 height 30
paste input "[PERSON_NAME]"
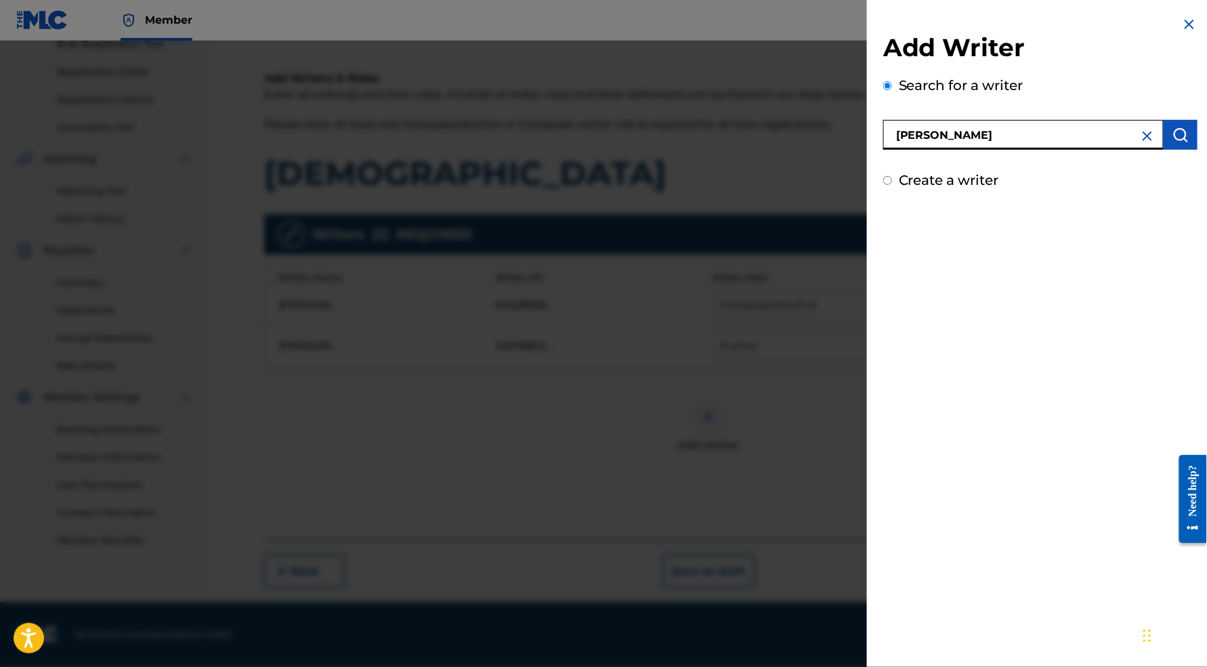
type input "[PERSON_NAME]"
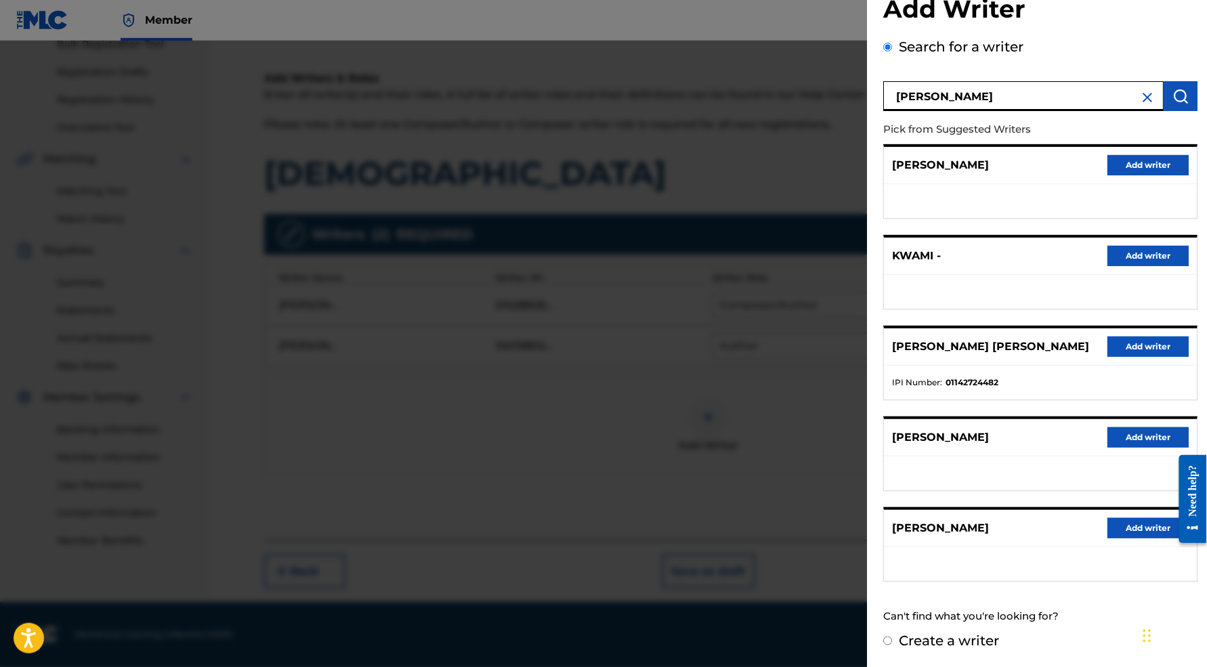
scroll to position [328, 0]
click at [1122, 337] on button "Add writer" at bounding box center [1147, 347] width 81 height 20
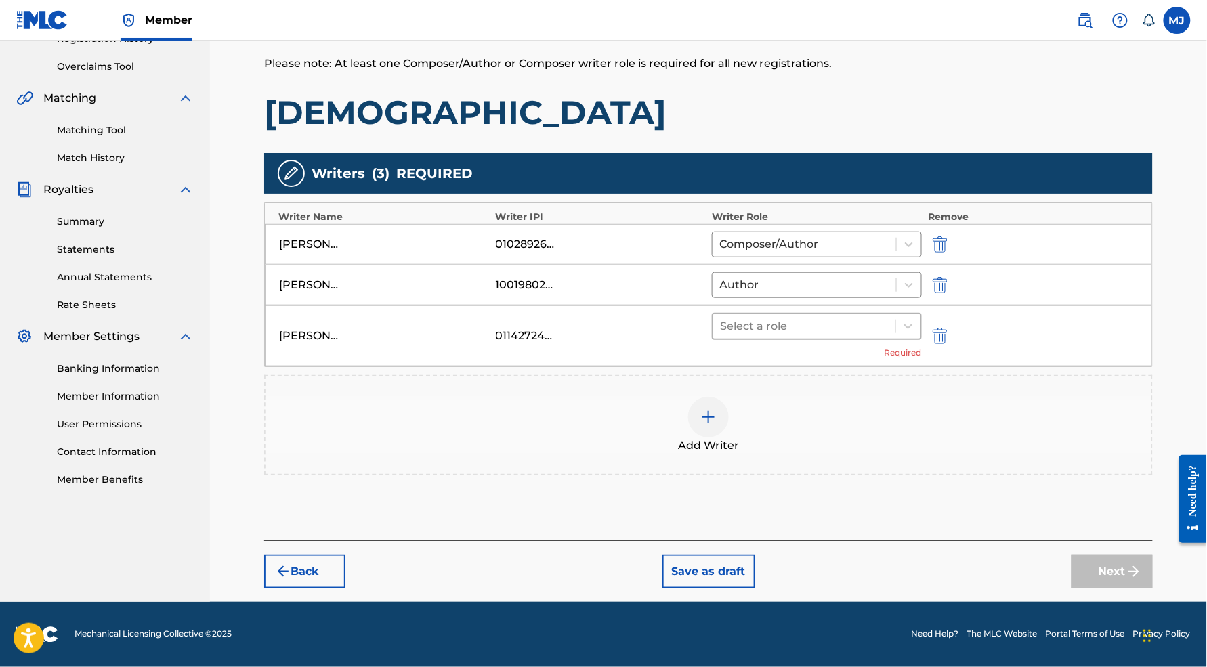
click at [794, 323] on div at bounding box center [804, 326] width 169 height 19
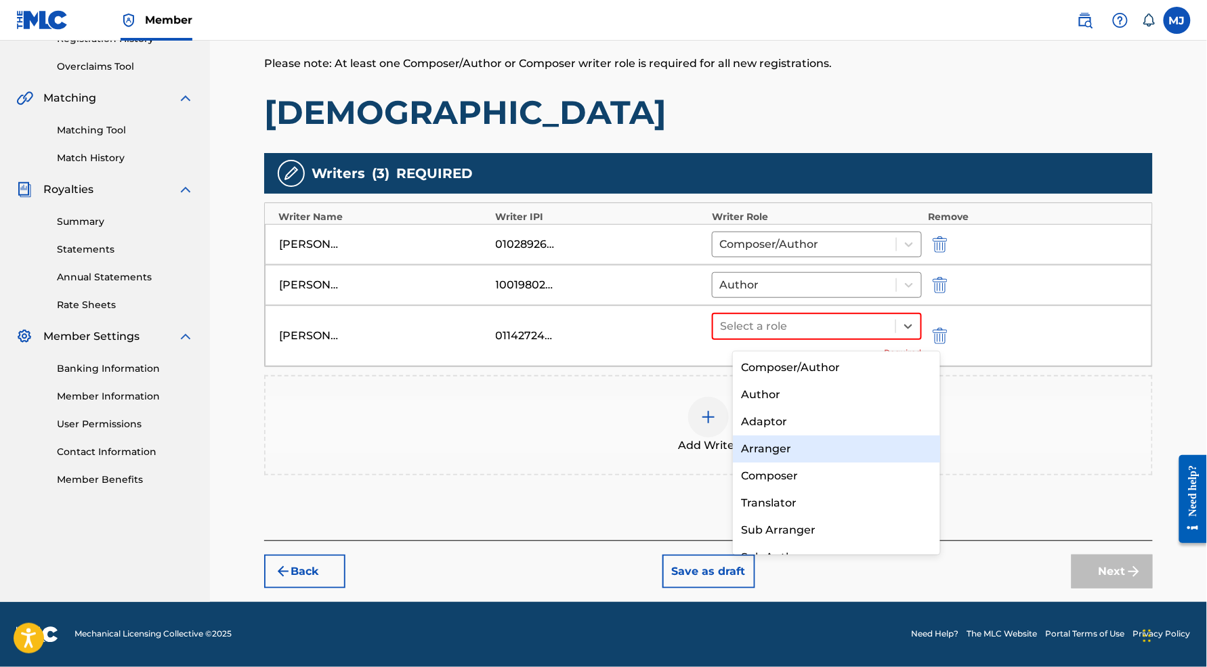
click at [808, 441] on div "Arranger" at bounding box center [836, 448] width 207 height 27
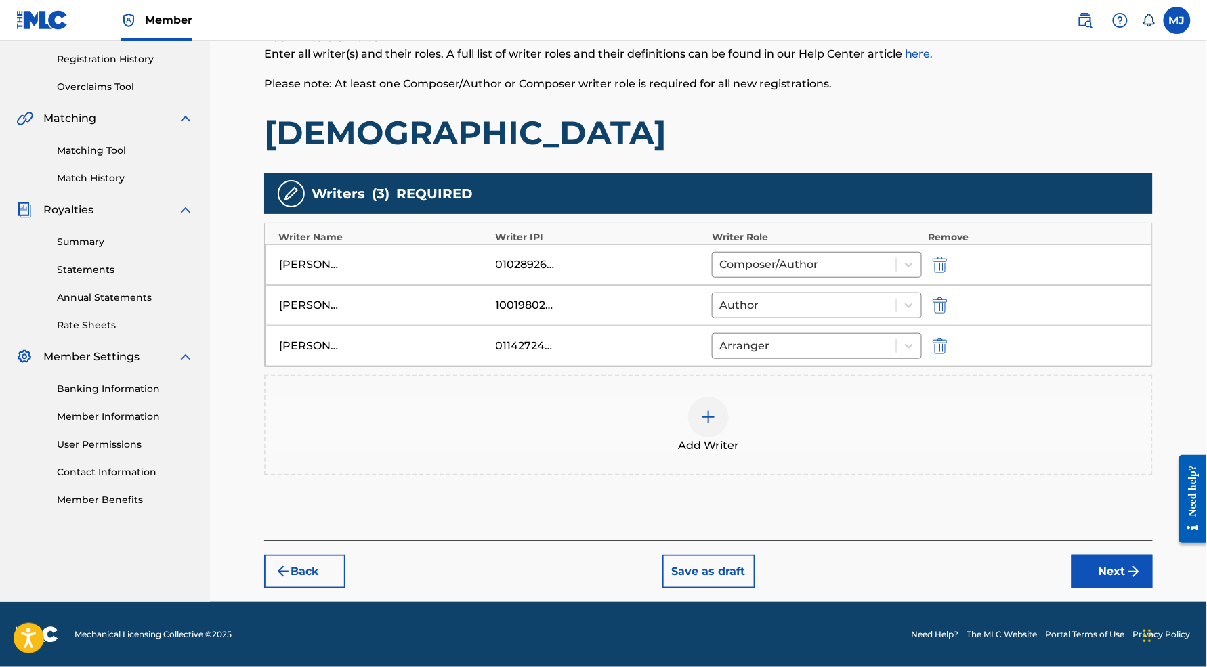
click at [1095, 589] on button "Next" at bounding box center [1111, 572] width 81 height 34
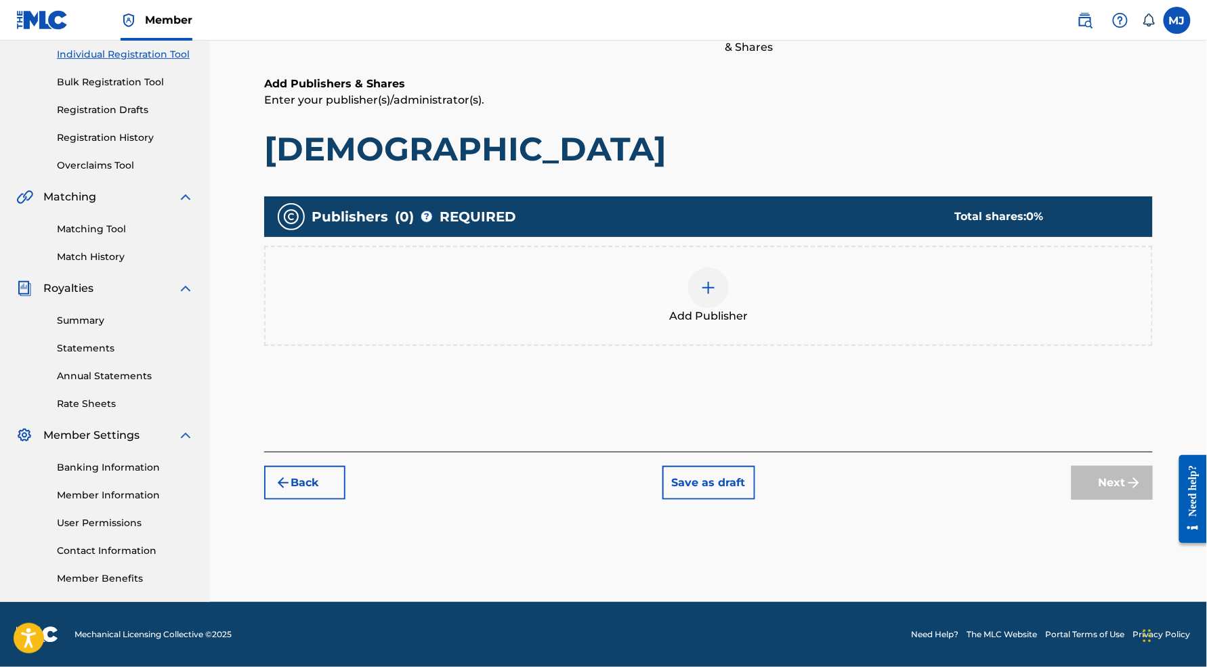
scroll to position [280, 0]
click at [805, 268] on div "Add Publisher" at bounding box center [708, 296] width 886 height 57
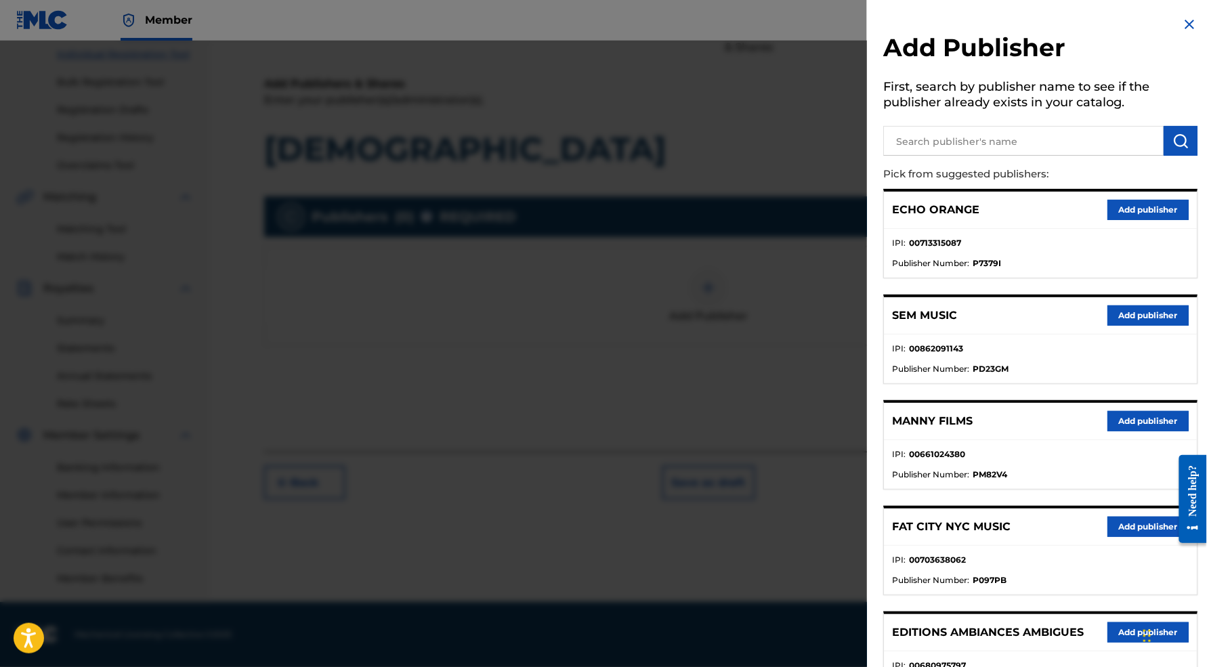
click at [916, 156] on input "text" at bounding box center [1023, 141] width 280 height 30
type input "appeal"
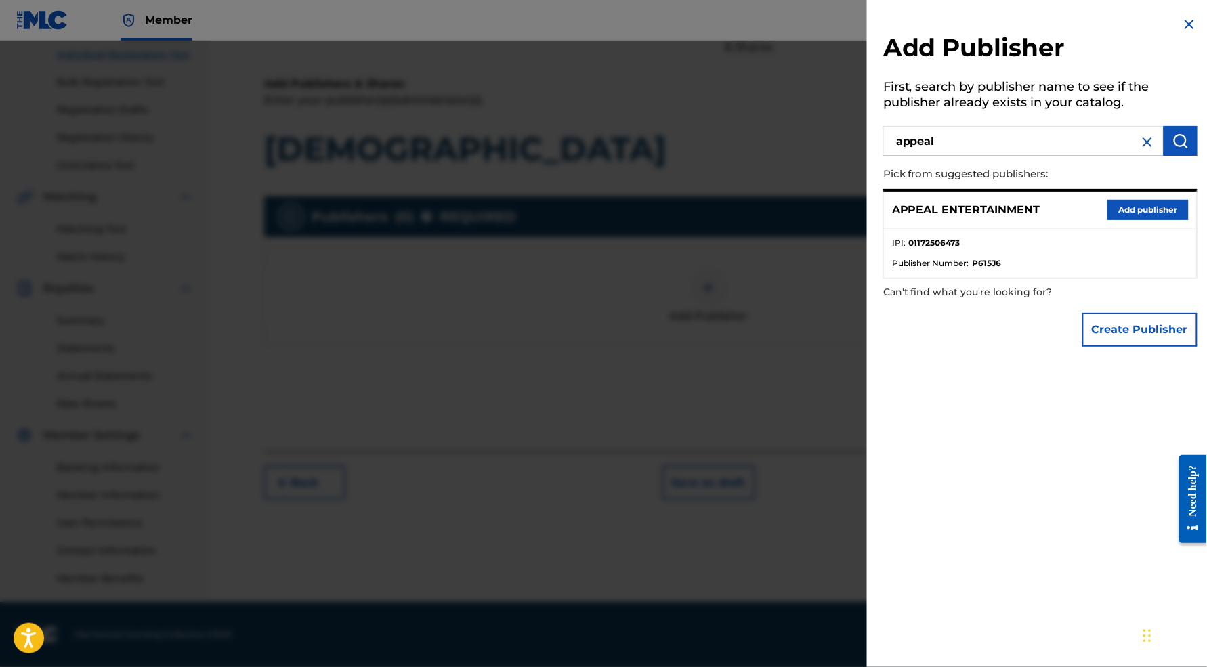
click at [1107, 220] on button "Add publisher" at bounding box center [1147, 210] width 81 height 20
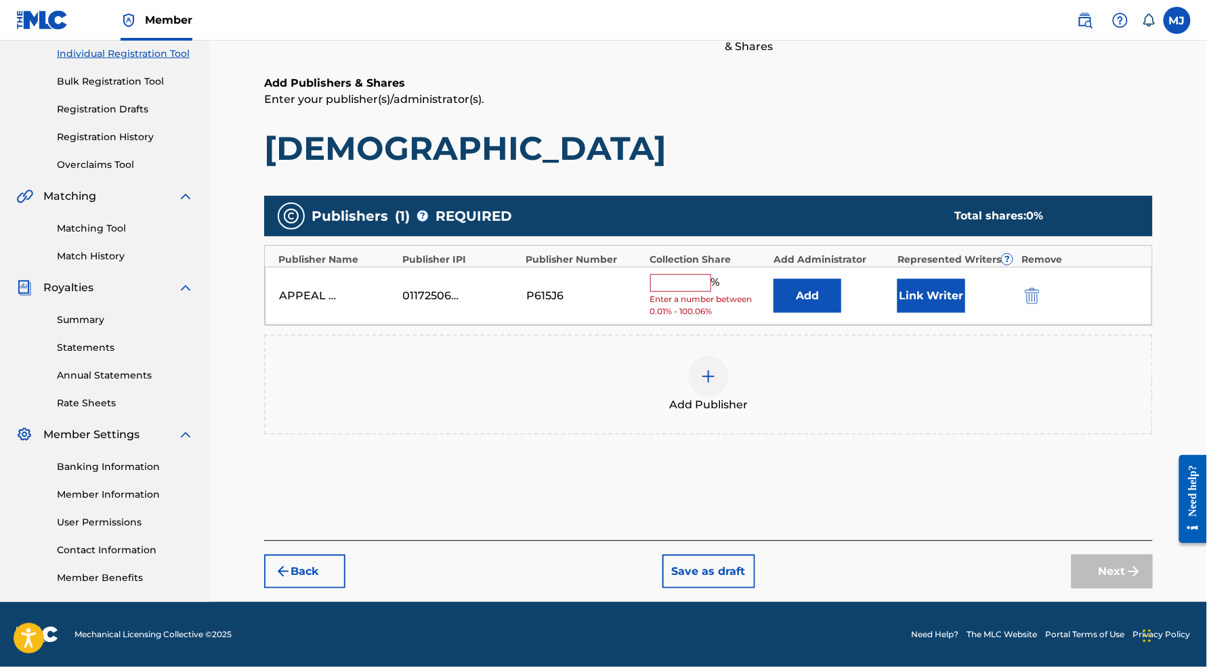
click at [818, 279] on button "Add" at bounding box center [807, 296] width 68 height 34
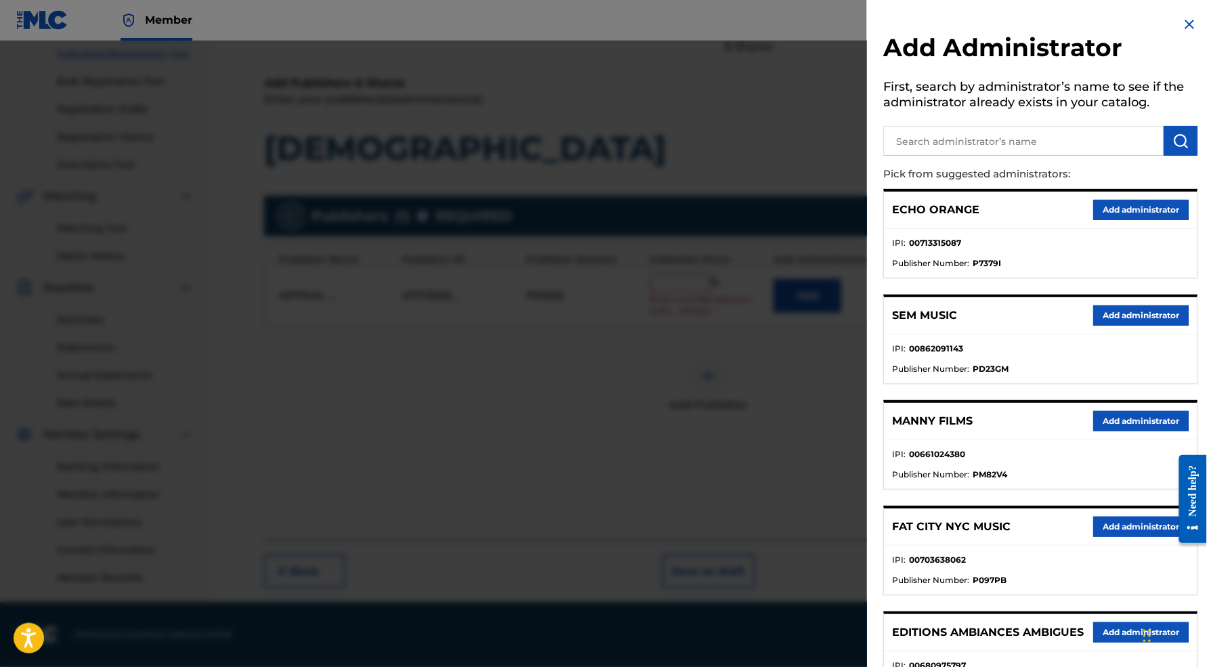
click at [1097, 220] on button "Add administrator" at bounding box center [1140, 210] width 95 height 20
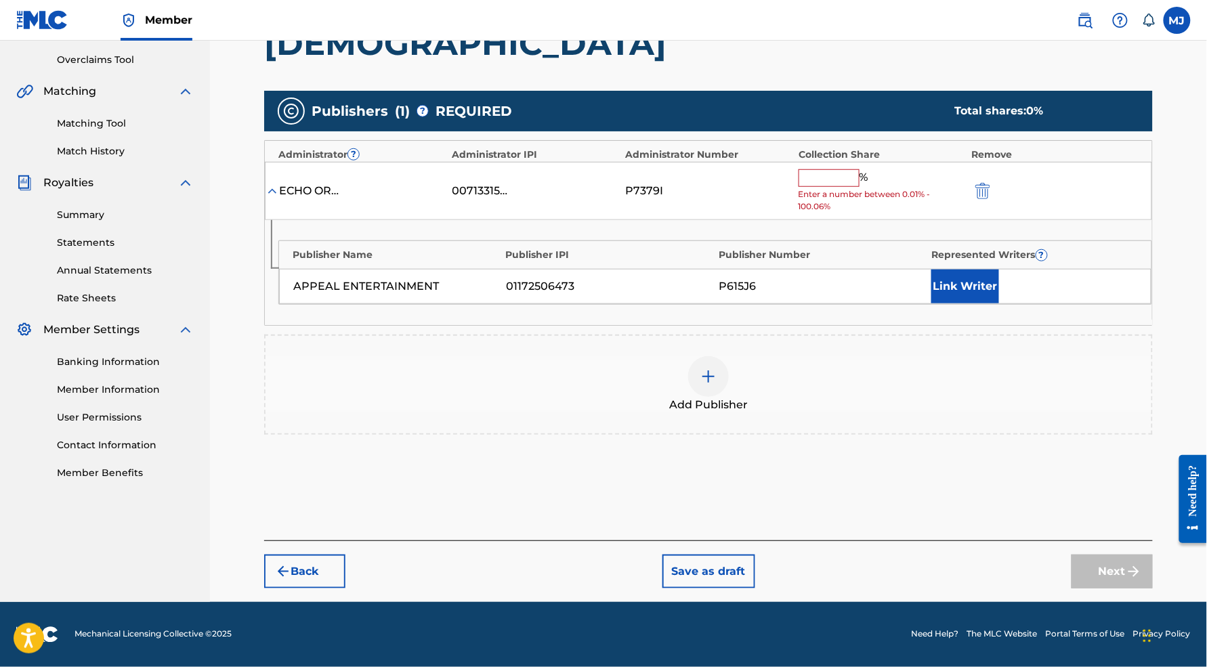
click at [849, 187] on input "text" at bounding box center [829, 178] width 61 height 18
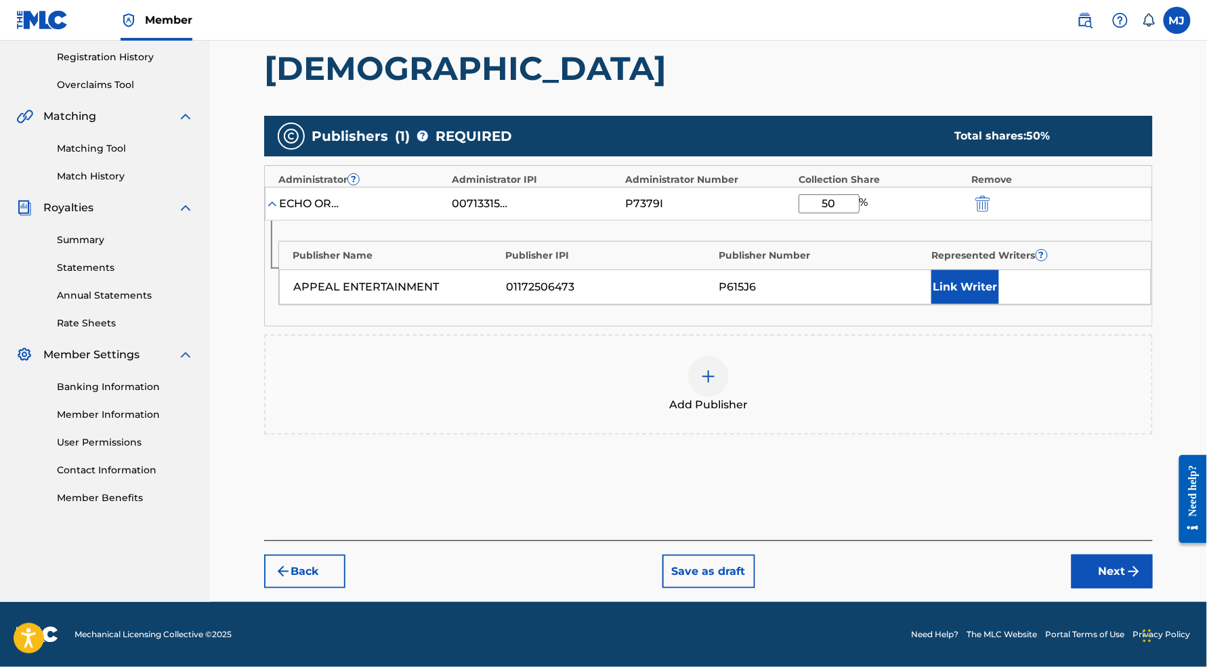
type input "50"
click at [1041, 304] on div "Link Writer" at bounding box center [1034, 287] width 206 height 34
click at [999, 304] on button "Link Writer" at bounding box center [965, 287] width 68 height 34
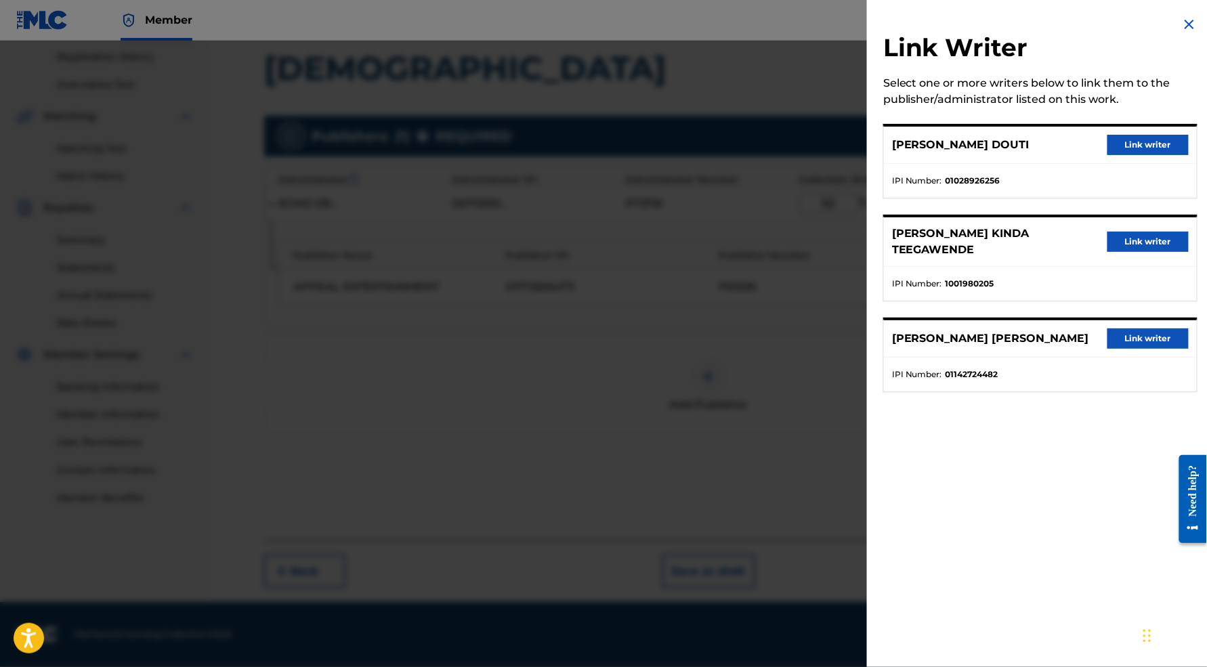
click at [1113, 358] on div "[PERSON_NAME] [PERSON_NAME] Link writer" at bounding box center [1040, 338] width 313 height 37
click at [1122, 349] on button "Link writer" at bounding box center [1147, 338] width 81 height 20
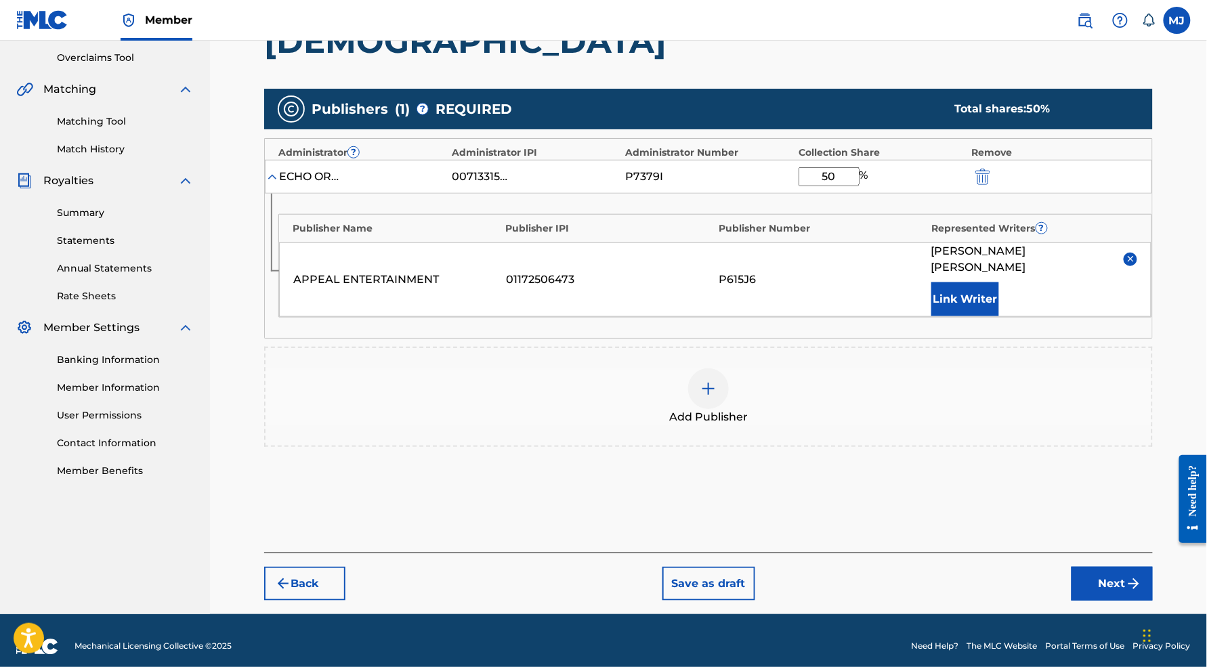
click at [999, 316] on button "Link Writer" at bounding box center [965, 299] width 68 height 34
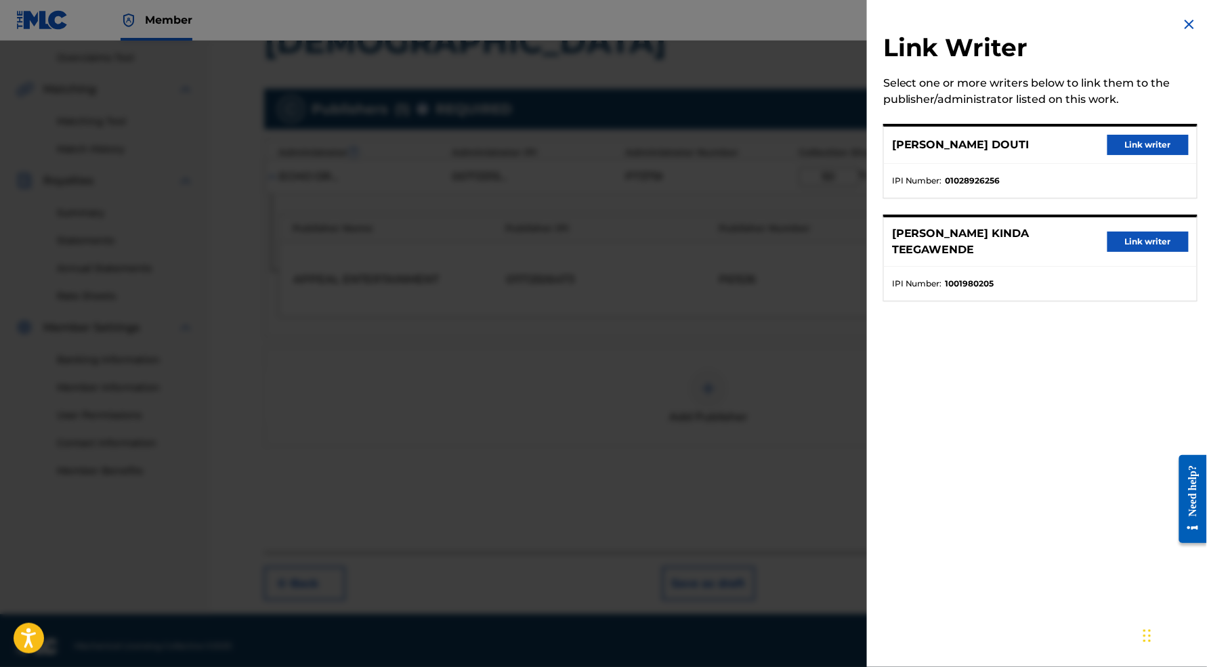
click at [1126, 252] on button "Link writer" at bounding box center [1147, 242] width 81 height 20
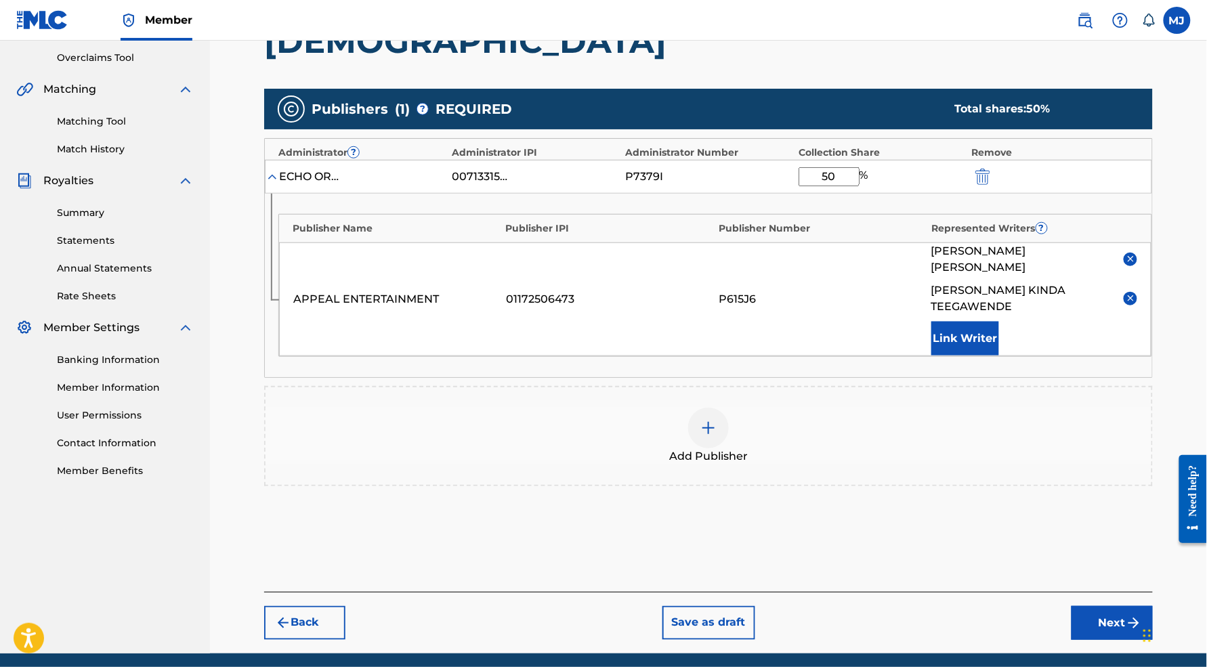
click at [997, 377] on div "Publisher Name Publisher IPI Publisher Number Represented Writers ? APPEAL ENTE…" at bounding box center [708, 286] width 887 height 184
click at [999, 356] on button "Link Writer" at bounding box center [965, 339] width 68 height 34
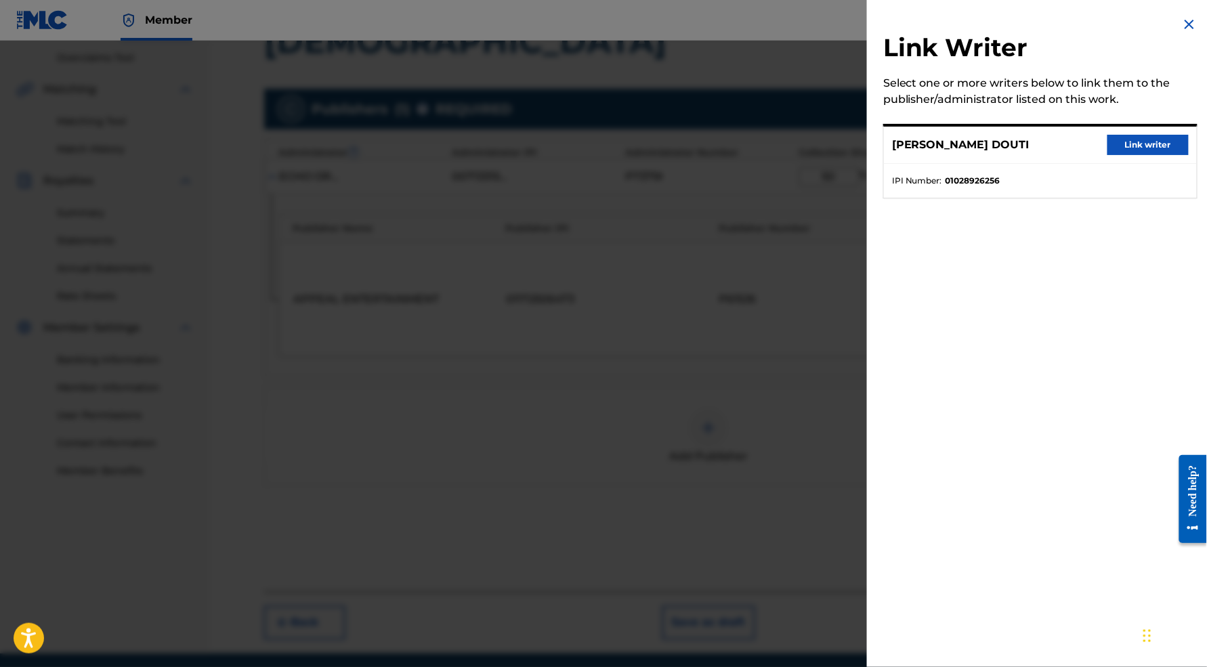
click at [1130, 164] on div "[PERSON_NAME] DOUTI Link writer" at bounding box center [1040, 145] width 313 height 37
click at [1128, 155] on button "Link writer" at bounding box center [1147, 145] width 81 height 20
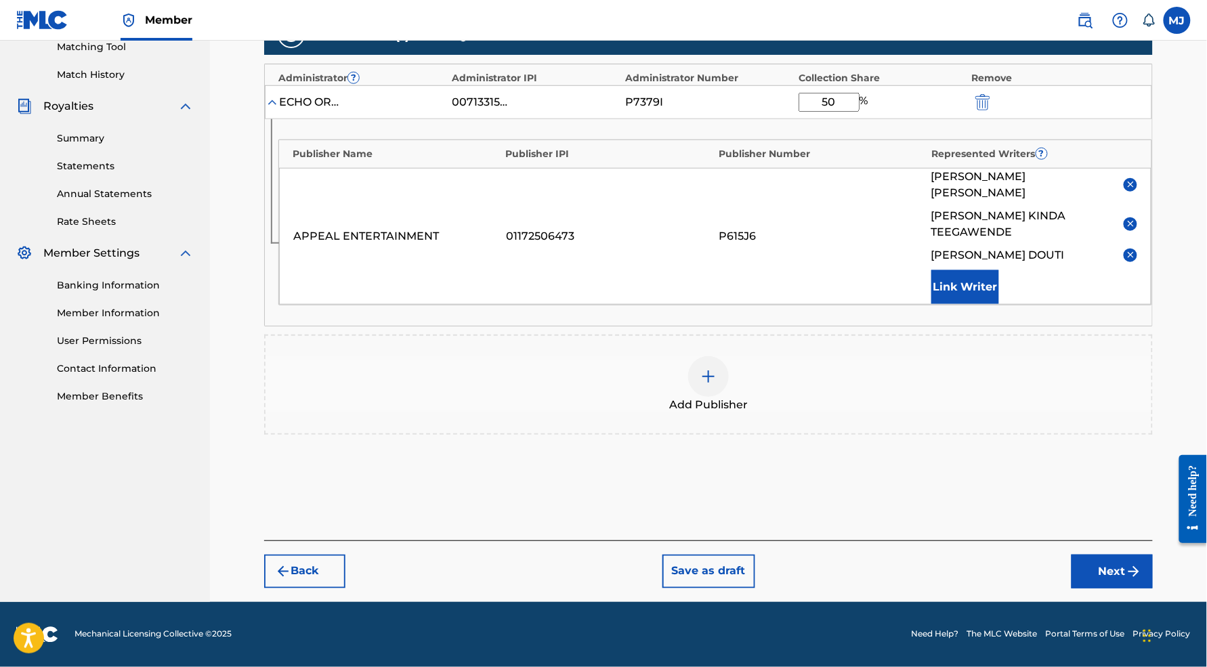
click at [1096, 555] on button "Next" at bounding box center [1111, 572] width 81 height 34
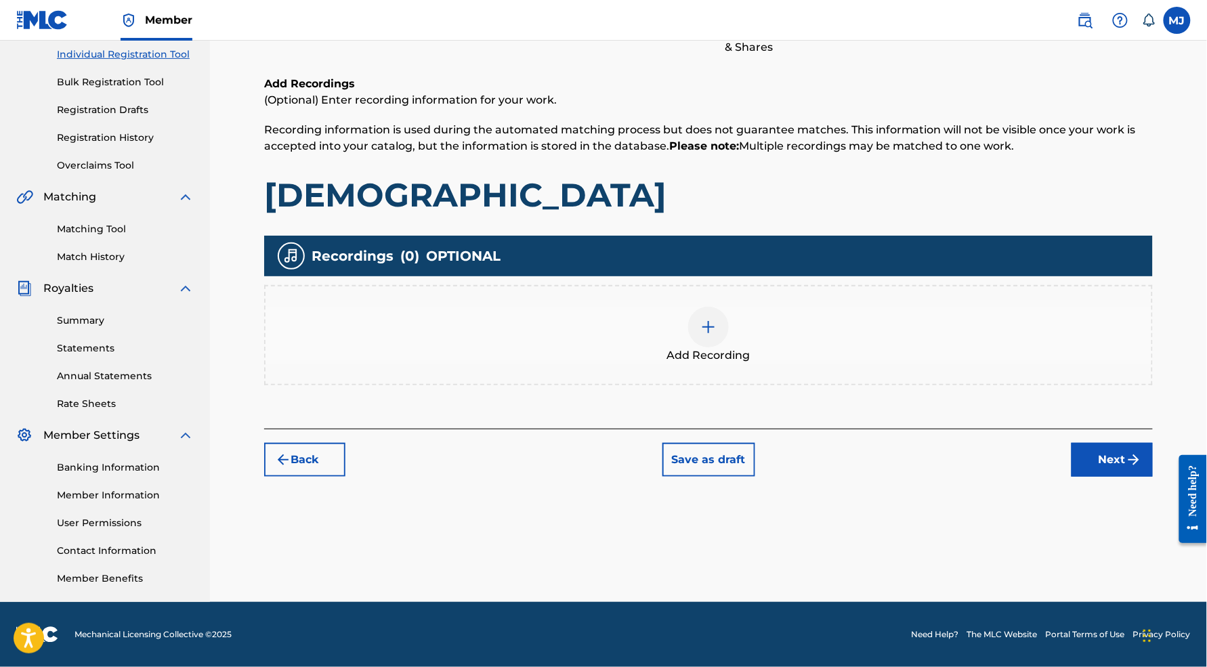
click at [1096, 443] on button "Next" at bounding box center [1111, 460] width 81 height 34
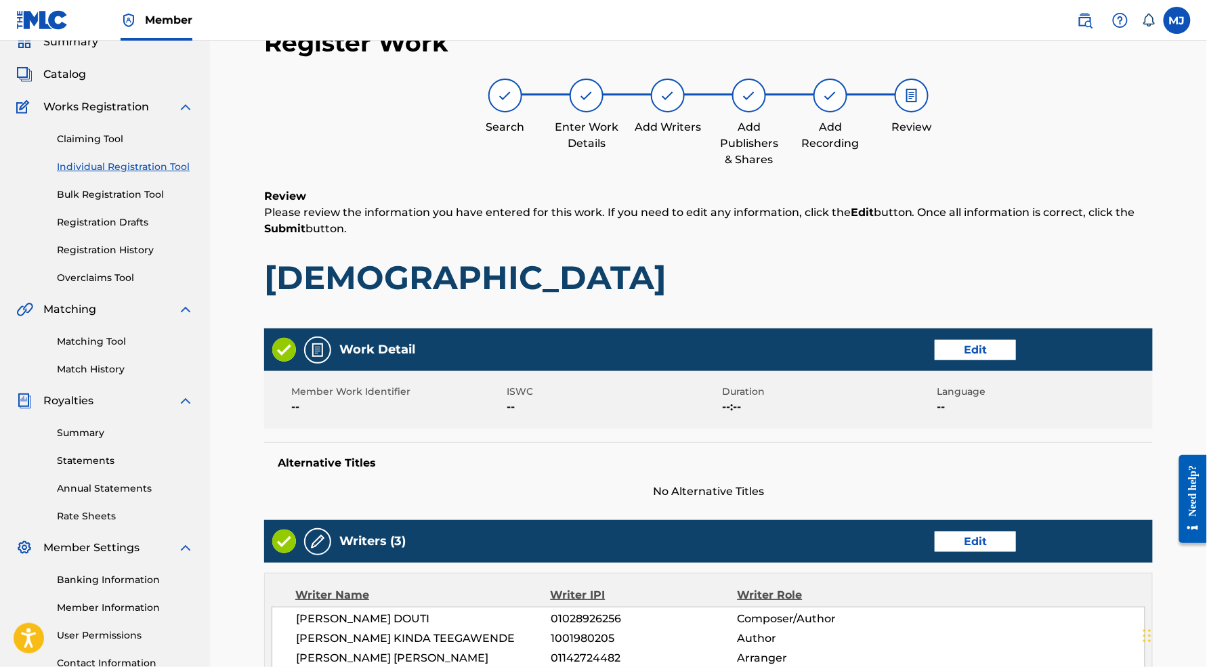
scroll to position [771, 0]
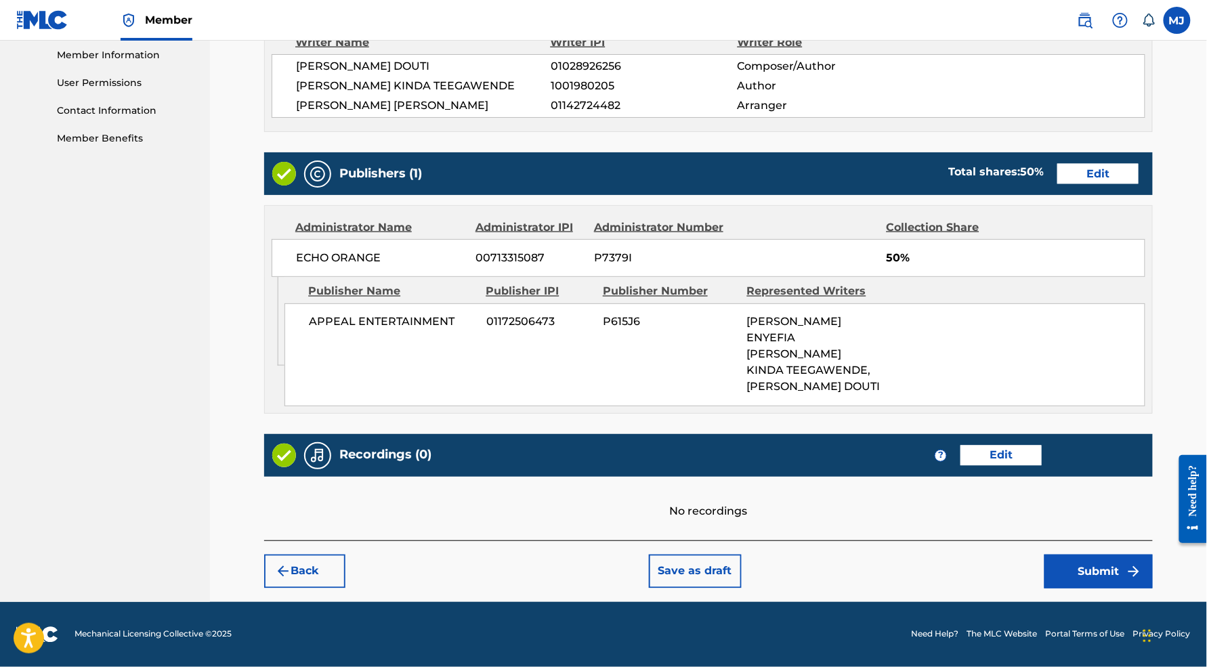
click at [1105, 555] on button "Submit" at bounding box center [1098, 572] width 108 height 34
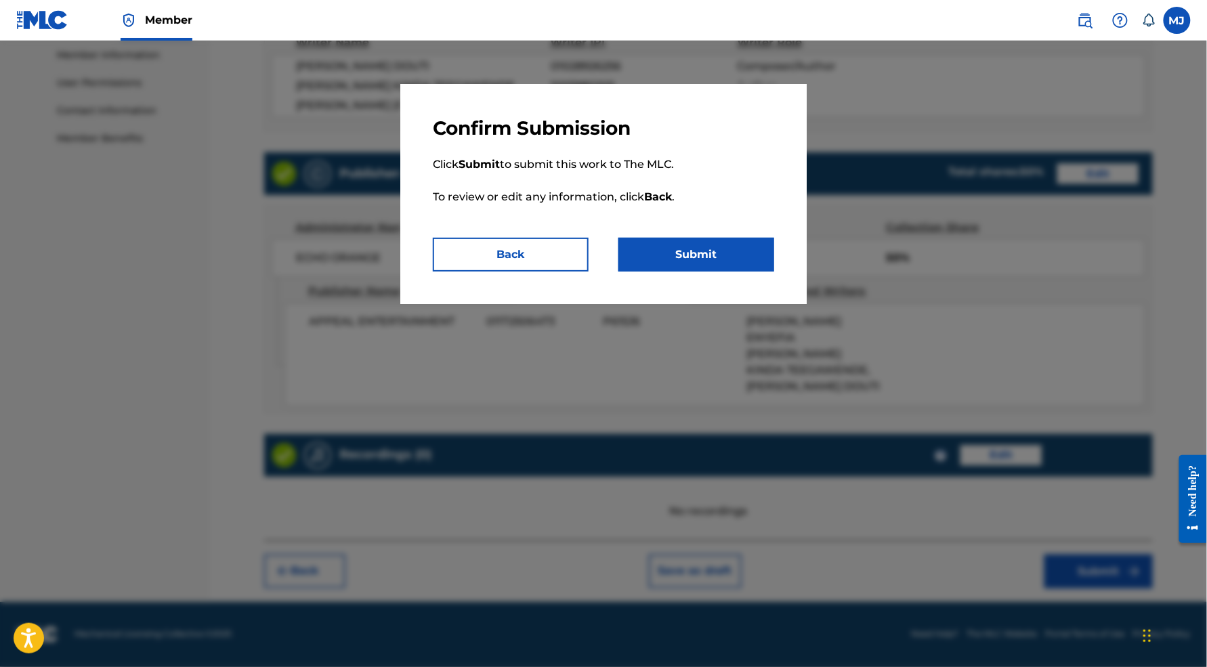
click at [744, 272] on button "Submit" at bounding box center [696, 255] width 156 height 34
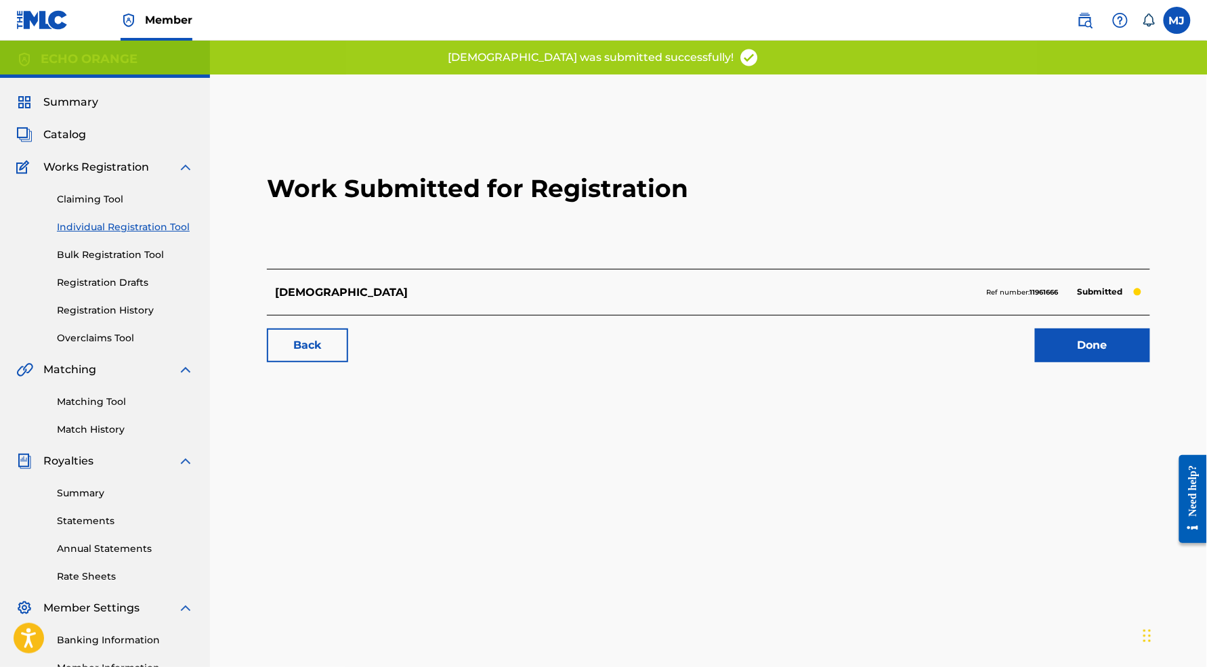
click at [1035, 362] on link "Done" at bounding box center [1092, 345] width 115 height 34
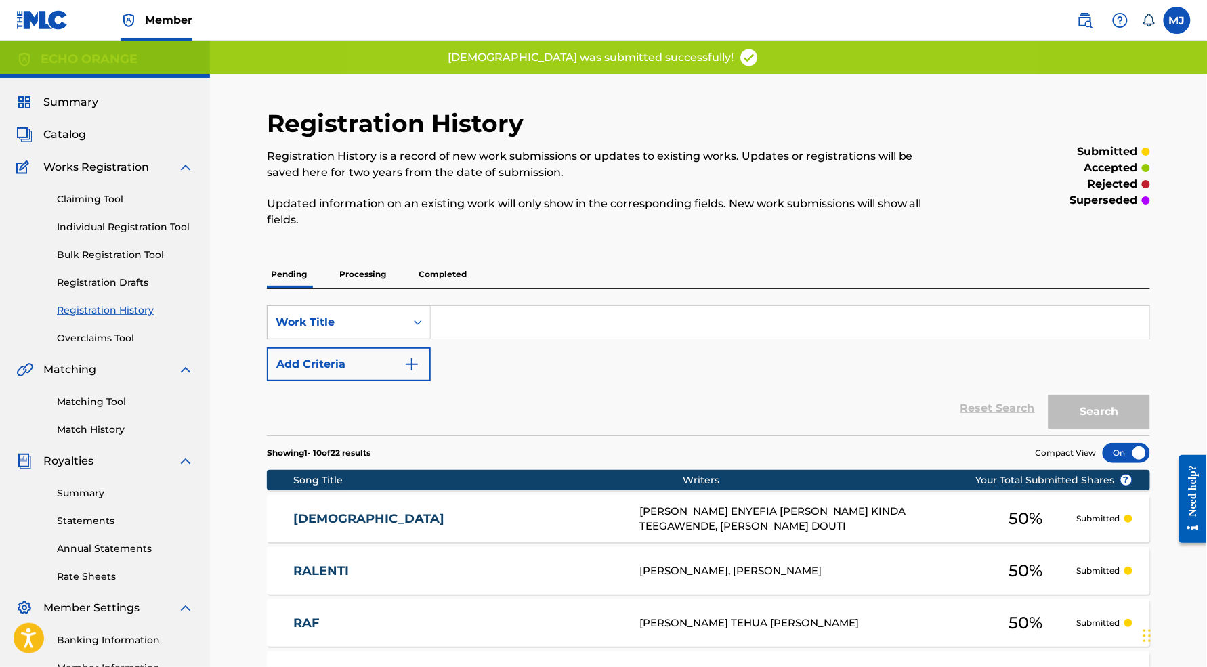
click at [87, 110] on span "Summary" at bounding box center [70, 102] width 55 height 16
